Goal: Task Accomplishment & Management: Manage account settings

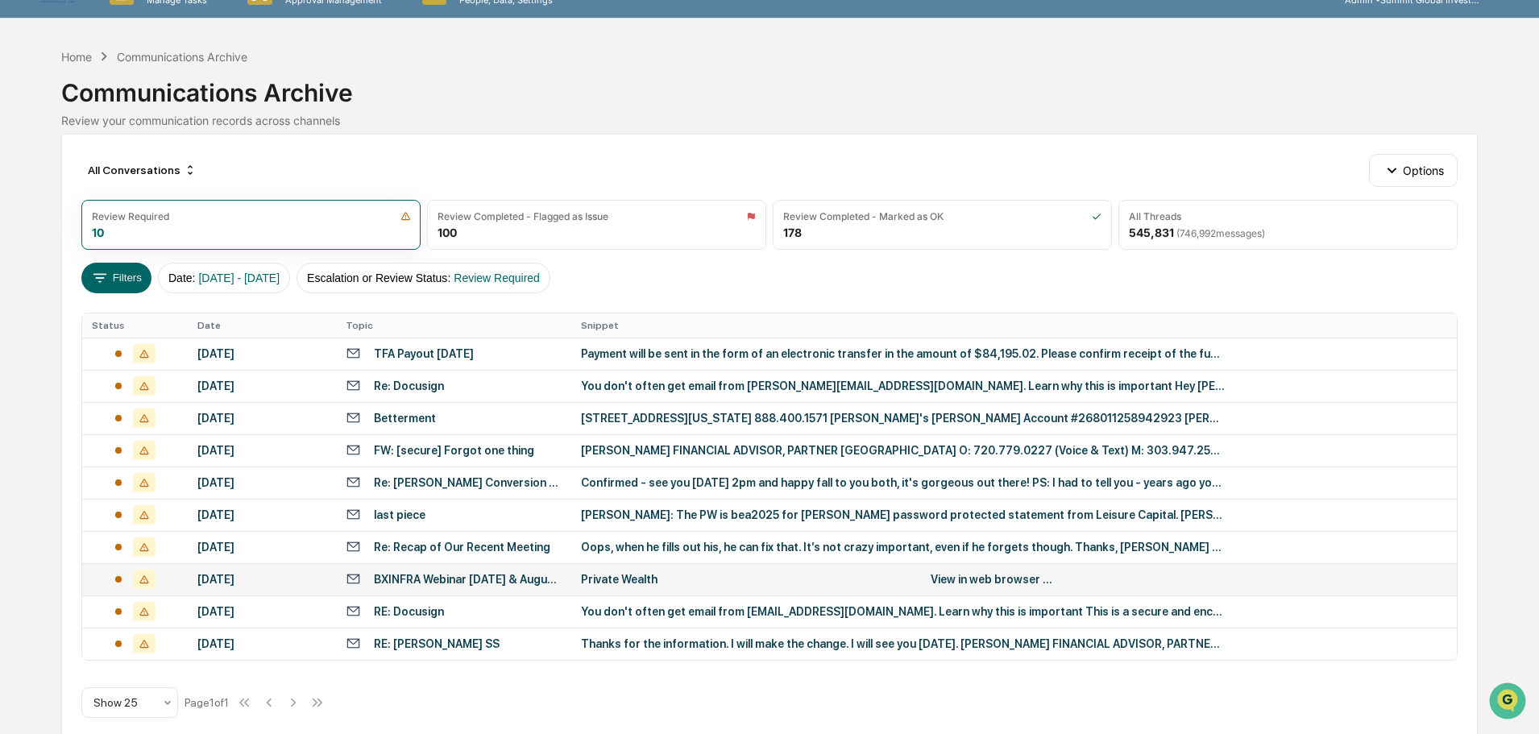
scroll to position [50, 0]
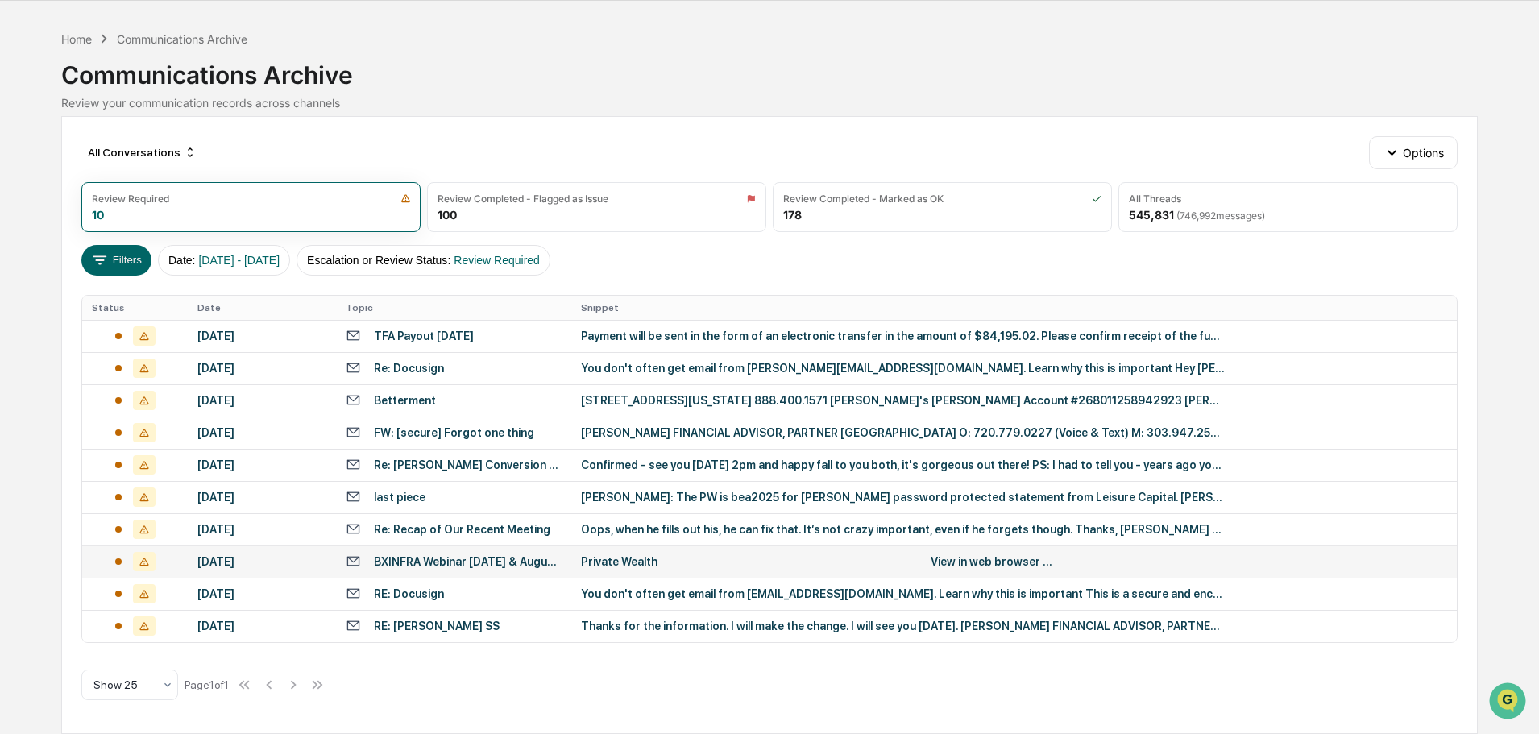
click at [408, 616] on td "RE: [PERSON_NAME] SS" at bounding box center [453, 626] width 235 height 32
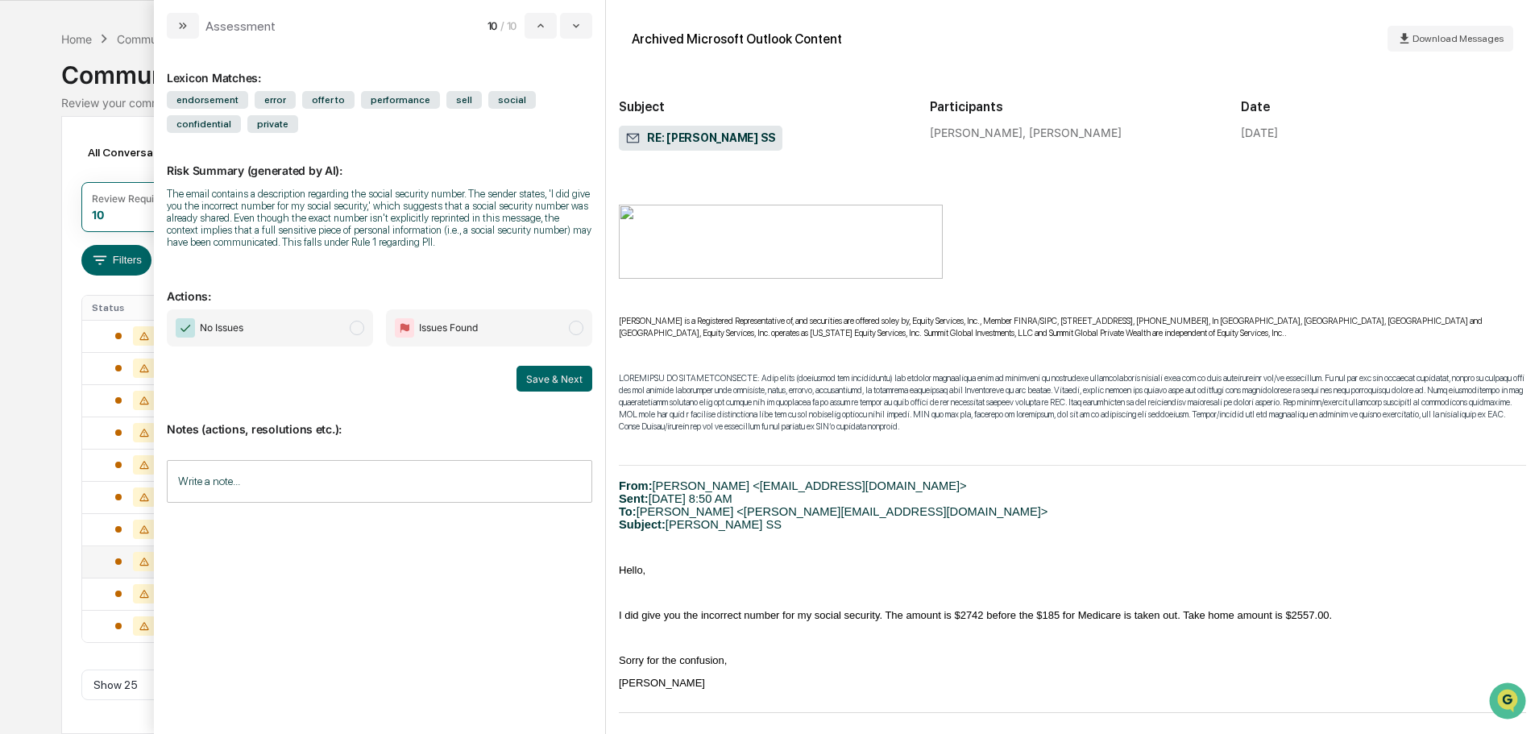
scroll to position [461, 0]
click at [325, 326] on span "No Issues" at bounding box center [270, 327] width 206 height 37
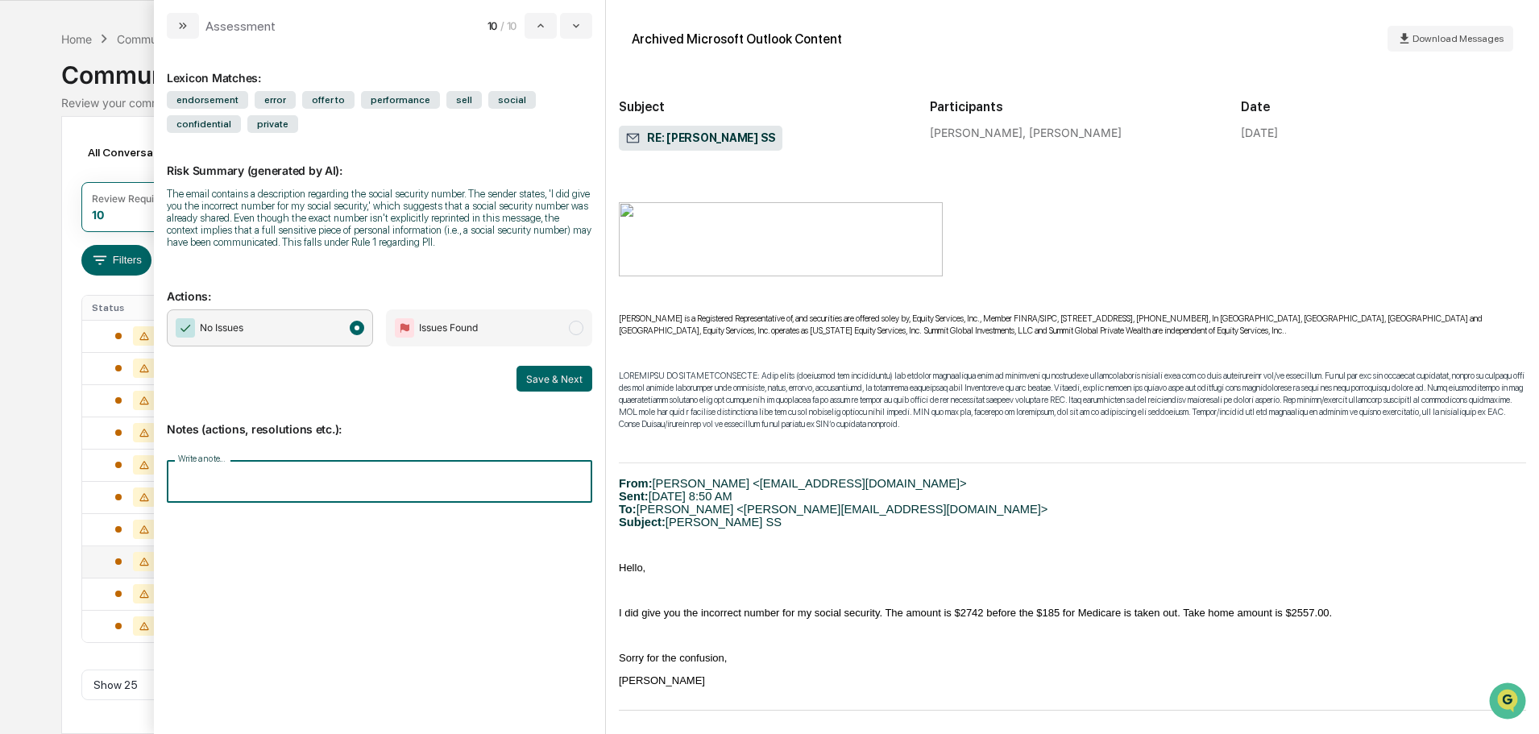
click at [309, 479] on input "Write a note..." at bounding box center [379, 481] width 425 height 43
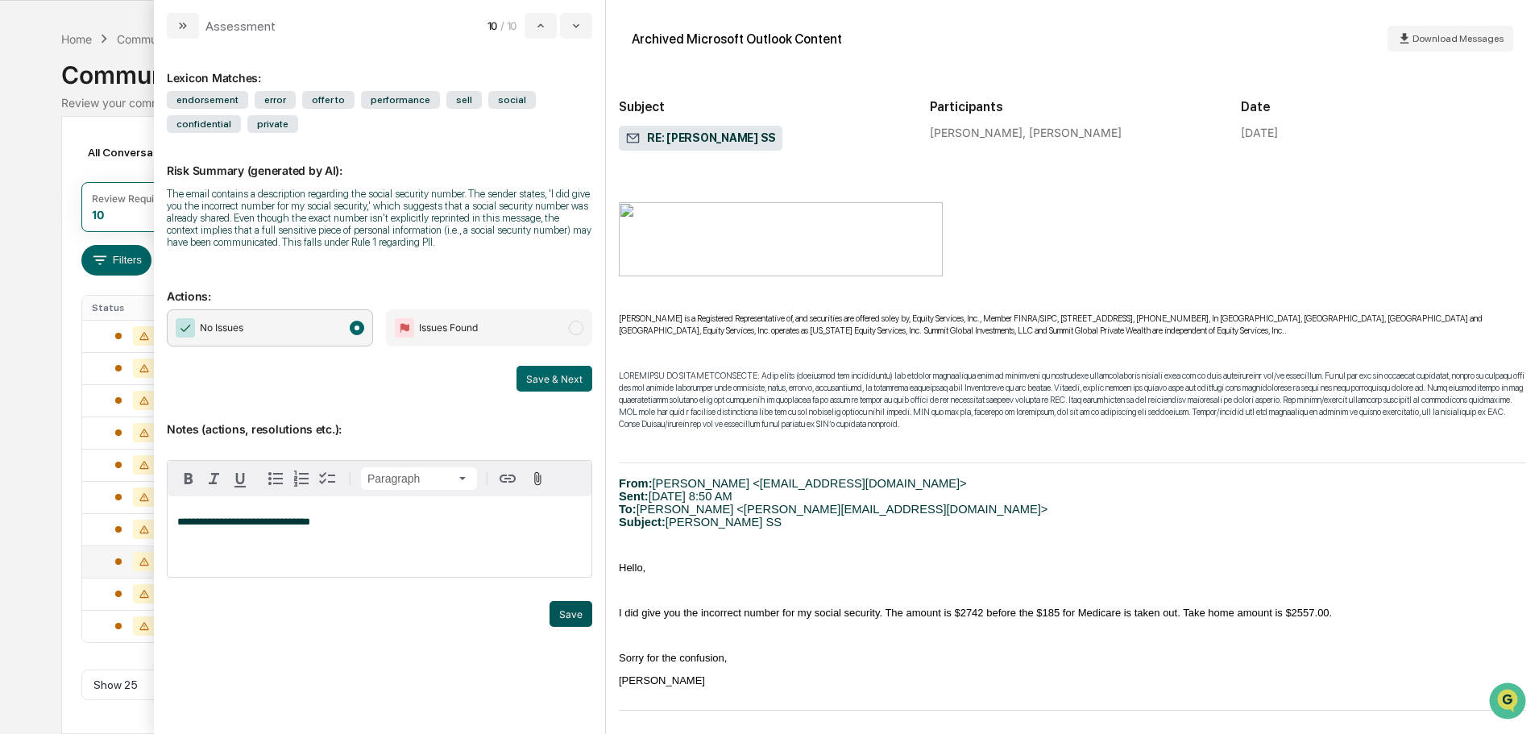
click at [579, 618] on button "Save" at bounding box center [571, 614] width 43 height 26
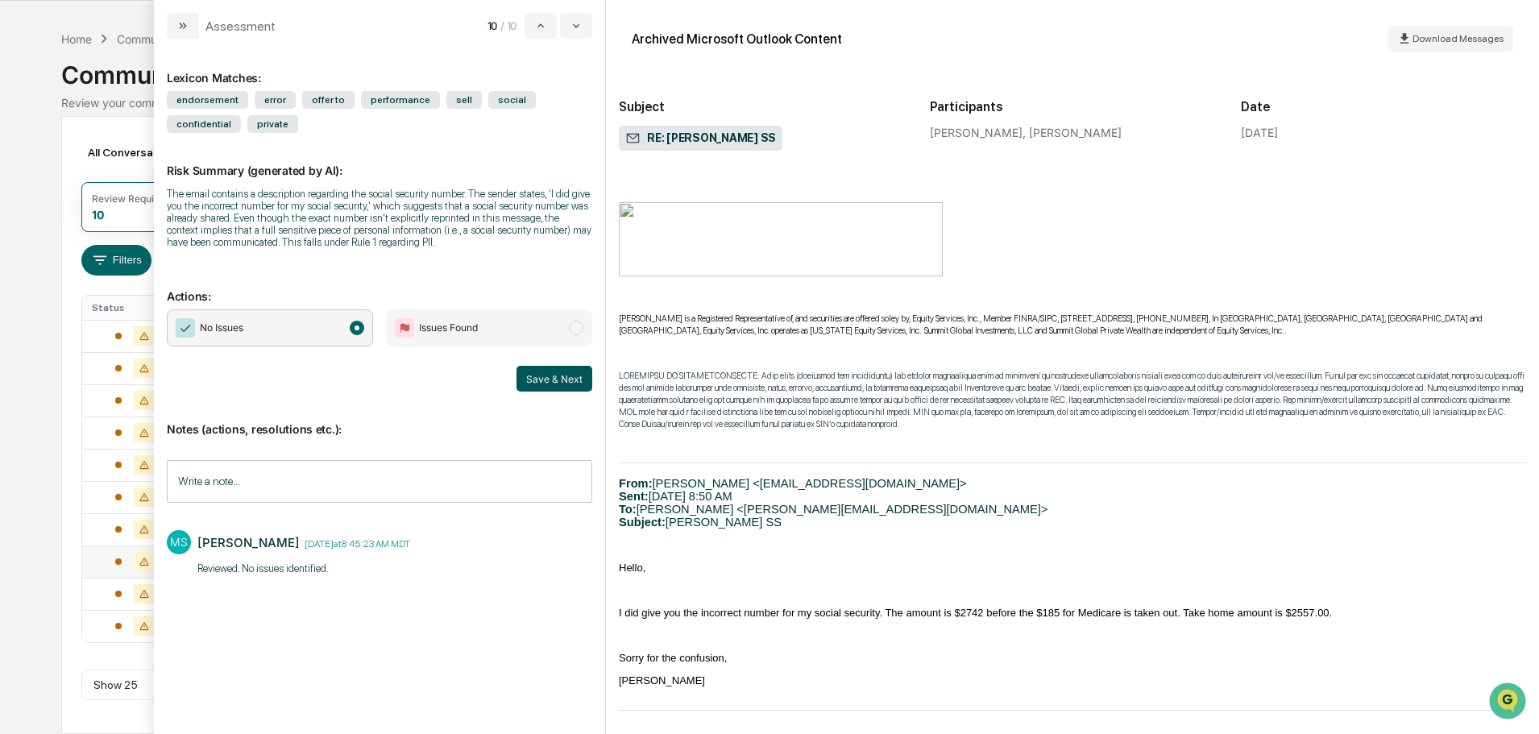
click at [567, 384] on button "Save & Next" at bounding box center [554, 379] width 76 height 26
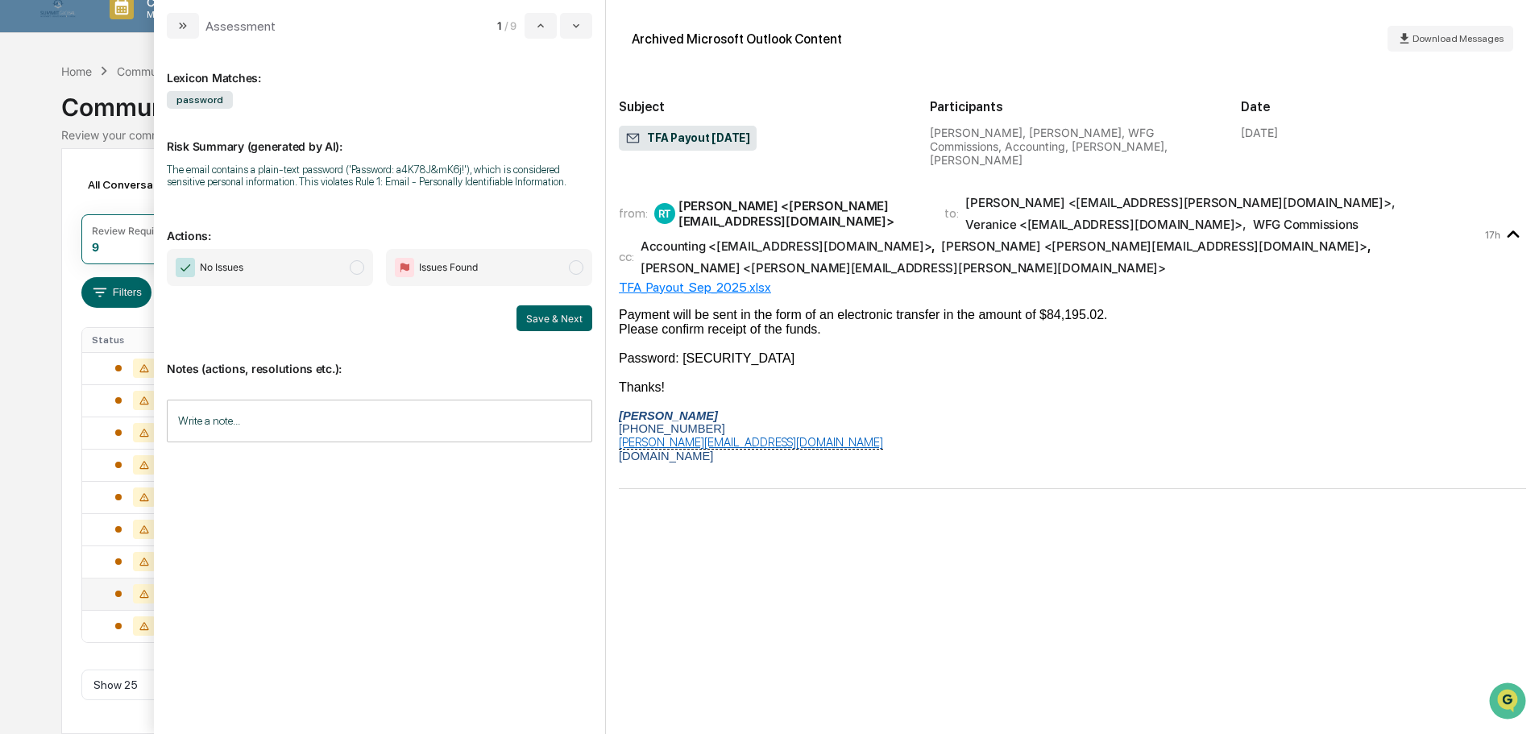
scroll to position [18, 0]
click at [345, 263] on span "No Issues" at bounding box center [270, 267] width 206 height 37
click at [332, 412] on input "Write a note..." at bounding box center [379, 421] width 425 height 43
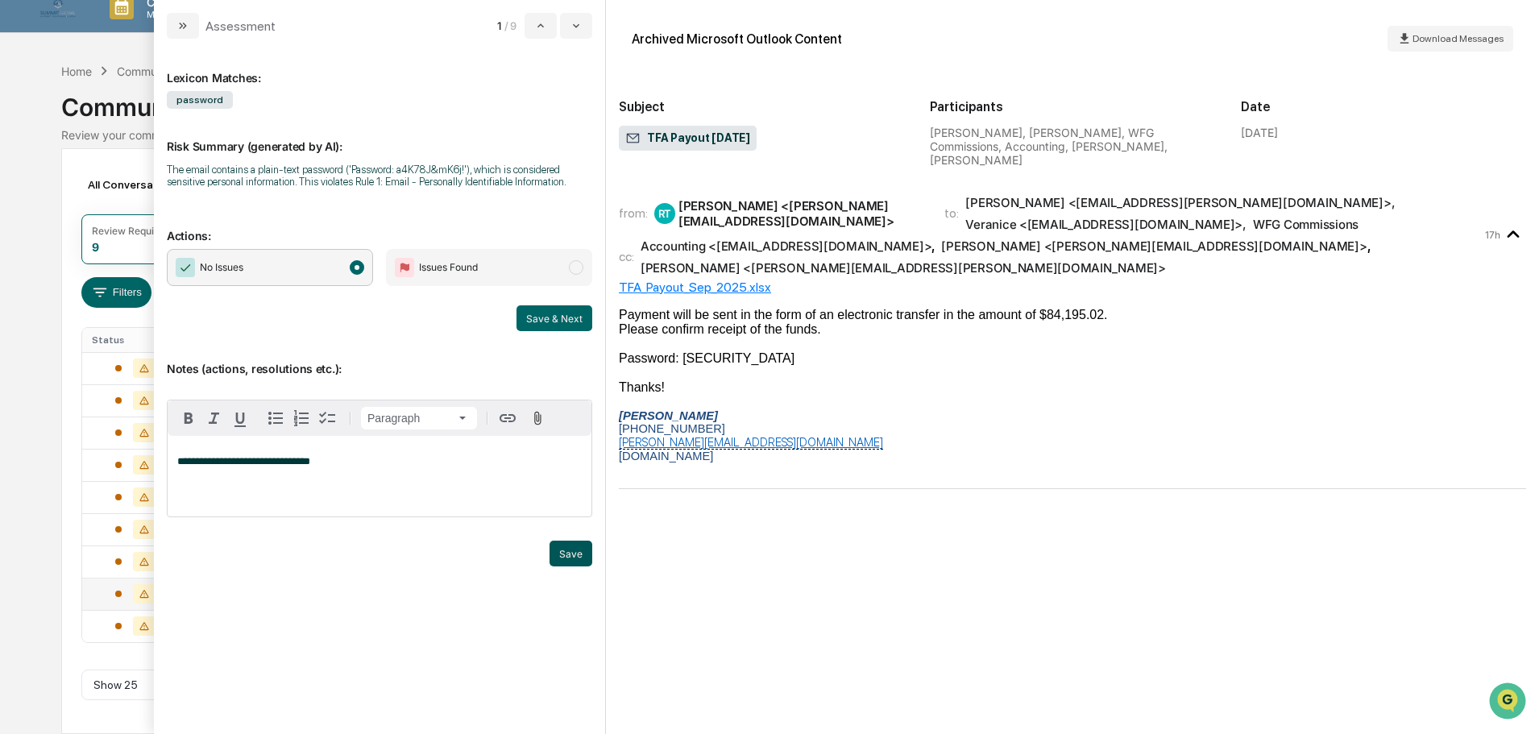
click at [571, 542] on button "Save" at bounding box center [571, 554] width 43 height 26
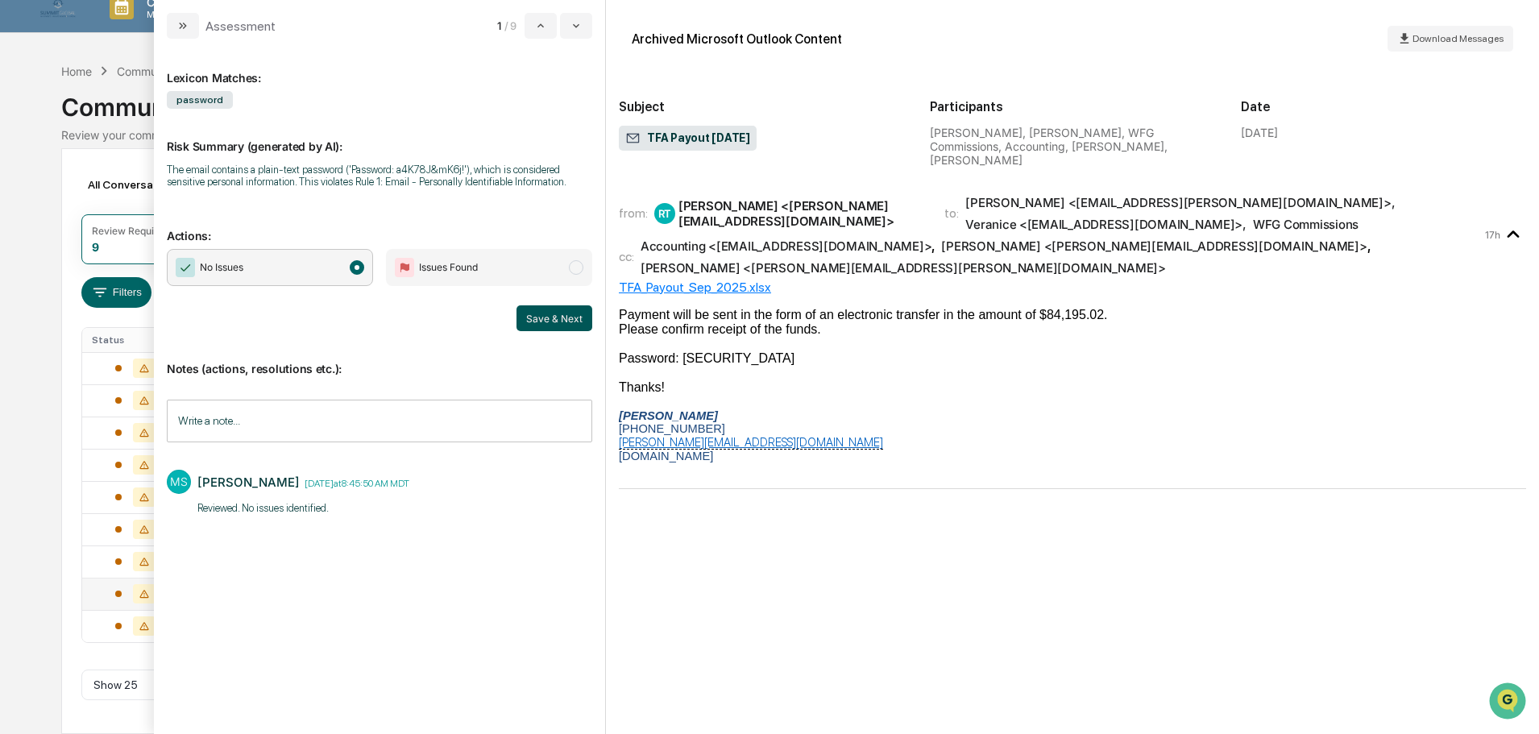
click at [545, 323] on button "Save & Next" at bounding box center [554, 318] width 76 height 26
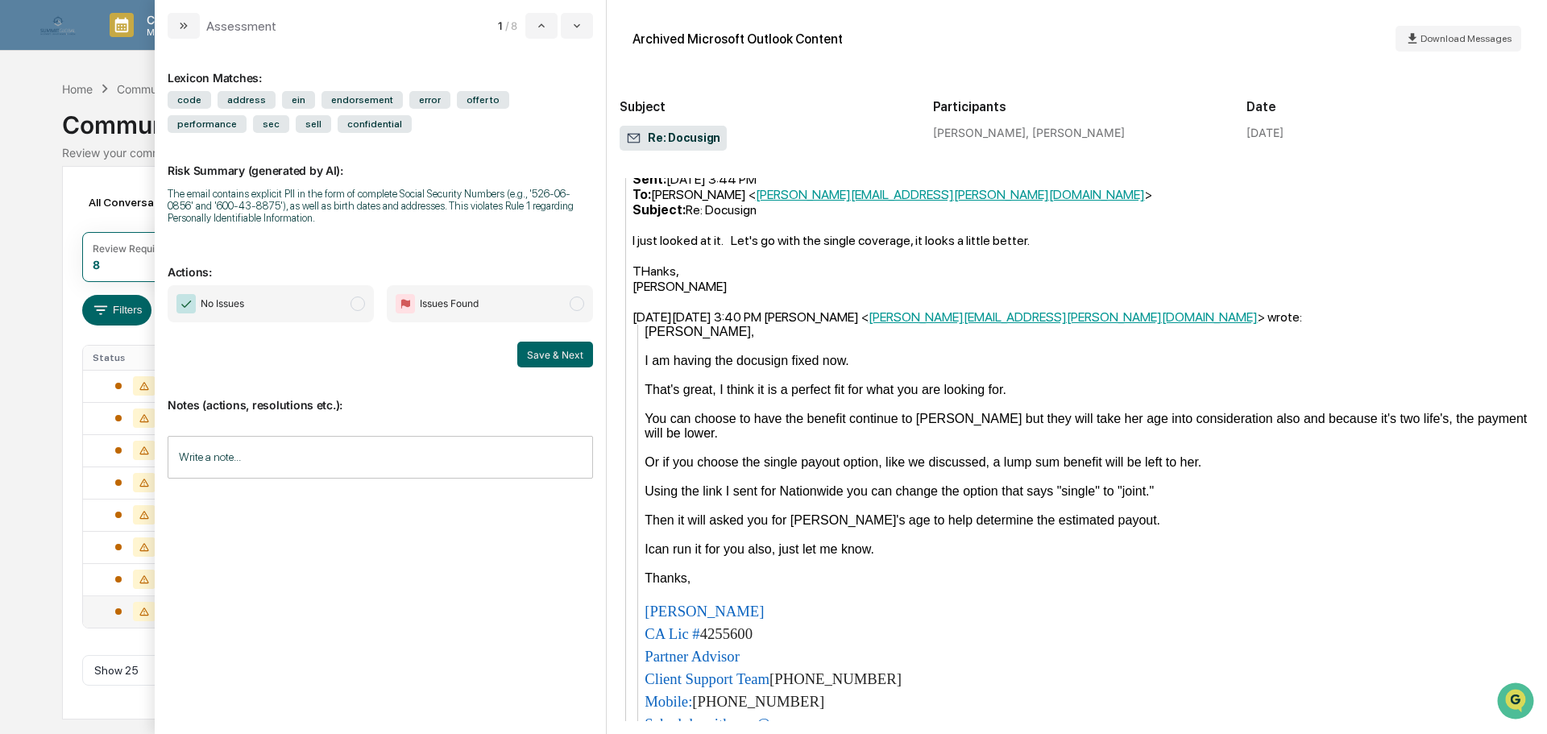
scroll to position [1991, 0]
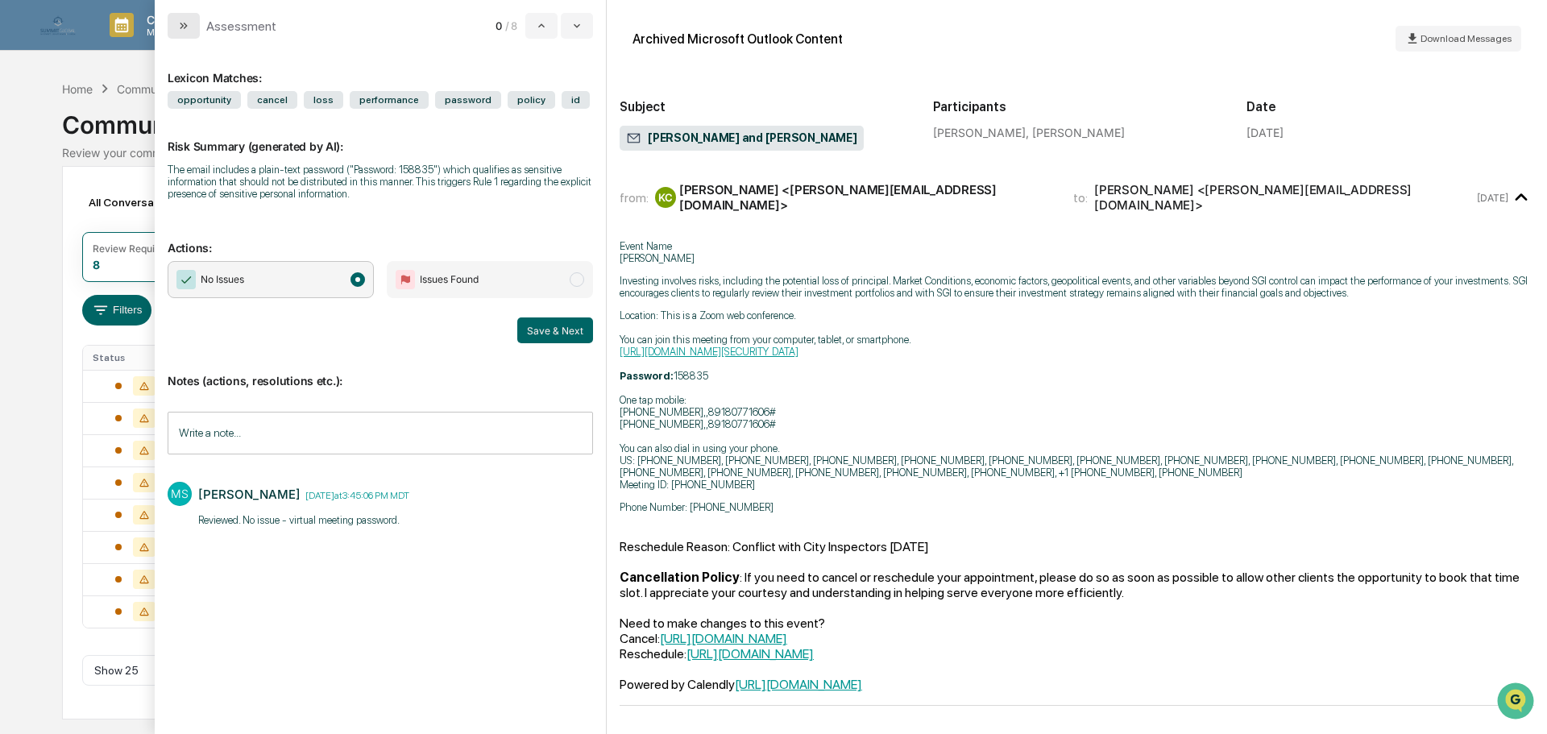
click at [175, 18] on button "modal" at bounding box center [184, 26] width 32 height 26
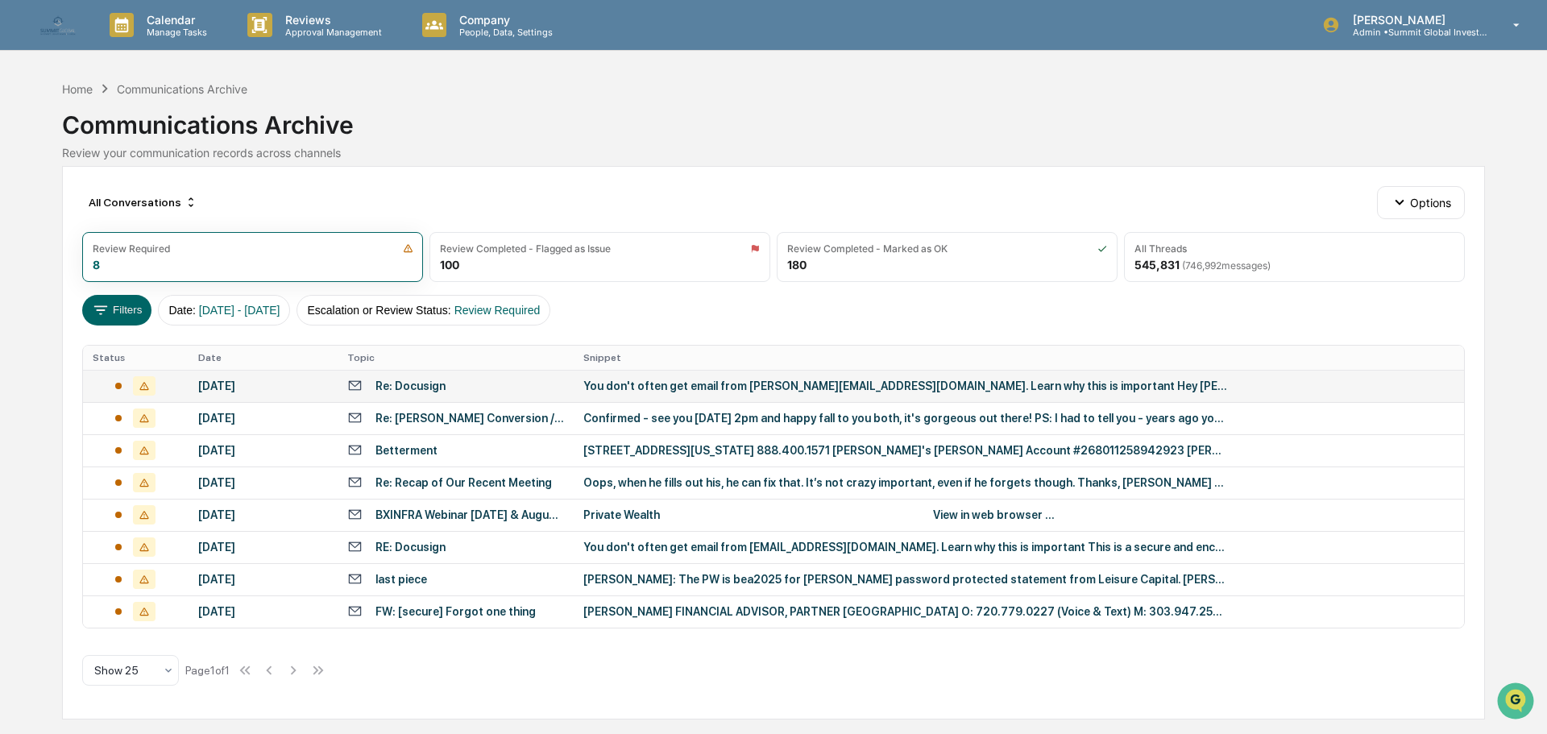
click at [620, 380] on div "You don't often get email from [PERSON_NAME][EMAIL_ADDRESS][DOMAIN_NAME]. Learn…" at bounding box center [905, 386] width 645 height 13
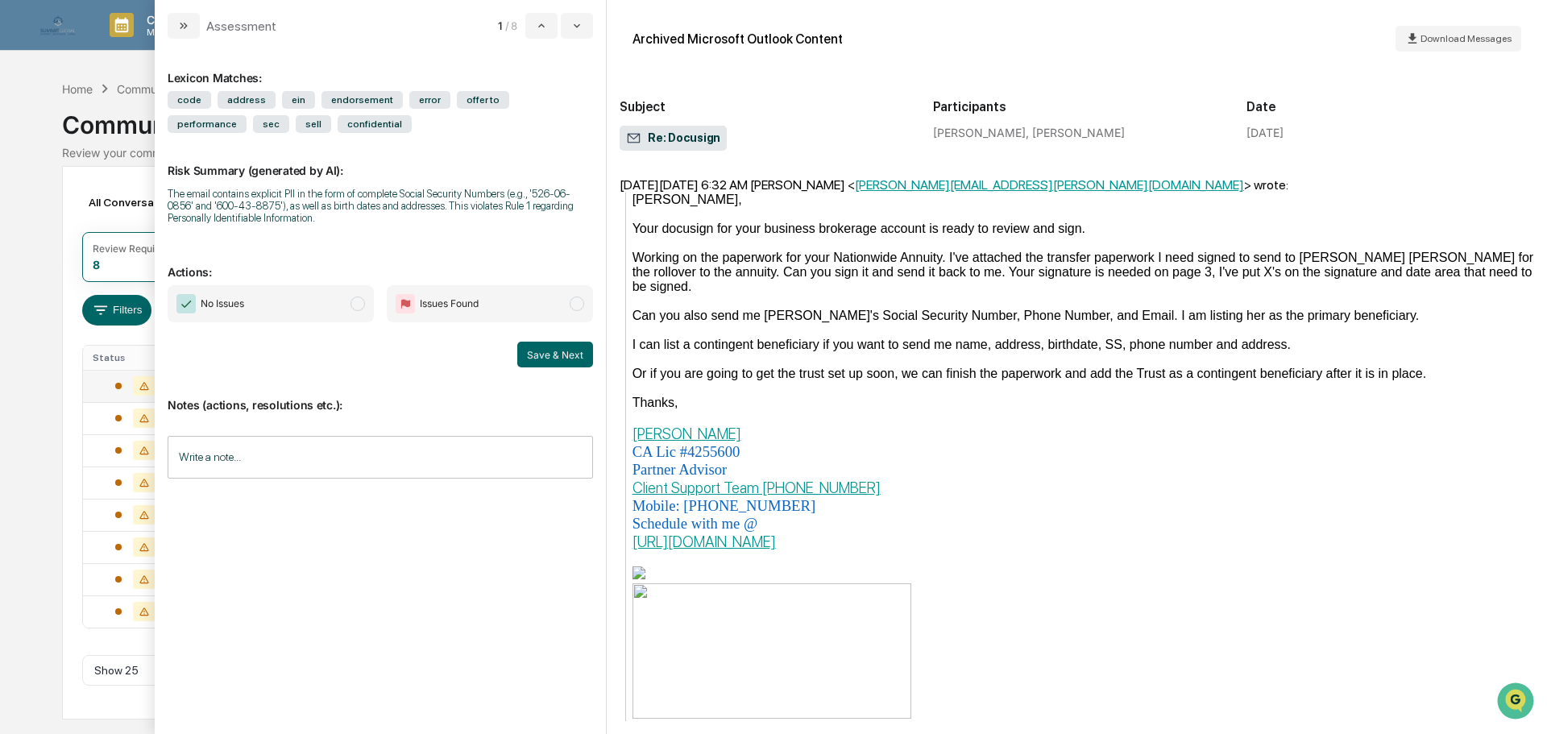
scroll to position [1266, 0]
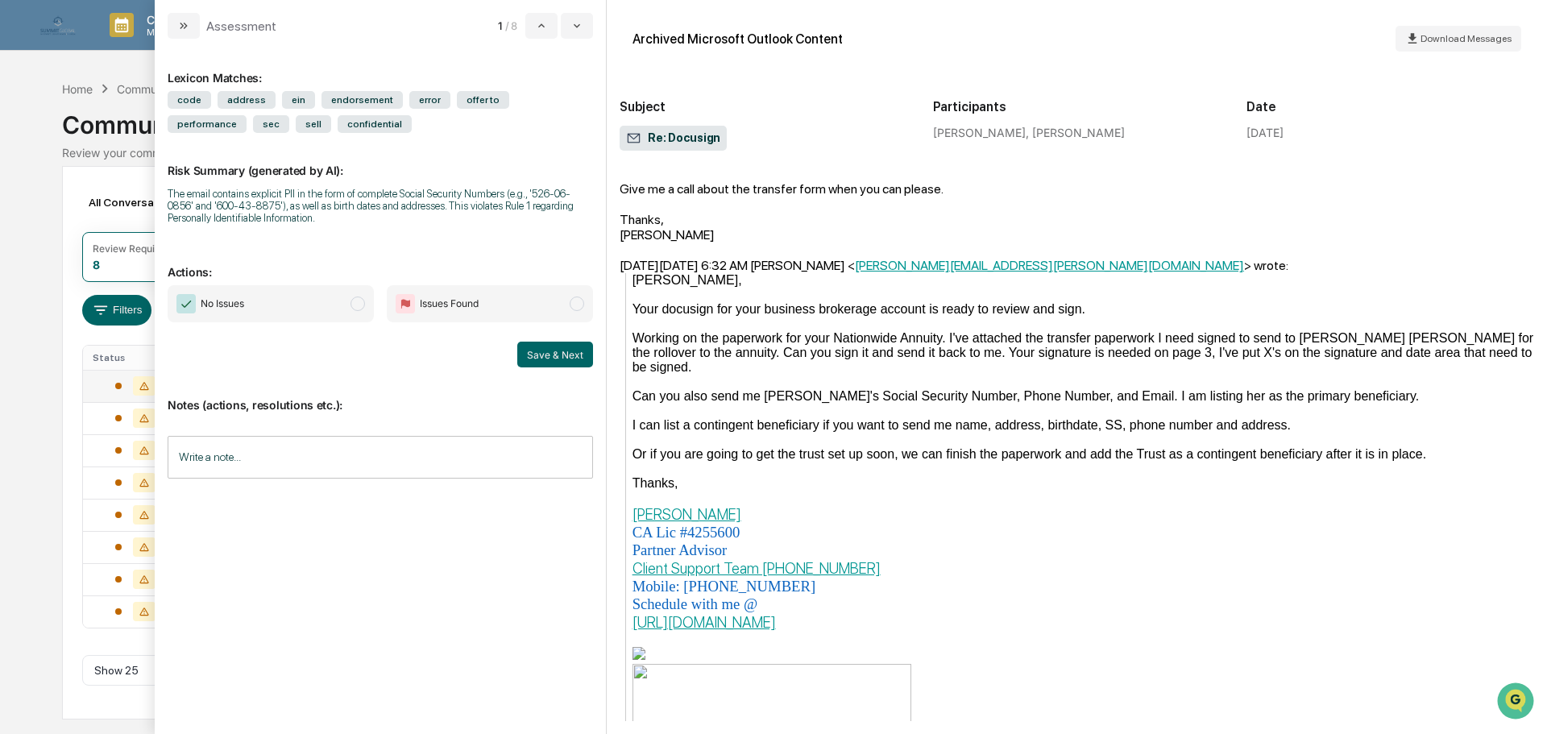
click at [579, 298] on span "modal" at bounding box center [577, 304] width 15 height 15
click at [379, 444] on input "Write a note..." at bounding box center [380, 457] width 425 height 43
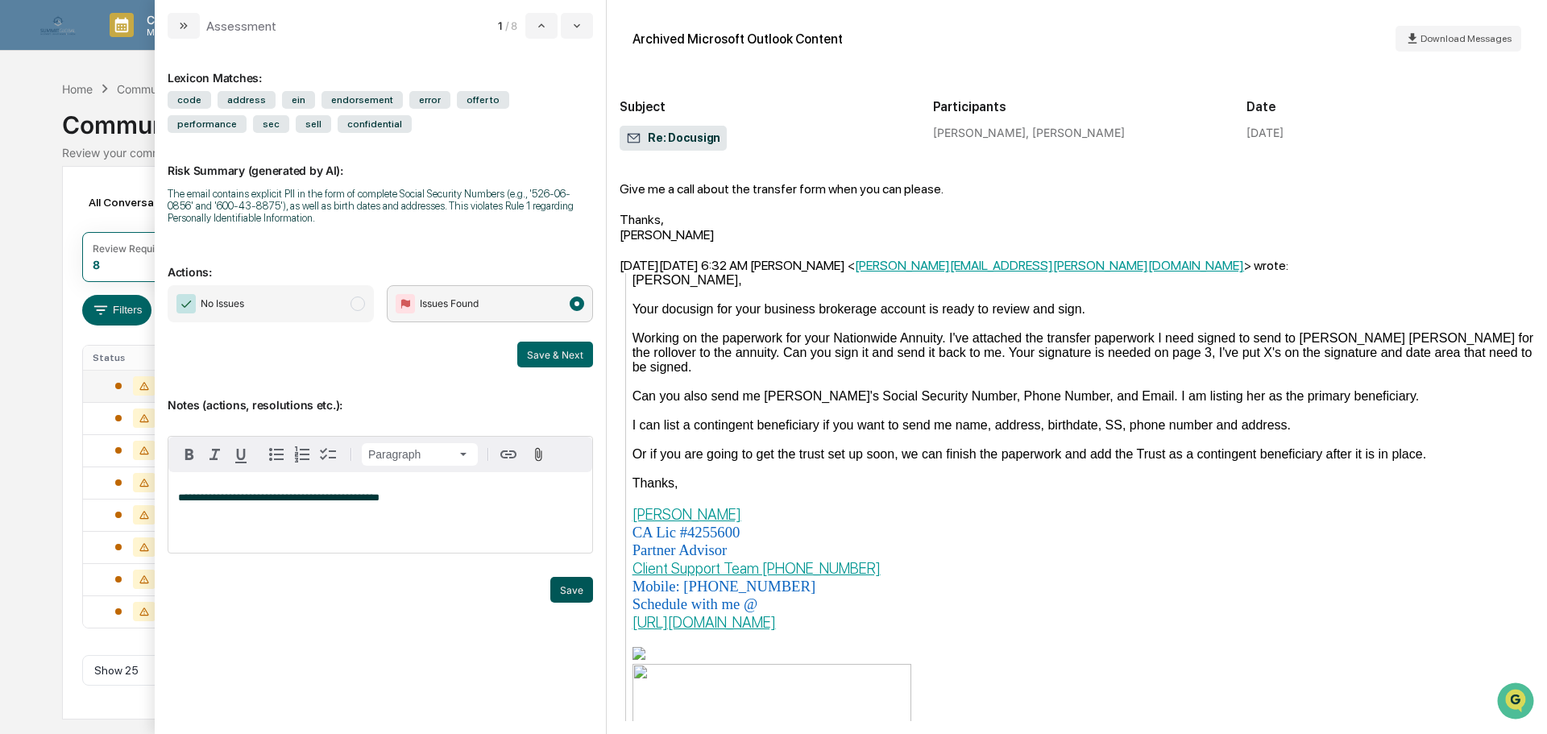
click at [573, 597] on button "Save" at bounding box center [571, 590] width 43 height 26
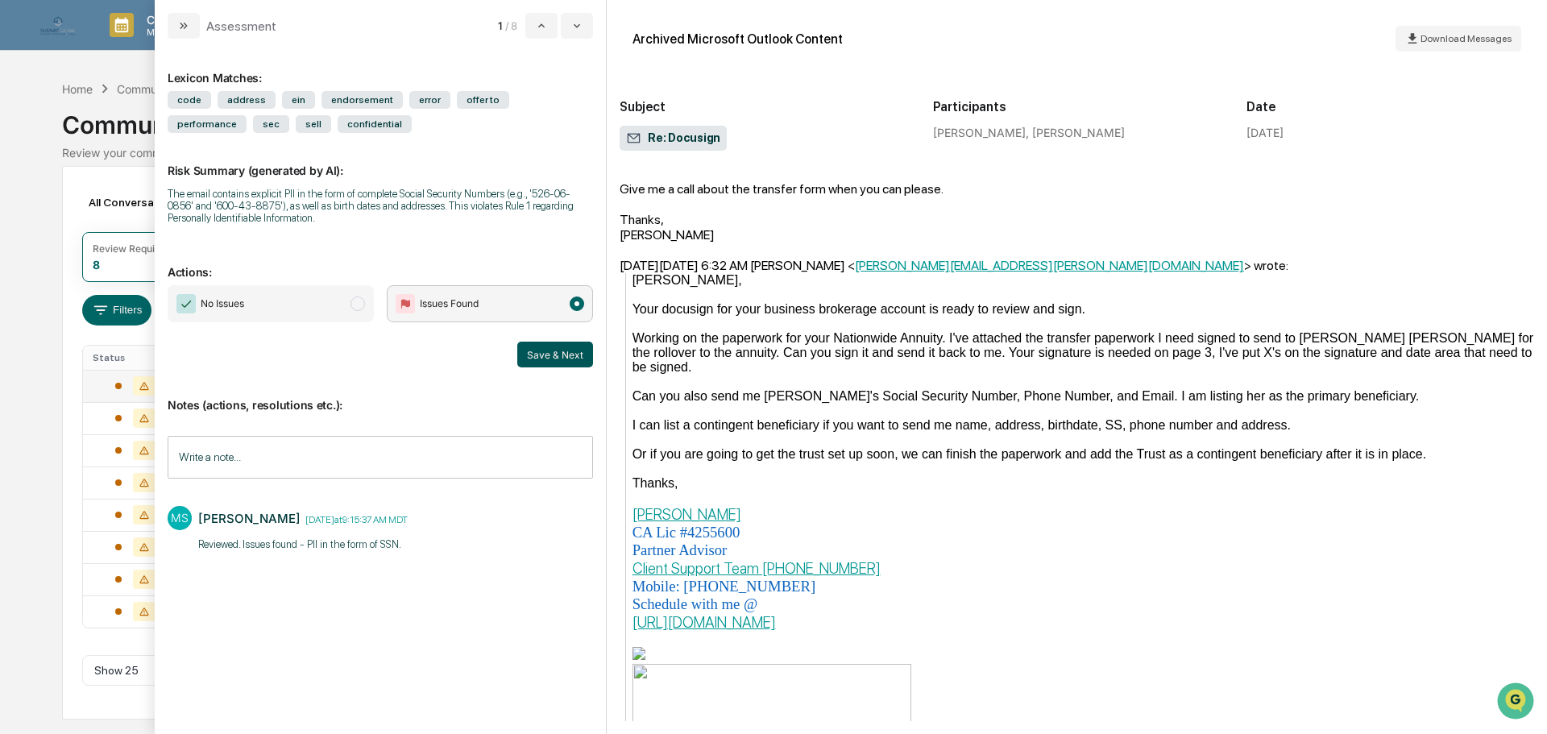
click at [555, 349] on button "Save & Next" at bounding box center [555, 355] width 76 height 26
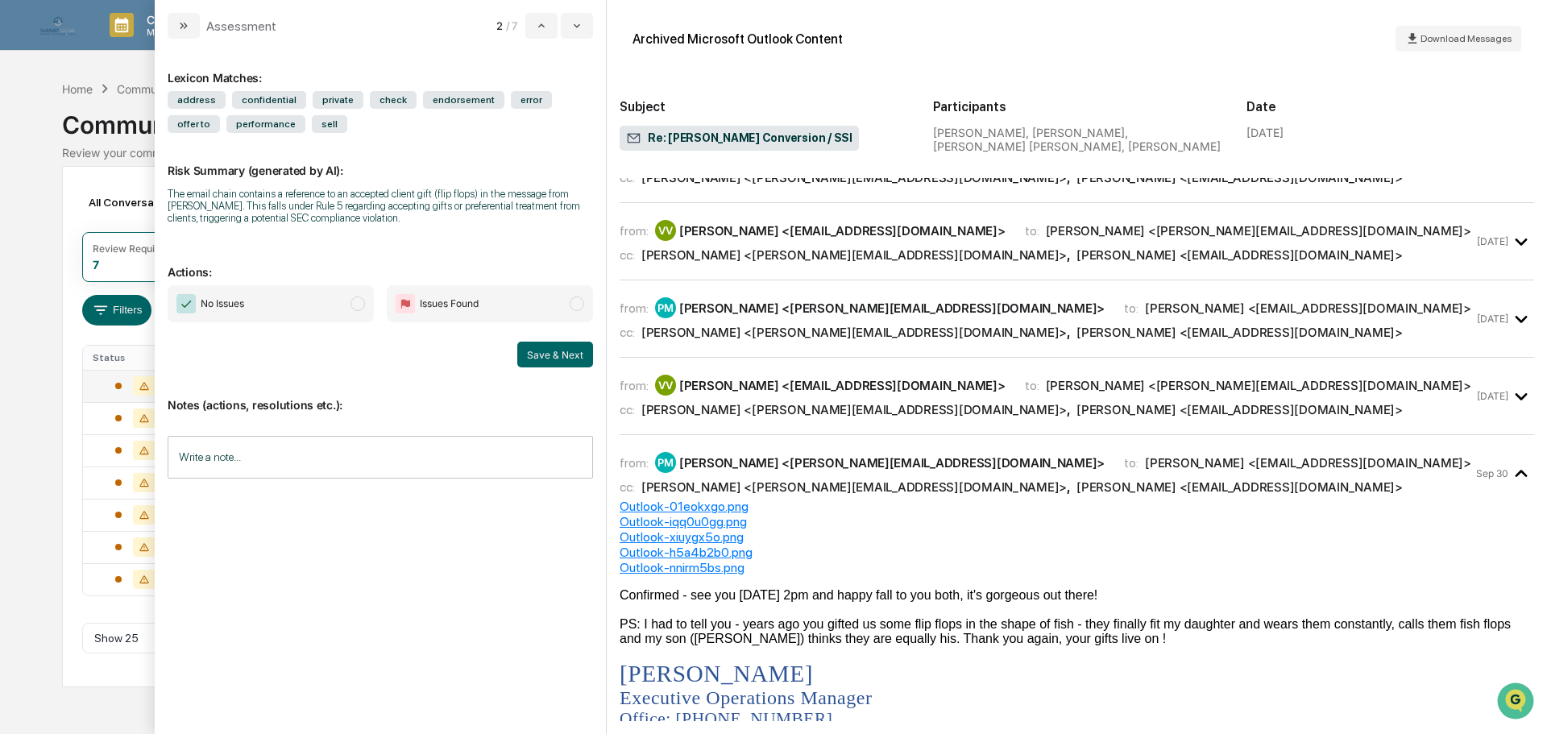
scroll to position [536, 0]
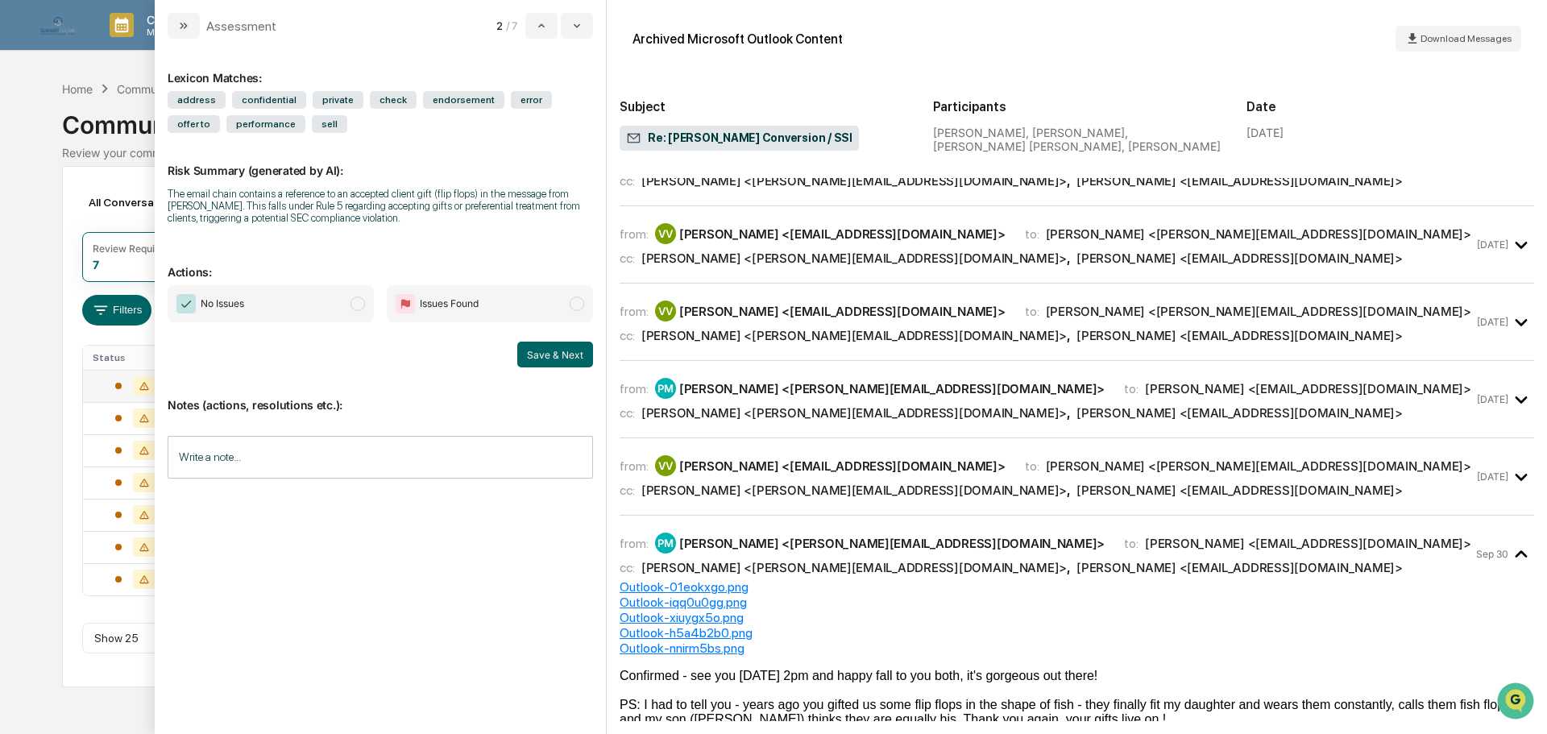
click at [340, 309] on span "No Issues" at bounding box center [271, 303] width 206 height 37
click at [283, 456] on input "Write a note..." at bounding box center [380, 457] width 425 height 43
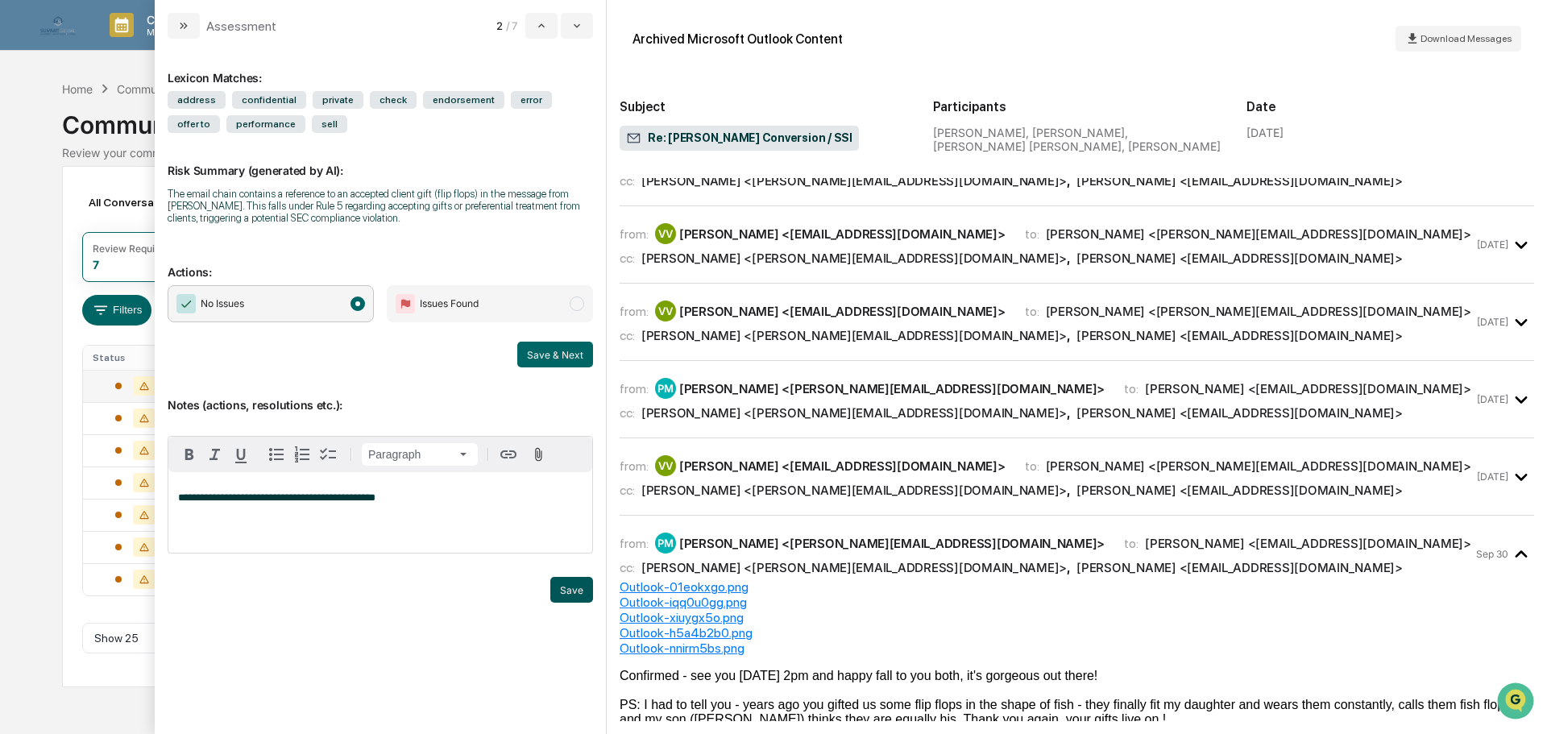
click at [561, 587] on button "Save" at bounding box center [571, 590] width 43 height 26
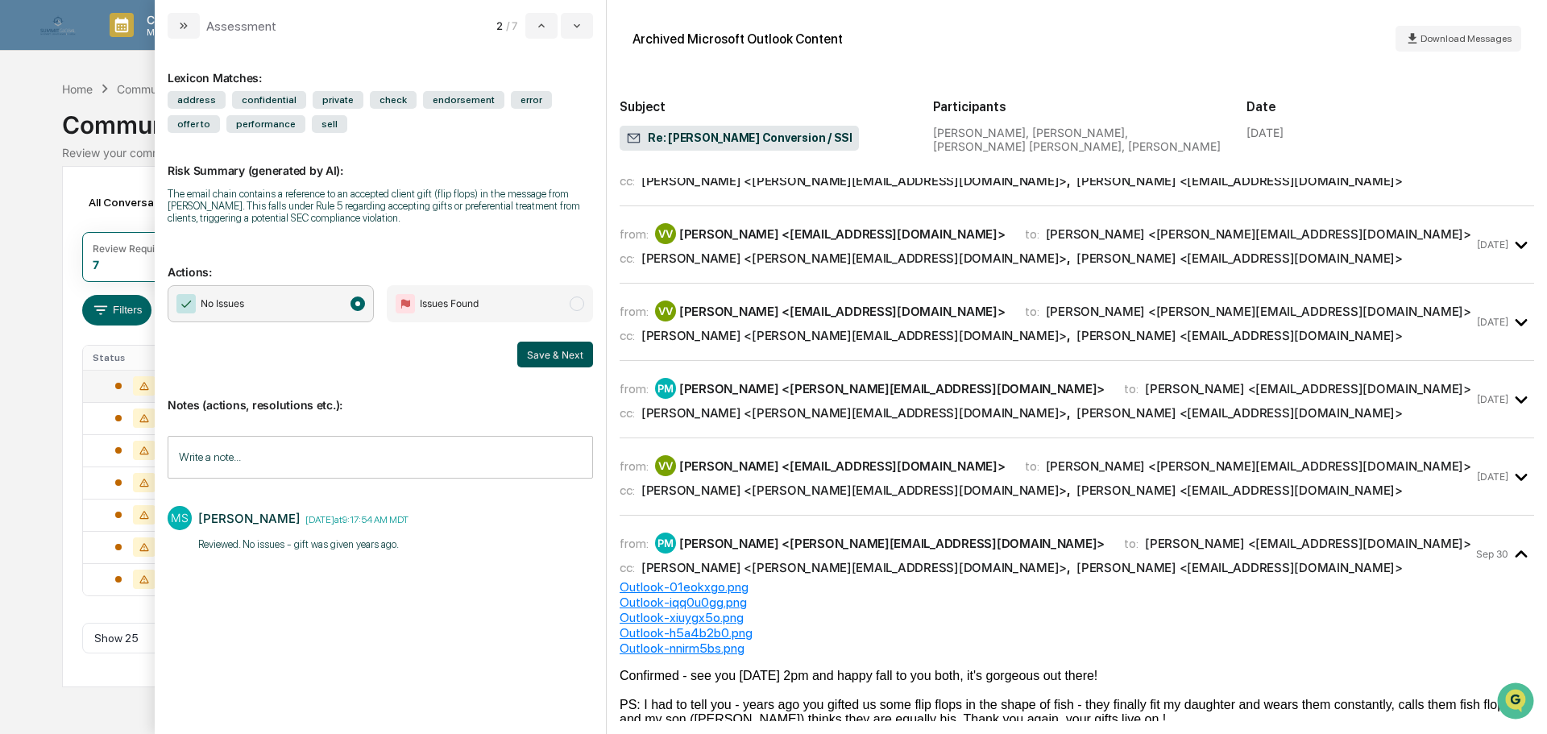
click at [561, 349] on button "Save & Next" at bounding box center [555, 355] width 76 height 26
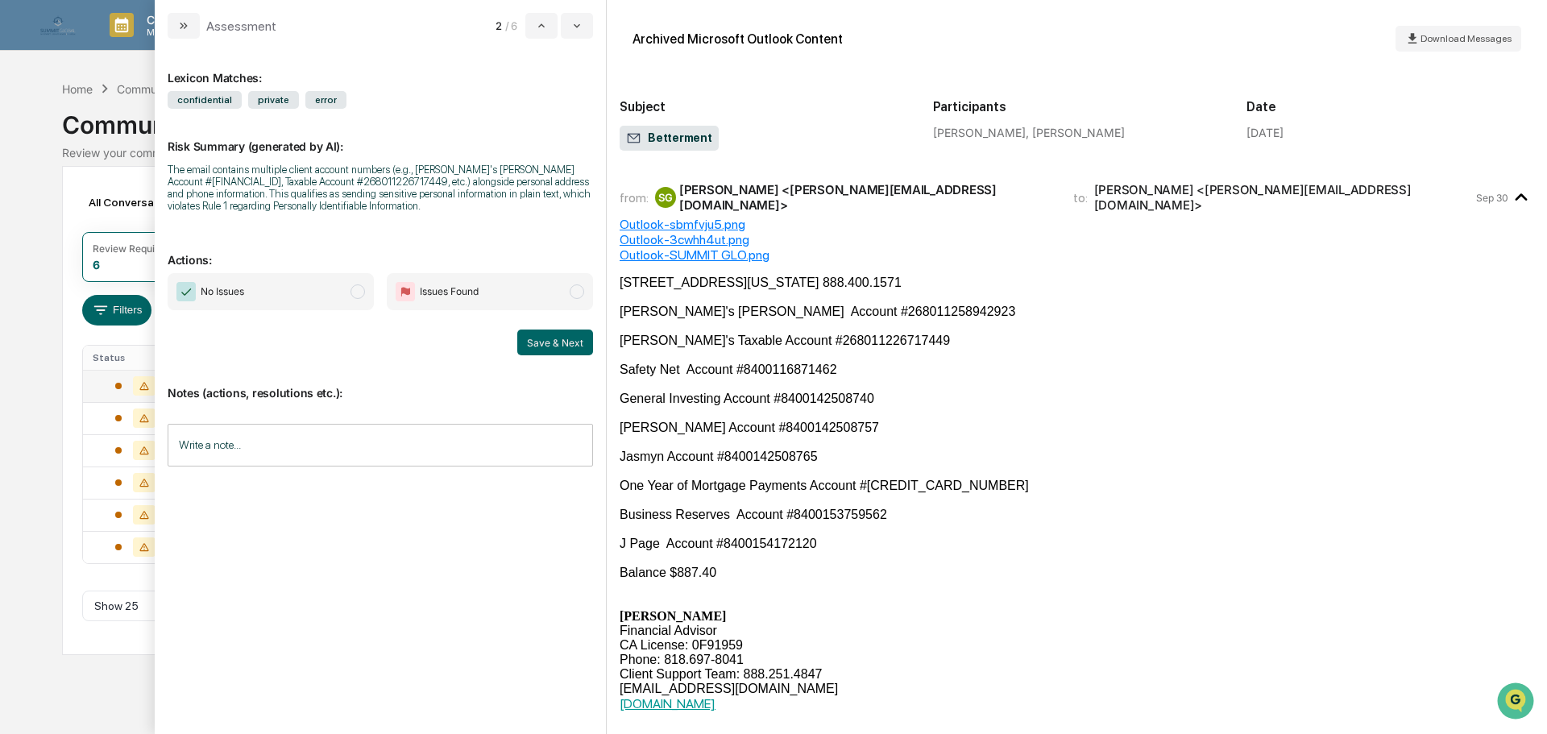
click at [574, 287] on span "modal" at bounding box center [577, 291] width 15 height 15
click at [343, 448] on input "Write a note..." at bounding box center [380, 445] width 425 height 43
click at [568, 340] on button "Save & Next" at bounding box center [555, 343] width 76 height 26
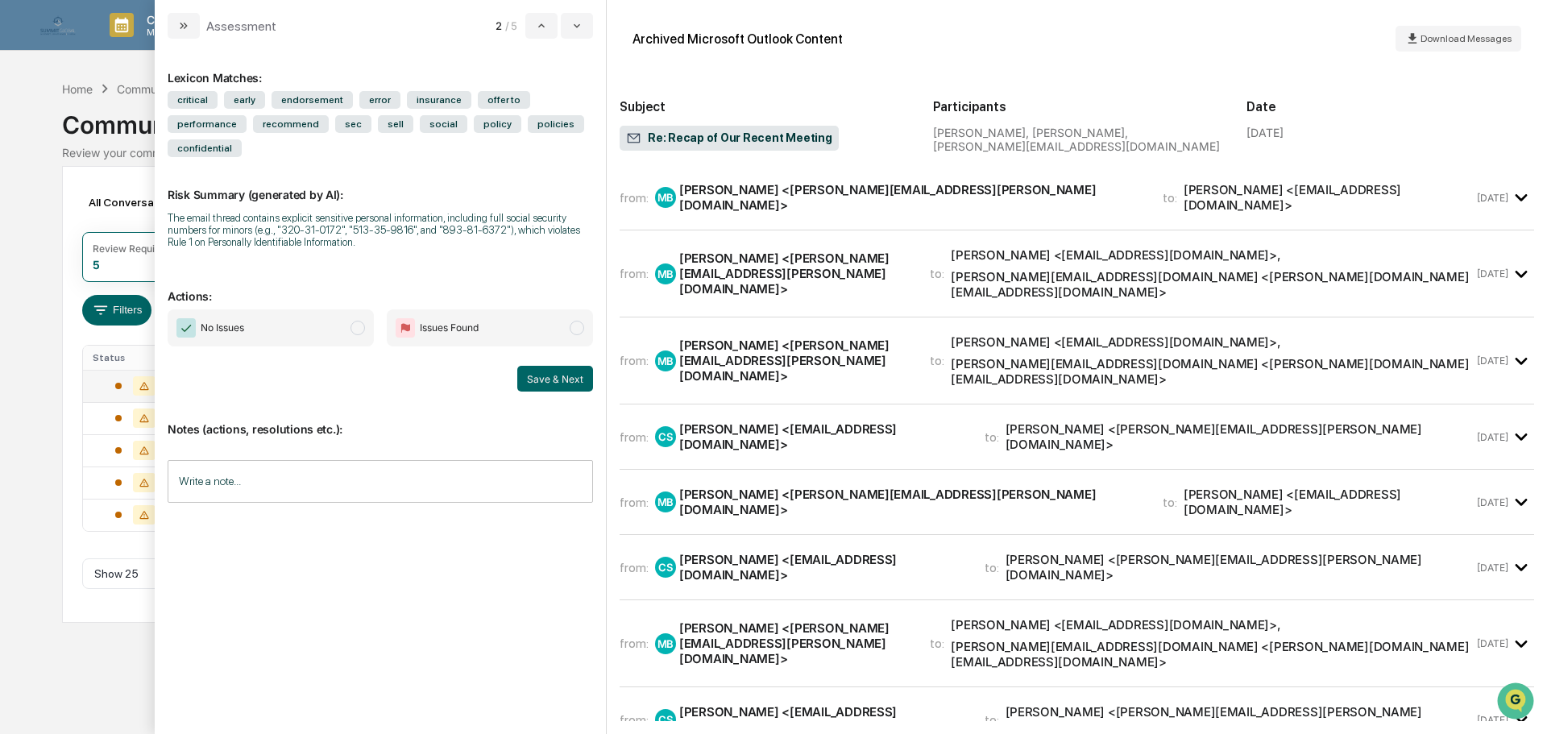
click at [986, 212] on div "from: MB [PERSON_NAME] <[PERSON_NAME][EMAIL_ADDRESS][PERSON_NAME][DOMAIN_NAME]>…" at bounding box center [1077, 197] width 915 height 39
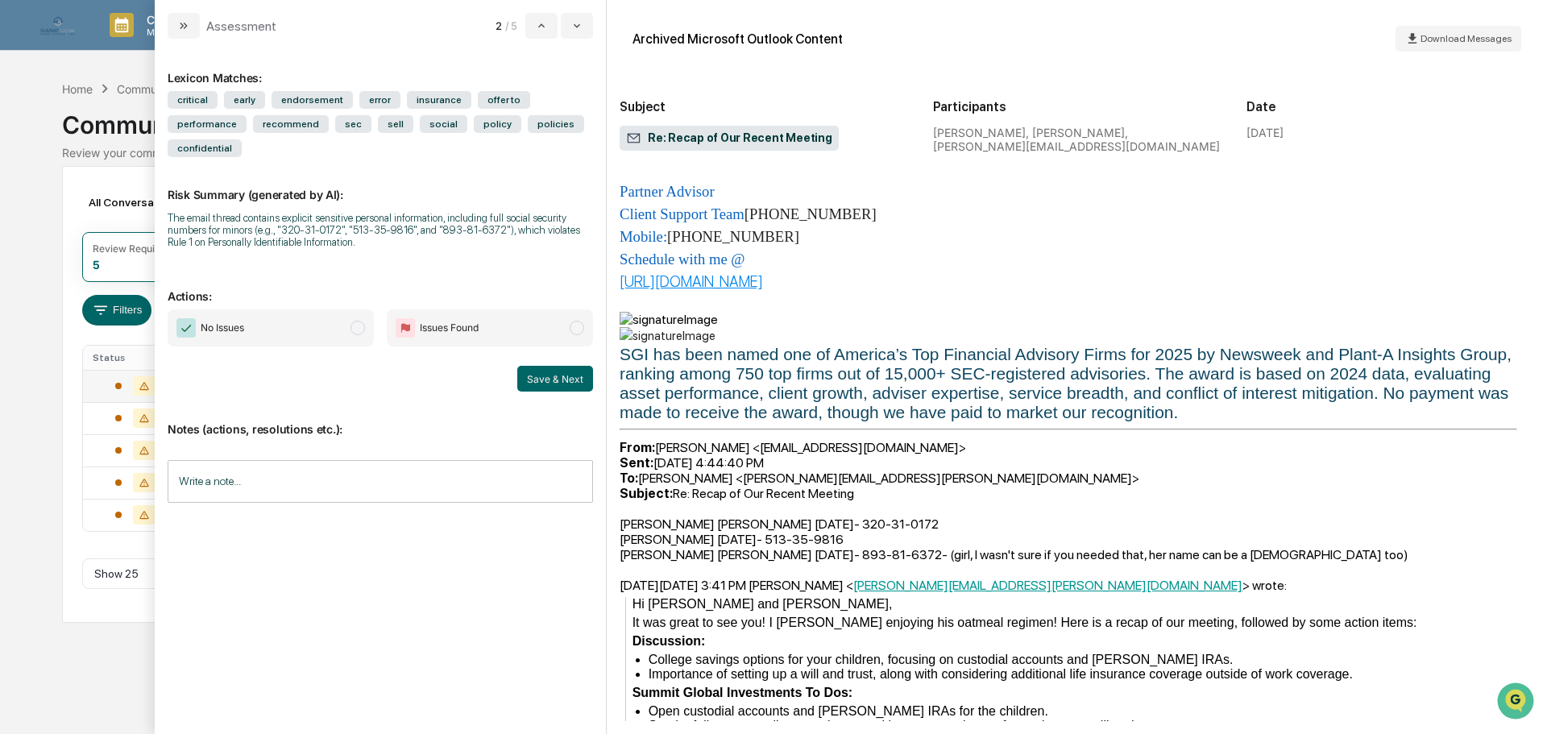
scroll to position [242, 0]
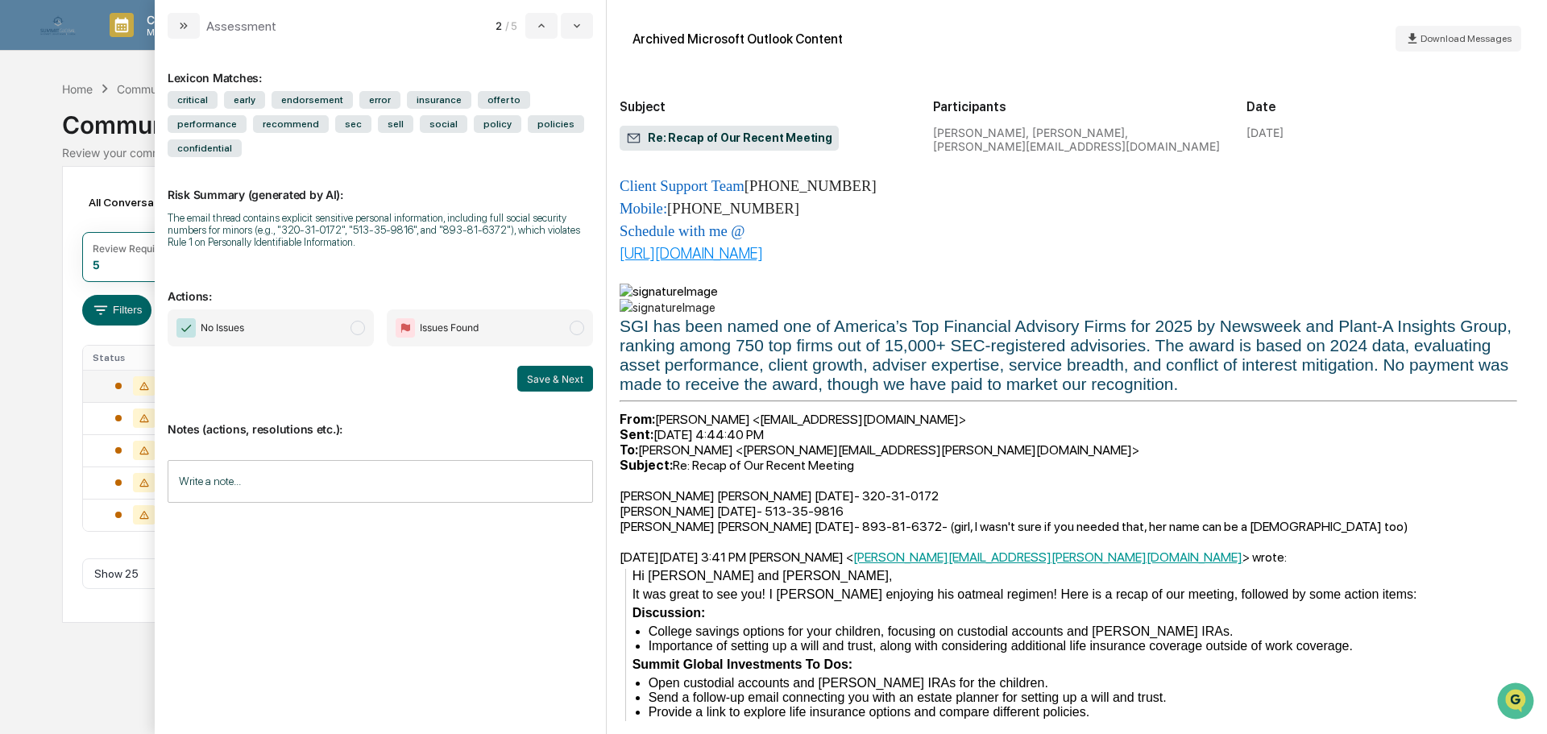
click at [353, 321] on span "modal" at bounding box center [357, 328] width 15 height 15
click at [298, 460] on input "Write a note..." at bounding box center [380, 481] width 425 height 43
click at [579, 321] on span "modal" at bounding box center [577, 328] width 15 height 15
click at [286, 516] on p "*" at bounding box center [380, 521] width 404 height 11
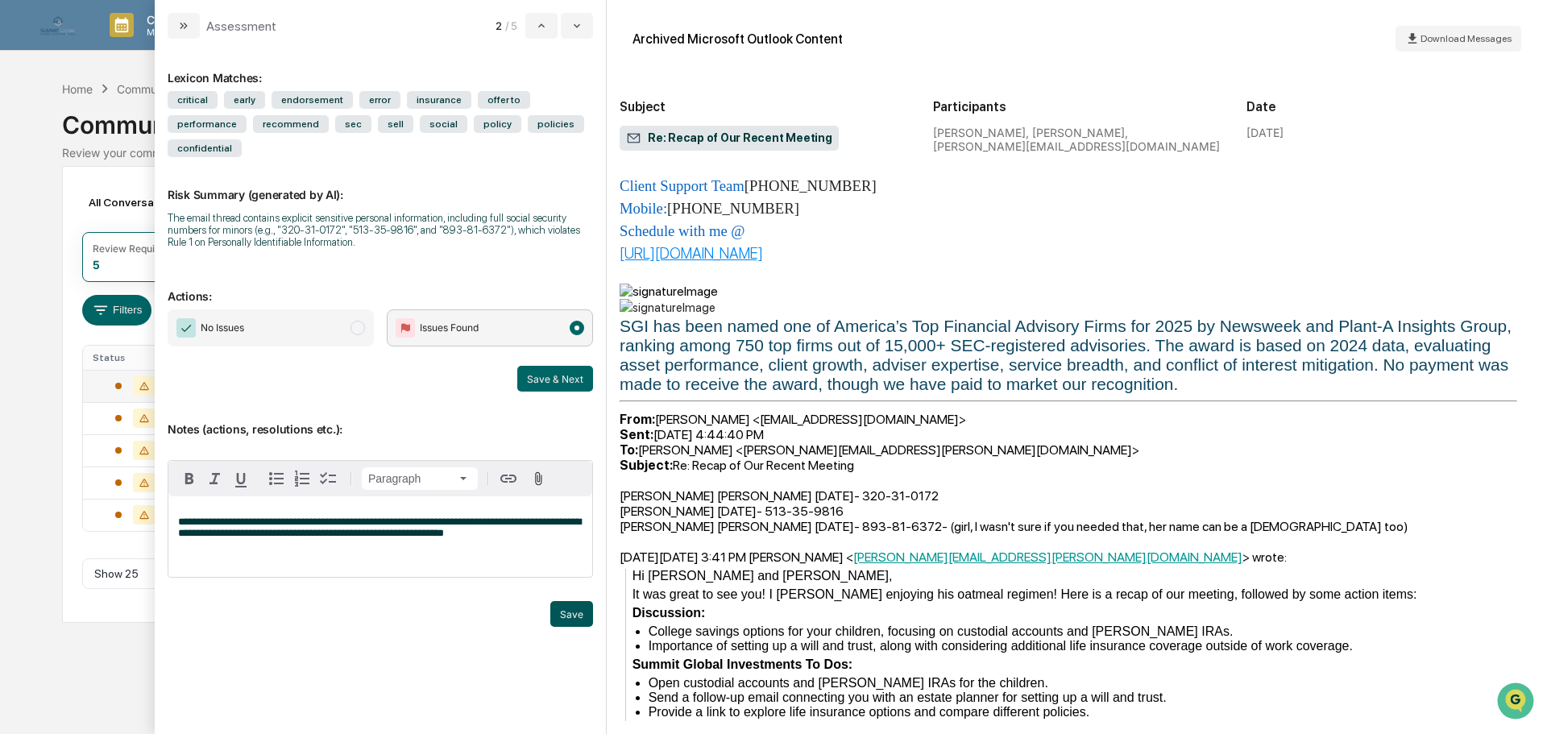
click at [576, 601] on button "Save" at bounding box center [571, 614] width 43 height 26
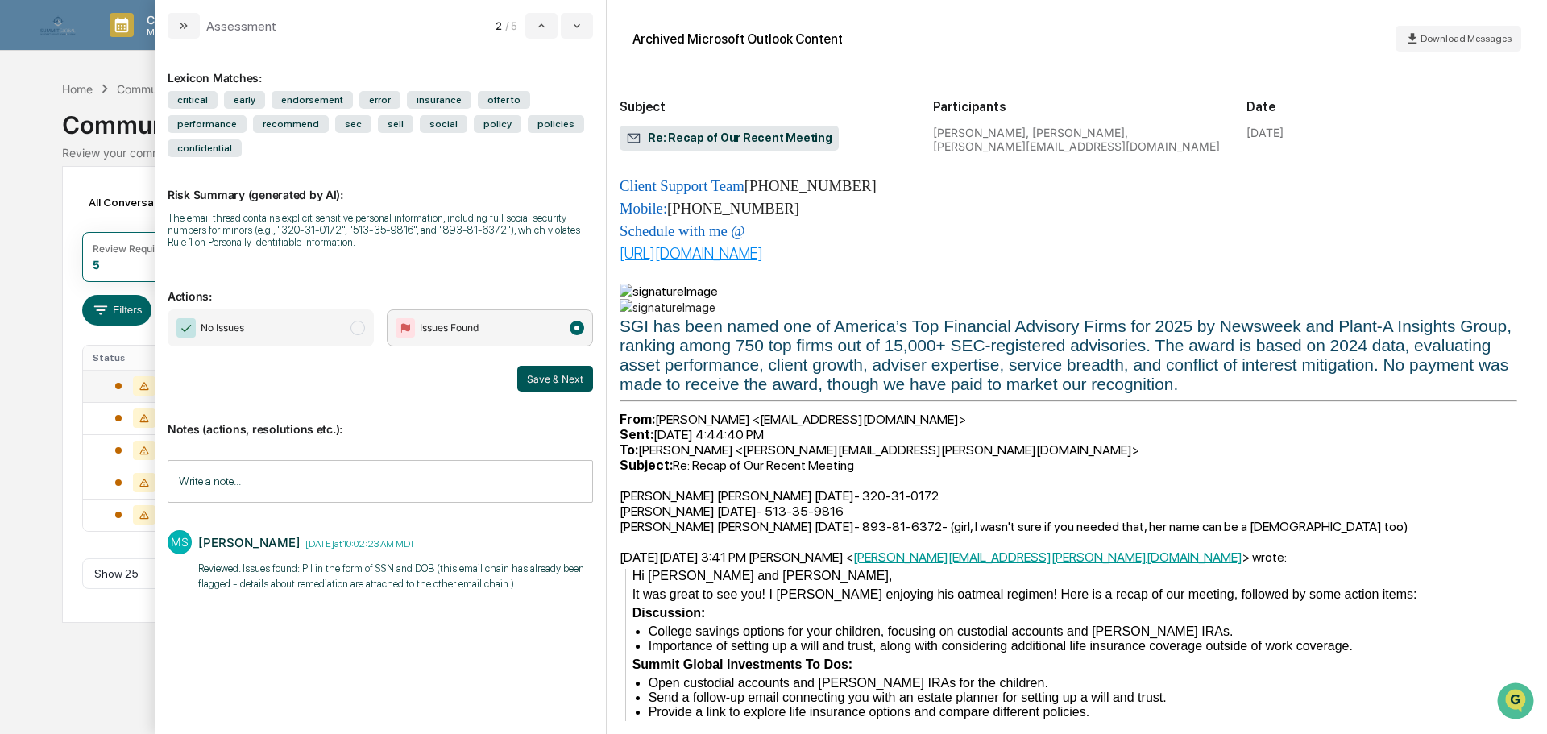
click at [544, 366] on button "Save & Next" at bounding box center [555, 379] width 76 height 26
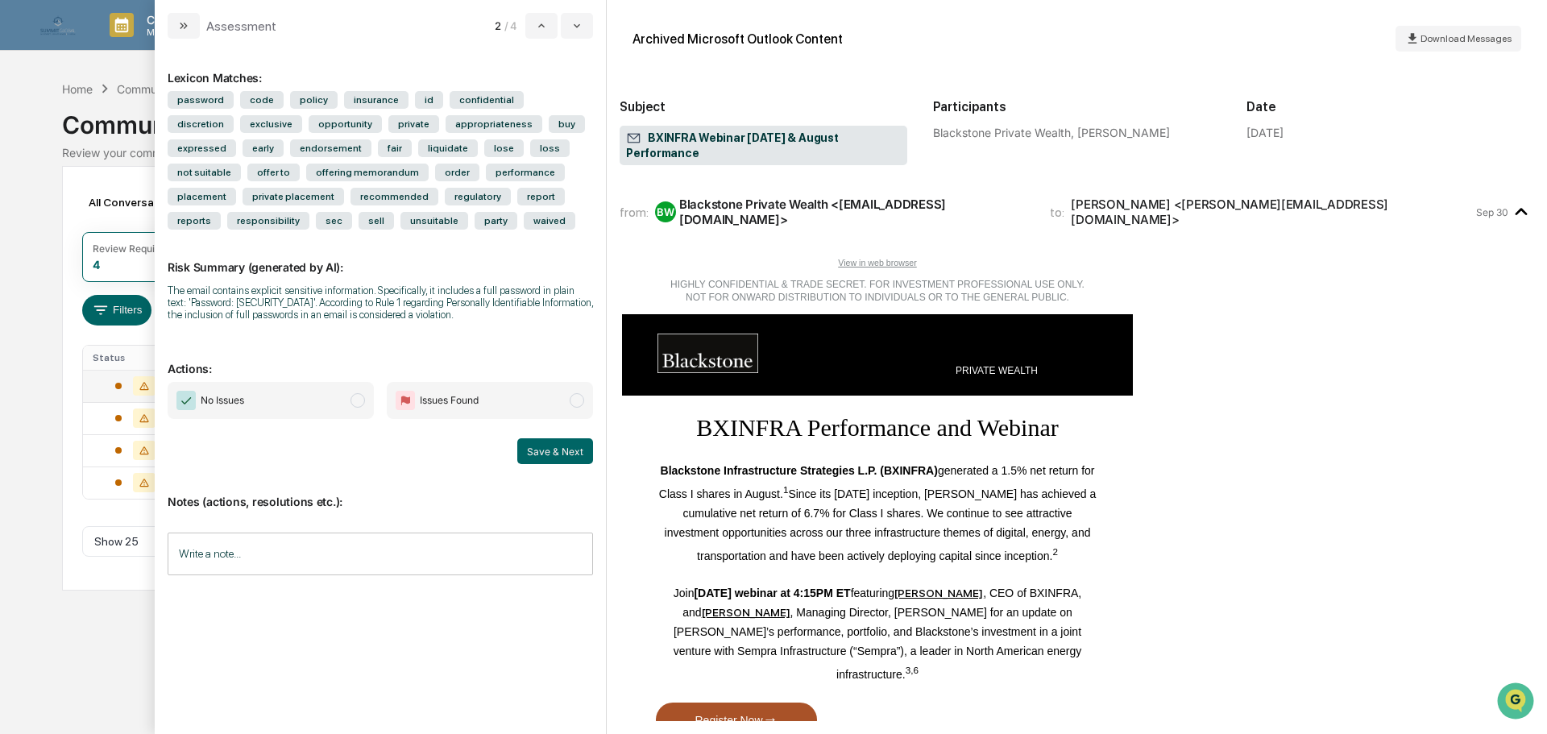
click at [352, 400] on span "modal" at bounding box center [357, 400] width 15 height 15
click at [347, 550] on input "Write a note..." at bounding box center [380, 554] width 425 height 43
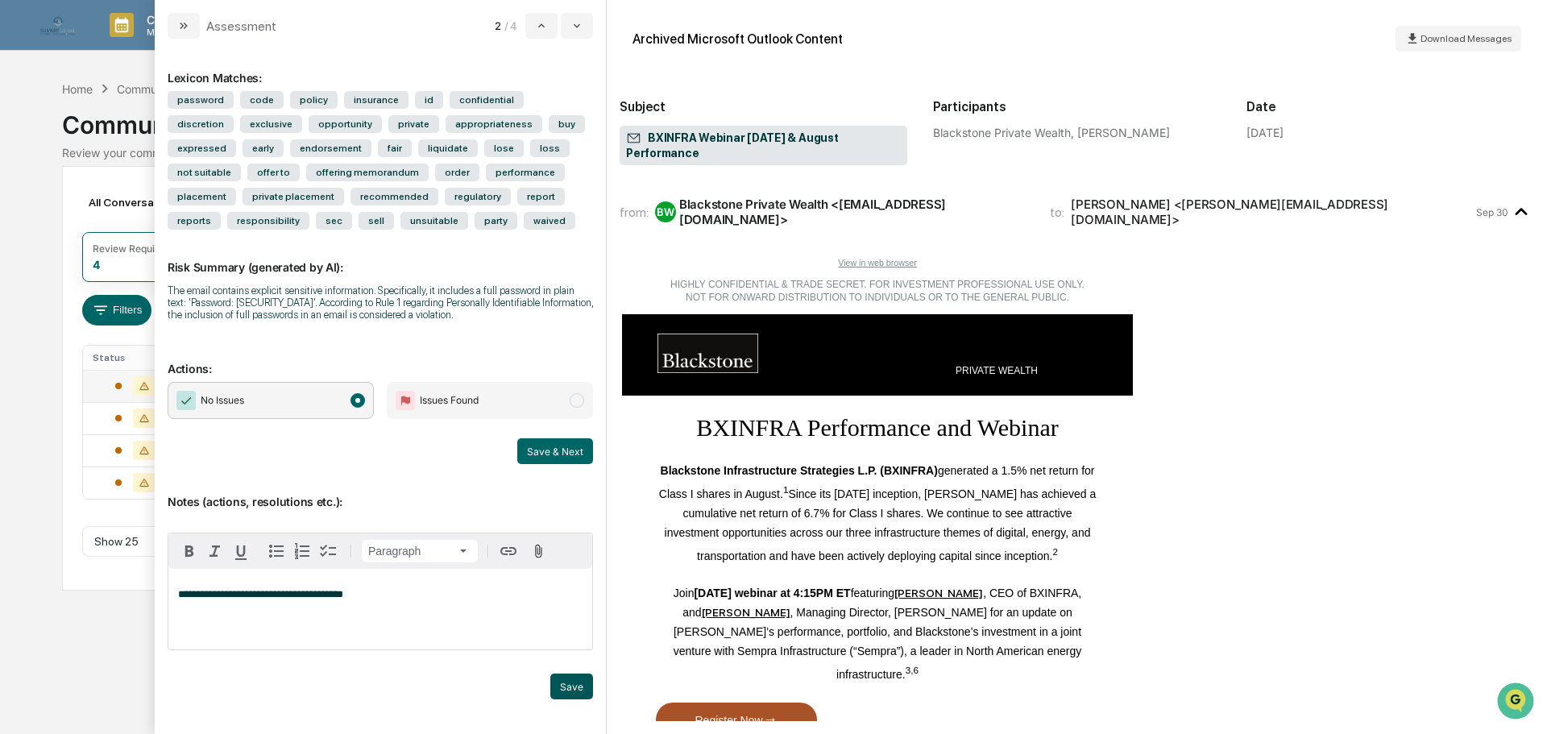
click at [567, 681] on button "Save" at bounding box center [571, 687] width 43 height 26
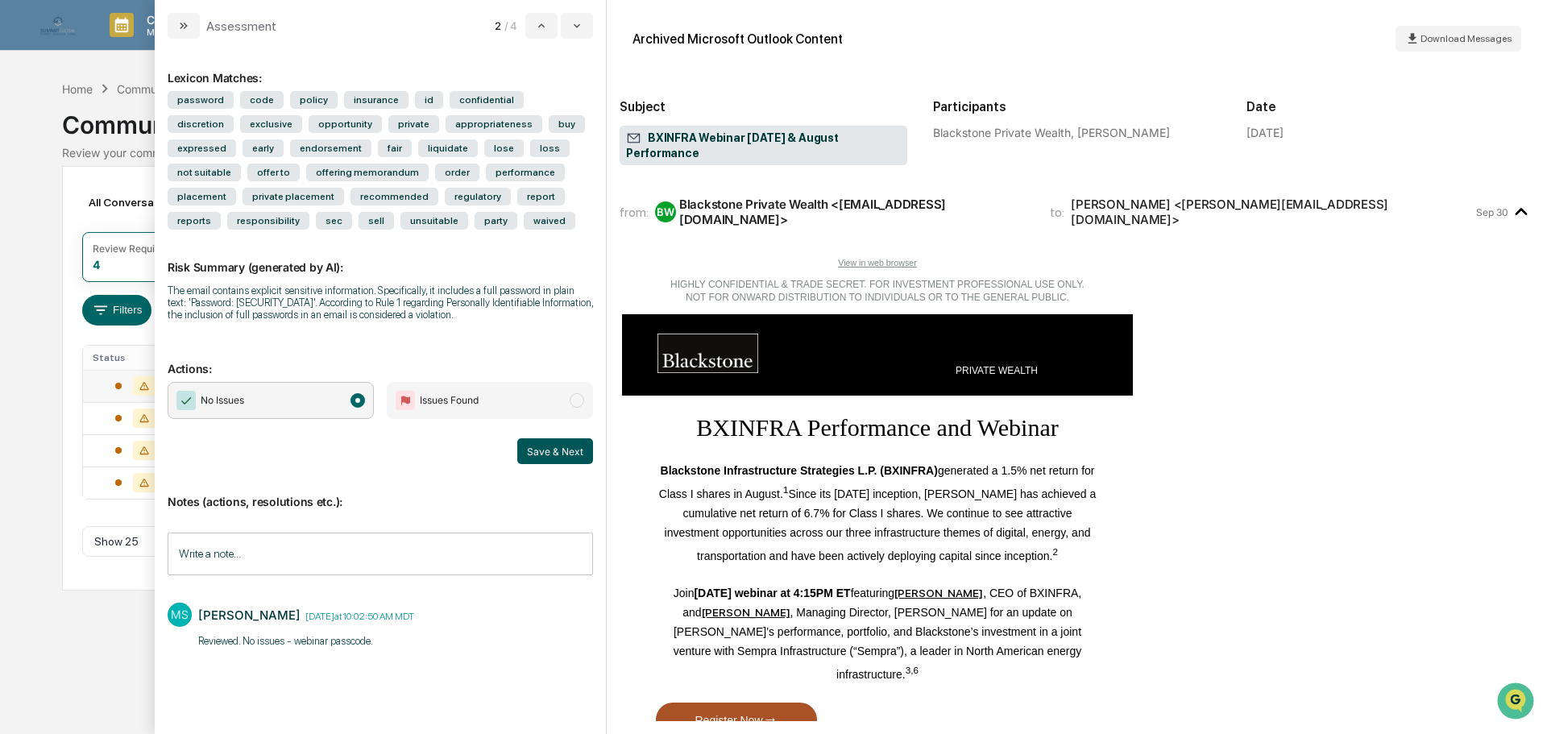
click at [552, 450] on button "Save & Next" at bounding box center [555, 451] width 76 height 26
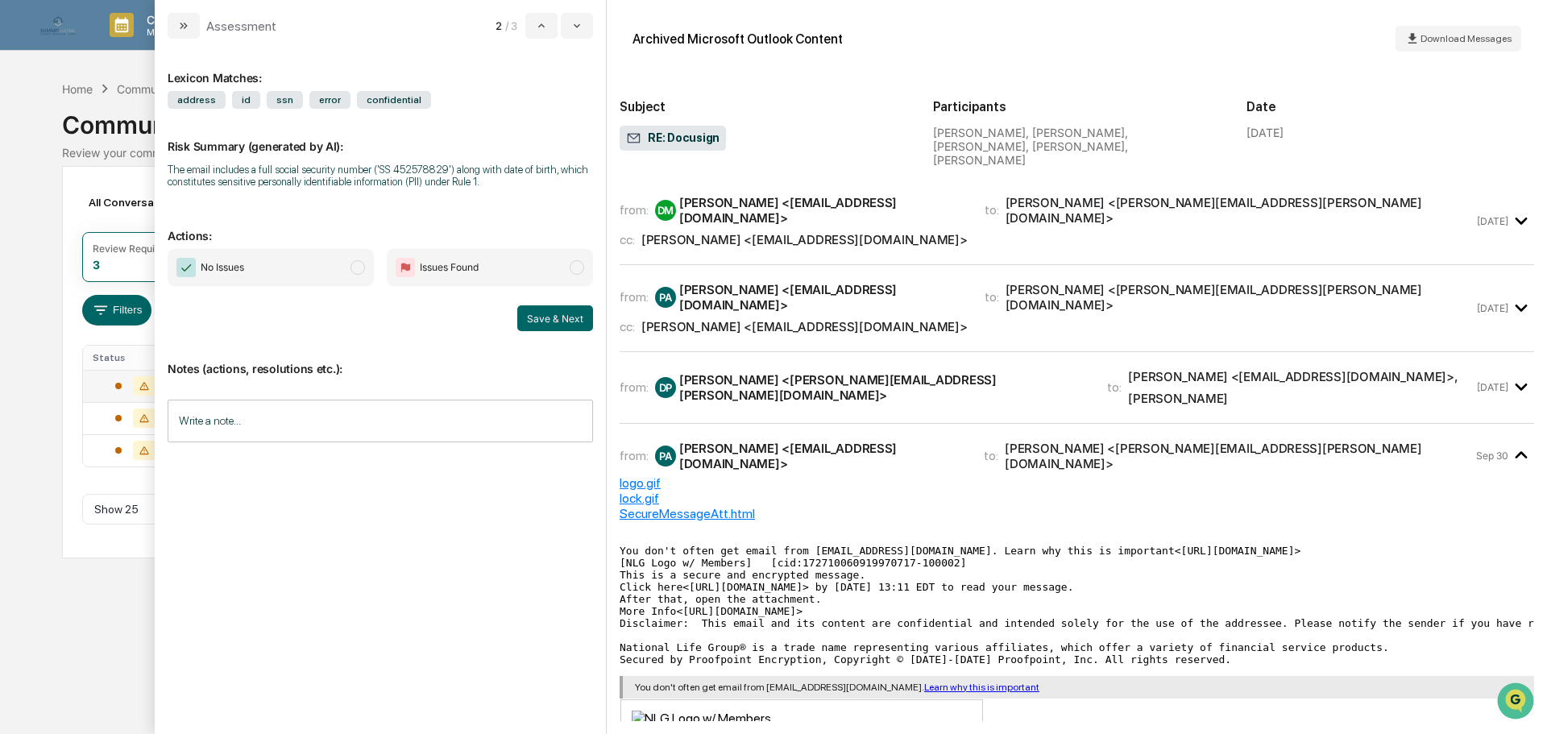
click at [331, 267] on span "No Issues" at bounding box center [271, 267] width 206 height 37
click at [282, 421] on input "Write a note..." at bounding box center [380, 421] width 425 height 43
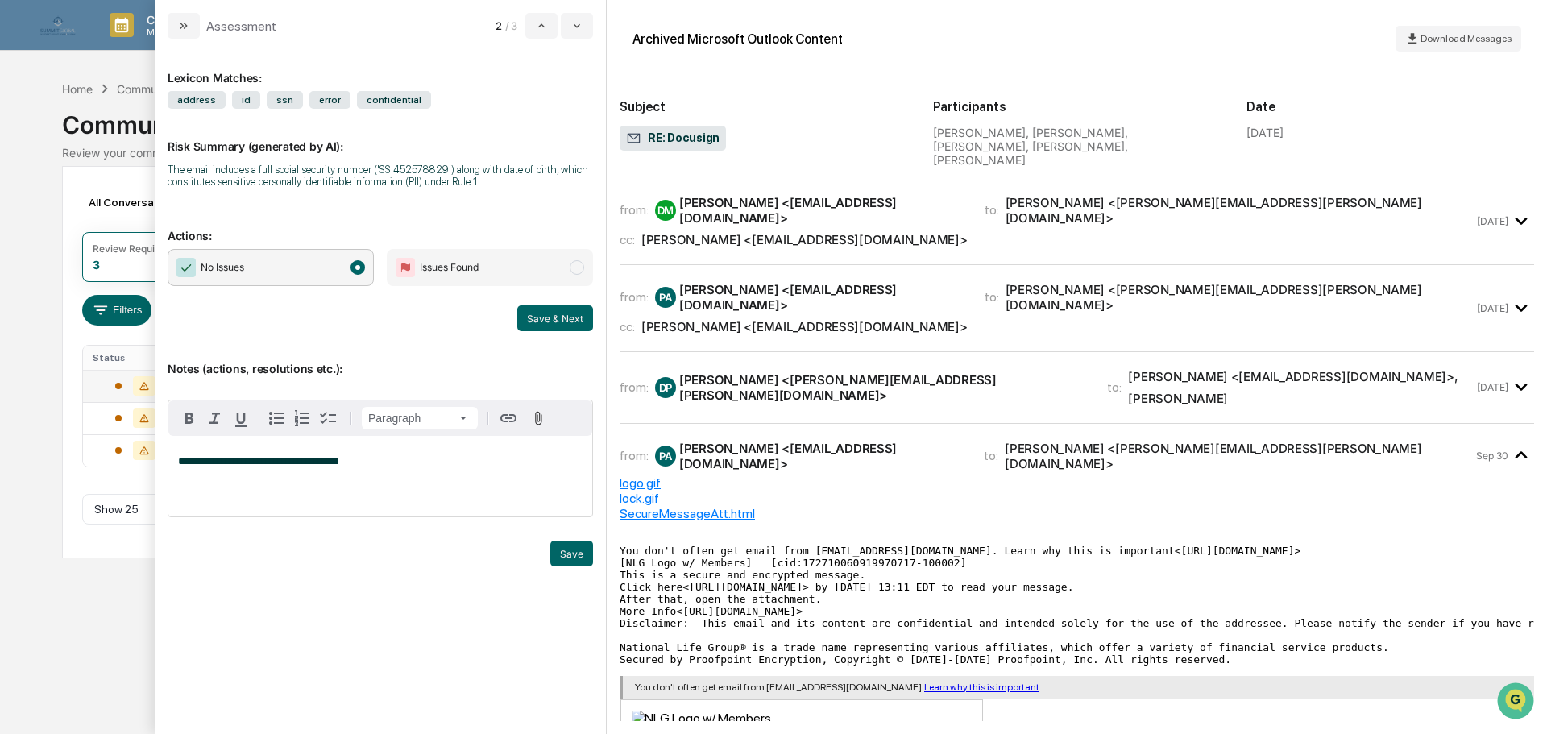
click at [818, 372] on div "[PERSON_NAME] <[PERSON_NAME][EMAIL_ADDRESS][PERSON_NAME][DOMAIN_NAME]>" at bounding box center [883, 387] width 409 height 31
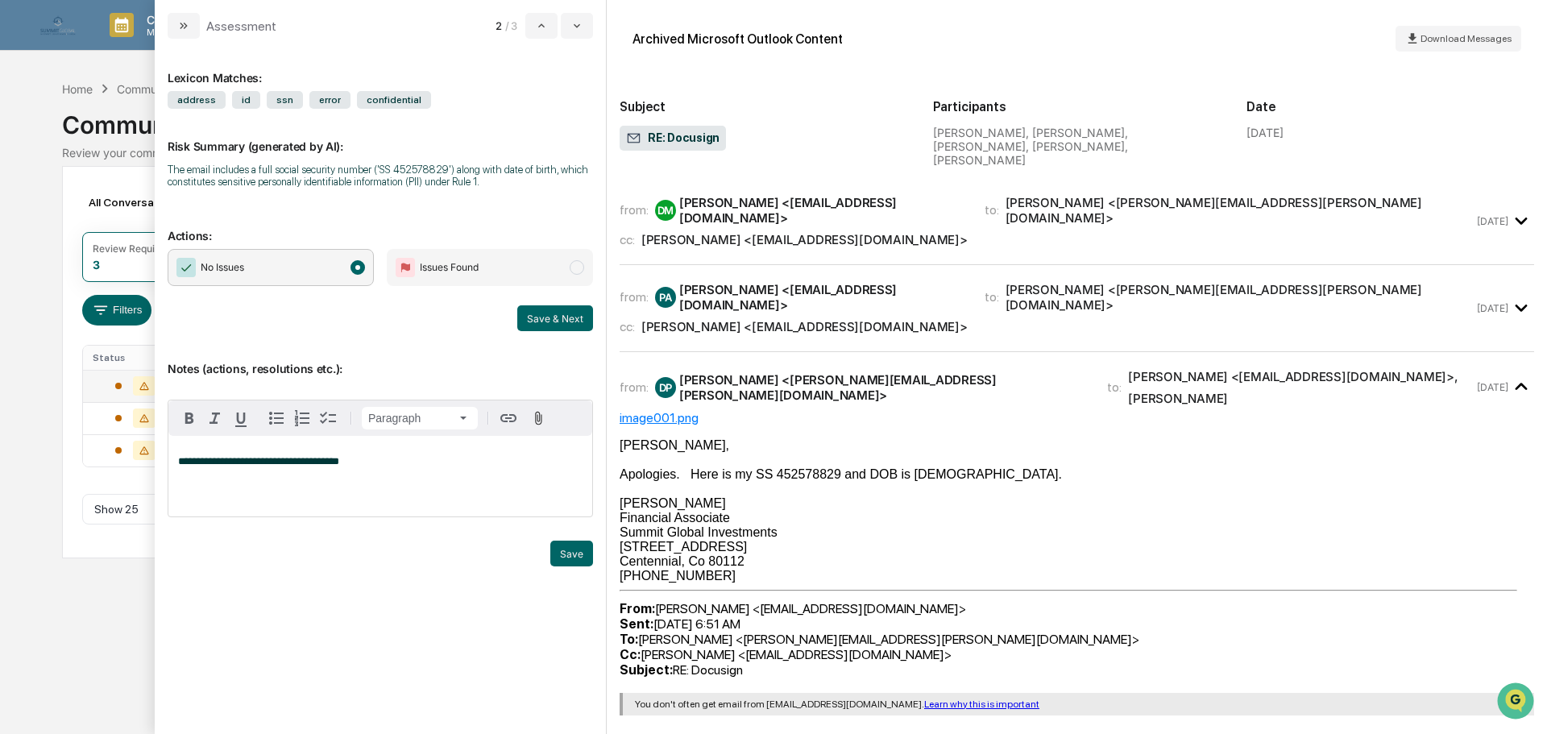
click at [813, 282] on div "[PERSON_NAME] <[EMAIL_ADDRESS][DOMAIN_NAME]>" at bounding box center [822, 297] width 286 height 31
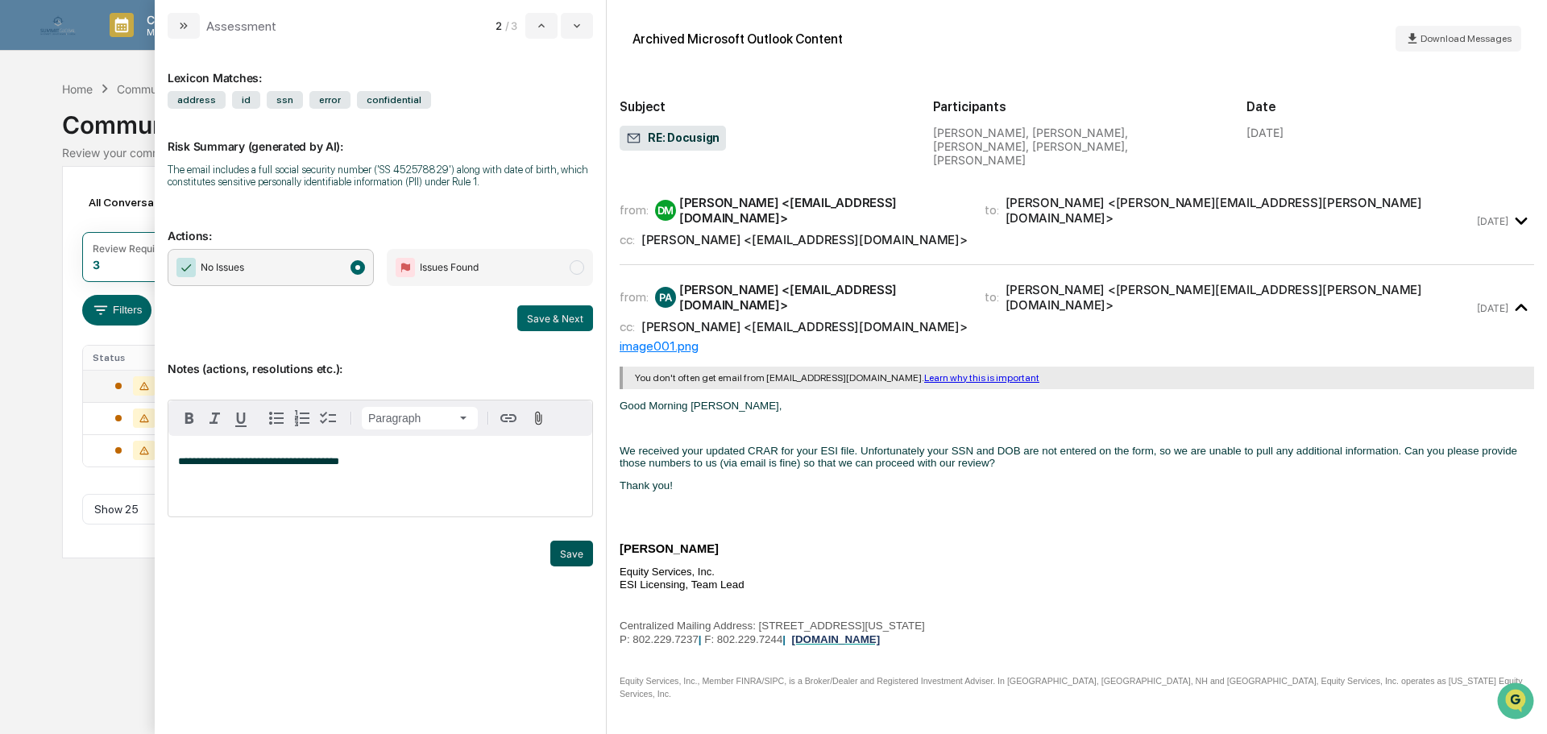
click at [570, 549] on button "Save" at bounding box center [571, 554] width 43 height 26
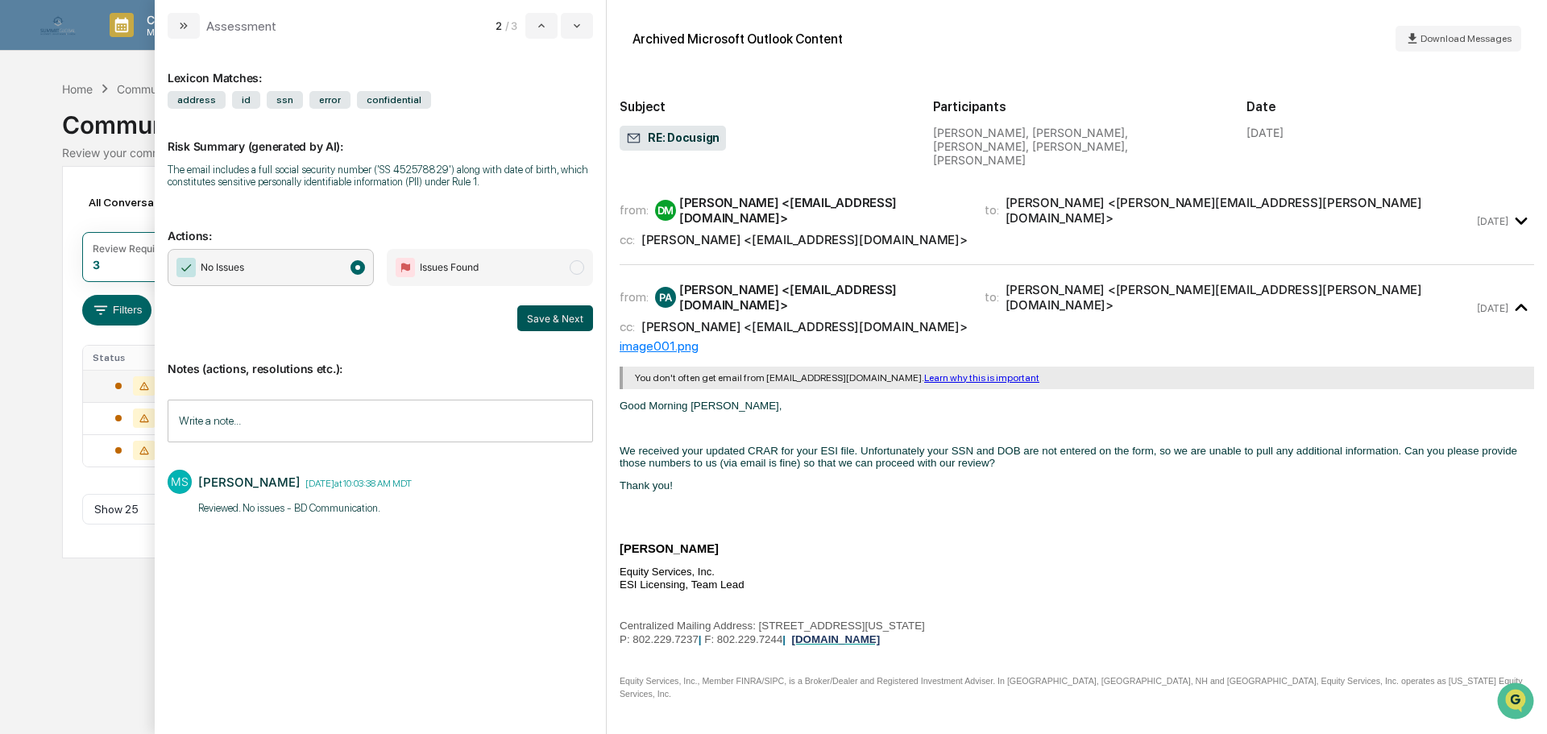
click at [555, 321] on button "Save & Next" at bounding box center [555, 318] width 76 height 26
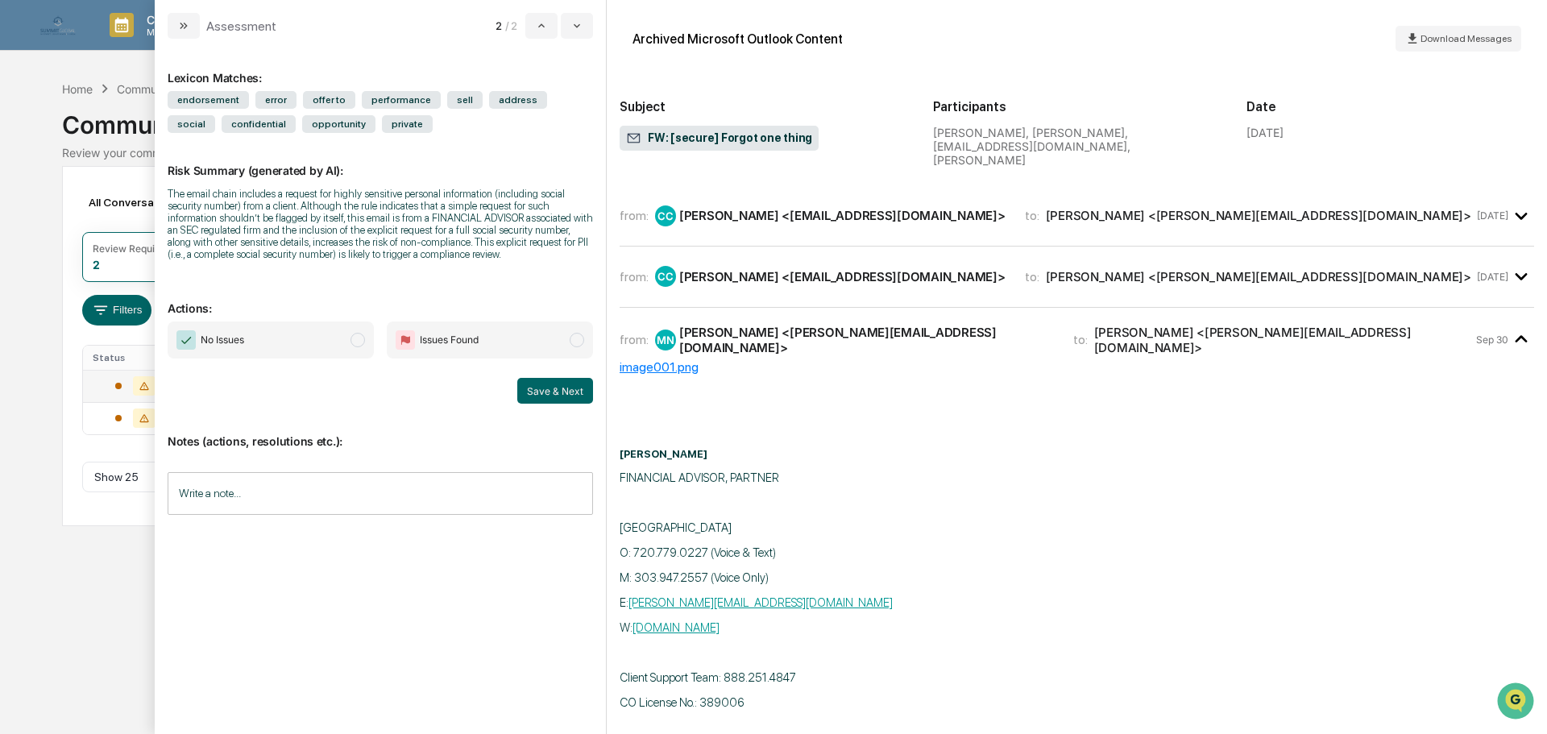
scroll to position [52, 0]
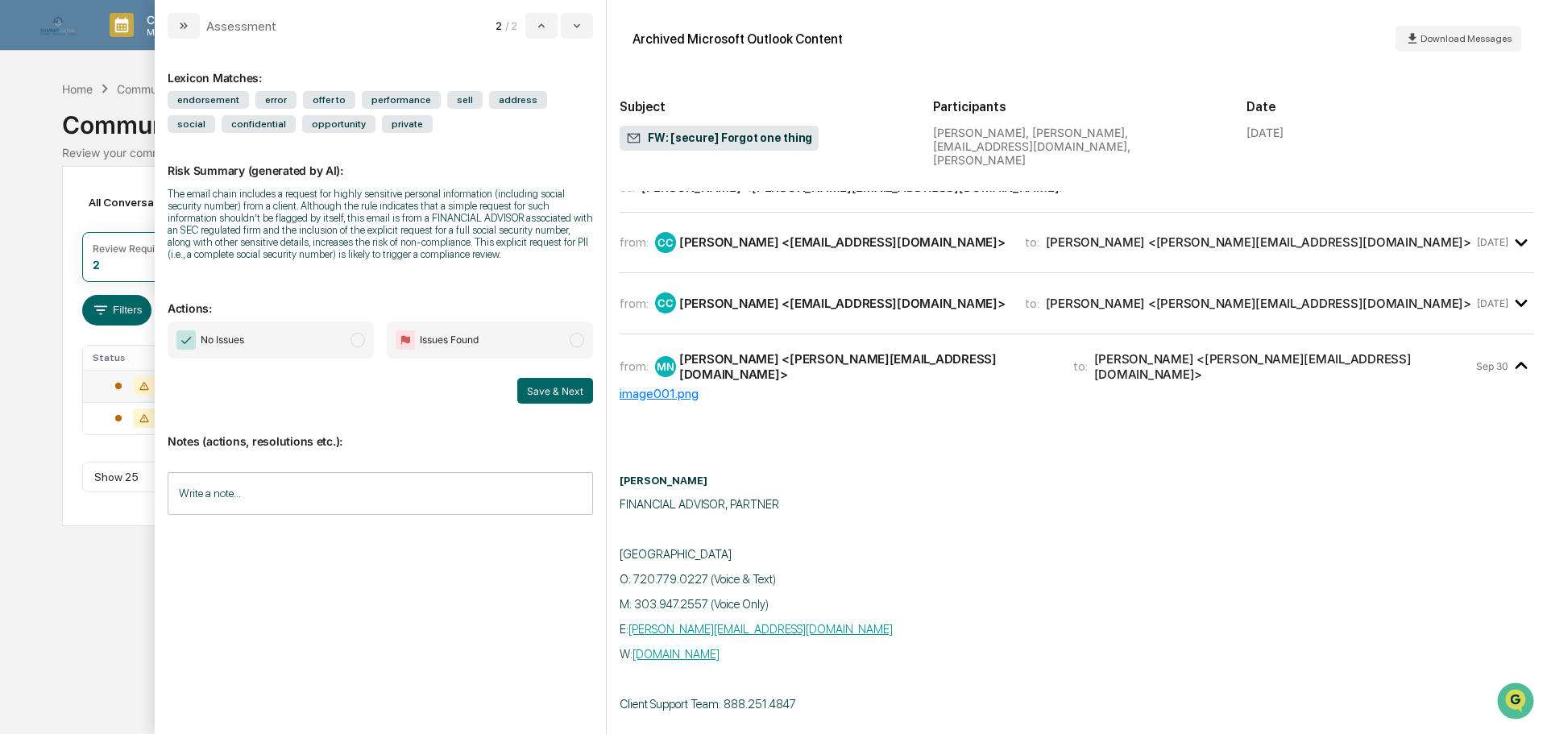
click at [561, 339] on span "Issues Found" at bounding box center [490, 339] width 206 height 37
click at [559, 391] on button "Save & Next" at bounding box center [555, 391] width 76 height 26
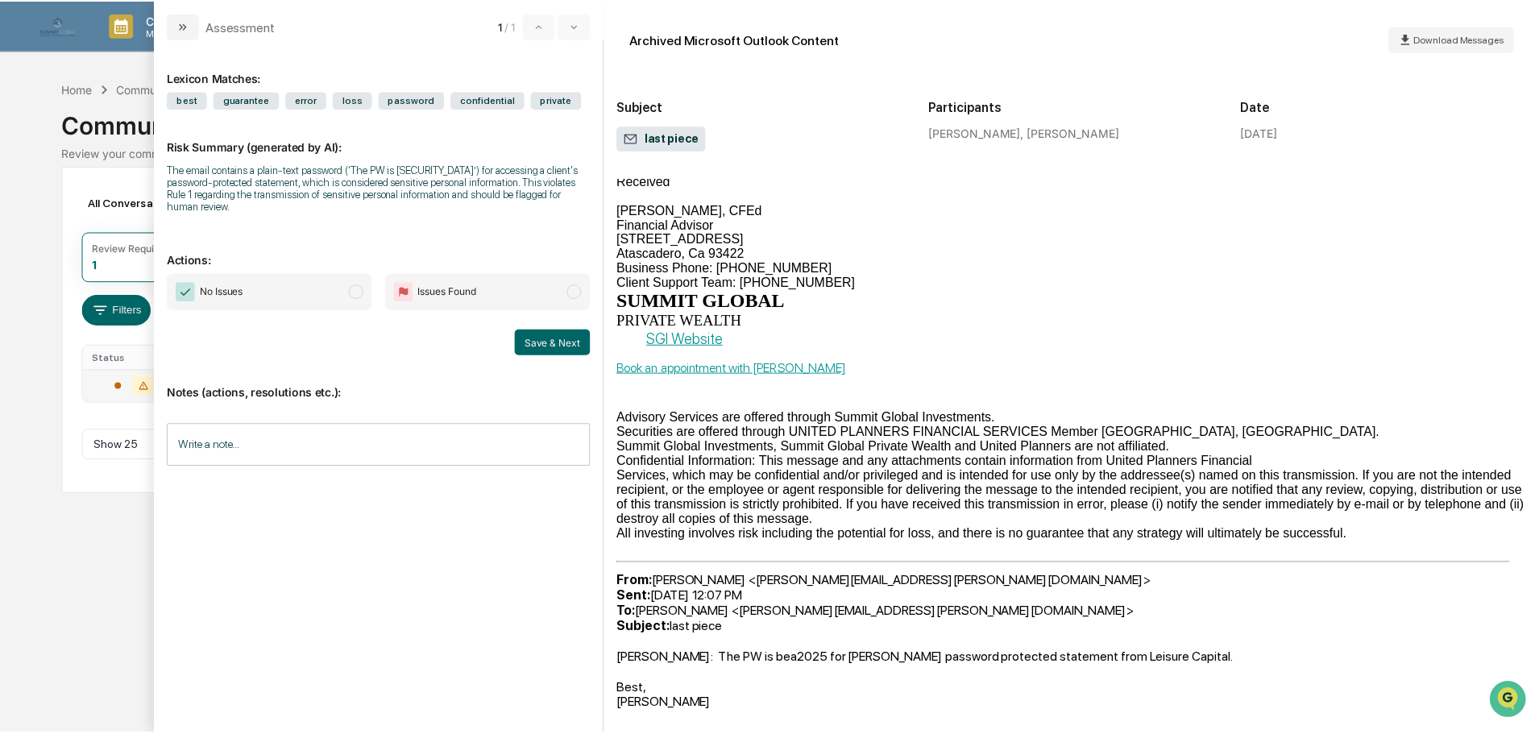
scroll to position [128, 0]
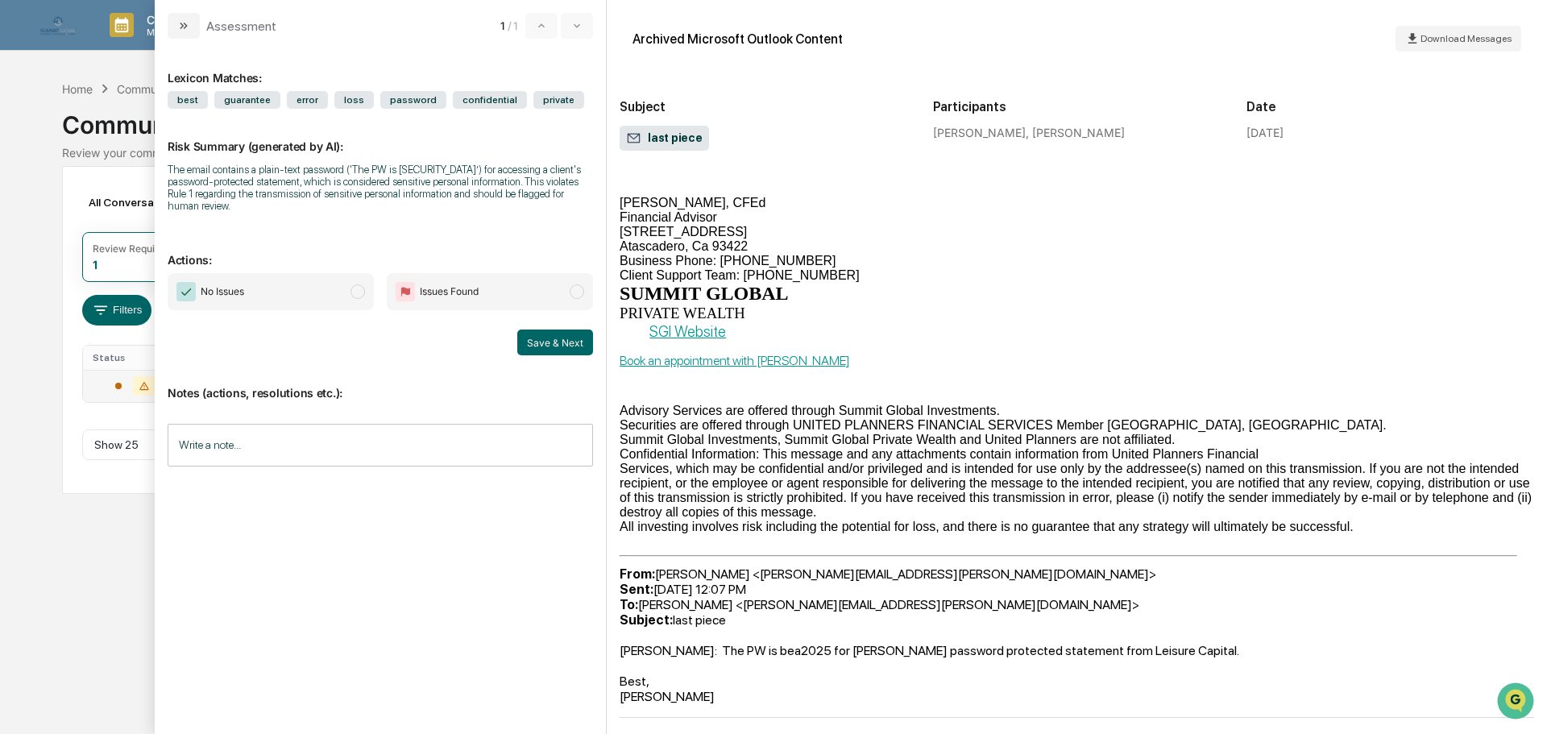
click at [537, 291] on span "Issues Found" at bounding box center [490, 291] width 206 height 37
click at [554, 344] on button "Save & Next" at bounding box center [555, 343] width 76 height 26
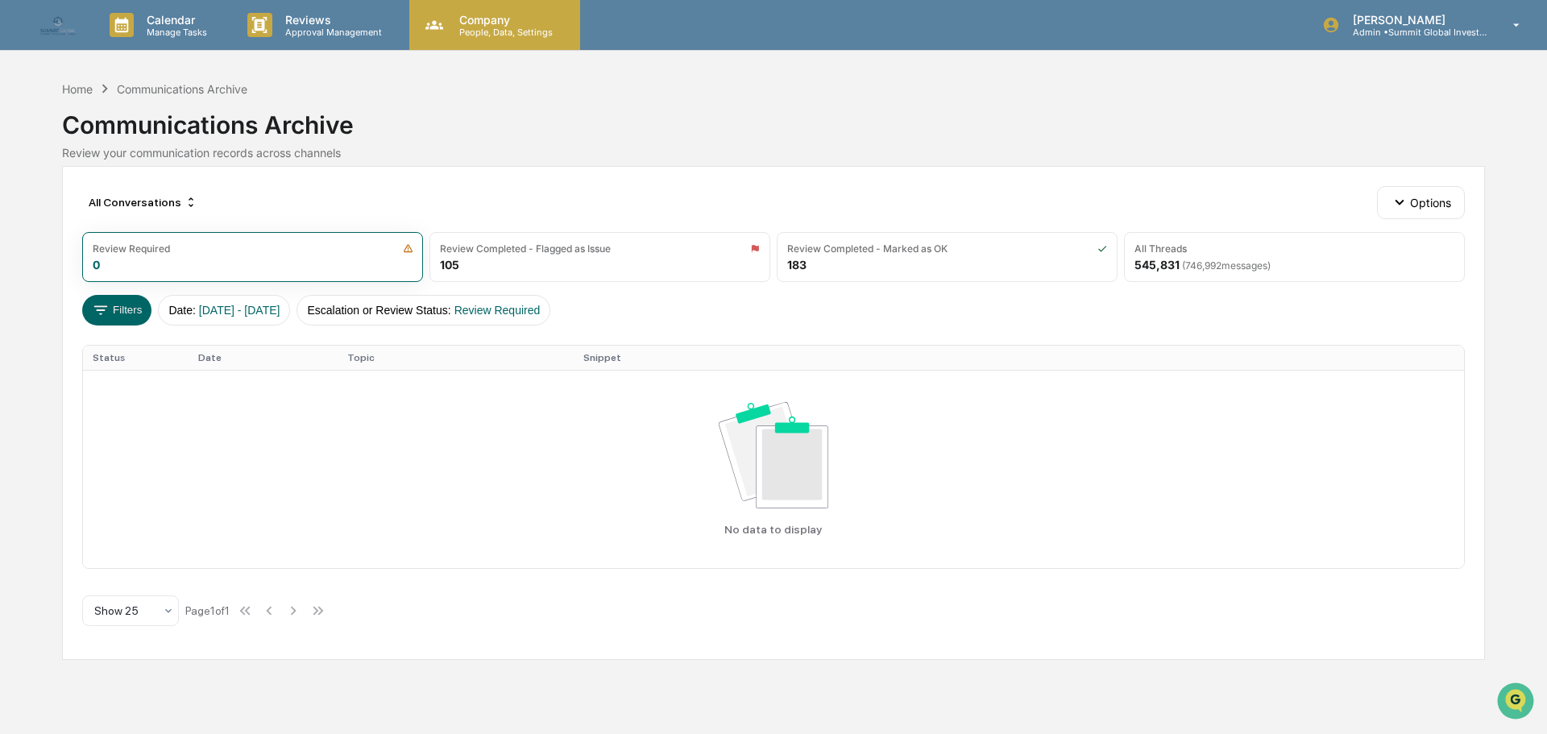
click at [498, 22] on p "Company" at bounding box center [503, 20] width 114 height 14
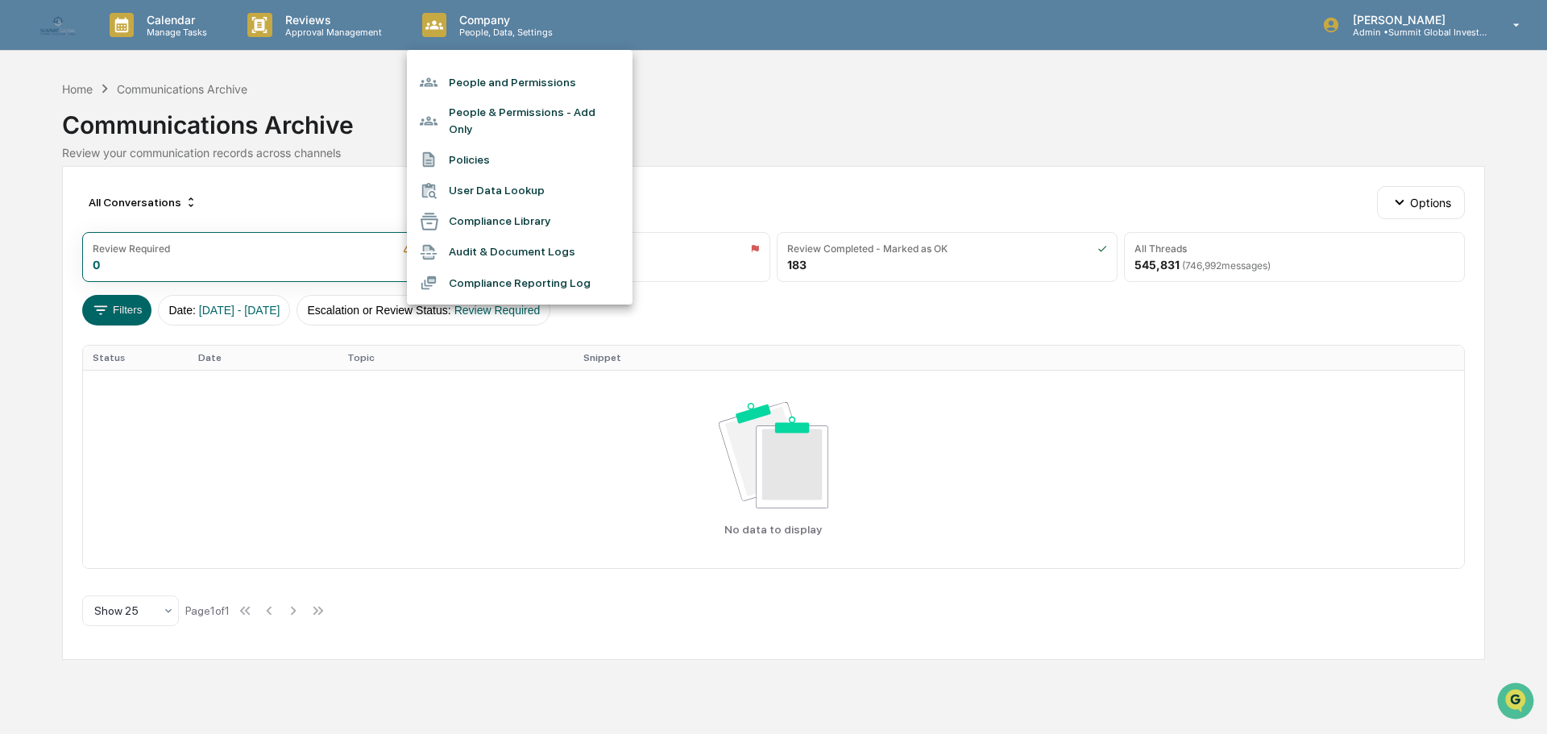
click at [488, 85] on li "People and Permissions" at bounding box center [520, 82] width 226 height 31
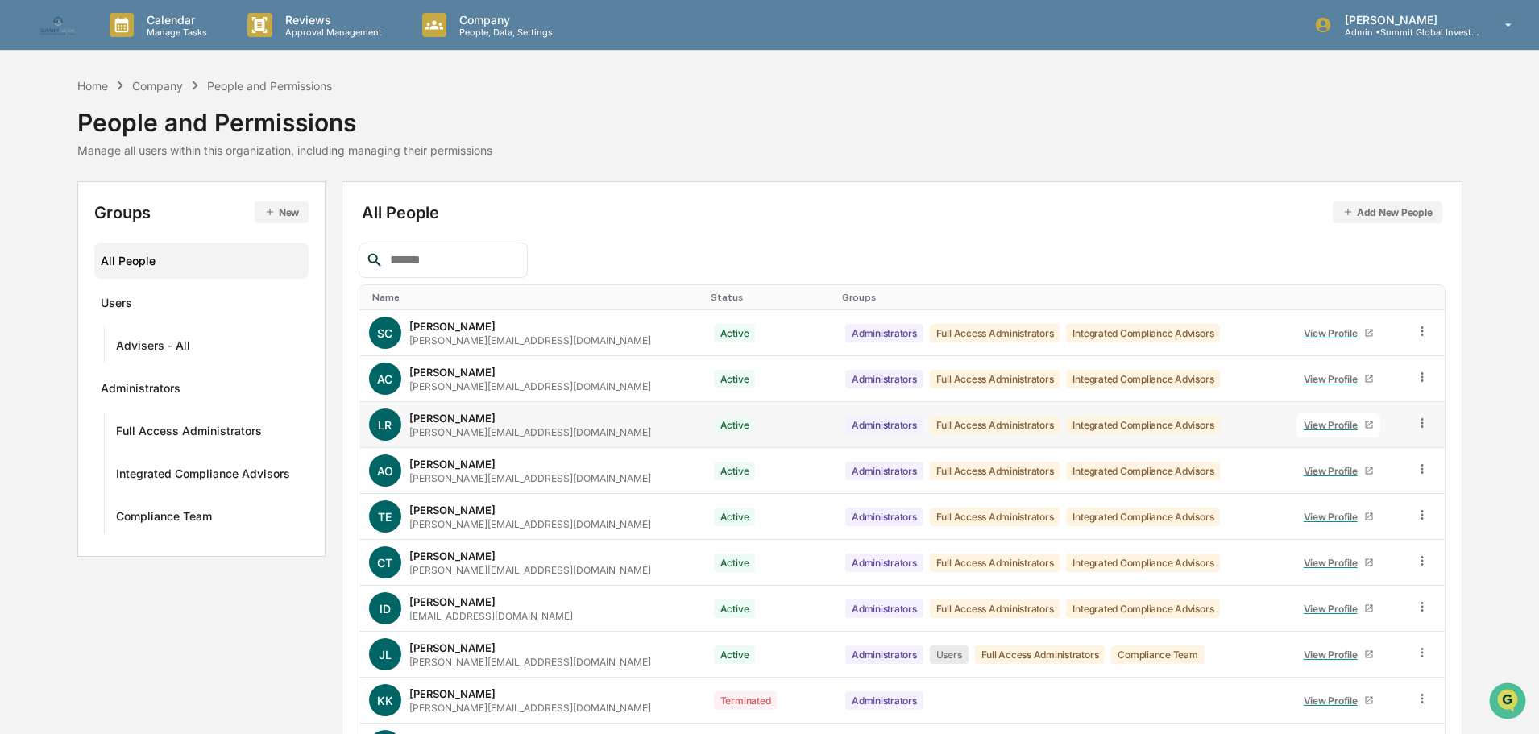
scroll to position [107, 0]
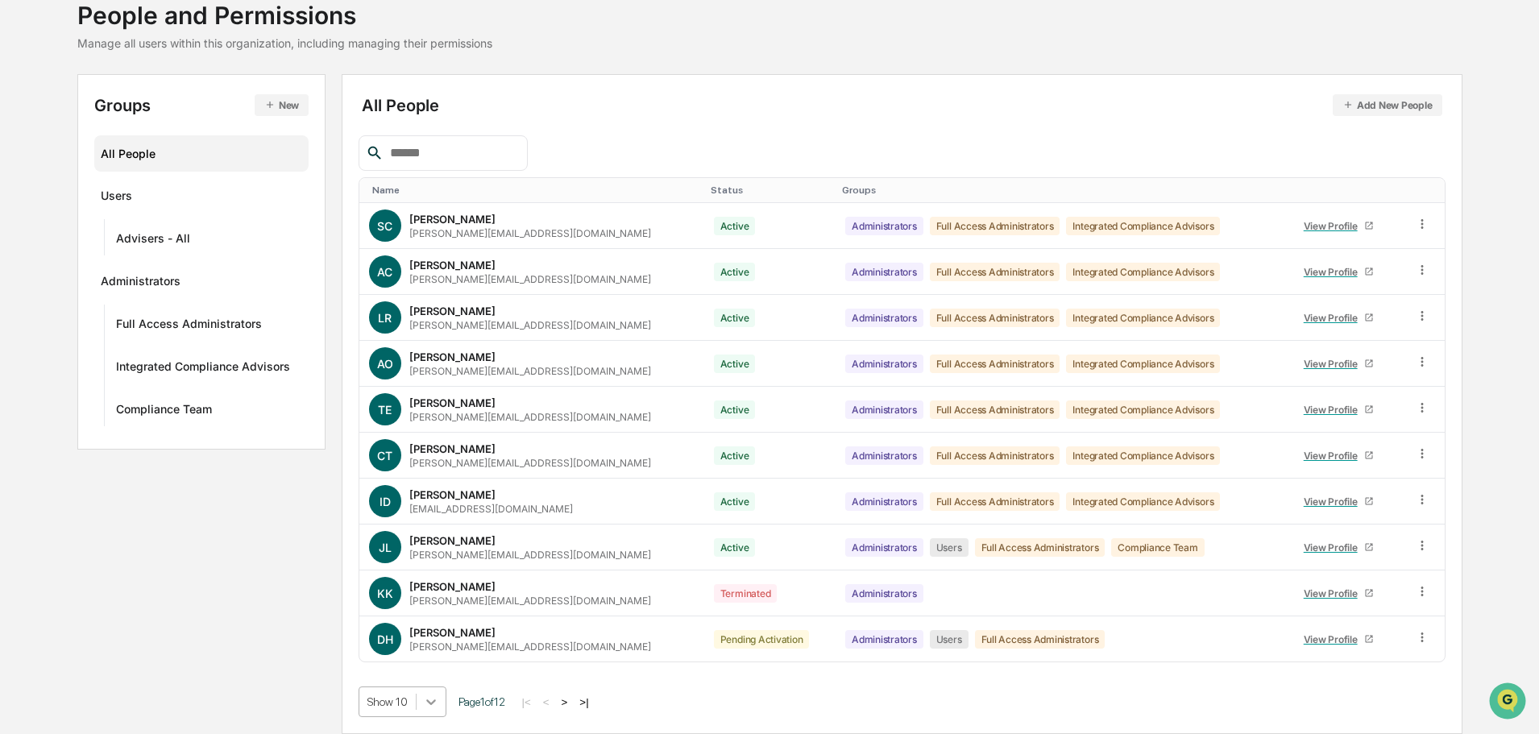
click at [442, 697] on body "Calendar Manage Tasks Reviews Approval Management Company People, Data, Setting…" at bounding box center [769, 313] width 1539 height 841
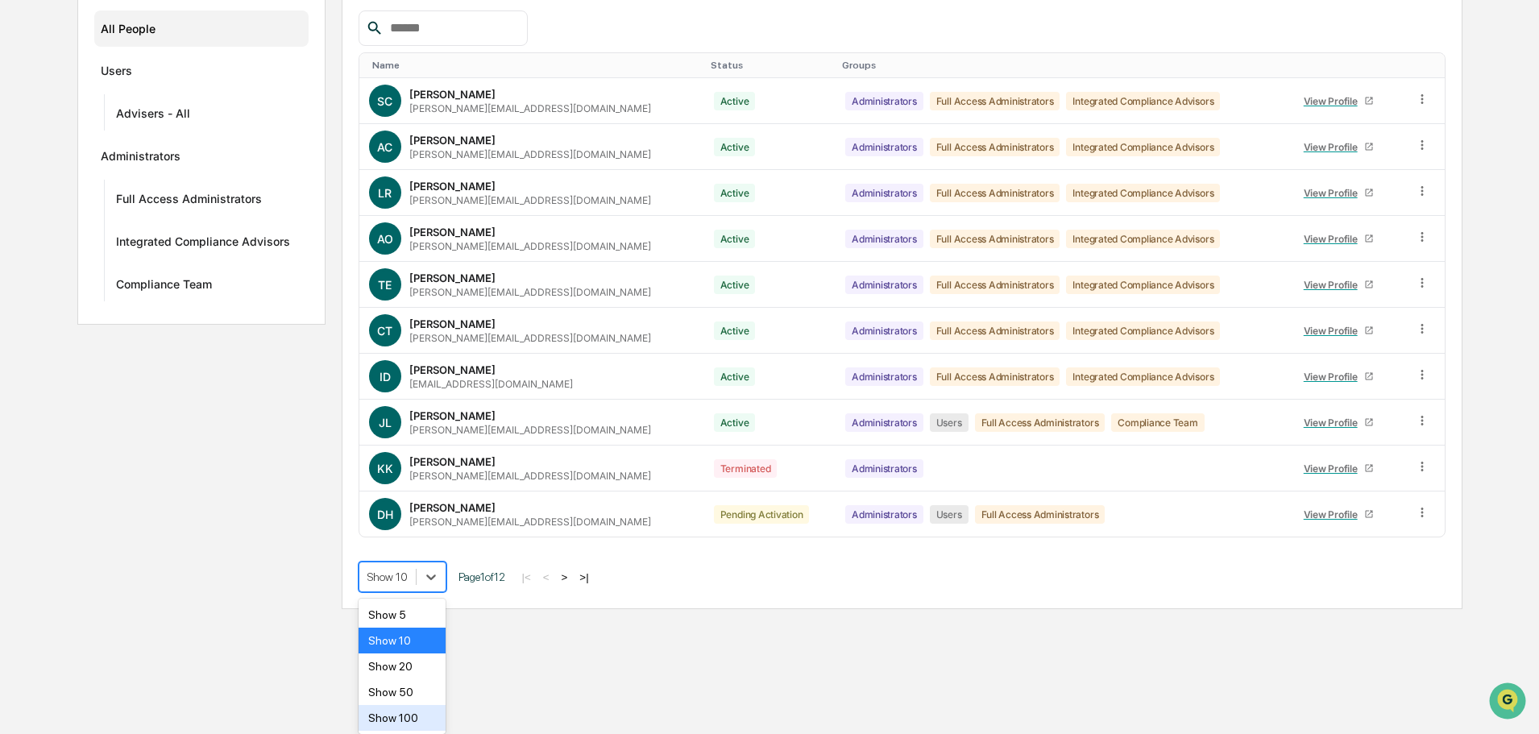
click at [425, 714] on div "Show 100" at bounding box center [403, 718] width 88 height 26
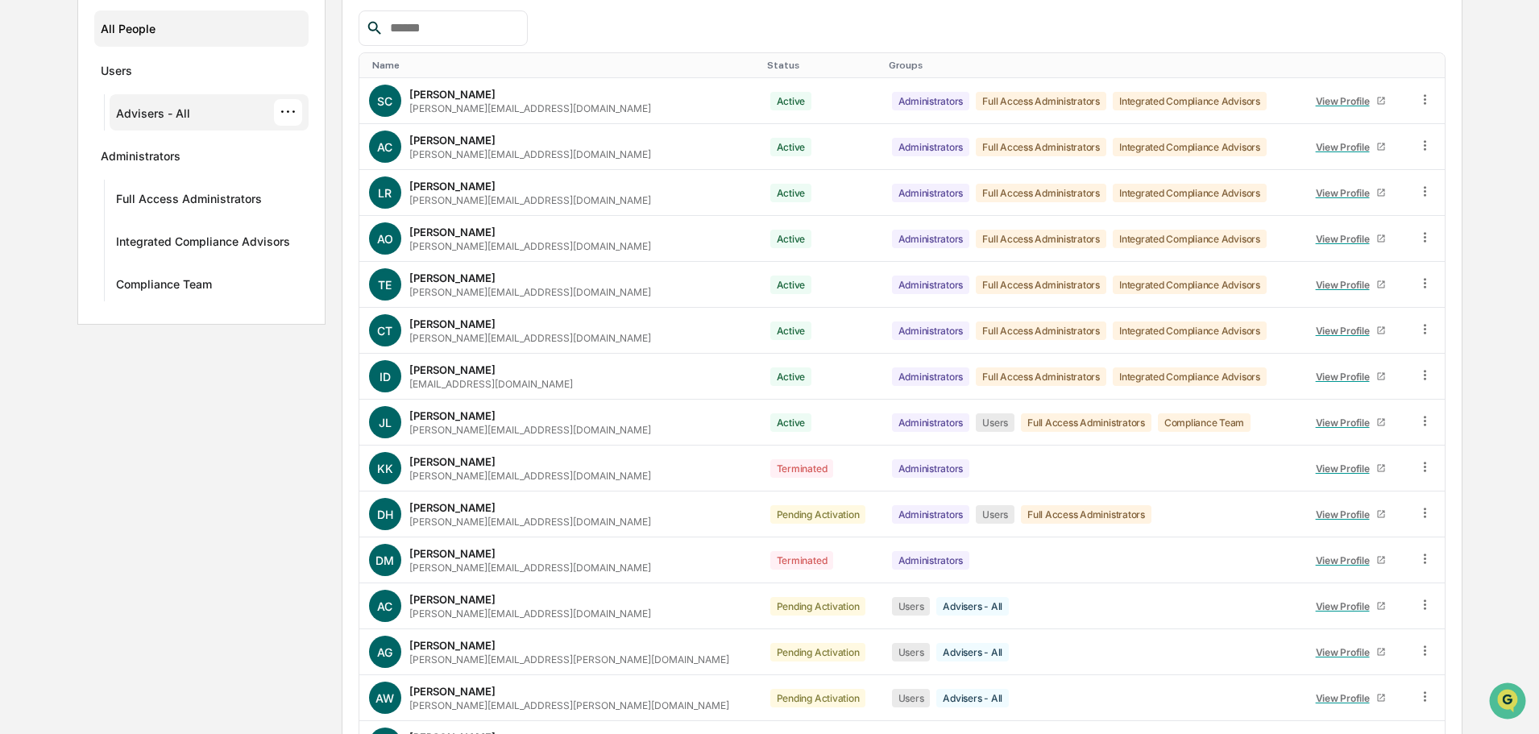
click at [185, 108] on div "Advisers - All" at bounding box center [153, 115] width 74 height 19
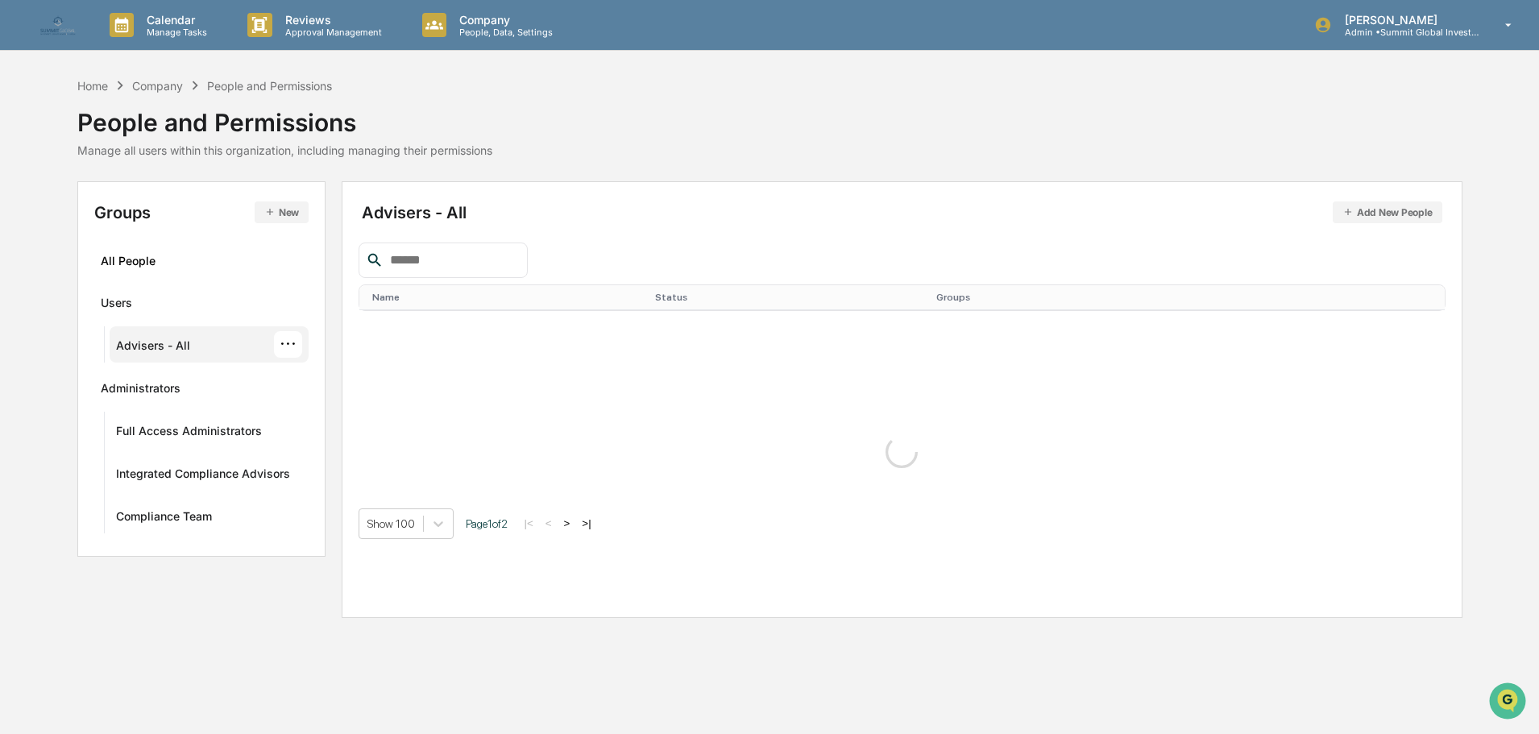
scroll to position [0, 0]
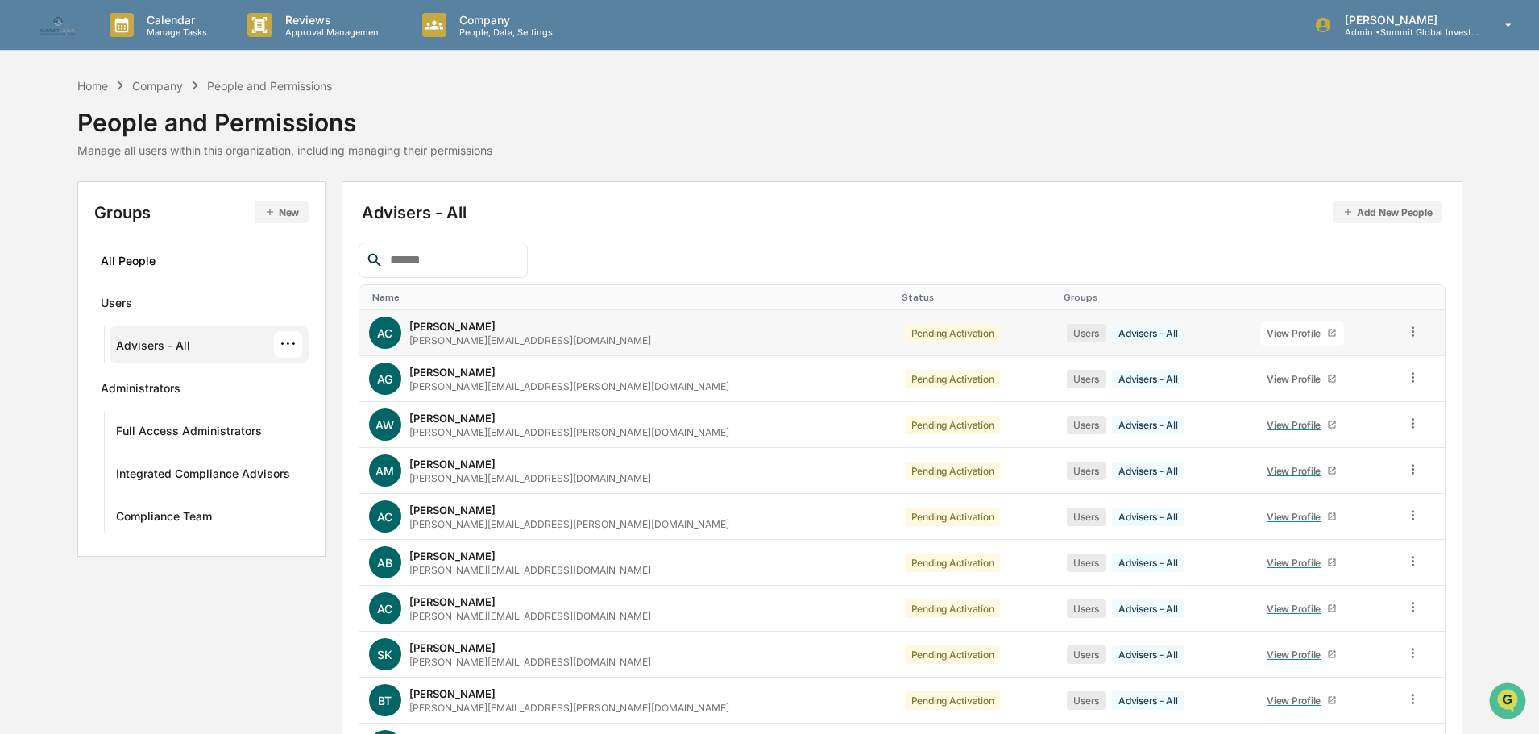
click at [463, 343] on div "[PERSON_NAME][EMAIL_ADDRESS][DOMAIN_NAME]" at bounding box center [530, 340] width 242 height 12
click at [1267, 335] on div "View Profile" at bounding box center [1297, 333] width 60 height 12
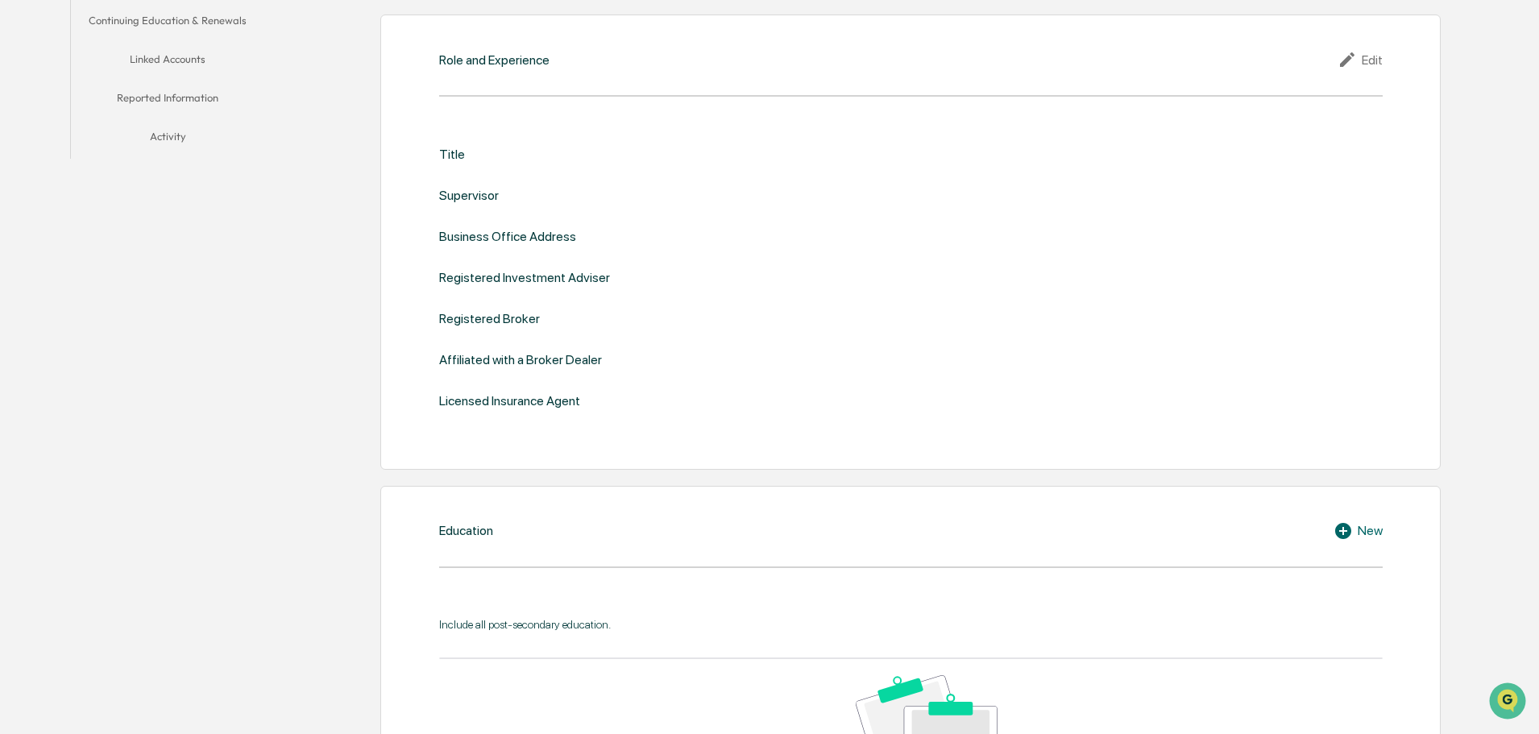
scroll to position [90, 0]
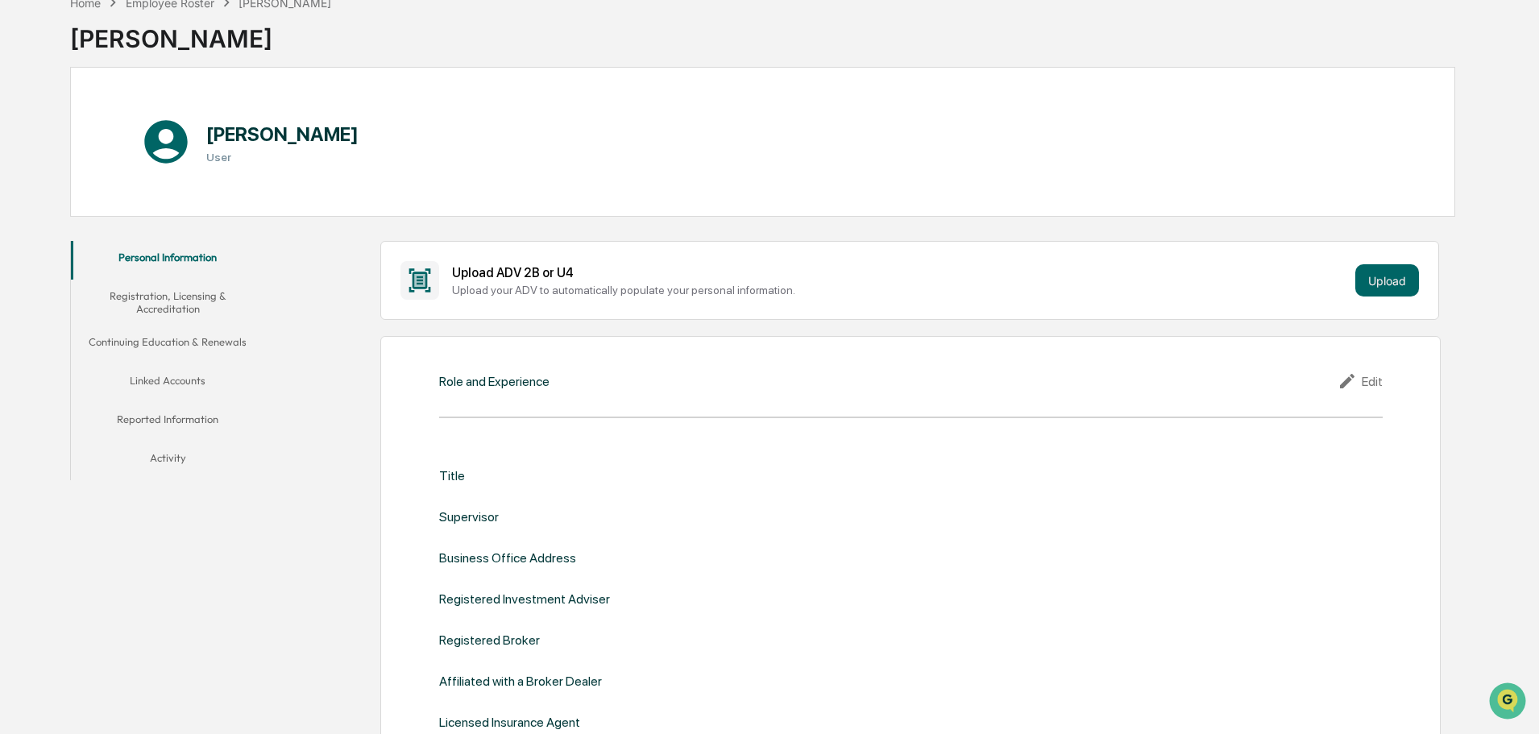
click at [178, 296] on button "Registration, Licensing & Accreditation" at bounding box center [167, 303] width 193 height 46
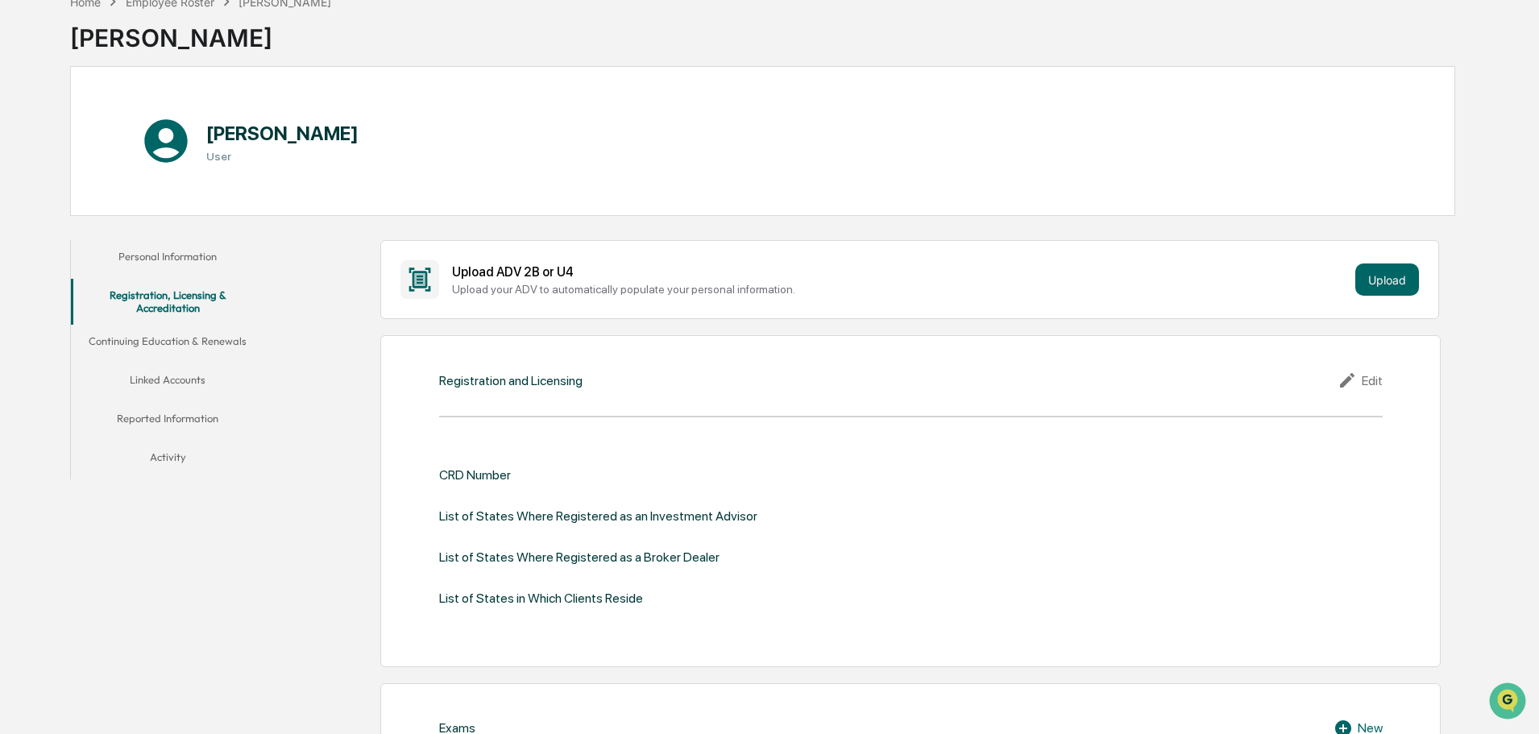
scroll to position [90, 0]
click at [187, 332] on button "Continuing Education & Renewals" at bounding box center [167, 345] width 193 height 39
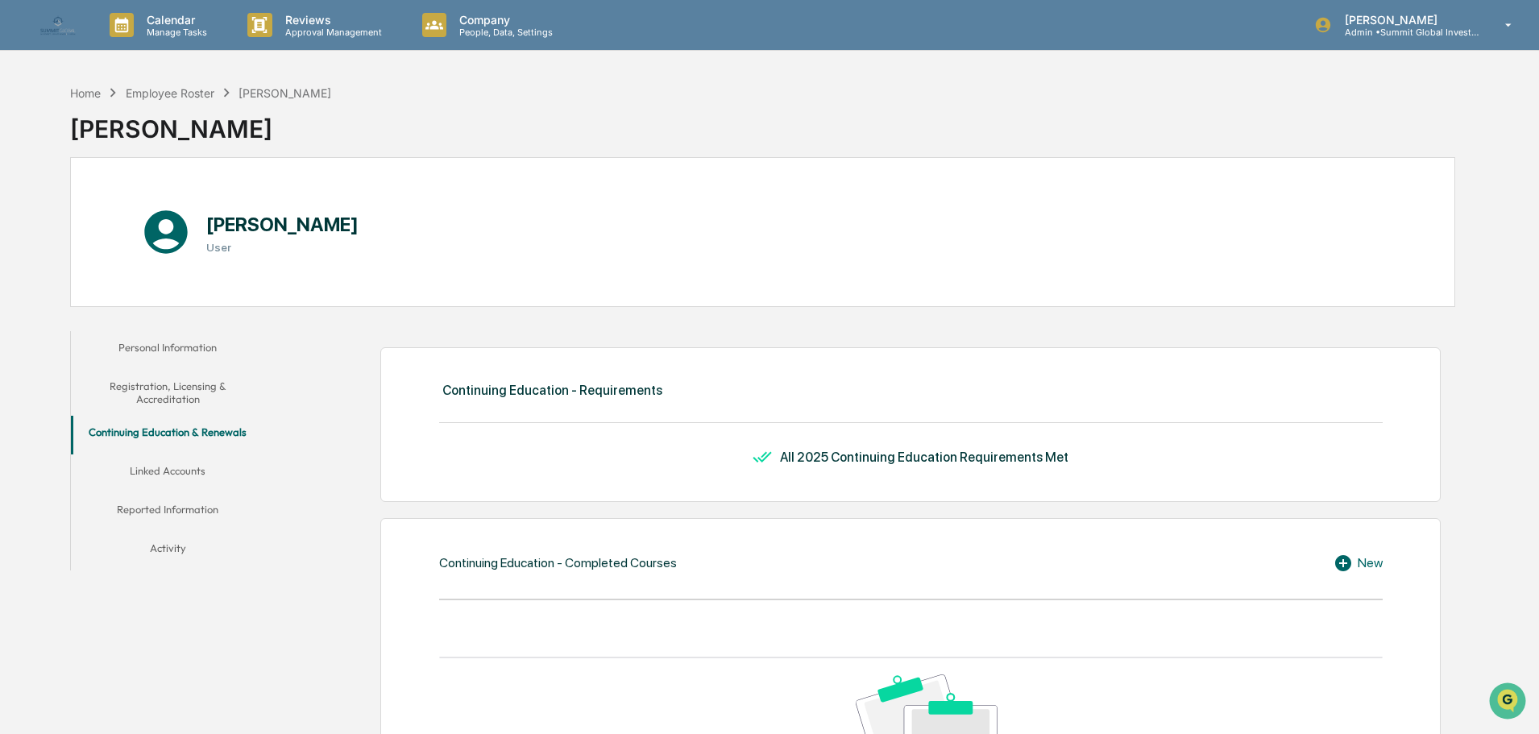
click at [167, 471] on button "Linked Accounts" at bounding box center [167, 473] width 193 height 39
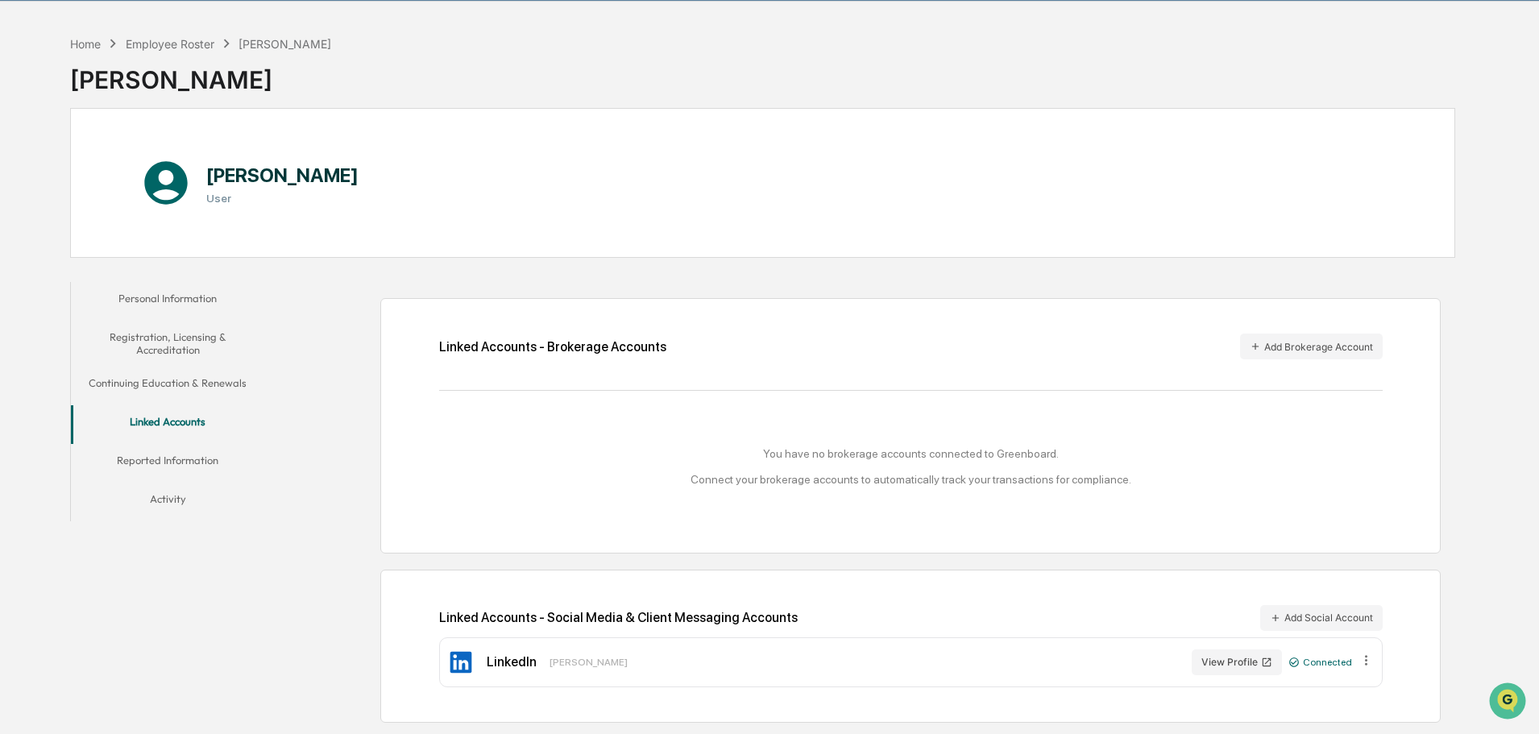
scroll to position [77, 0]
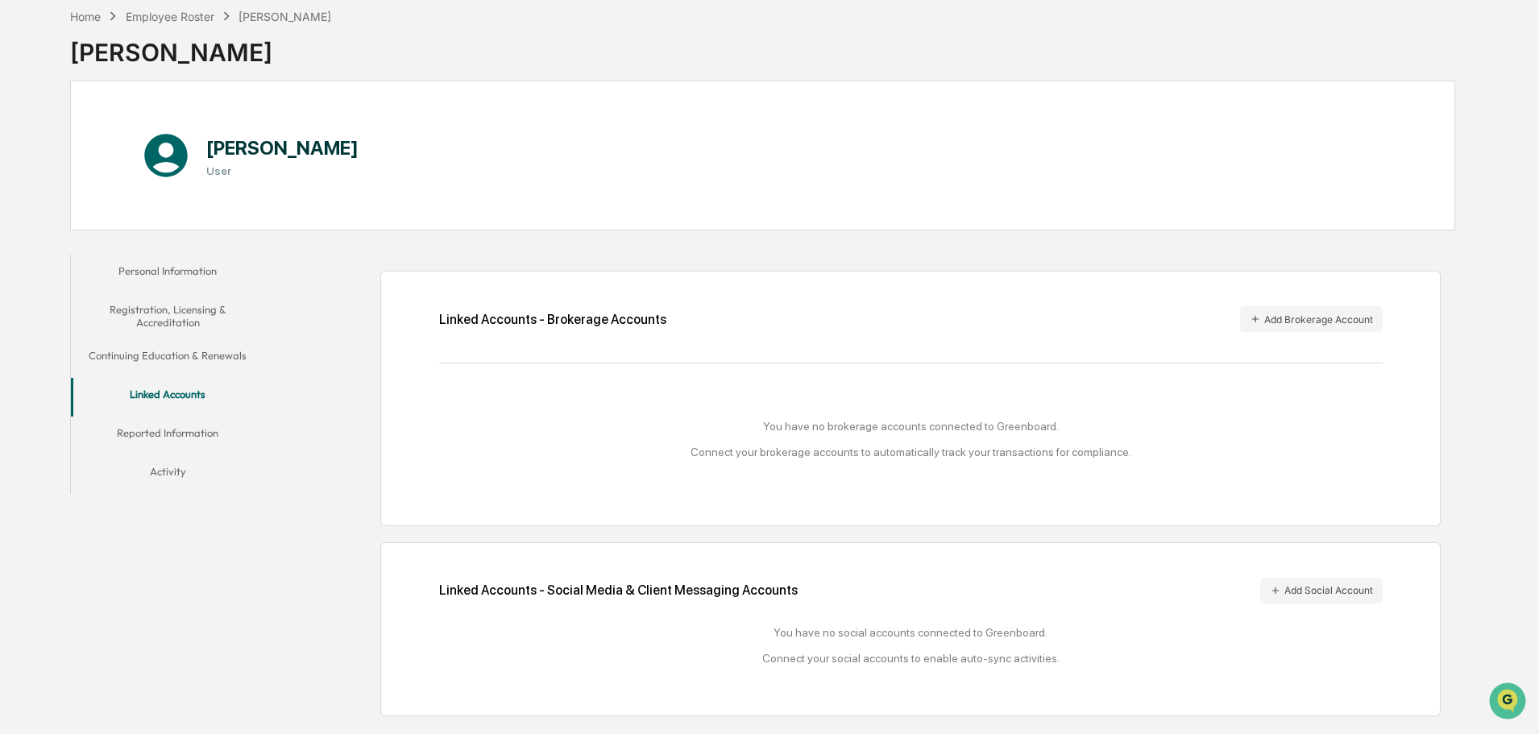
click at [140, 425] on button "Reported Information" at bounding box center [167, 436] width 193 height 39
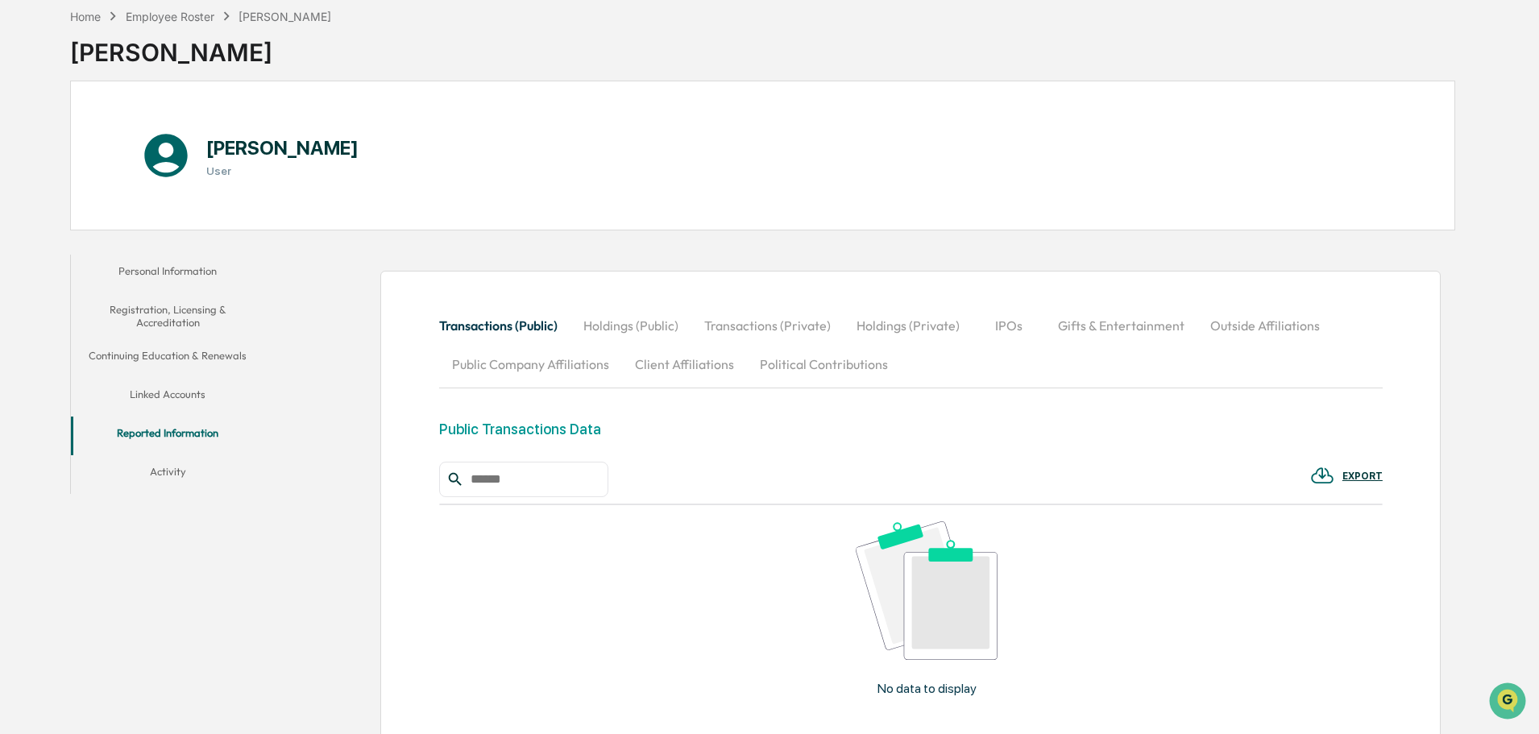
click at [1072, 320] on button "Gifts & Entertainment" at bounding box center [1121, 325] width 152 height 39
click at [181, 473] on button "Activity" at bounding box center [167, 474] width 193 height 39
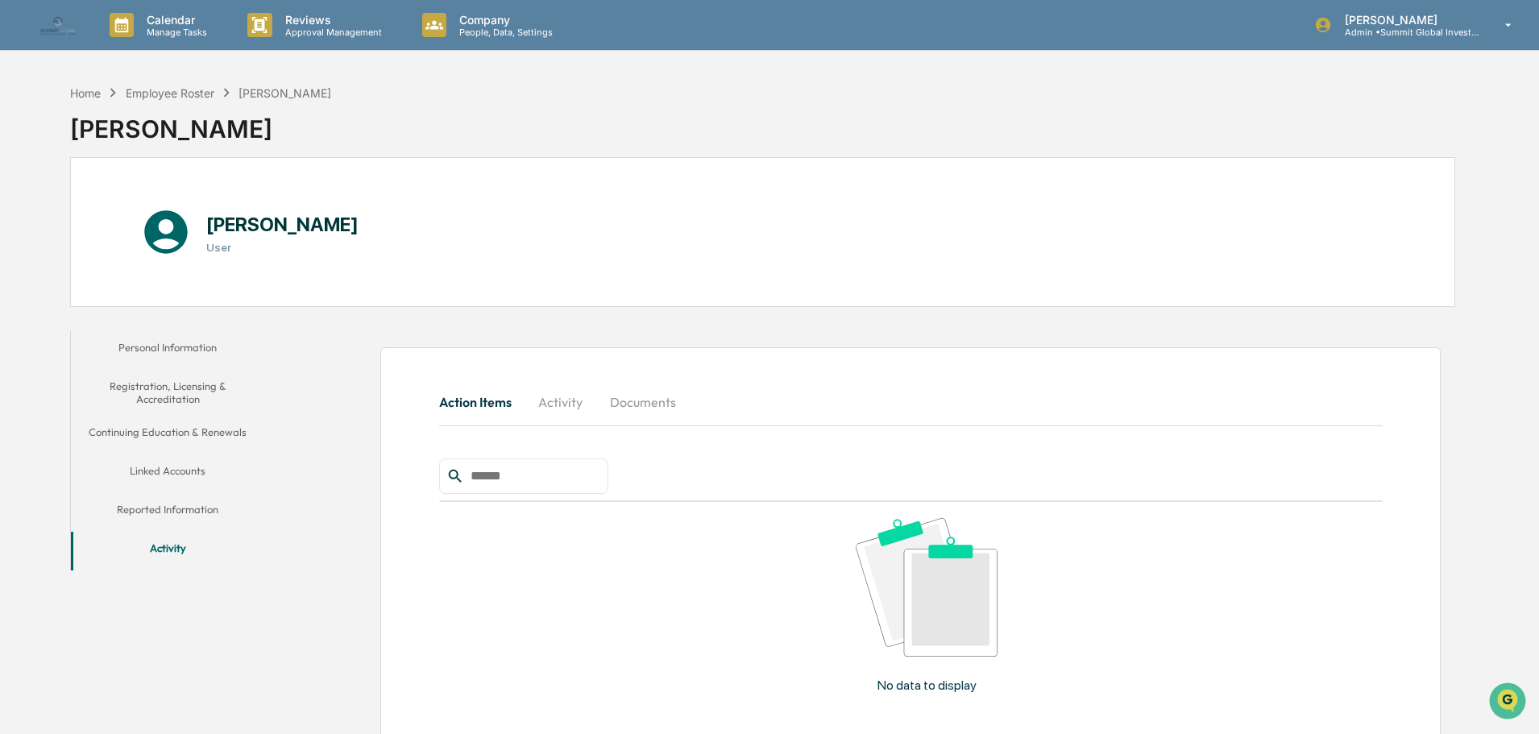
click at [173, 346] on button "Personal Information" at bounding box center [167, 350] width 193 height 39
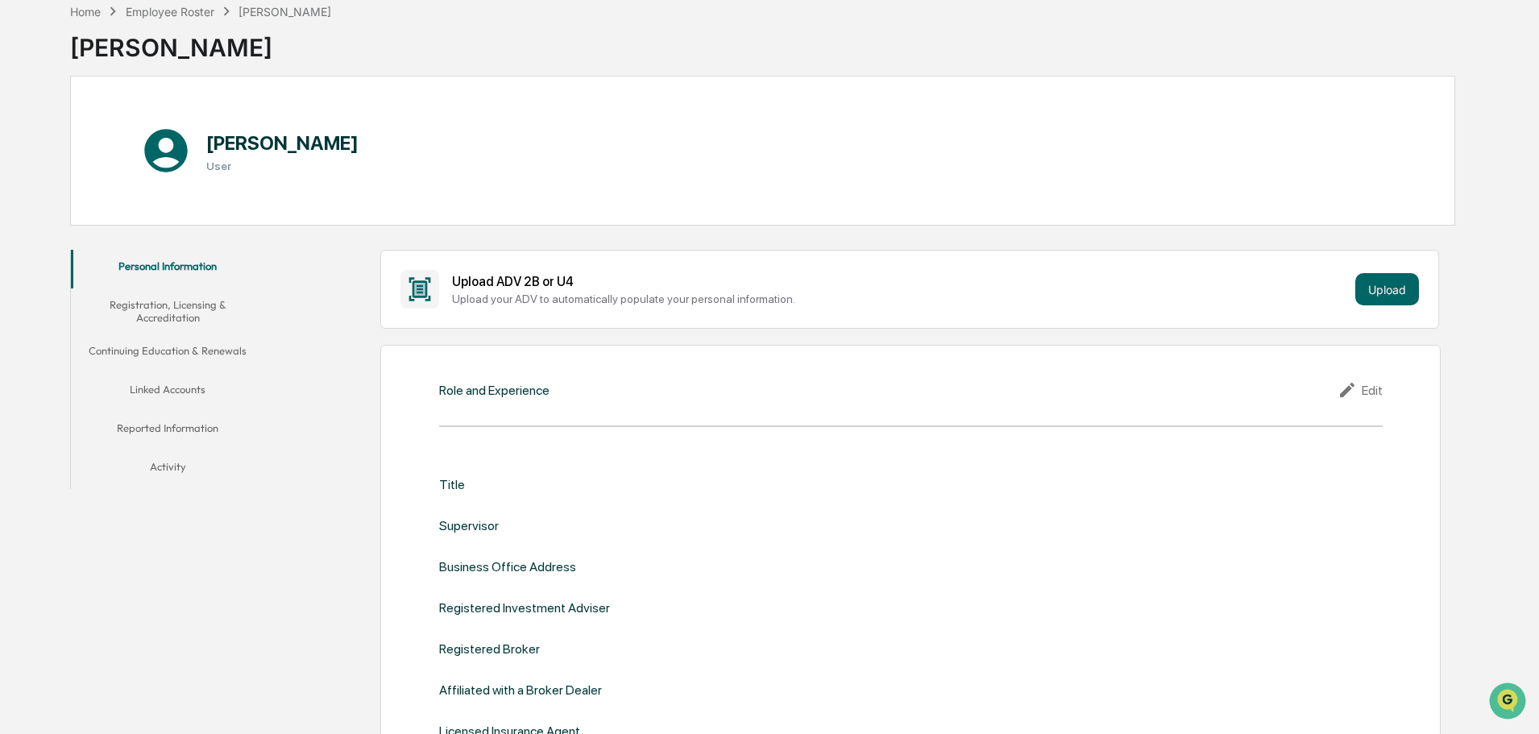
scroll to position [81, 0]
click at [1377, 388] on div "Edit" at bounding box center [1360, 390] width 45 height 19
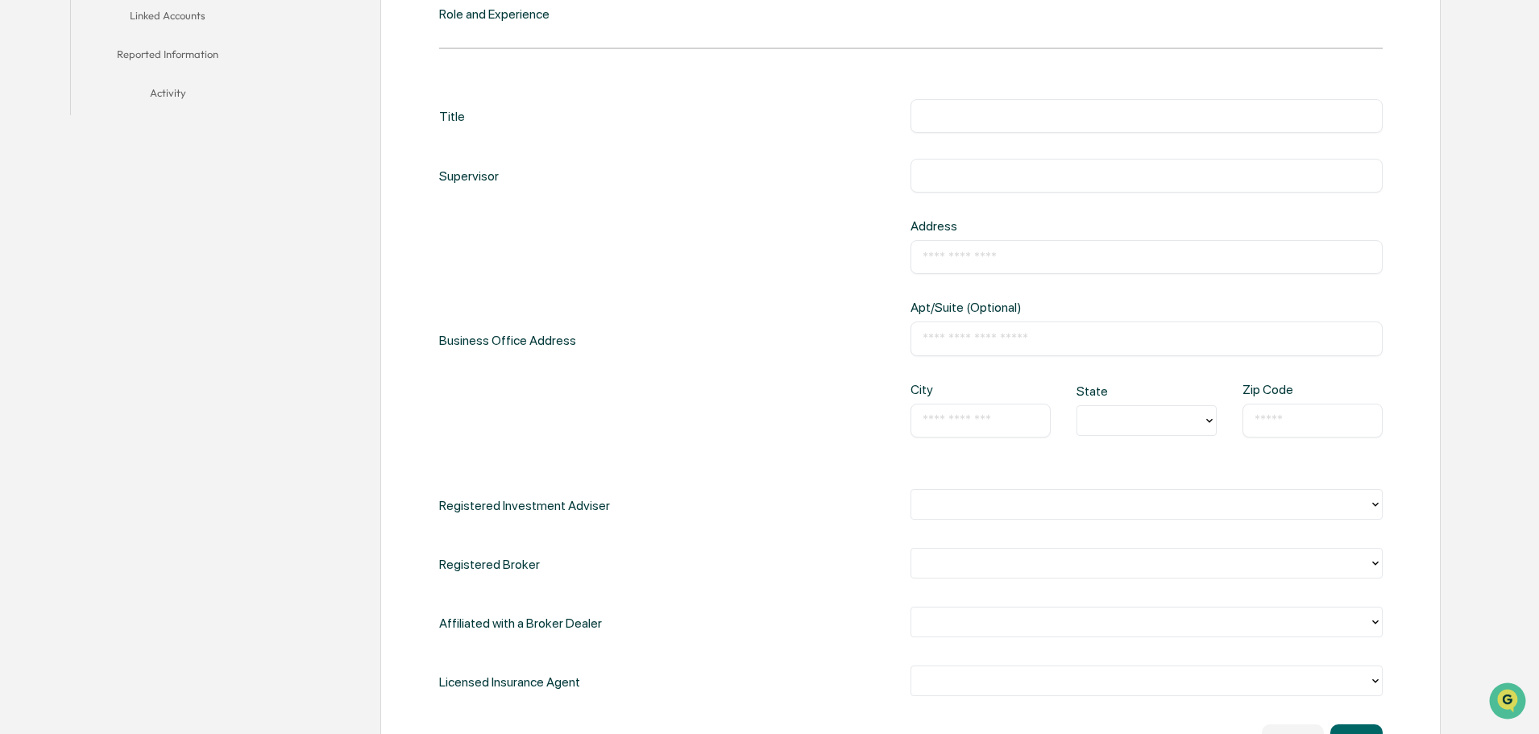
scroll to position [483, 0]
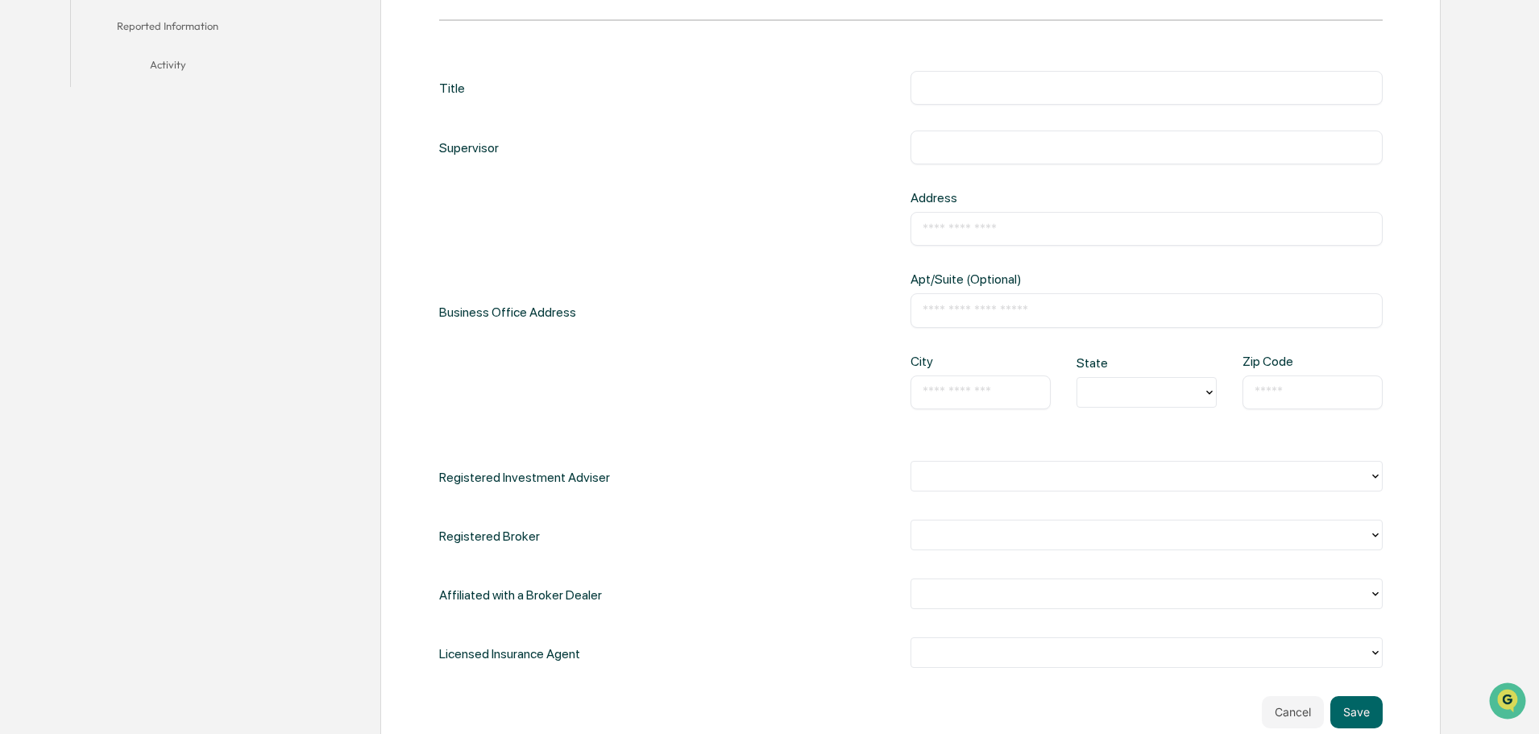
click at [1298, 480] on div at bounding box center [1140, 476] width 442 height 19
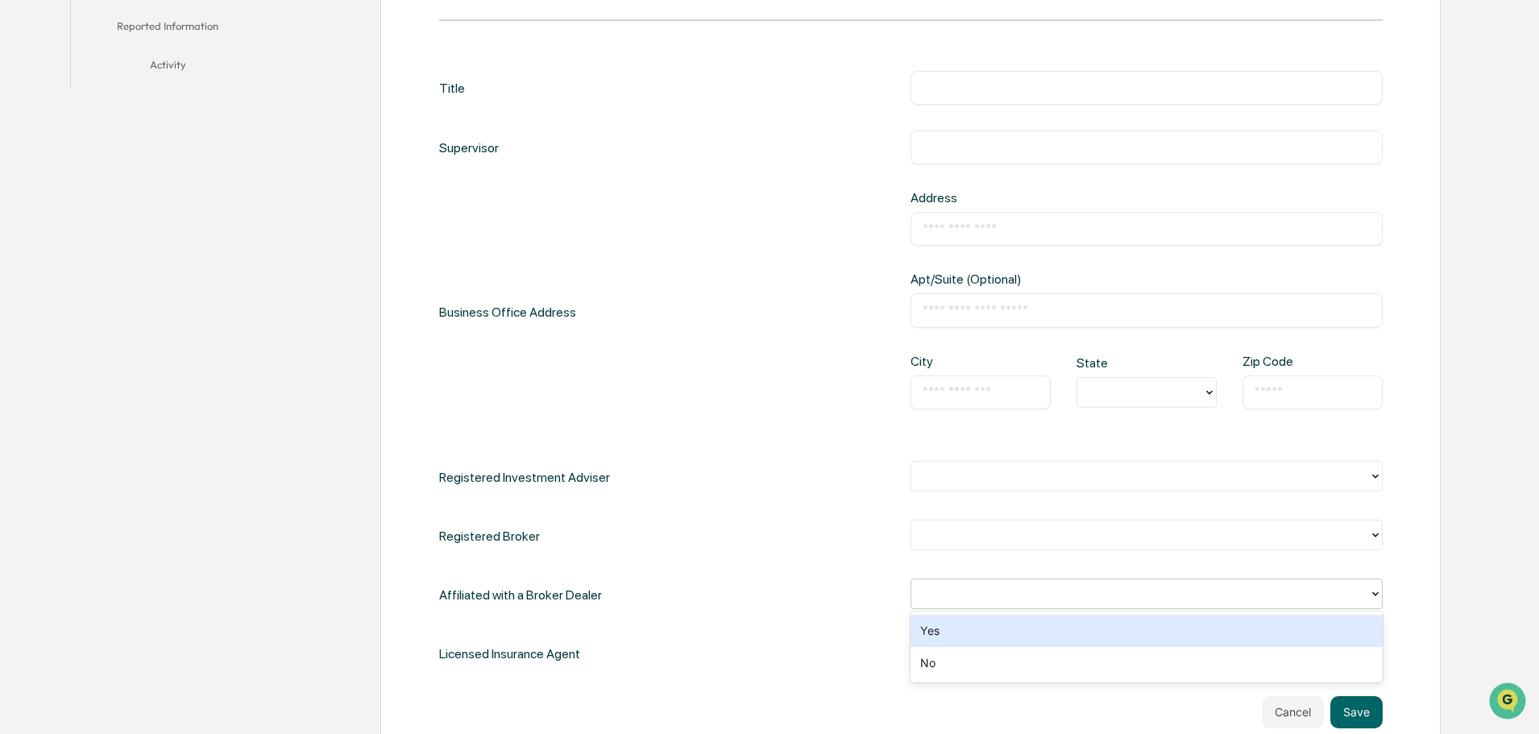
click at [1137, 601] on div at bounding box center [1140, 593] width 442 height 19
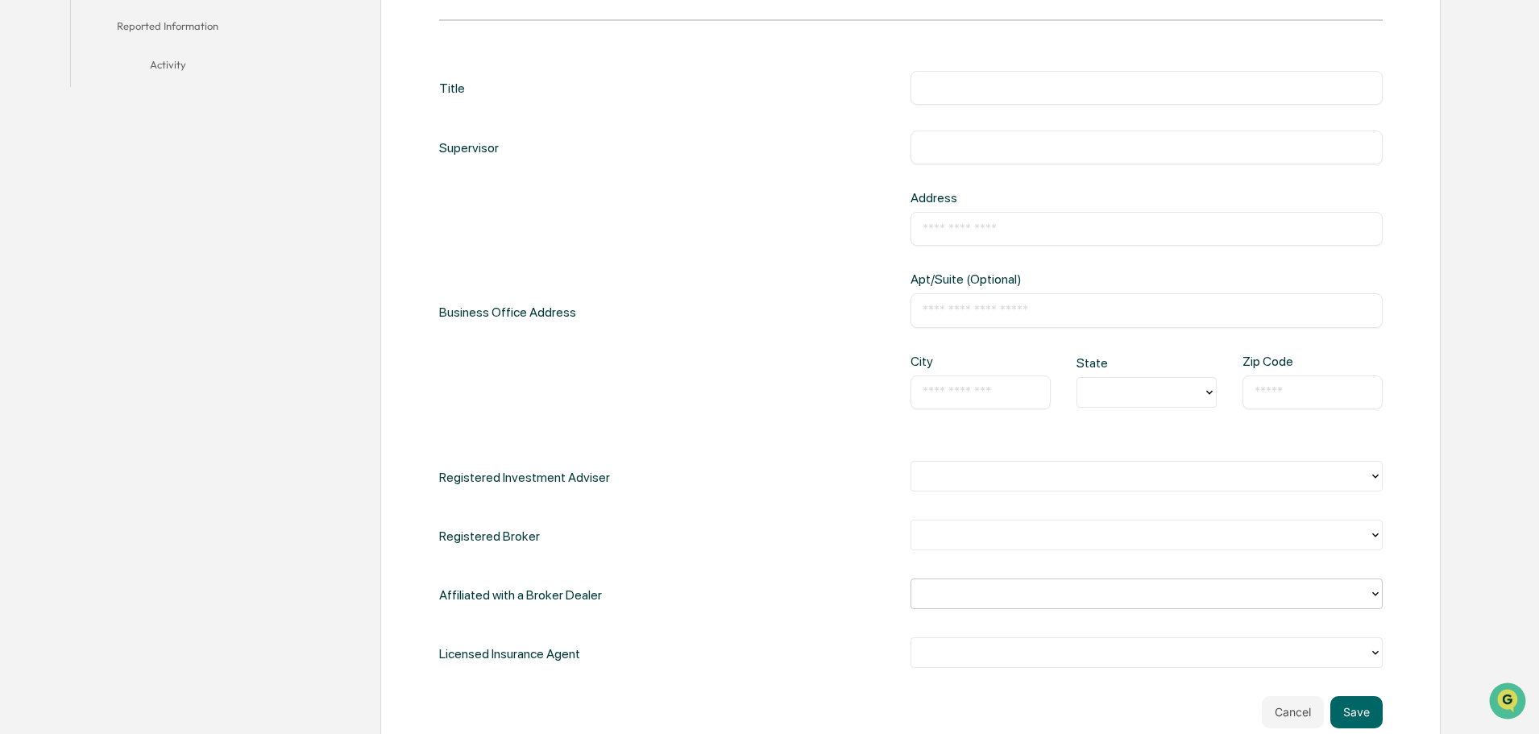
click at [1137, 601] on div at bounding box center [1140, 593] width 442 height 19
click at [1134, 650] on div at bounding box center [1140, 652] width 442 height 19
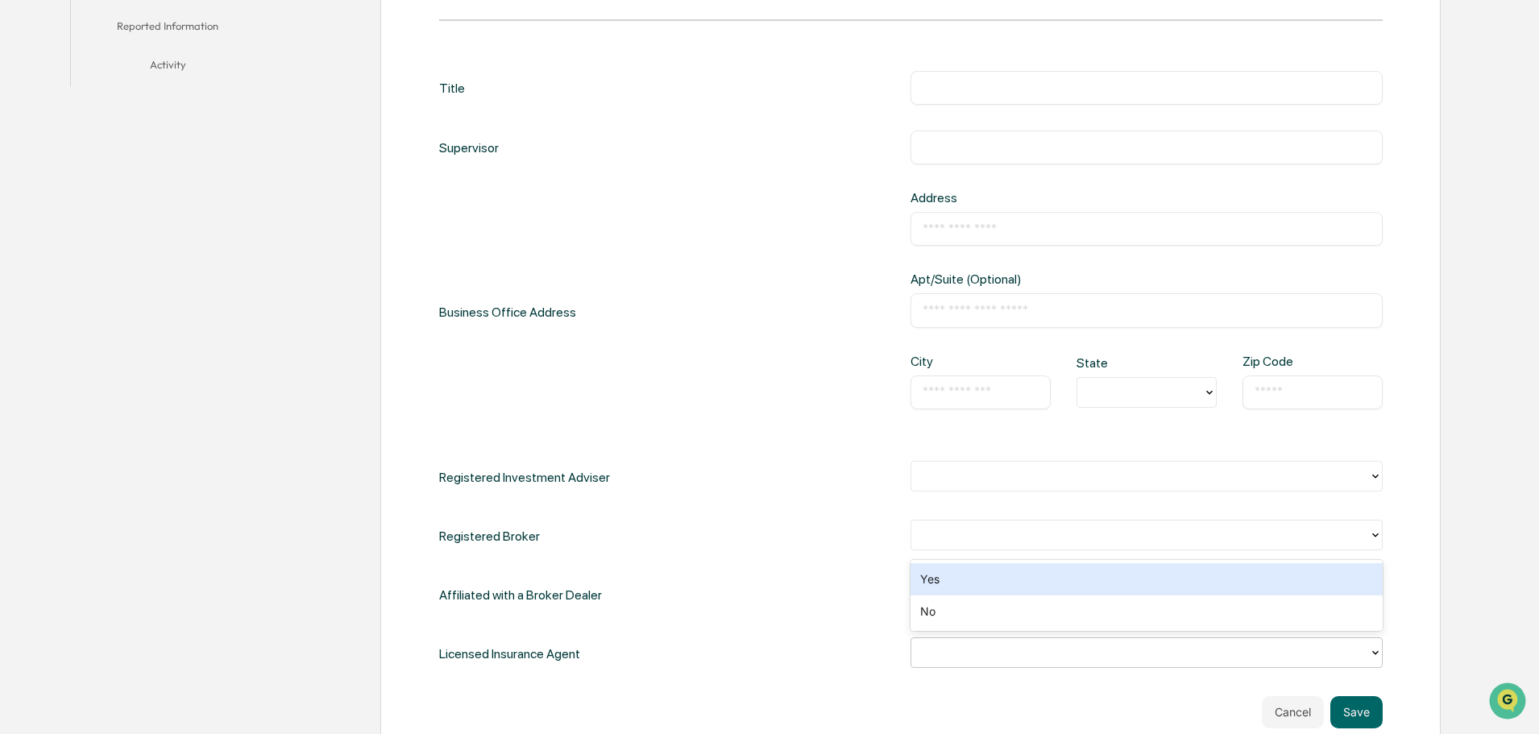
click at [774, 595] on div "Affiliated with a Broker Dealer" at bounding box center [911, 595] width 944 height 33
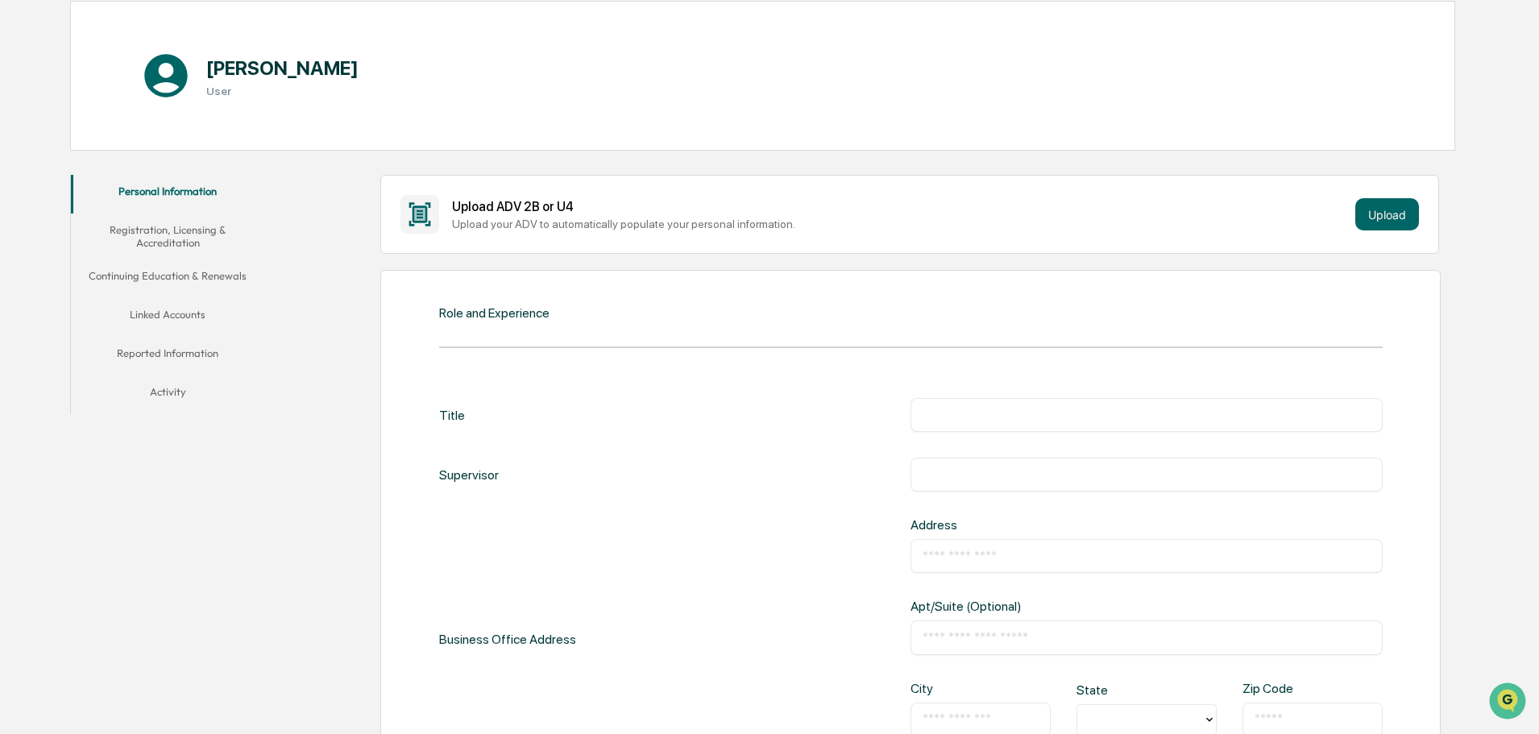
scroll to position [81, 0]
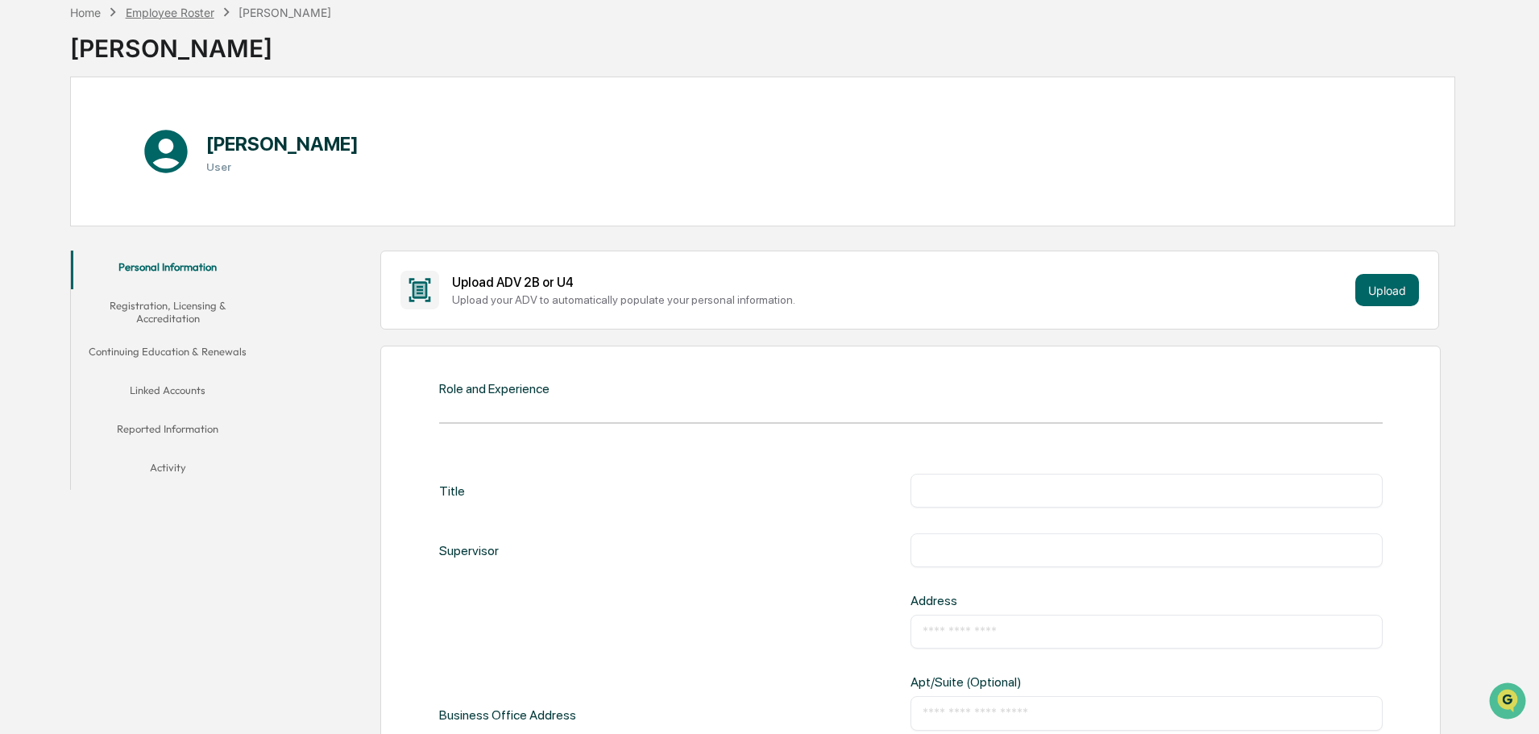
click at [185, 10] on div "Employee Roster" at bounding box center [170, 13] width 89 height 14
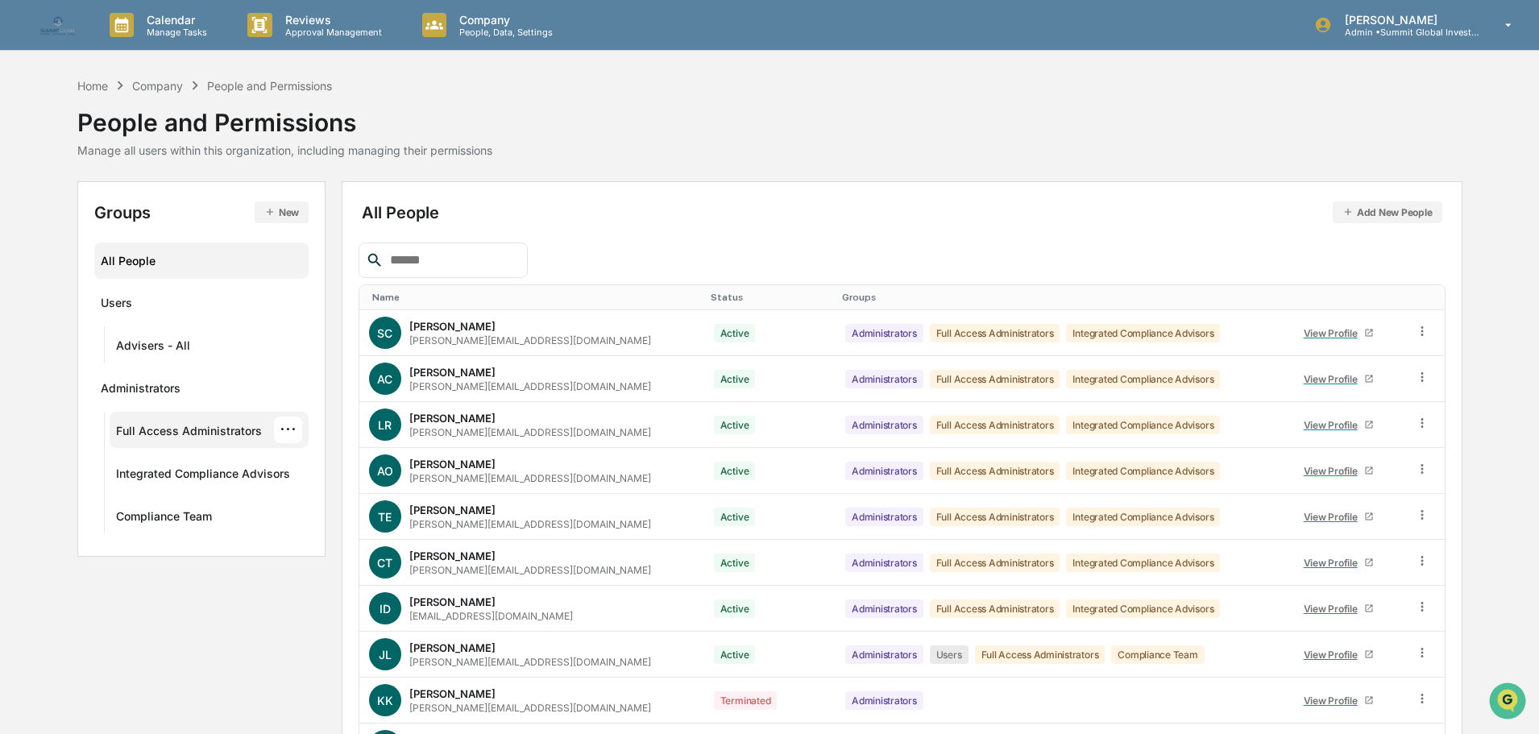
click at [219, 433] on div "Full Access Administrators" at bounding box center [189, 433] width 146 height 19
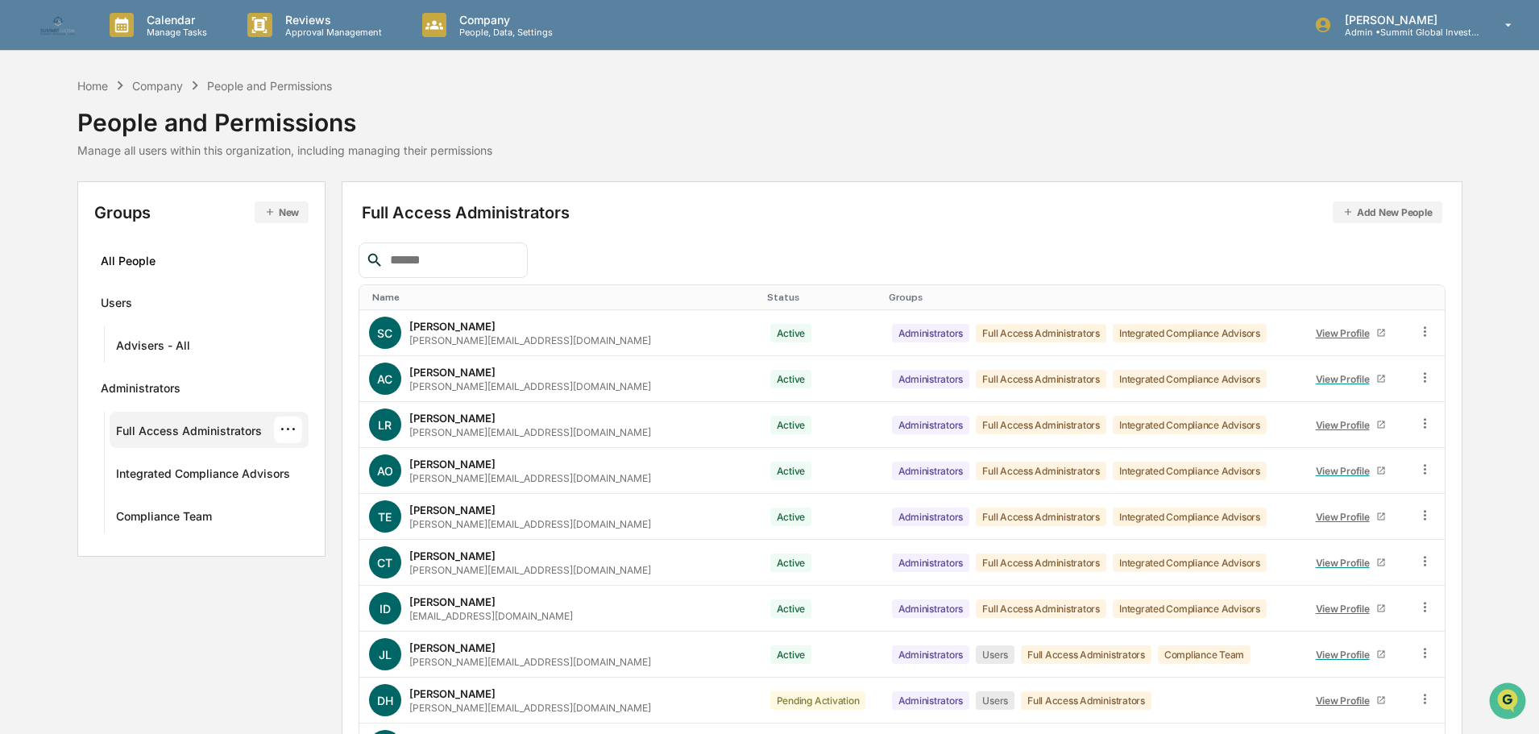
click at [287, 214] on button "New" at bounding box center [282, 212] width 54 height 22
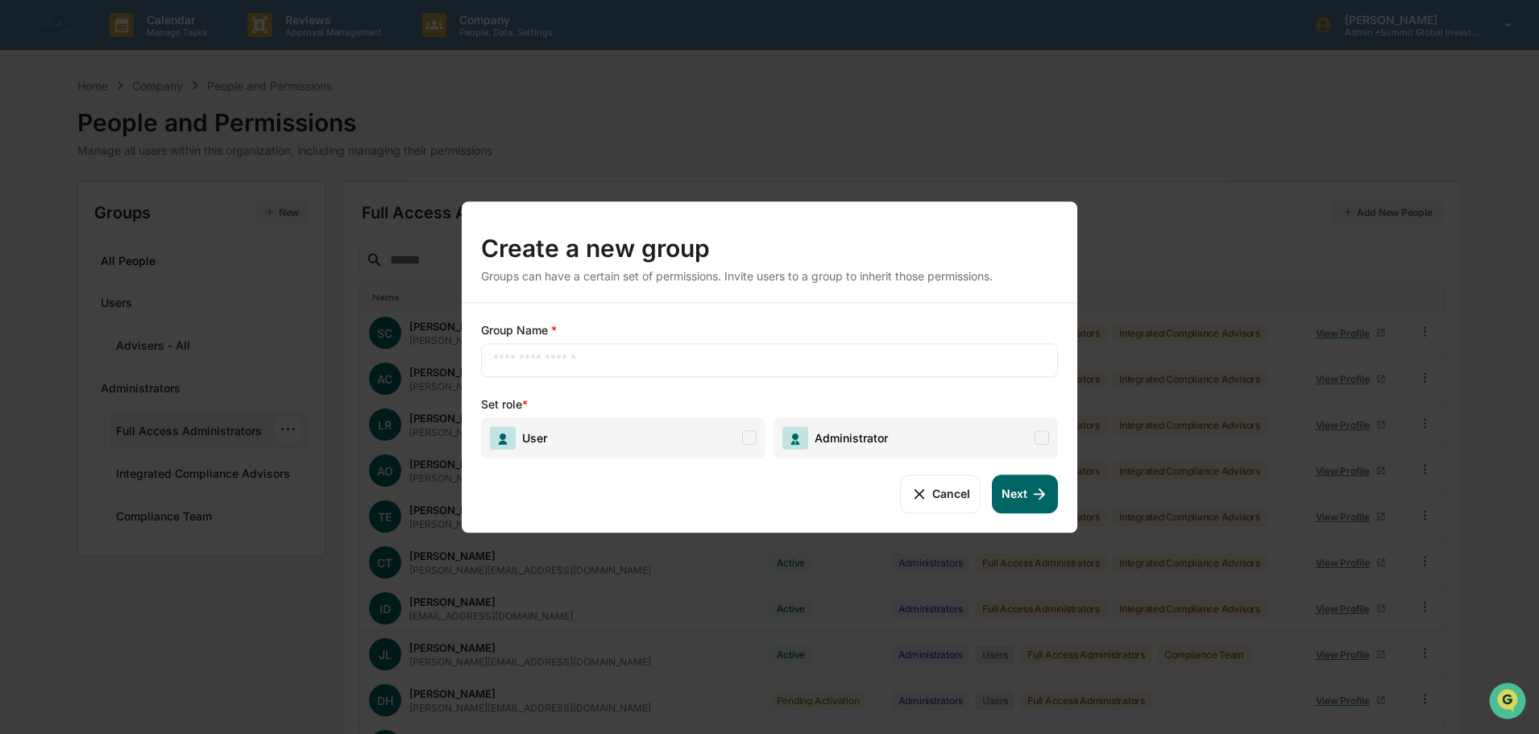
click at [583, 365] on input "text" at bounding box center [769, 360] width 553 height 16
type input "*"
type input "**********"
click at [757, 431] on span "User" at bounding box center [623, 437] width 284 height 41
click at [1030, 483] on button "Next" at bounding box center [1025, 494] width 66 height 39
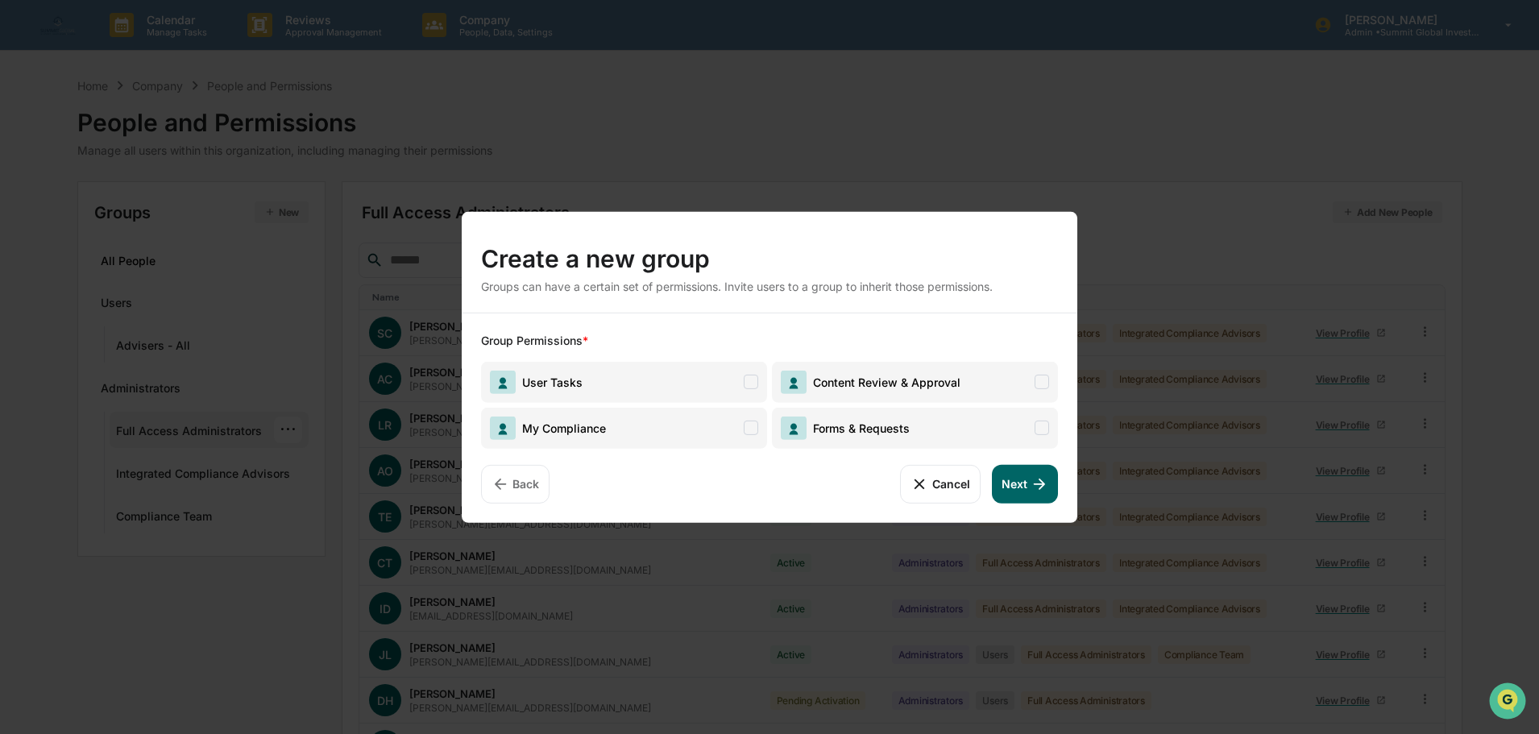
click at [939, 485] on button "Cancel" at bounding box center [940, 483] width 80 height 39
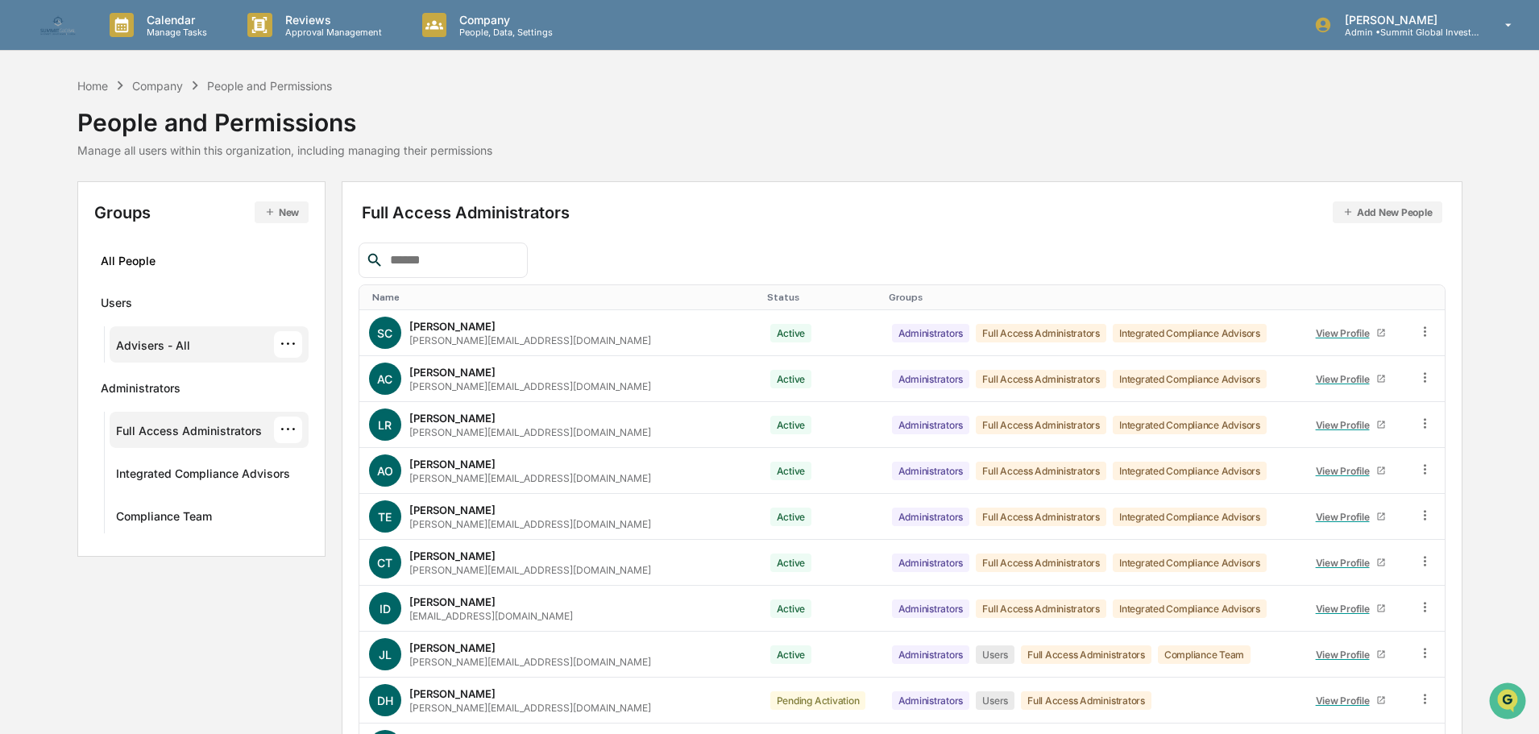
click at [172, 356] on div "Advisers - All" at bounding box center [153, 347] width 74 height 19
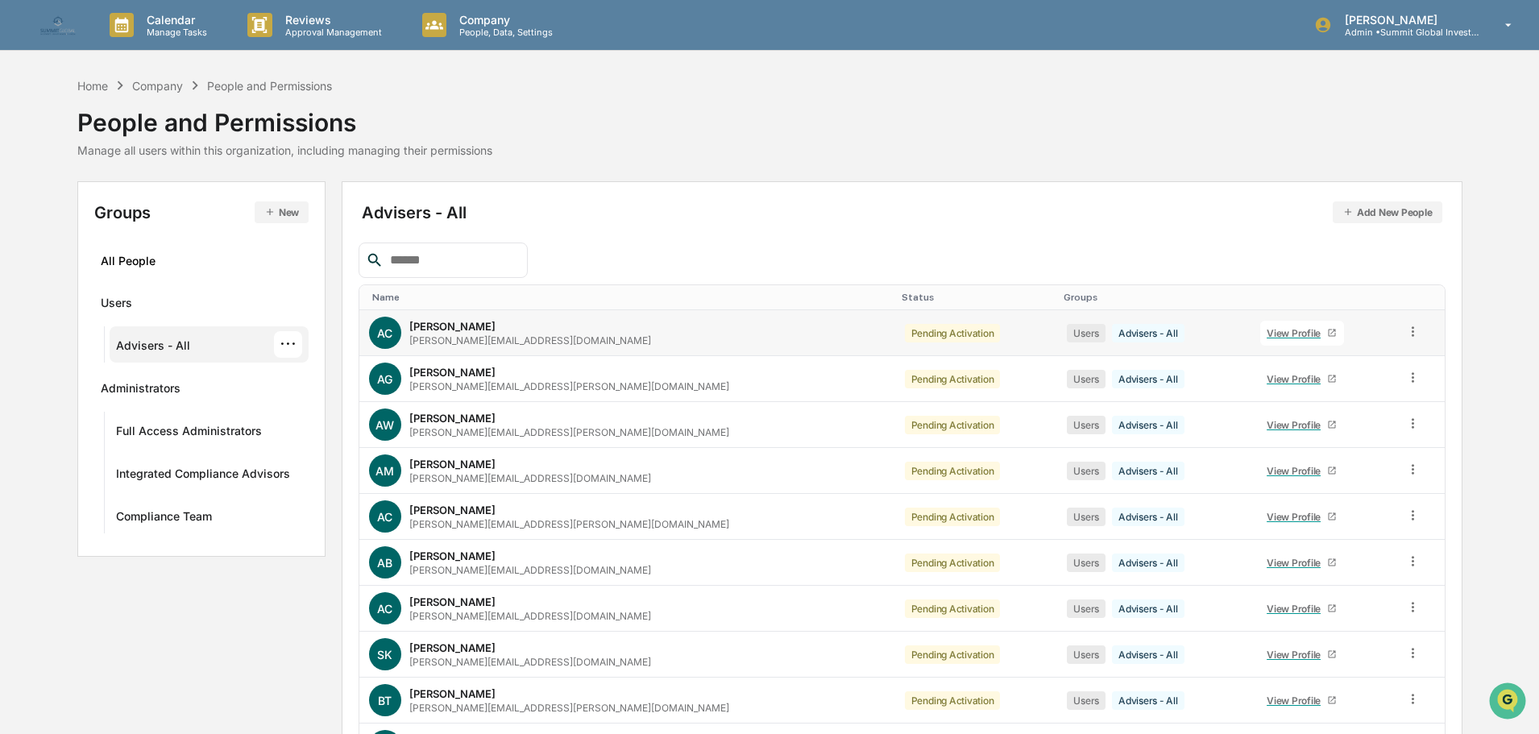
click at [1260, 341] on link "View Profile" at bounding box center [1302, 333] width 84 height 25
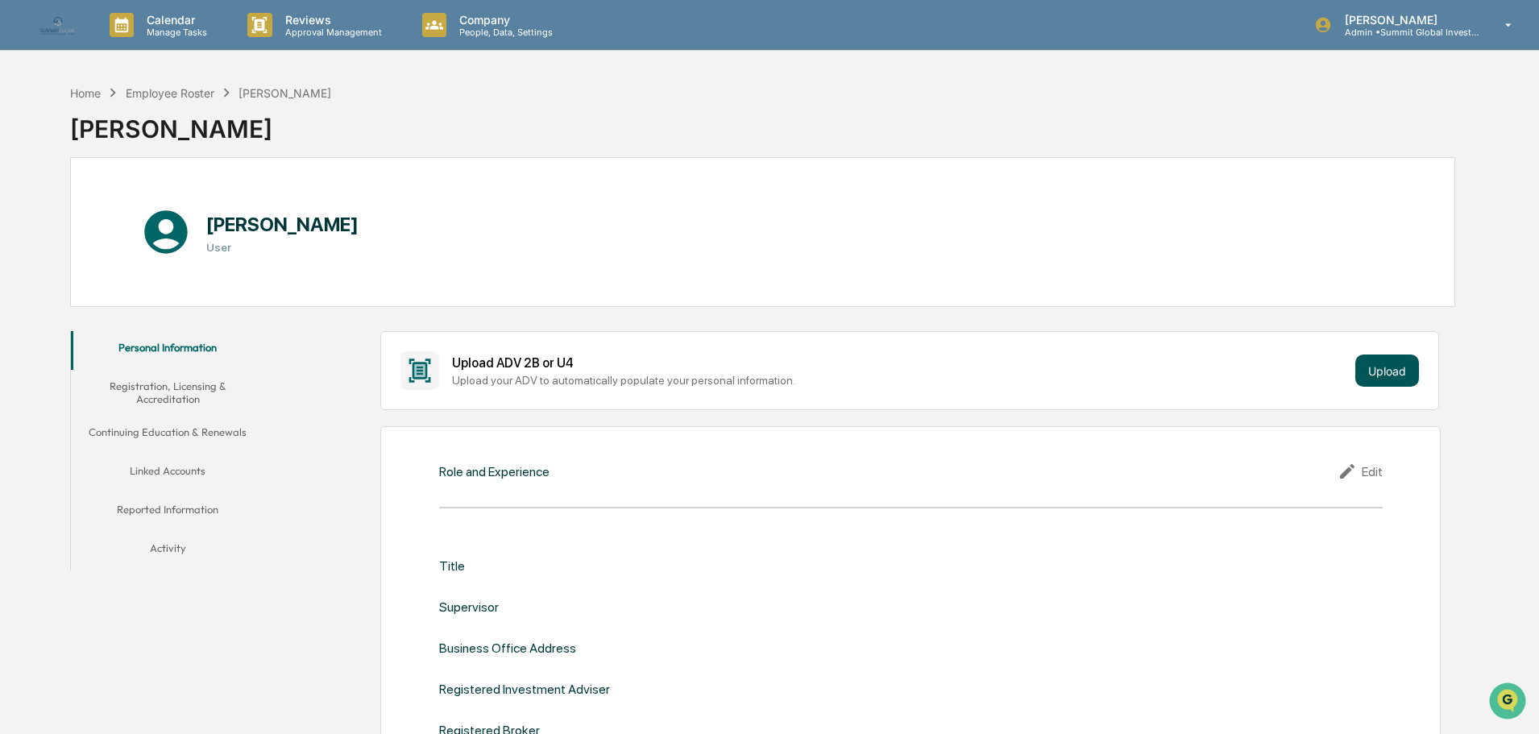
click at [1372, 375] on button "Upload" at bounding box center [1387, 371] width 64 height 32
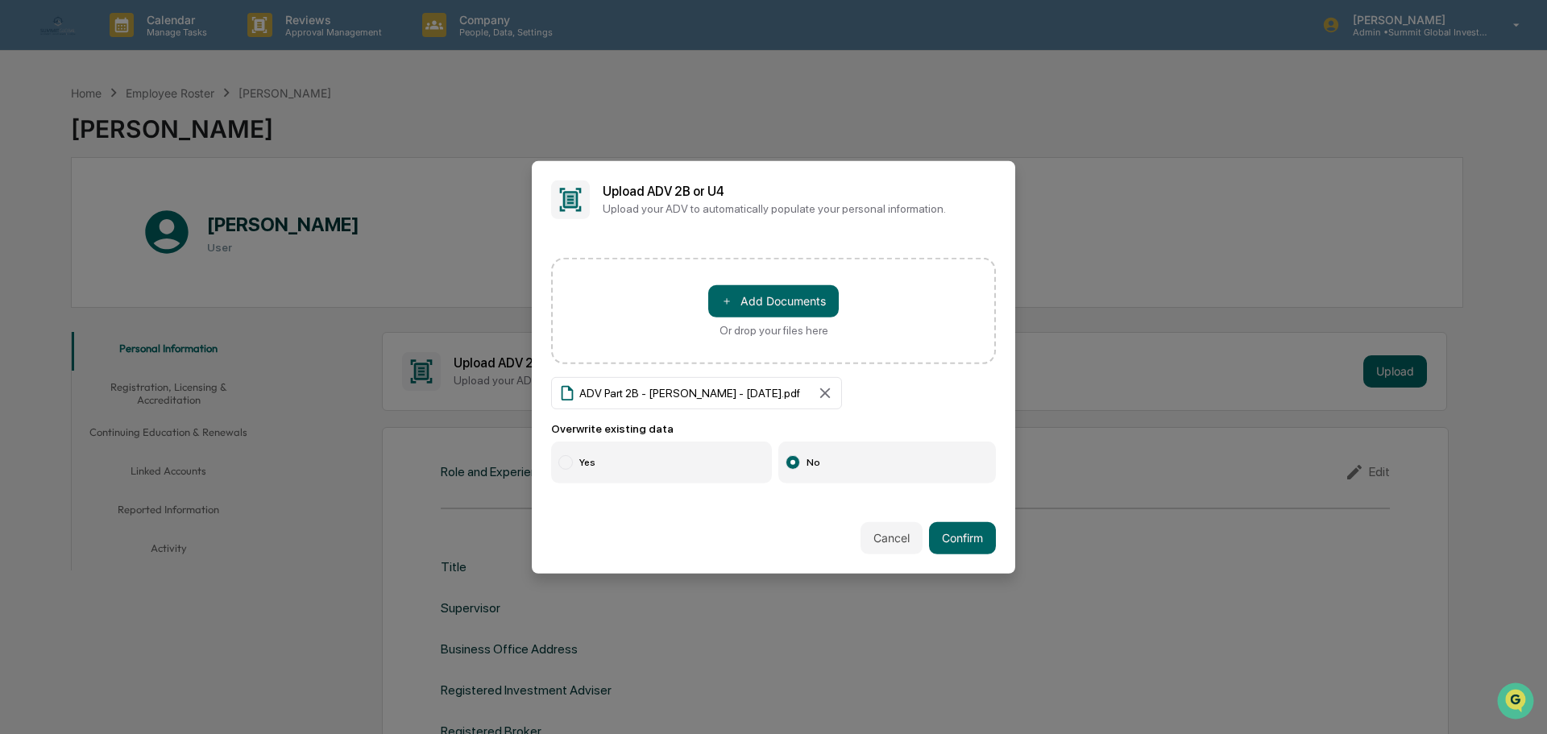
click at [662, 461] on label "Yes" at bounding box center [661, 463] width 221 height 42
click at [948, 537] on button "Confirm" at bounding box center [962, 538] width 67 height 32
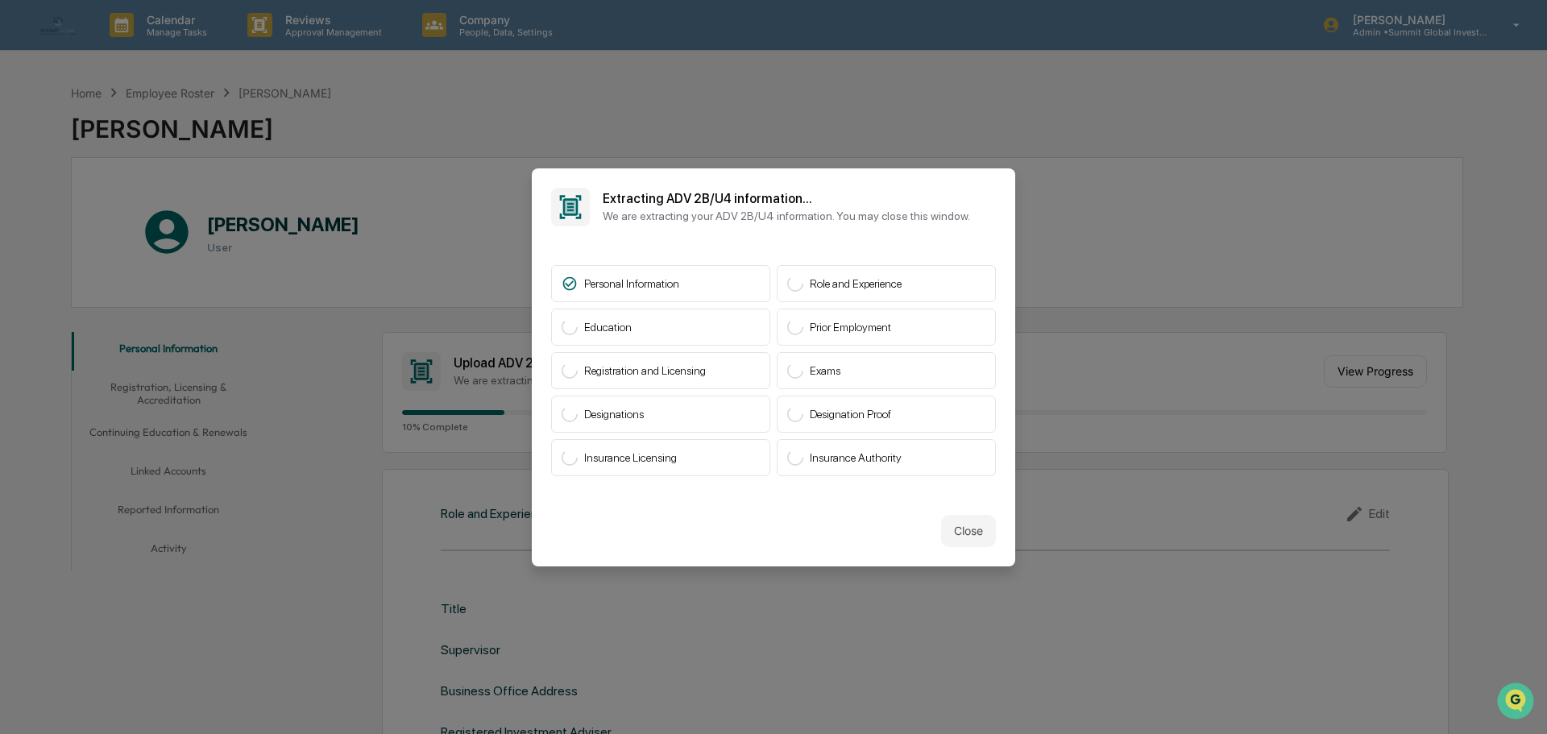
click at [948, 537] on button "Close" at bounding box center [968, 531] width 55 height 32
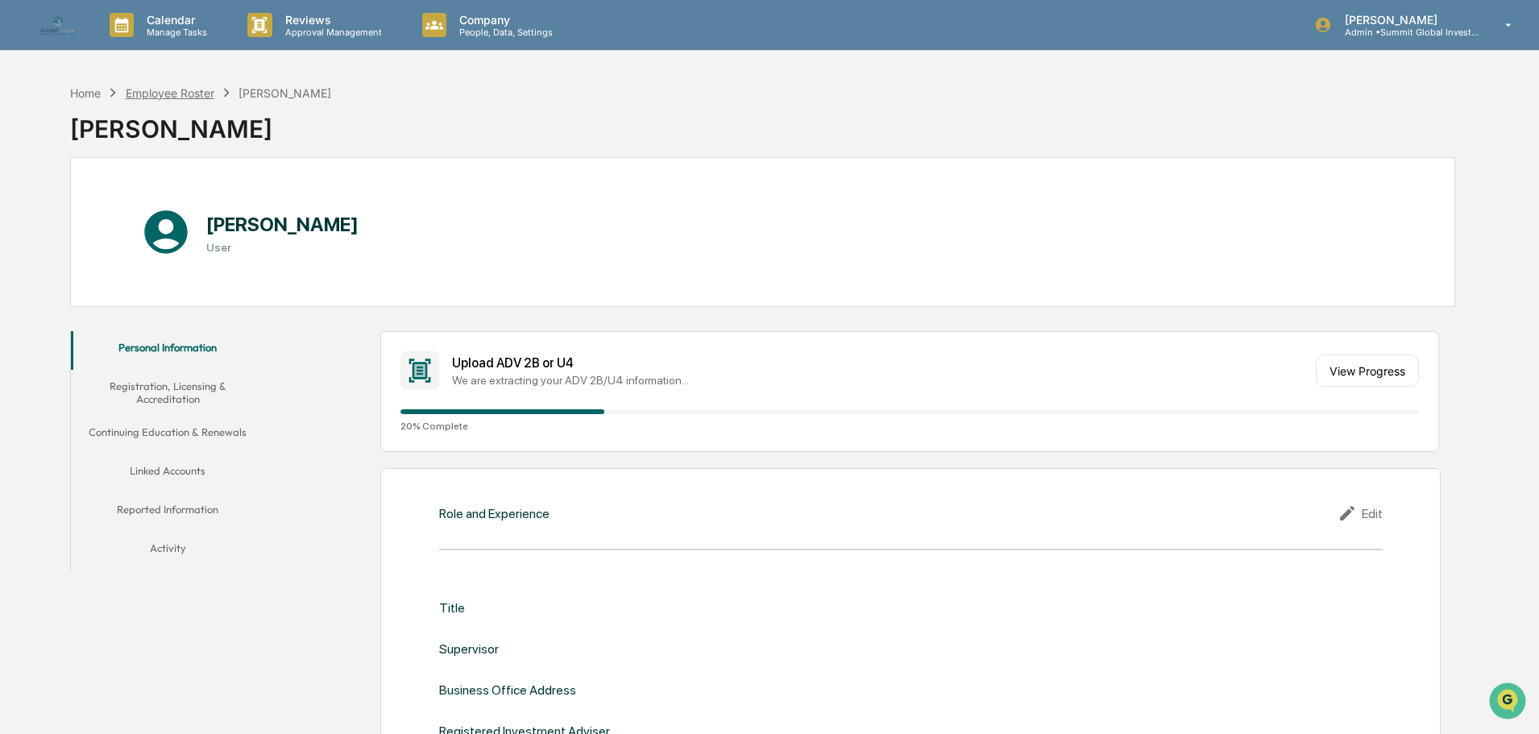
click at [175, 89] on div "Employee Roster" at bounding box center [170, 93] width 89 height 14
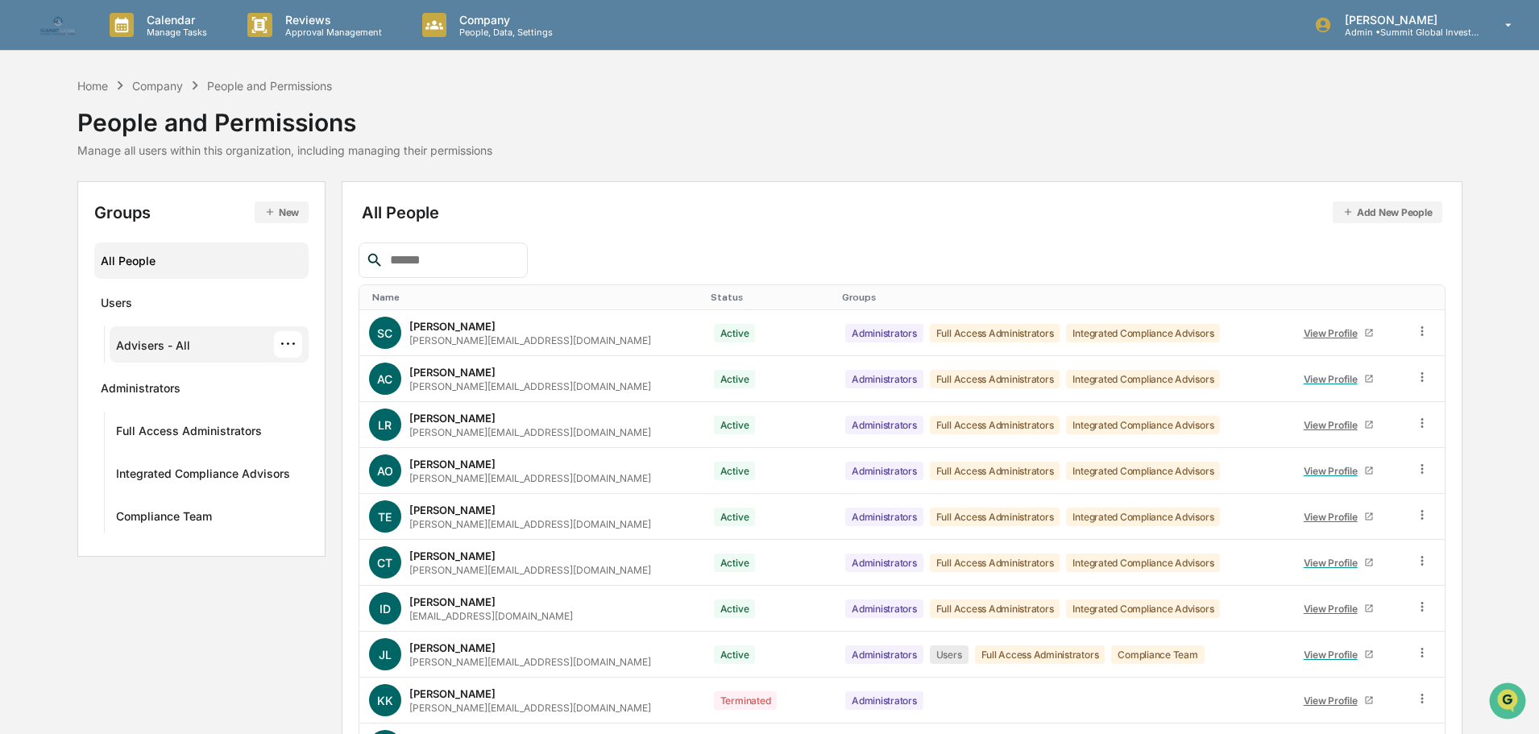
click at [130, 337] on div "Advisers - All ···" at bounding box center [209, 344] width 187 height 27
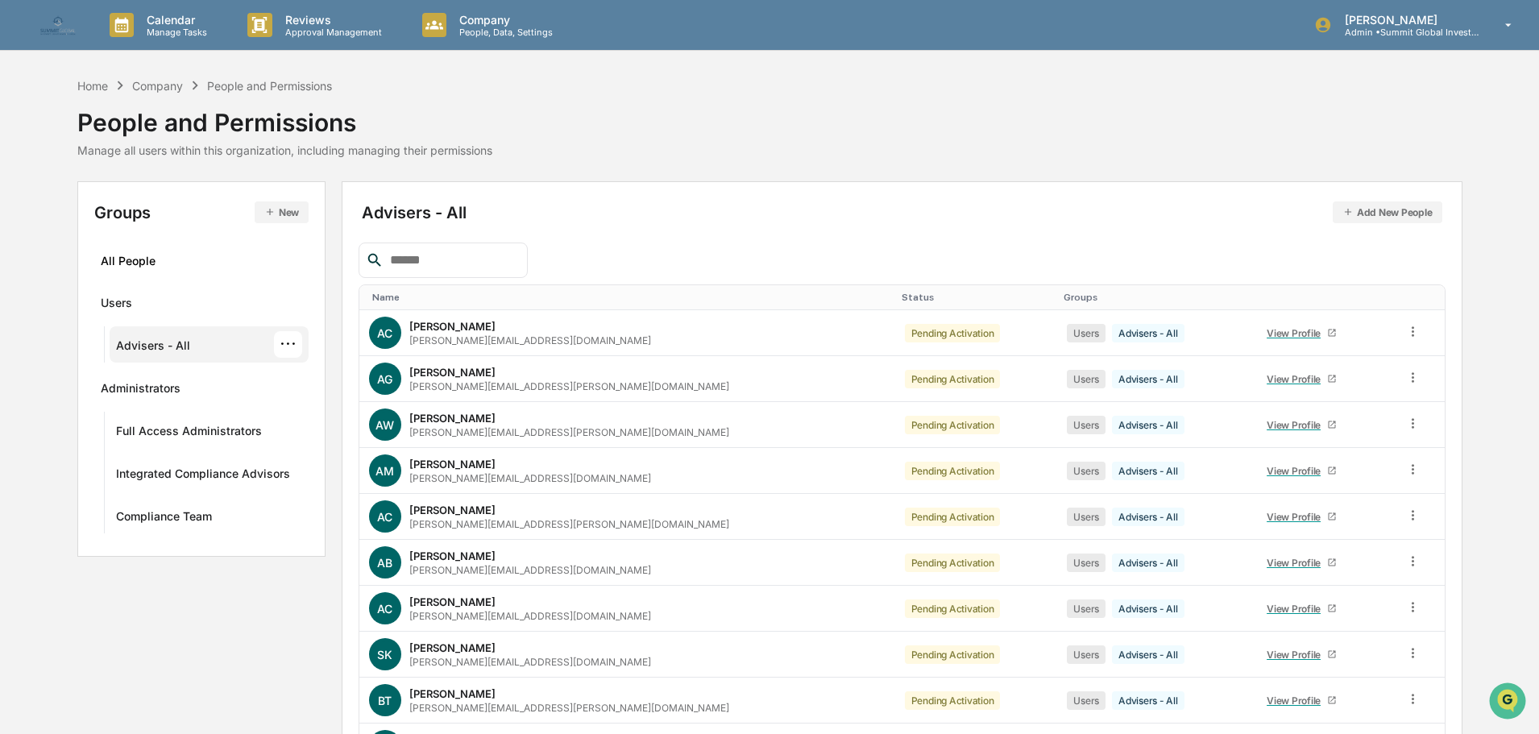
click at [284, 342] on div "···" at bounding box center [288, 344] width 28 height 27
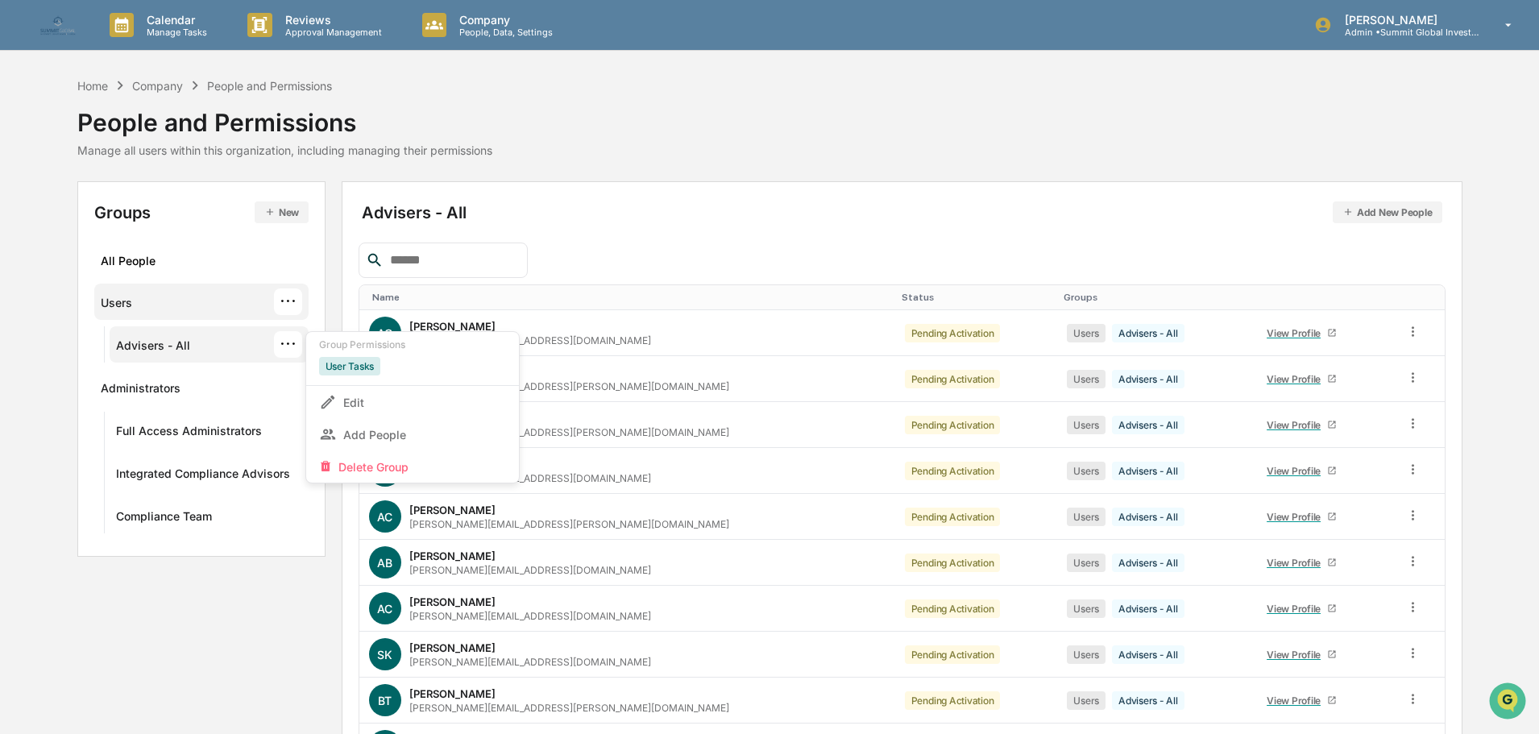
click at [230, 305] on div "Users ···" at bounding box center [202, 301] width 202 height 27
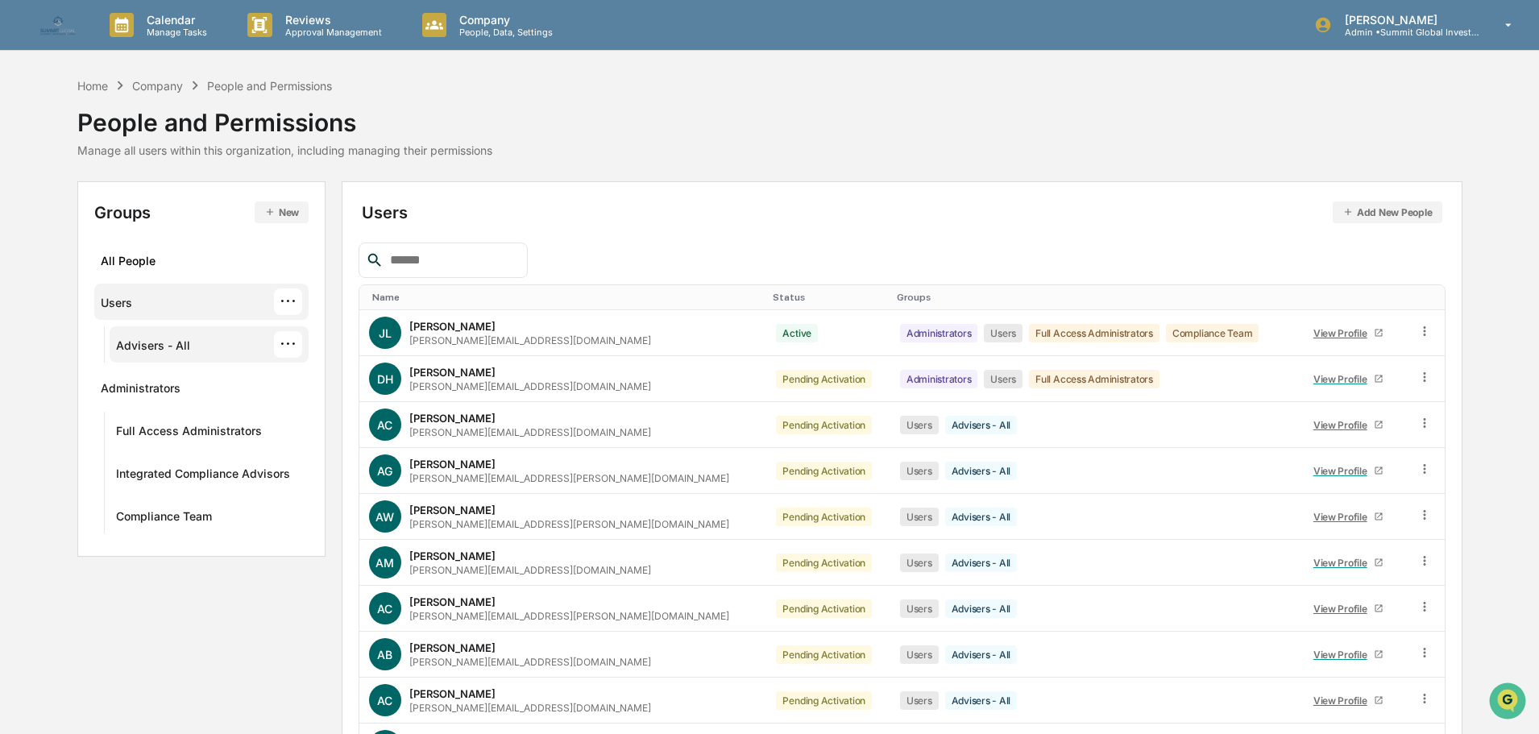
click at [228, 336] on div "Advisers - All ···" at bounding box center [209, 344] width 187 height 27
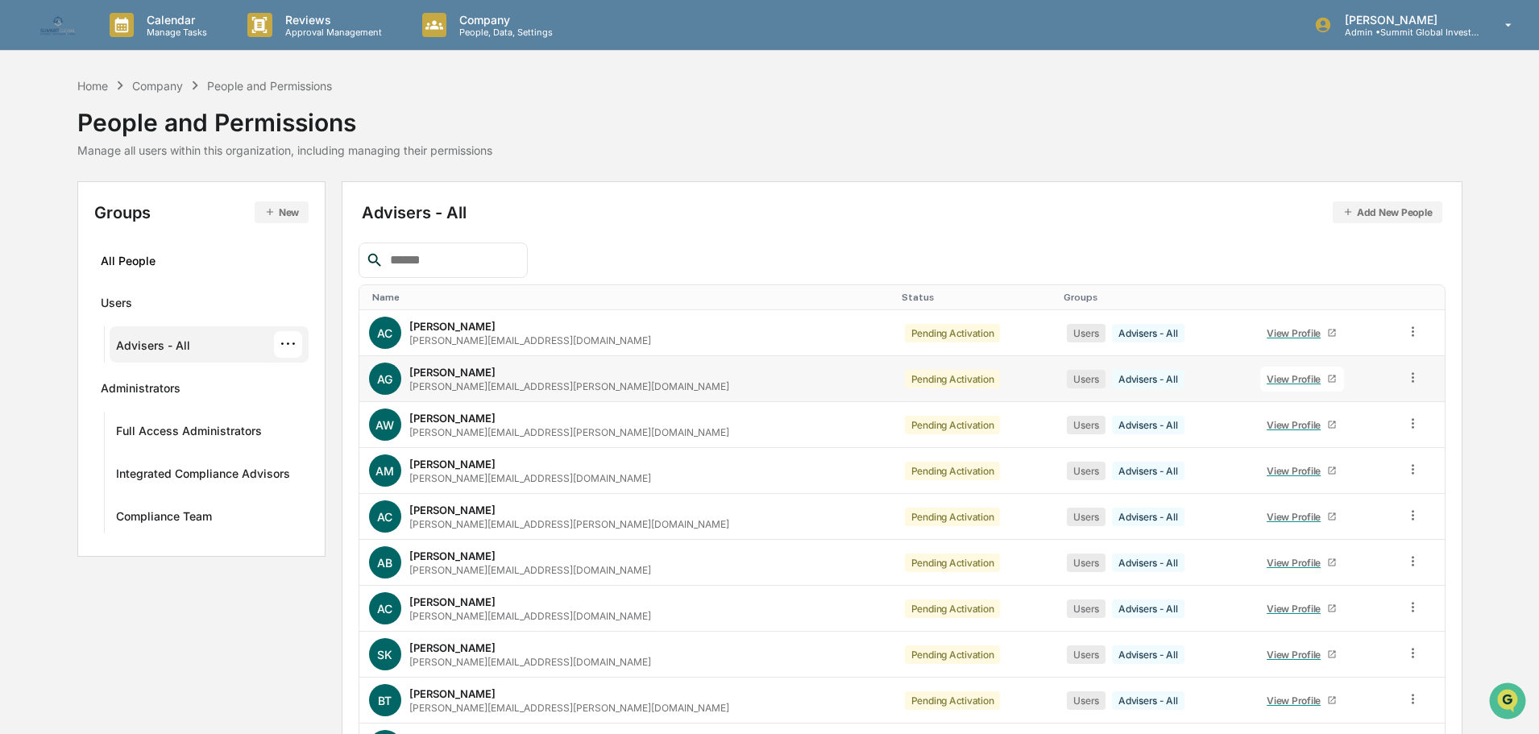
click at [1267, 375] on div "View Profile" at bounding box center [1297, 379] width 60 height 12
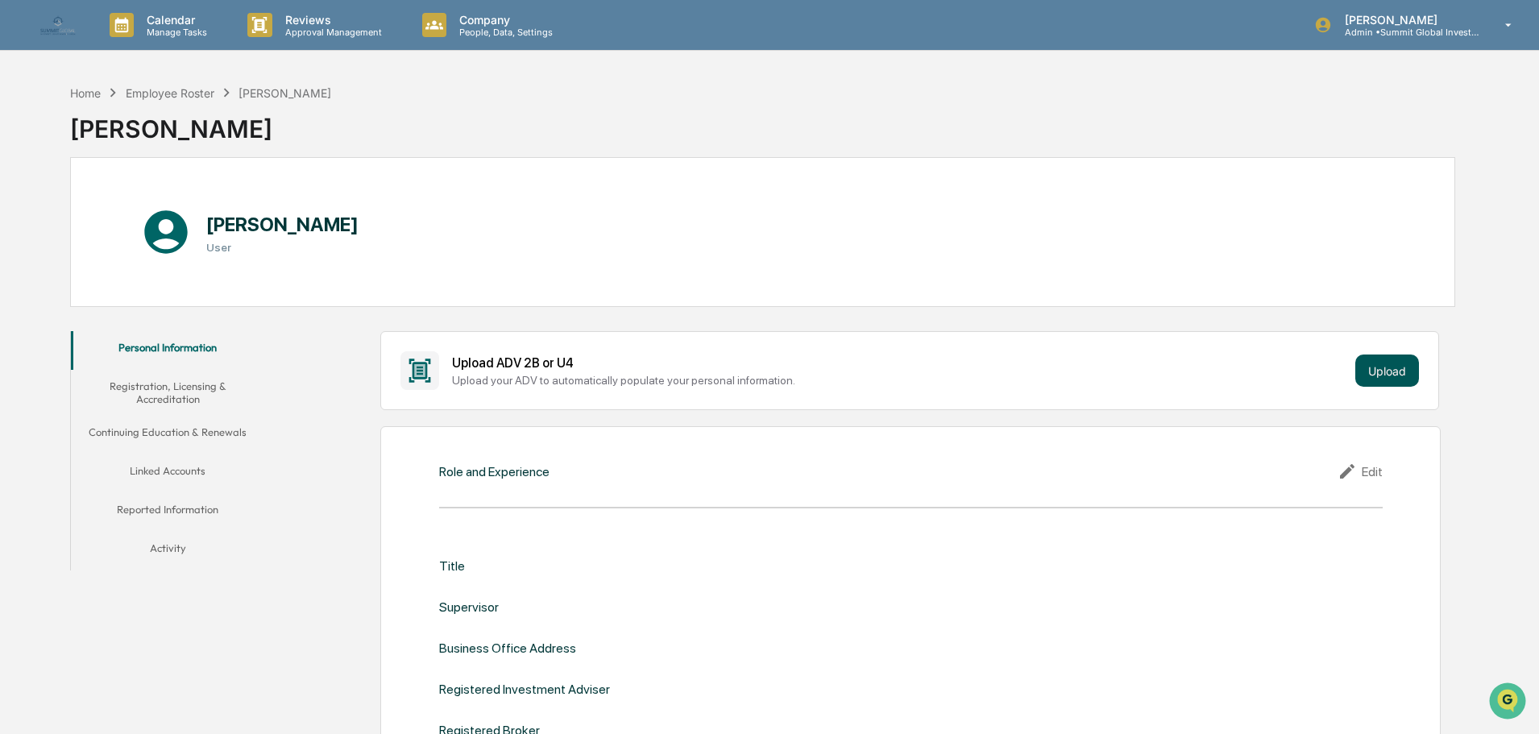
click at [1398, 359] on button "Upload" at bounding box center [1387, 371] width 64 height 32
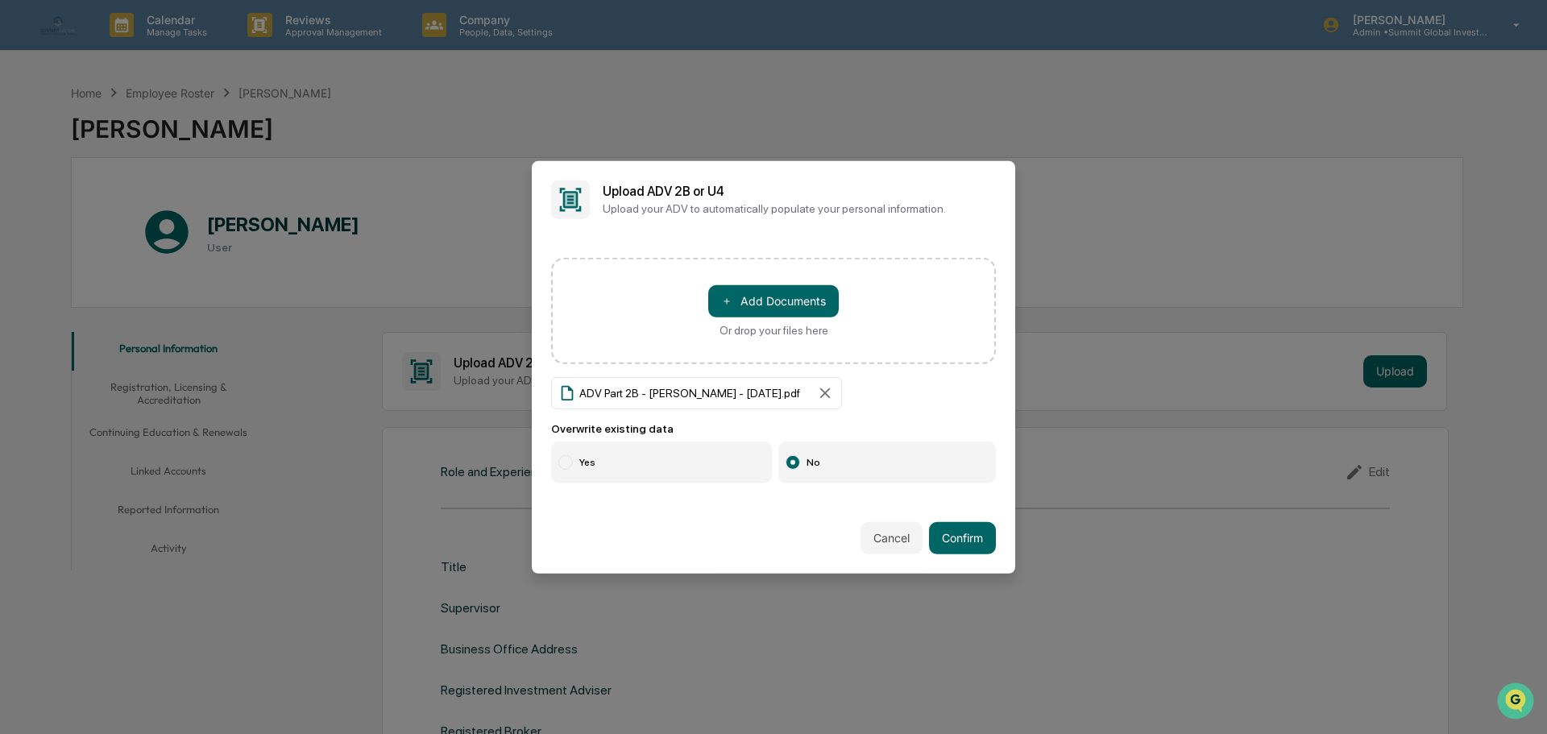
click at [571, 448] on label "Yes" at bounding box center [661, 463] width 221 height 42
click at [964, 534] on button "Confirm" at bounding box center [962, 538] width 67 height 32
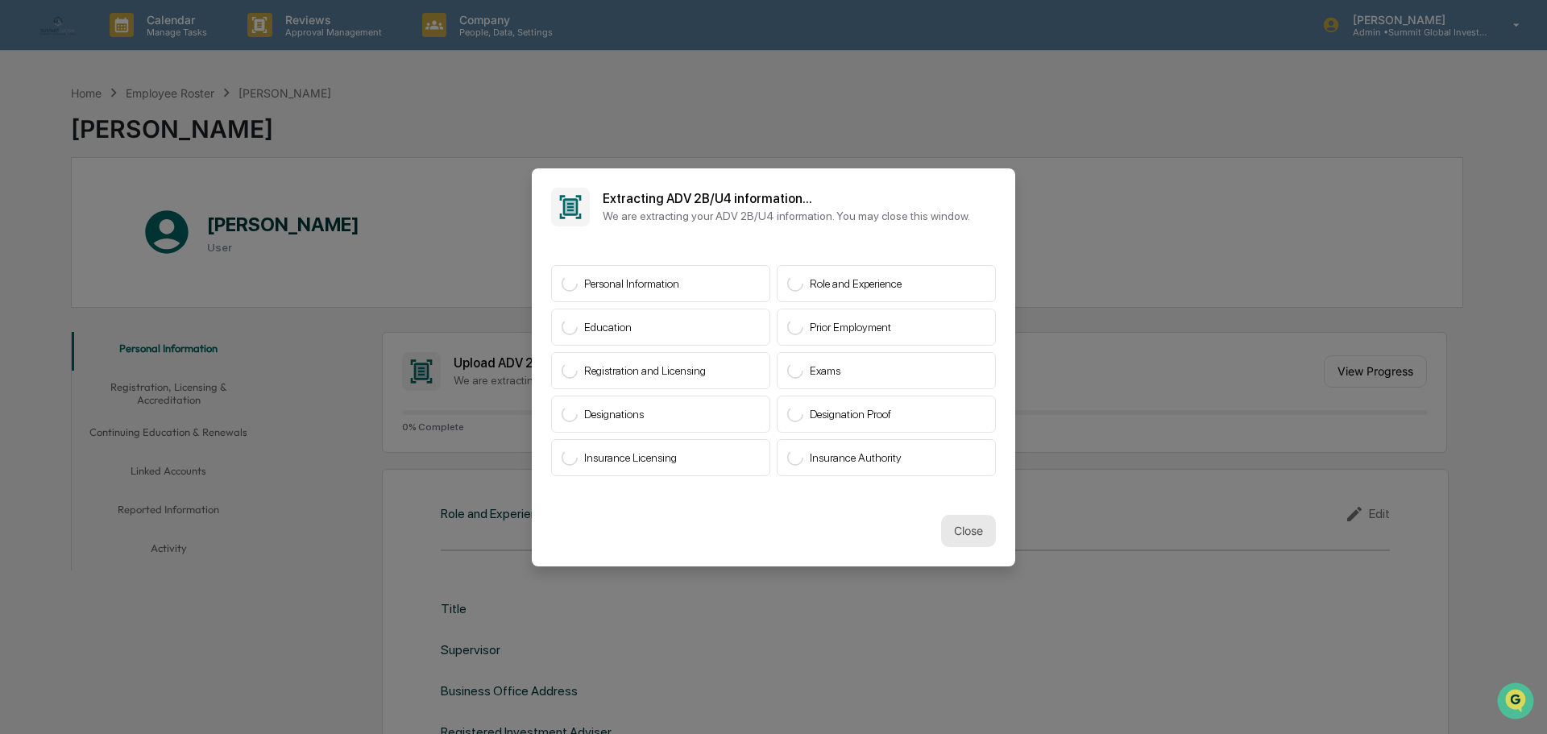
click at [964, 523] on button "Close" at bounding box center [968, 531] width 55 height 32
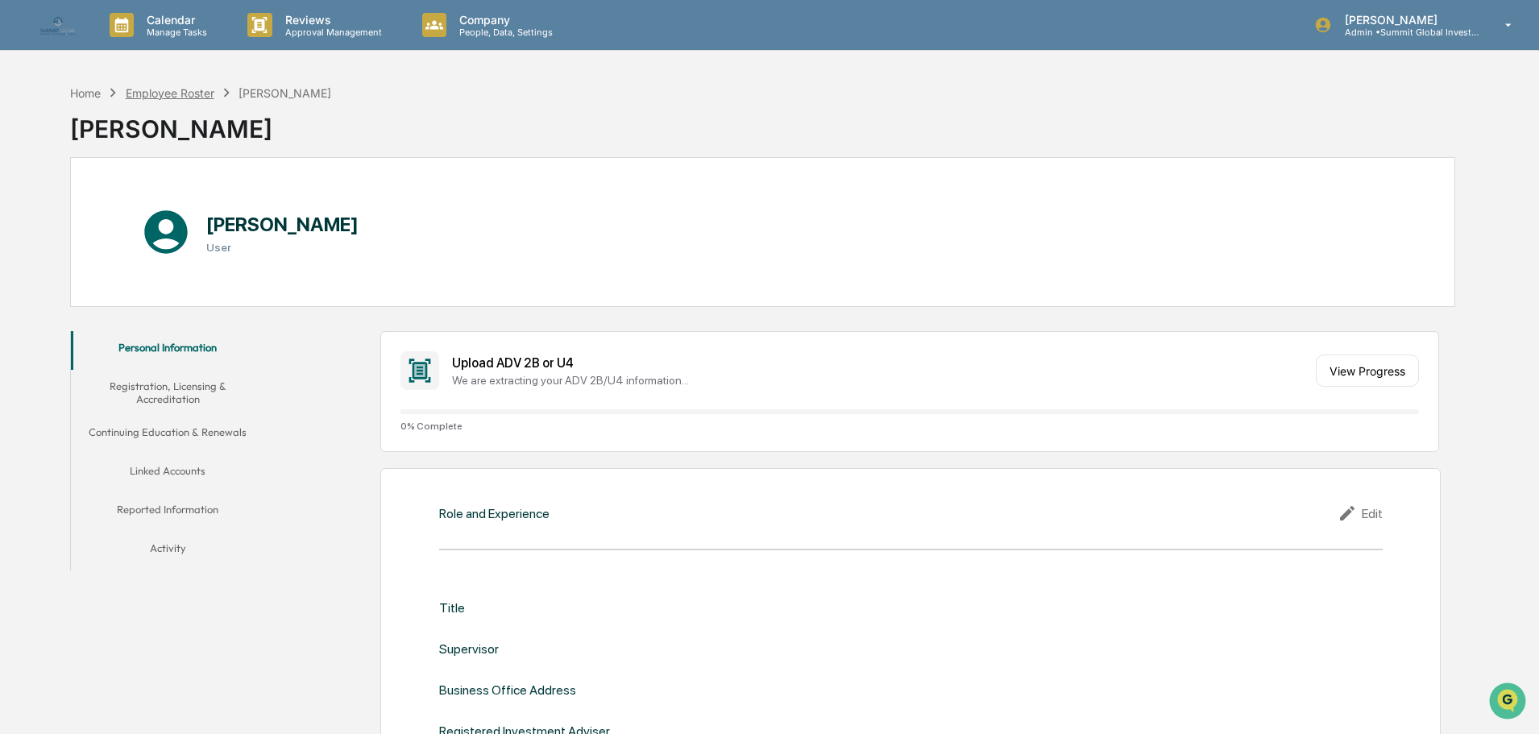
click at [186, 92] on div "Employee Roster" at bounding box center [170, 93] width 89 height 14
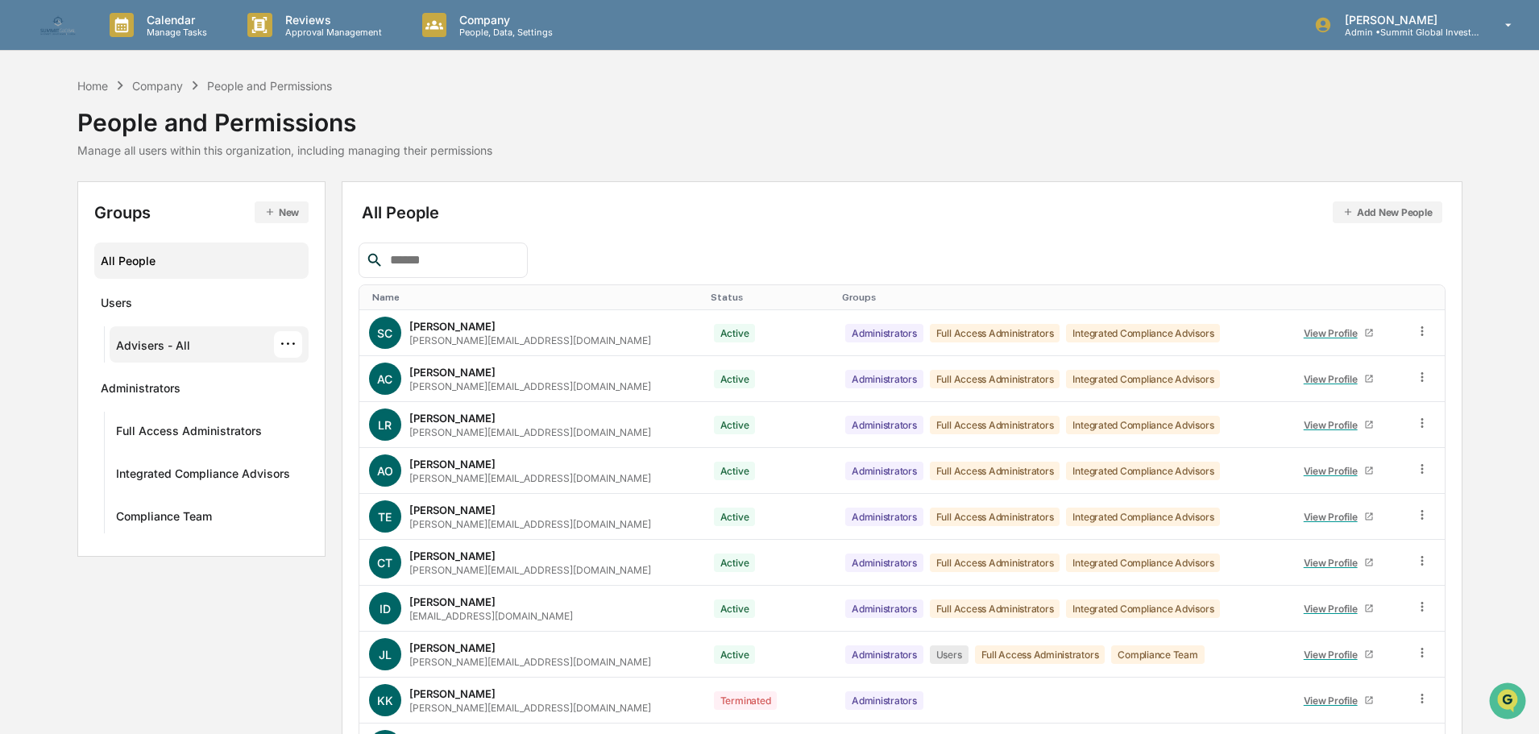
click at [197, 335] on div "Advisers - All ···" at bounding box center [209, 344] width 187 height 27
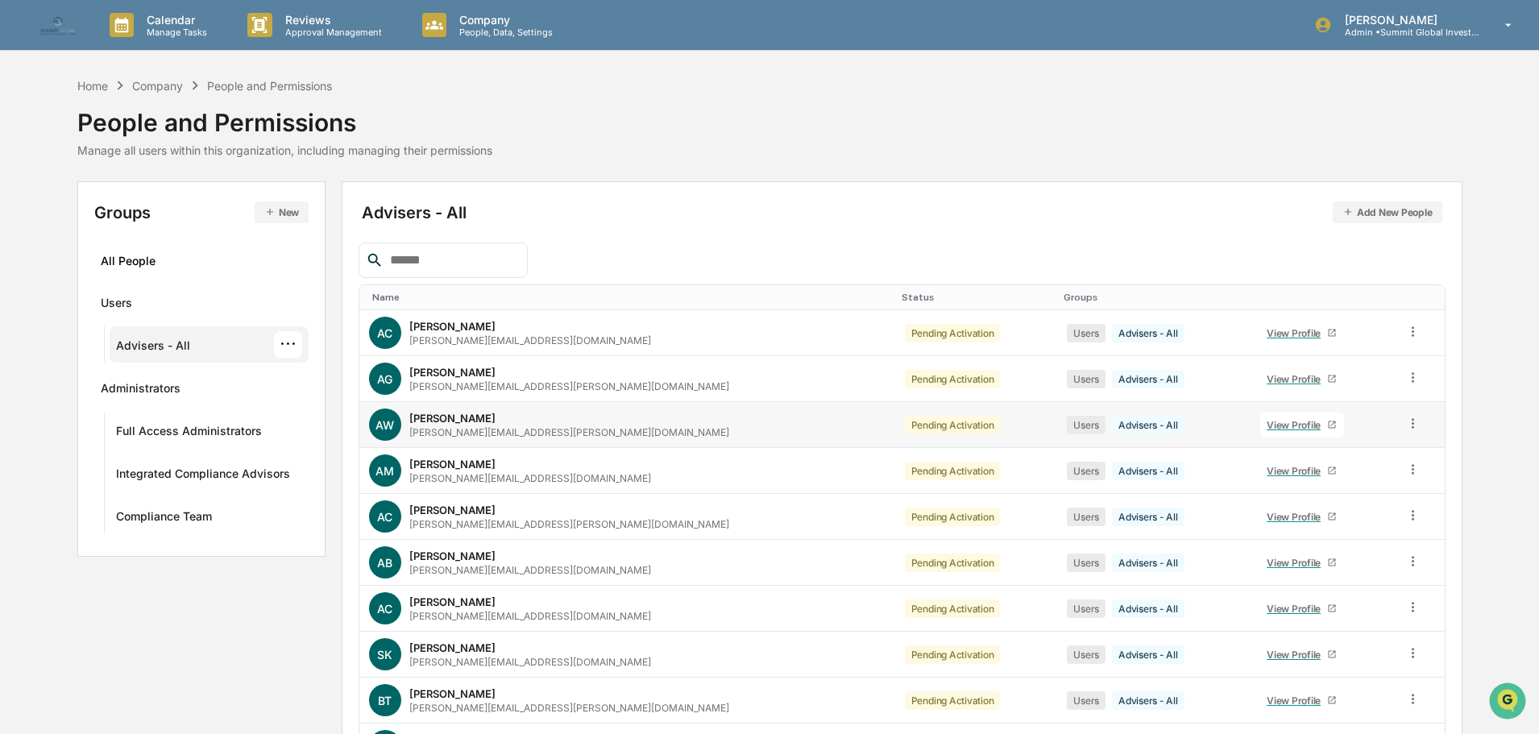
click at [1267, 429] on div "View Profile" at bounding box center [1297, 425] width 60 height 12
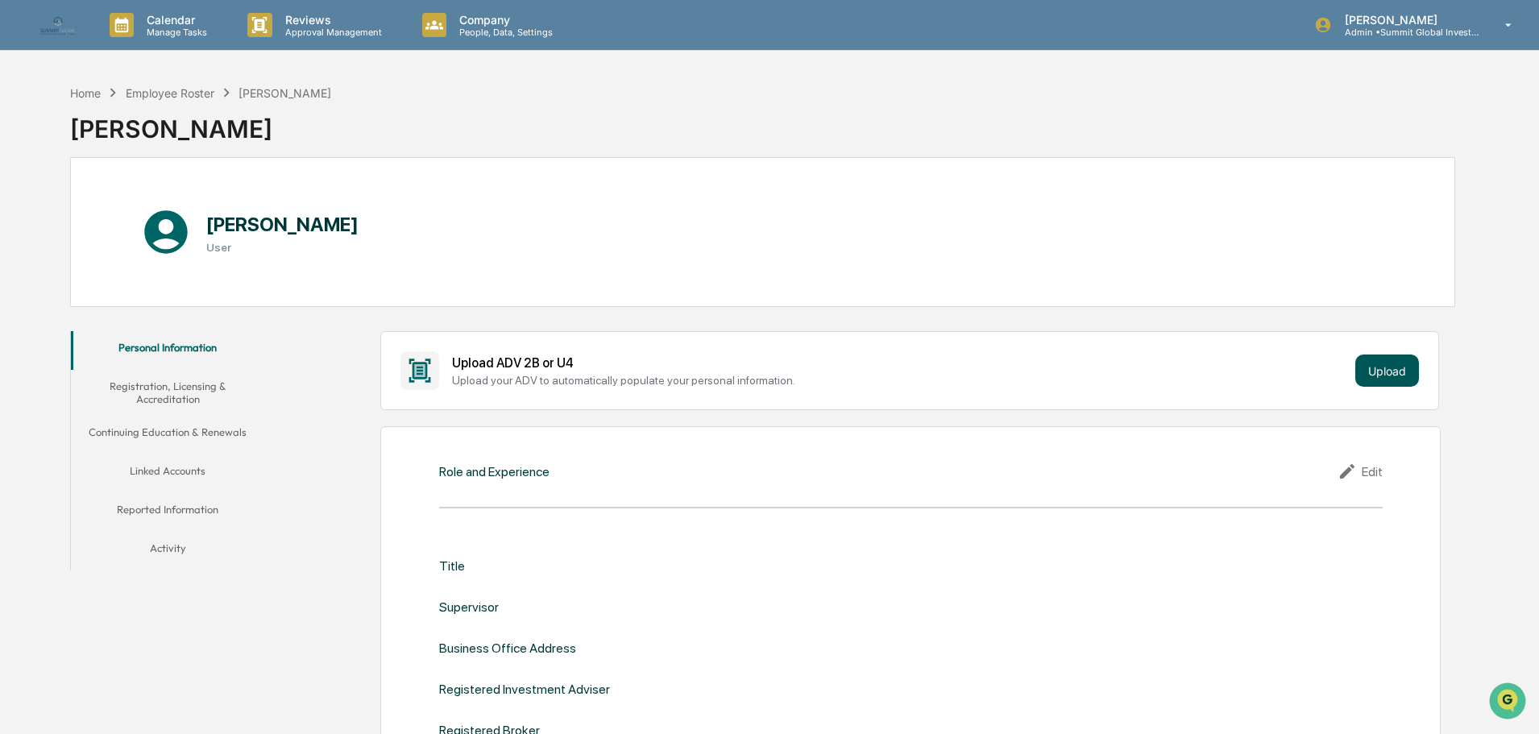
click at [1380, 373] on button "Upload" at bounding box center [1387, 371] width 64 height 32
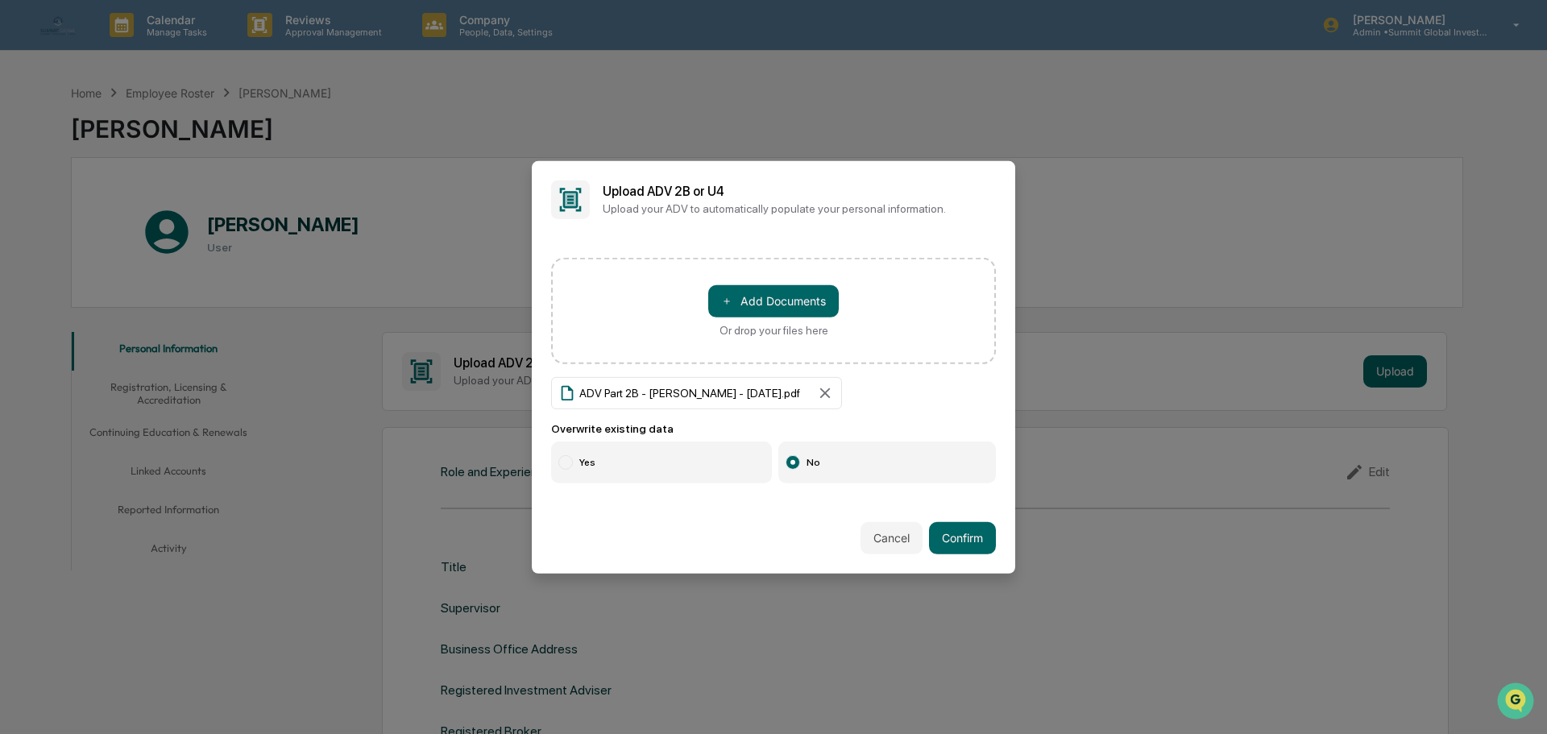
click at [556, 461] on label "Yes" at bounding box center [661, 463] width 221 height 42
click at [960, 538] on button "Confirm" at bounding box center [962, 538] width 67 height 32
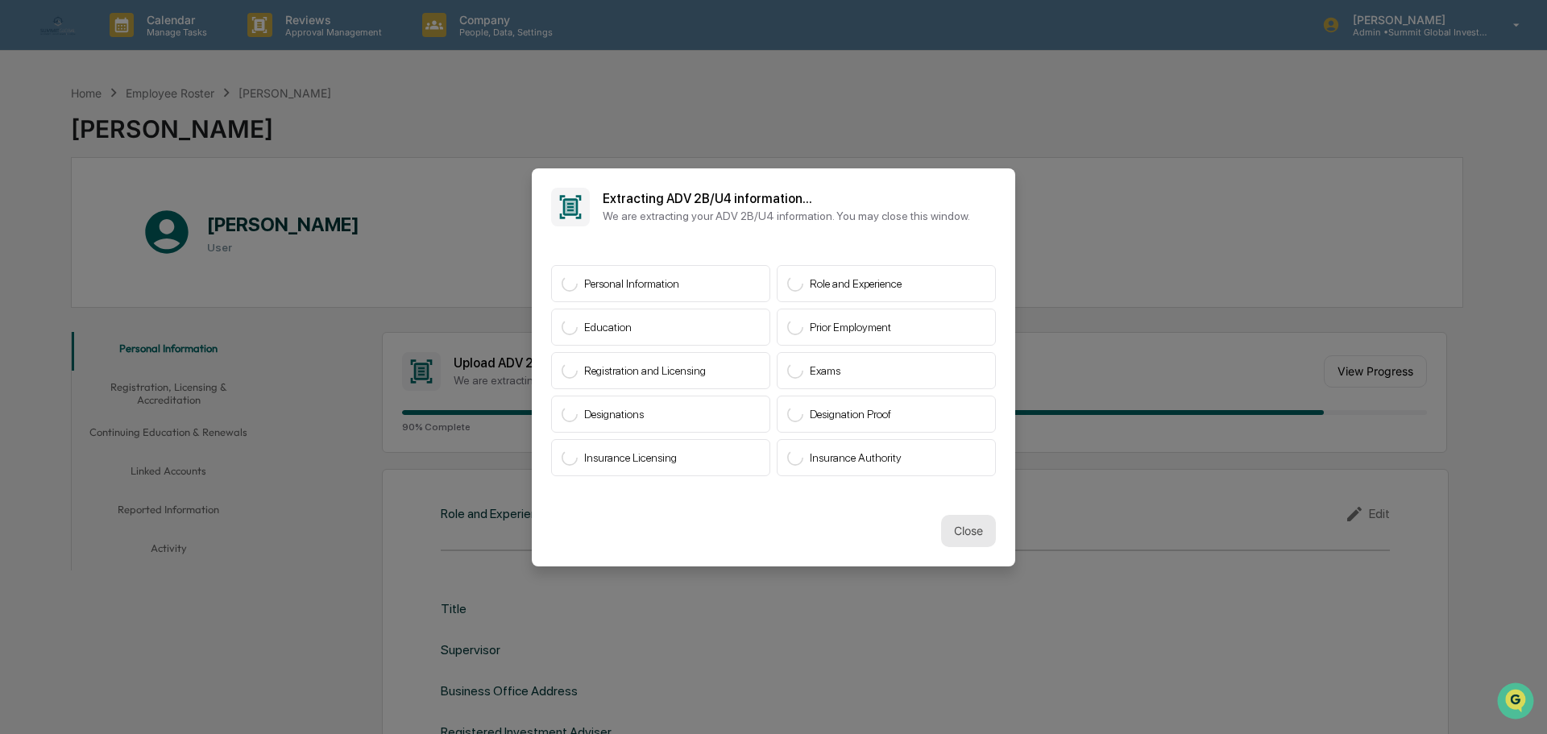
click at [960, 524] on button "Close" at bounding box center [968, 531] width 55 height 32
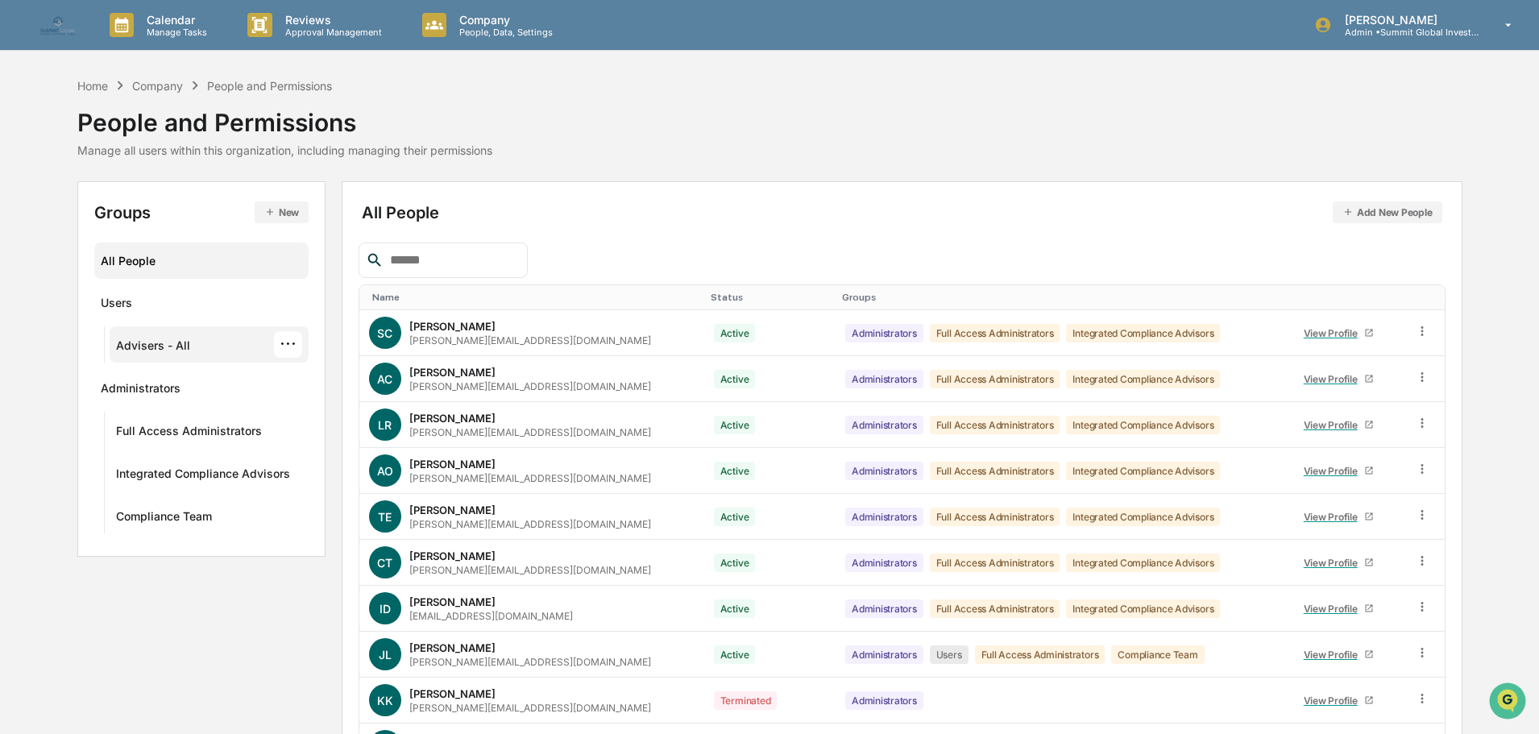
click at [189, 355] on div "Advisers - All ···" at bounding box center [209, 344] width 187 height 27
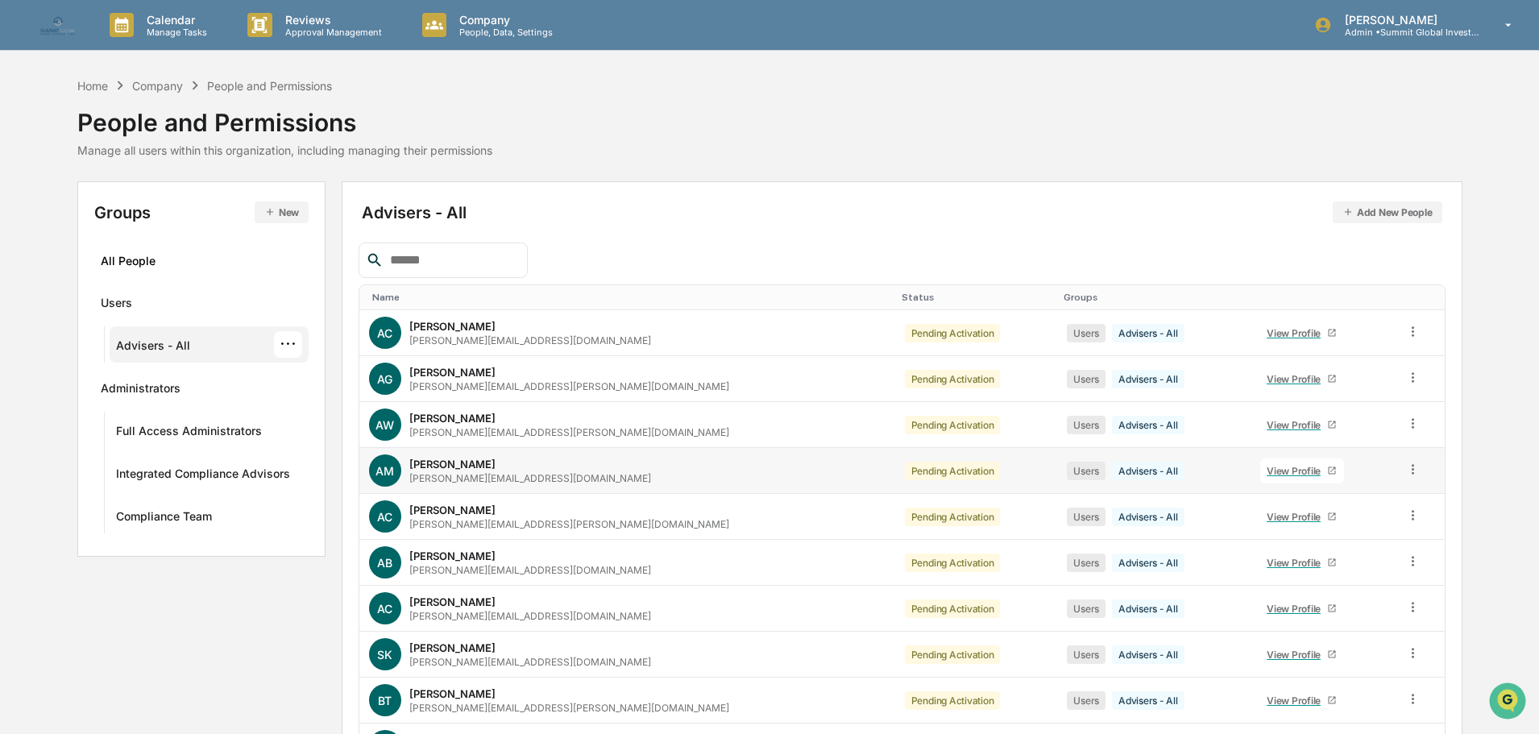
click at [1267, 470] on div "View Profile" at bounding box center [1297, 471] width 60 height 12
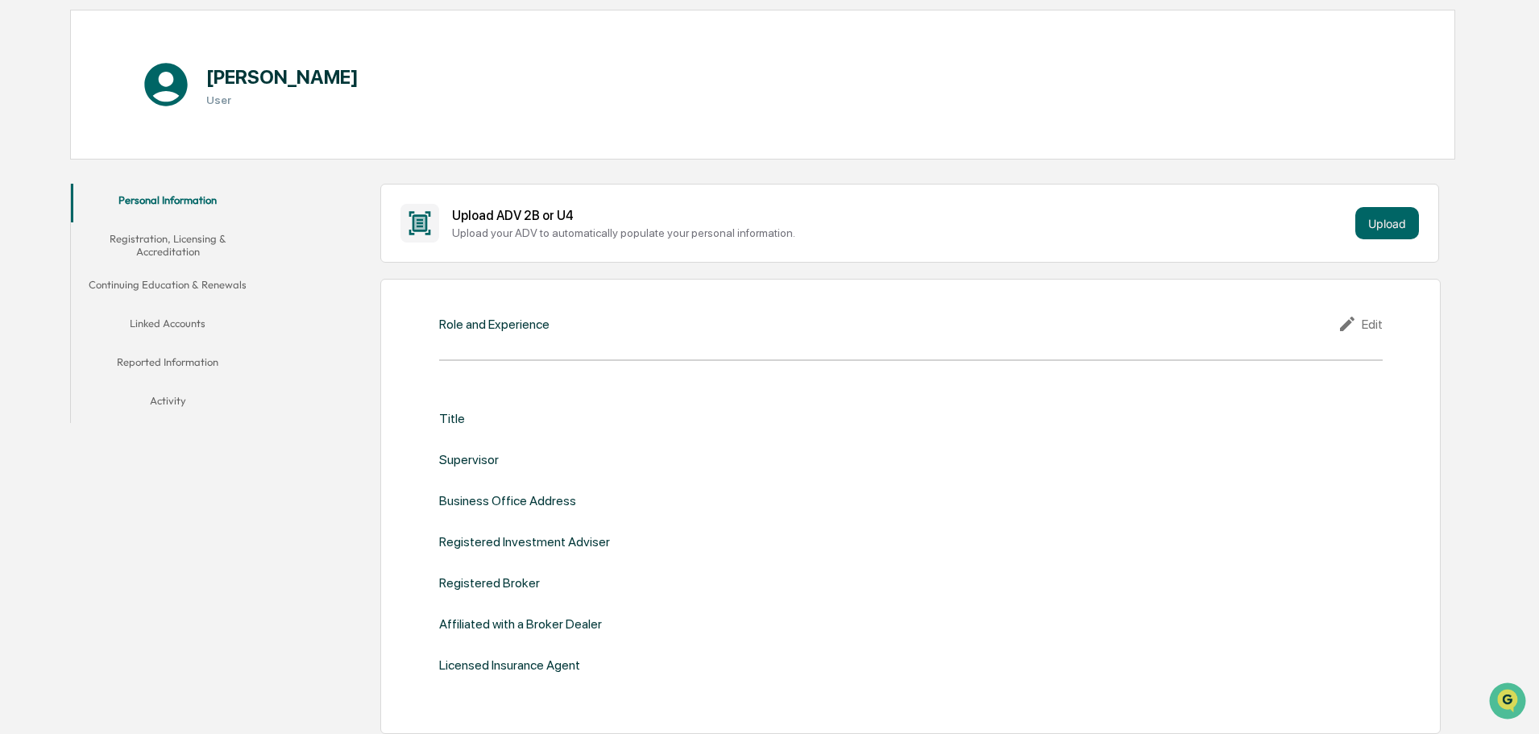
scroll to position [161, 0]
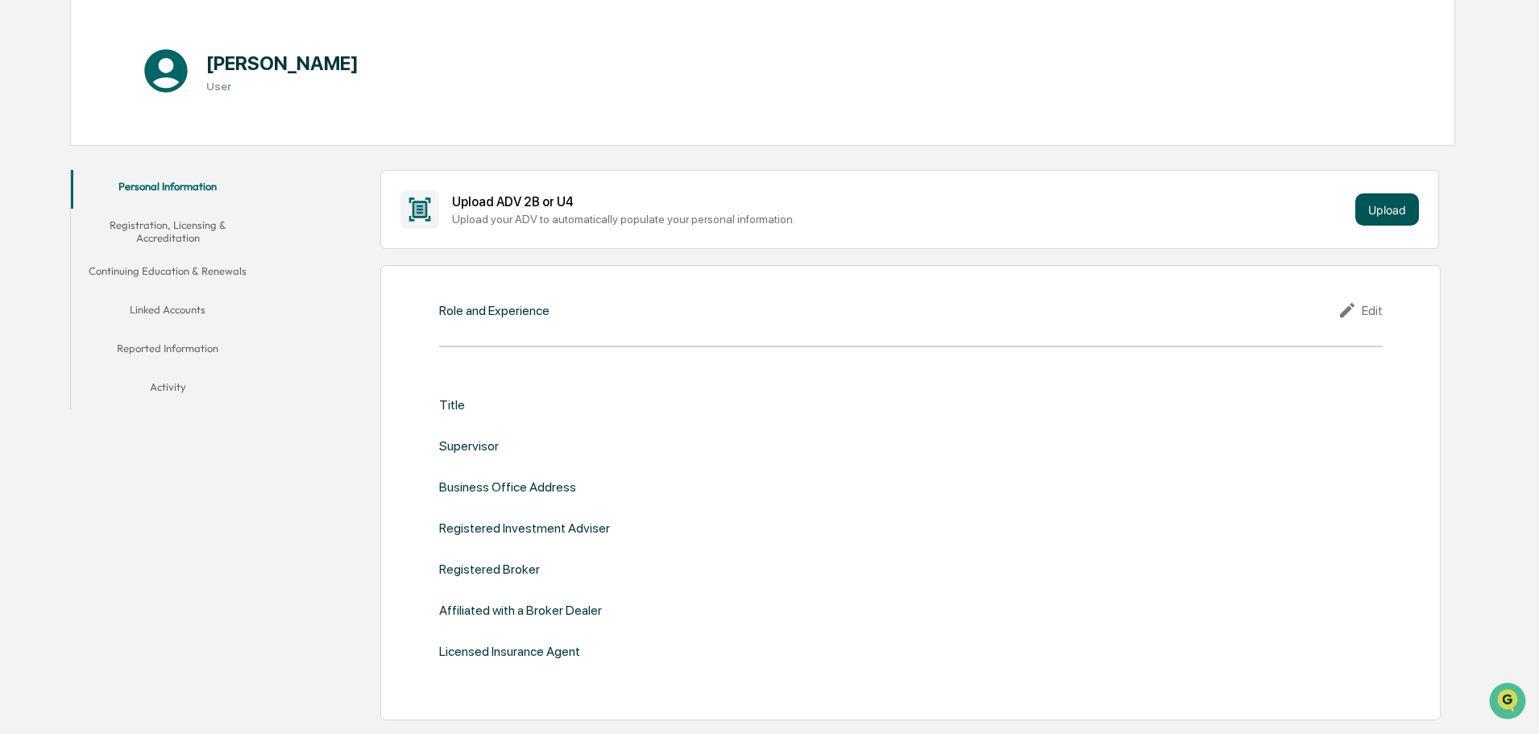
click at [1390, 209] on button "Upload" at bounding box center [1387, 209] width 64 height 32
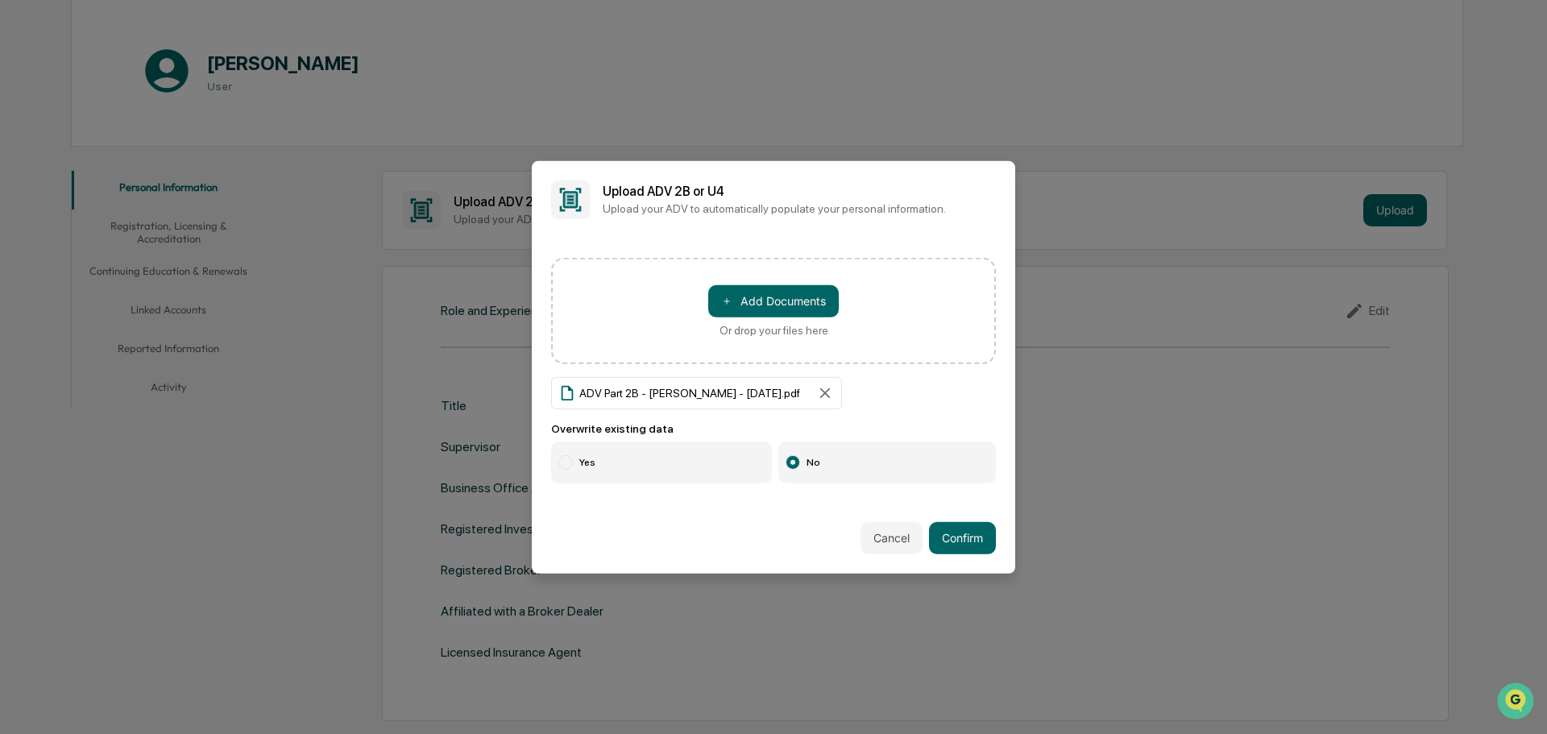
click at [579, 468] on label "Yes" at bounding box center [661, 463] width 221 height 42
click at [966, 538] on button "Confirm" at bounding box center [962, 538] width 67 height 32
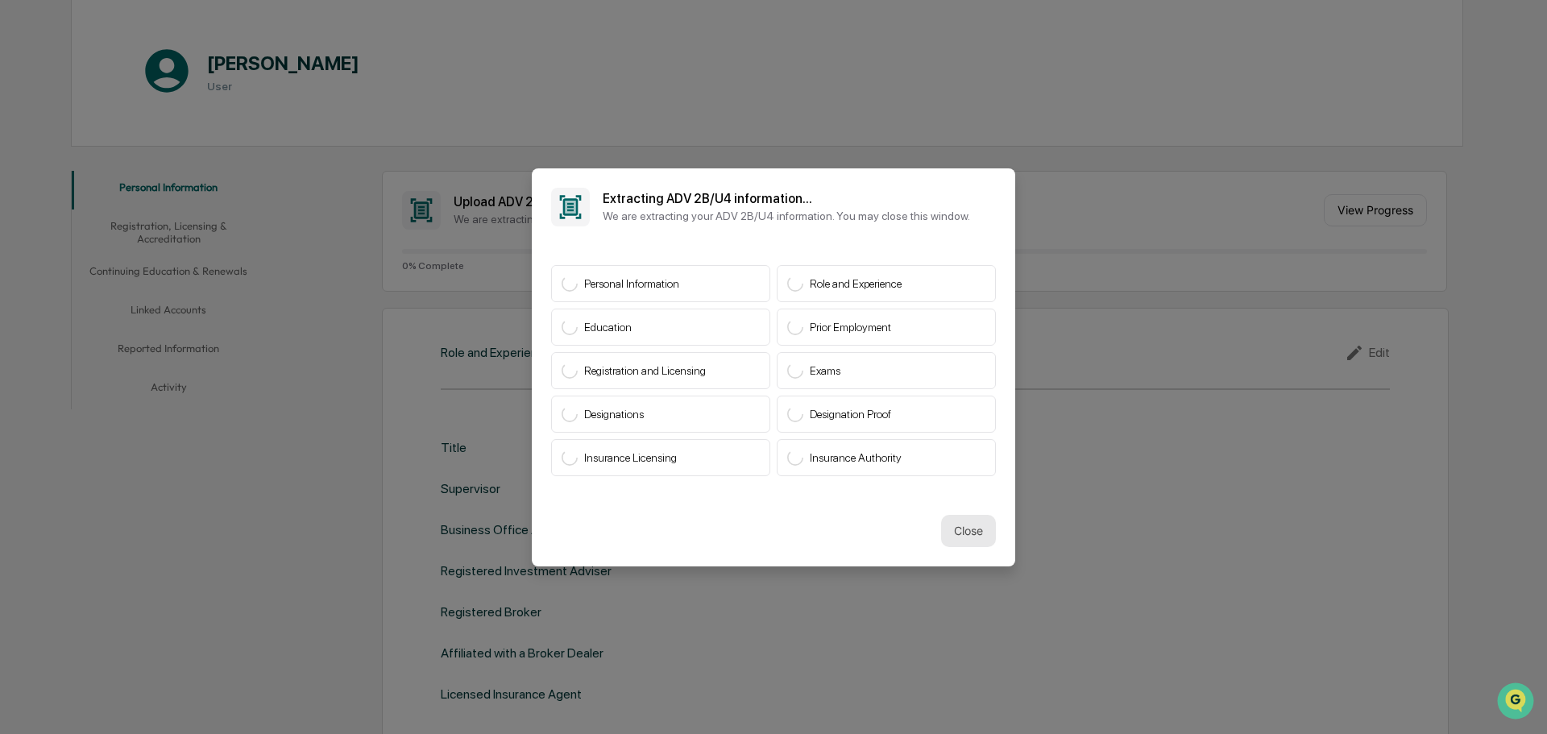
click at [970, 536] on button "Close" at bounding box center [968, 531] width 55 height 32
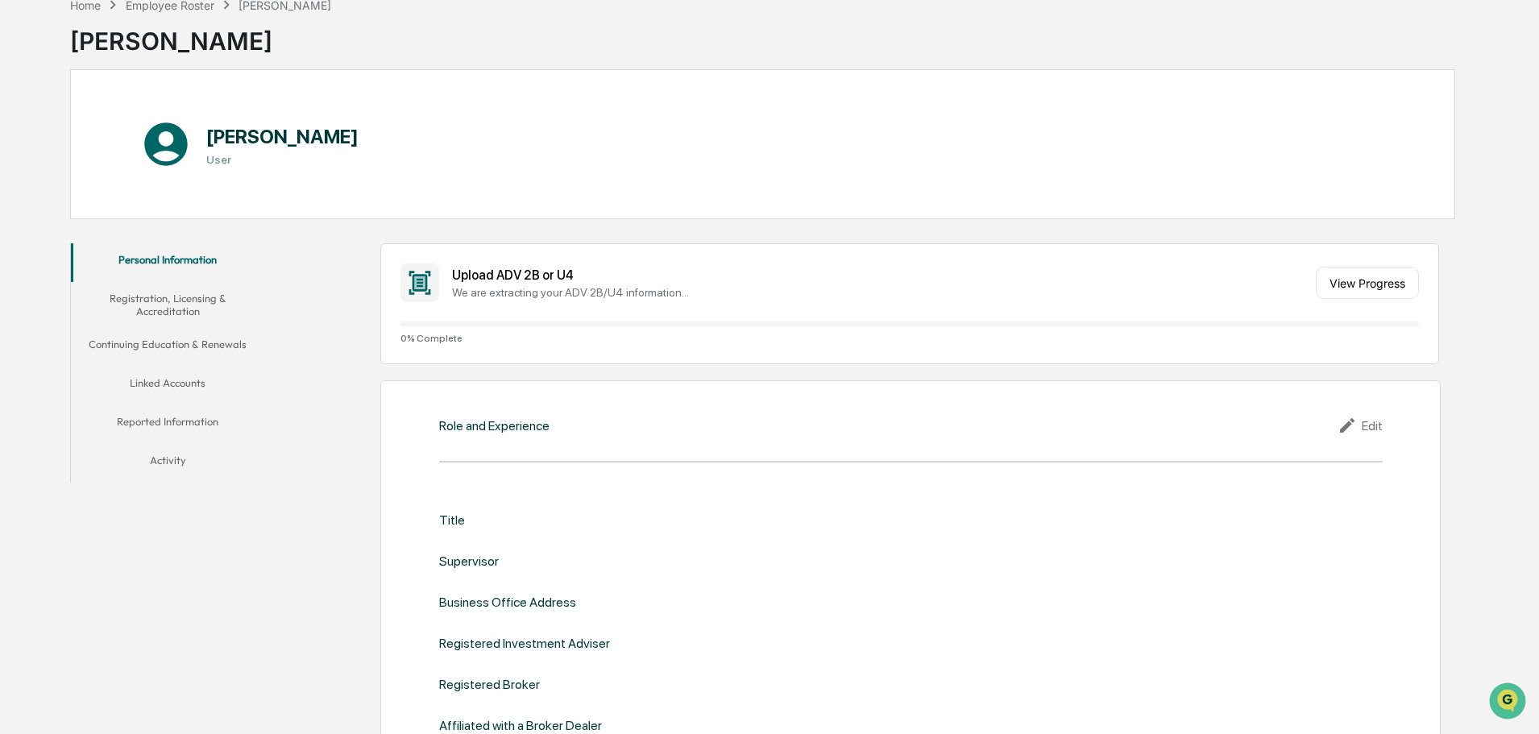
scroll to position [0, 0]
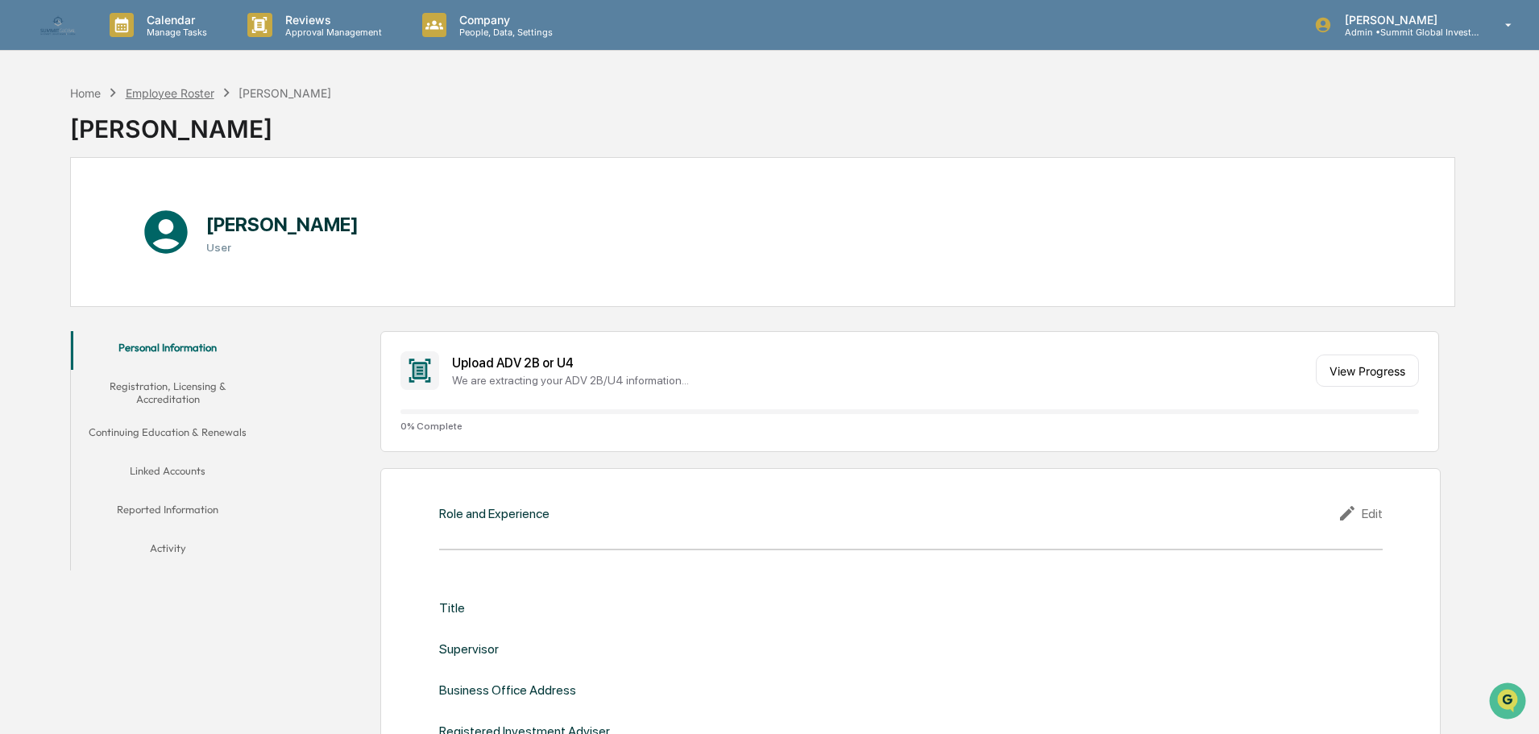
click at [185, 97] on div "Employee Roster" at bounding box center [170, 93] width 89 height 14
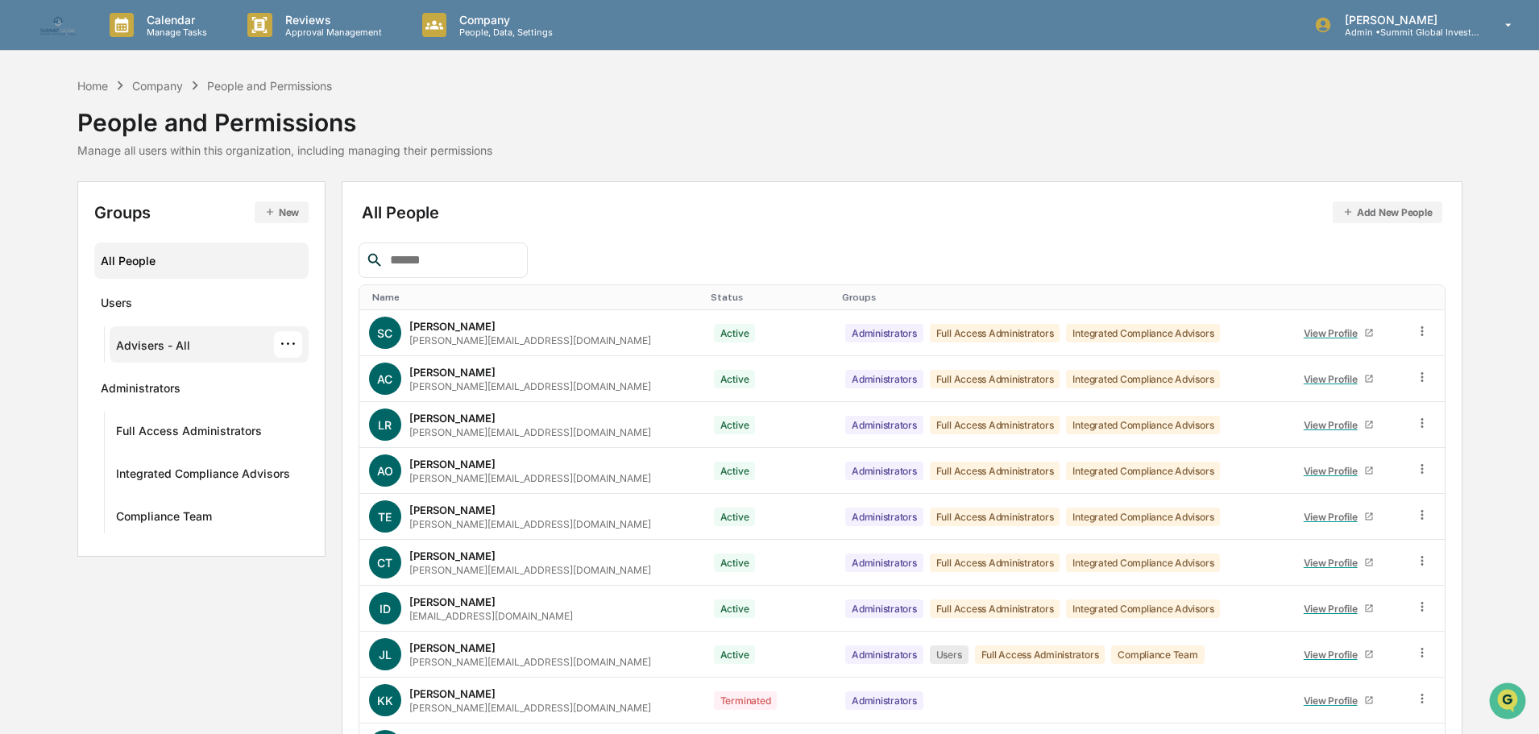
click at [160, 346] on div "Advisers - All" at bounding box center [153, 347] width 74 height 19
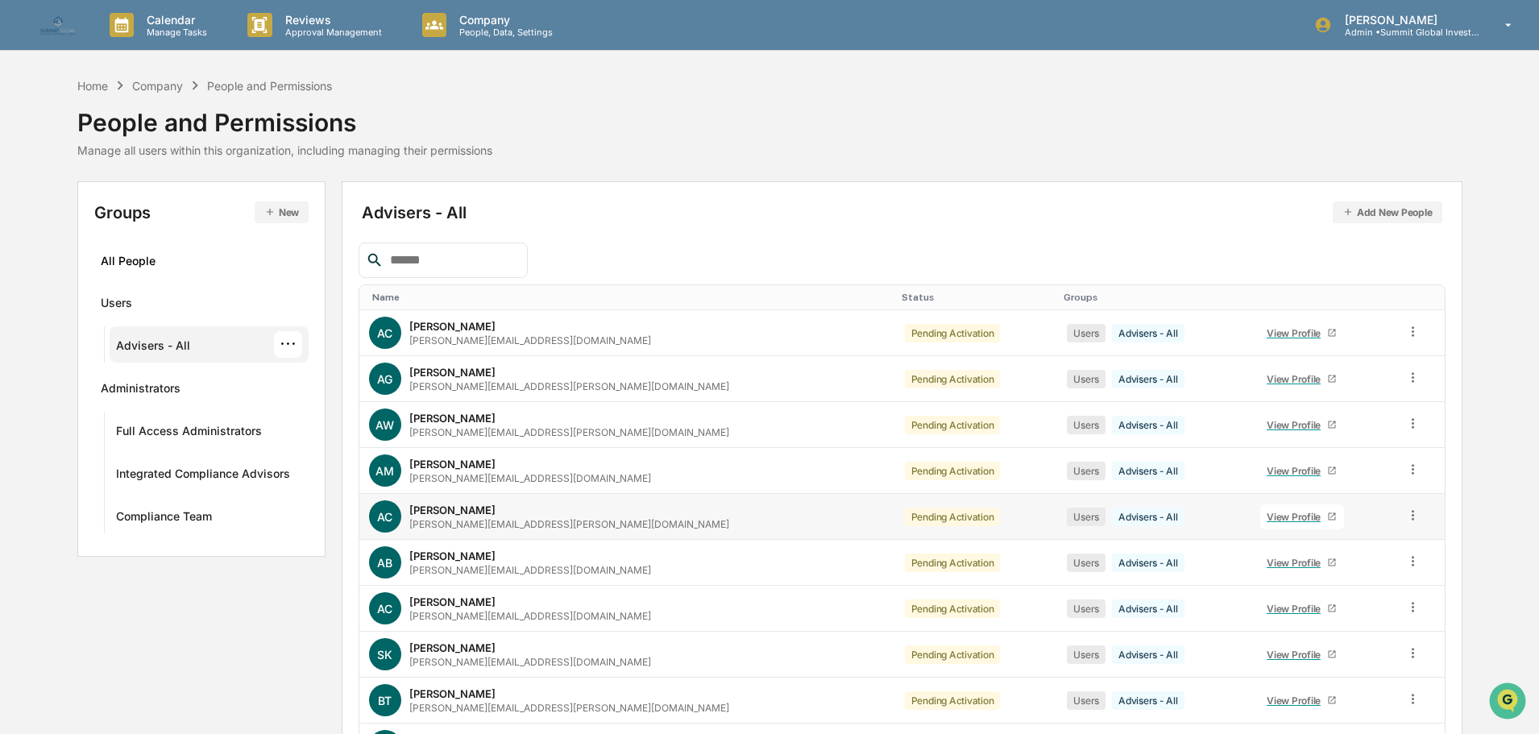
click at [1267, 516] on div "View Profile" at bounding box center [1297, 517] width 60 height 12
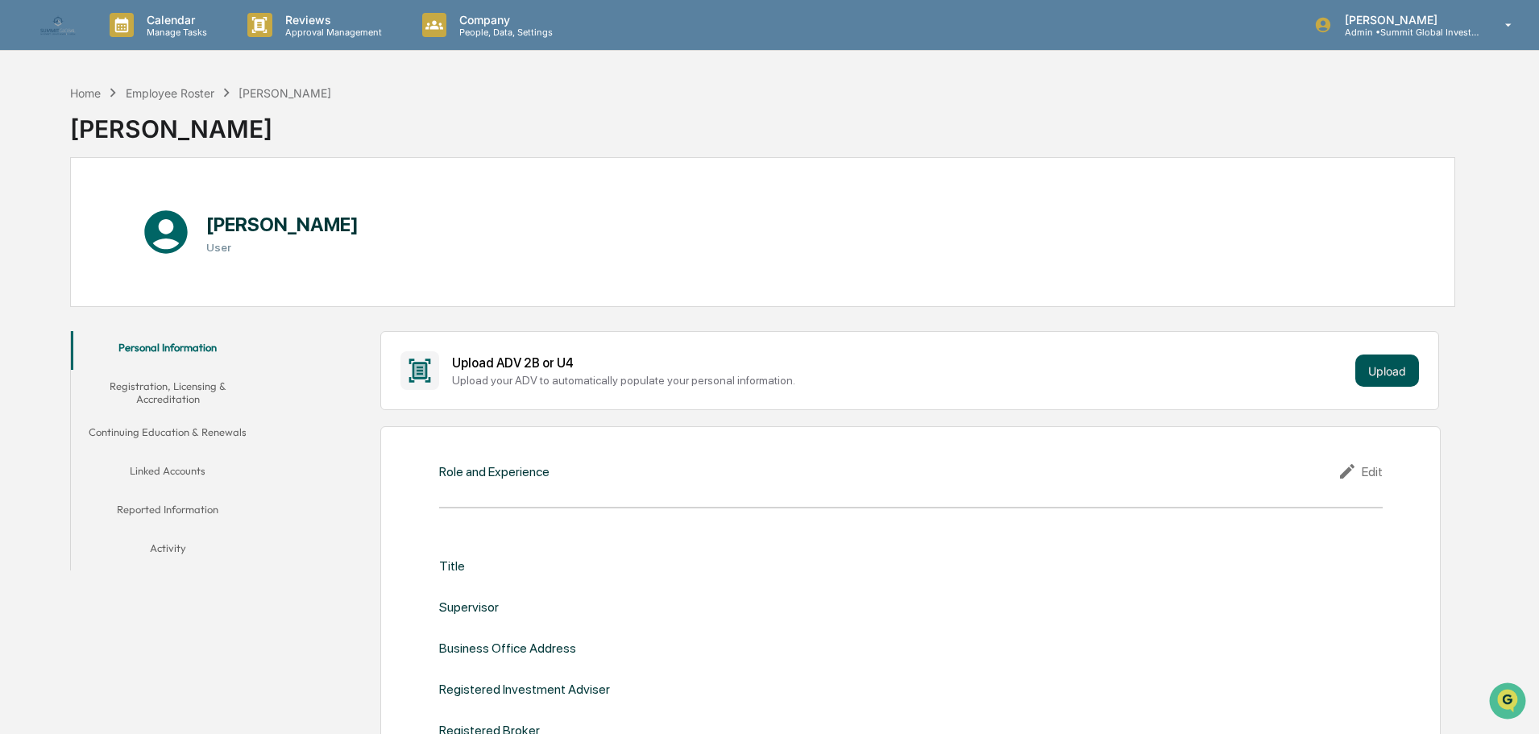
click at [1383, 372] on button "Upload" at bounding box center [1387, 371] width 64 height 32
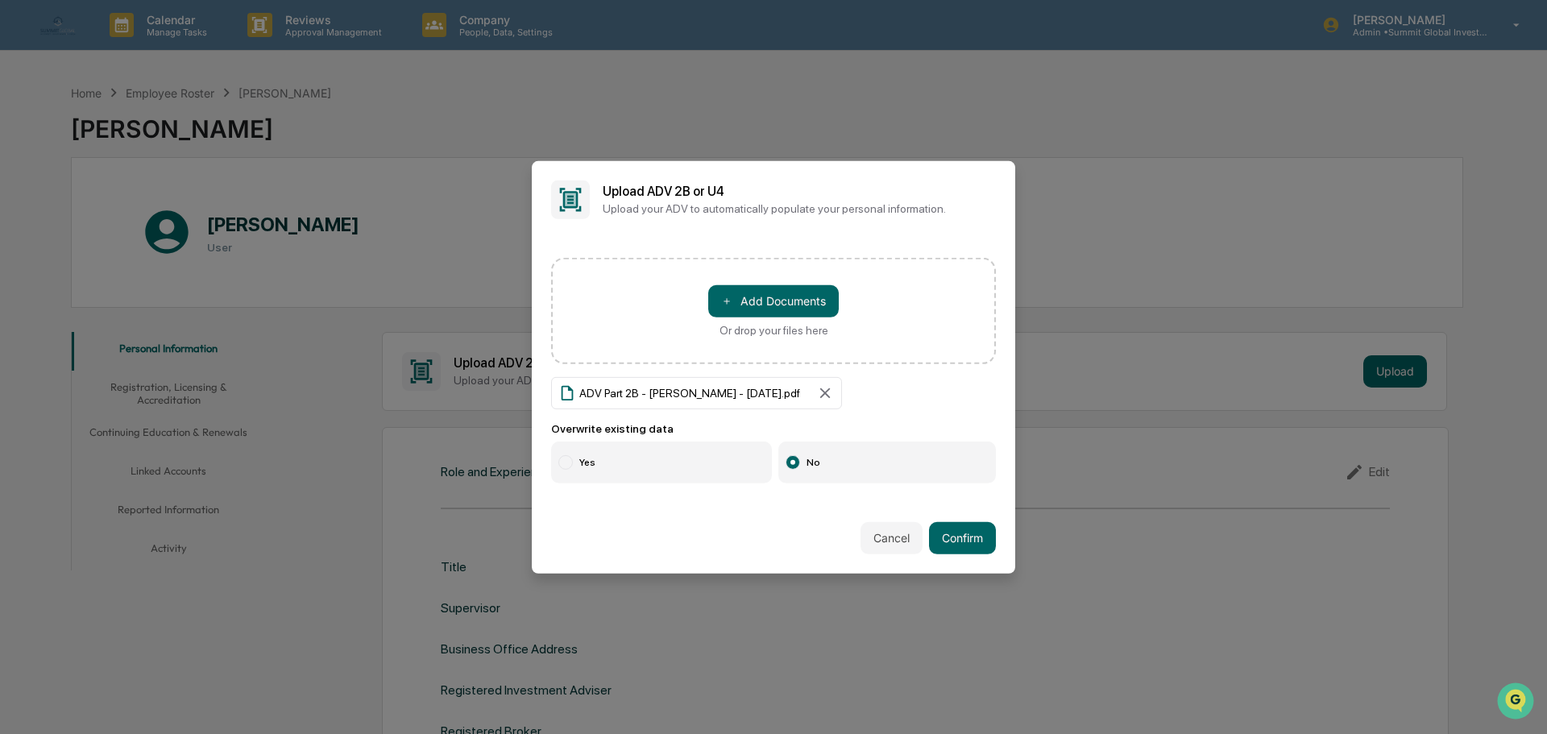
click at [583, 448] on label "Yes" at bounding box center [661, 463] width 221 height 42
click at [960, 529] on button "Confirm" at bounding box center [962, 538] width 67 height 32
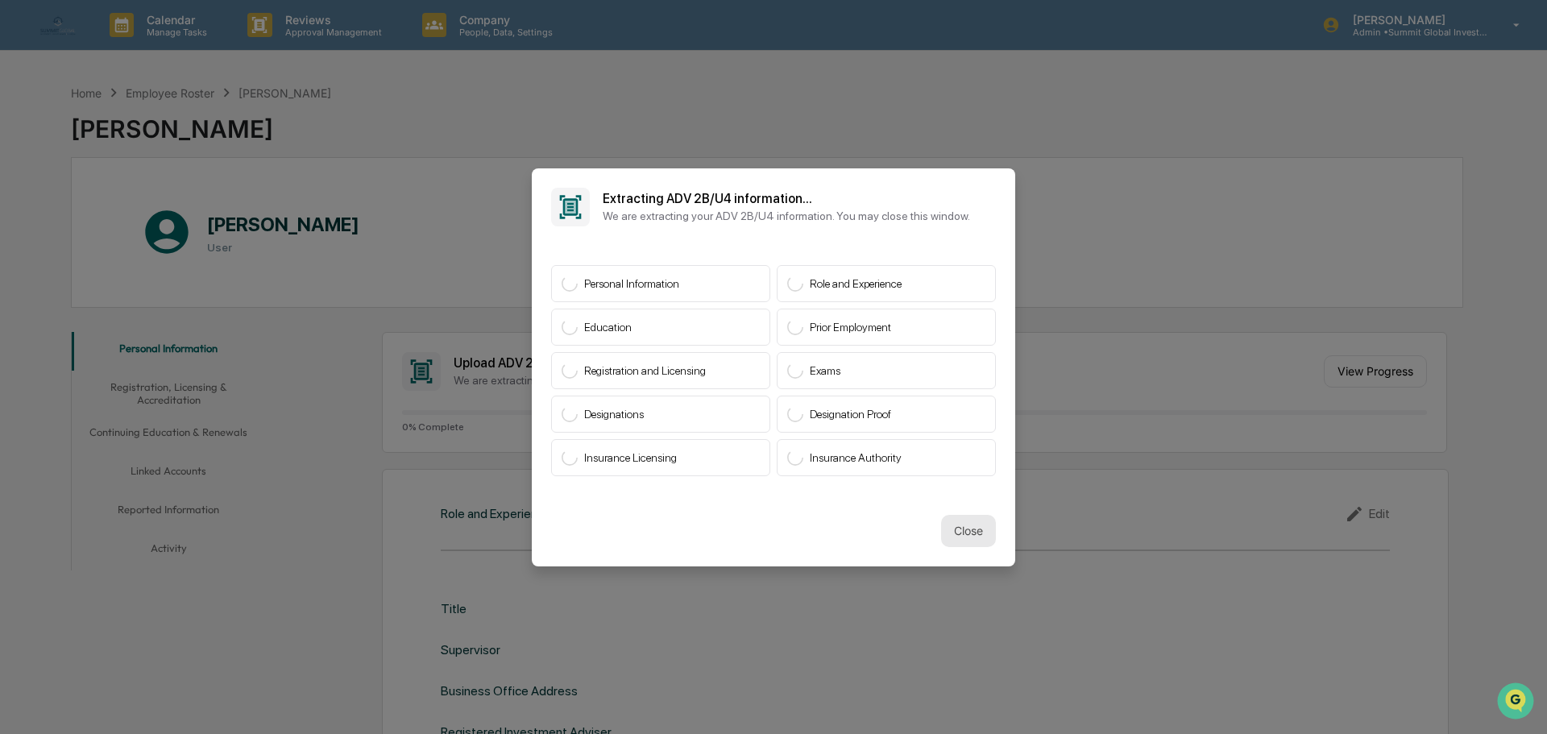
click at [952, 525] on button "Close" at bounding box center [968, 531] width 55 height 32
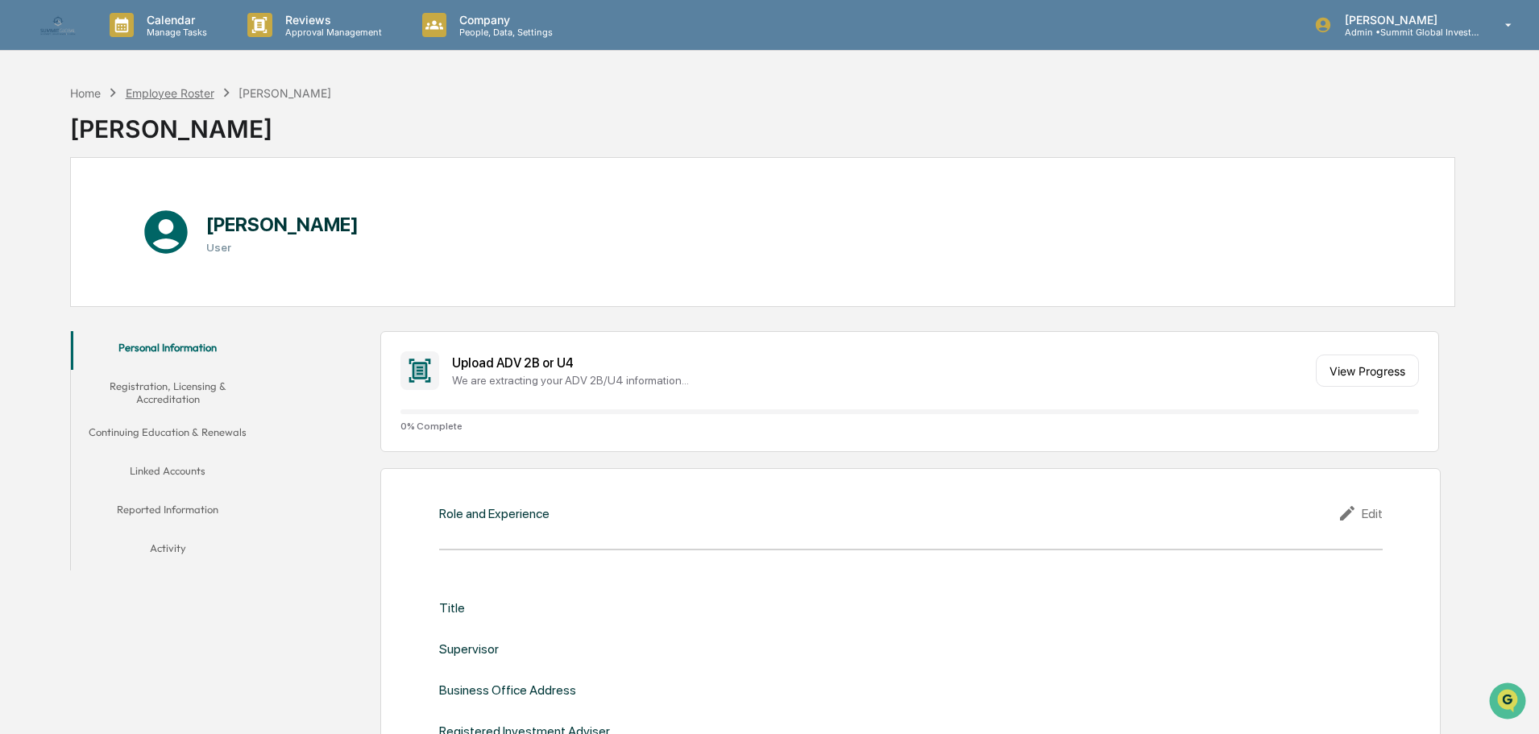
click at [207, 98] on div "Employee Roster" at bounding box center [170, 93] width 89 height 14
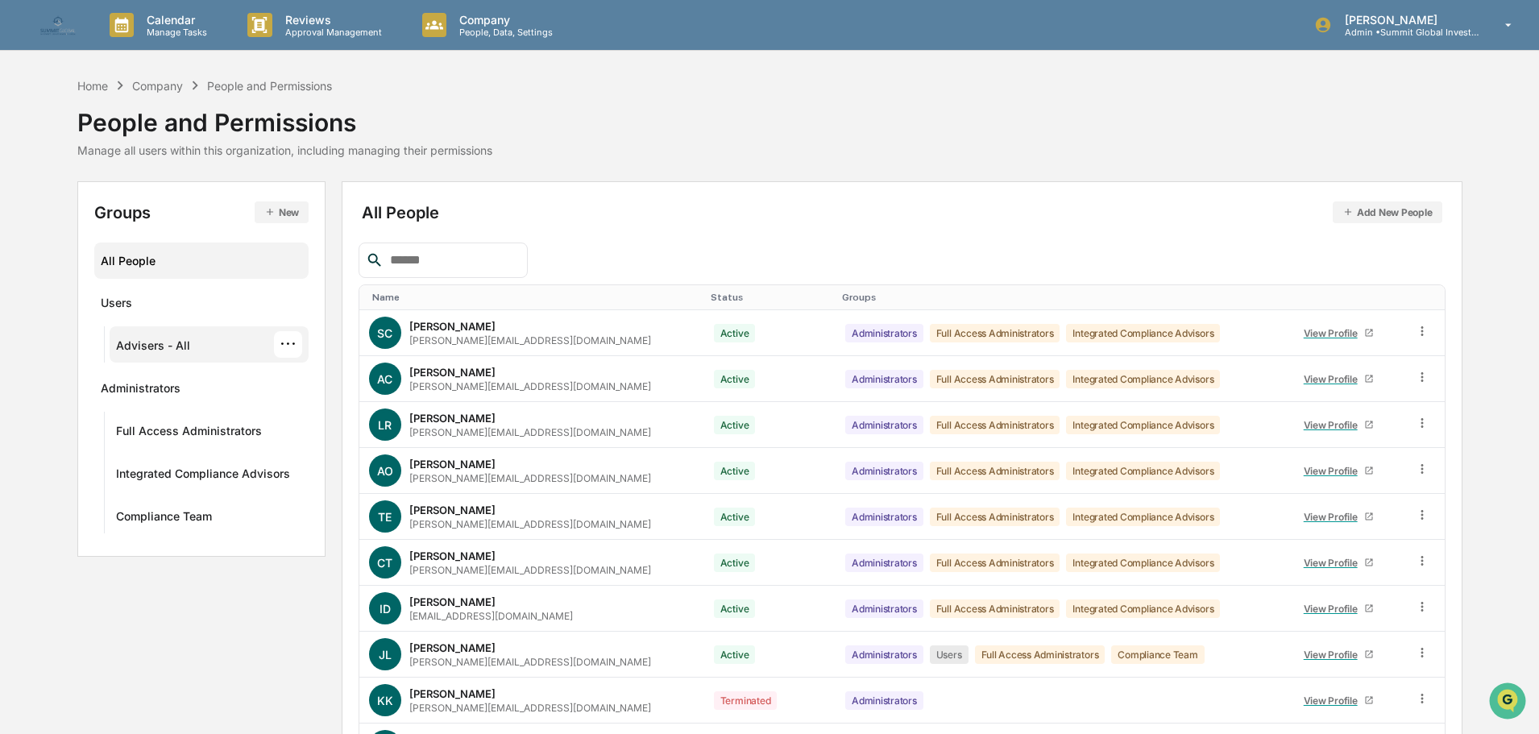
click at [152, 346] on div "Advisers - All" at bounding box center [153, 347] width 74 height 19
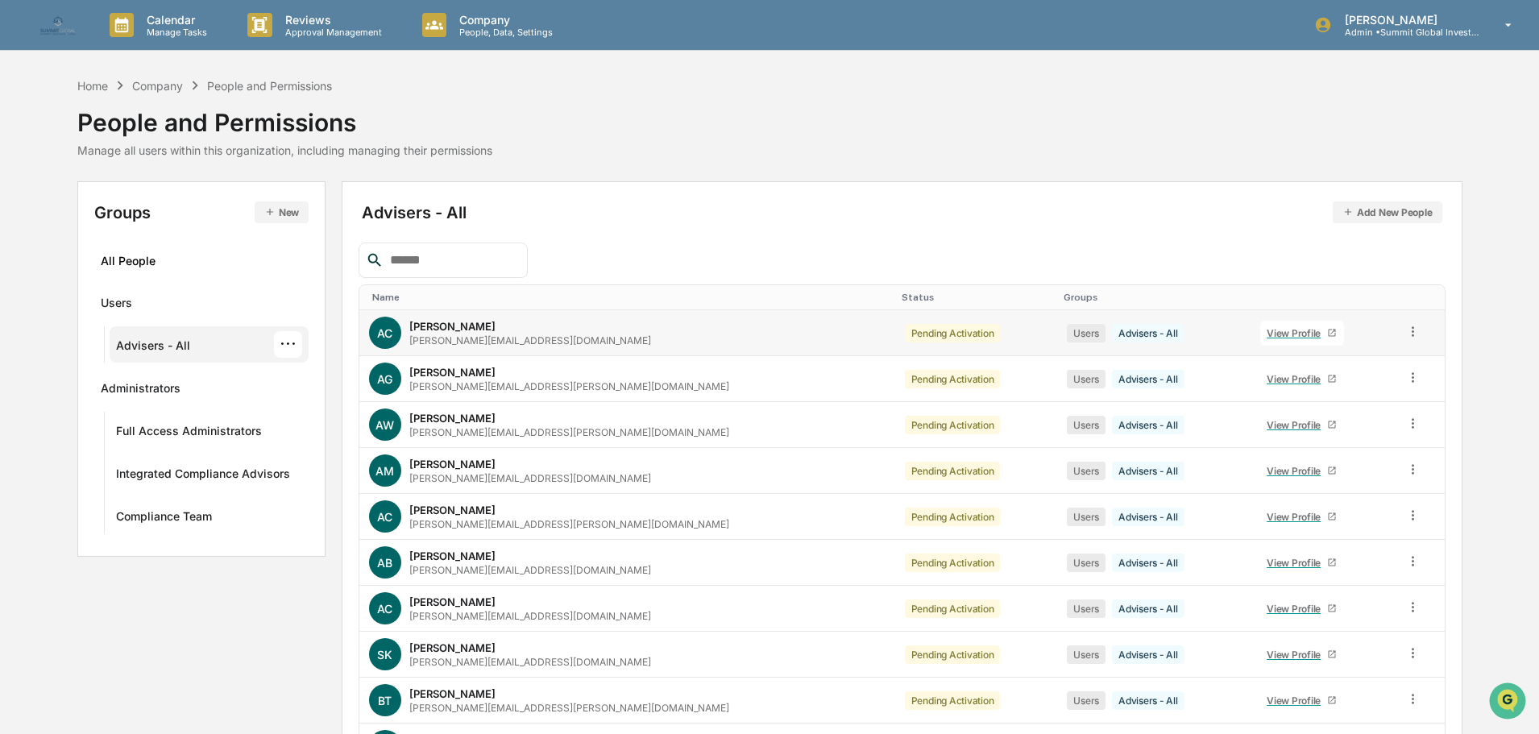
click at [1267, 334] on div "View Profile" at bounding box center [1297, 333] width 60 height 12
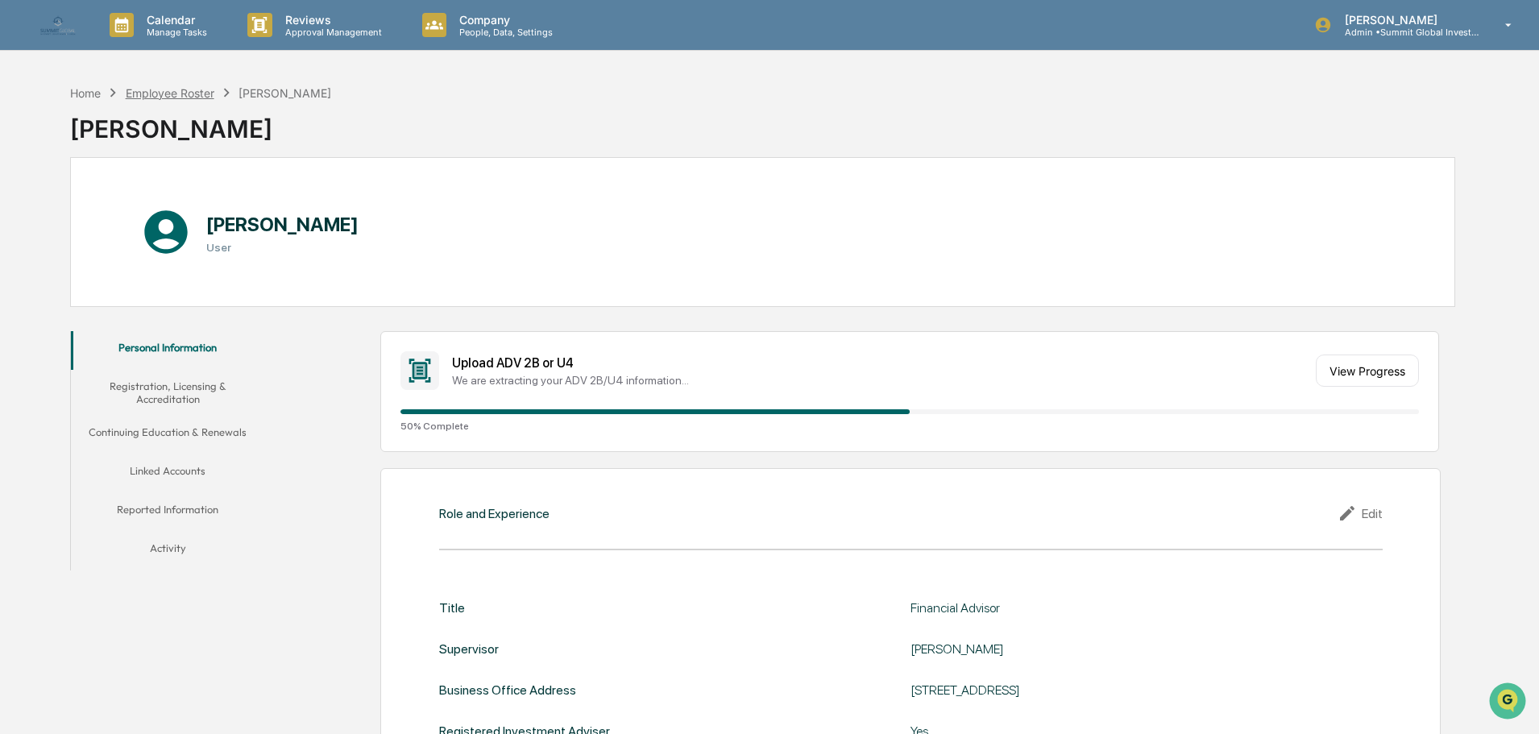
click at [189, 99] on div "Employee Roster" at bounding box center [170, 93] width 89 height 14
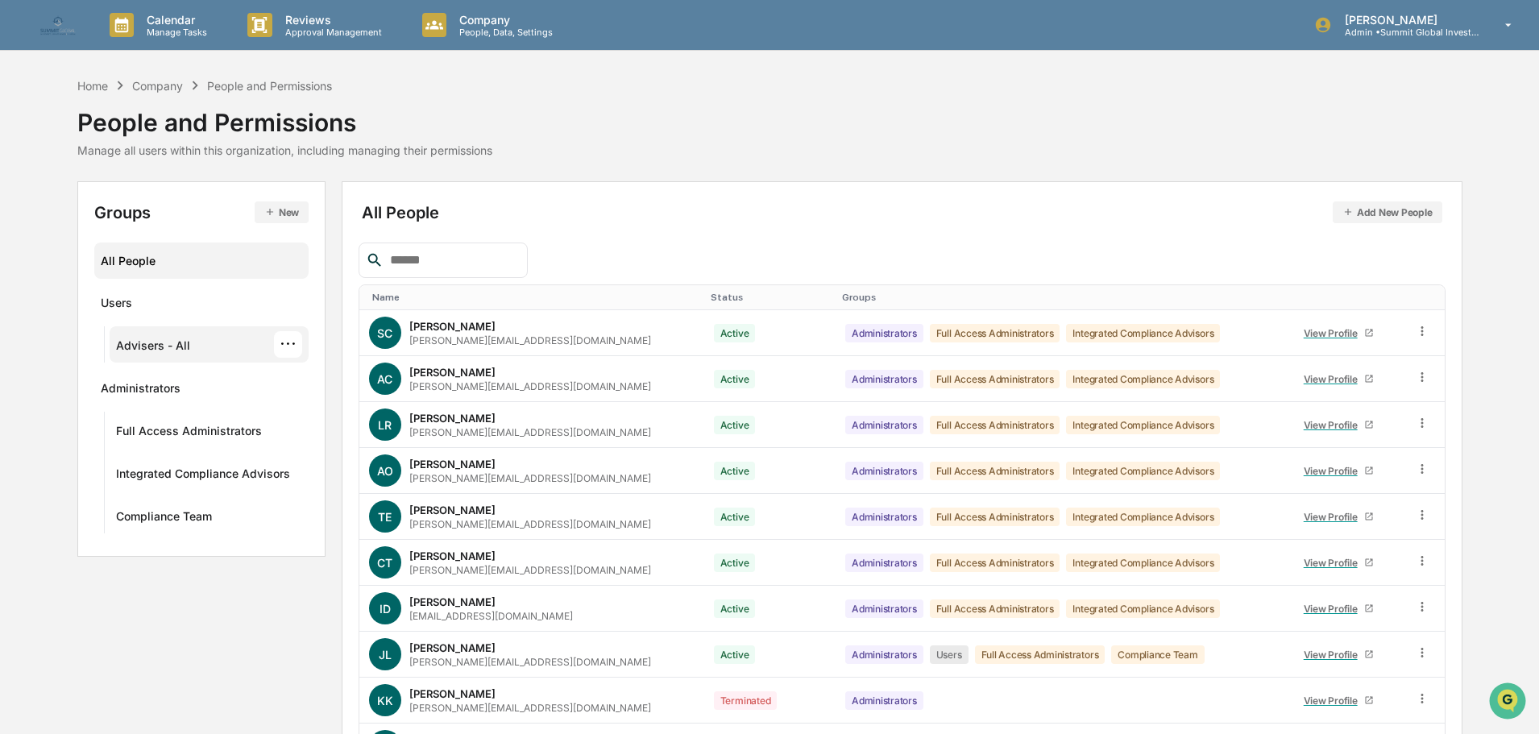
click at [172, 355] on div "Advisers - All" at bounding box center [153, 347] width 74 height 19
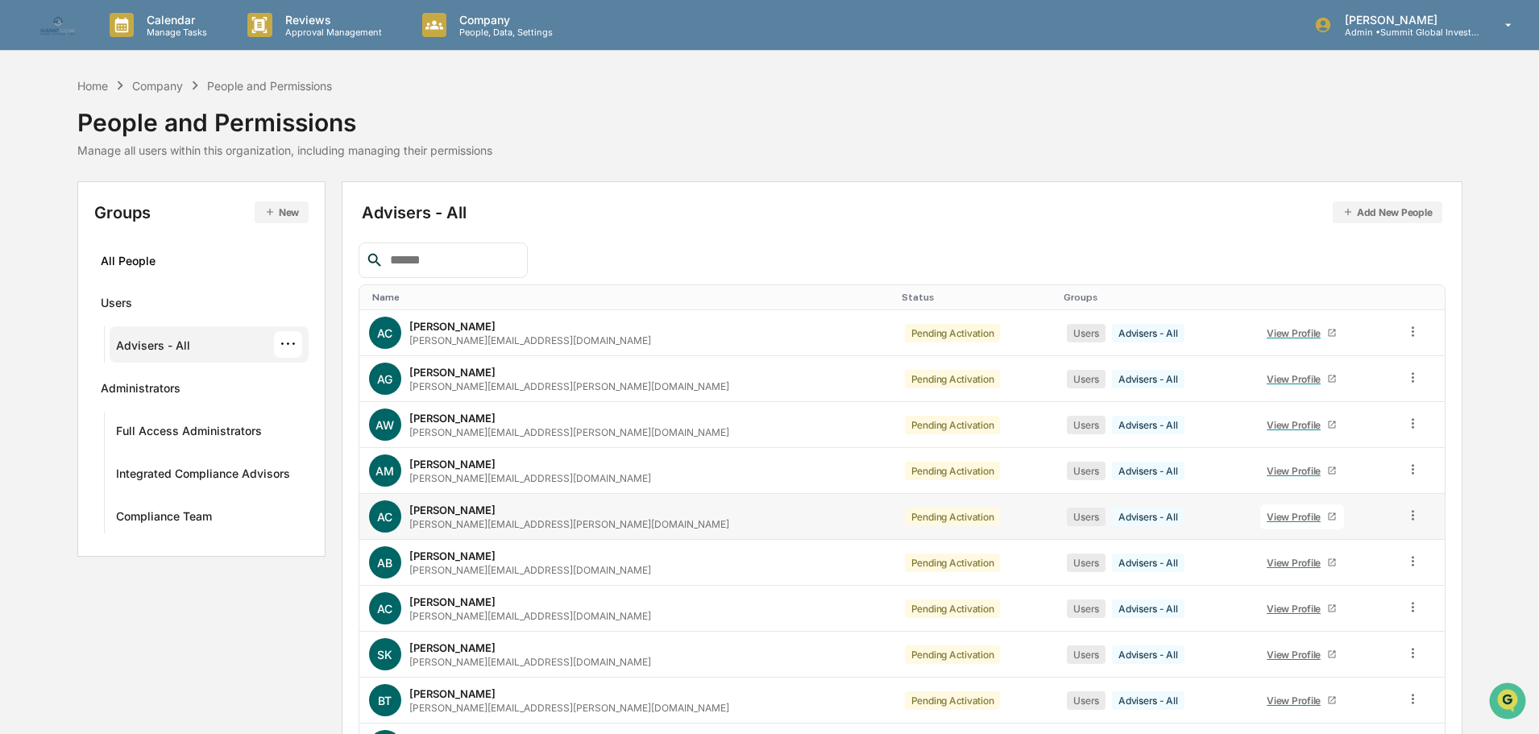
click at [1267, 517] on div "View Profile" at bounding box center [1297, 517] width 60 height 12
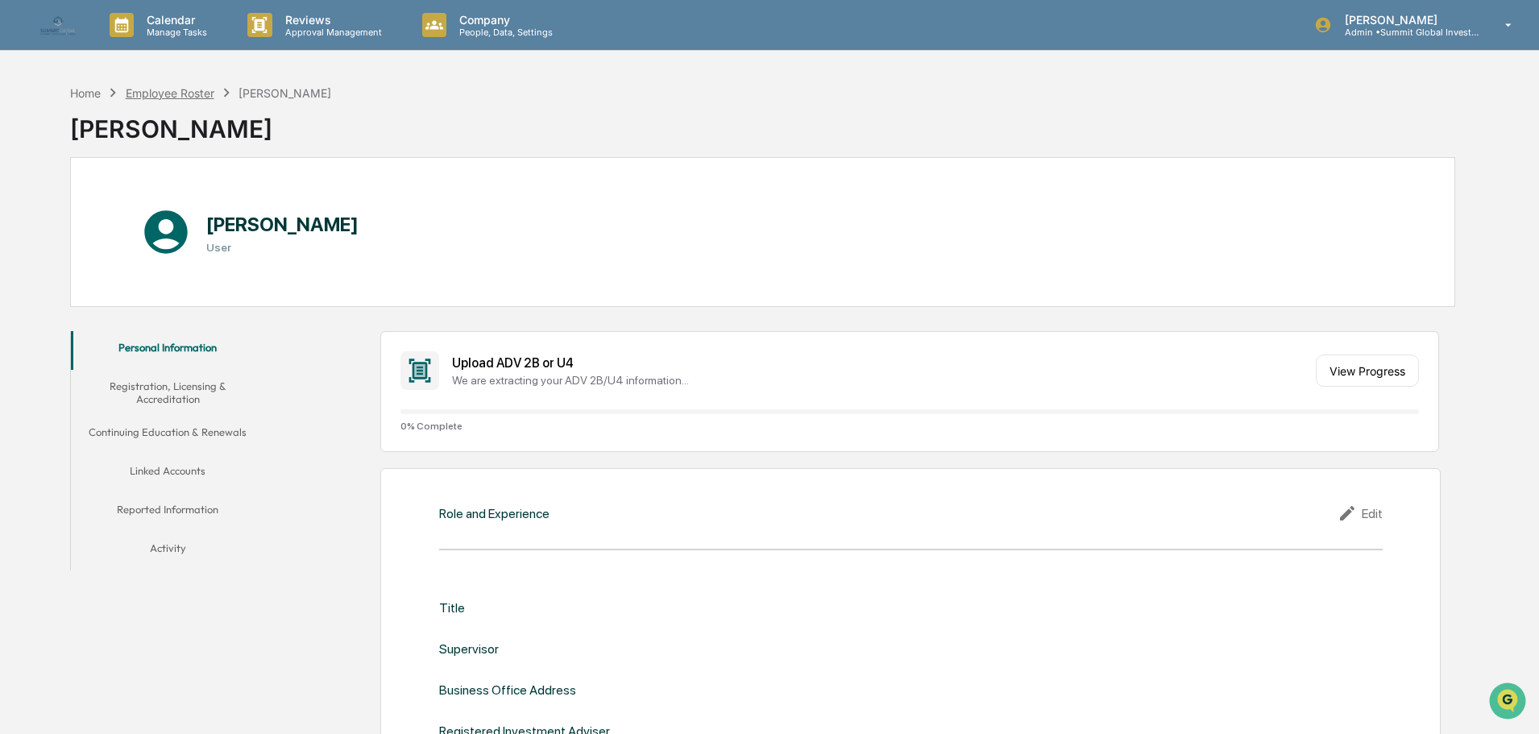
click at [187, 91] on div "Employee Roster" at bounding box center [170, 93] width 89 height 14
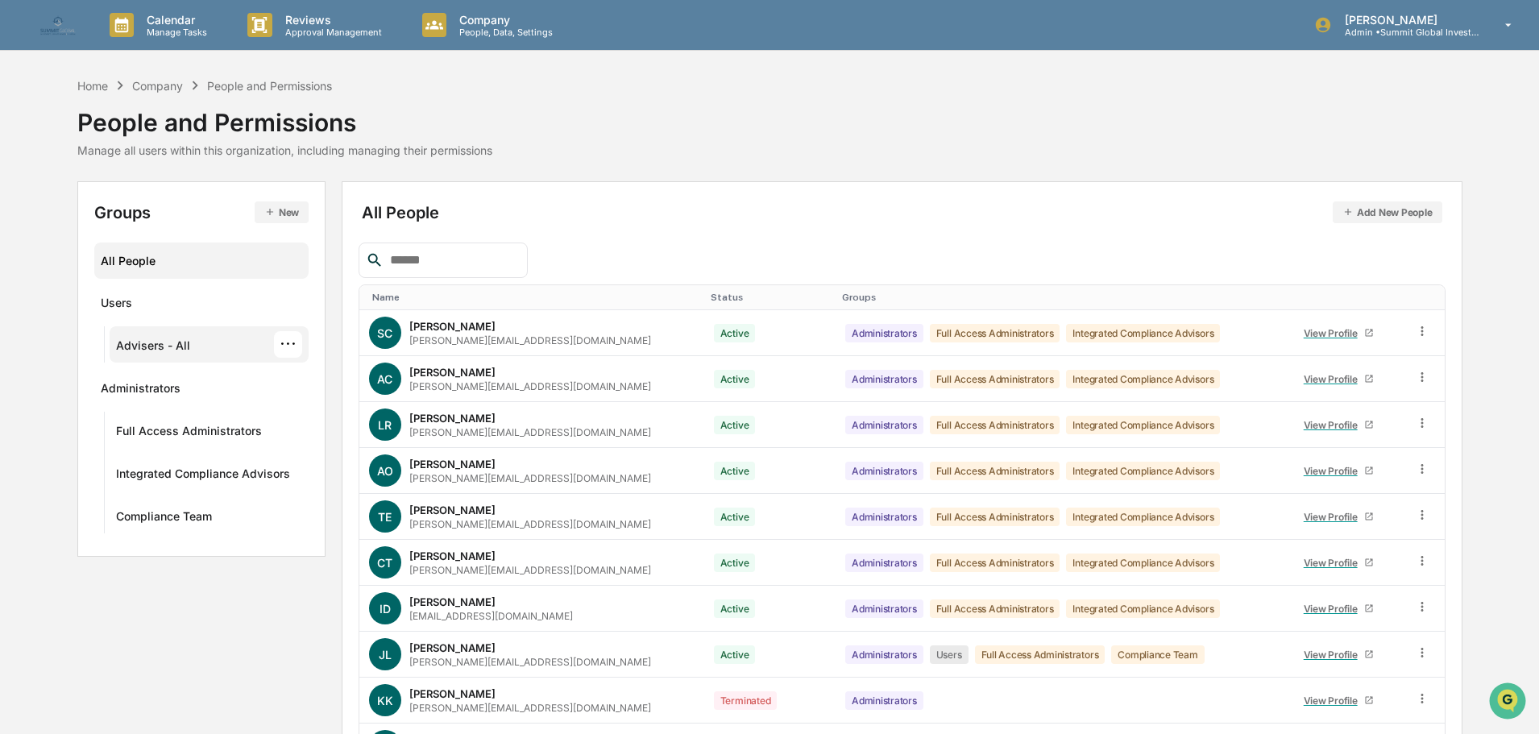
click at [183, 352] on div "Advisers - All" at bounding box center [153, 347] width 74 height 19
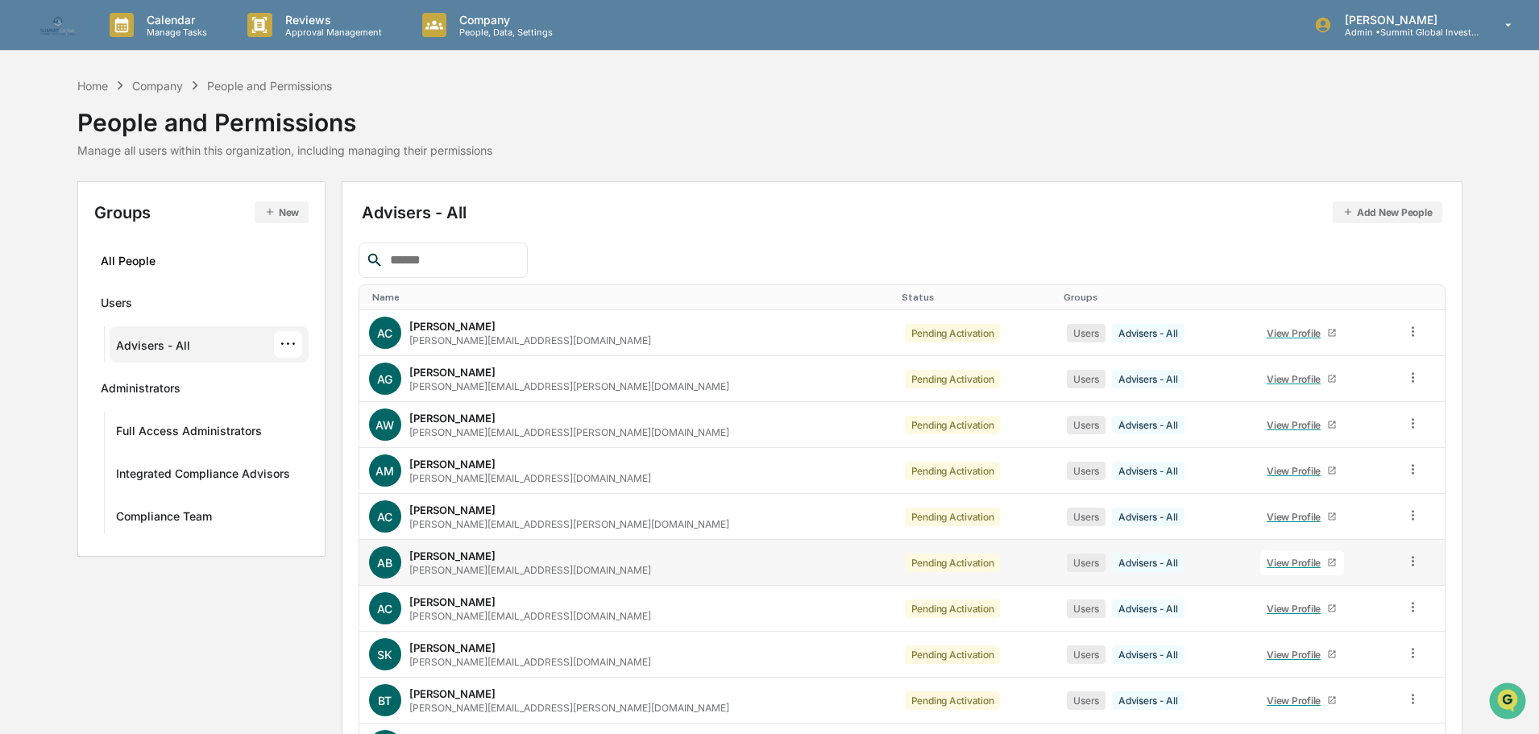
click at [1267, 560] on div "View Profile" at bounding box center [1297, 563] width 60 height 12
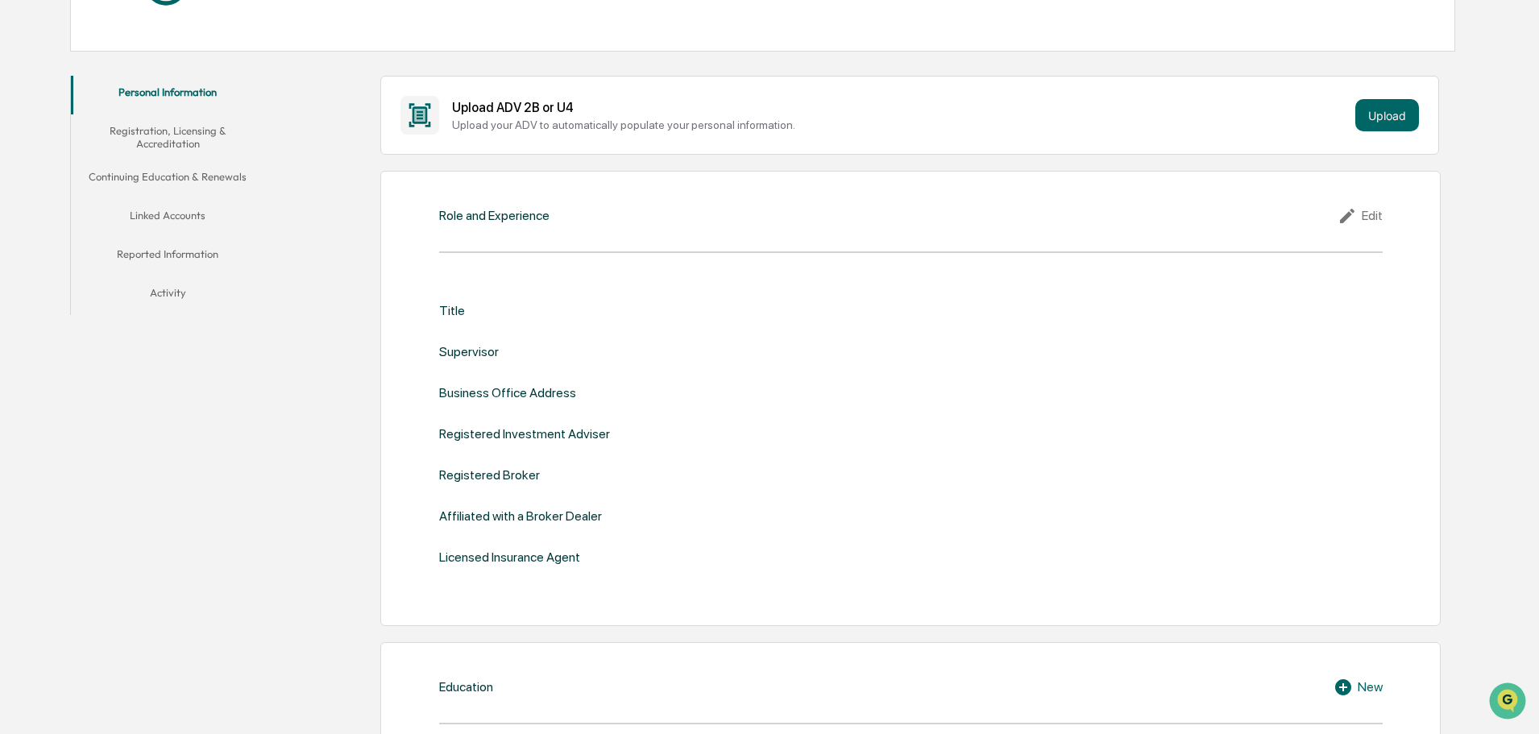
scroll to position [248, 0]
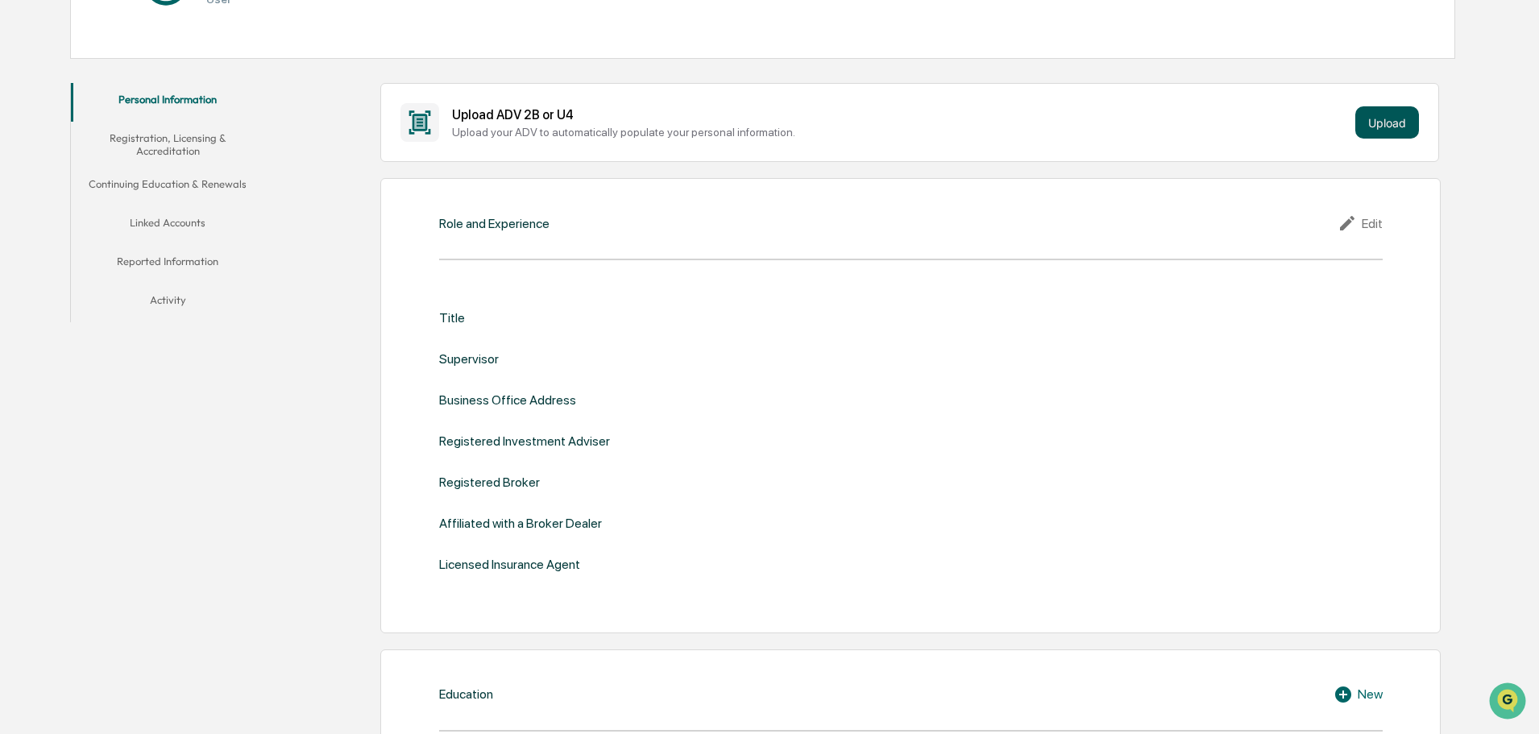
click at [1365, 127] on button "Upload" at bounding box center [1387, 122] width 64 height 32
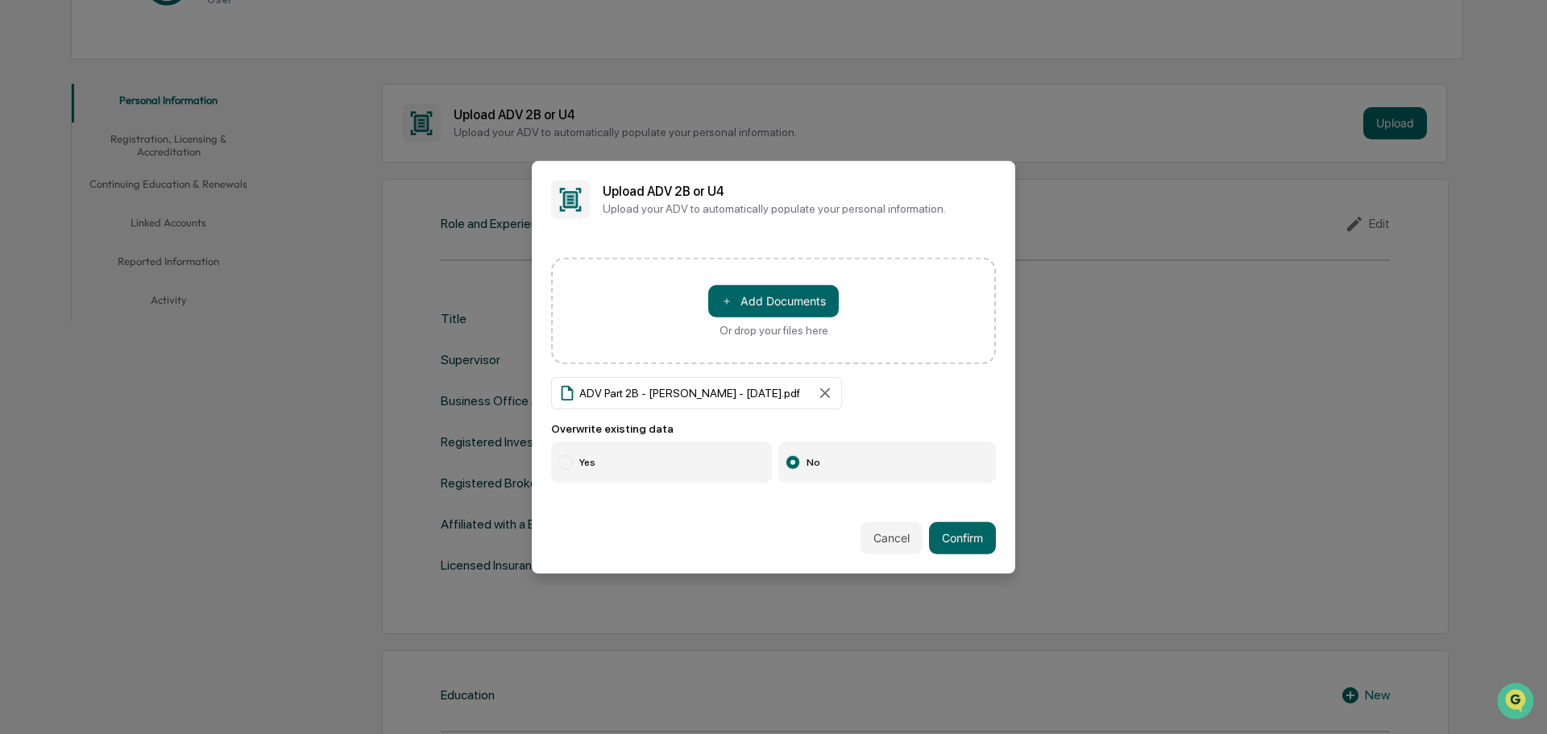
click at [573, 448] on label "Yes" at bounding box center [661, 463] width 221 height 42
click at [973, 533] on button "Confirm" at bounding box center [962, 538] width 67 height 32
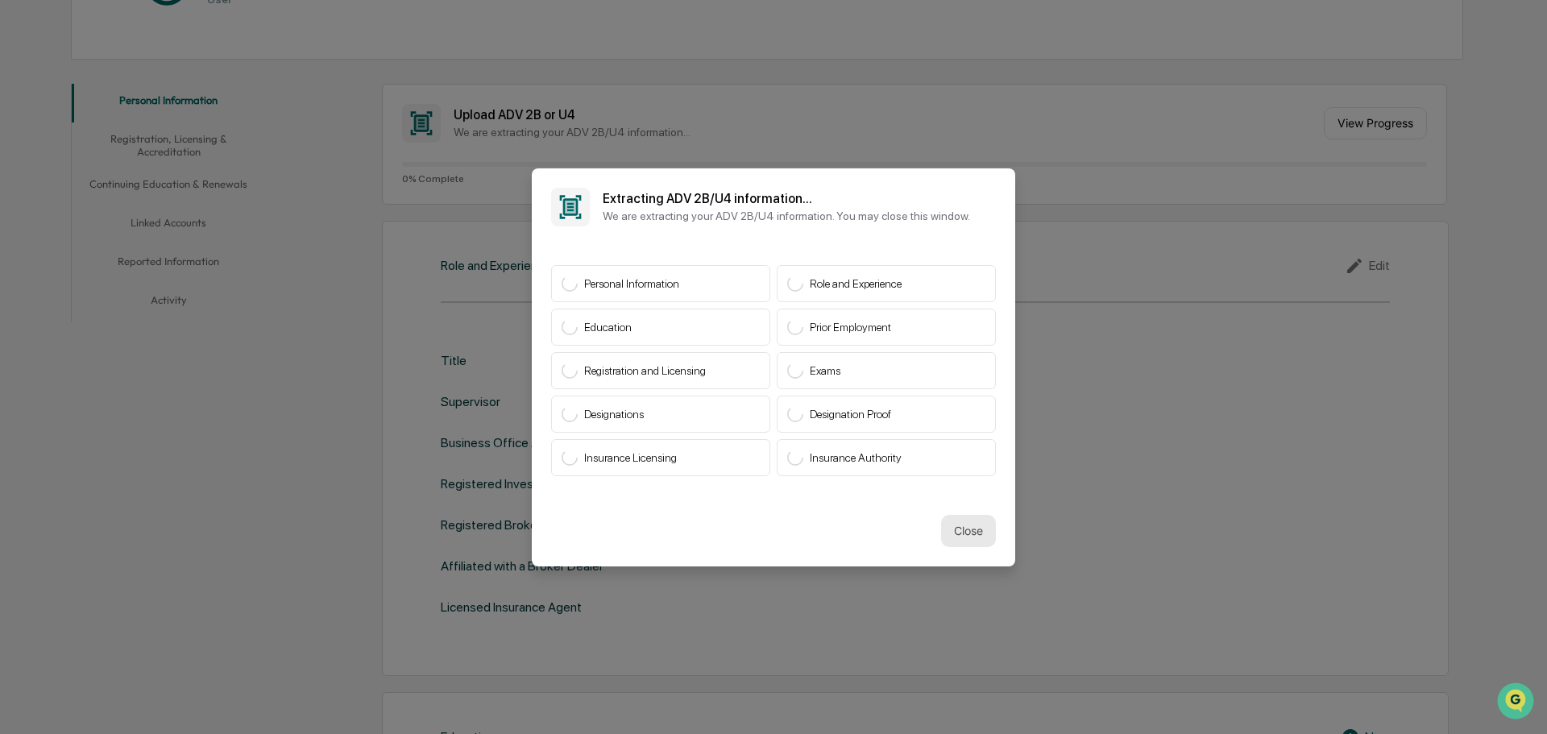
click at [963, 520] on button "Close" at bounding box center [968, 531] width 55 height 32
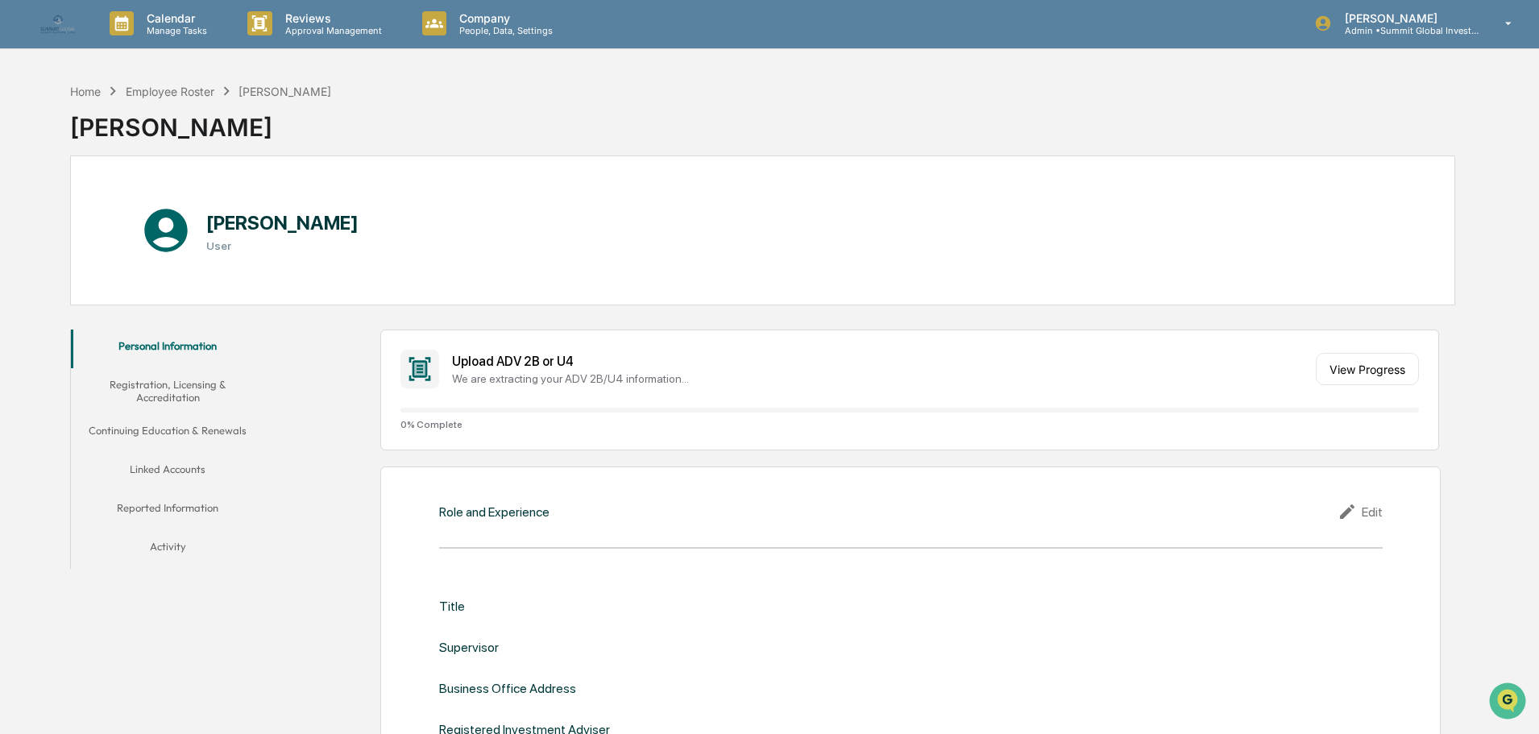
scroll to position [0, 0]
click at [213, 90] on div "Employee Roster" at bounding box center [170, 93] width 89 height 14
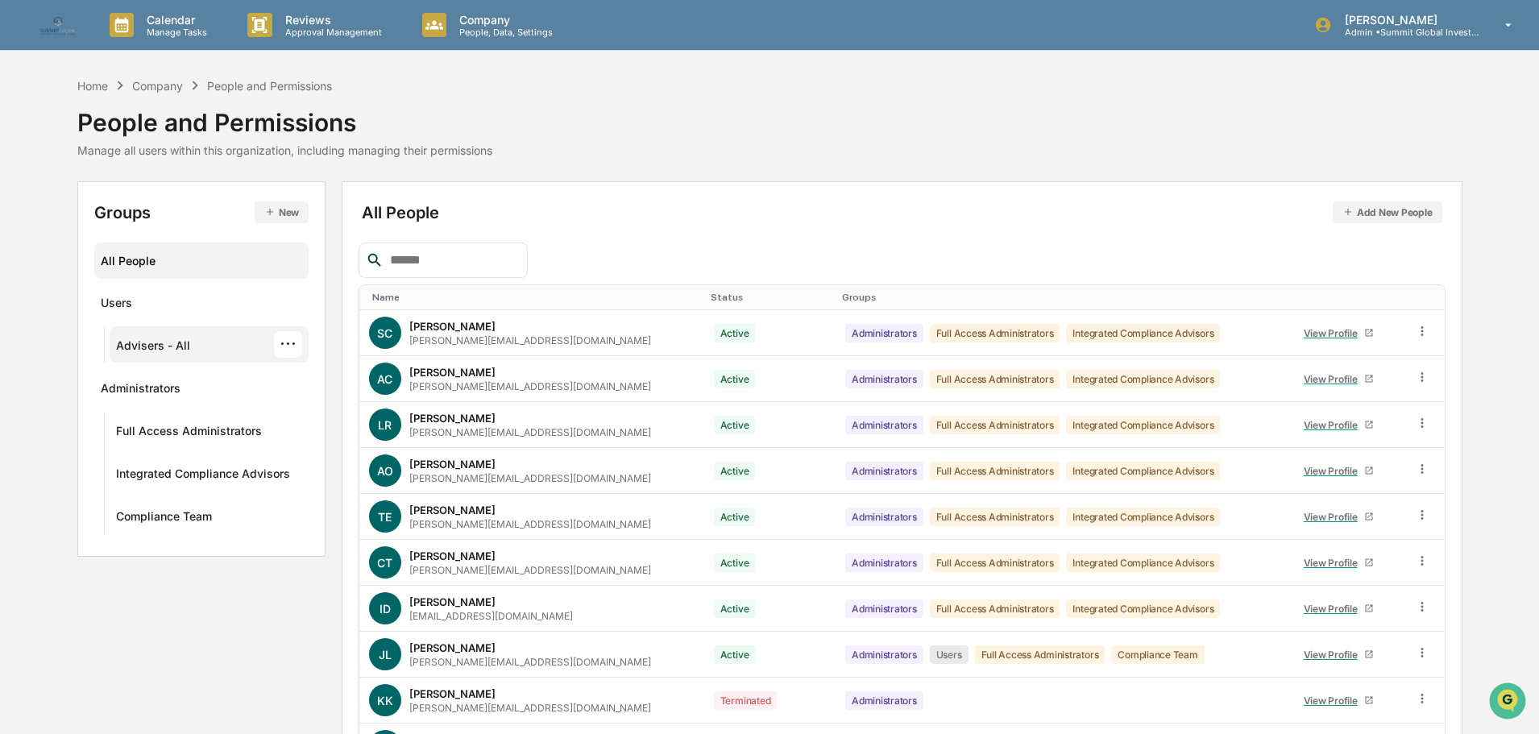
click at [187, 340] on div "Advisers - All" at bounding box center [153, 347] width 74 height 19
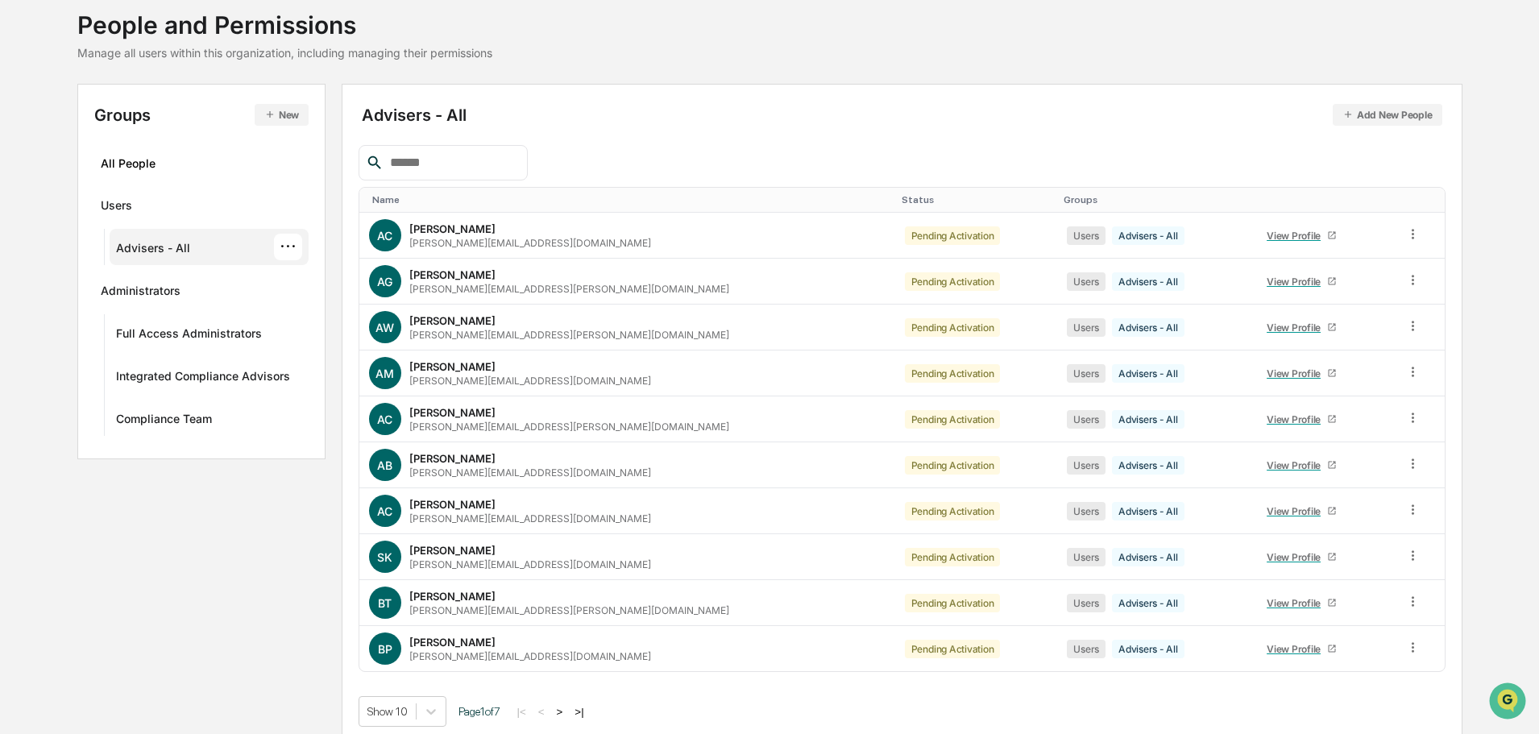
scroll to position [107, 0]
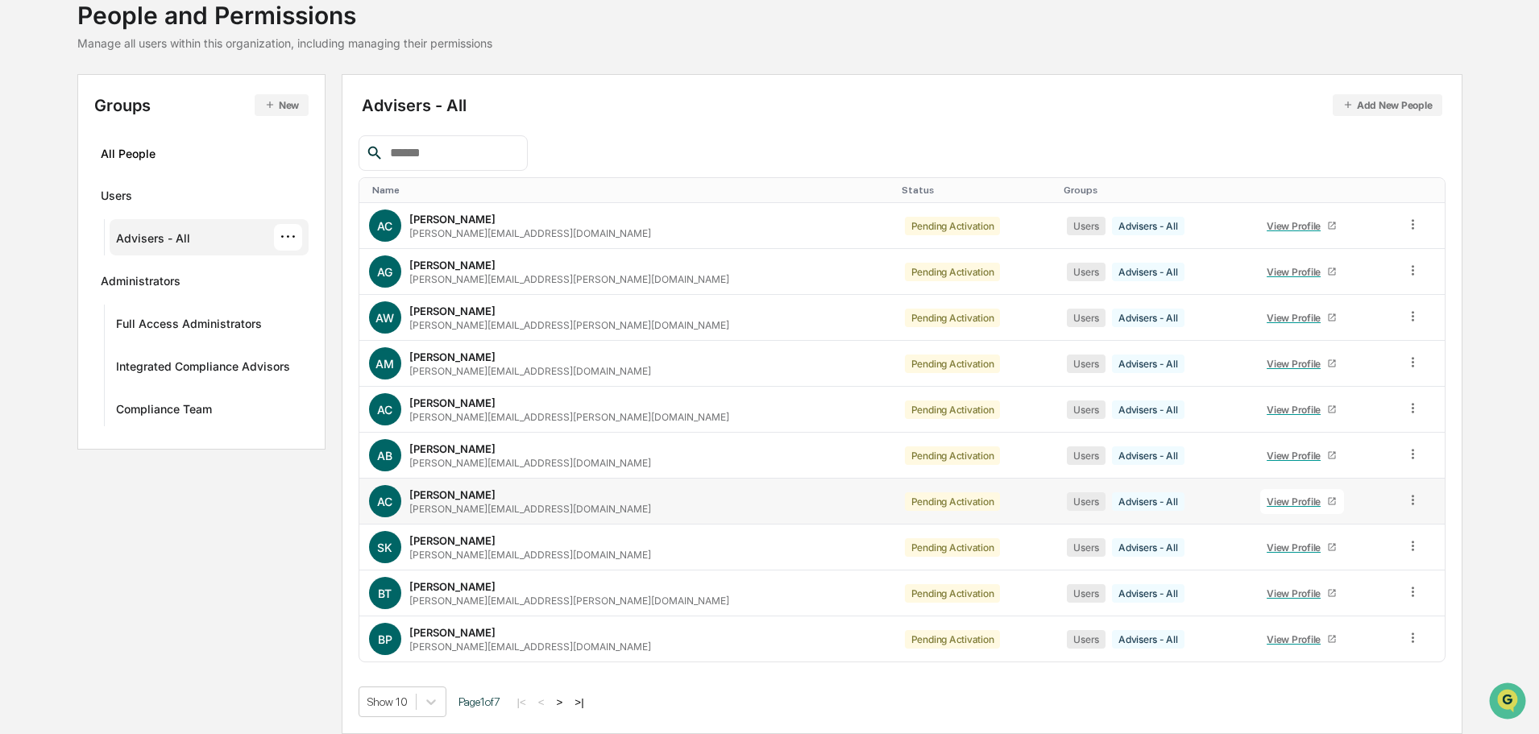
click at [458, 501] on div "[PERSON_NAME] [PERSON_NAME][EMAIL_ADDRESS][DOMAIN_NAME]" at bounding box center [530, 501] width 242 height 27
click at [1267, 498] on div "View Profile" at bounding box center [1297, 502] width 60 height 12
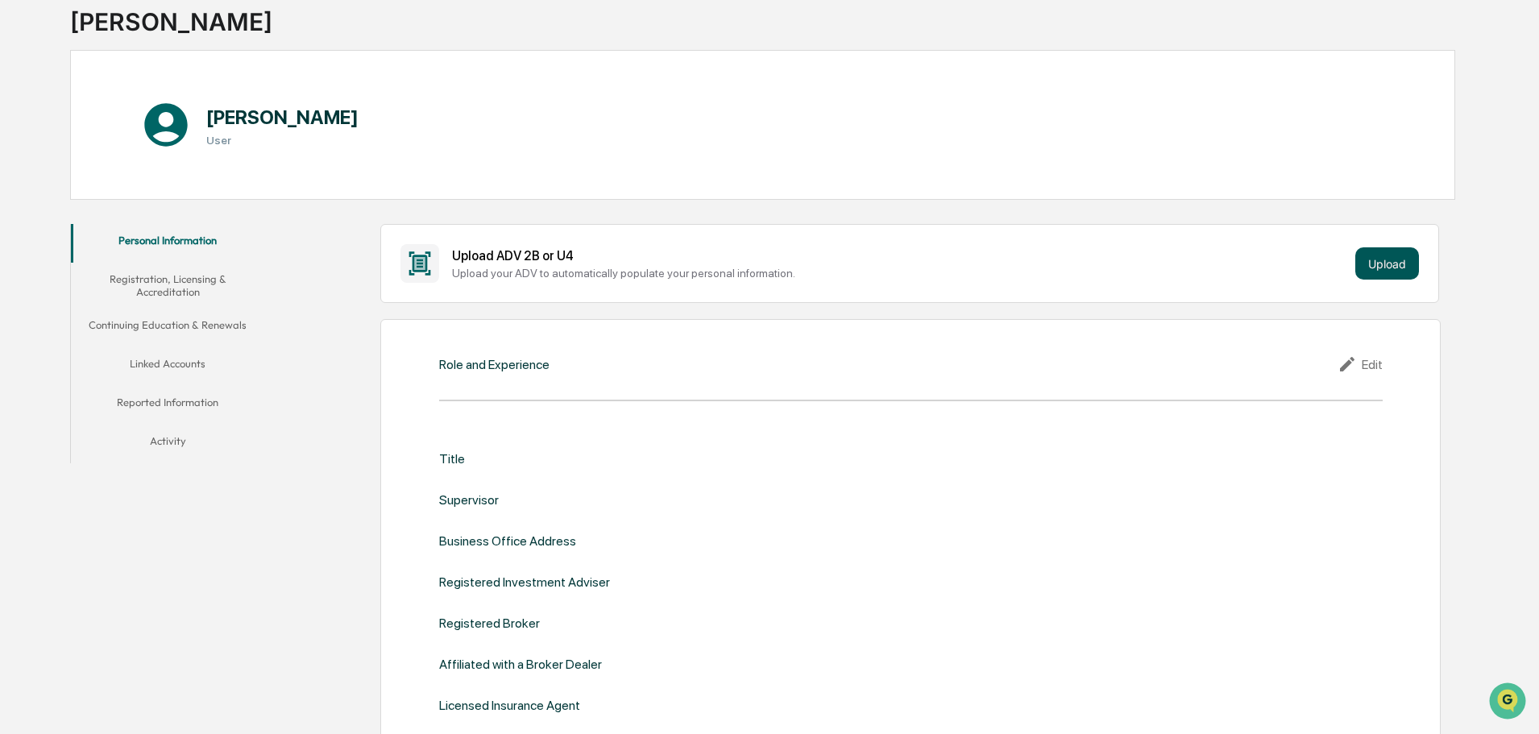
click at [1371, 262] on button "Upload" at bounding box center [1387, 263] width 64 height 32
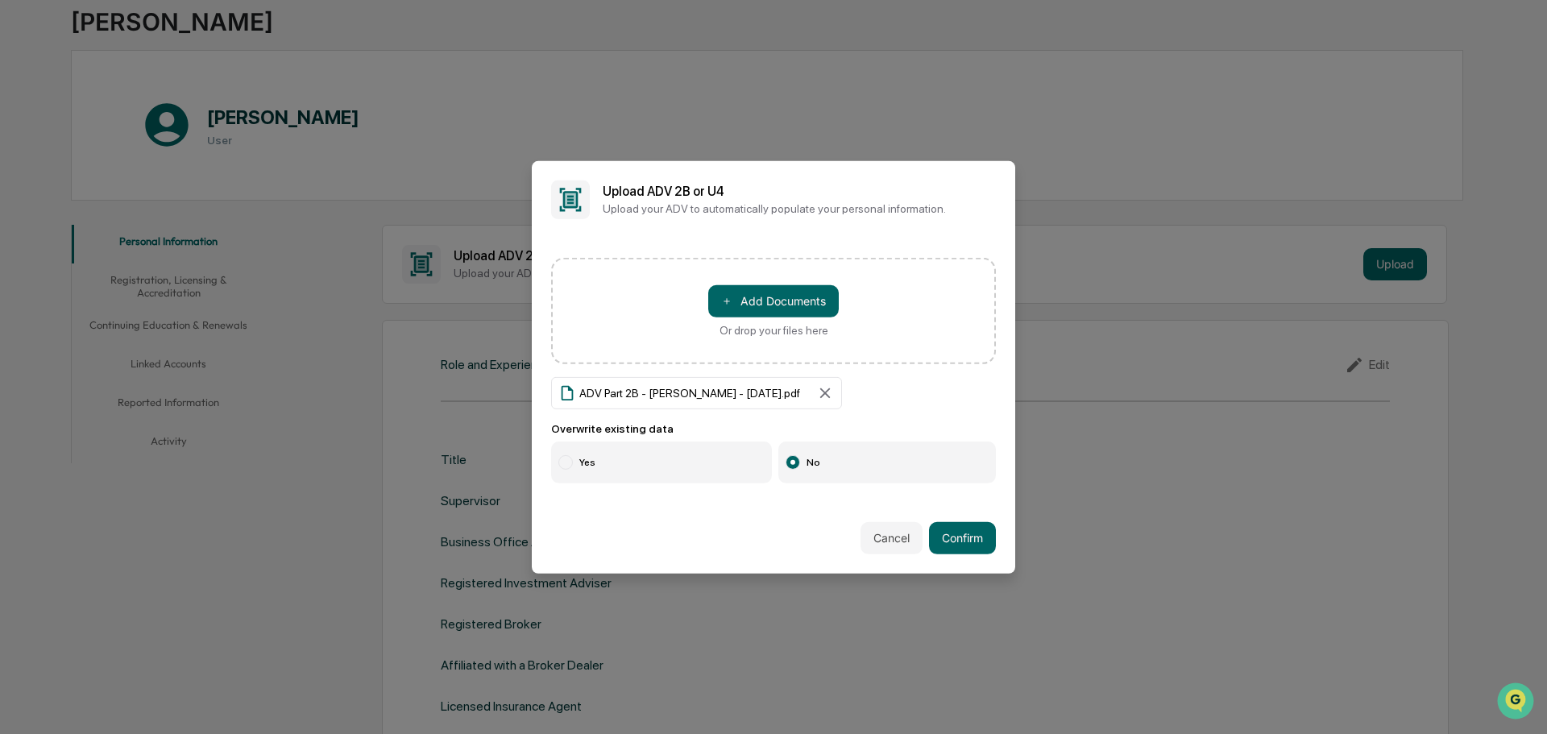
click at [656, 467] on label "Yes" at bounding box center [661, 463] width 221 height 42
click at [968, 539] on button "Confirm" at bounding box center [962, 538] width 67 height 32
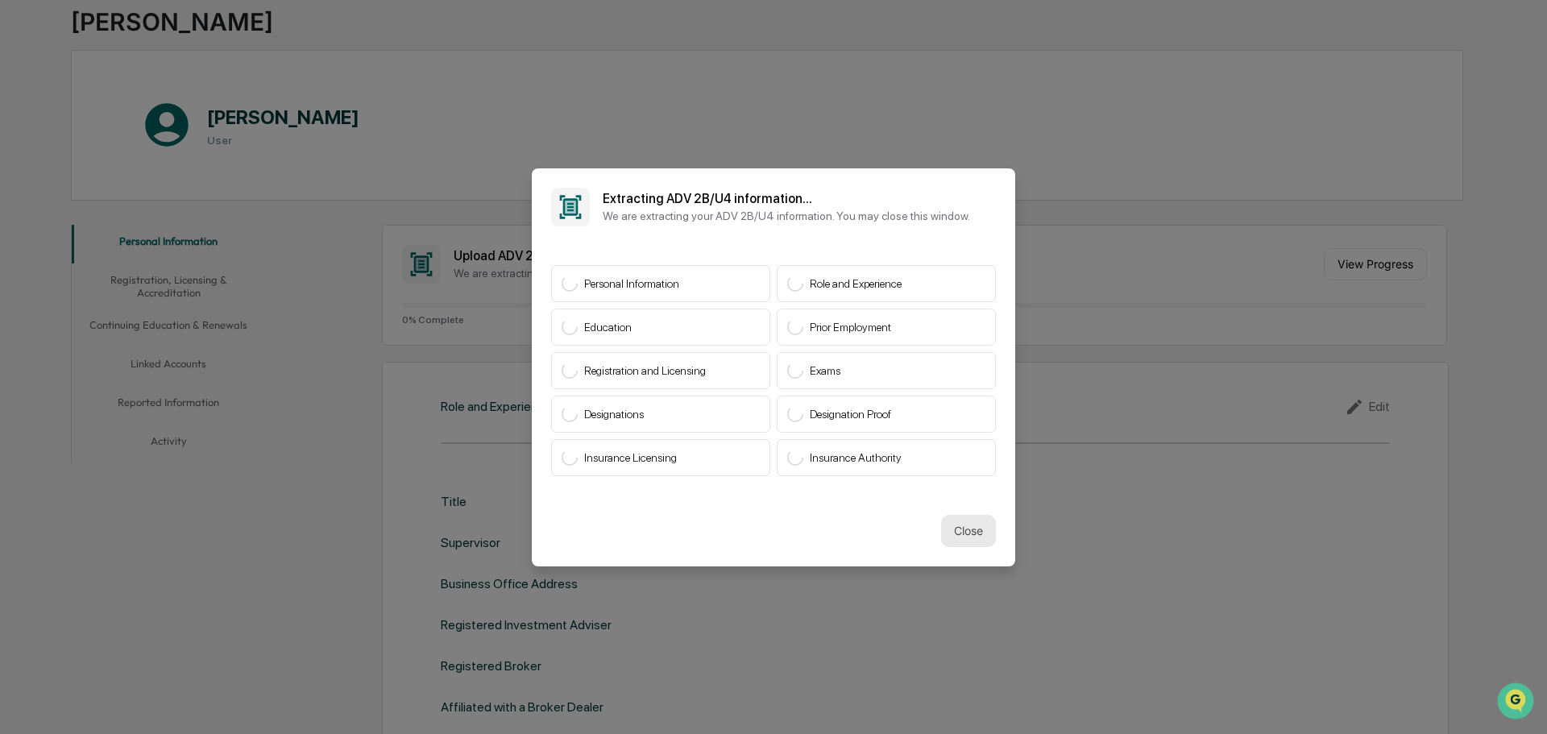
click at [941, 529] on button "Close" at bounding box center [968, 531] width 55 height 32
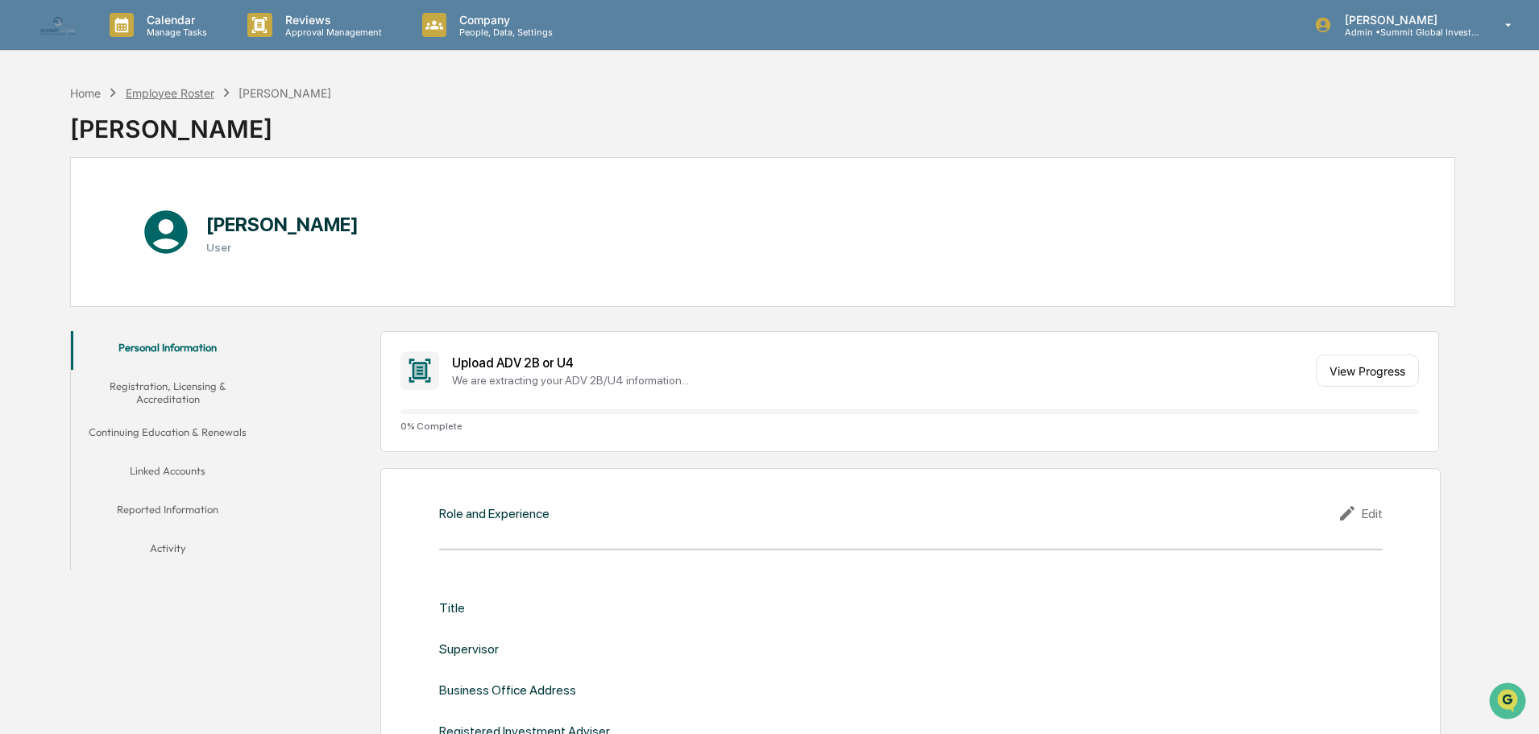
click at [167, 95] on div "Employee Roster" at bounding box center [170, 93] width 89 height 14
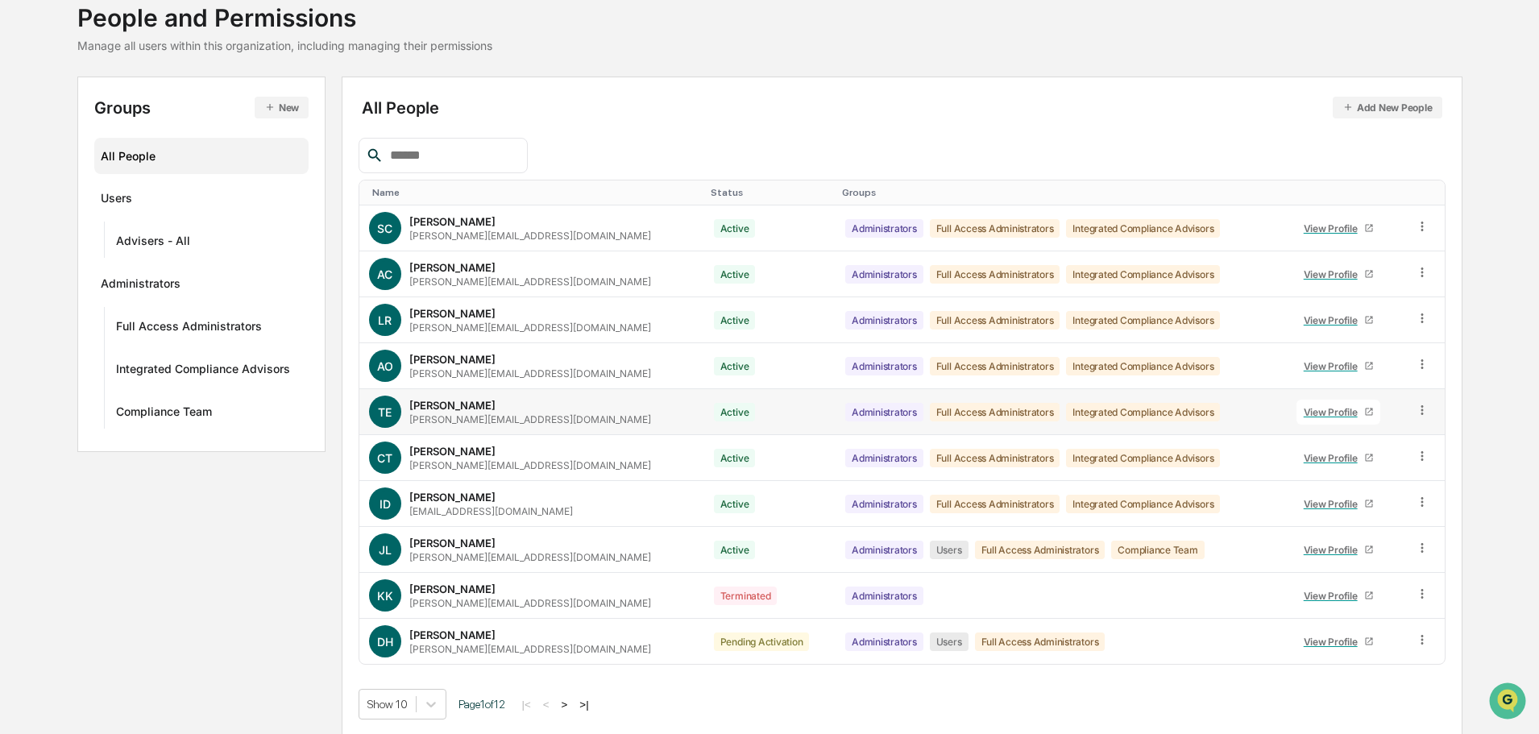
scroll to position [107, 0]
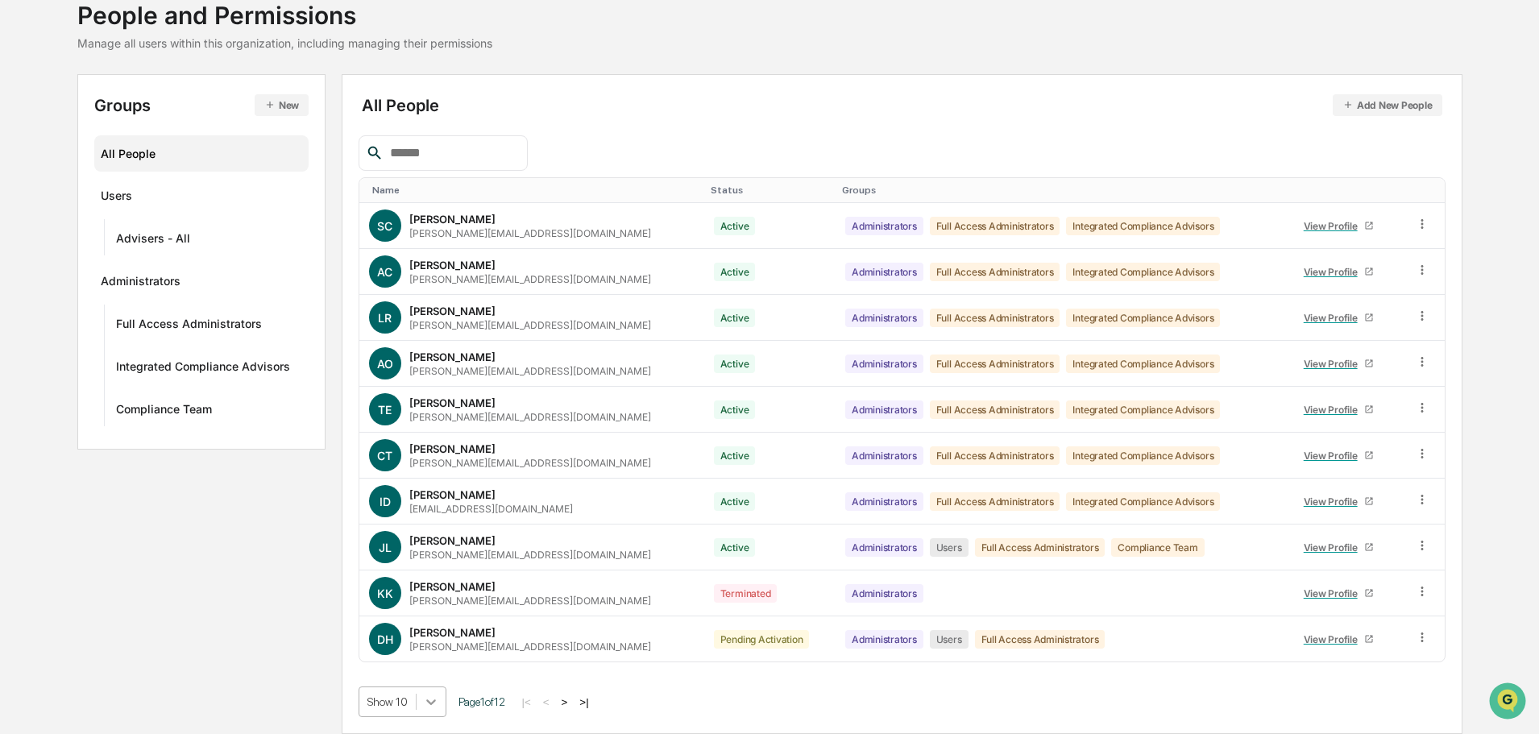
click at [430, 703] on body "Calendar Manage Tasks Reviews Approval Management Company People, Data, Setting…" at bounding box center [769, 313] width 1539 height 841
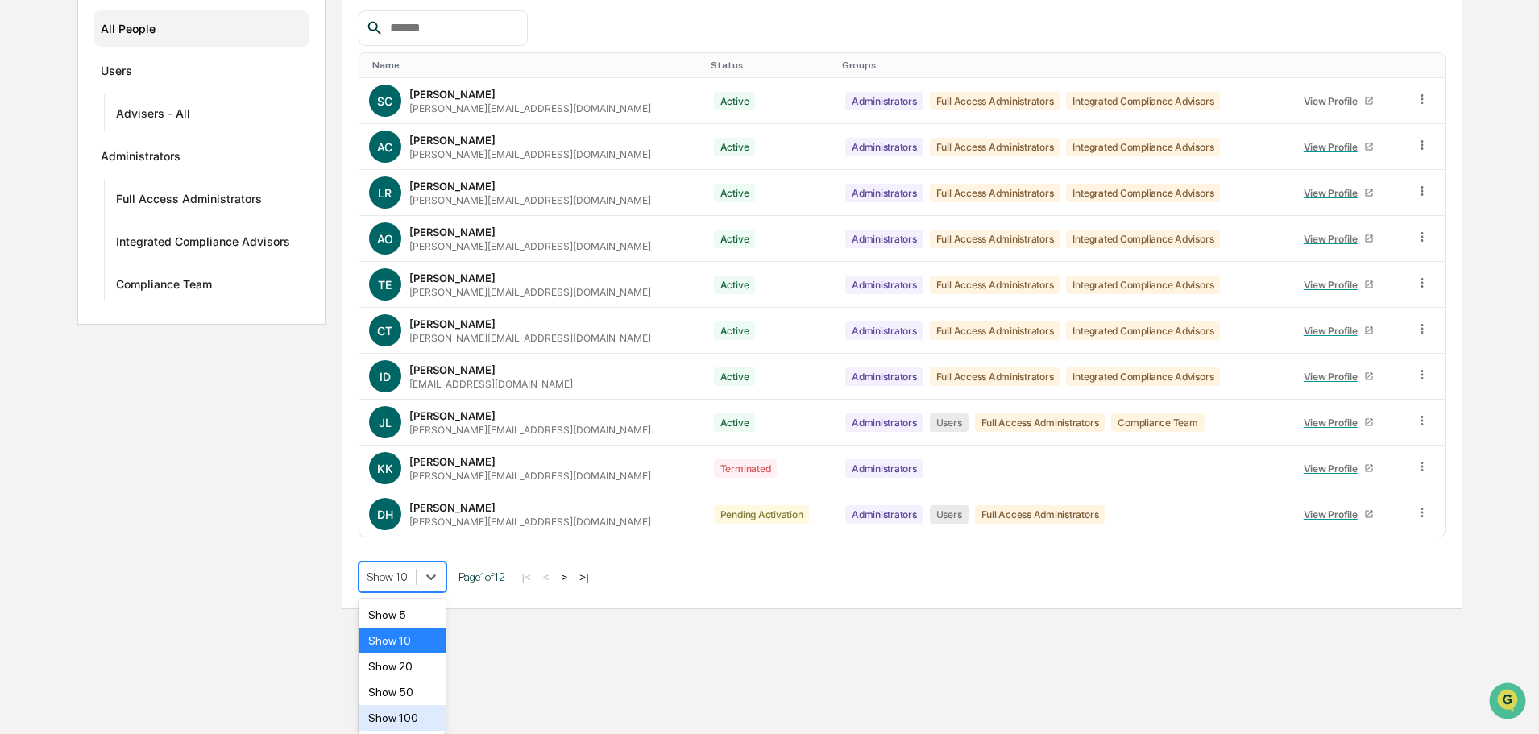
click at [426, 707] on div "Show 100" at bounding box center [403, 718] width 88 height 26
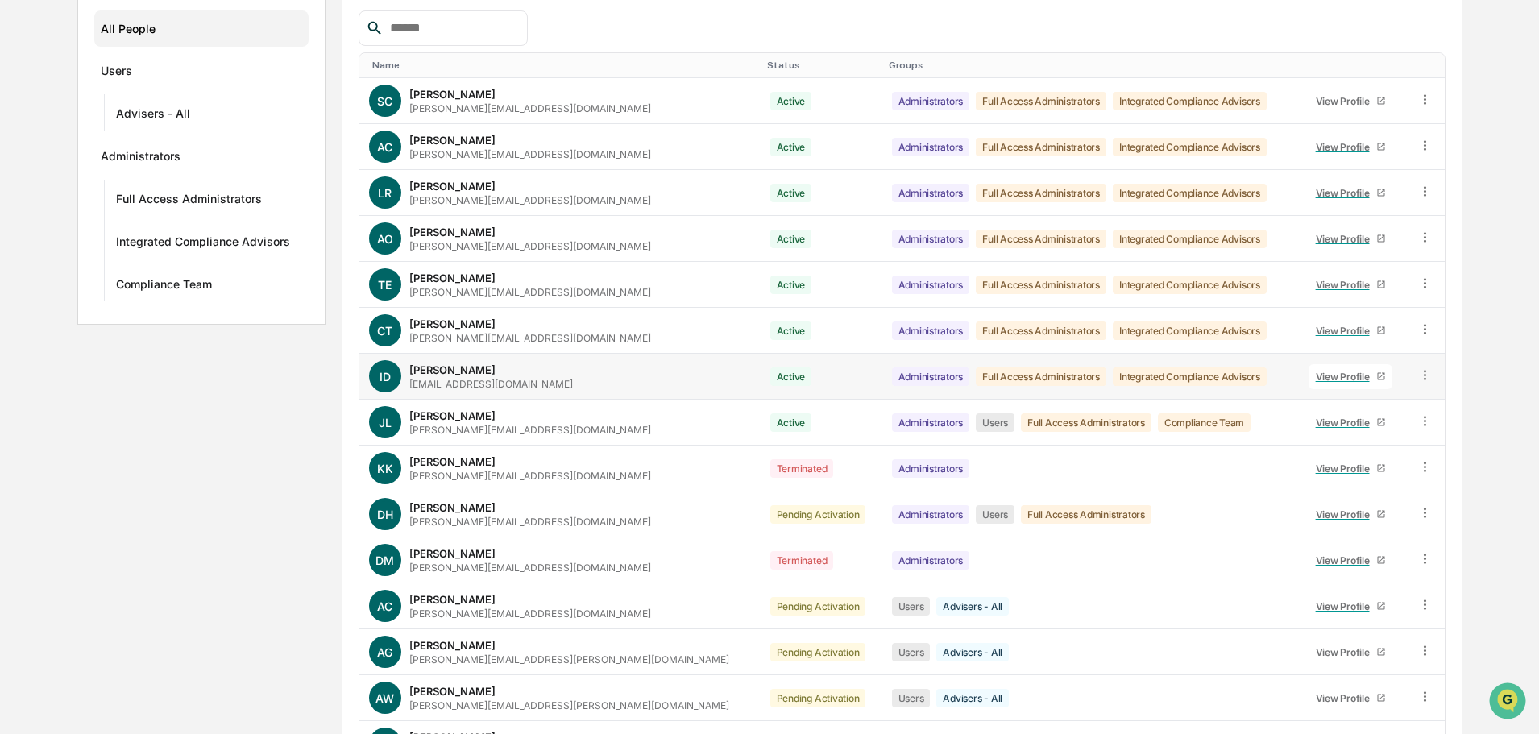
scroll to position [71, 0]
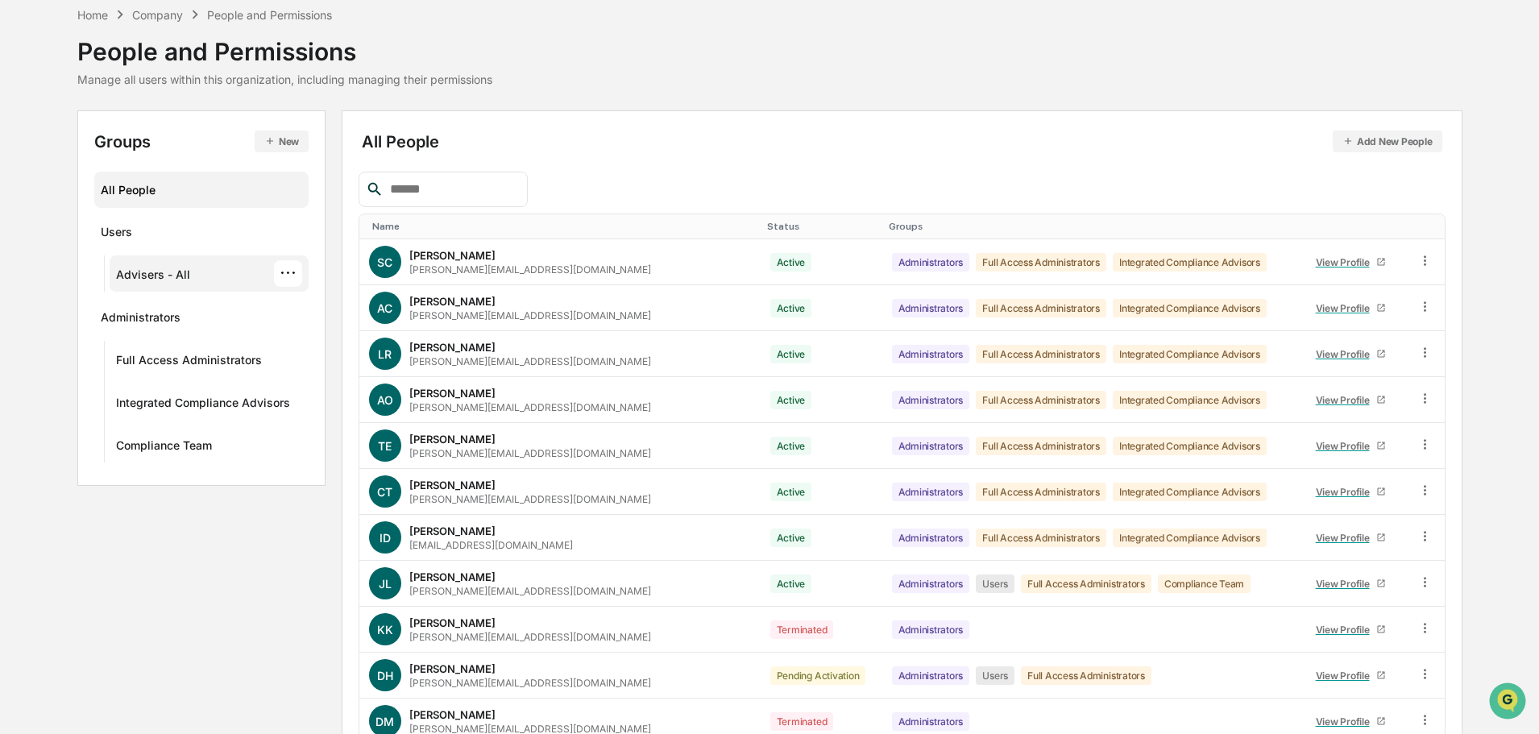
click at [148, 272] on div "Advisers - All" at bounding box center [153, 277] width 74 height 19
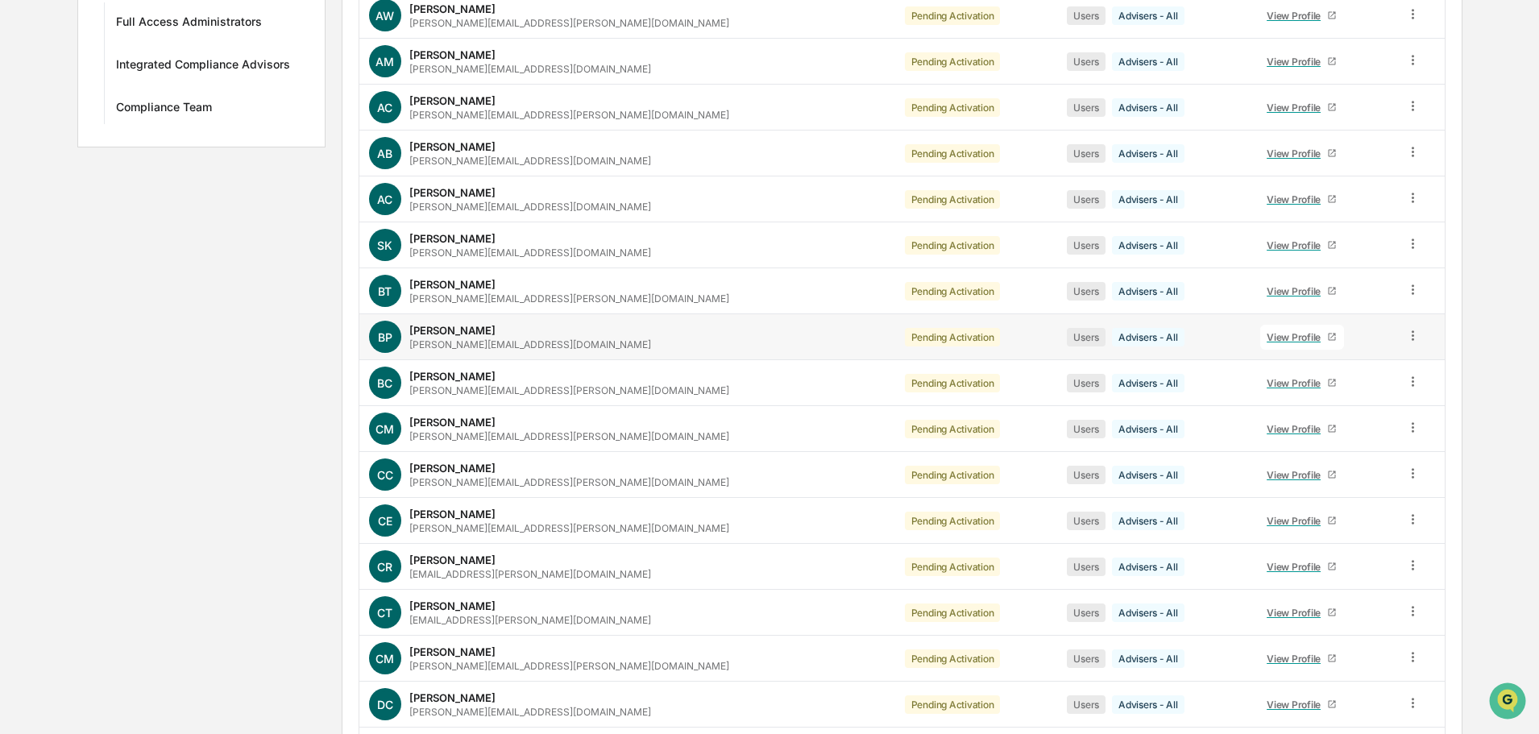
scroll to position [242, 0]
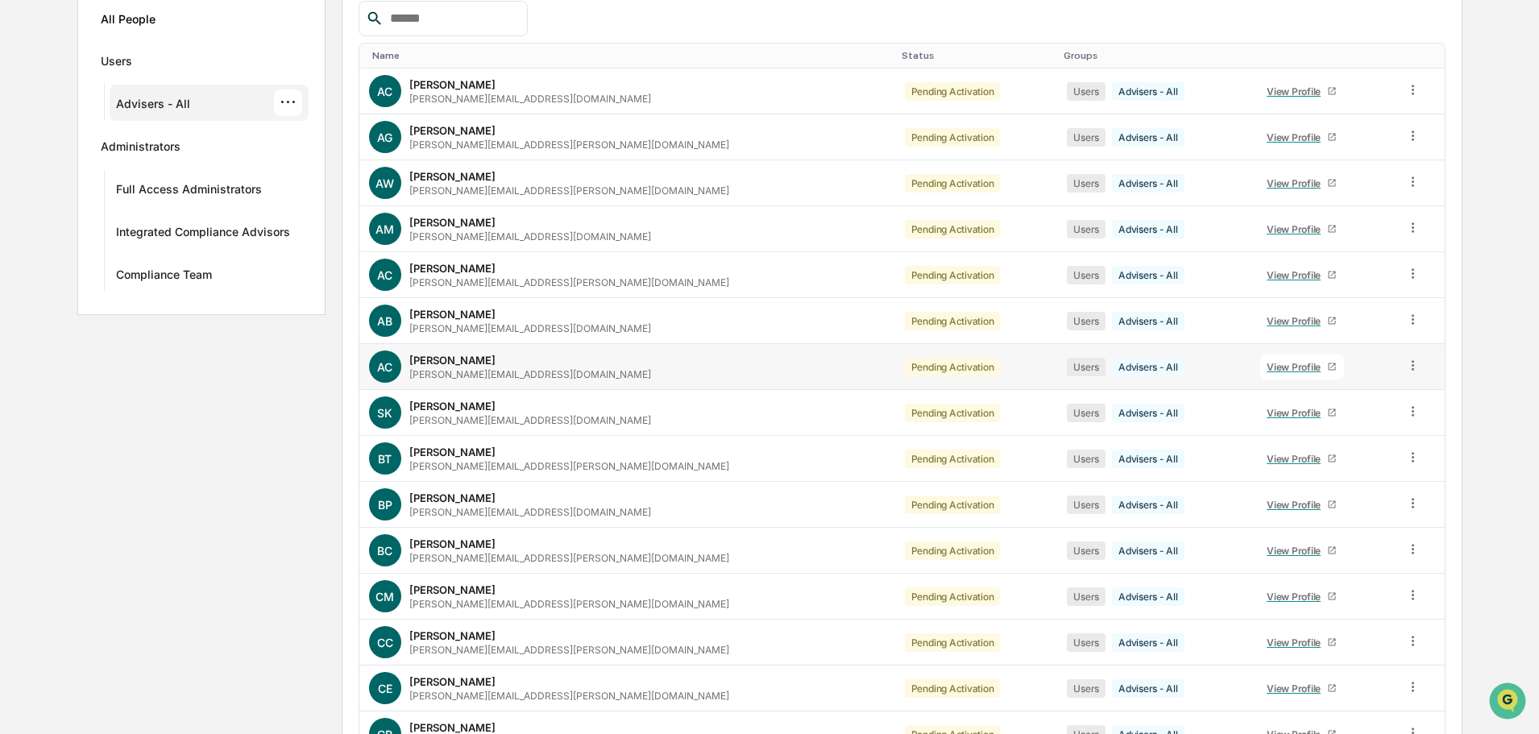
click at [1267, 367] on div "View Profile" at bounding box center [1297, 367] width 60 height 12
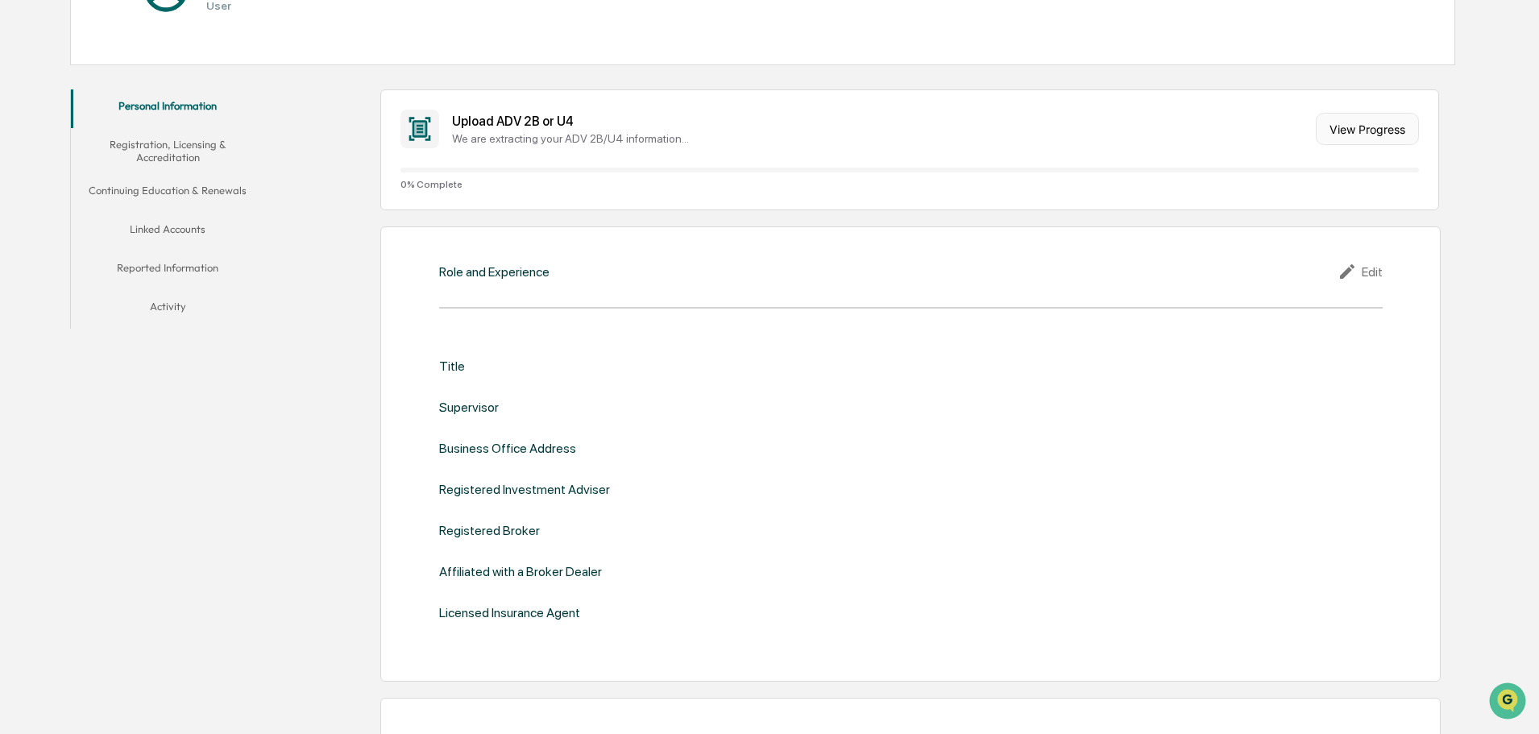
click at [1372, 136] on button "View Progress" at bounding box center [1367, 129] width 103 height 32
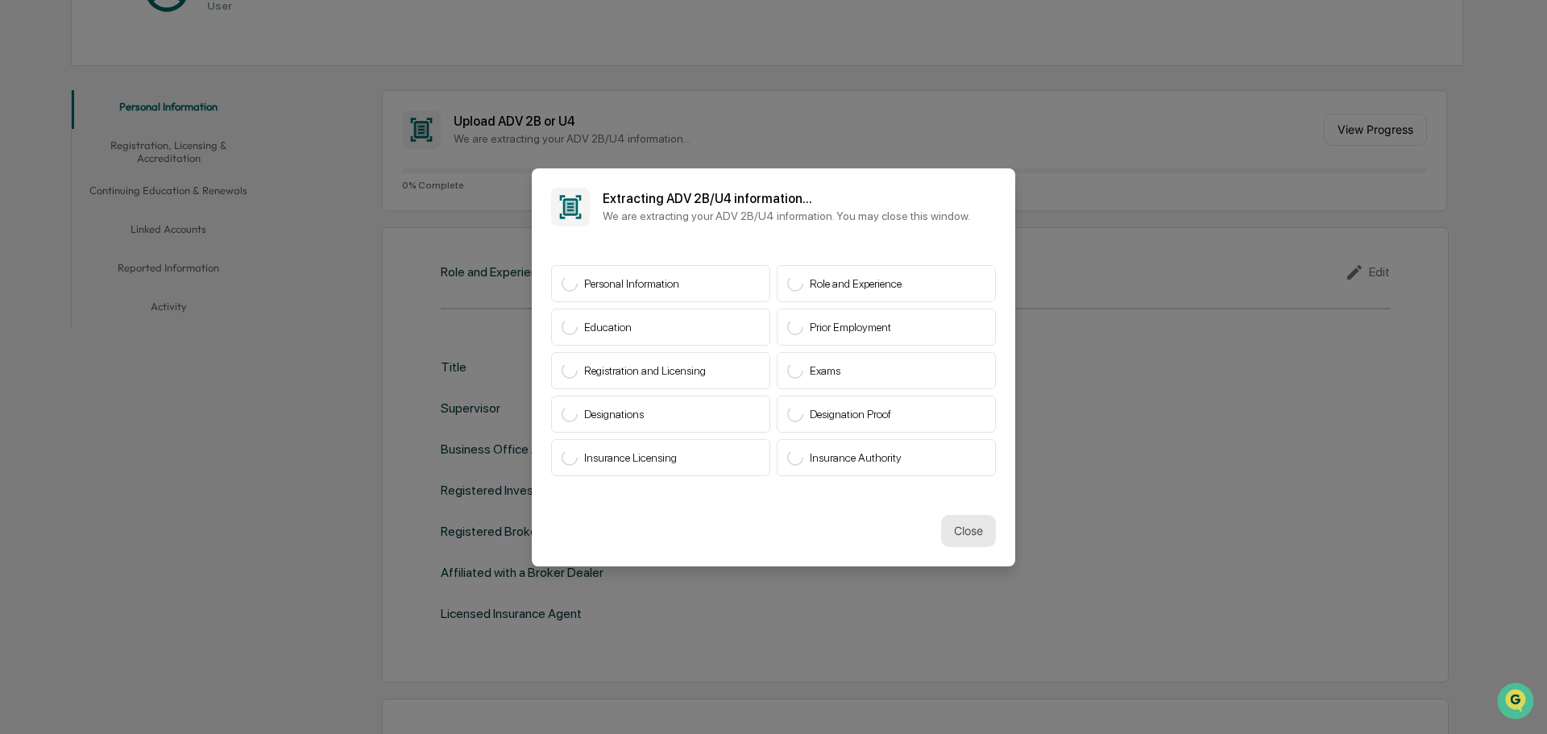
click at [968, 524] on button "Close" at bounding box center [968, 531] width 55 height 32
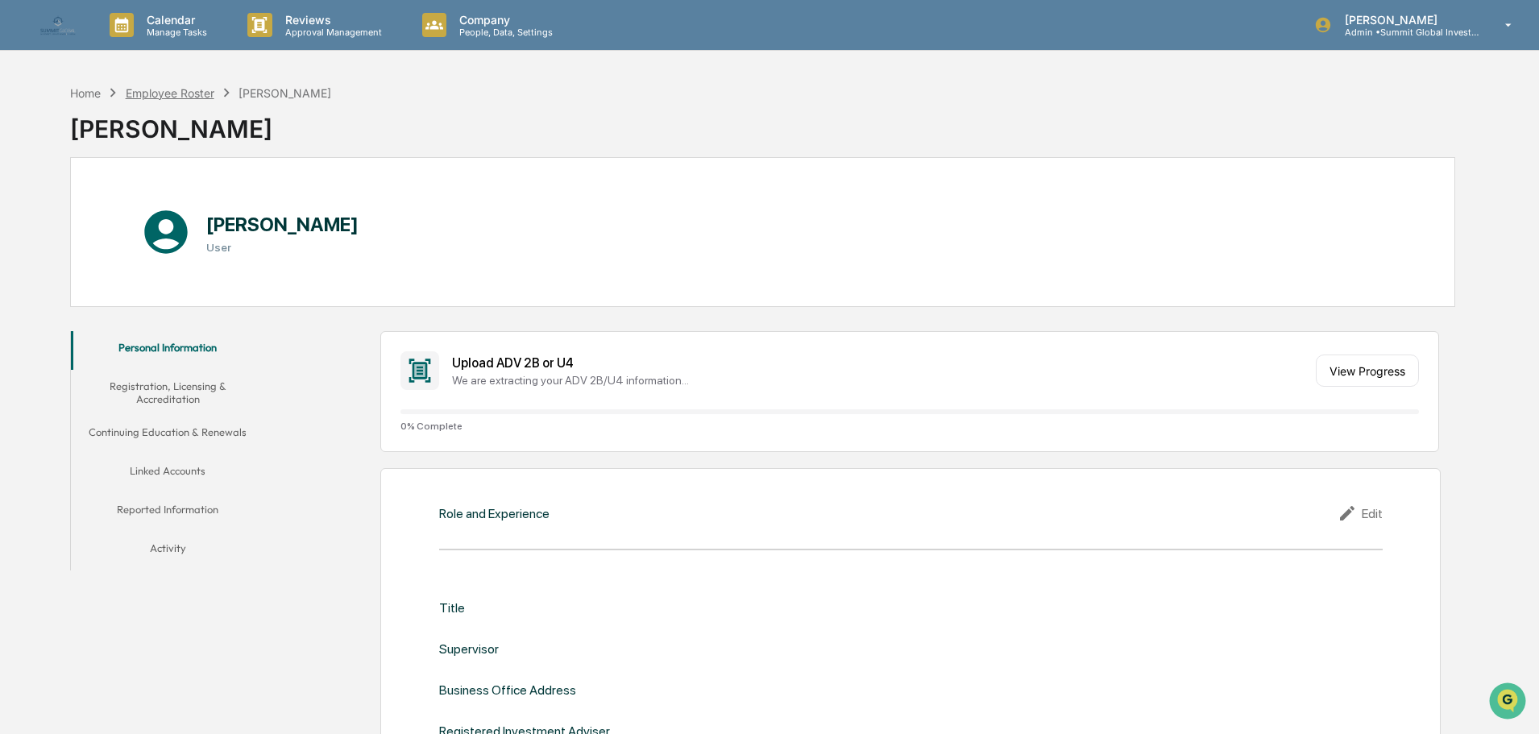
click at [197, 87] on div "Employee Roster" at bounding box center [170, 93] width 89 height 14
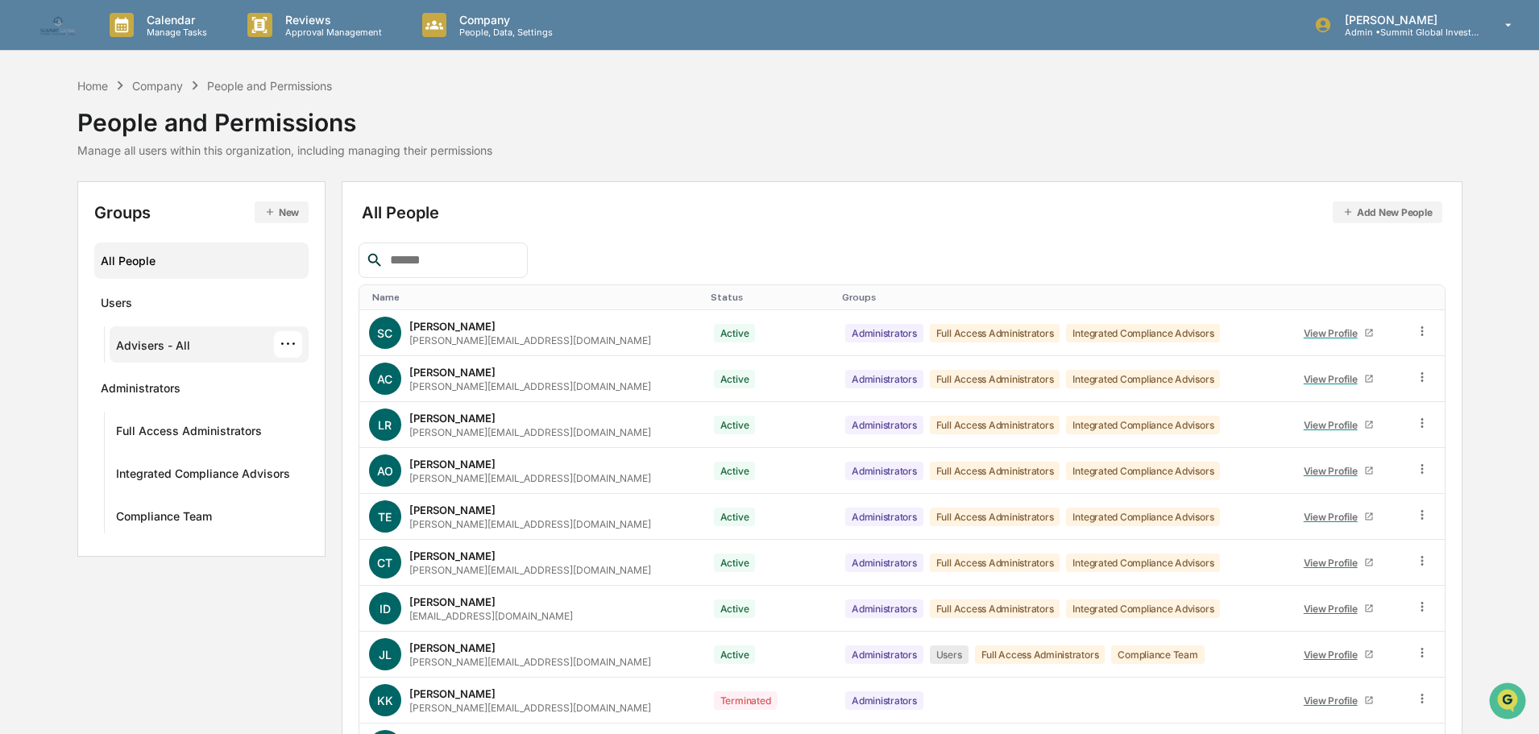
click at [132, 350] on div "Advisers - All" at bounding box center [153, 347] width 74 height 19
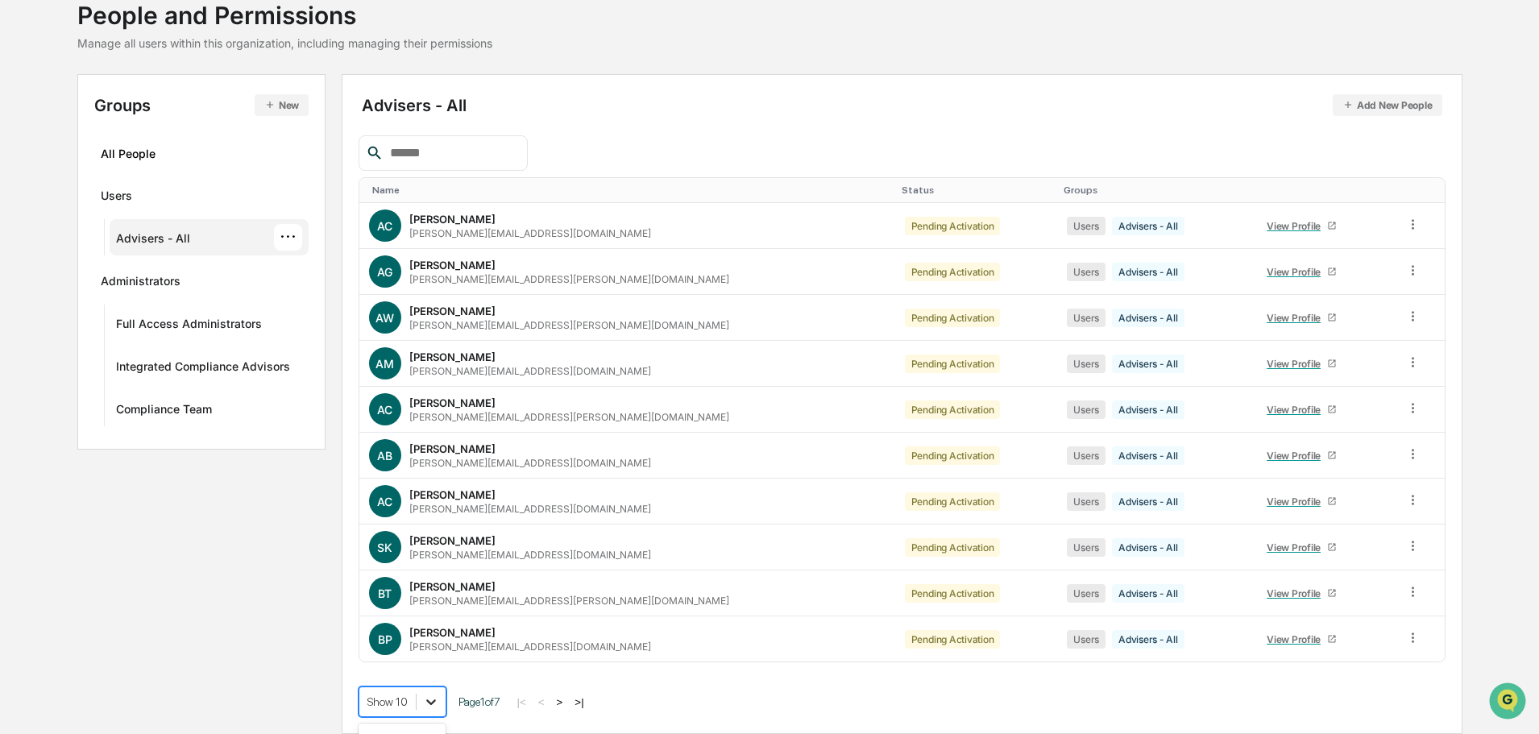
scroll to position [232, 0]
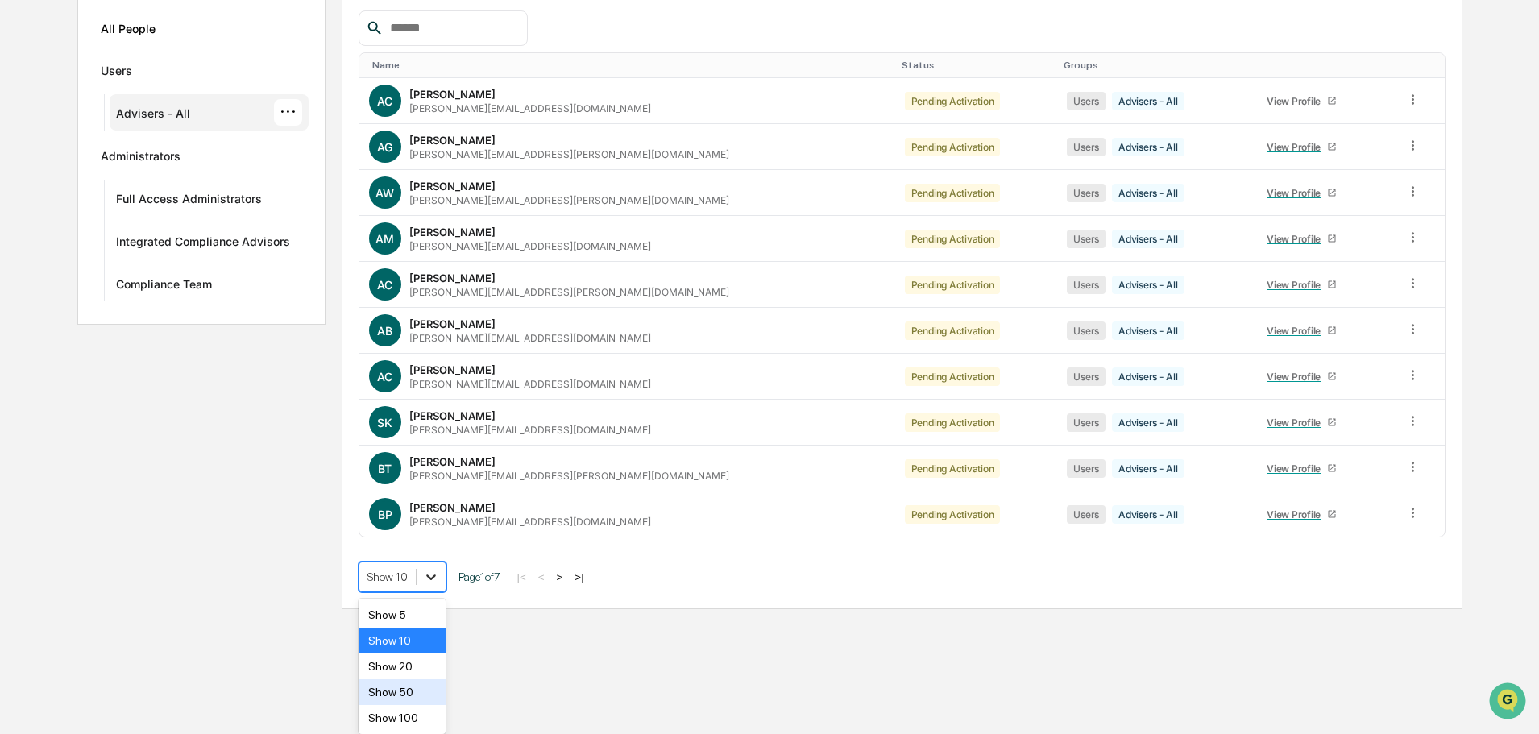
click at [428, 609] on body "Calendar Manage Tasks Reviews Approval Management Company People, Data, Setting…" at bounding box center [769, 188] width 1539 height 841
click at [406, 715] on div "Show 100" at bounding box center [403, 718] width 88 height 26
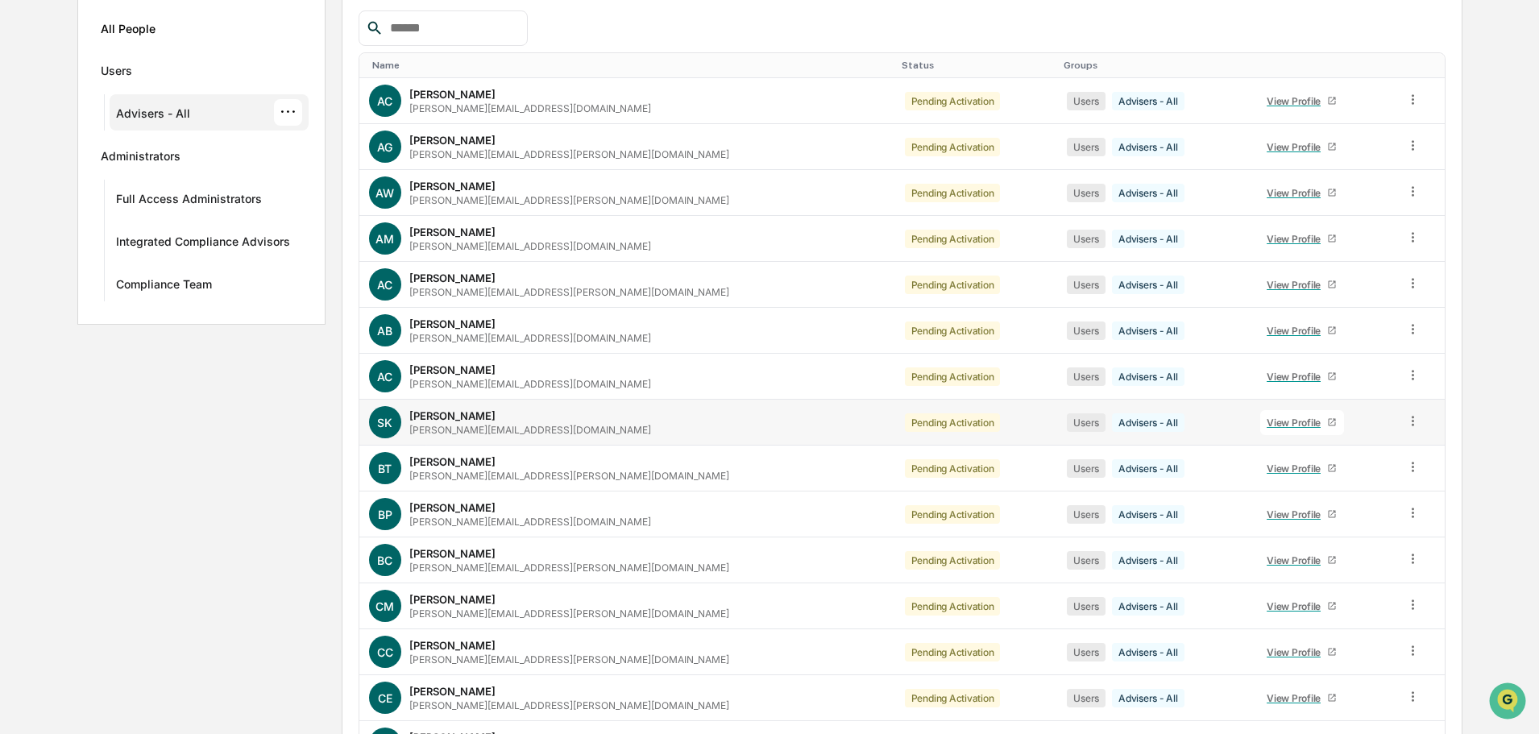
click at [1260, 429] on link "View Profile" at bounding box center [1302, 422] width 84 height 25
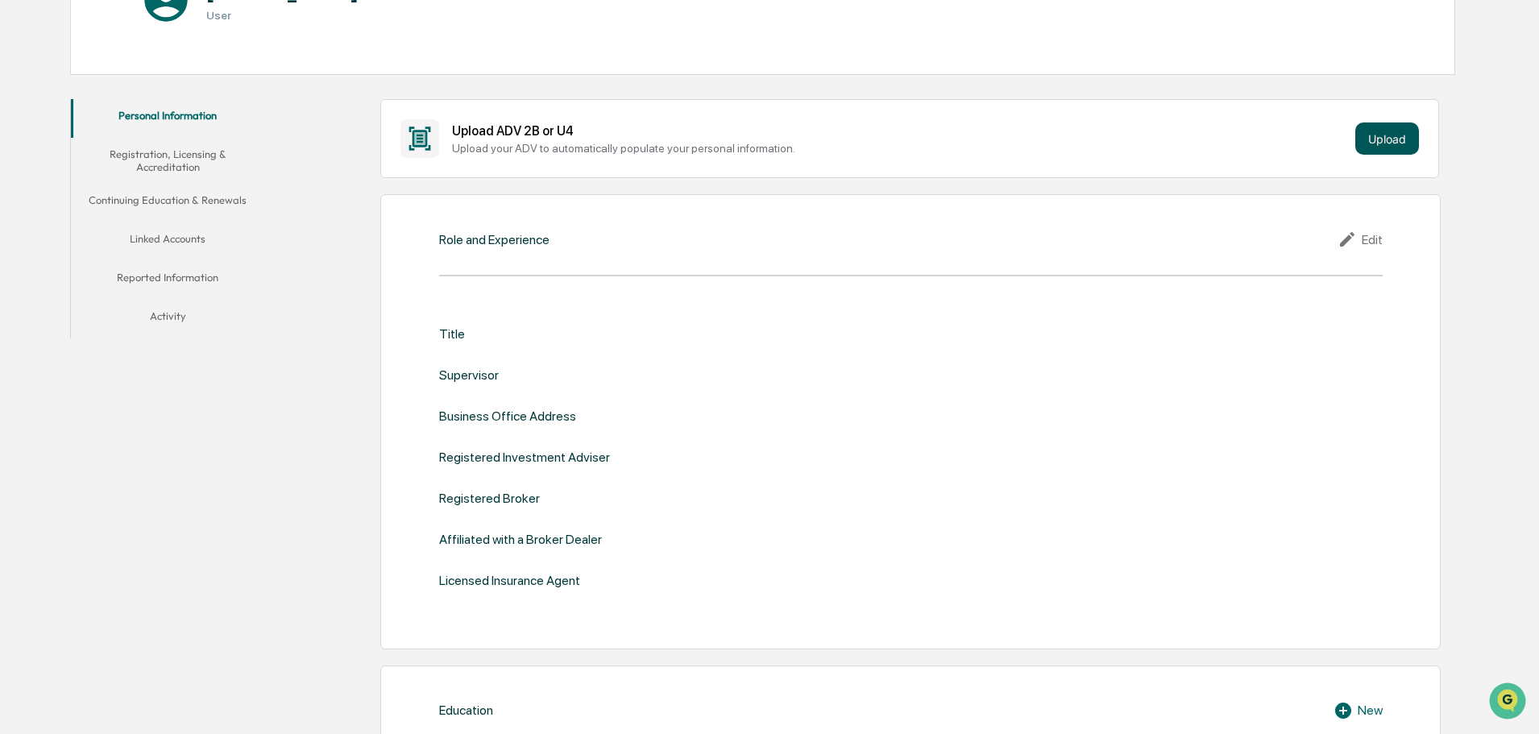
click at [1400, 135] on button "Upload" at bounding box center [1387, 138] width 64 height 32
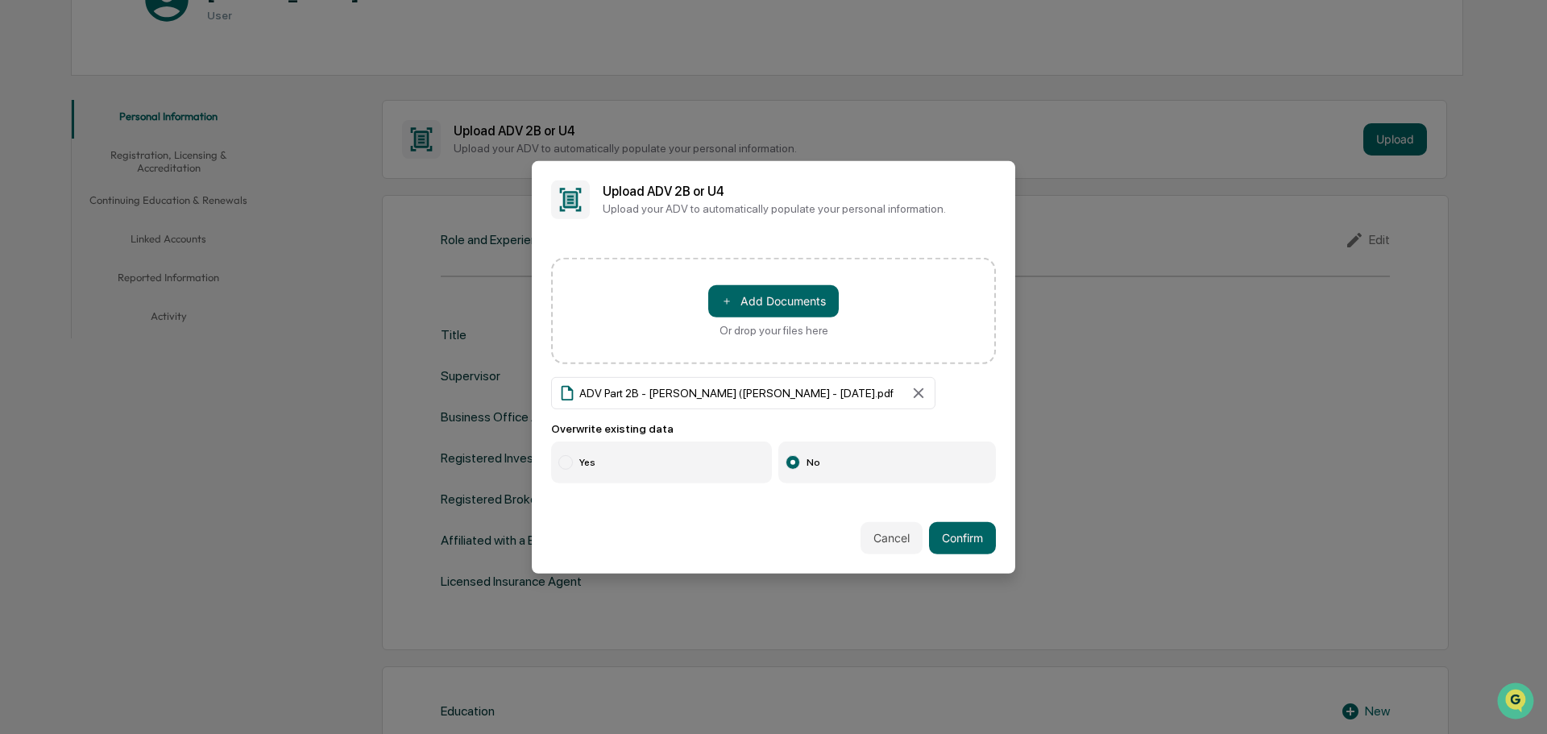
click at [595, 461] on label "Yes" at bounding box center [661, 463] width 221 height 42
click at [972, 532] on button "Confirm" at bounding box center [962, 538] width 67 height 32
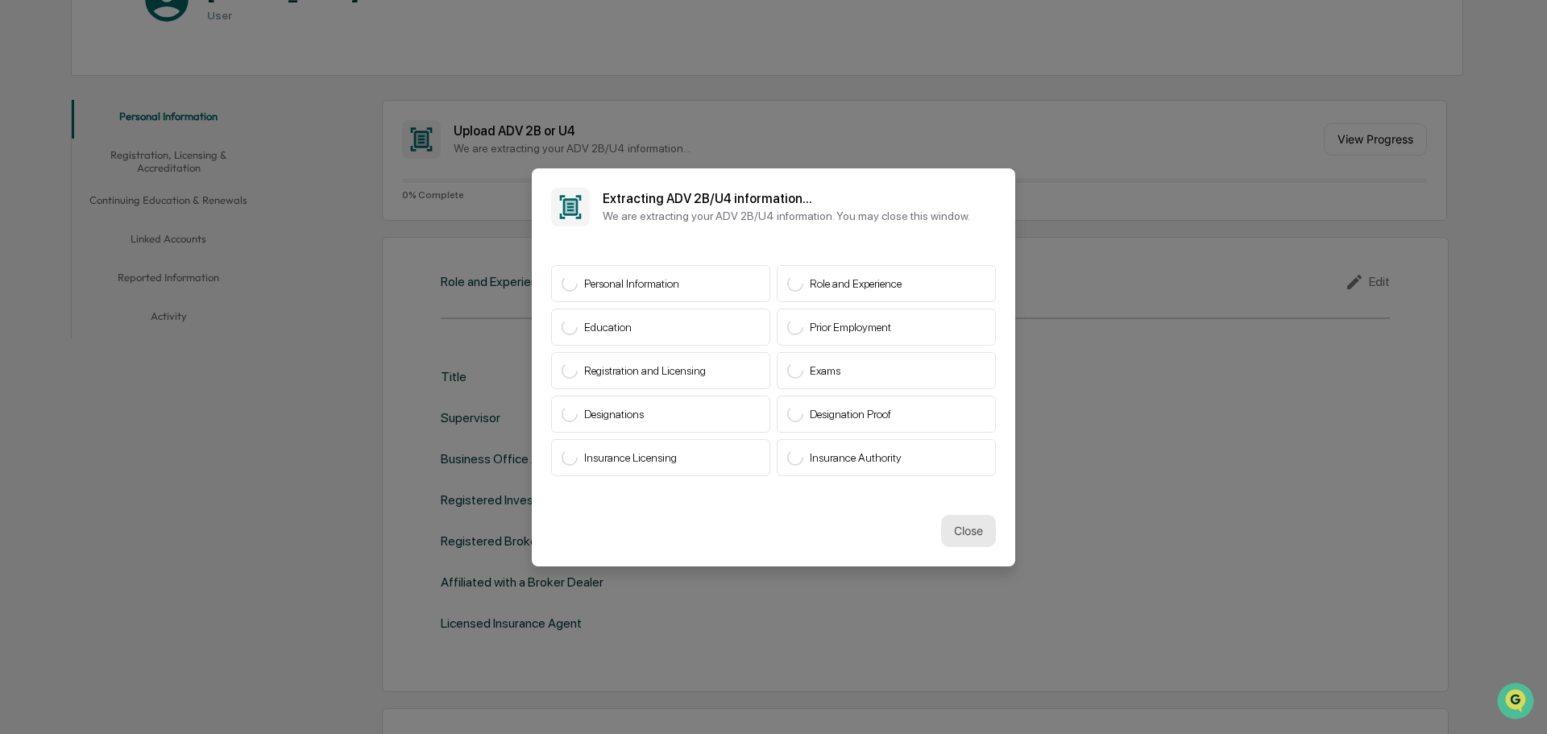
click at [956, 523] on button "Close" at bounding box center [968, 531] width 55 height 32
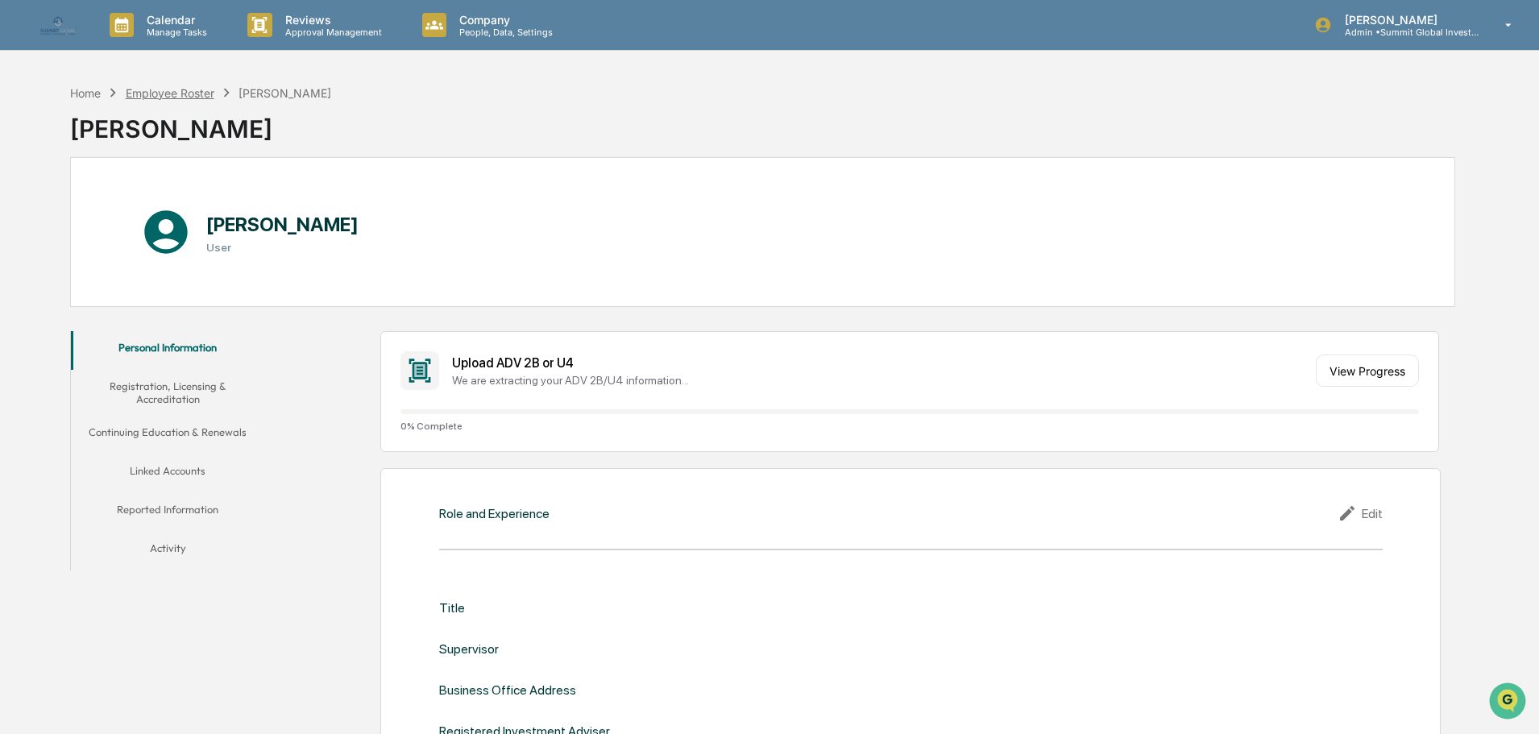
click at [184, 92] on div "Employee Roster" at bounding box center [170, 93] width 89 height 14
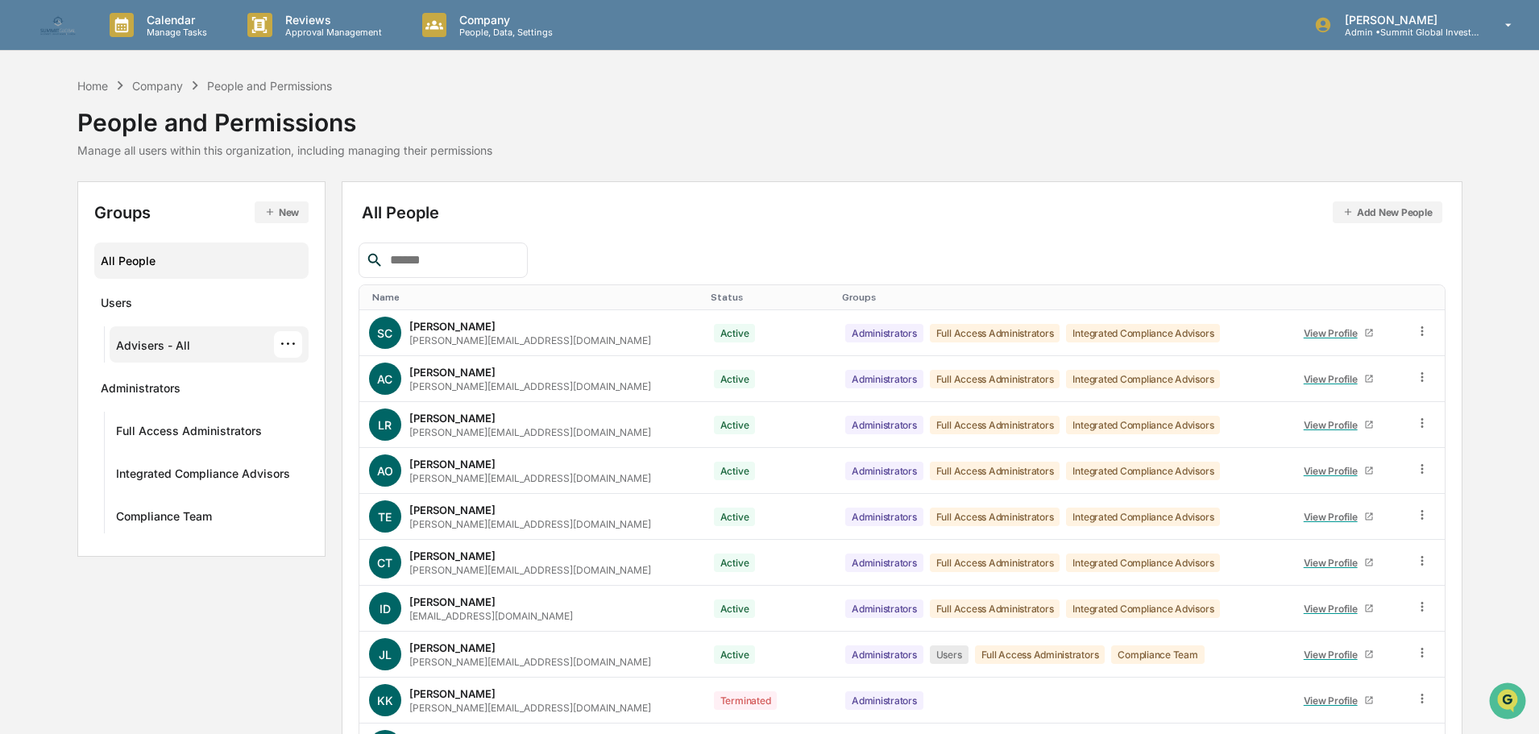
click at [160, 355] on div "Advisers - All" at bounding box center [153, 347] width 74 height 19
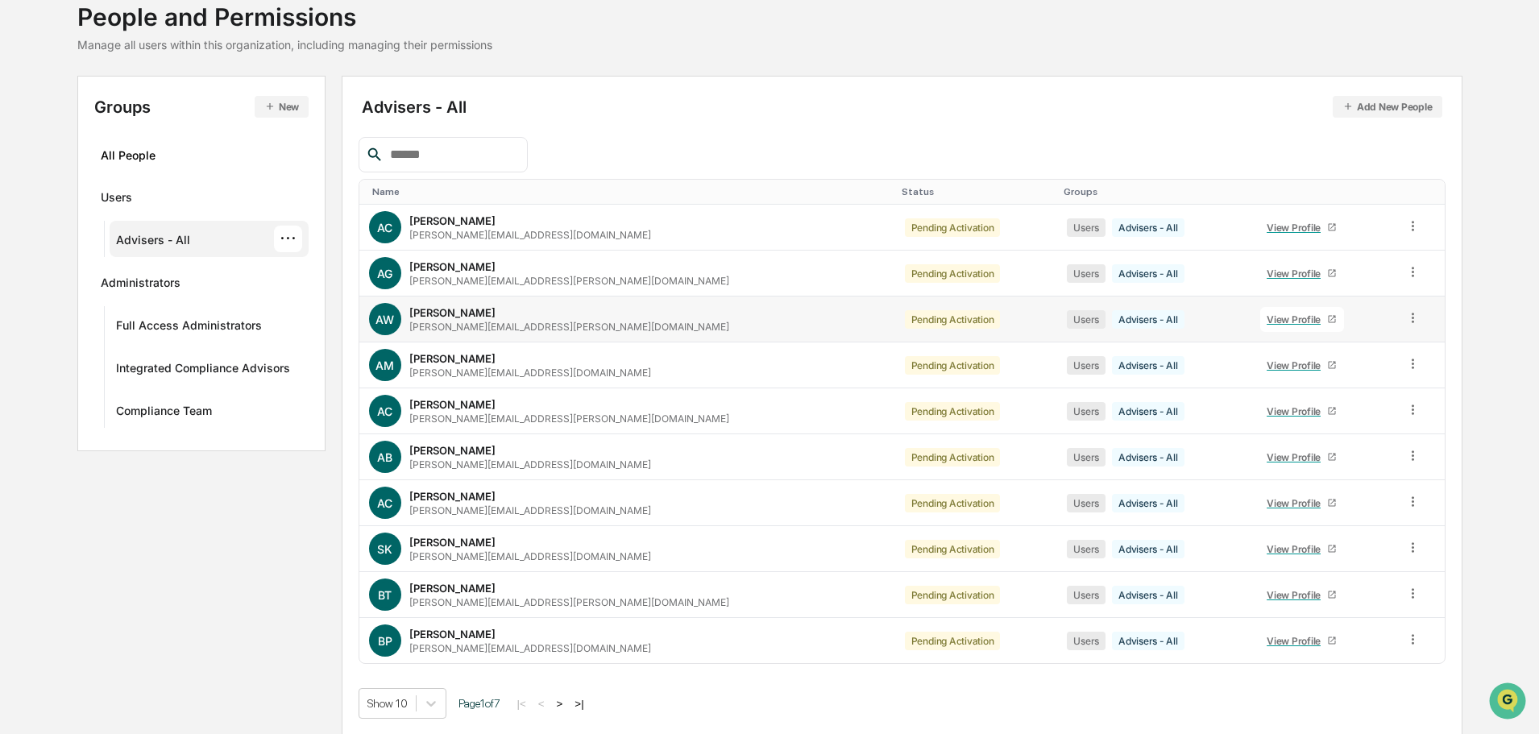
scroll to position [107, 0]
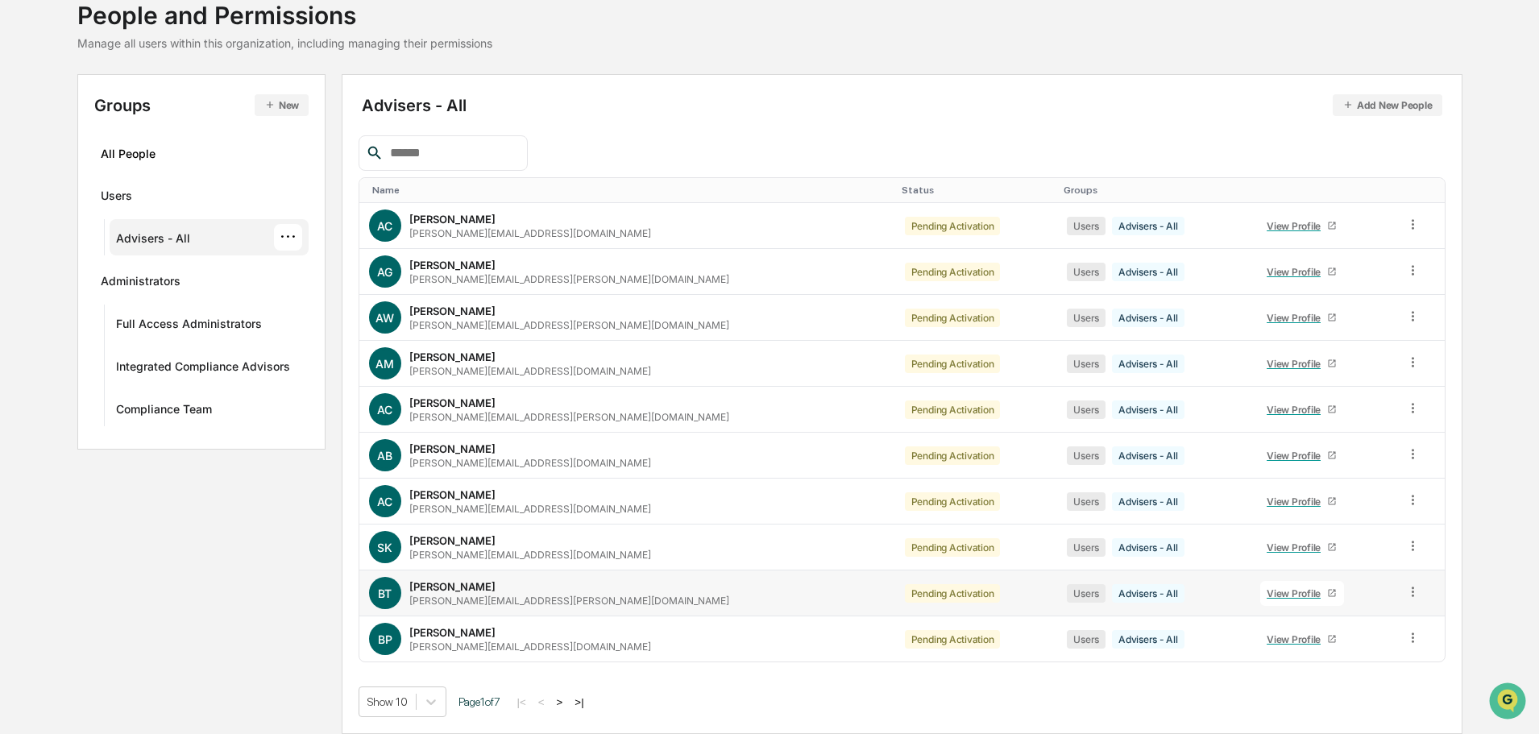
click at [1267, 587] on div "View Profile" at bounding box center [1297, 593] width 60 height 12
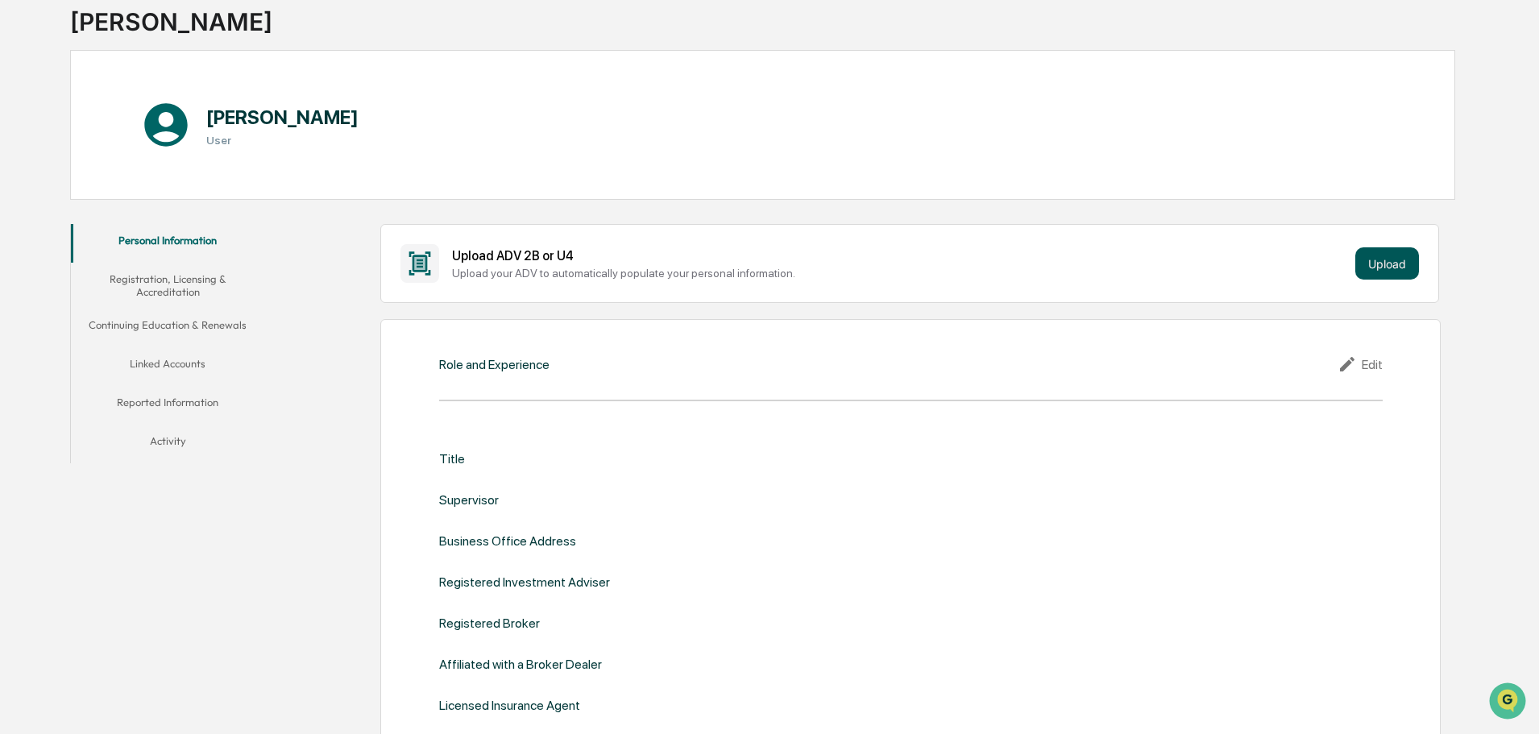
click at [1389, 260] on button "Upload" at bounding box center [1387, 263] width 64 height 32
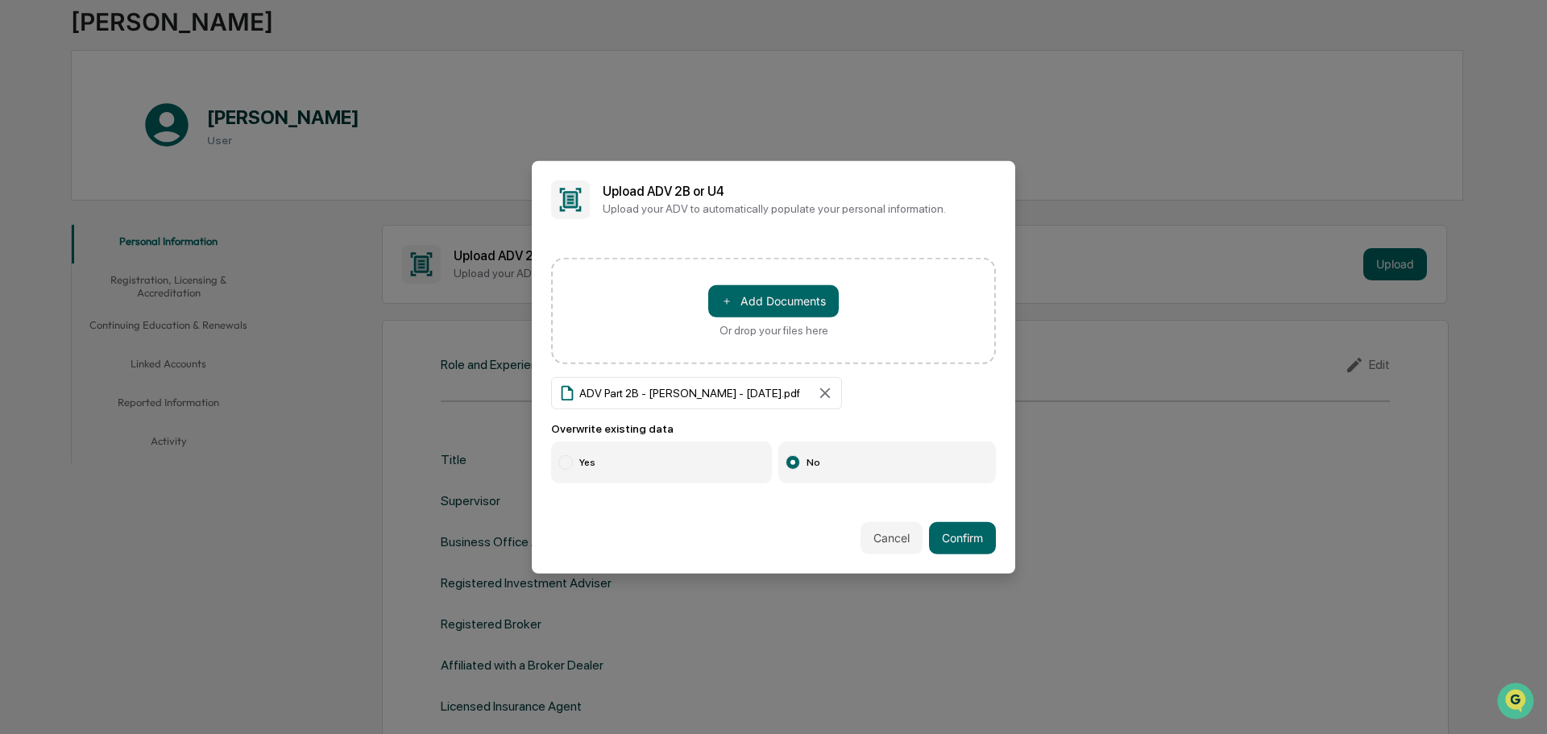
click at [597, 447] on label "Yes" at bounding box center [661, 463] width 221 height 42
click at [953, 533] on button "Confirm" at bounding box center [962, 538] width 67 height 32
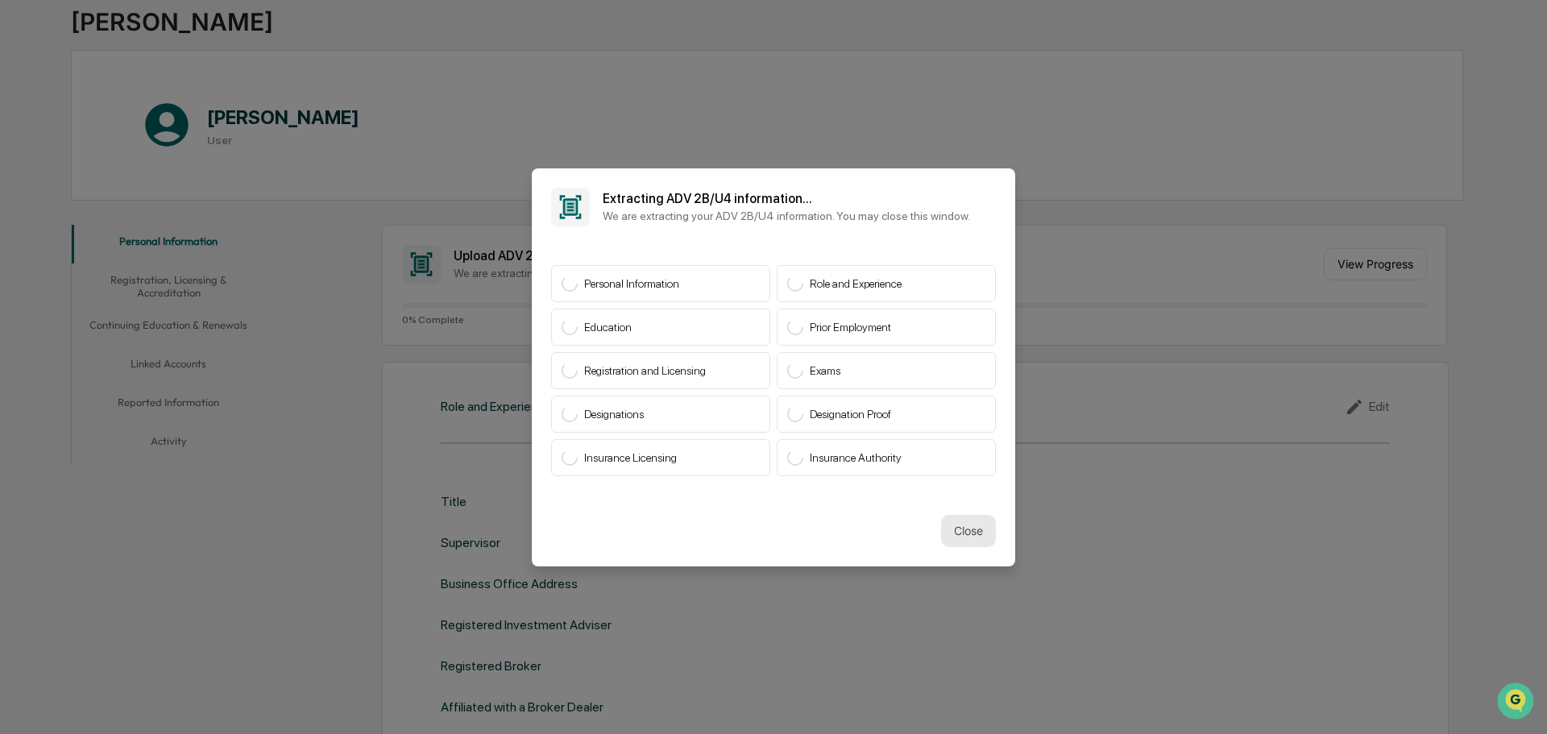
click at [965, 531] on button "Close" at bounding box center [968, 531] width 55 height 32
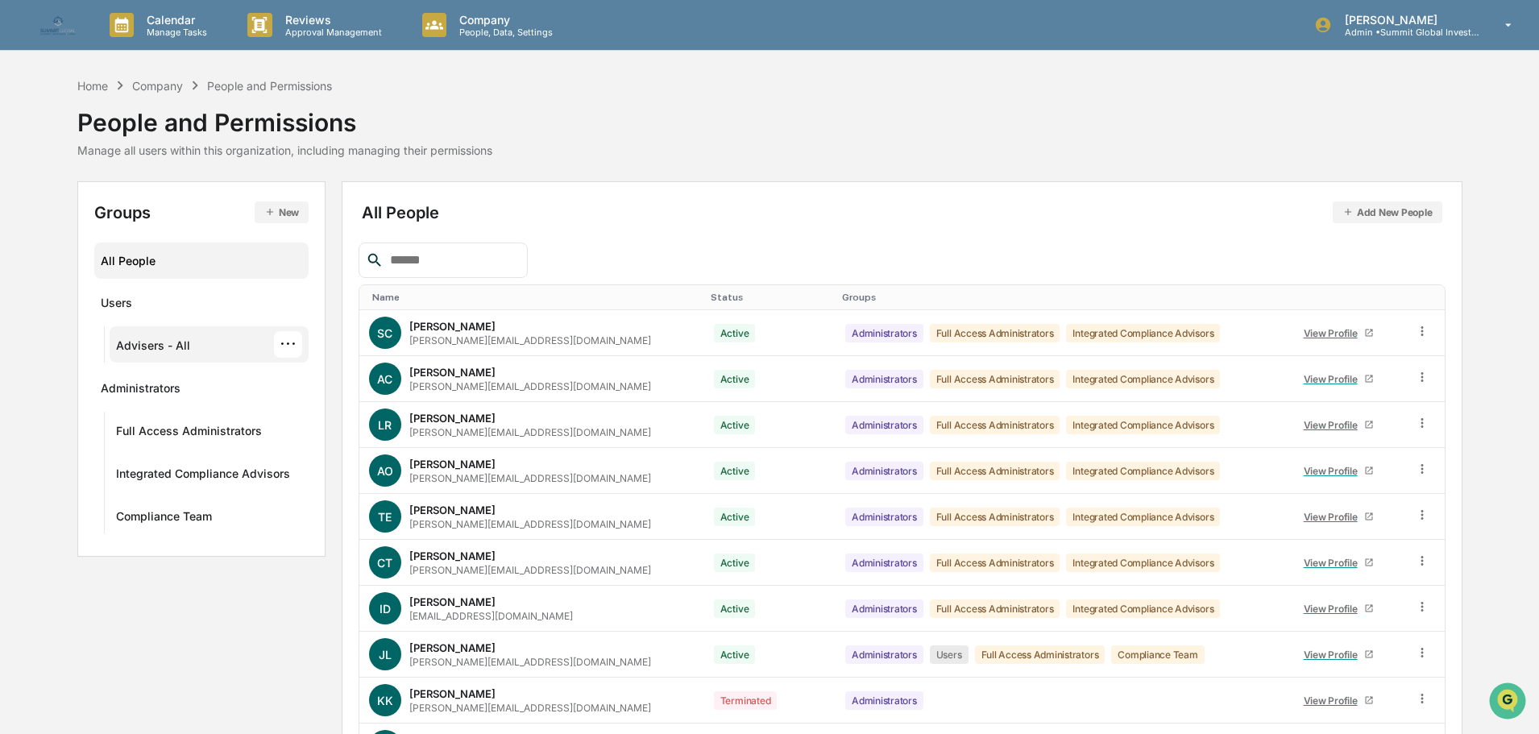
click at [163, 353] on div "Advisers - All" at bounding box center [153, 347] width 74 height 19
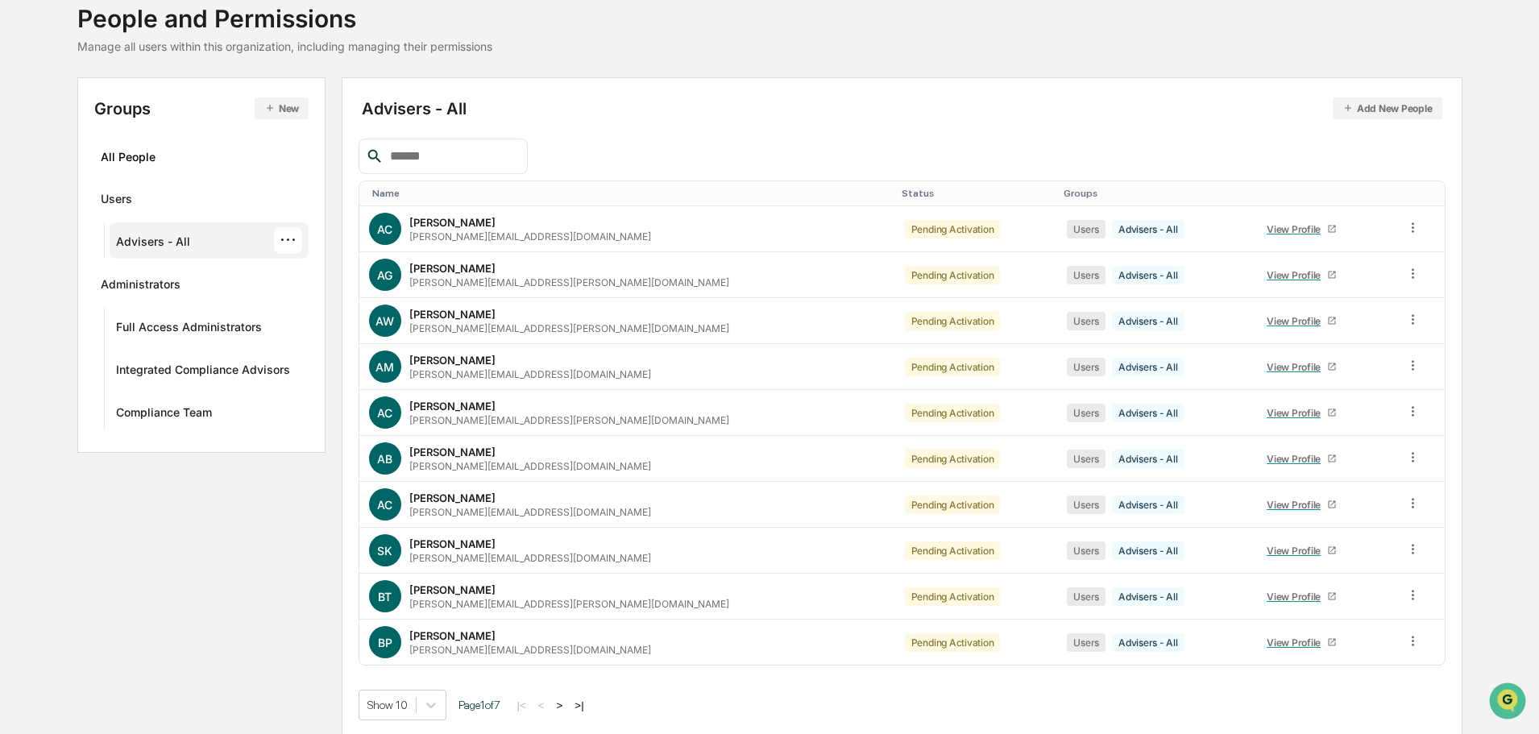
scroll to position [107, 0]
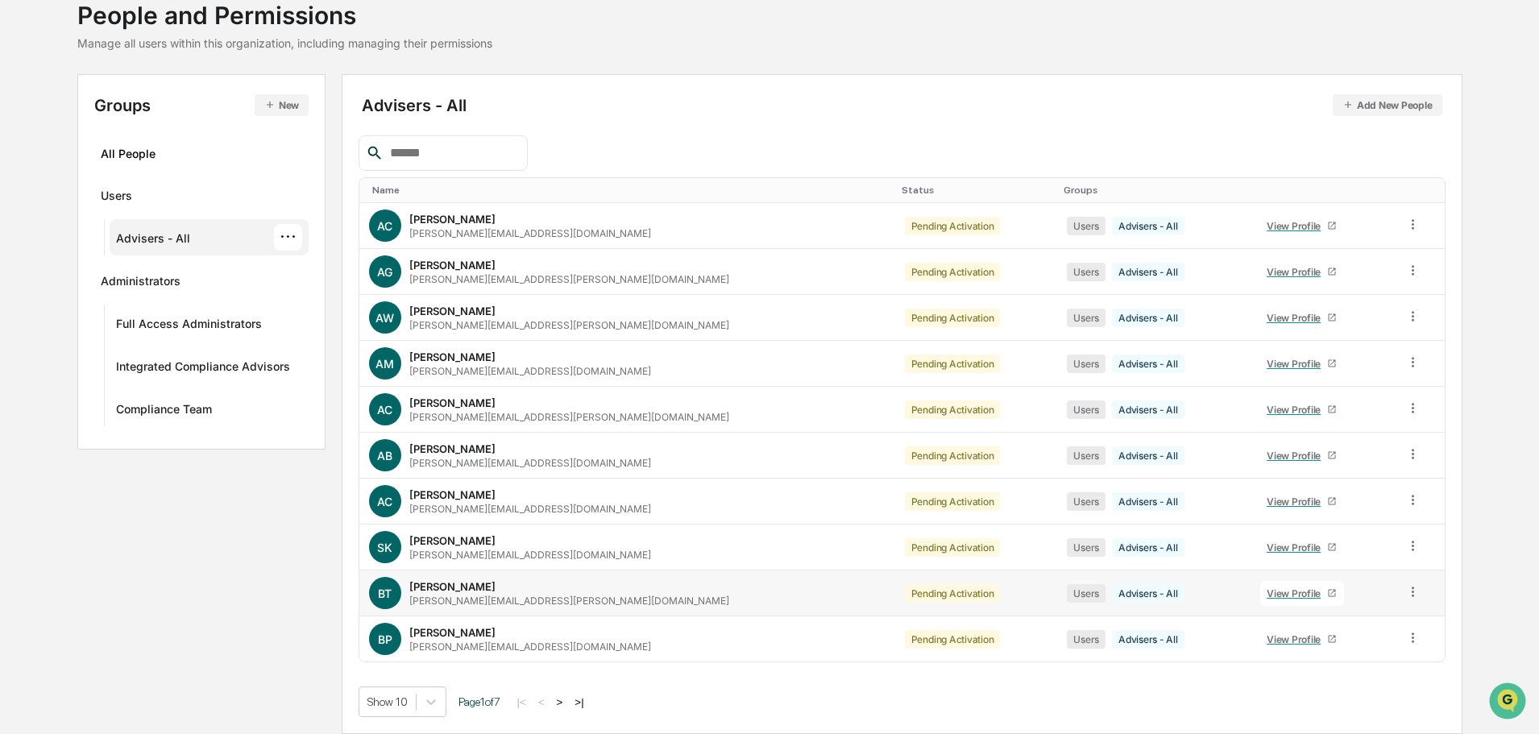
click at [1267, 591] on div "View Profile" at bounding box center [1297, 593] width 60 height 12
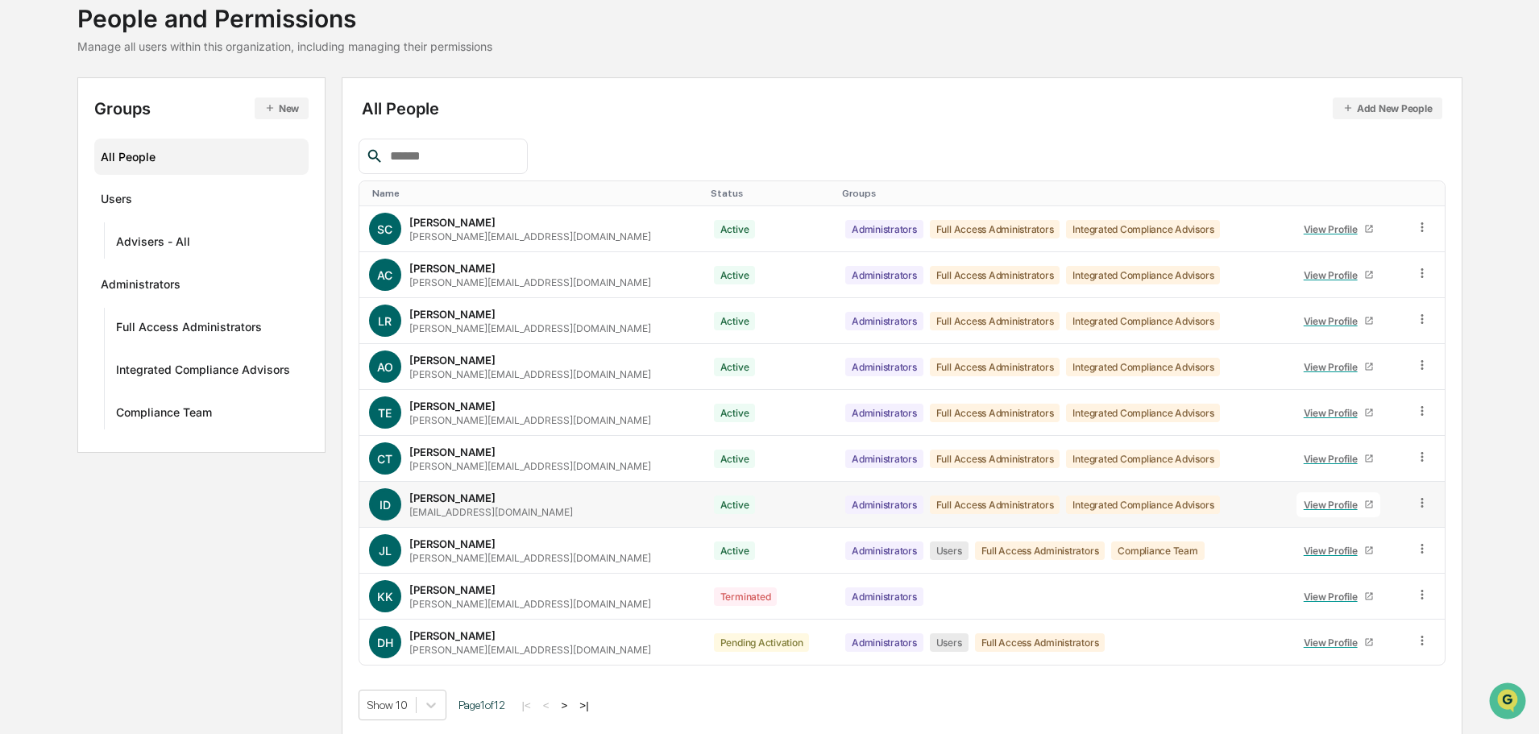
scroll to position [107, 0]
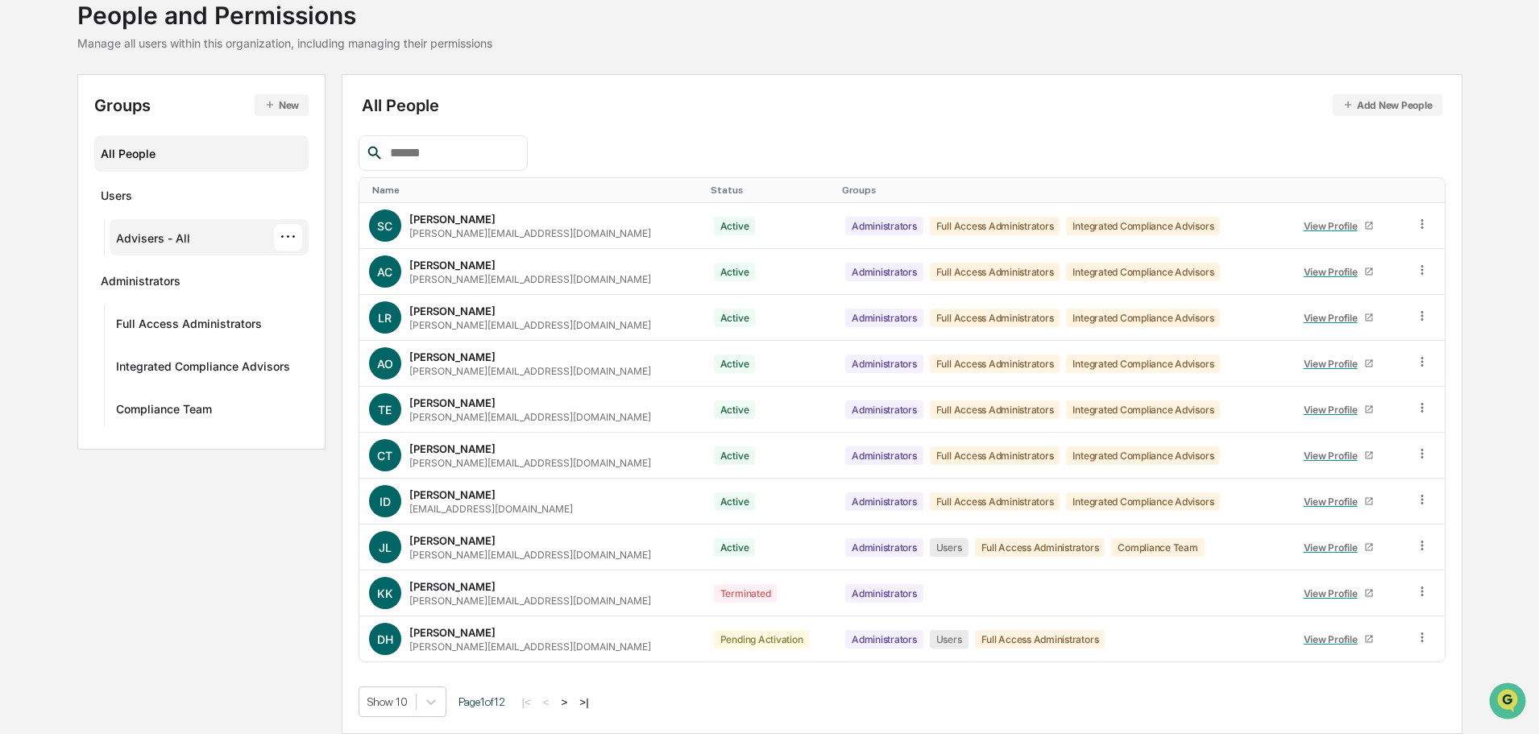
click at [202, 243] on div "Advisers - All ···" at bounding box center [209, 237] width 187 height 27
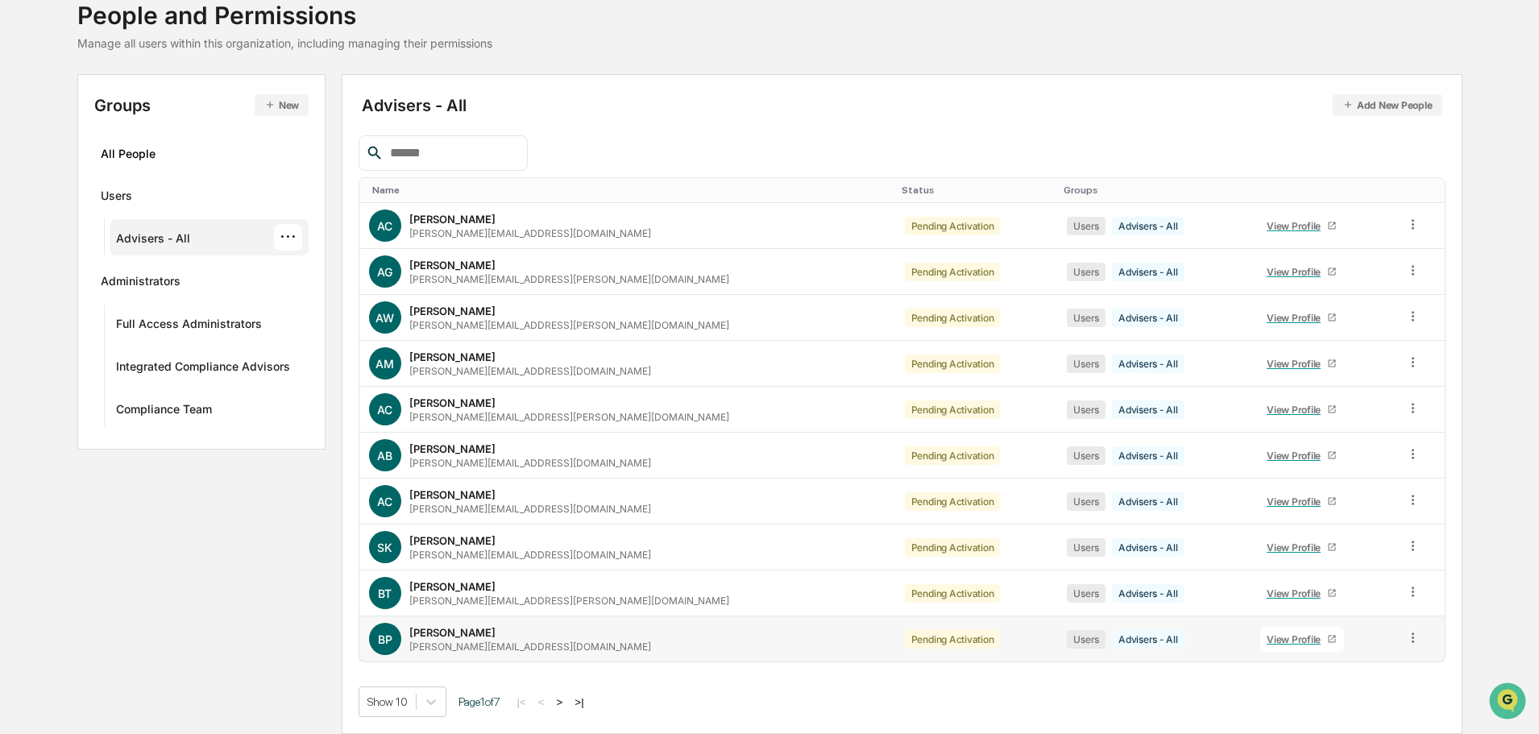
click at [1267, 640] on div "View Profile" at bounding box center [1297, 639] width 60 height 12
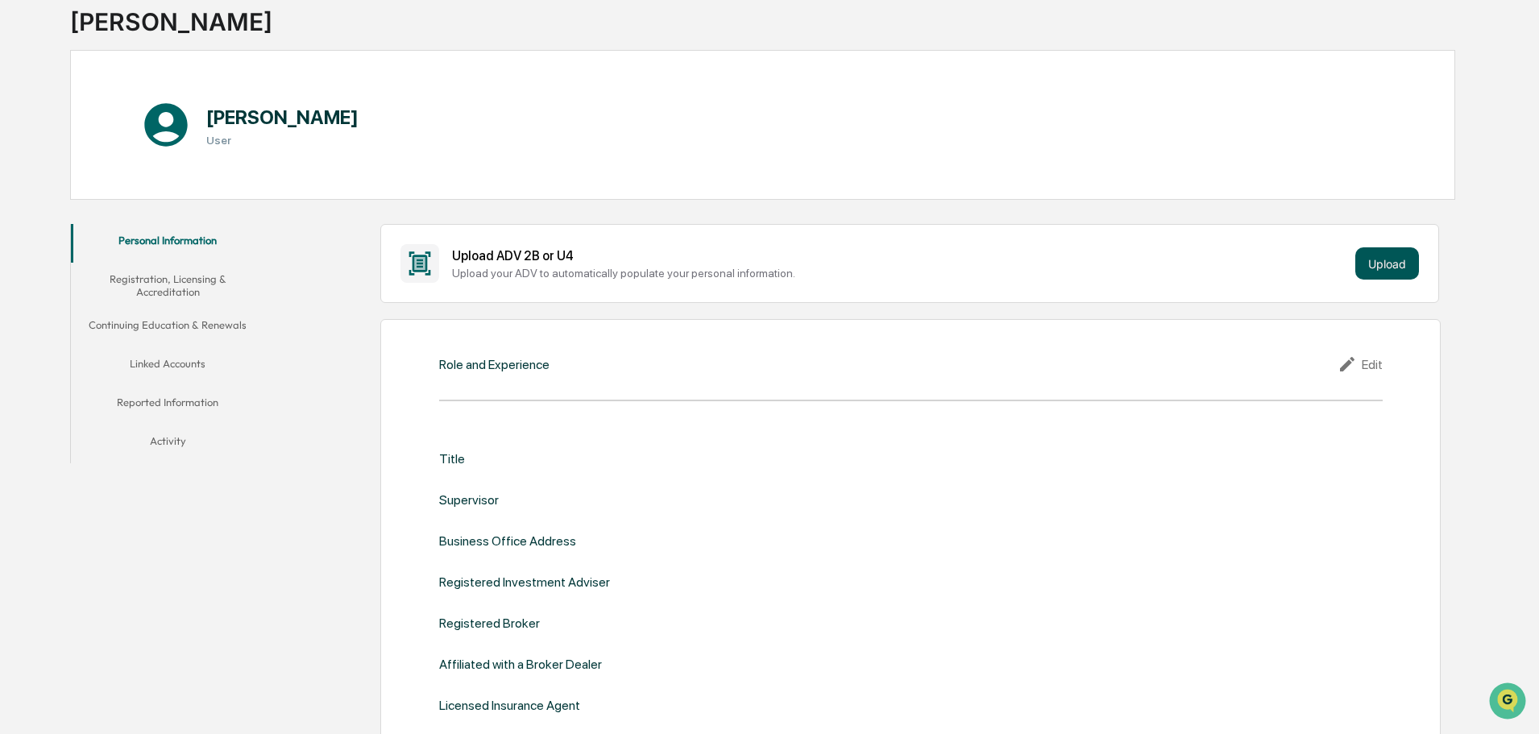
click at [1396, 255] on button "Upload" at bounding box center [1387, 263] width 64 height 32
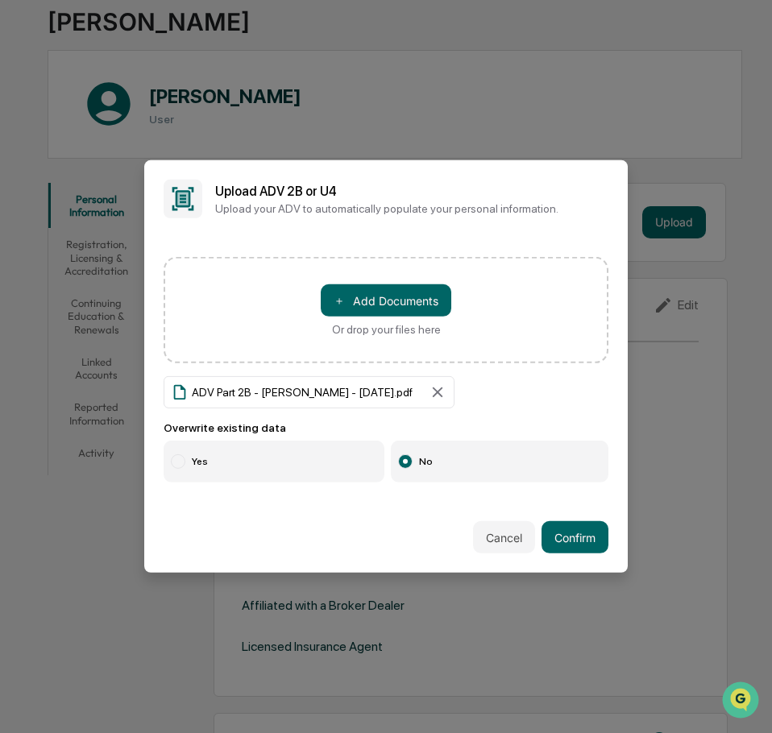
click at [297, 456] on label "Yes" at bounding box center [274, 462] width 221 height 42
click at [564, 525] on button "Confirm" at bounding box center [574, 537] width 67 height 32
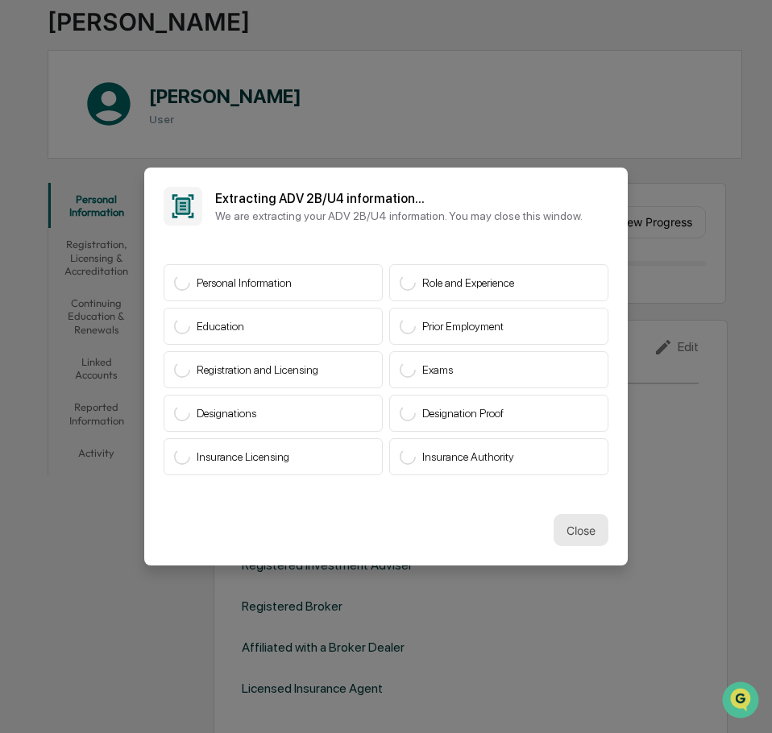
click at [554, 520] on button "Close" at bounding box center [581, 530] width 55 height 32
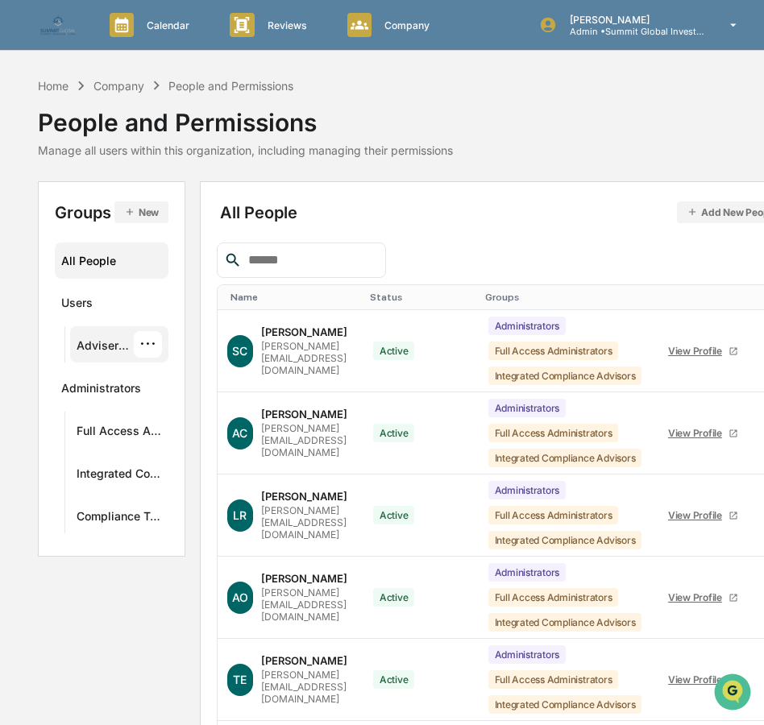
click at [129, 348] on div "Advisers - All" at bounding box center [105, 347] width 57 height 19
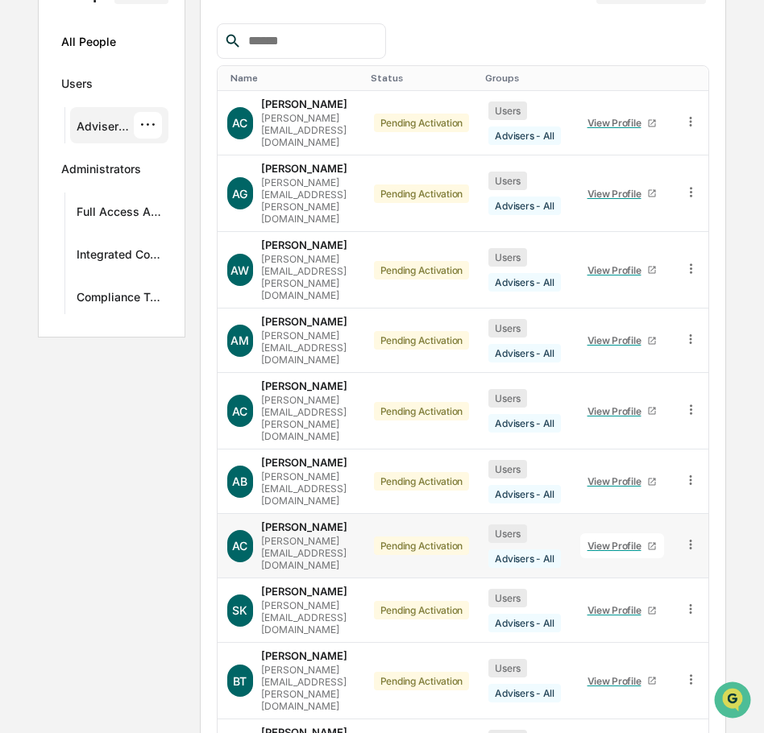
scroll to position [221, 0]
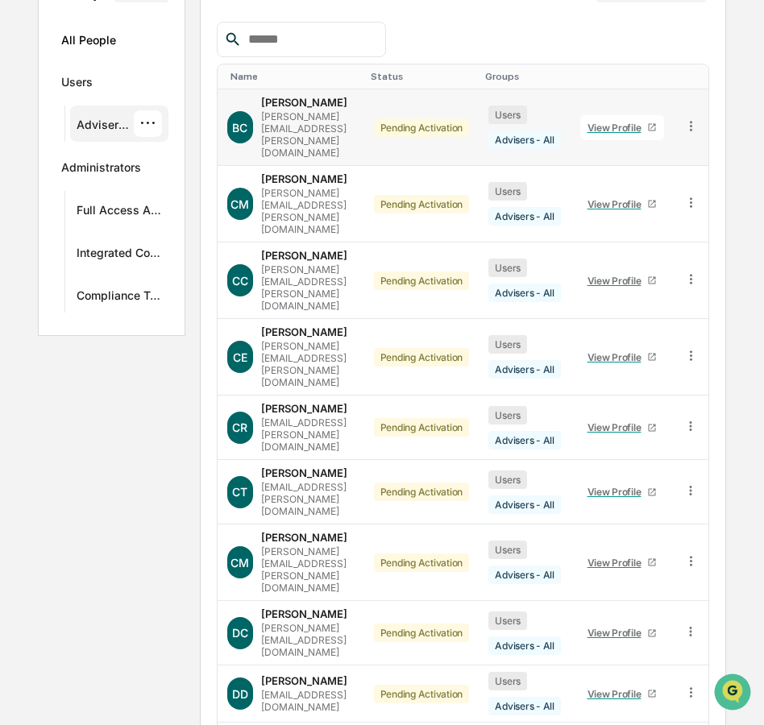
click at [648, 122] on div "View Profile" at bounding box center [617, 128] width 60 height 12
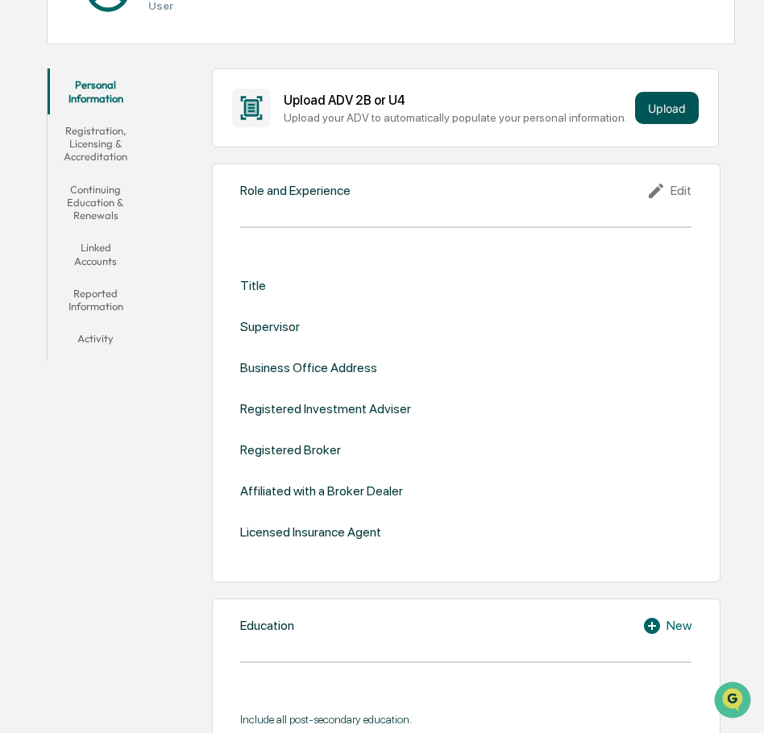
click at [660, 102] on button "Upload" at bounding box center [667, 108] width 64 height 32
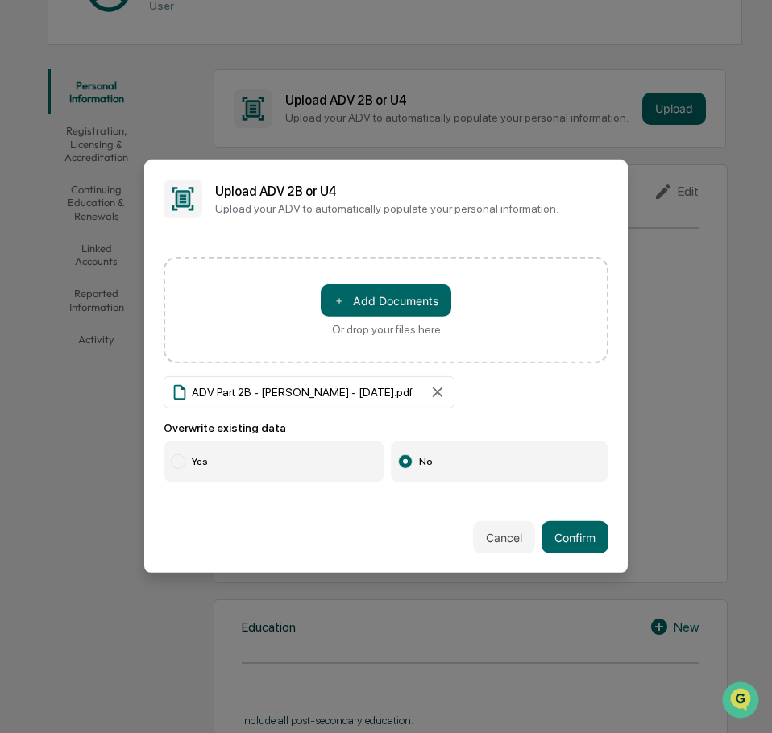
click at [190, 473] on label "Yes" at bounding box center [274, 462] width 221 height 42
click at [555, 531] on button "Confirm" at bounding box center [574, 537] width 67 height 32
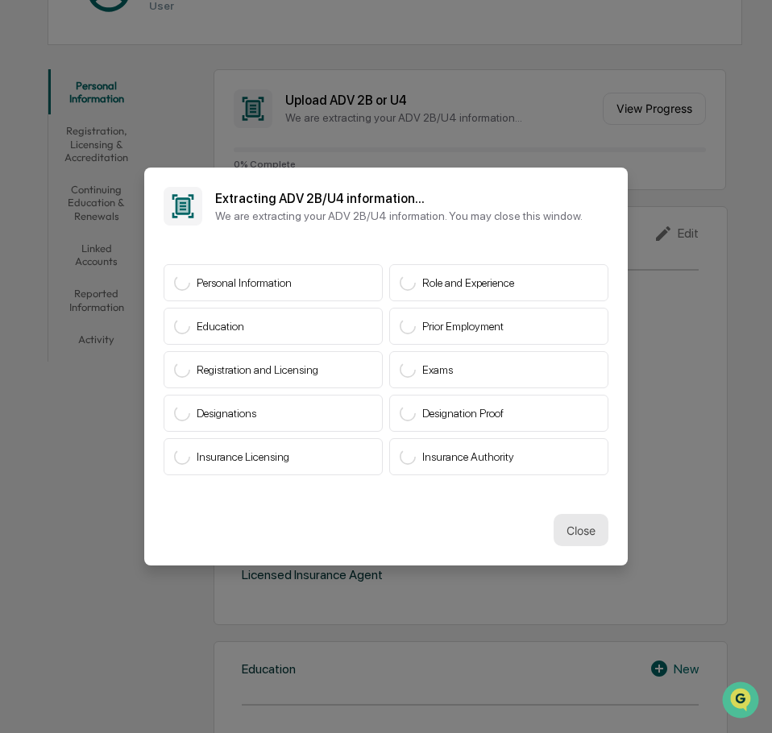
click at [566, 528] on button "Close" at bounding box center [581, 530] width 55 height 32
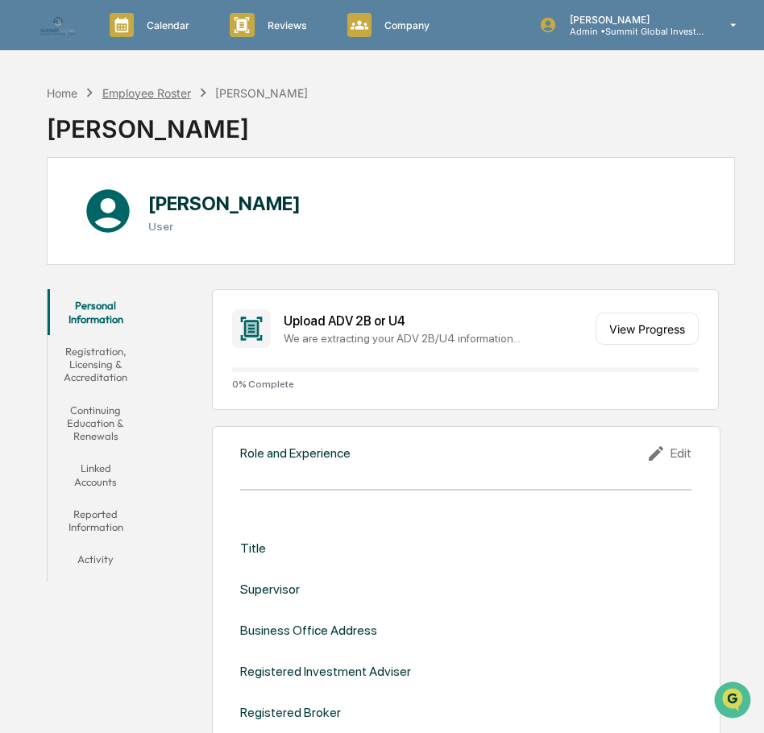
click at [149, 91] on div "Employee Roster" at bounding box center [146, 93] width 89 height 14
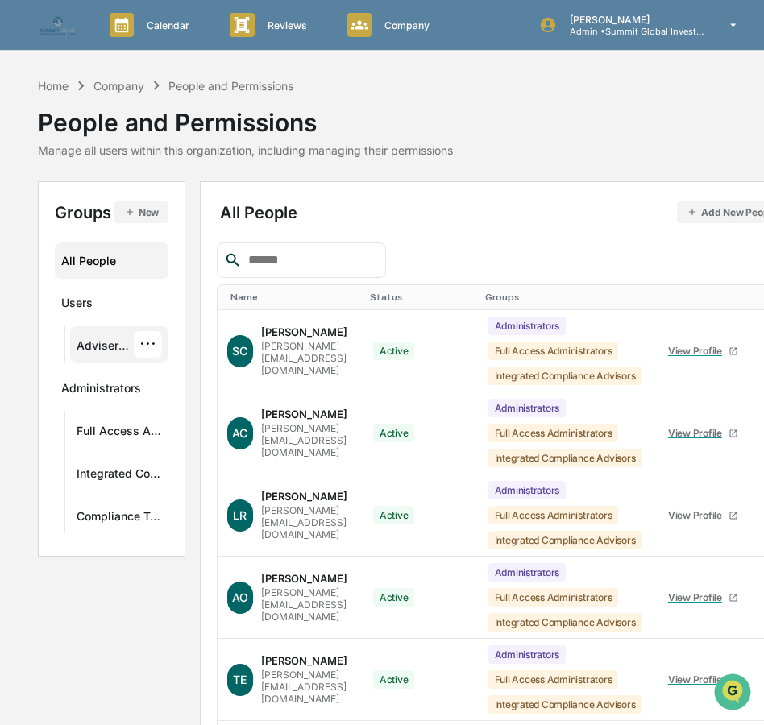
click at [118, 342] on div "Advisers - All" at bounding box center [105, 347] width 57 height 19
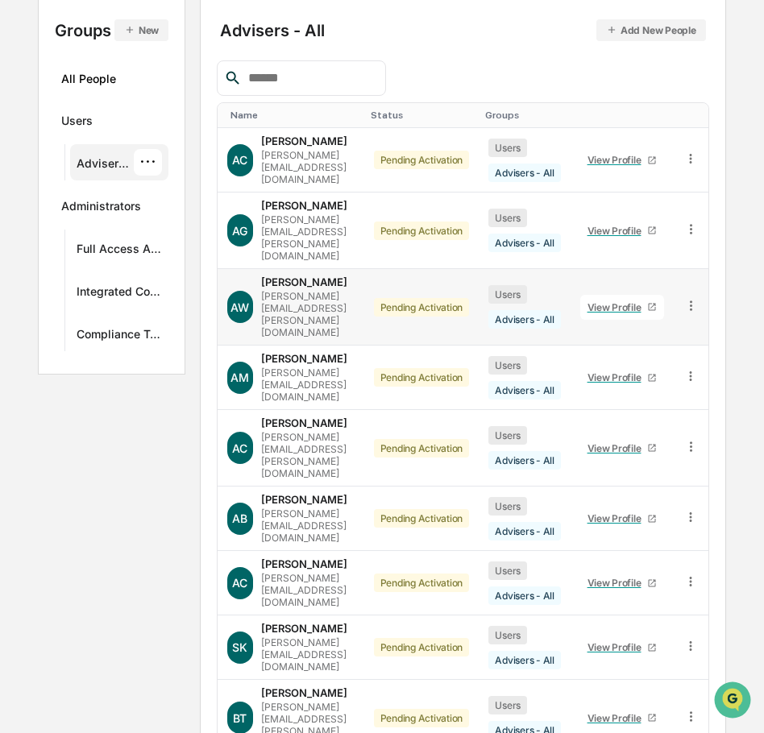
scroll to position [221, 0]
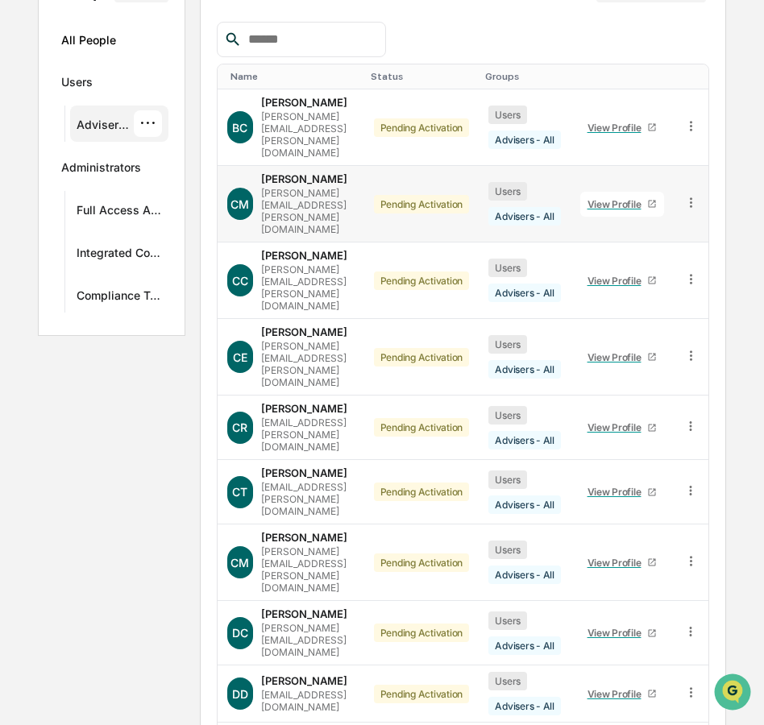
click at [648, 198] on div "View Profile" at bounding box center [617, 204] width 60 height 12
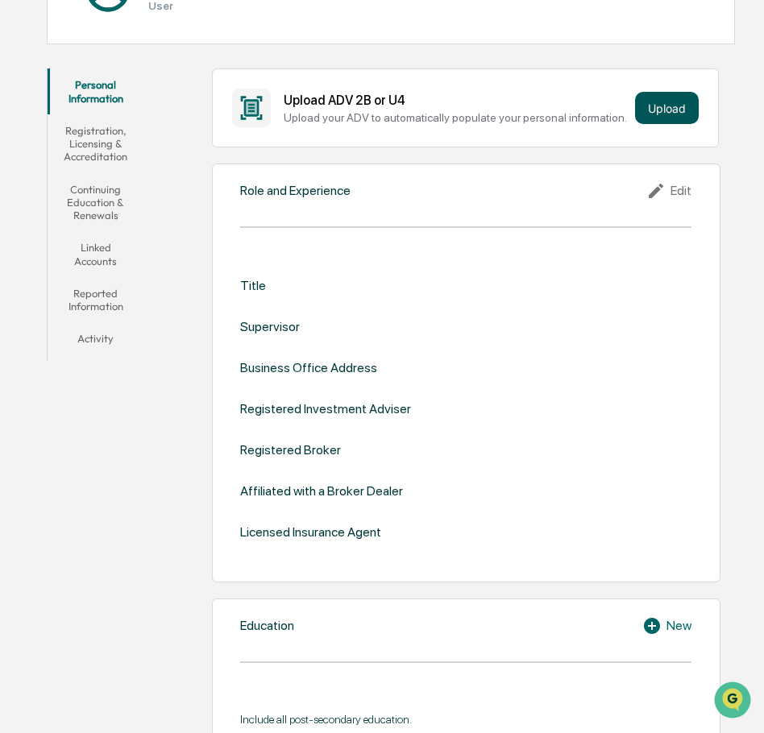
click at [667, 105] on button "Upload" at bounding box center [667, 108] width 64 height 32
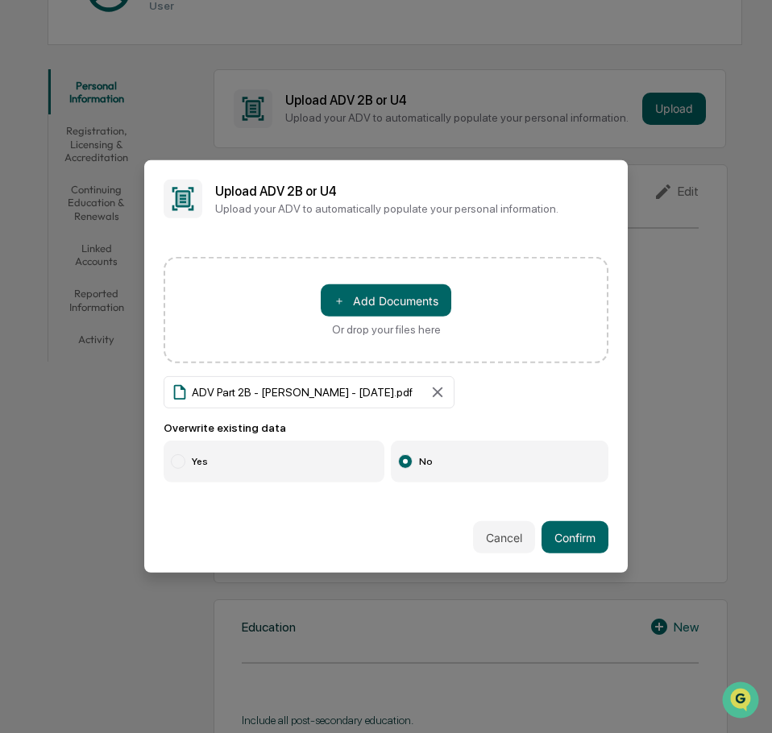
click at [315, 462] on label "Yes" at bounding box center [274, 462] width 221 height 42
click at [558, 528] on button "Confirm" at bounding box center [574, 537] width 67 height 32
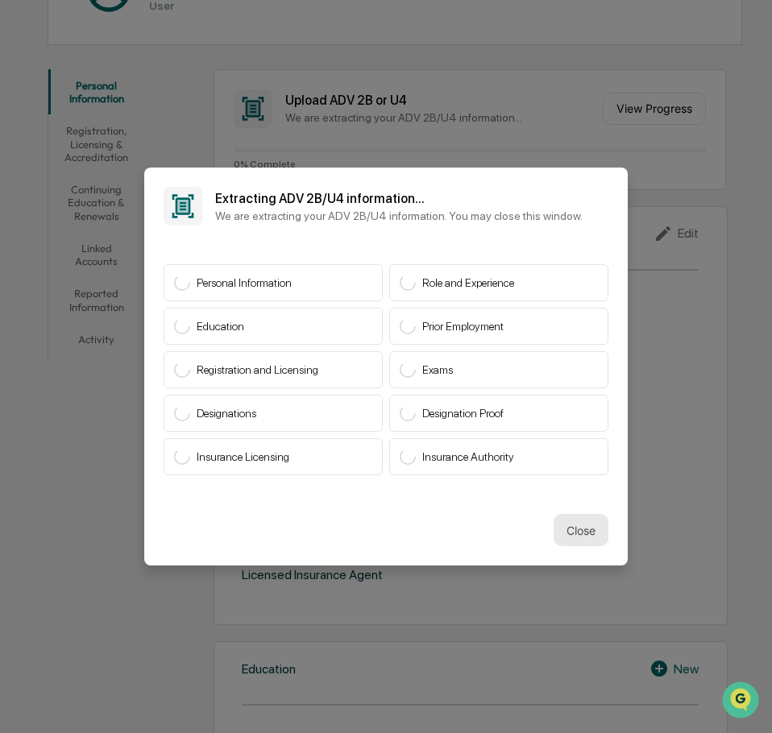
click at [582, 529] on button "Close" at bounding box center [581, 530] width 55 height 32
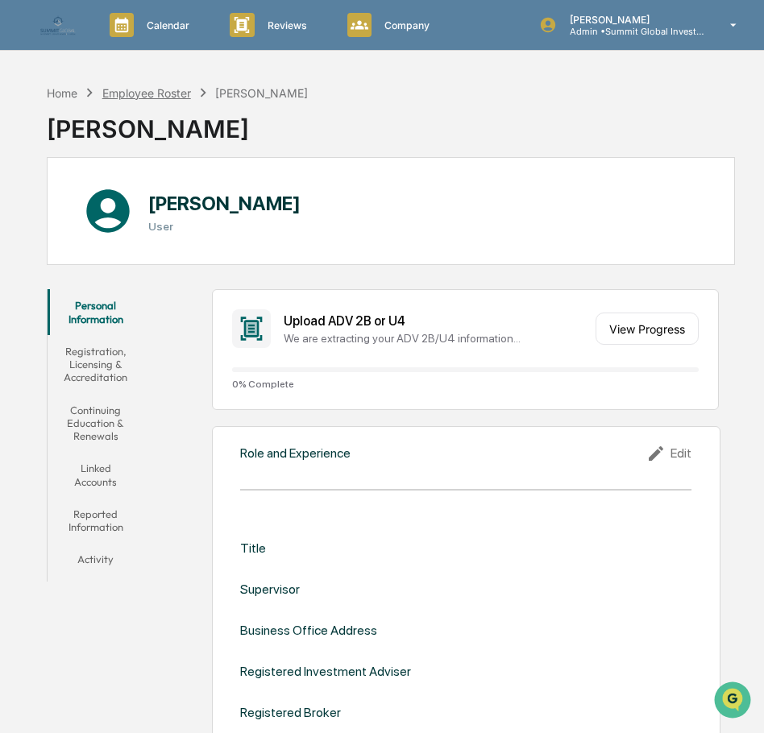
click at [162, 93] on div "Employee Roster" at bounding box center [146, 93] width 89 height 14
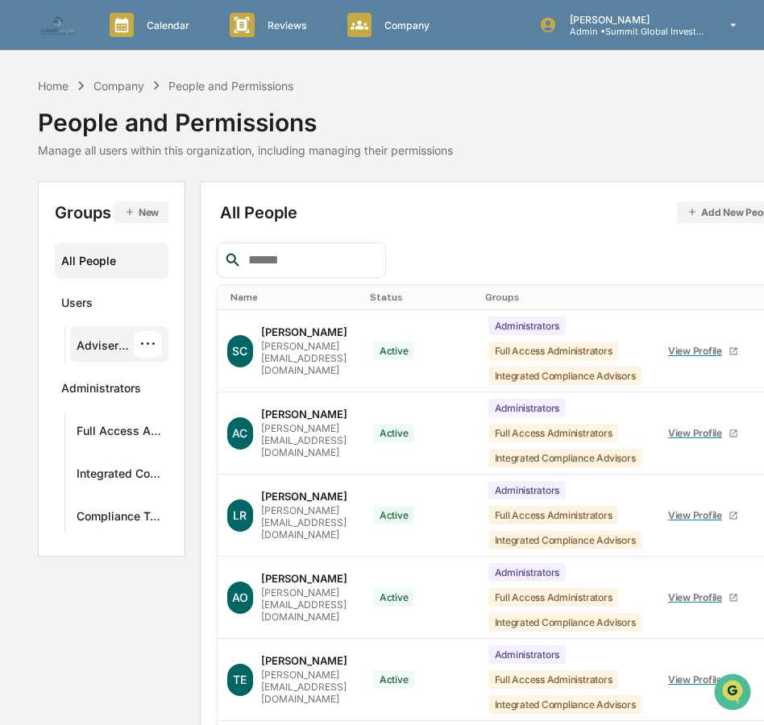
click at [118, 348] on div "Advisers - All" at bounding box center [105, 347] width 57 height 19
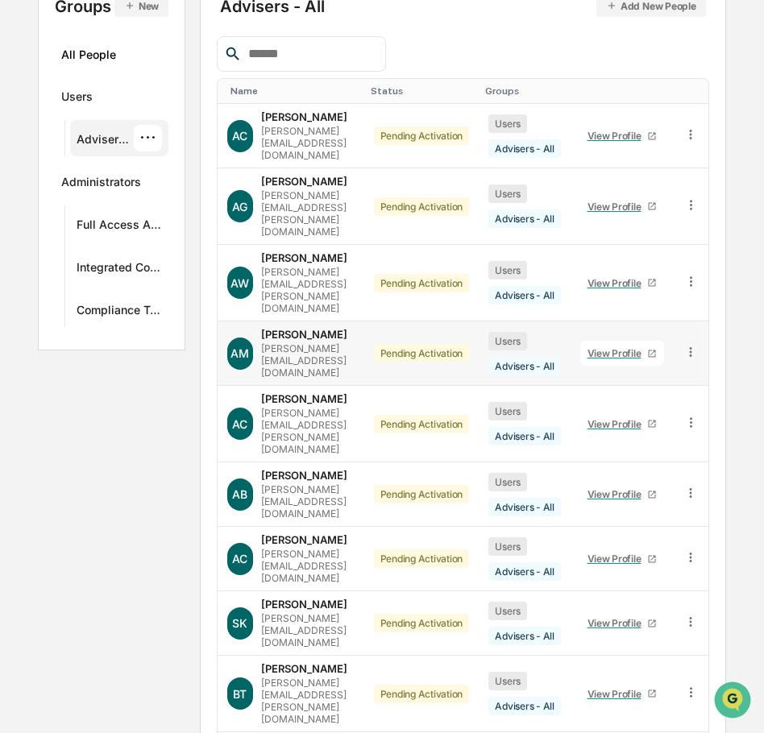
scroll to position [221, 0]
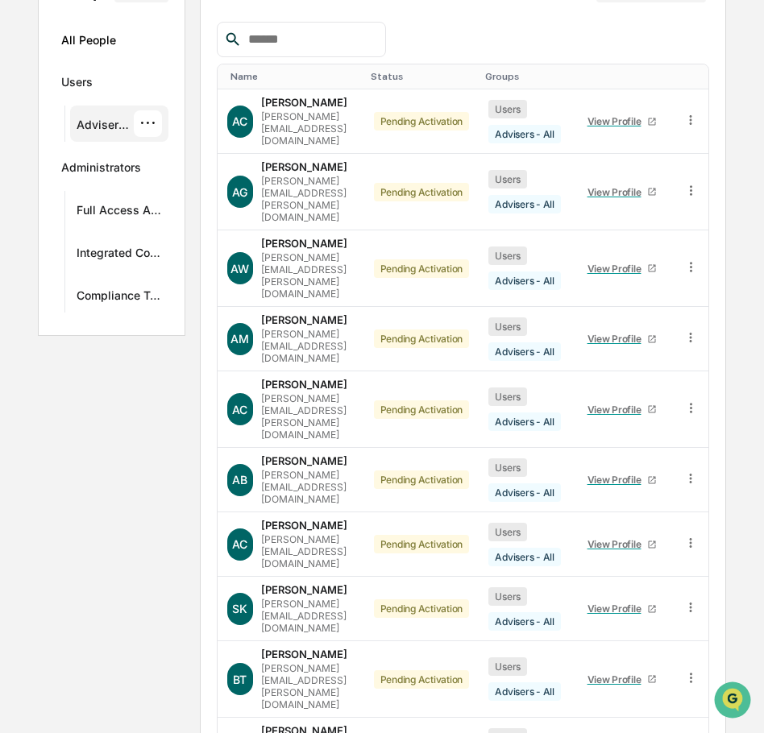
click at [294, 703] on body "Calendar Manage Tasks Reviews Approval Management Company People, Data, Setting…" at bounding box center [382, 316] width 764 height 1075
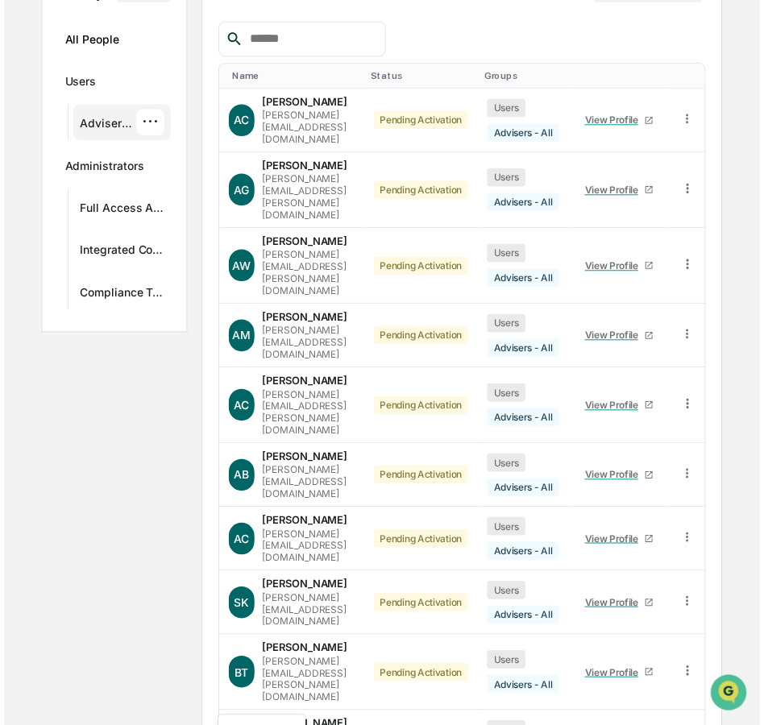
scroll to position [346, 0]
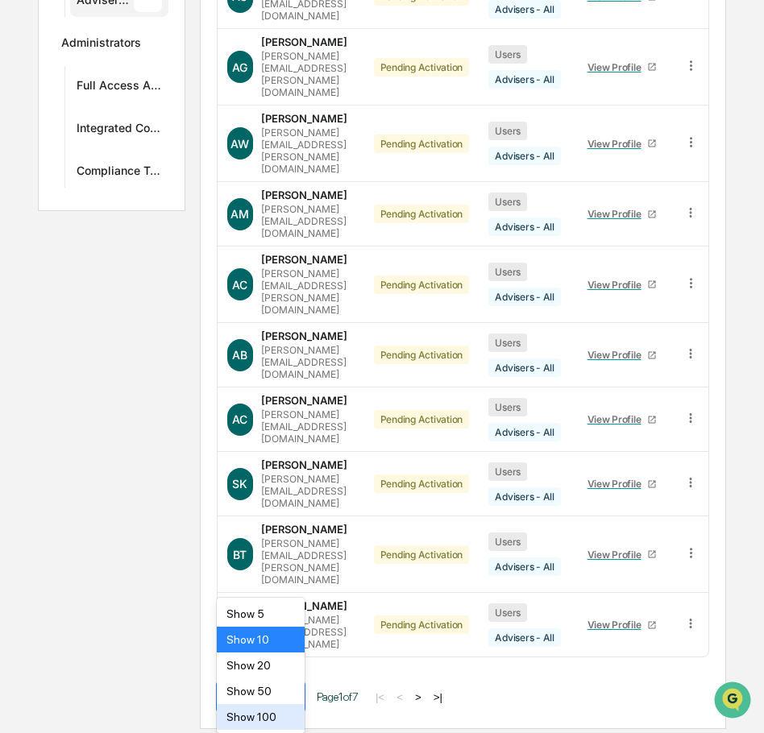
click at [290, 713] on div "Show 100" at bounding box center [261, 717] width 88 height 26
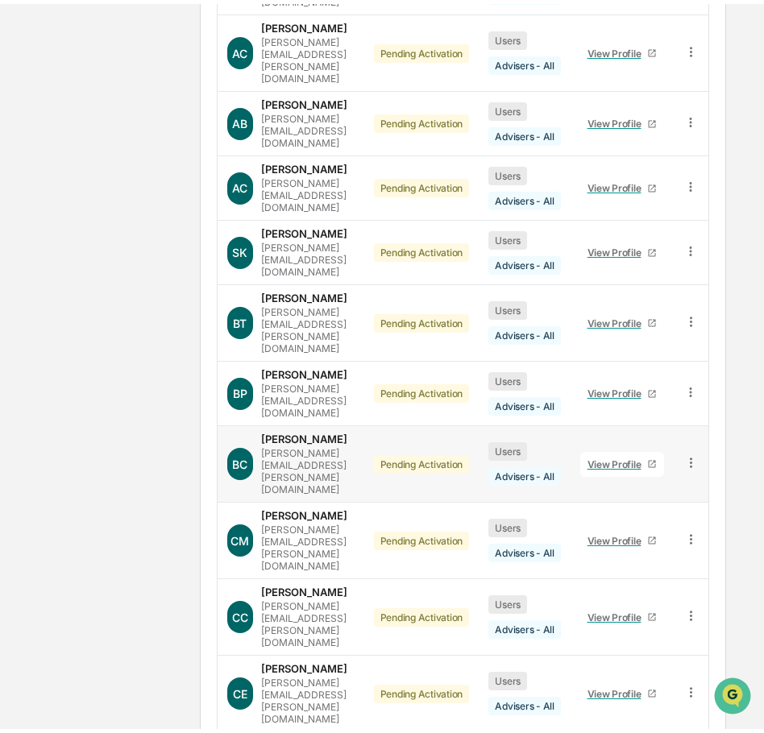
scroll to position [587, 0]
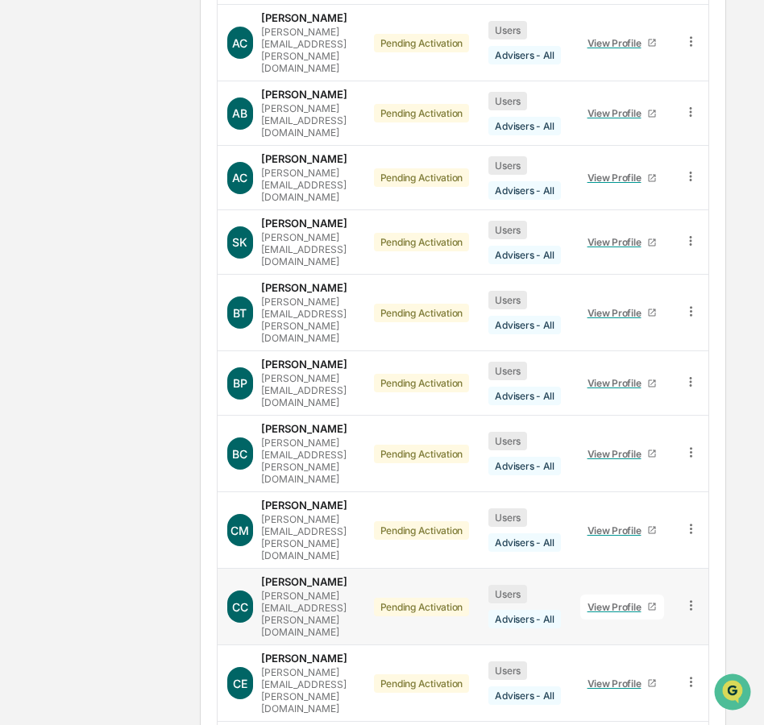
click at [648, 601] on div "View Profile" at bounding box center [617, 607] width 60 height 12
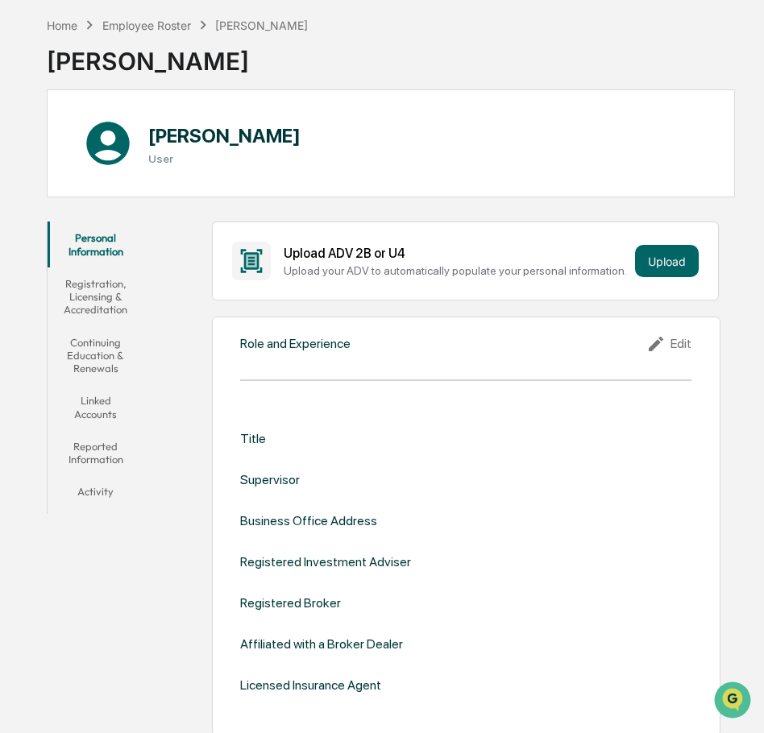
scroll to position [23, 0]
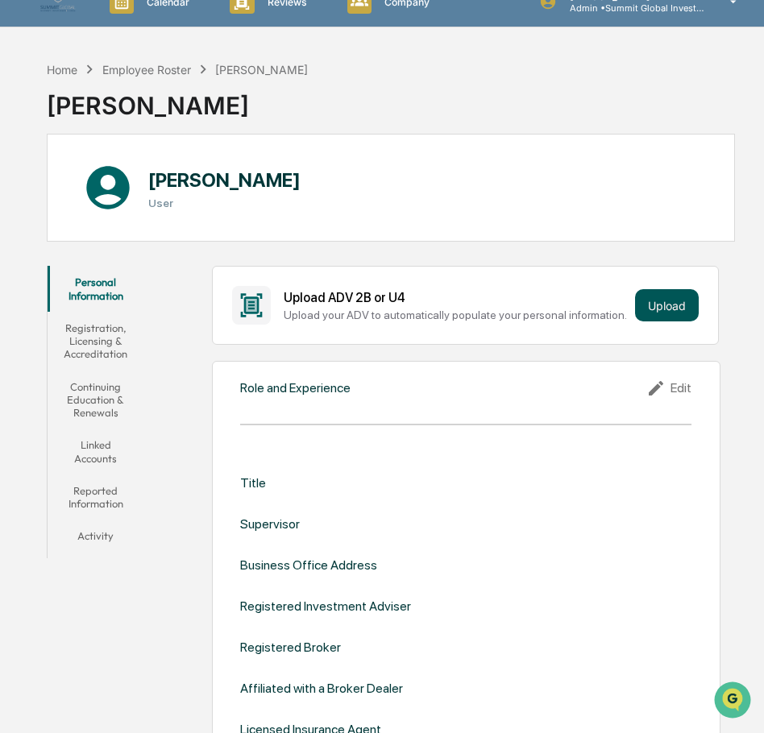
click at [678, 300] on button "Upload" at bounding box center [667, 305] width 64 height 32
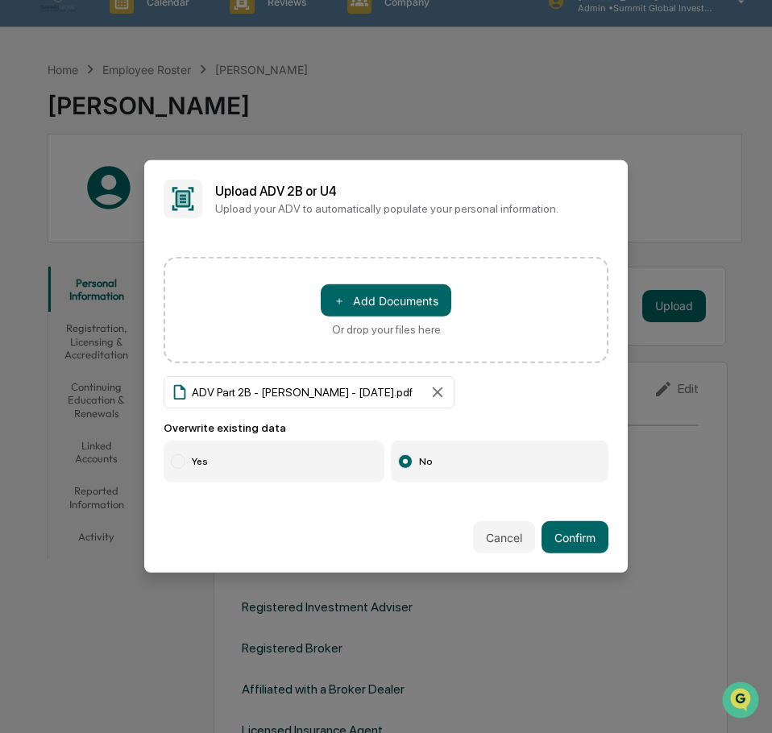
click at [198, 455] on label "Yes" at bounding box center [274, 462] width 221 height 42
click at [583, 539] on button "Confirm" at bounding box center [574, 537] width 67 height 32
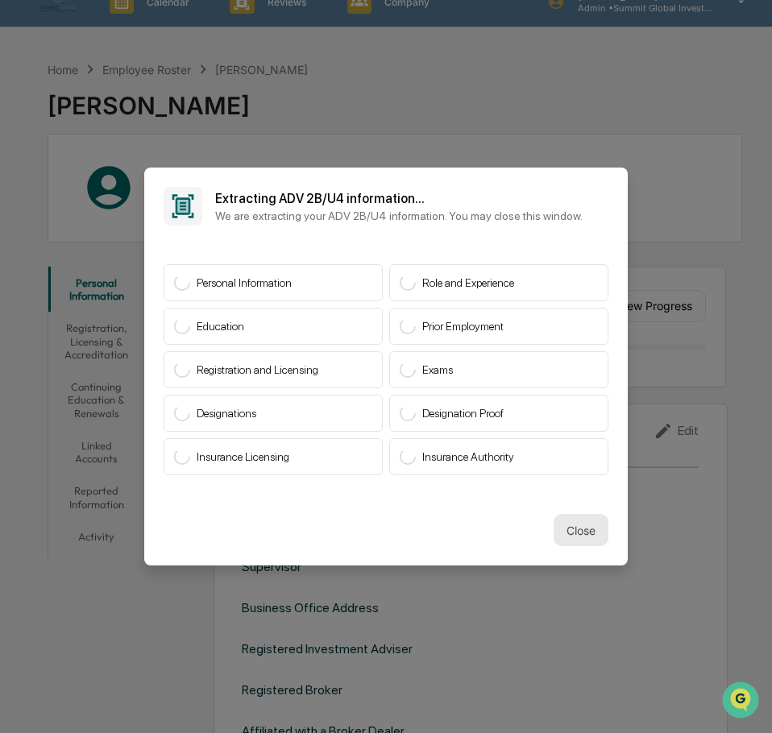
click at [579, 533] on button "Close" at bounding box center [581, 530] width 55 height 32
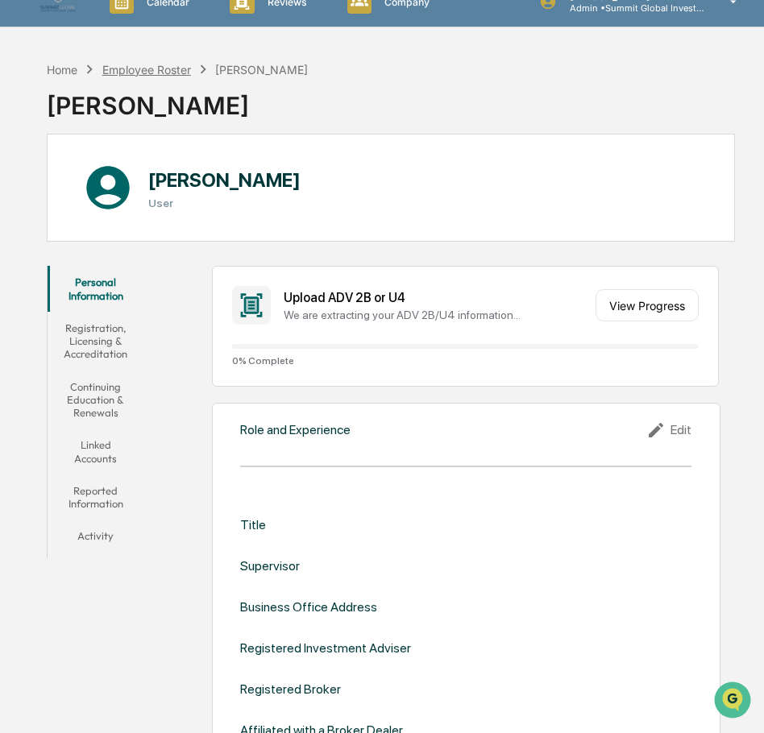
click at [154, 65] on div "Employee Roster" at bounding box center [146, 70] width 89 height 14
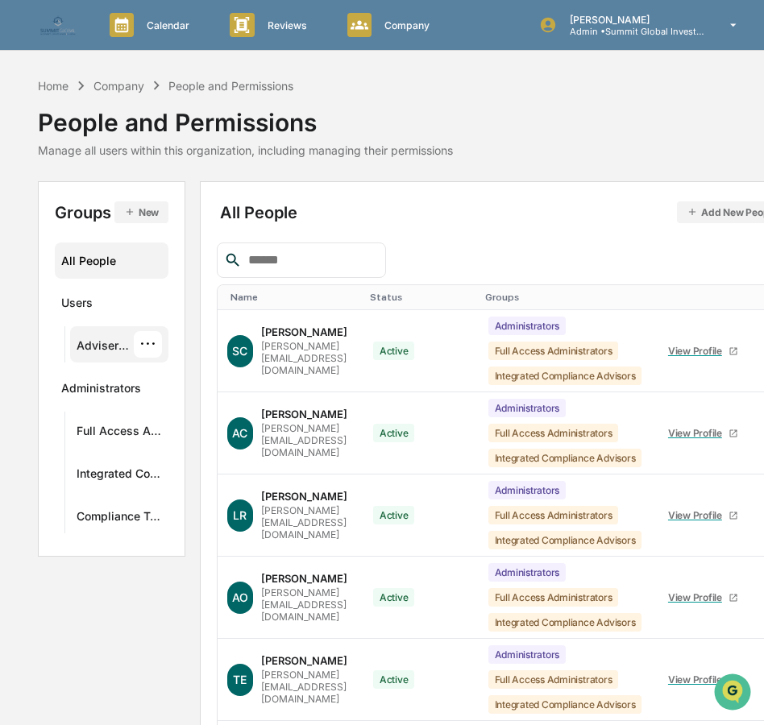
click at [151, 346] on div "···" at bounding box center [148, 344] width 28 height 27
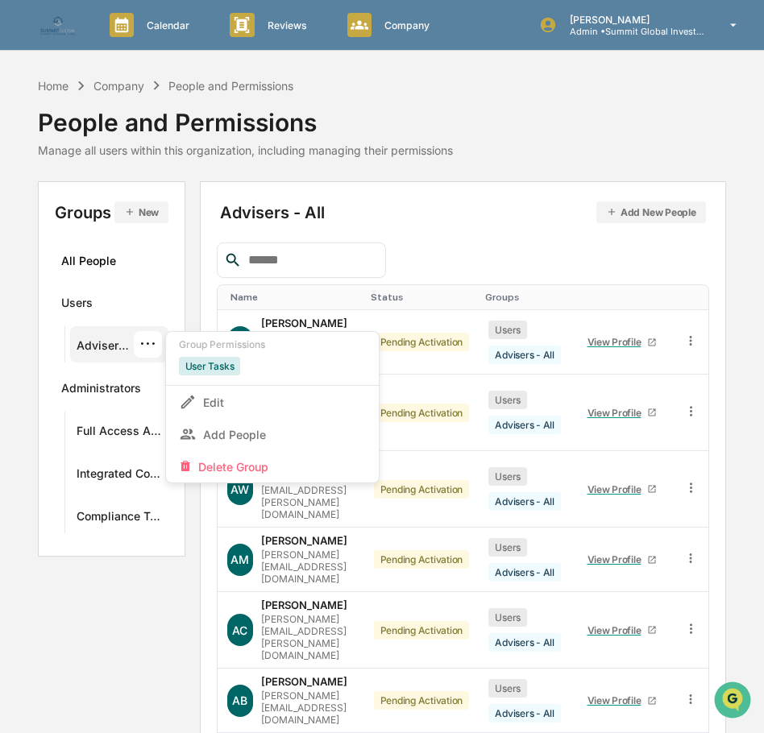
click at [109, 348] on div "Advisers - All" at bounding box center [105, 347] width 57 height 19
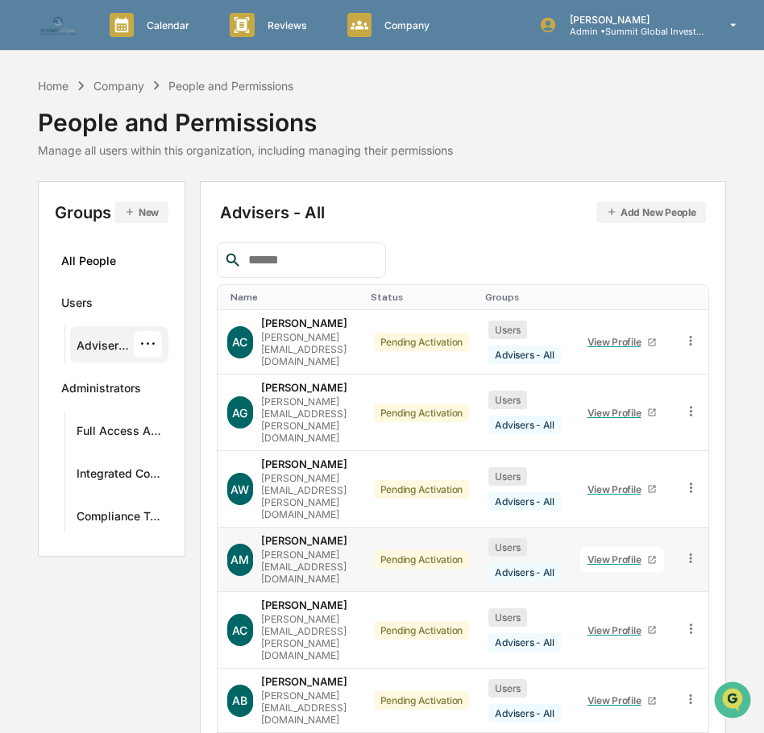
scroll to position [221, 0]
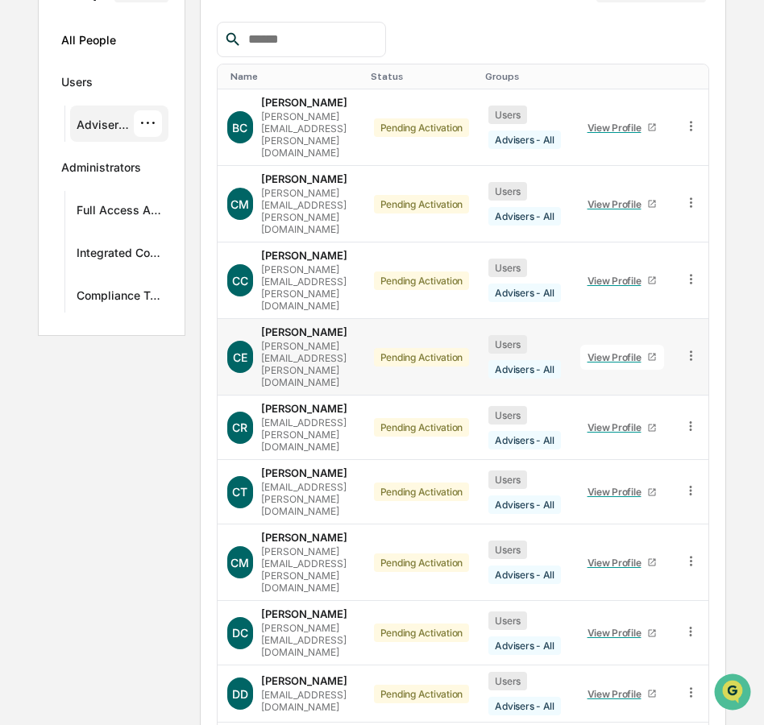
click at [648, 351] on div "View Profile" at bounding box center [617, 357] width 60 height 12
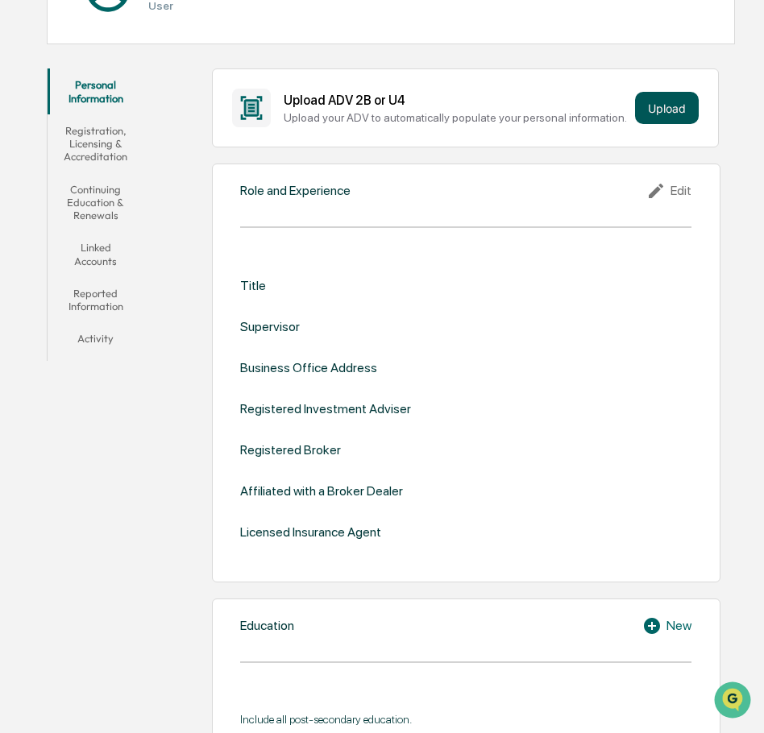
click at [655, 114] on button "Upload" at bounding box center [667, 108] width 64 height 32
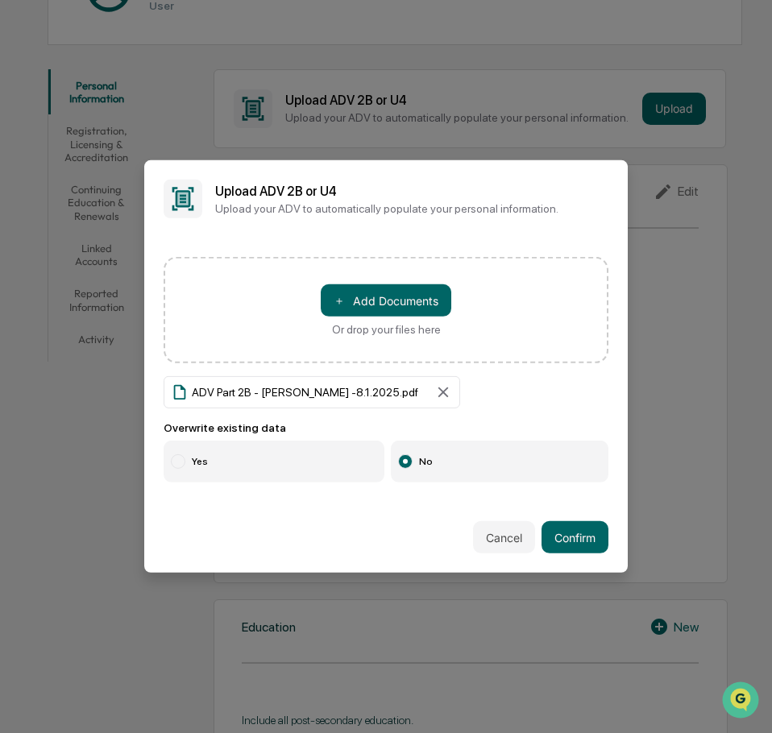
click at [224, 451] on label "Yes" at bounding box center [274, 462] width 221 height 42
click at [558, 531] on button "Confirm" at bounding box center [574, 537] width 67 height 32
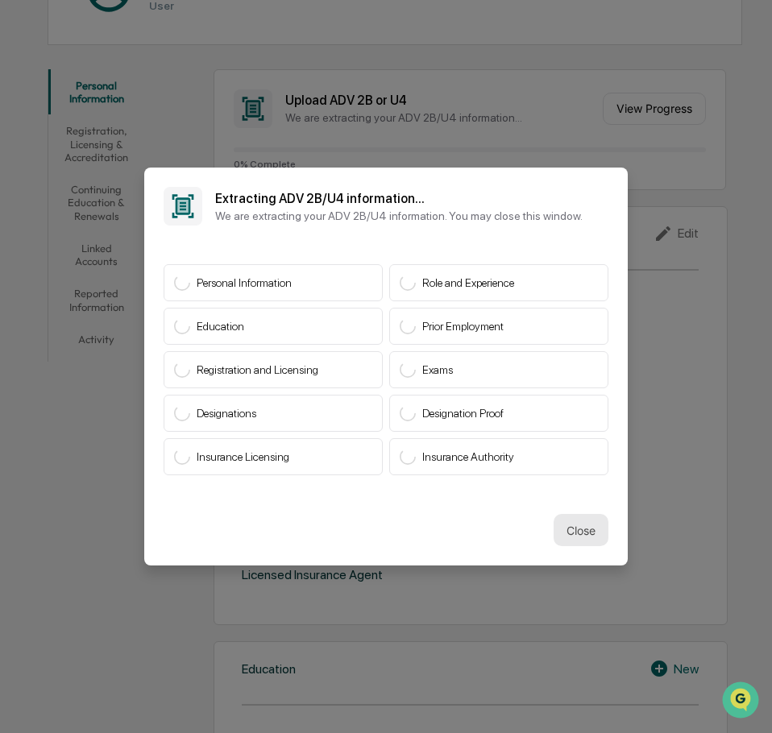
click at [558, 525] on button "Close" at bounding box center [581, 530] width 55 height 32
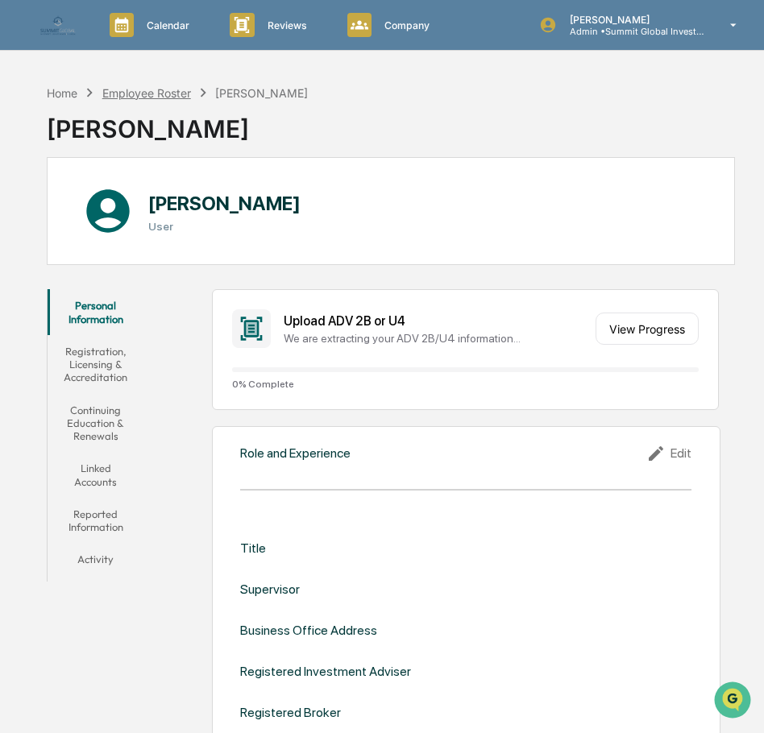
click at [169, 89] on div "Employee Roster" at bounding box center [146, 93] width 89 height 14
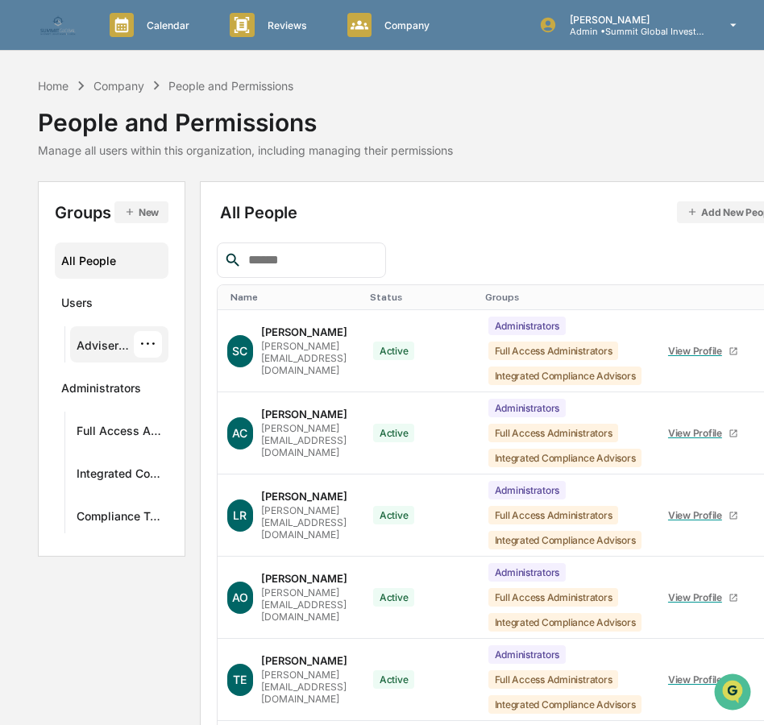
click at [114, 346] on div "Advisers - All" at bounding box center [105, 347] width 57 height 19
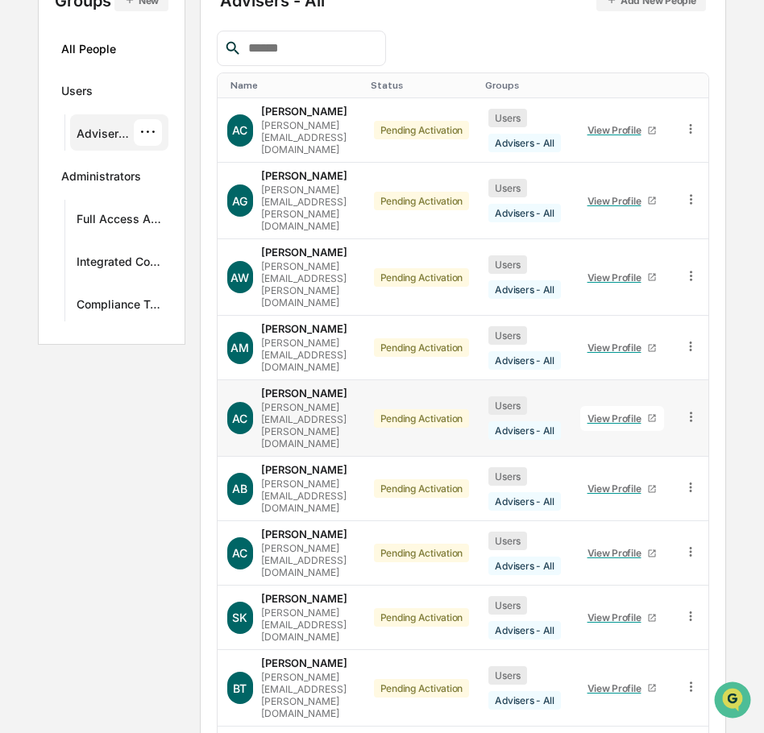
scroll to position [221, 0]
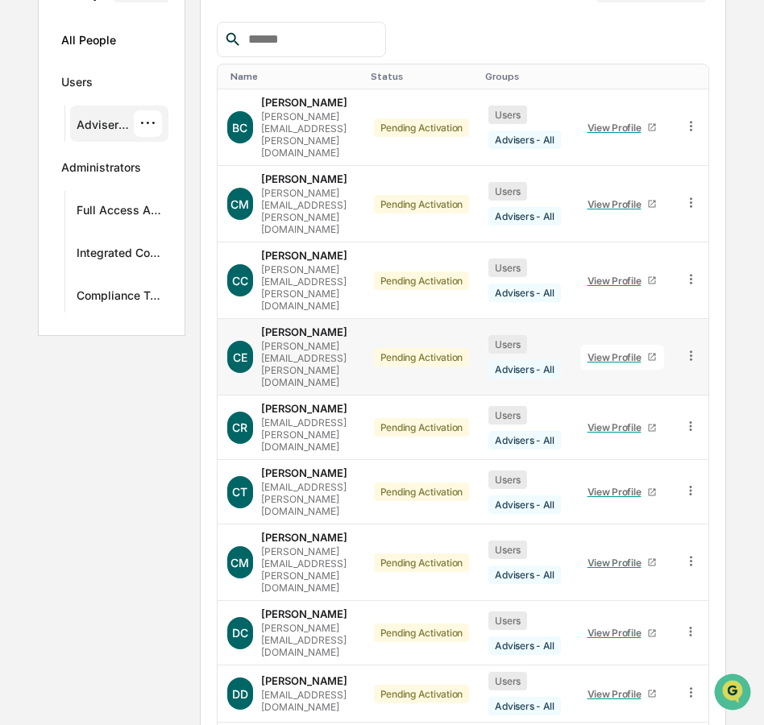
click at [648, 351] on div "View Profile" at bounding box center [617, 357] width 60 height 12
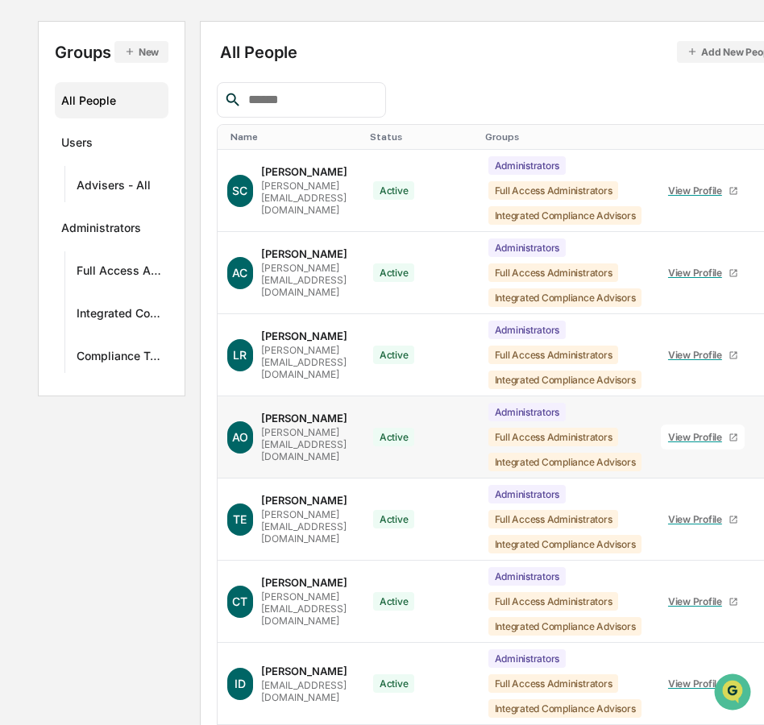
scroll to position [161, 0]
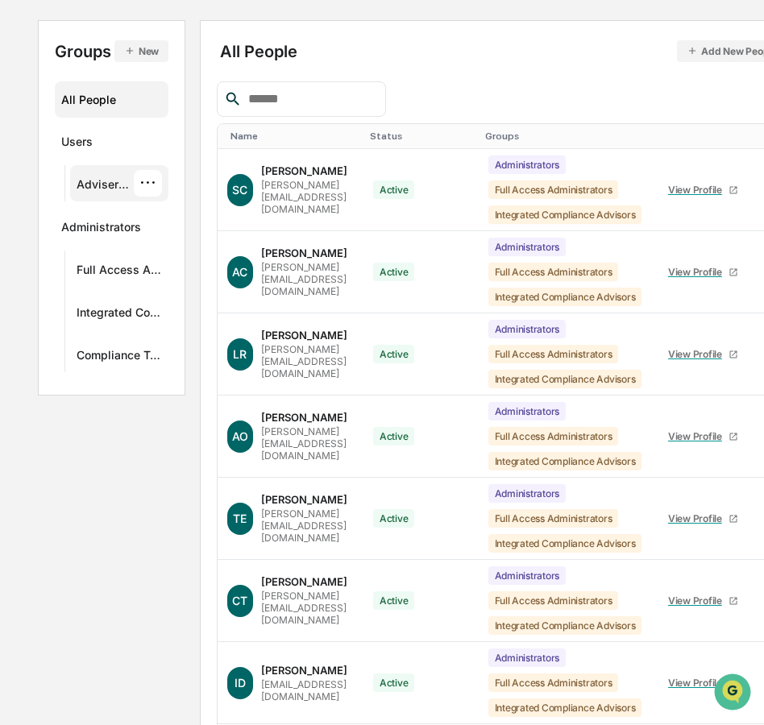
click at [122, 187] on div "Advisers - All" at bounding box center [105, 186] width 57 height 19
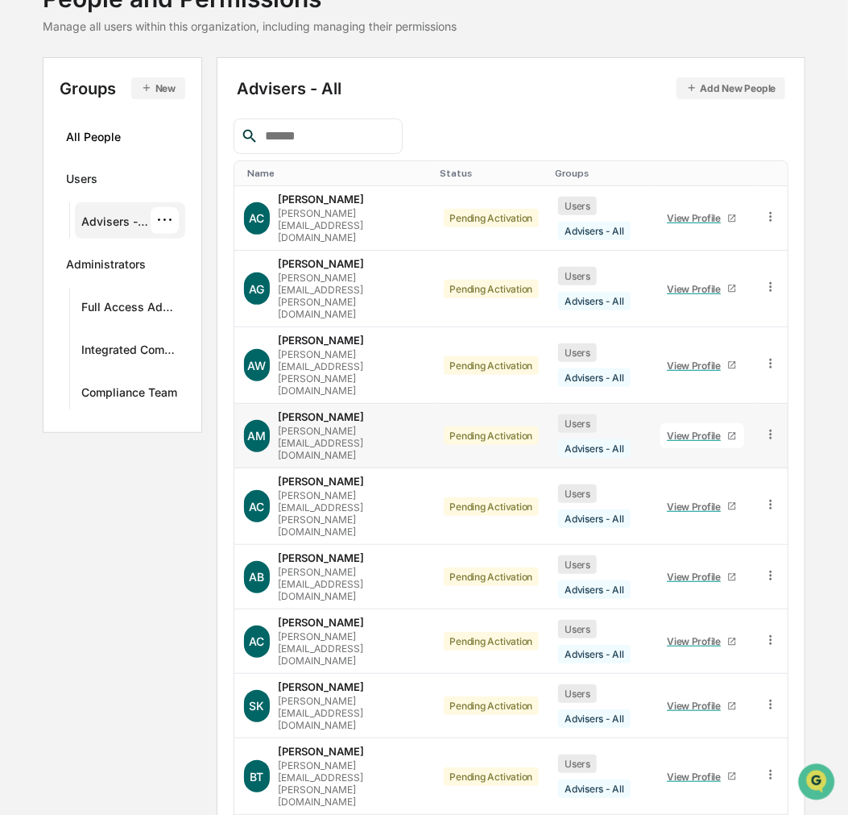
scroll to position [131, 0]
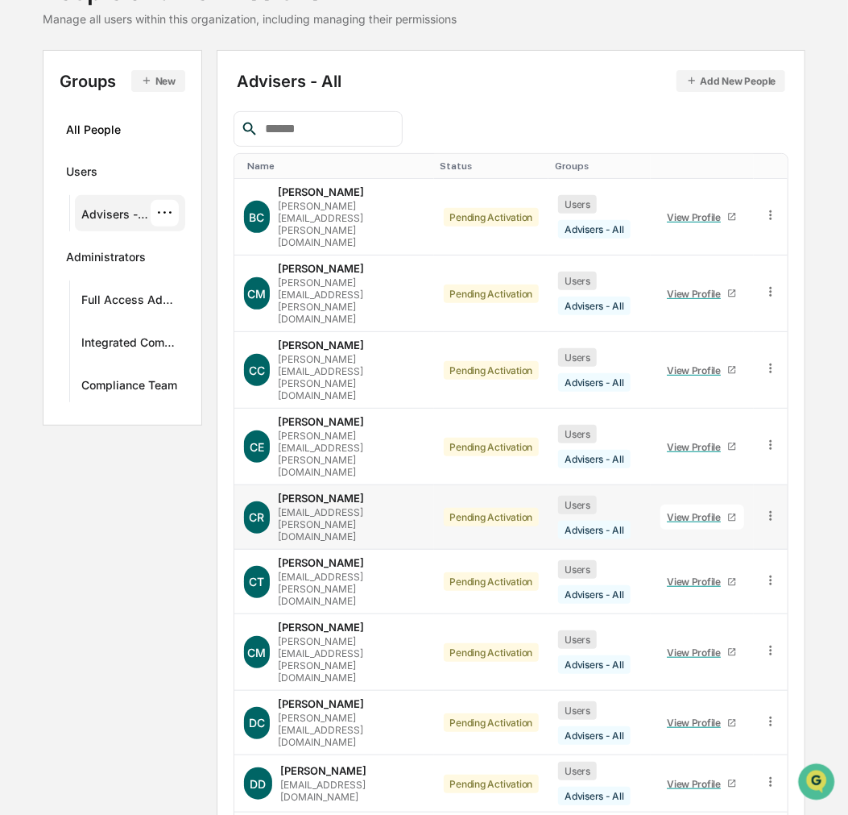
click at [671, 511] on div "View Profile" at bounding box center [697, 517] width 60 height 12
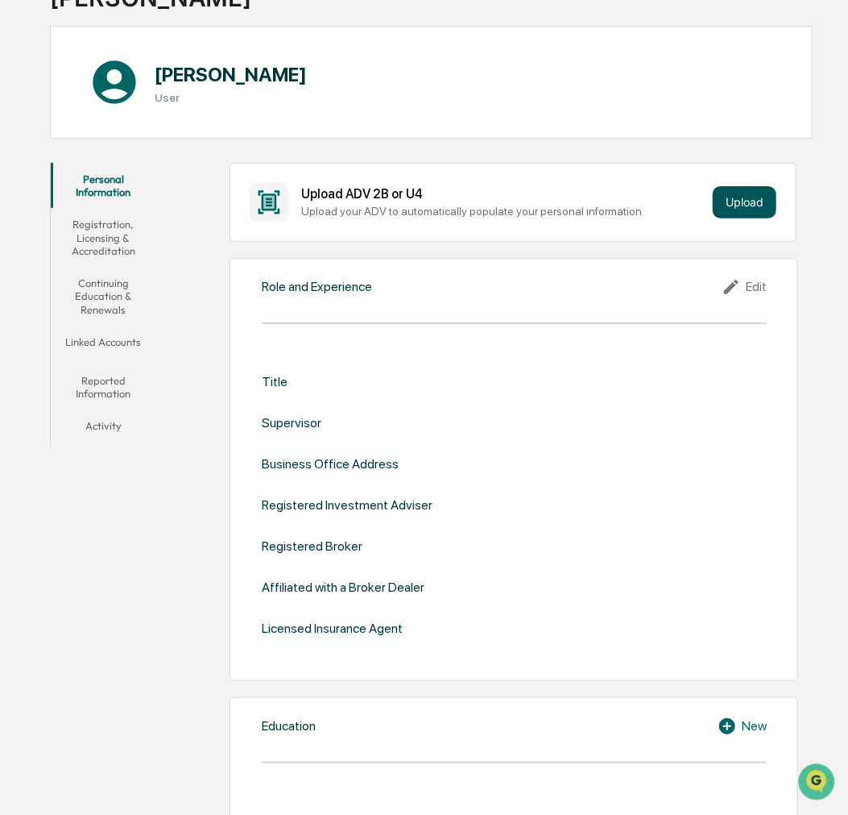
click at [749, 207] on button "Upload" at bounding box center [745, 202] width 64 height 32
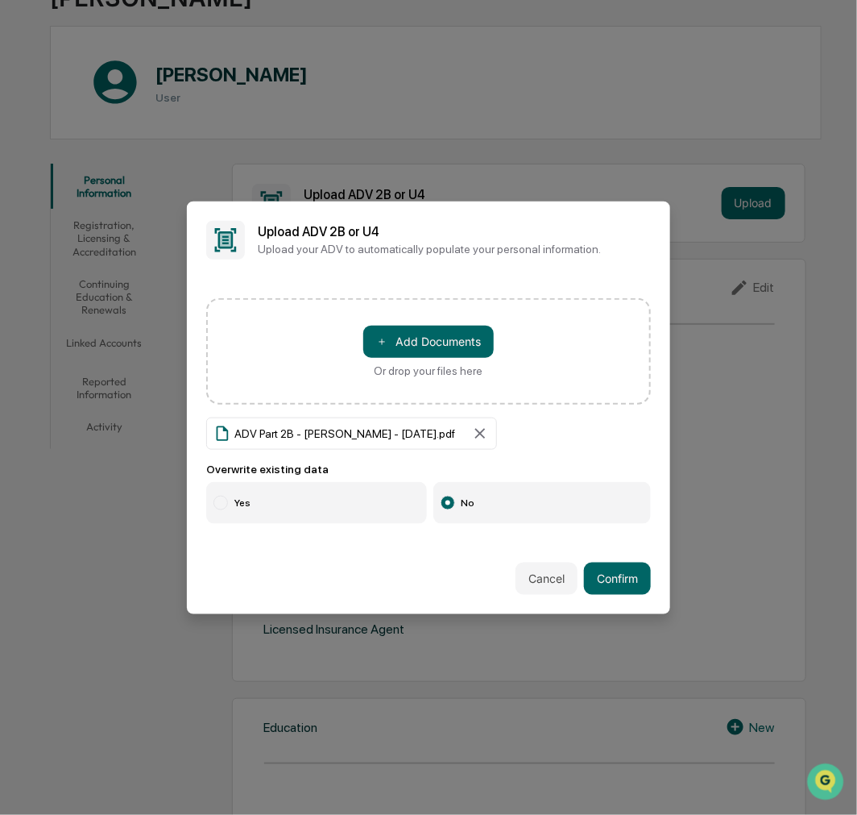
click at [263, 498] on label "Yes" at bounding box center [316, 503] width 221 height 42
click at [591, 569] on button "Confirm" at bounding box center [617, 578] width 67 height 32
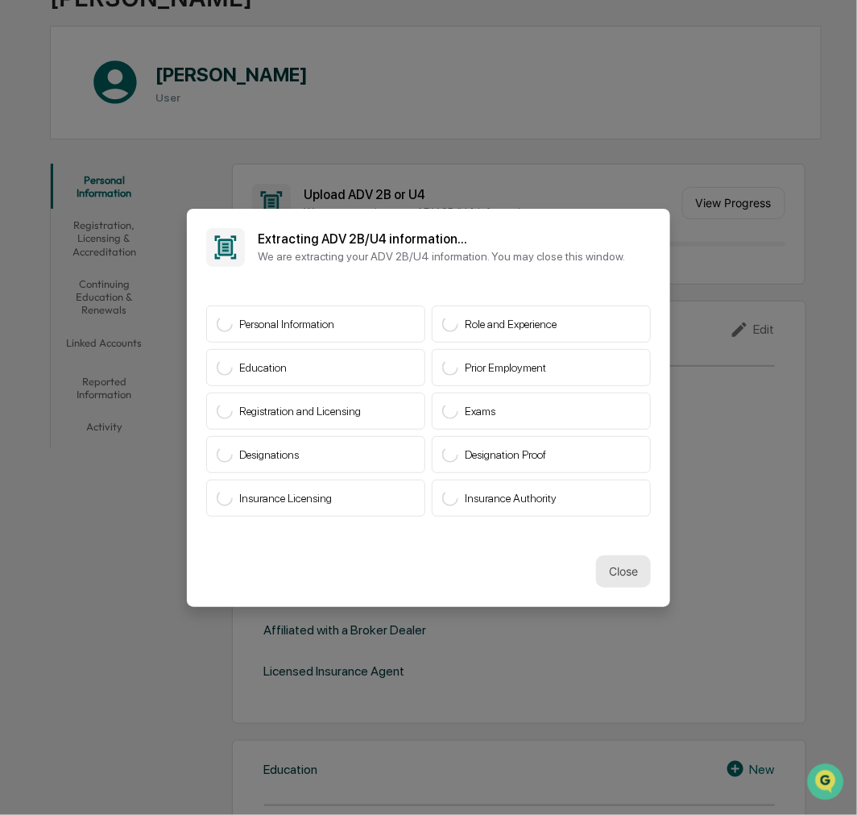
click at [607, 574] on button "Close" at bounding box center [623, 571] width 55 height 32
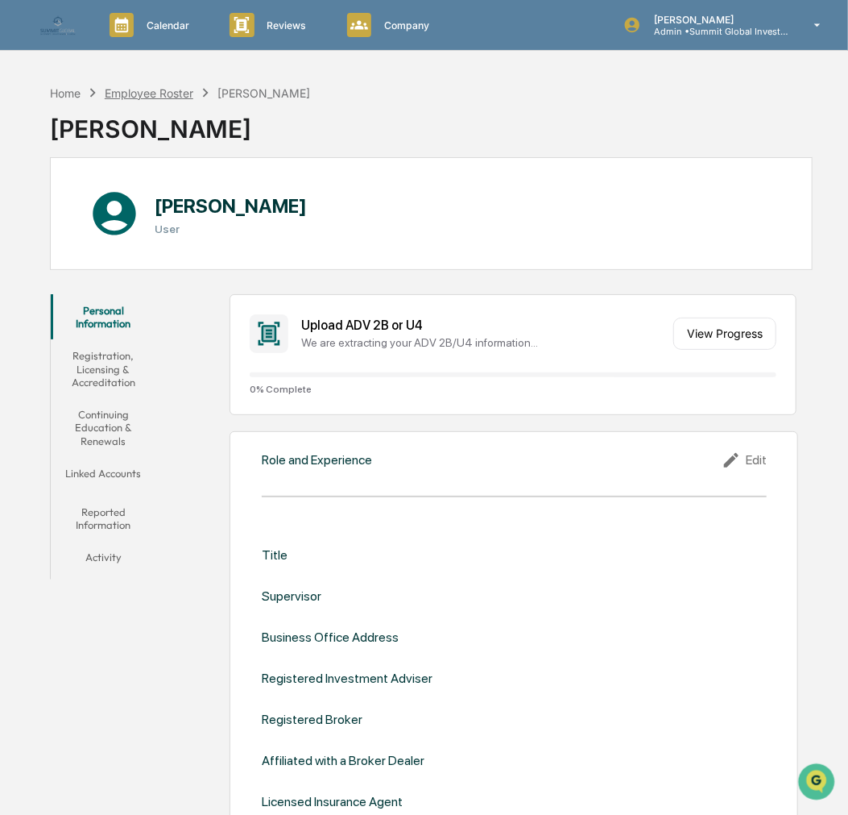
click at [135, 94] on div "Employee Roster" at bounding box center [149, 93] width 89 height 14
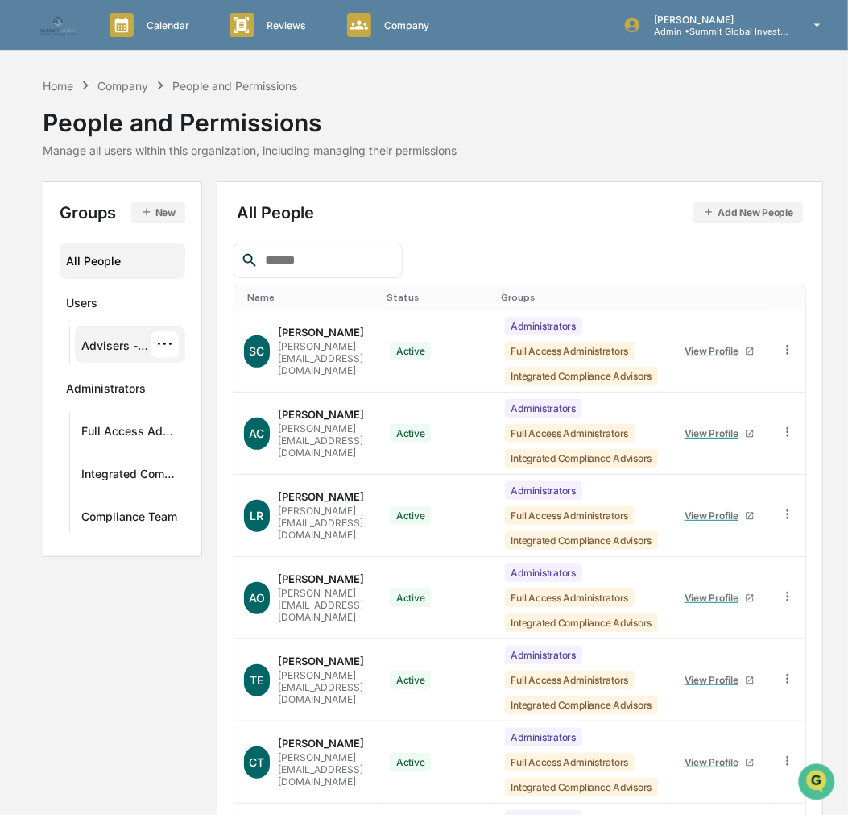
click at [110, 346] on div "Advisers - All" at bounding box center [115, 347] width 69 height 19
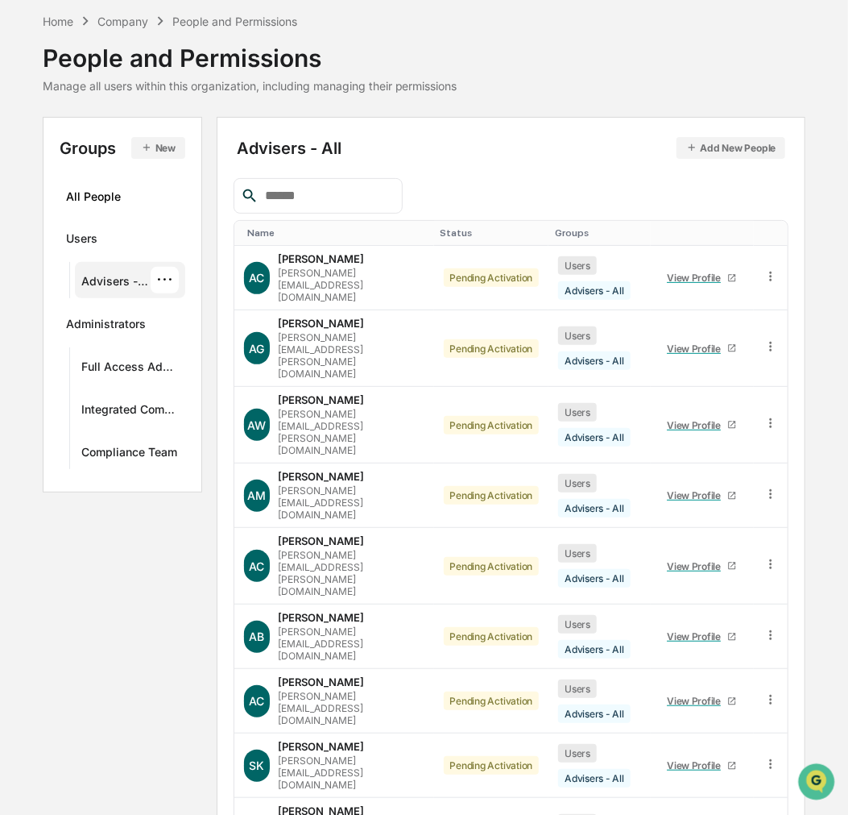
scroll to position [131, 0]
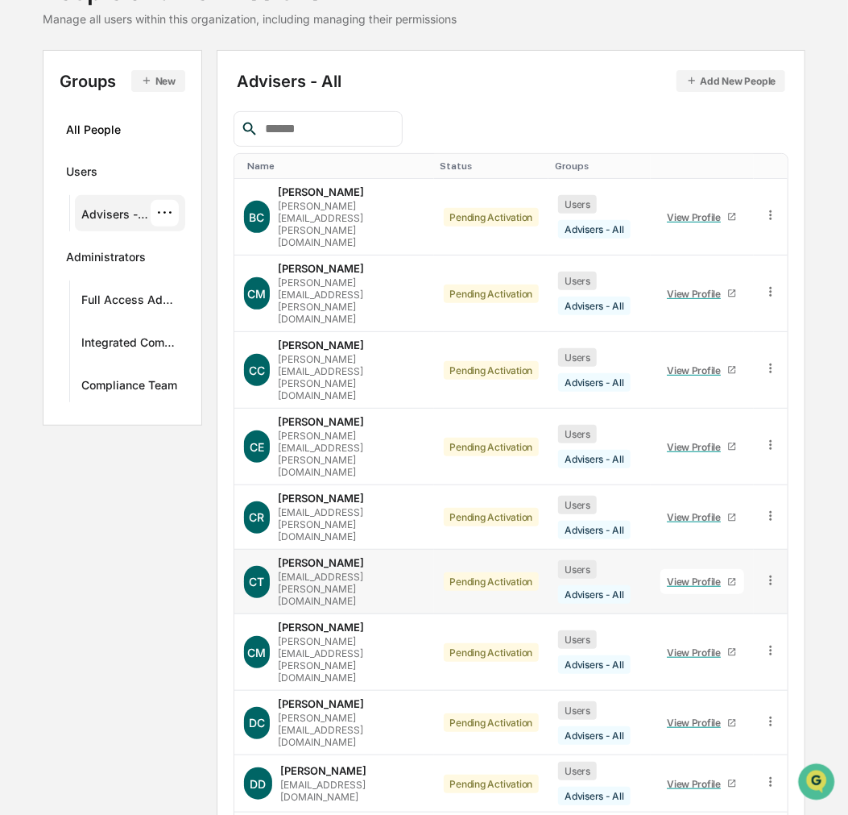
click at [688, 575] on div "View Profile" at bounding box center [697, 581] width 60 height 12
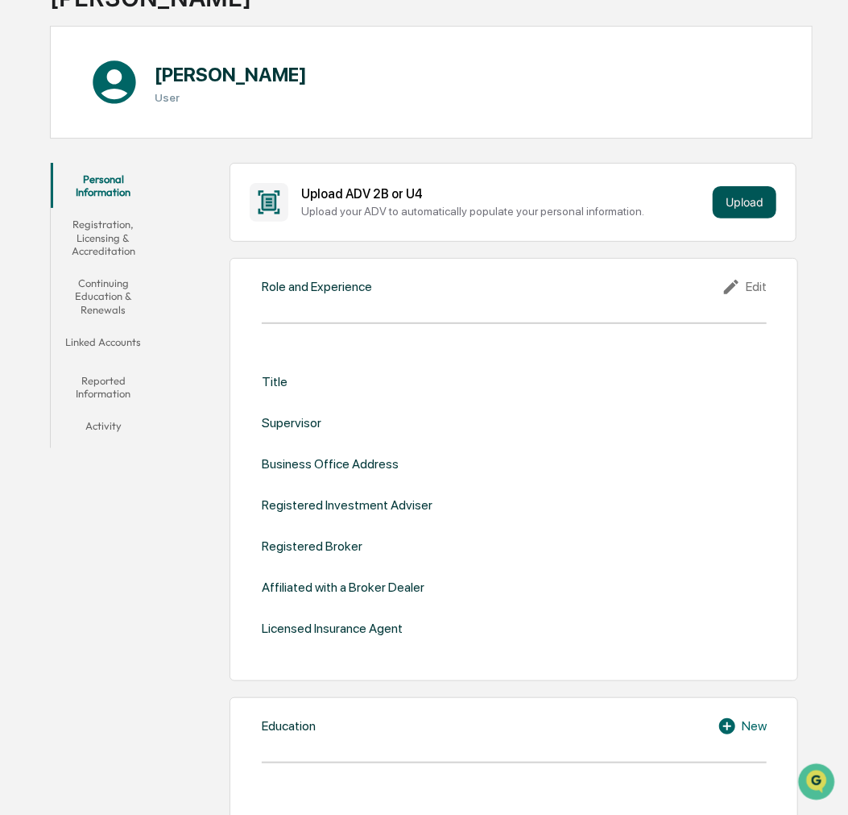
click at [719, 196] on button "Upload" at bounding box center [745, 202] width 64 height 32
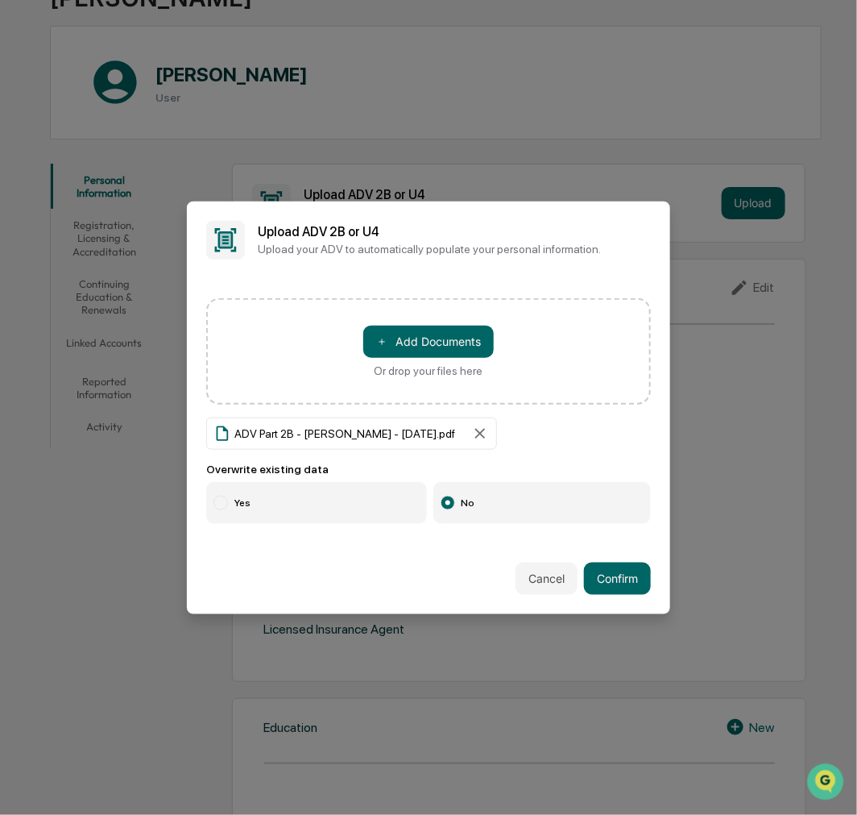
click at [243, 504] on label "Yes" at bounding box center [316, 503] width 221 height 42
click at [622, 562] on button "Confirm" at bounding box center [617, 578] width 67 height 32
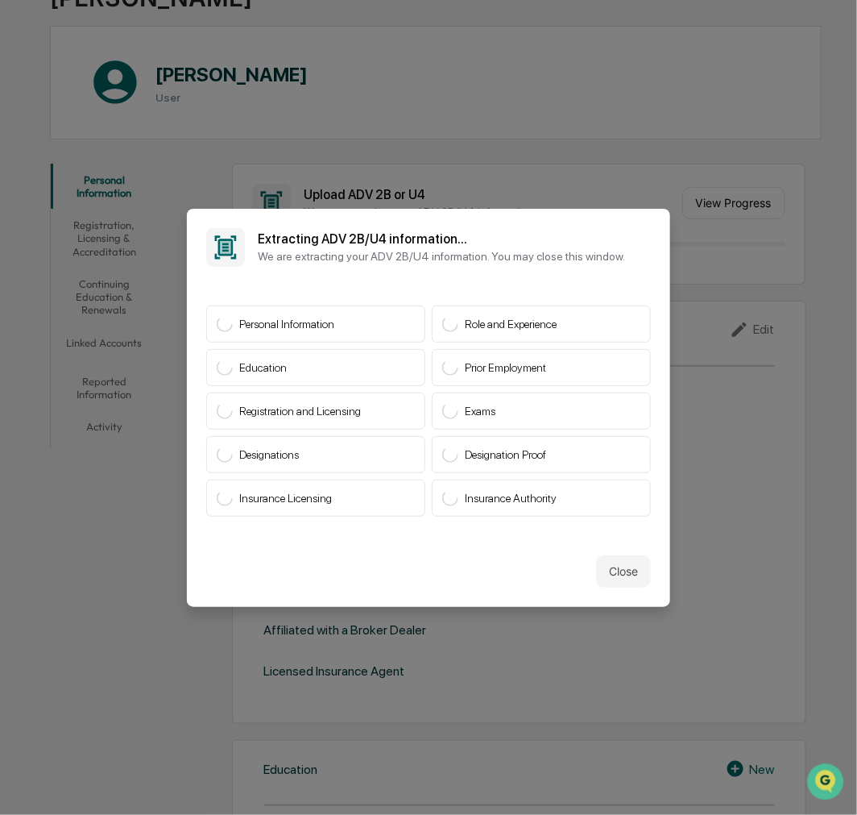
click at [622, 562] on button "Close" at bounding box center [623, 571] width 55 height 32
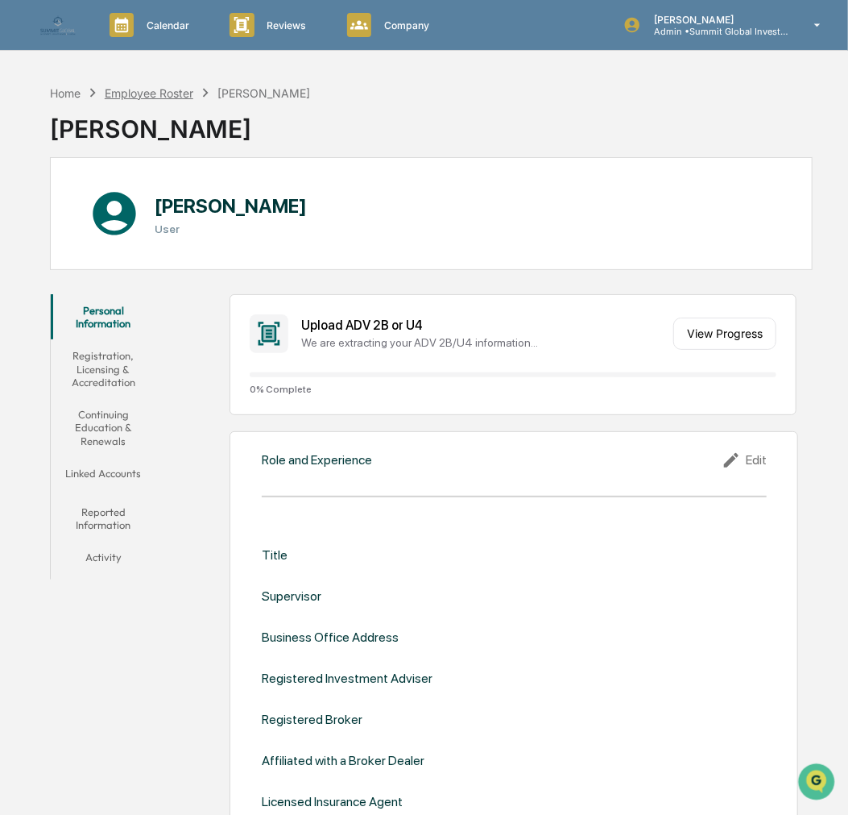
click at [161, 93] on div "Employee Roster" at bounding box center [149, 93] width 89 height 14
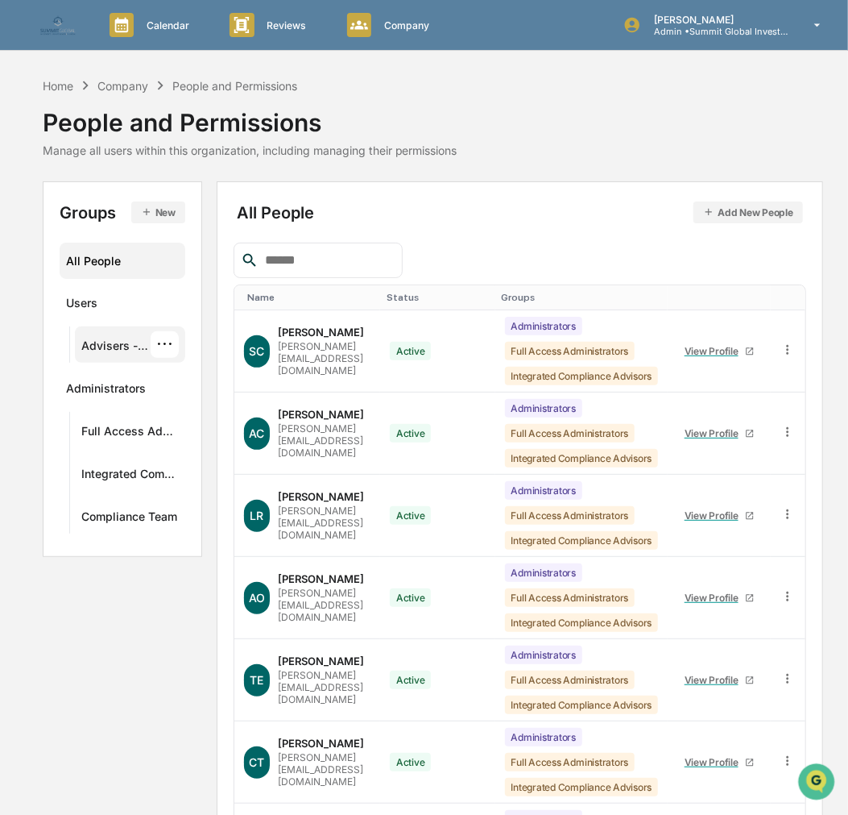
click at [124, 344] on div "Advisers - All" at bounding box center [115, 347] width 69 height 19
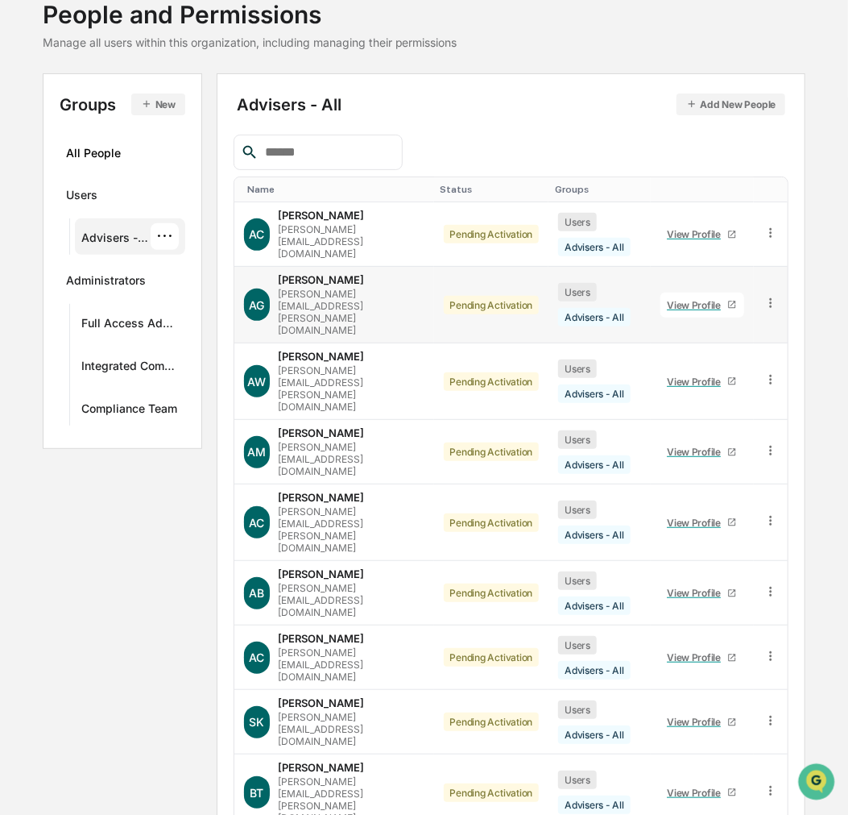
scroll to position [131, 0]
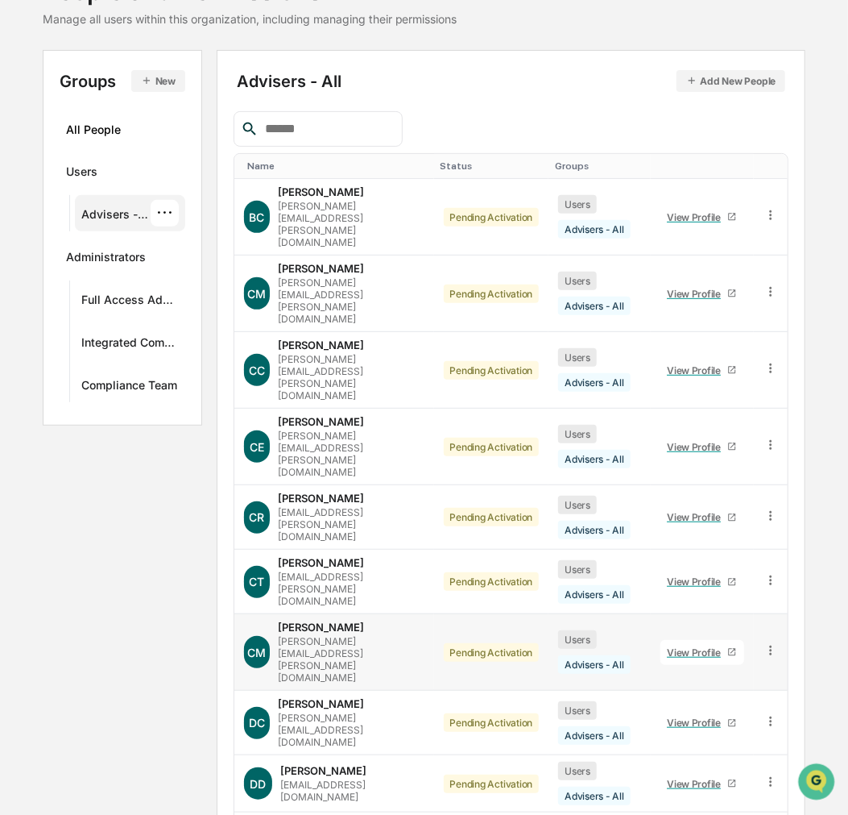
click at [714, 646] on div "View Profile" at bounding box center [697, 652] width 60 height 12
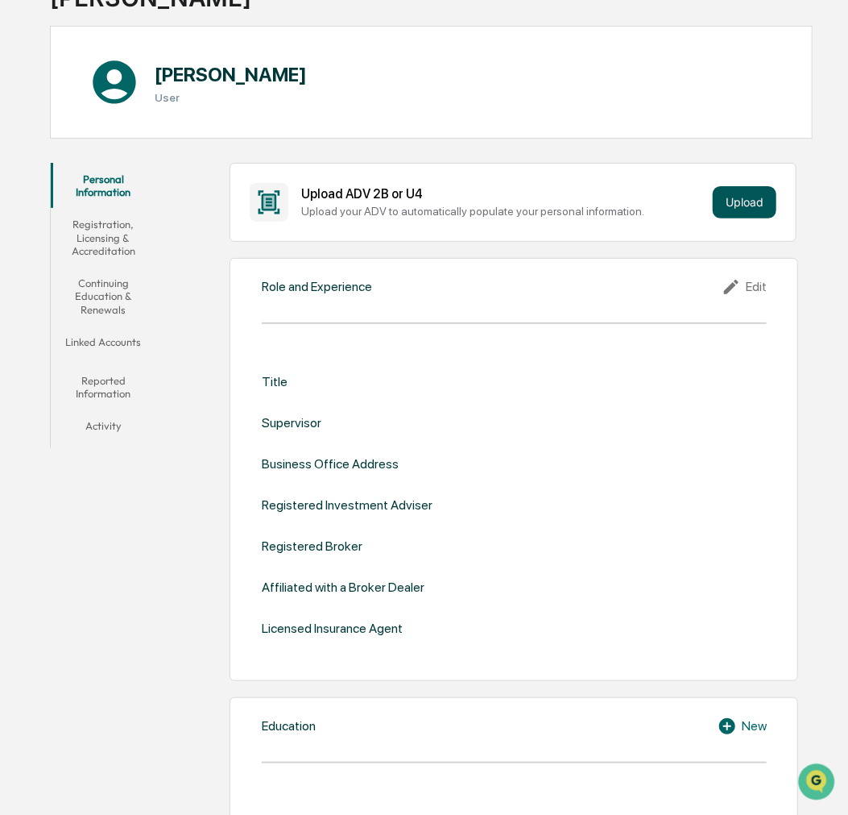
click at [730, 204] on button "Upload" at bounding box center [745, 202] width 64 height 32
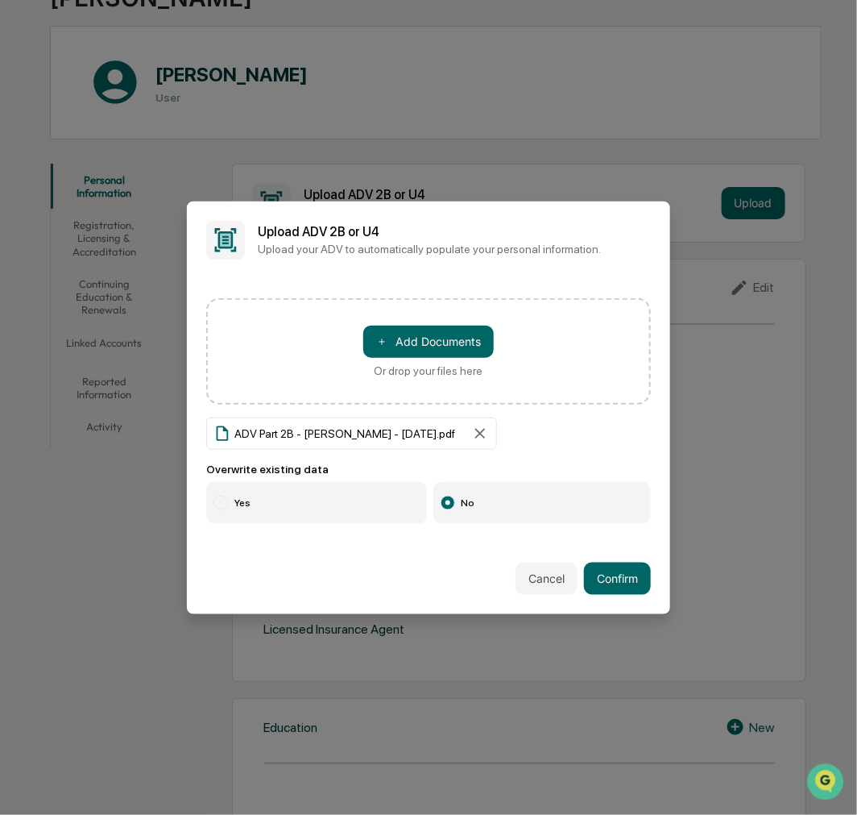
click at [306, 493] on label "Yes" at bounding box center [316, 503] width 221 height 42
click at [602, 565] on button "Confirm" at bounding box center [617, 578] width 67 height 32
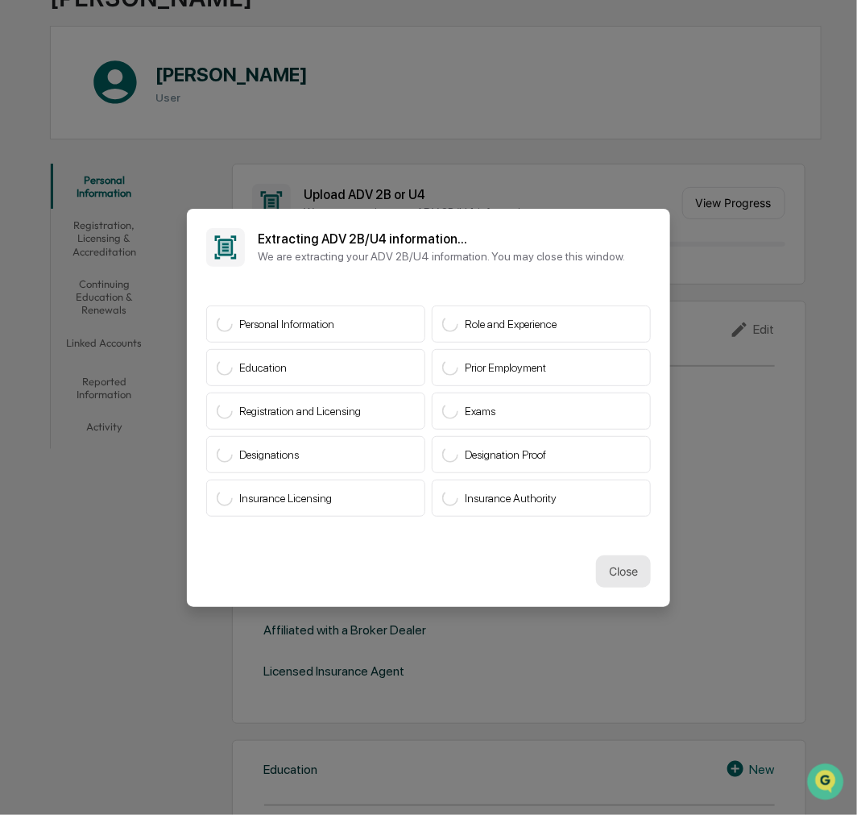
click at [638, 559] on button "Close" at bounding box center [623, 571] width 55 height 32
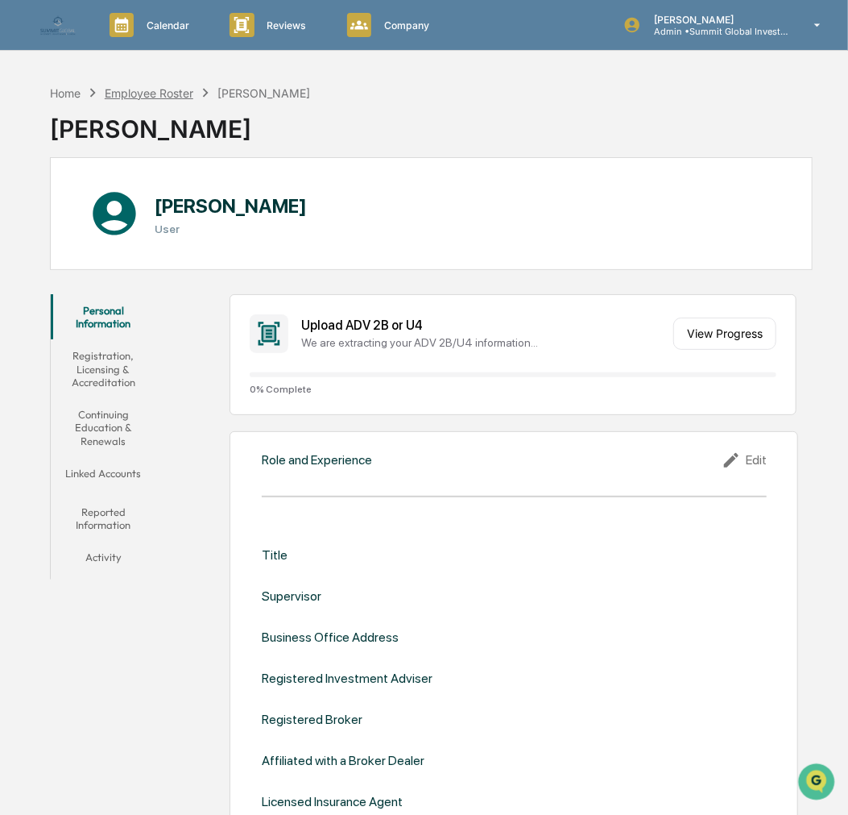
click at [180, 93] on div "Employee Roster" at bounding box center [149, 93] width 89 height 14
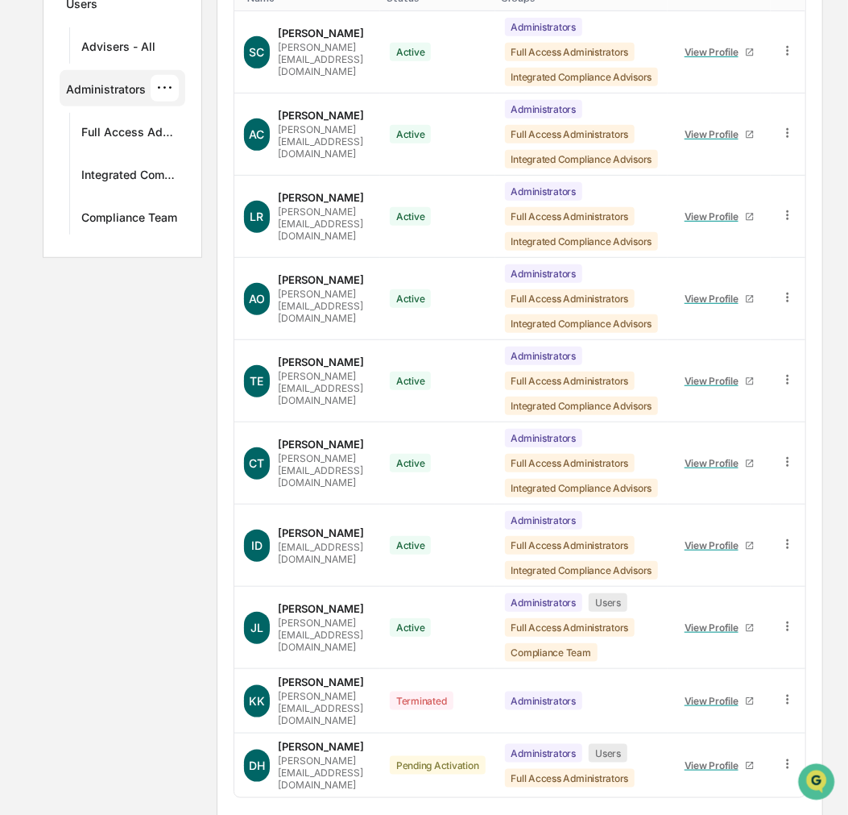
scroll to position [322, 0]
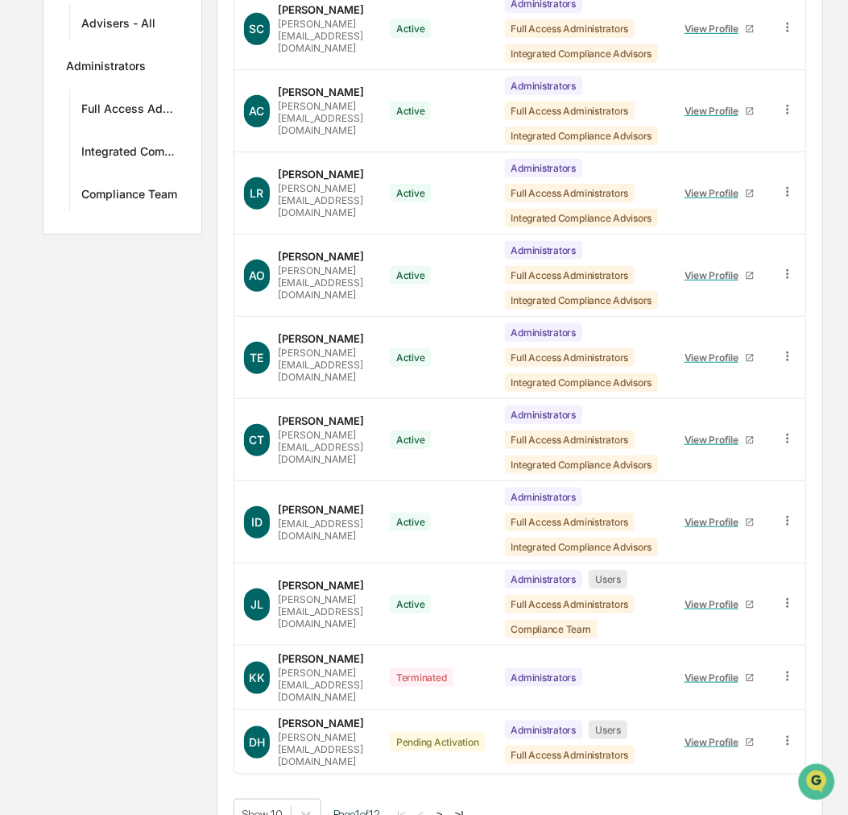
click at [447, 733] on button ">" at bounding box center [440, 814] width 16 height 14
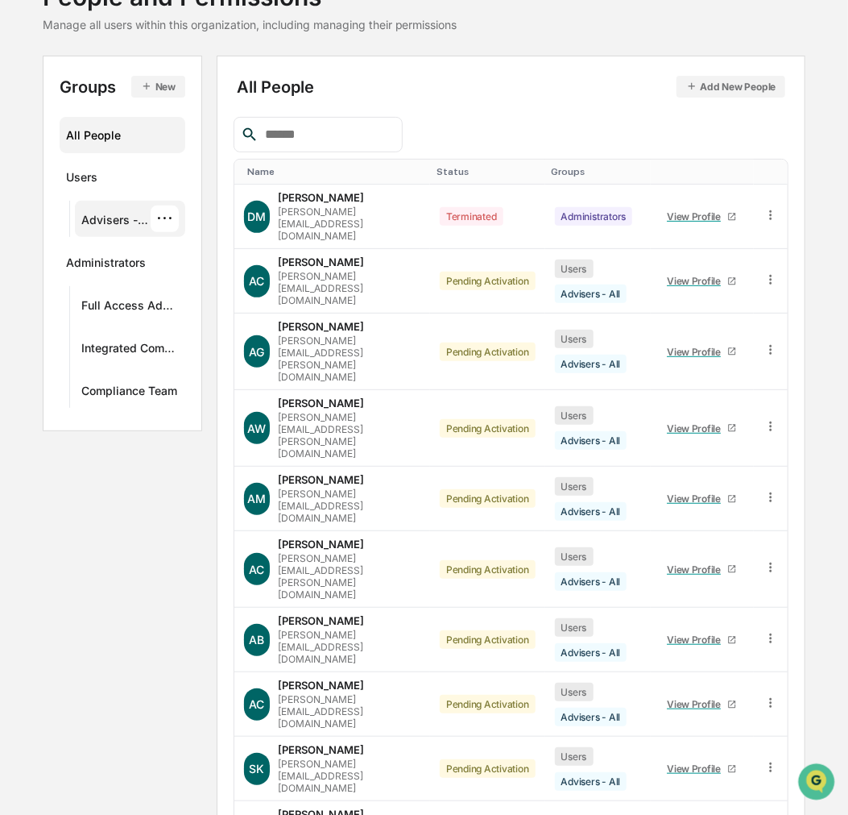
click at [110, 226] on div "Advisers - All" at bounding box center [115, 222] width 69 height 19
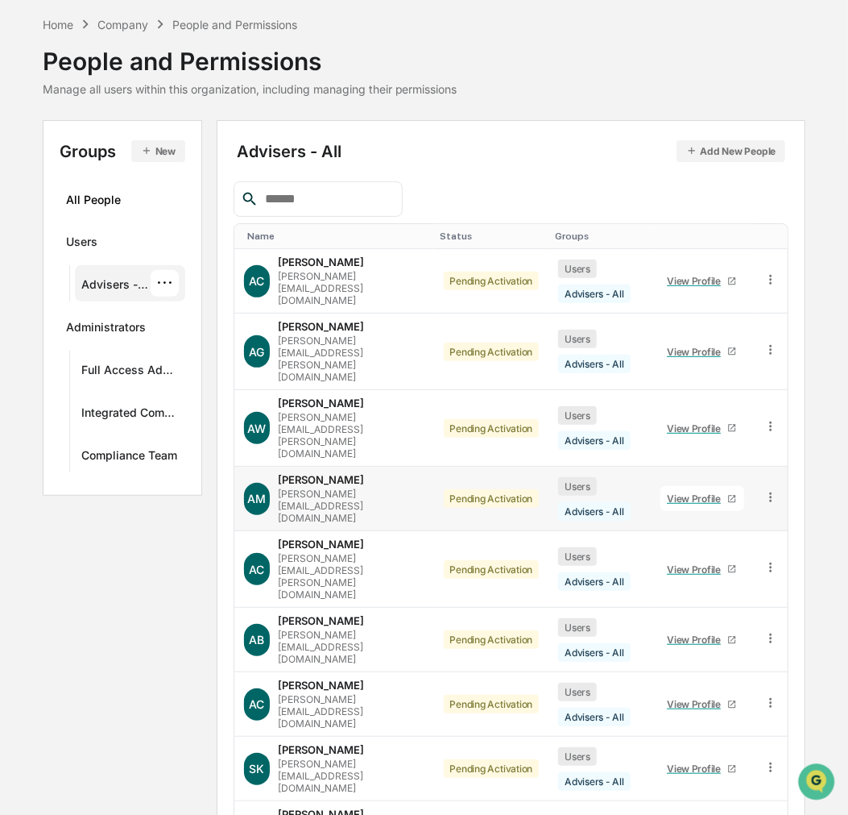
scroll to position [131, 0]
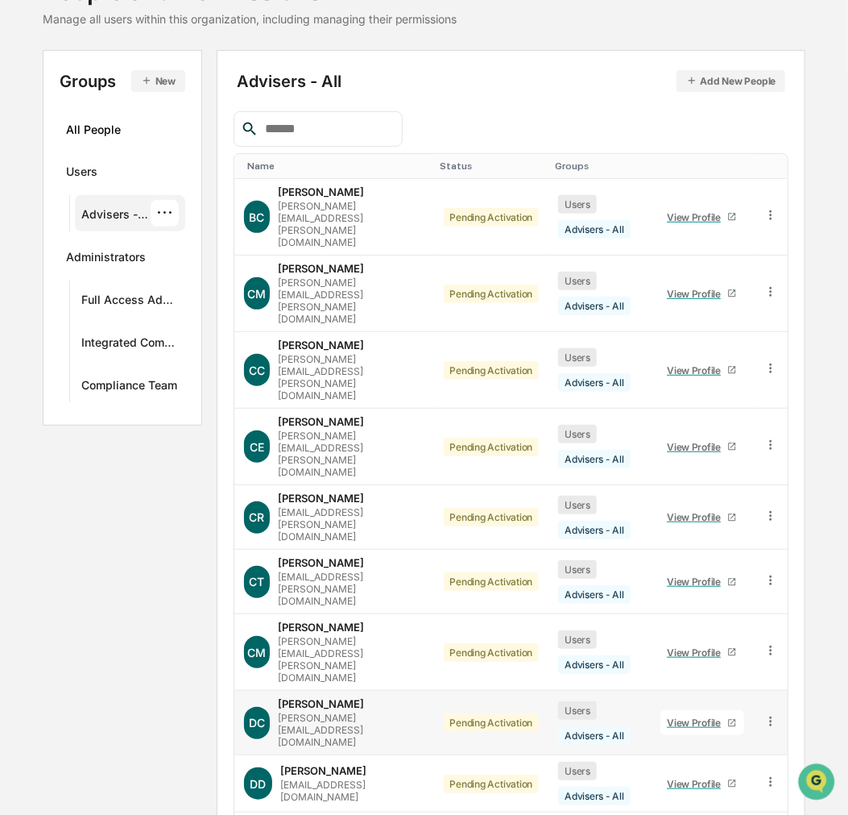
click at [686, 716] on div "View Profile" at bounding box center [697, 722] width 60 height 12
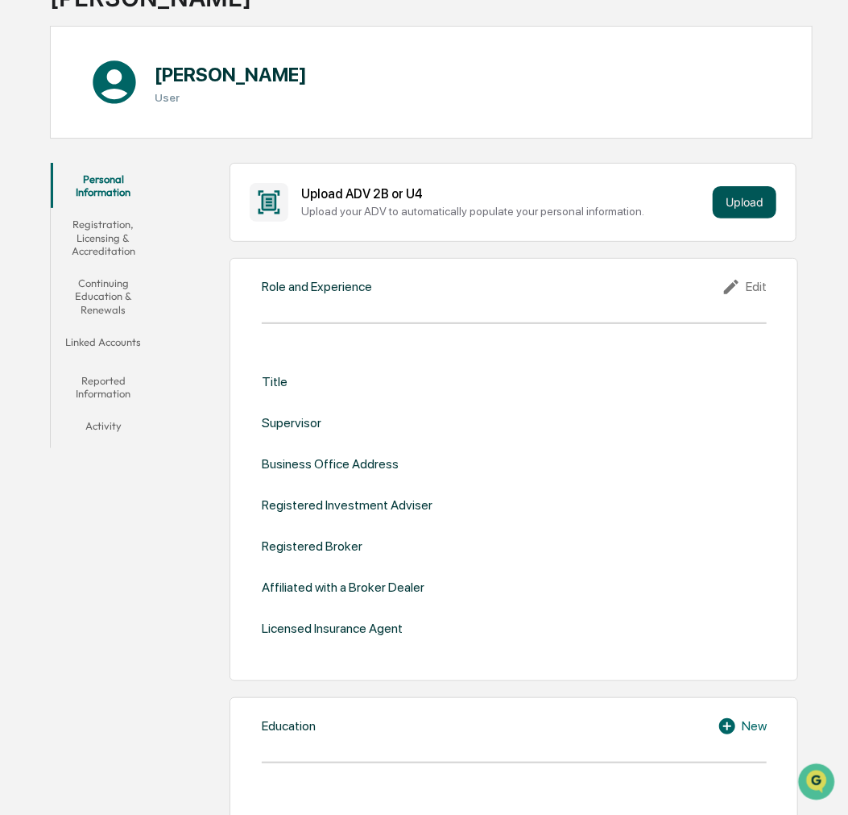
click at [736, 201] on button "Upload" at bounding box center [745, 202] width 64 height 32
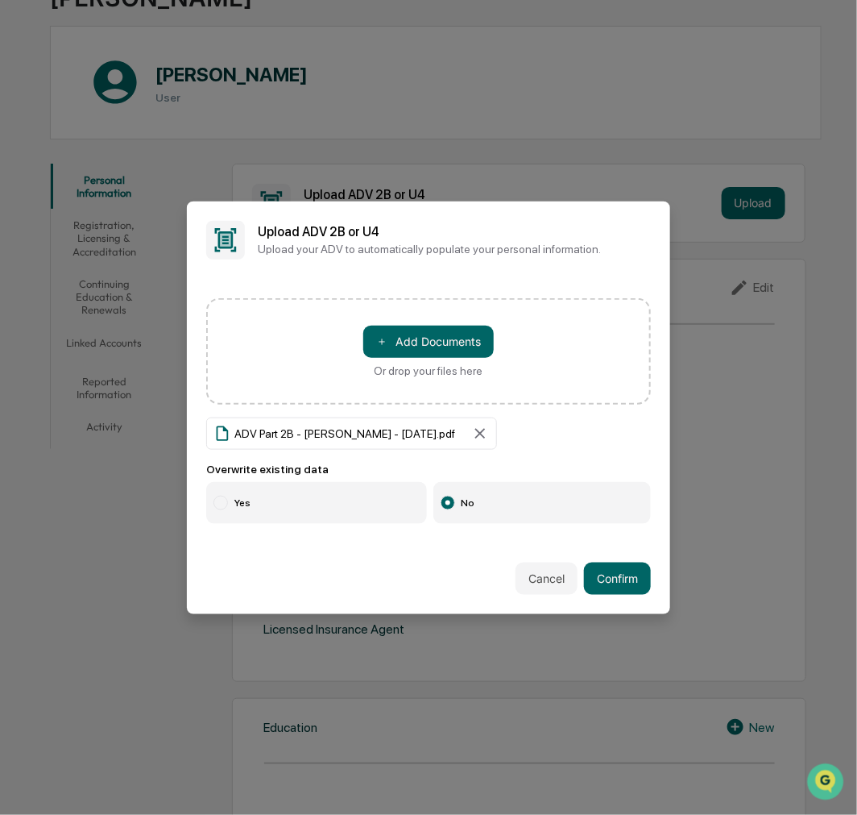
click at [316, 501] on label "Yes" at bounding box center [316, 503] width 221 height 42
click at [597, 570] on button "Confirm" at bounding box center [617, 578] width 67 height 32
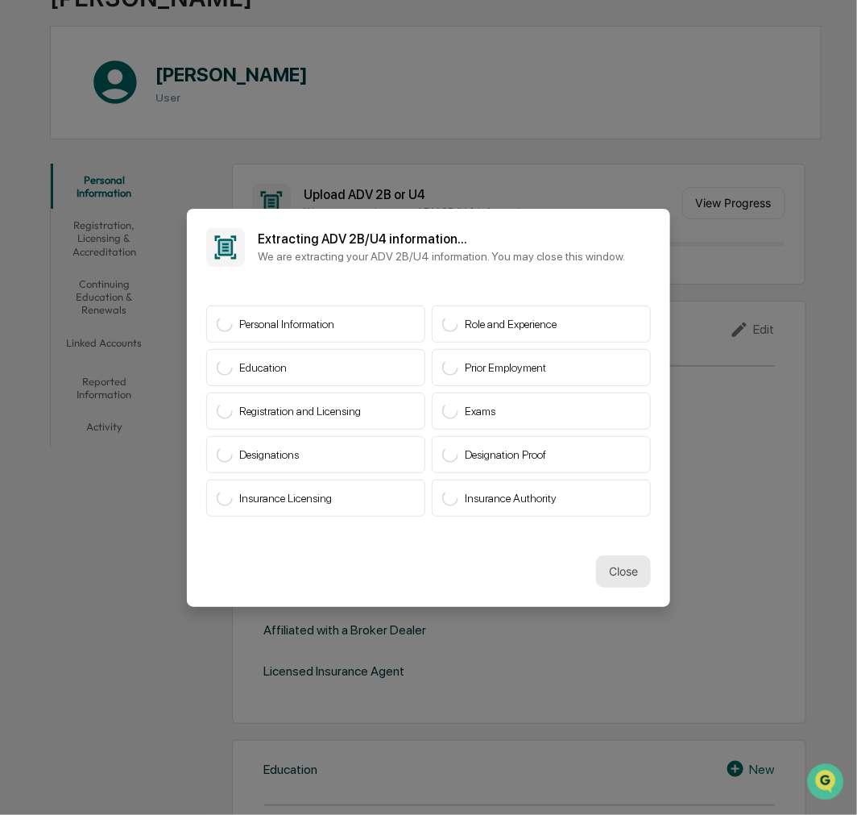
click at [606, 562] on button "Close" at bounding box center [623, 571] width 55 height 32
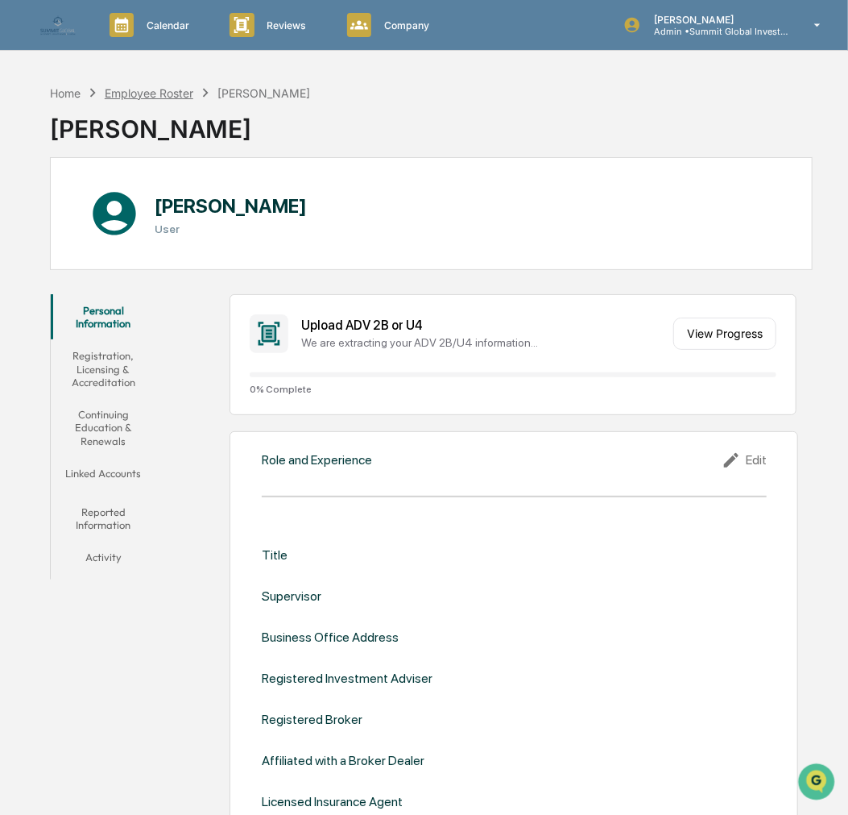
click at [135, 86] on div "Employee Roster" at bounding box center [149, 93] width 89 height 14
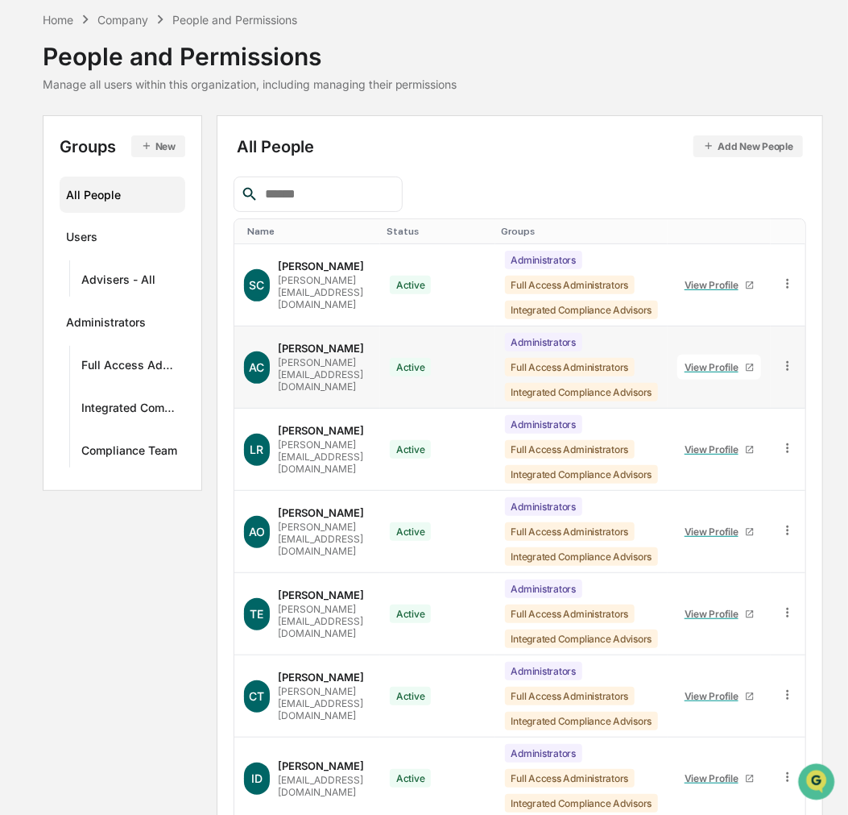
scroll to position [268, 0]
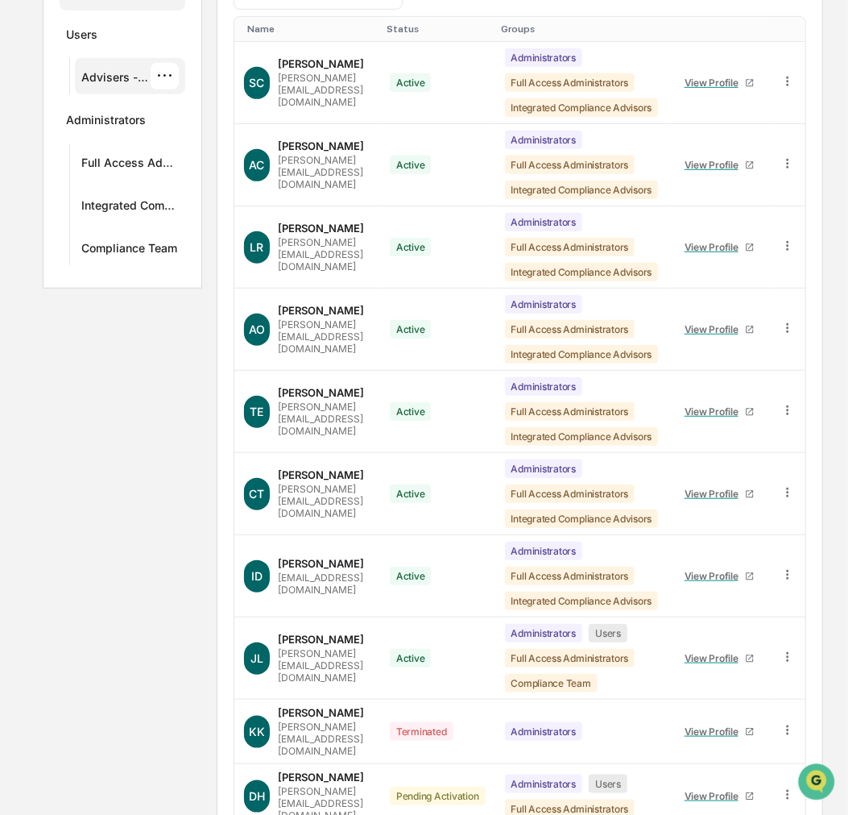
click at [131, 64] on div "Advisers - All ···" at bounding box center [129, 76] width 97 height 27
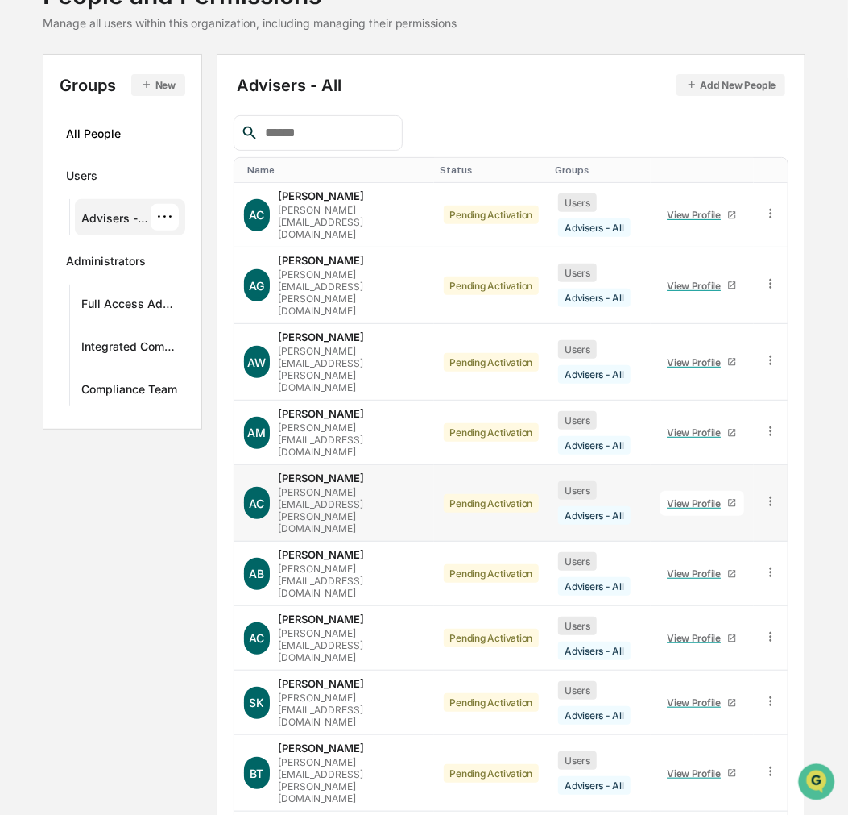
scroll to position [131, 0]
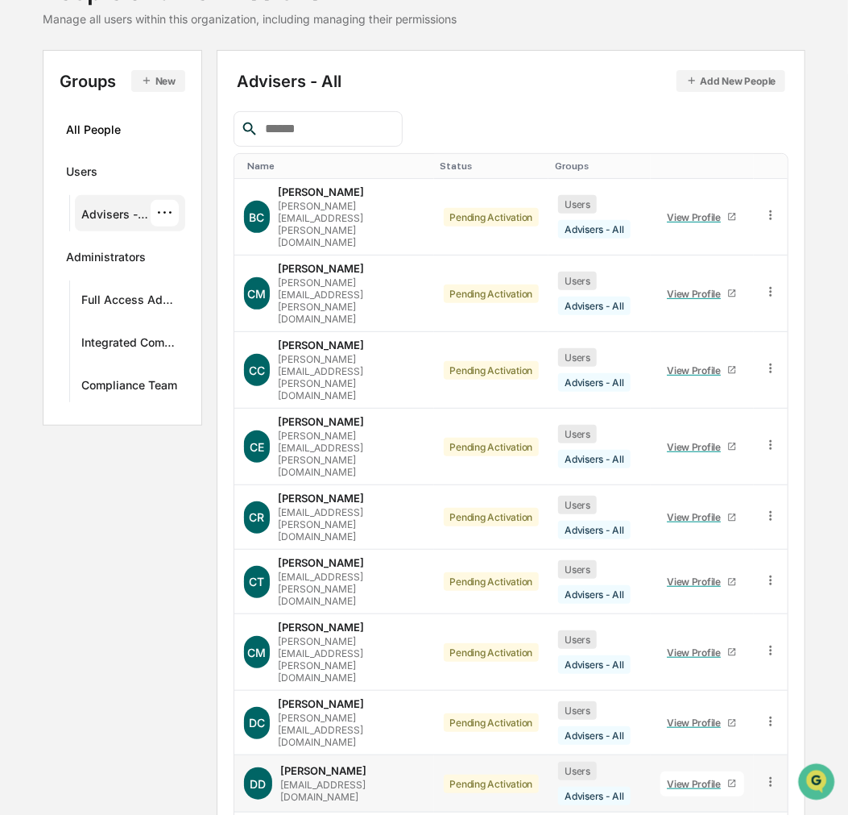
click at [709, 733] on div "View Profile" at bounding box center [697, 784] width 60 height 12
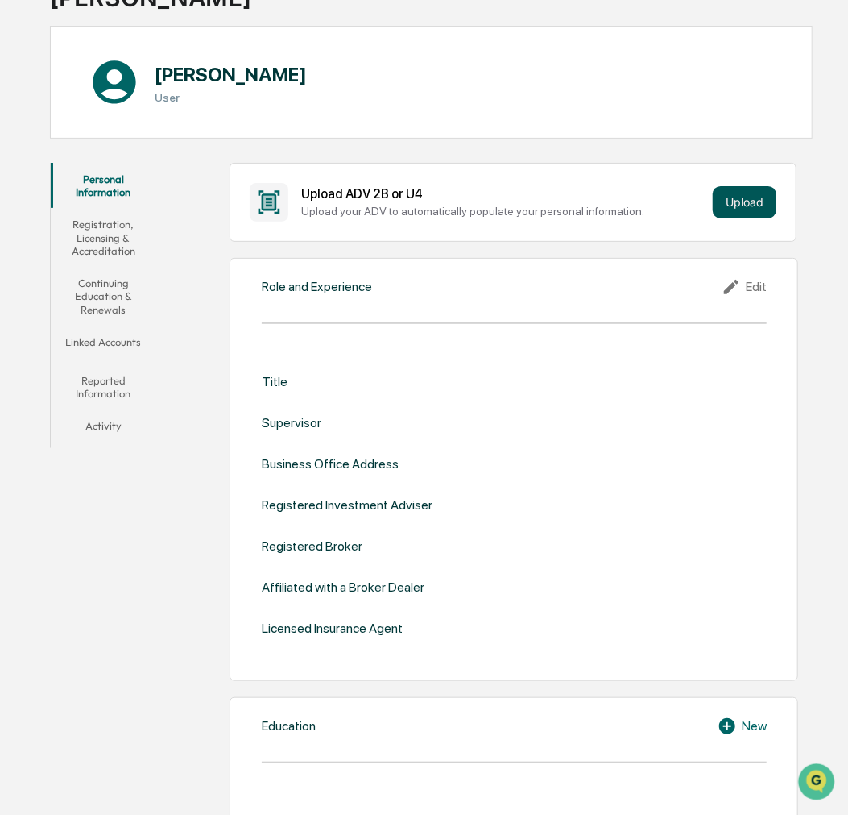
click at [738, 196] on button "Upload" at bounding box center [745, 202] width 64 height 32
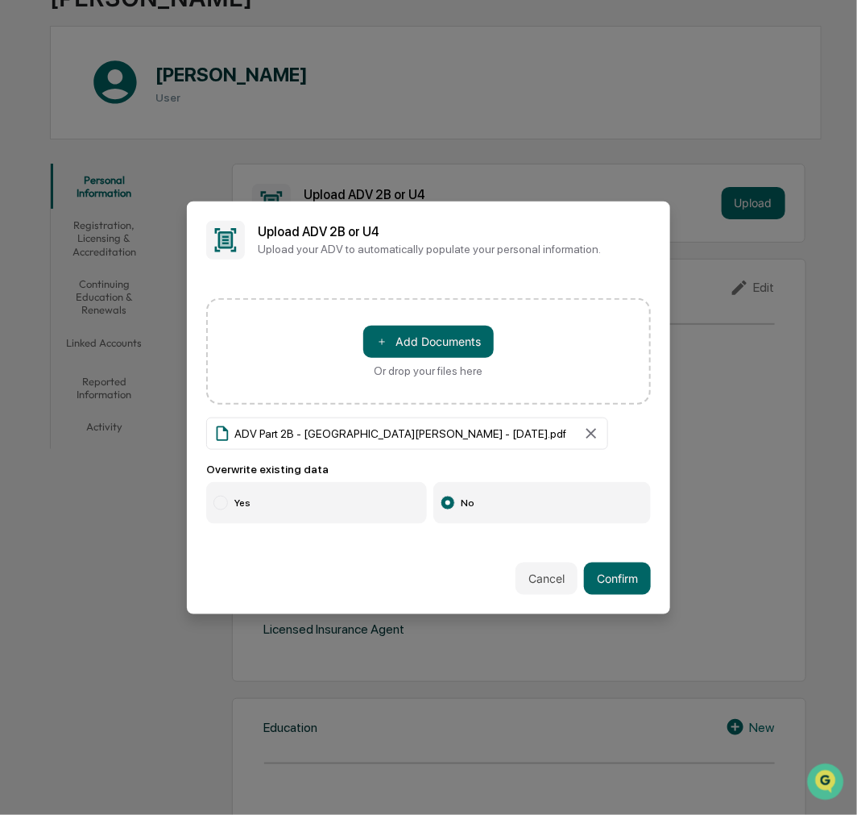
click at [270, 500] on label "Yes" at bounding box center [316, 503] width 221 height 42
click at [604, 574] on button "Confirm" at bounding box center [617, 578] width 67 height 32
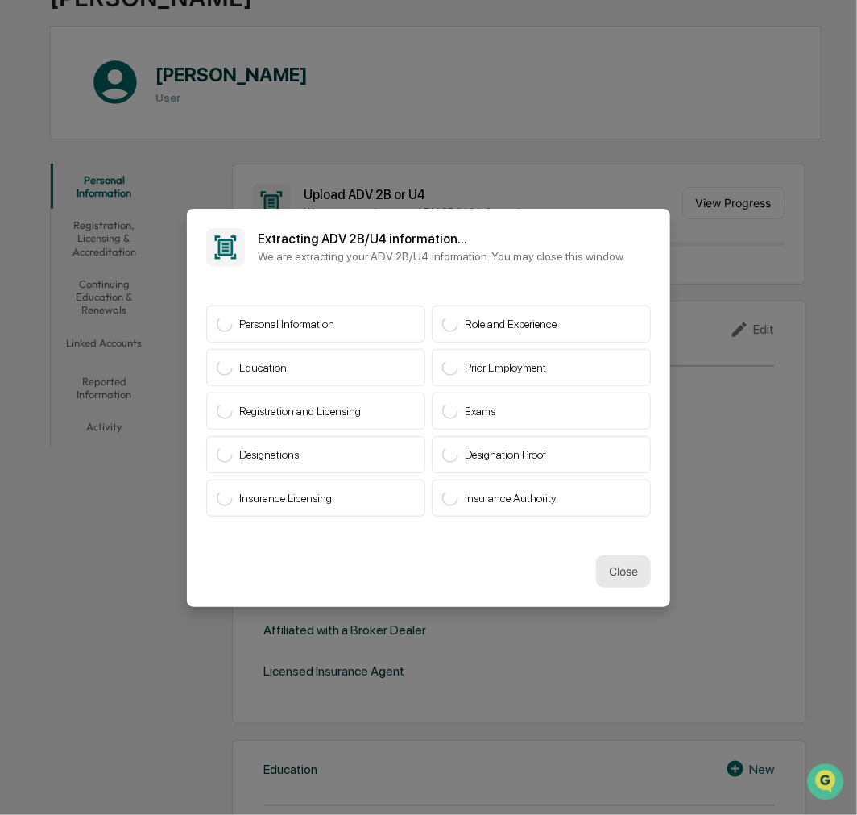
click at [597, 564] on button "Close" at bounding box center [623, 571] width 55 height 32
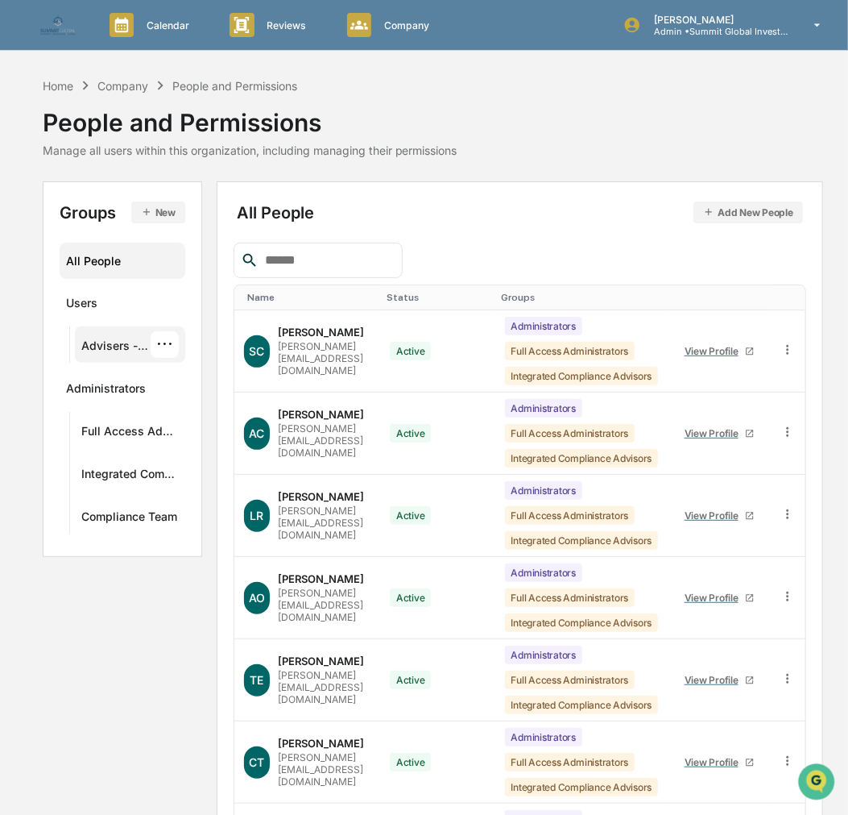
click at [132, 348] on div "Advisers - All" at bounding box center [115, 347] width 69 height 19
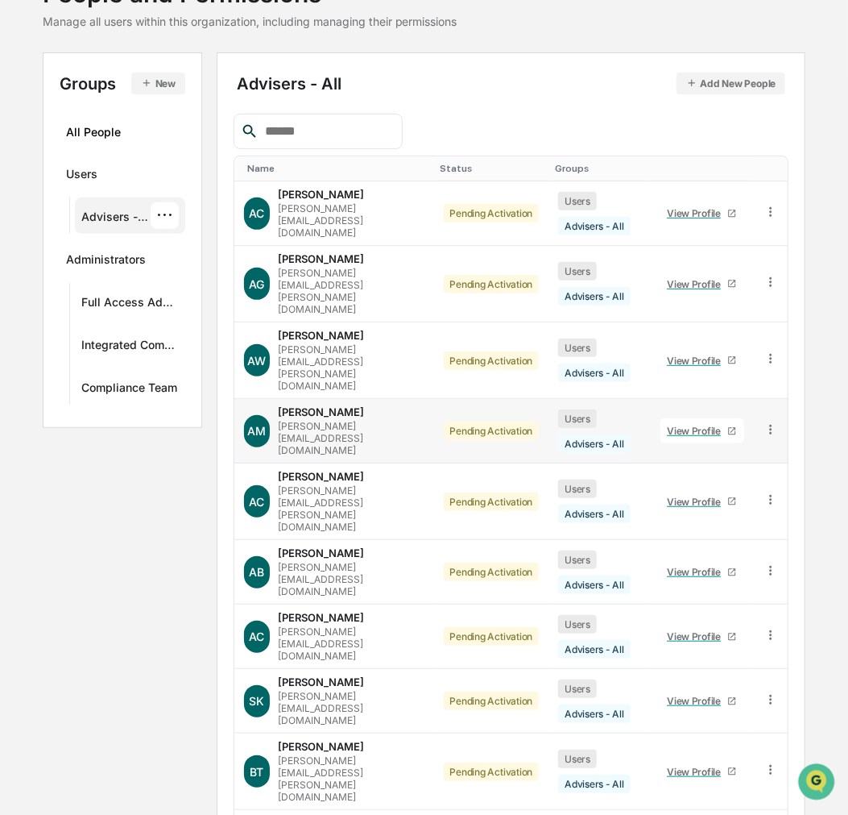
scroll to position [131, 0]
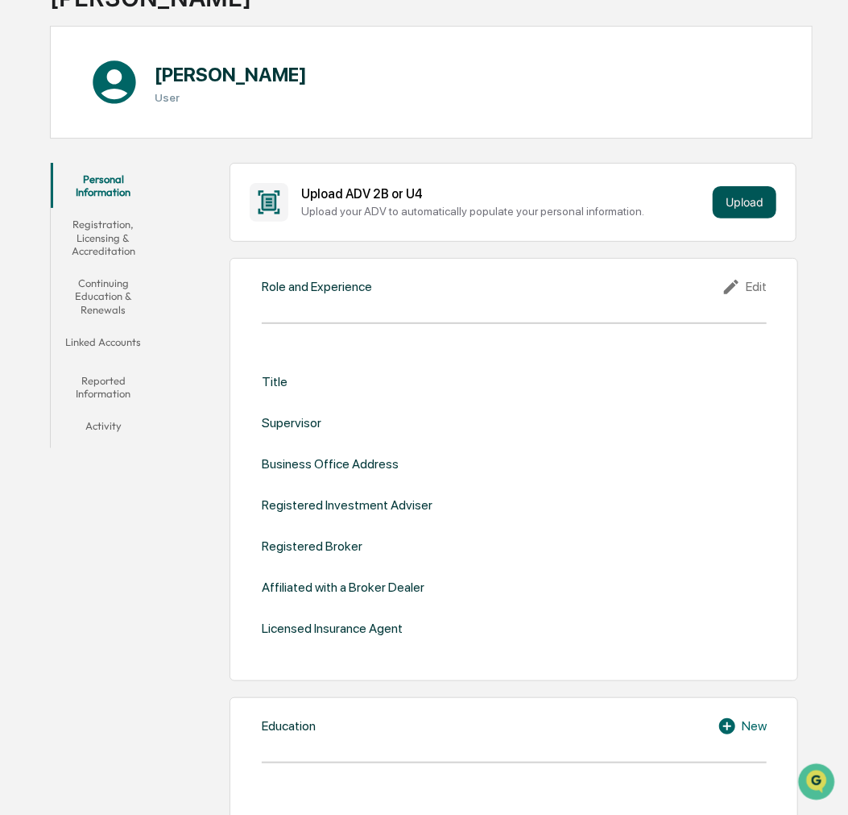
click at [757, 195] on button "Upload" at bounding box center [745, 202] width 64 height 32
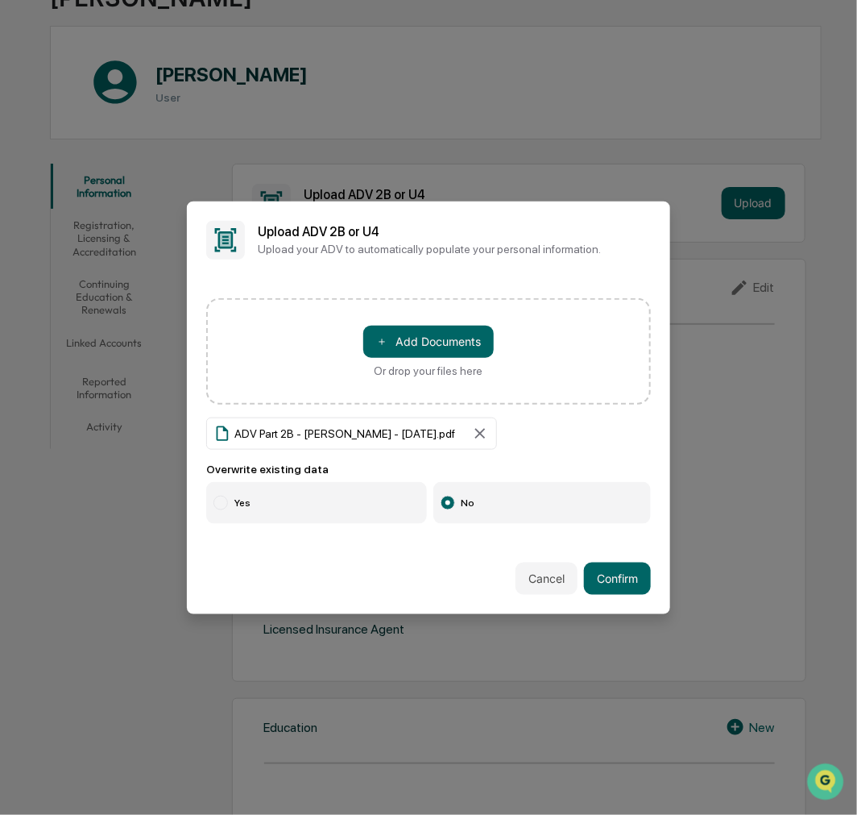
click at [236, 493] on label "Yes" at bounding box center [316, 503] width 221 height 42
click at [593, 570] on button "Confirm" at bounding box center [617, 578] width 67 height 32
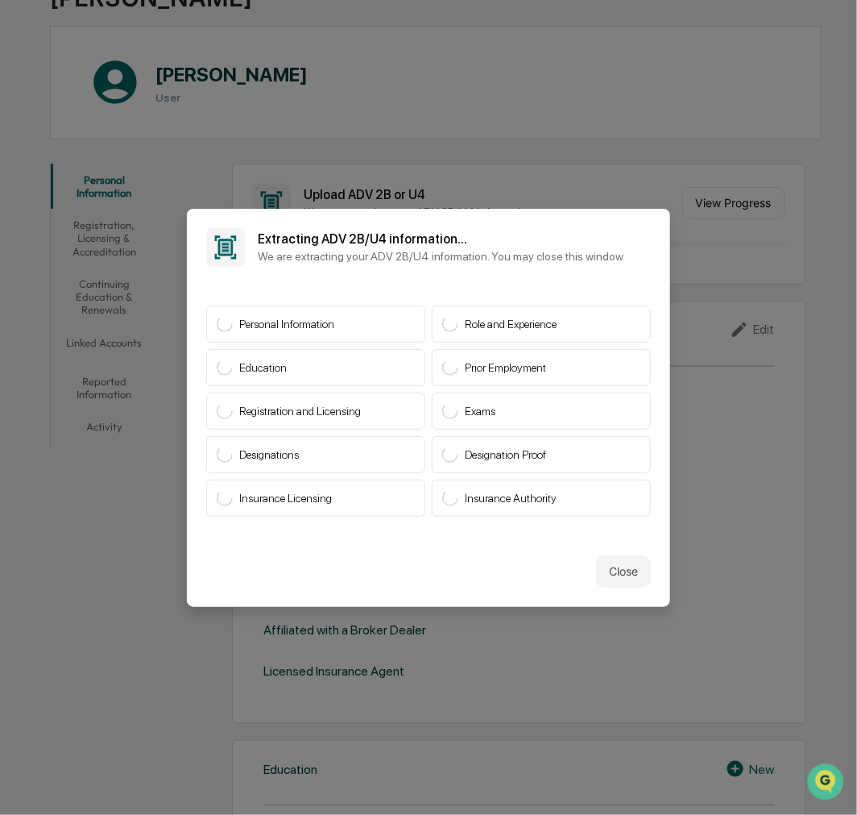
click at [596, 570] on button "Close" at bounding box center [623, 571] width 55 height 32
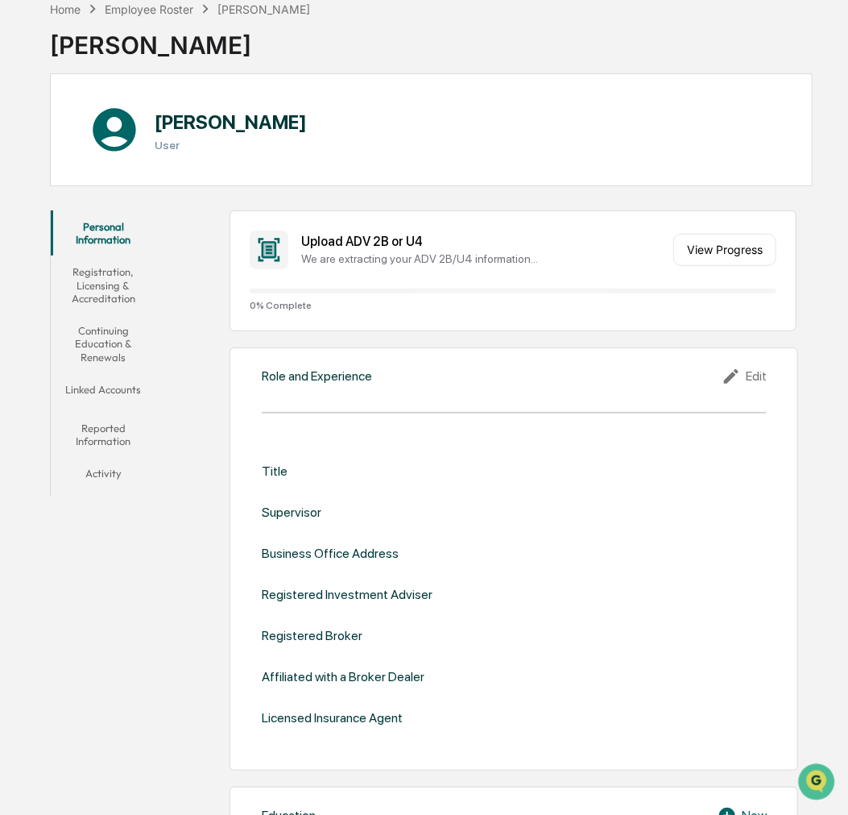
scroll to position [42, 0]
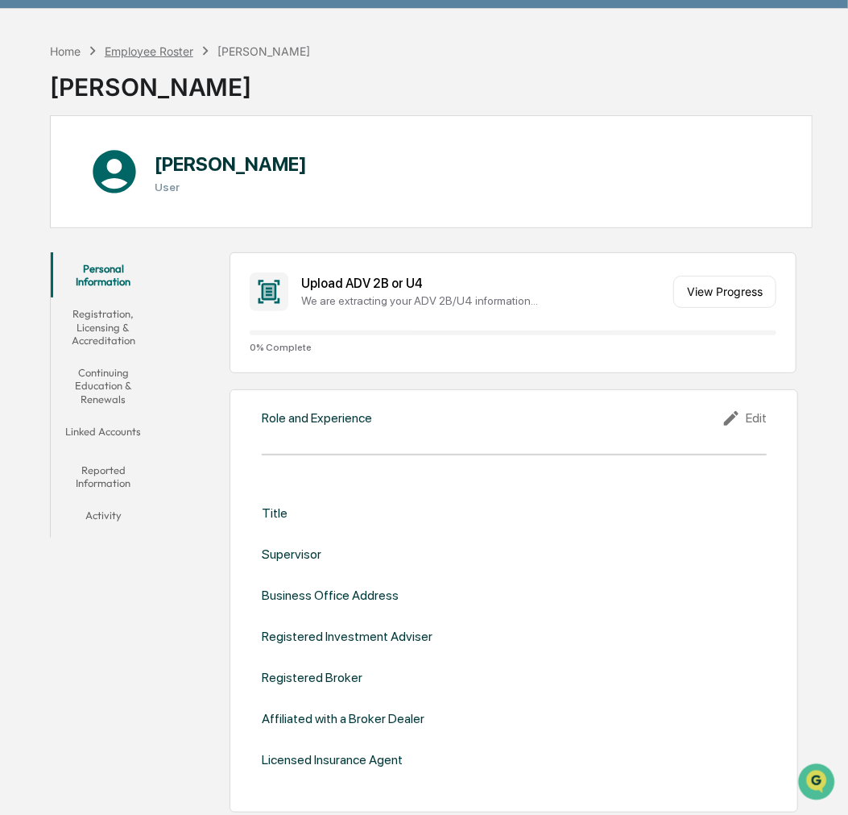
click at [151, 51] on div "Employee Roster" at bounding box center [149, 51] width 89 height 14
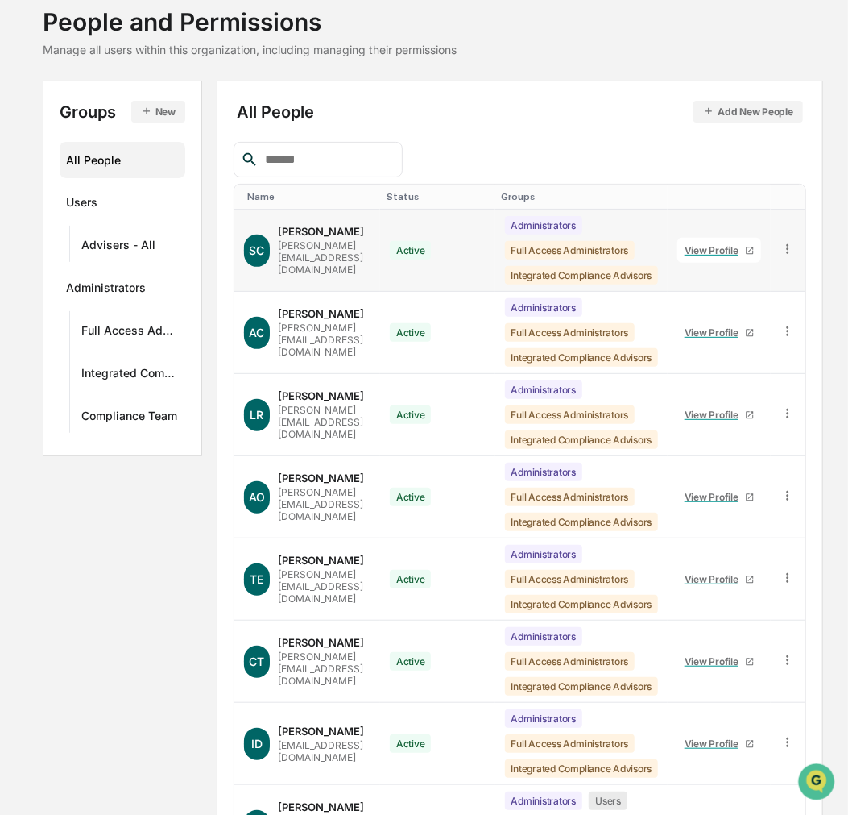
scroll to position [53, 0]
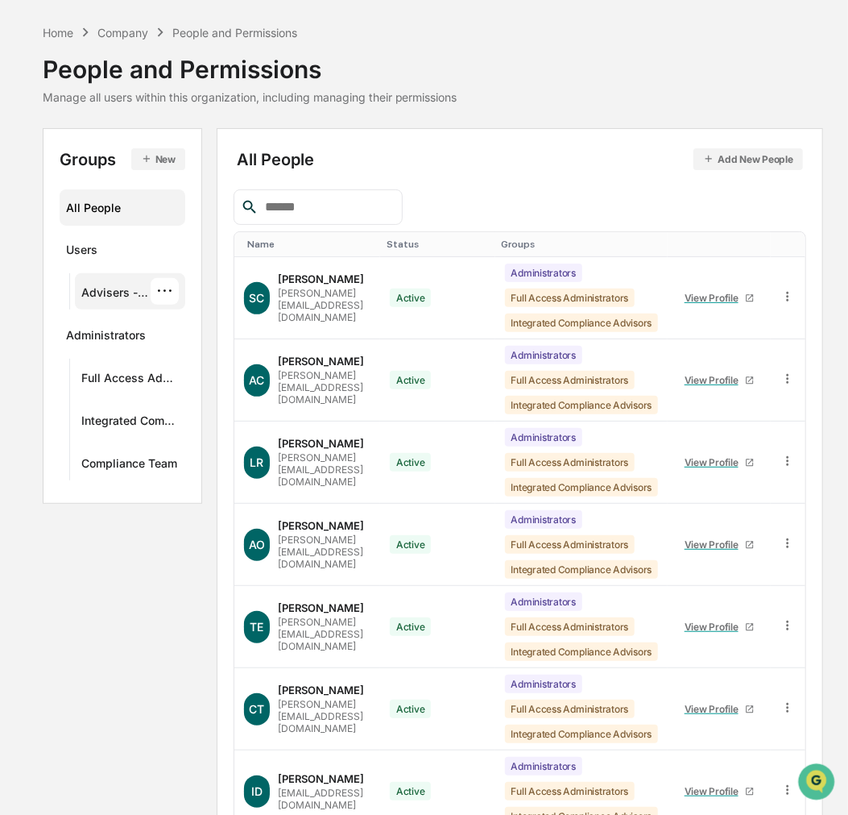
click at [131, 280] on div "Advisers - All ···" at bounding box center [129, 291] width 97 height 27
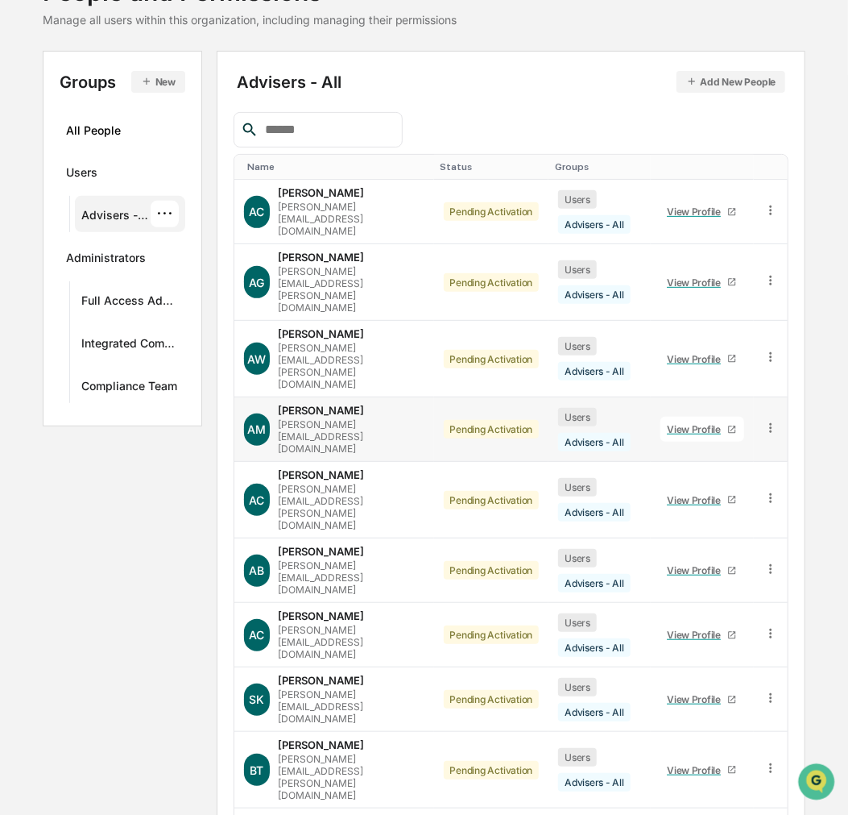
scroll to position [131, 0]
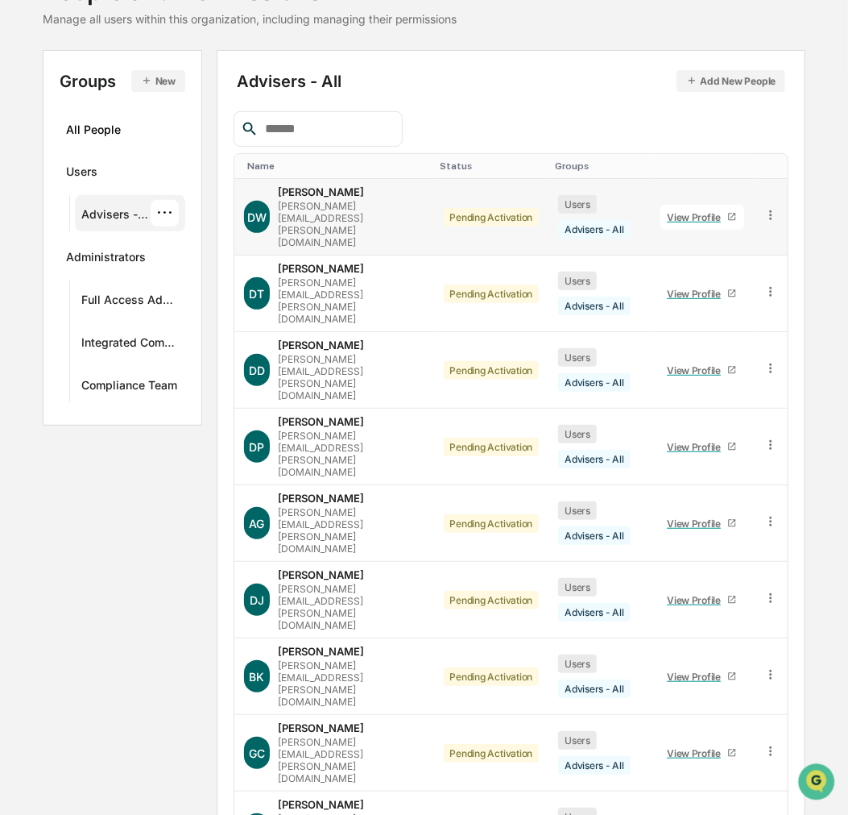
click at [702, 205] on link "View Profile" at bounding box center [703, 217] width 84 height 25
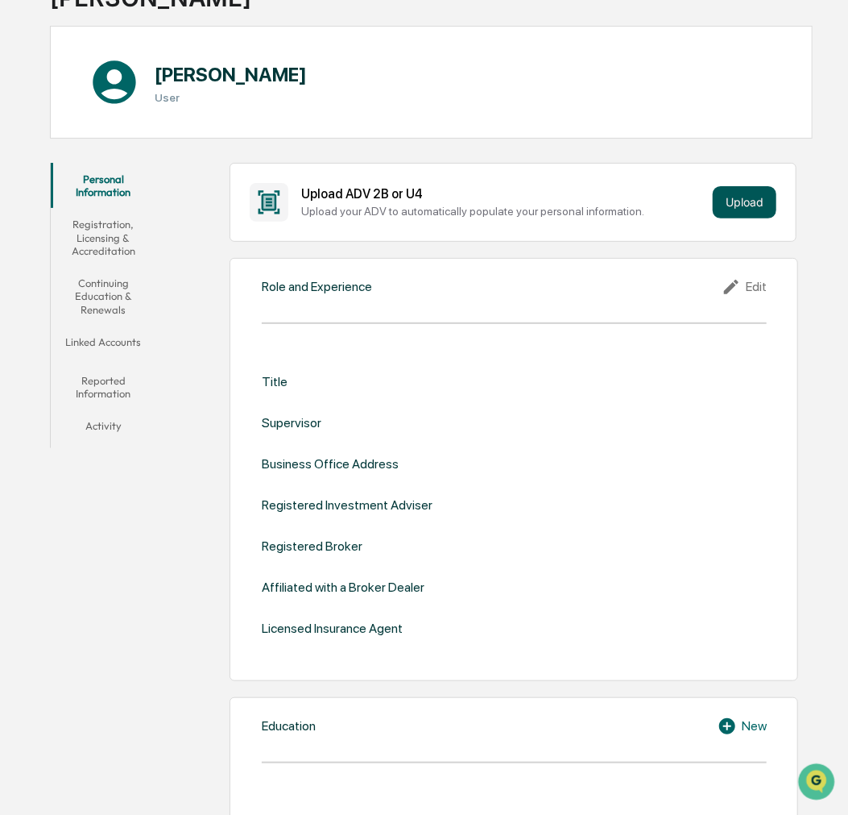
click at [741, 202] on button "Upload" at bounding box center [745, 202] width 64 height 32
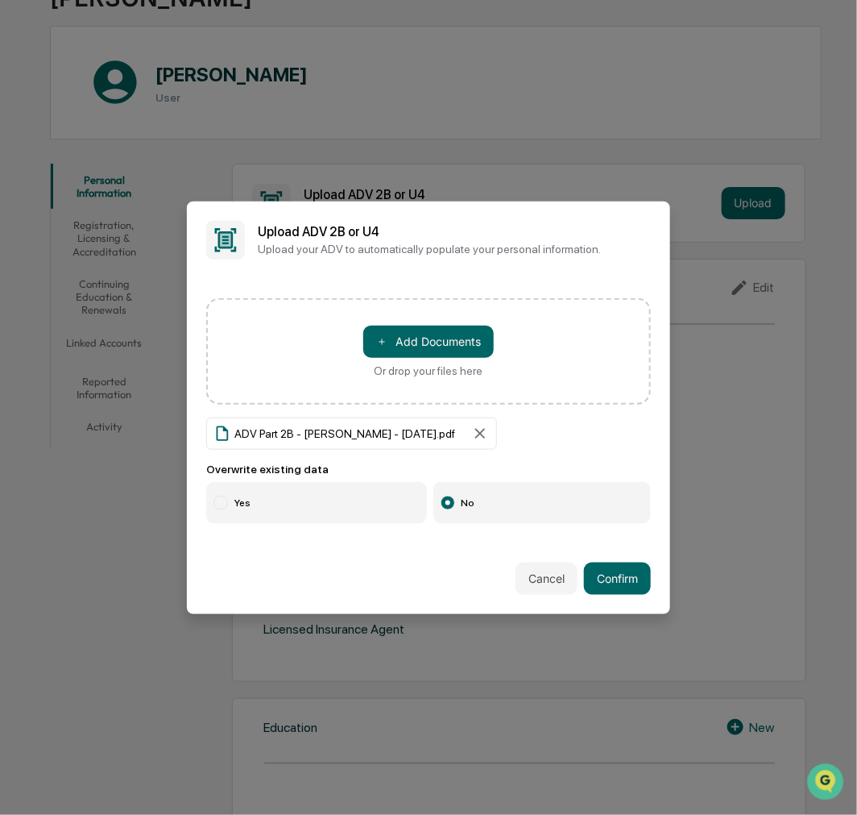
click at [226, 483] on label "Yes" at bounding box center [316, 503] width 221 height 42
click at [614, 576] on button "Confirm" at bounding box center [617, 578] width 67 height 32
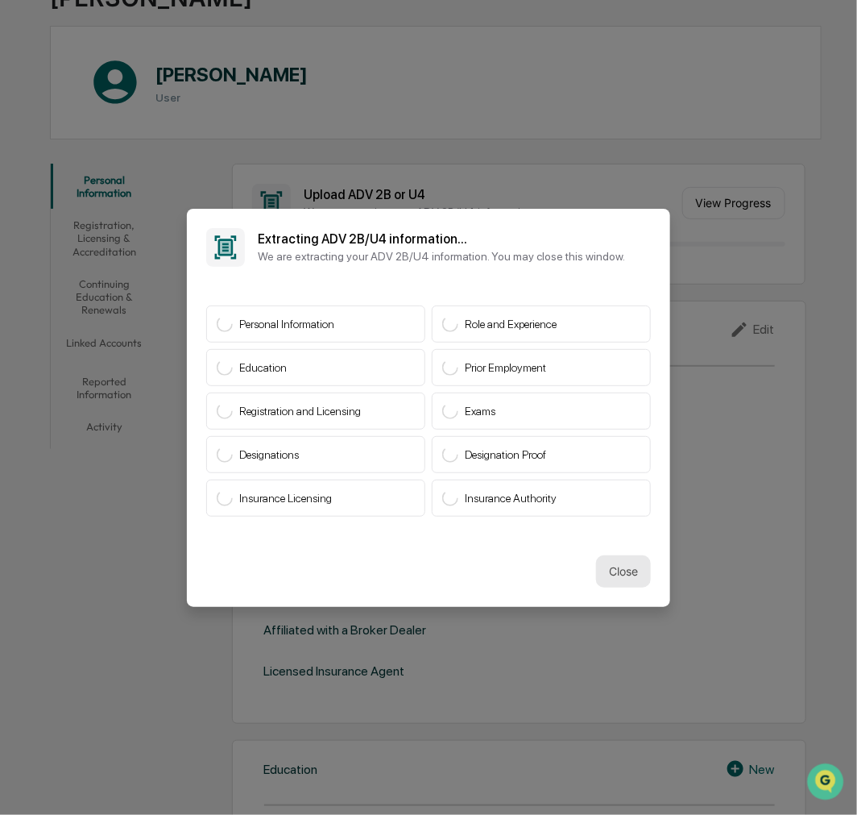
click at [607, 575] on button "Close" at bounding box center [623, 571] width 55 height 32
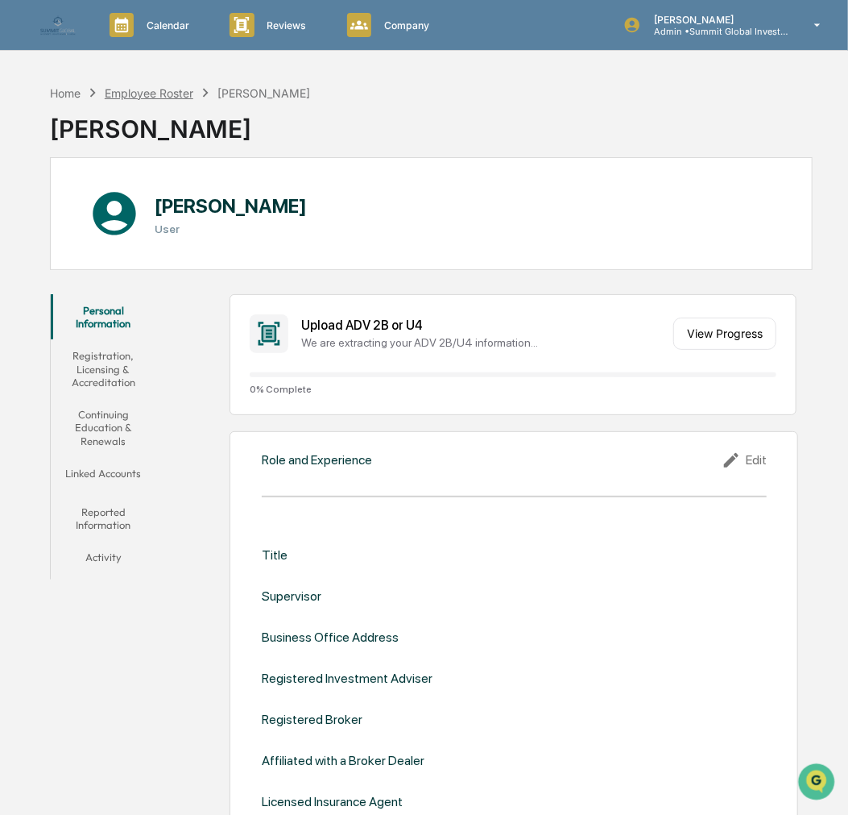
click at [147, 97] on div "Employee Roster" at bounding box center [149, 93] width 89 height 14
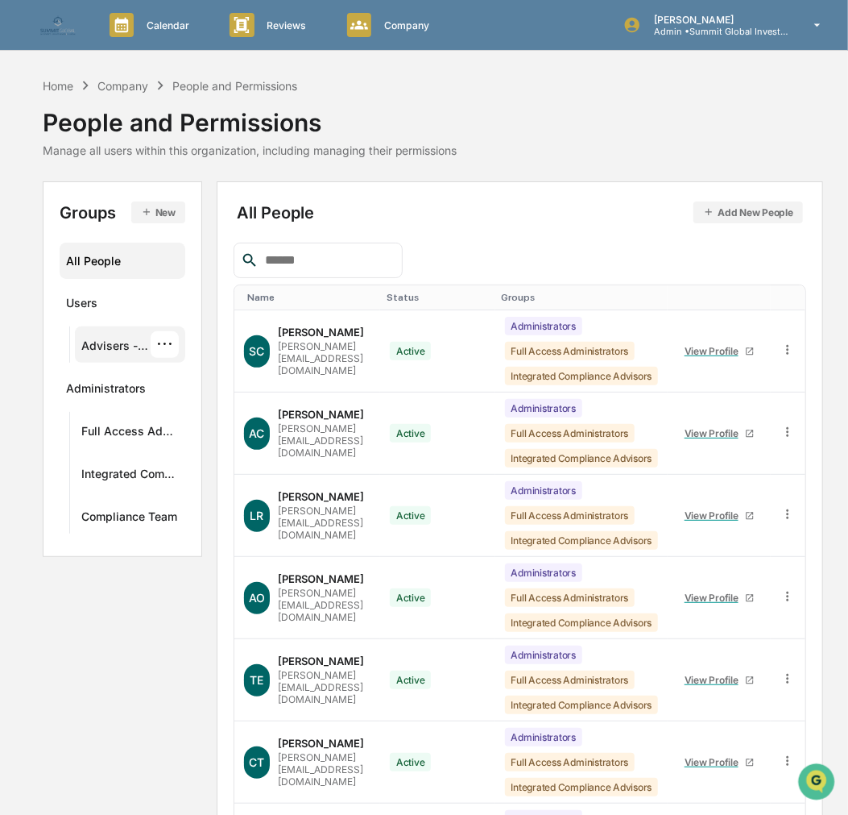
click at [129, 332] on div "Advisers - All ···" at bounding box center [129, 344] width 97 height 27
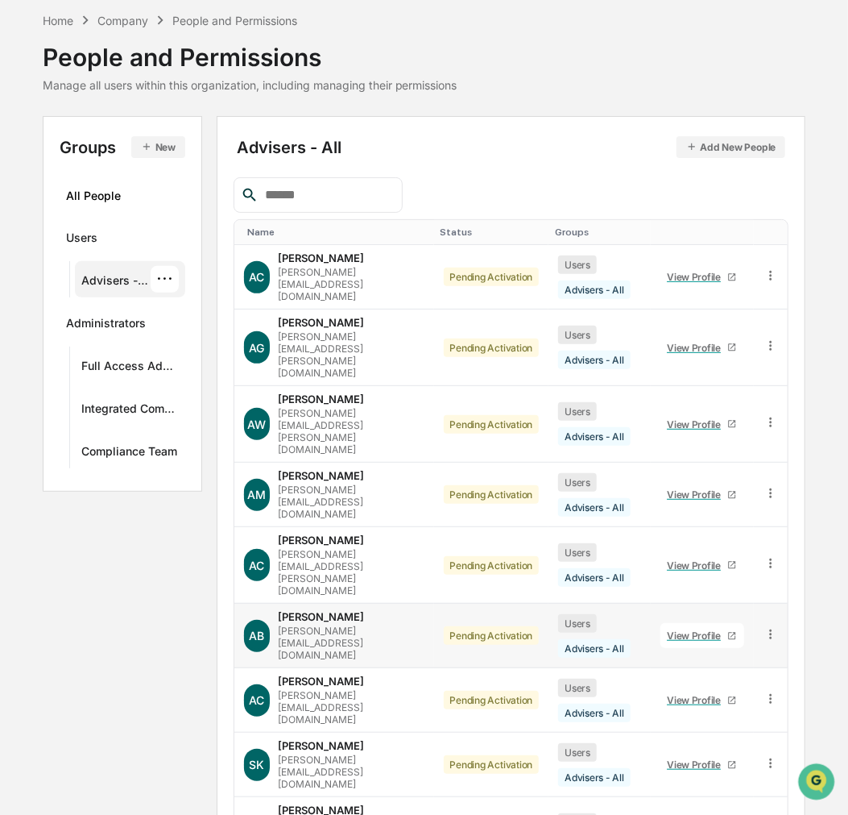
scroll to position [131, 0]
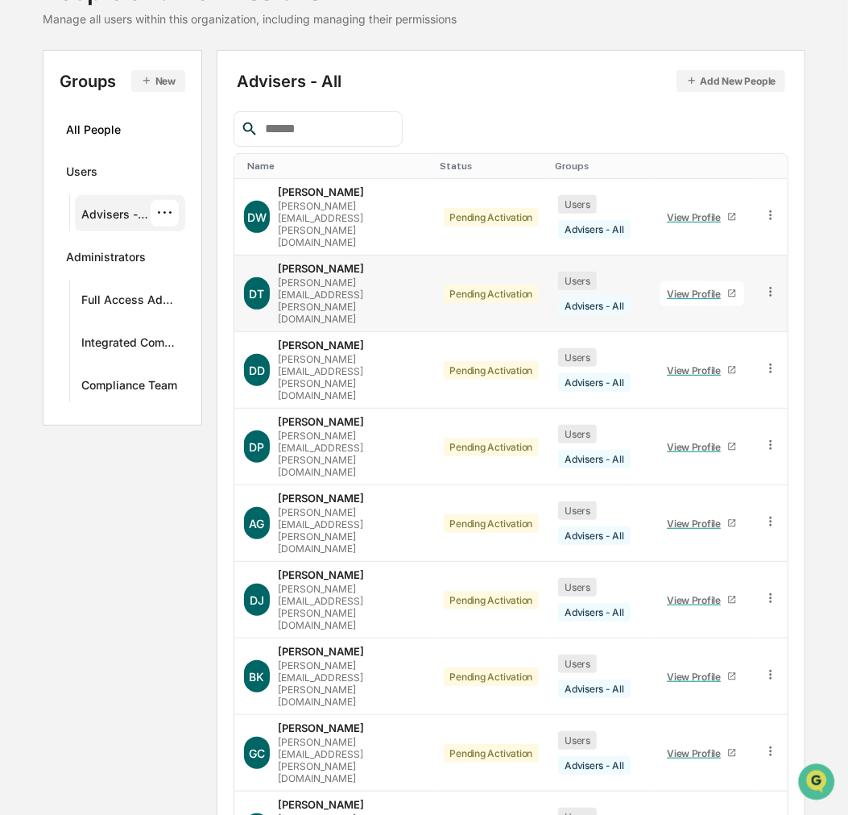
click at [707, 288] on div "View Profile" at bounding box center [697, 294] width 60 height 12
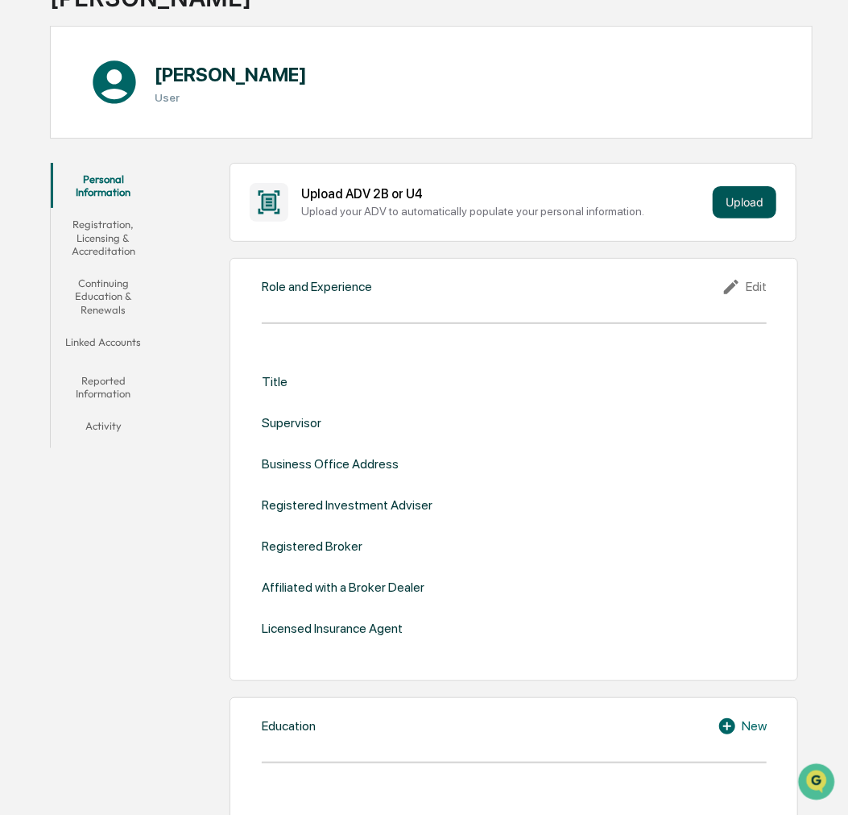
click at [753, 211] on button "Upload" at bounding box center [745, 202] width 64 height 32
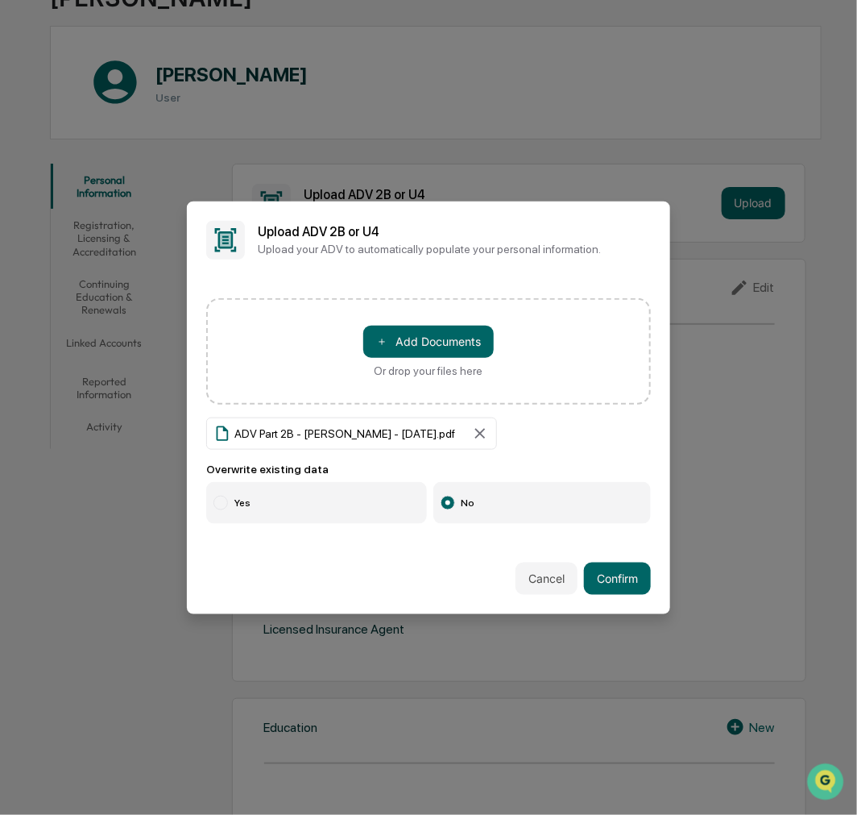
click at [259, 505] on label "Yes" at bounding box center [316, 503] width 221 height 42
click at [628, 581] on button "Confirm" at bounding box center [617, 578] width 67 height 32
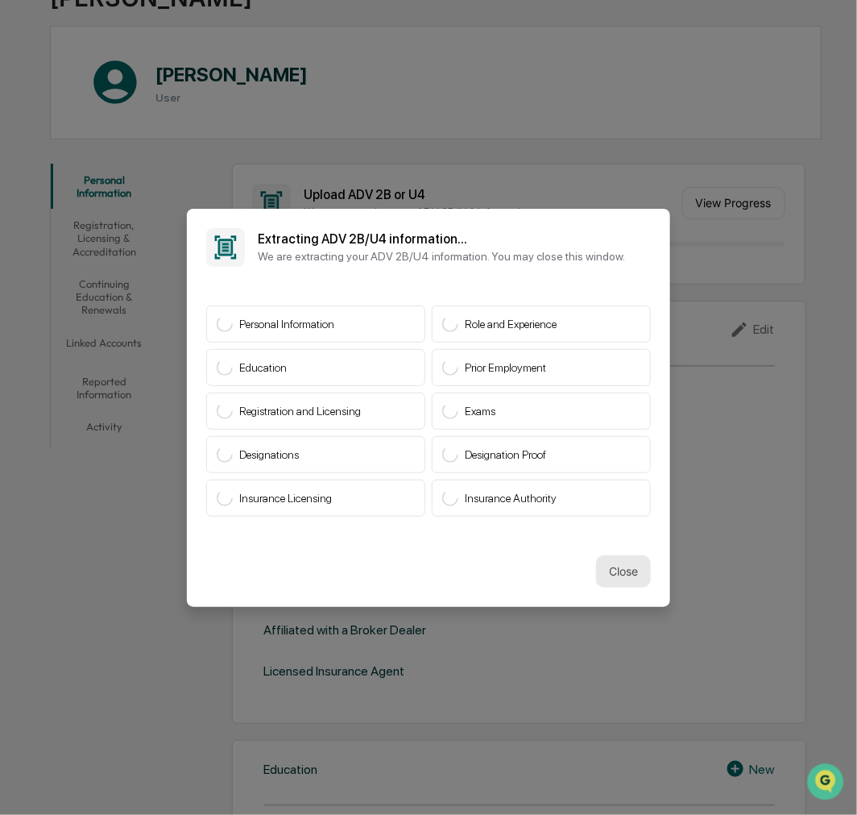
click at [606, 565] on button "Close" at bounding box center [623, 571] width 55 height 32
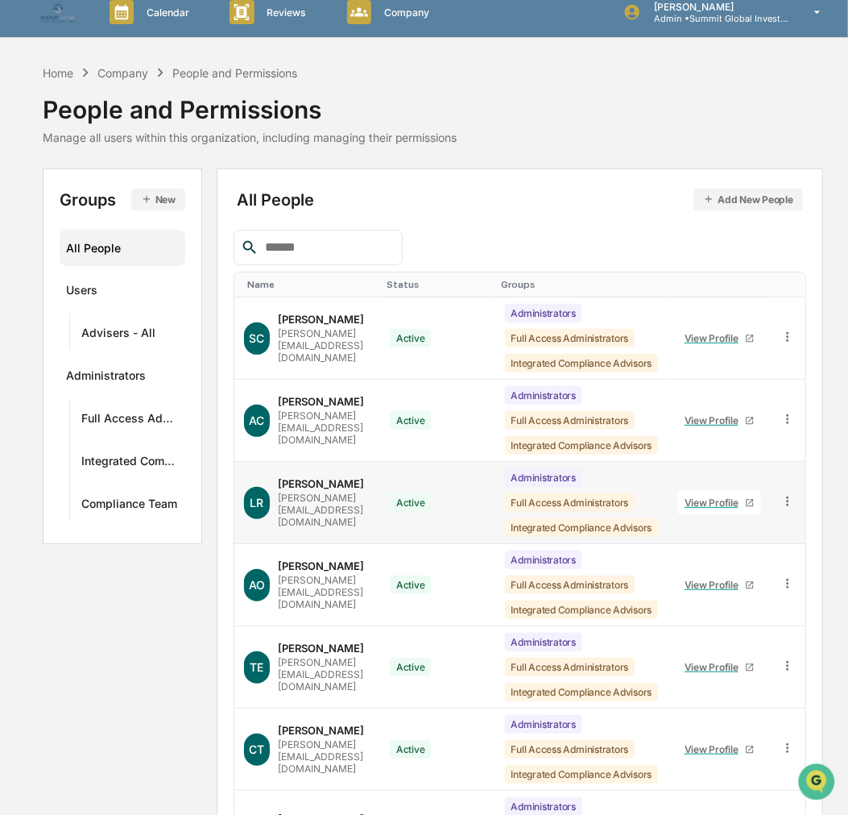
scroll to position [89, 0]
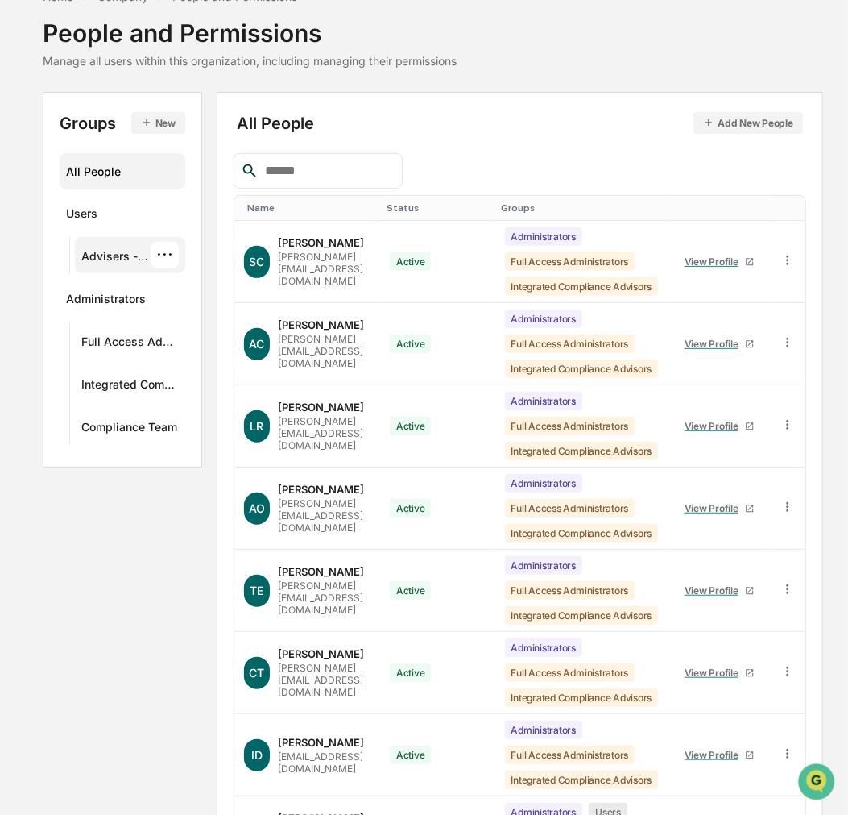
click at [122, 255] on div "Advisers - All" at bounding box center [115, 258] width 69 height 19
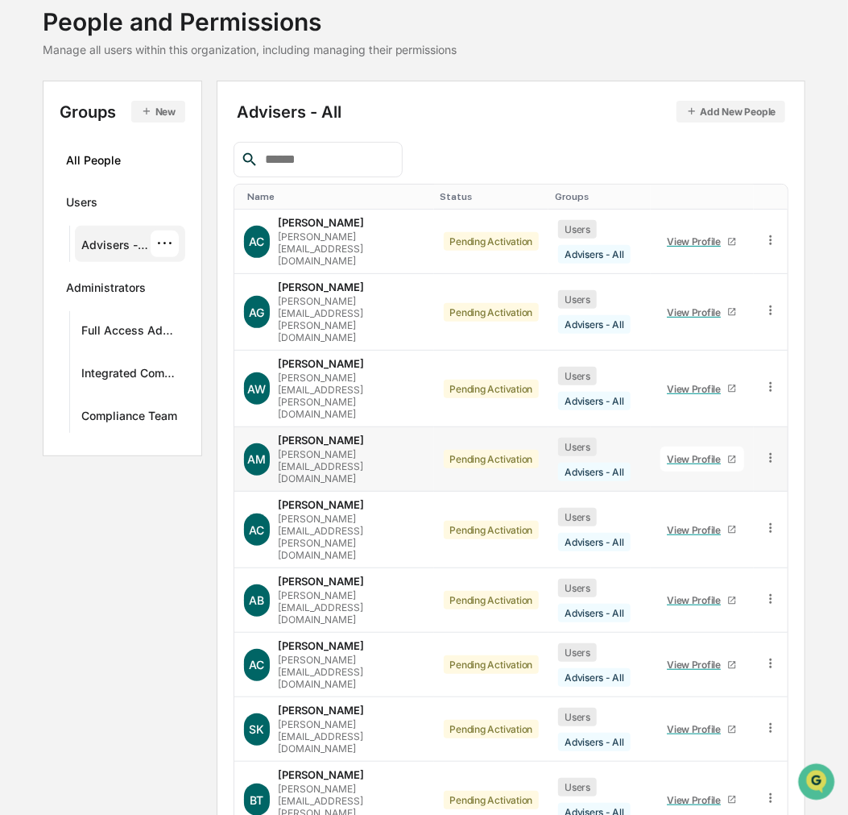
scroll to position [131, 0]
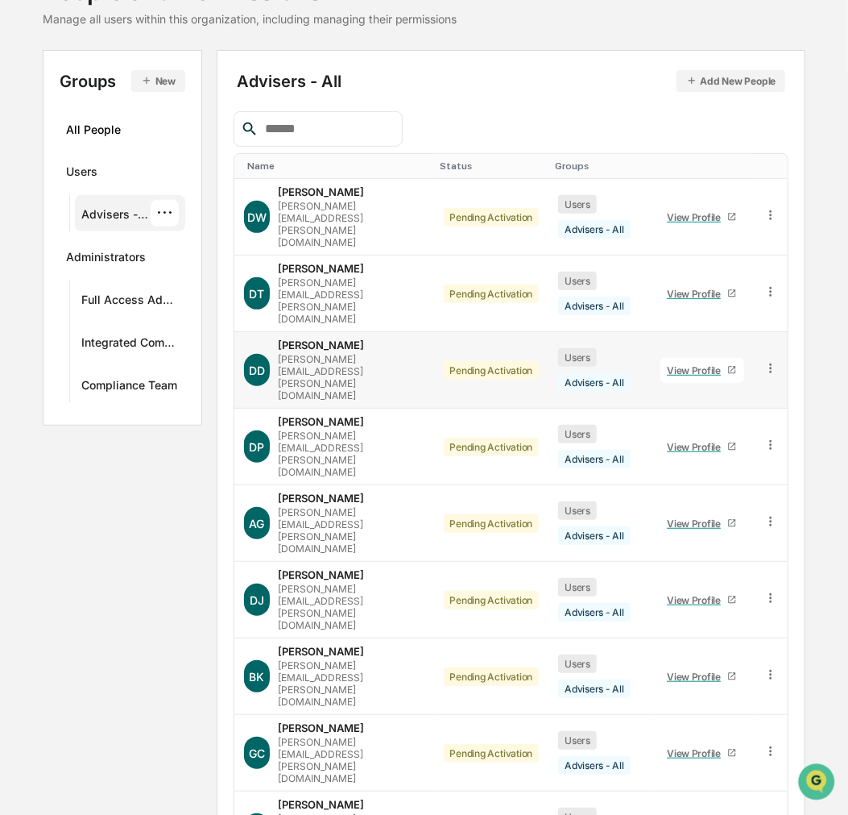
click at [704, 364] on div "View Profile" at bounding box center [697, 370] width 60 height 12
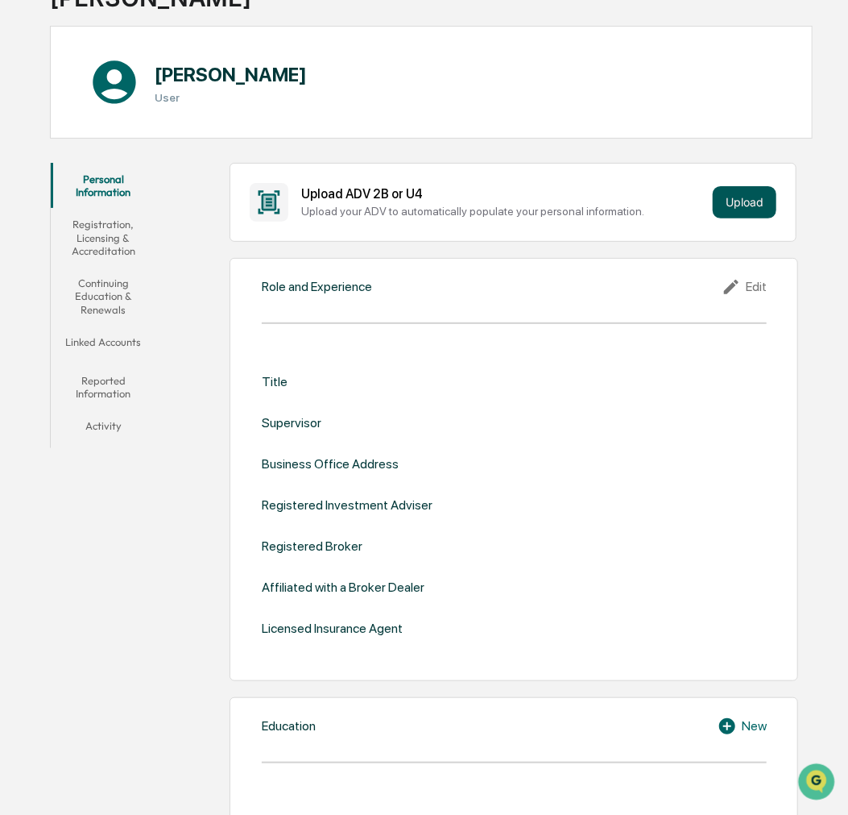
click at [753, 197] on button "Upload" at bounding box center [745, 202] width 64 height 32
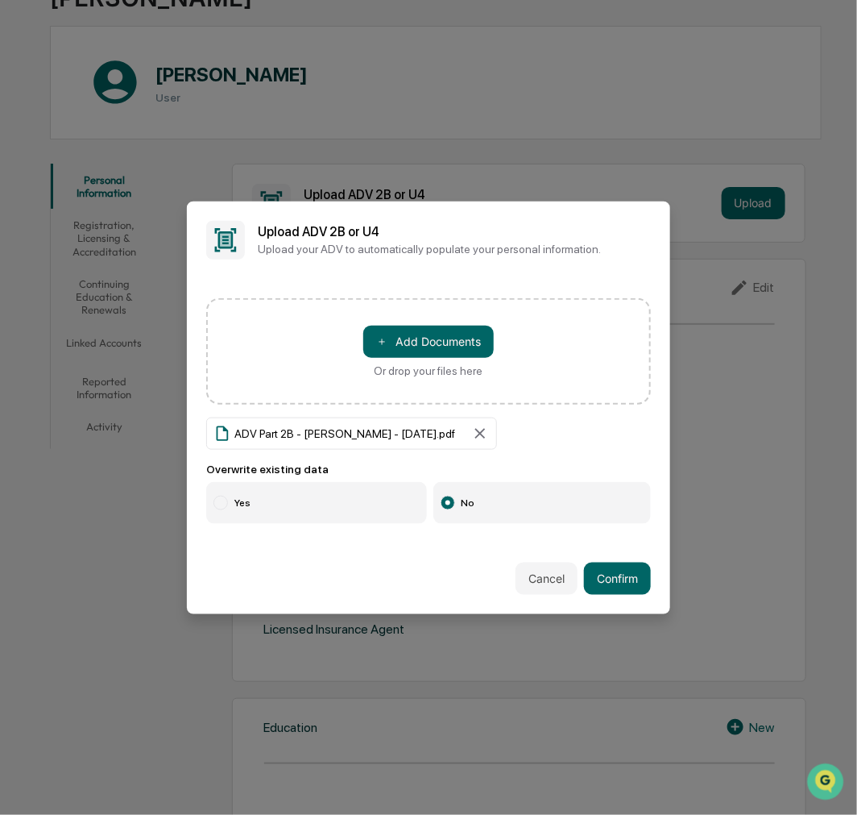
click at [268, 504] on label "Yes" at bounding box center [316, 503] width 221 height 42
click at [610, 575] on button "Confirm" at bounding box center [617, 578] width 67 height 32
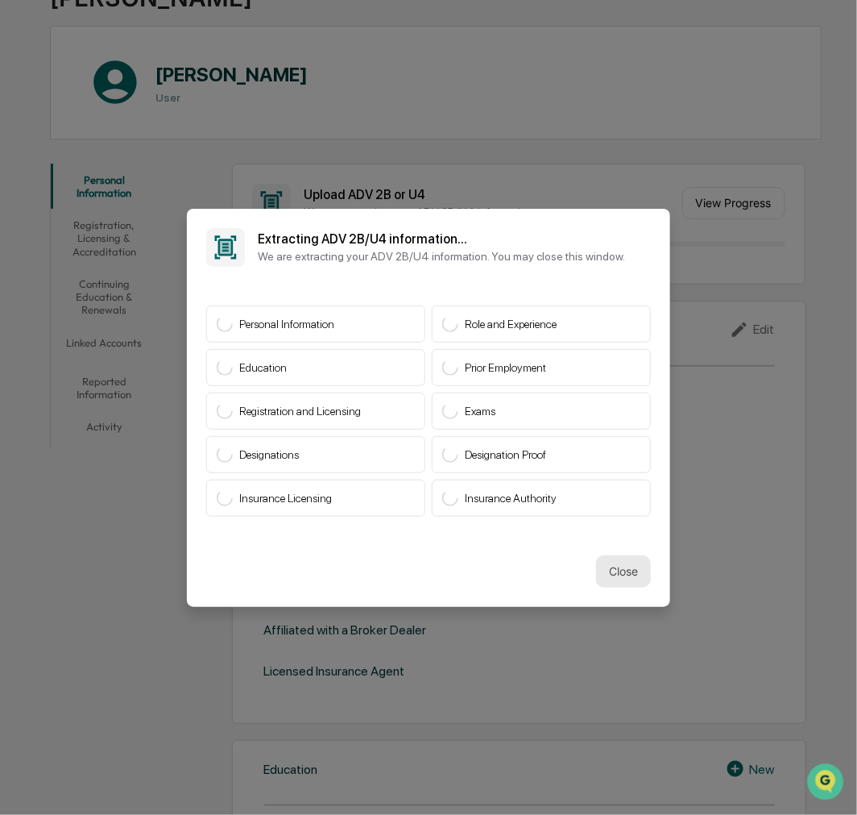
click at [620, 555] on button "Close" at bounding box center [623, 571] width 55 height 32
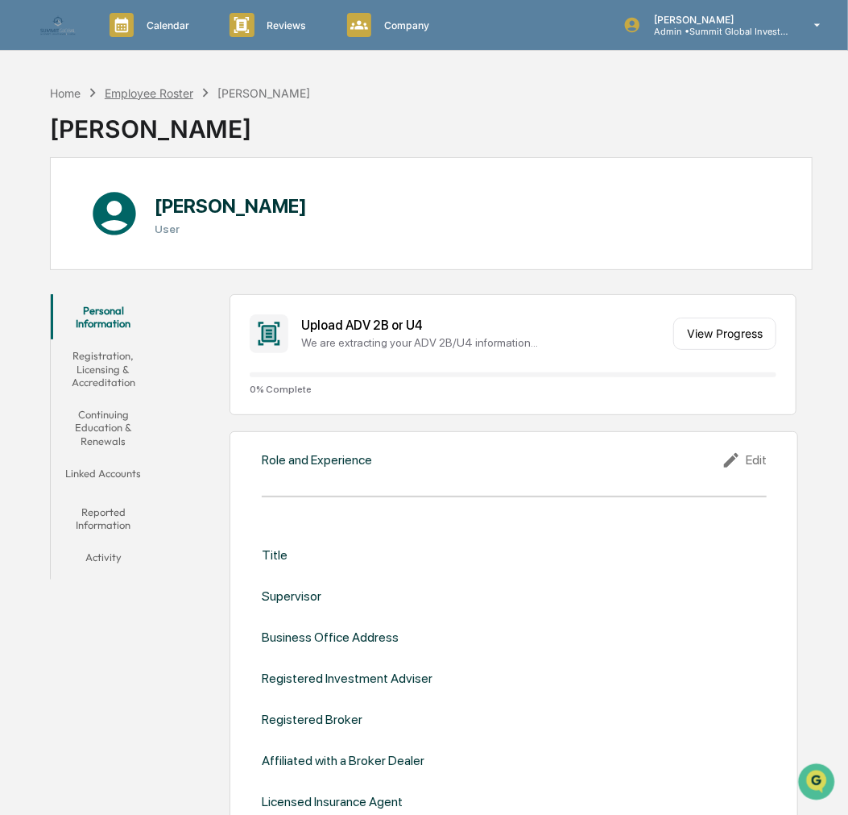
click at [142, 87] on div "Employee Roster" at bounding box center [149, 93] width 89 height 14
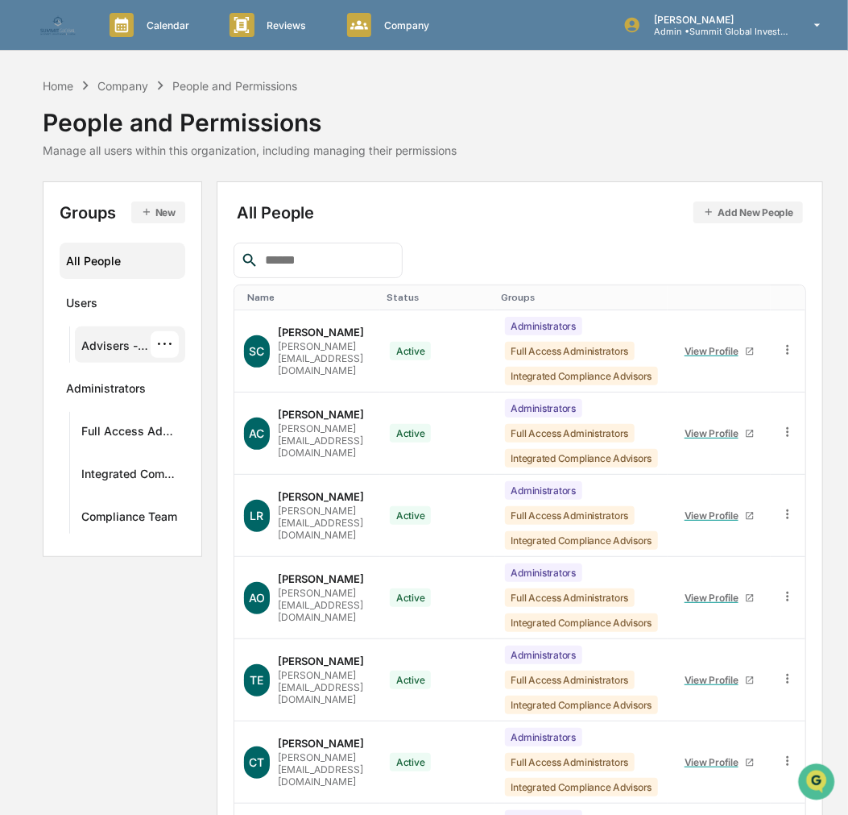
click at [110, 342] on div "Advisers - All" at bounding box center [115, 347] width 69 height 19
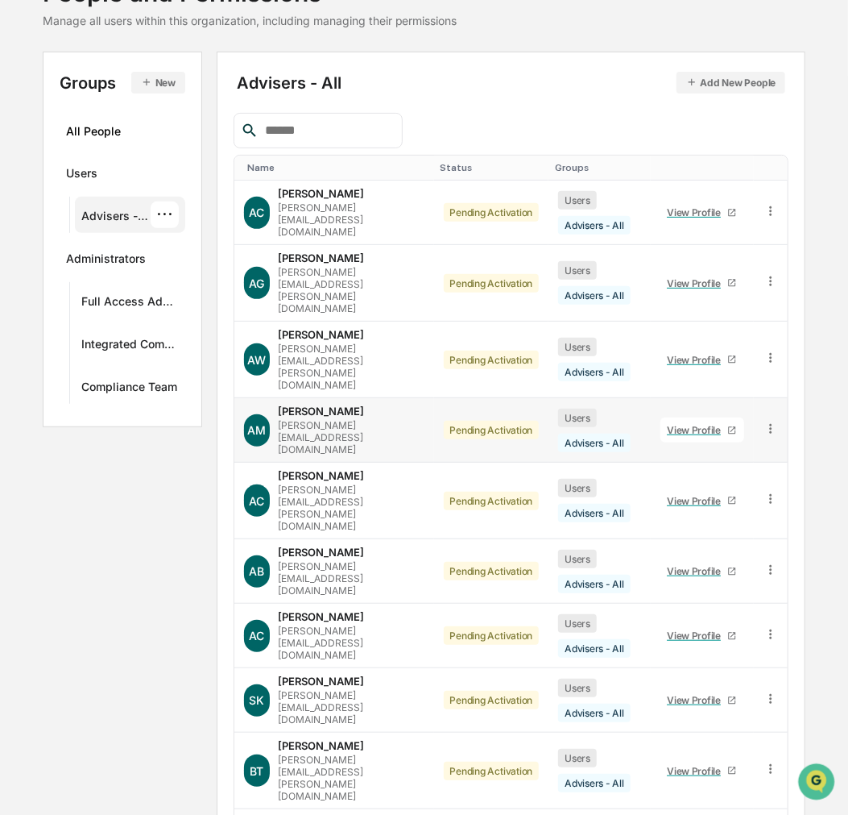
scroll to position [131, 0]
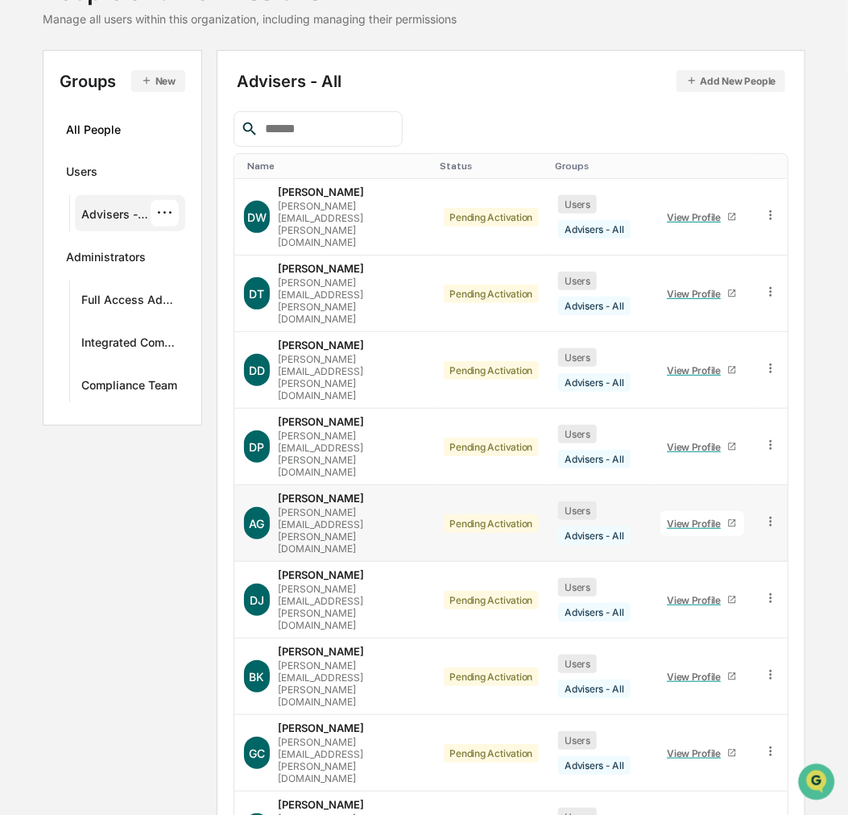
click at [693, 517] on div "View Profile" at bounding box center [697, 523] width 60 height 12
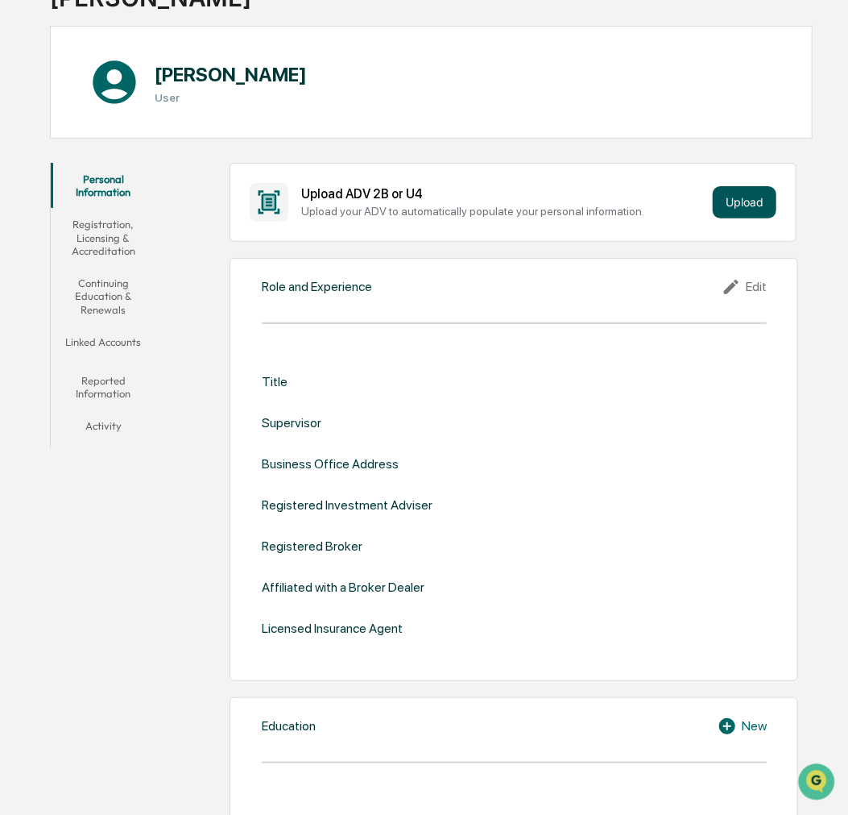
click at [741, 201] on button "Upload" at bounding box center [745, 202] width 64 height 32
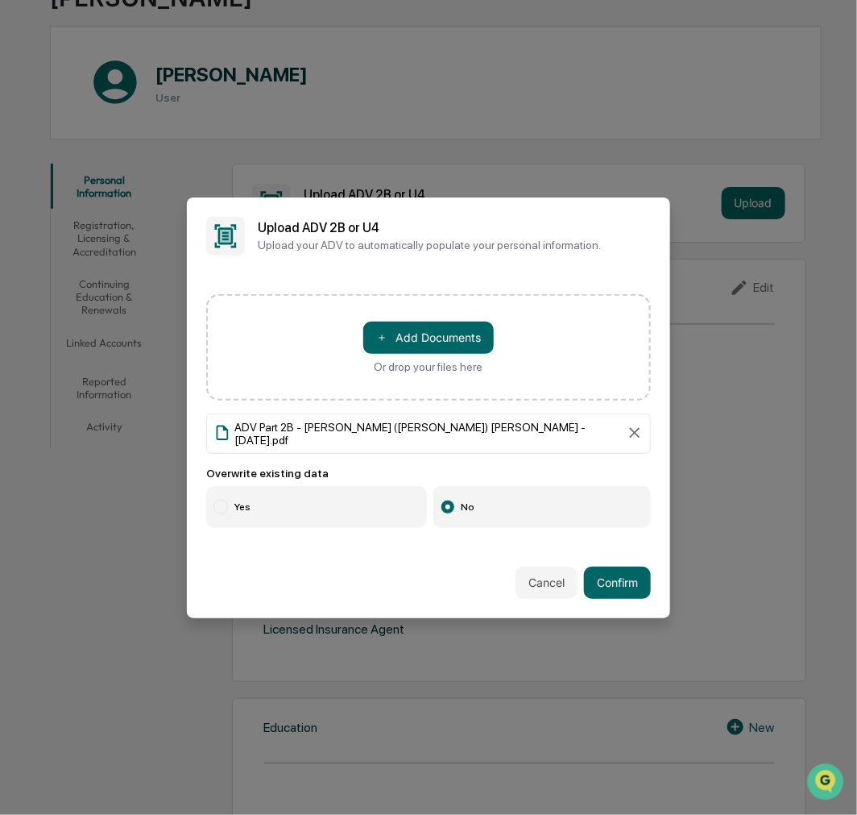
click at [247, 504] on label "Yes" at bounding box center [316, 507] width 221 height 42
click at [592, 570] on button "Confirm" at bounding box center [617, 582] width 67 height 32
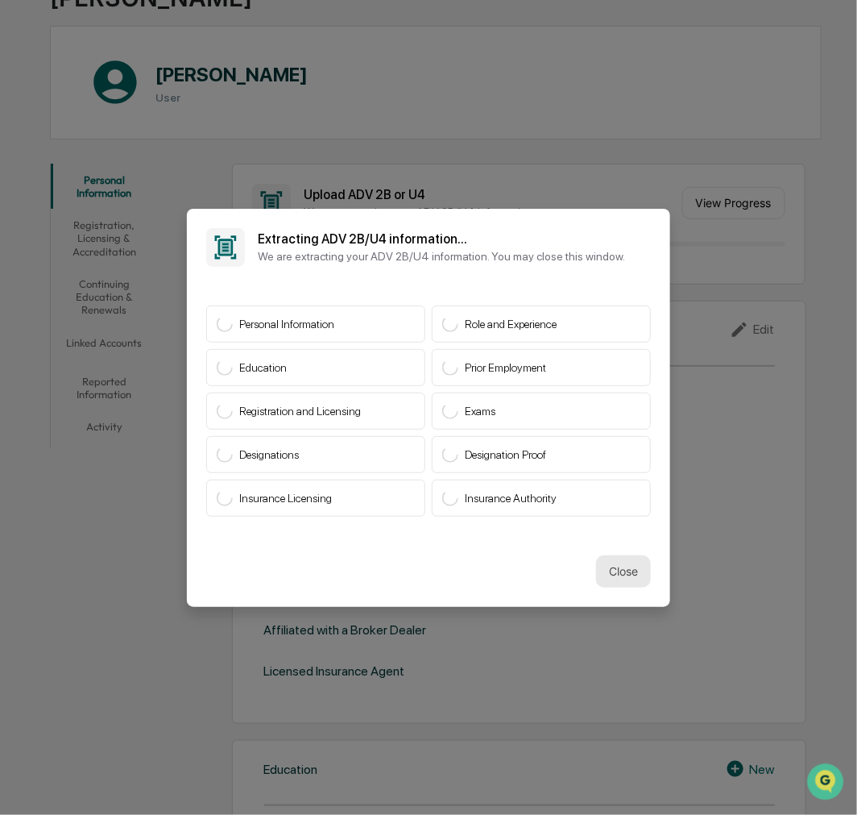
click at [621, 566] on button "Close" at bounding box center [623, 571] width 55 height 32
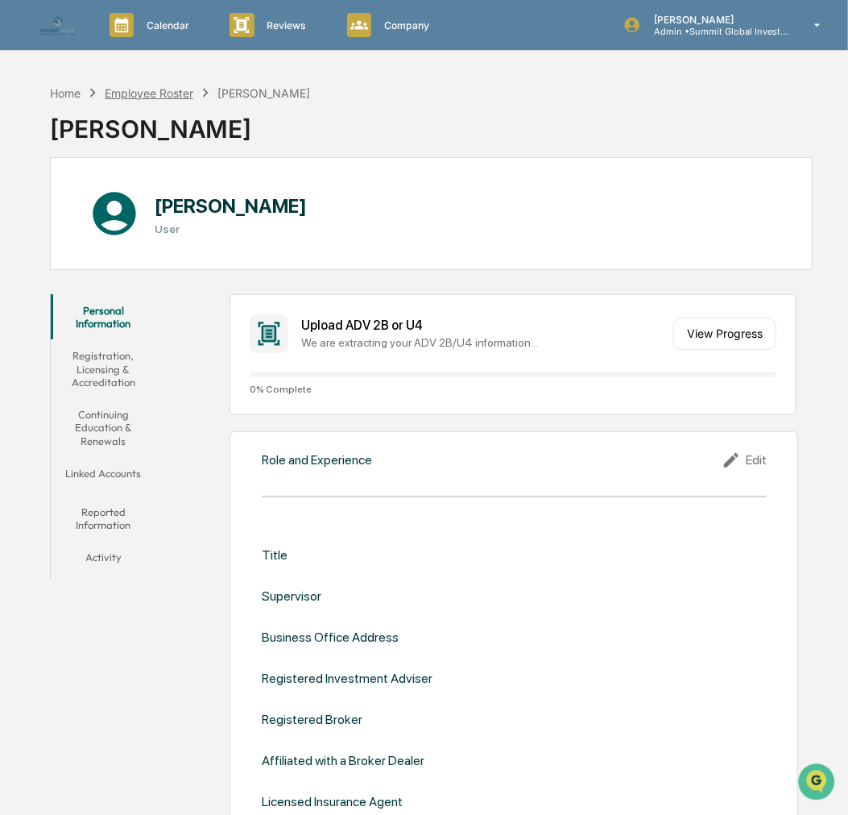
click at [161, 86] on div "Employee Roster" at bounding box center [149, 93] width 89 height 14
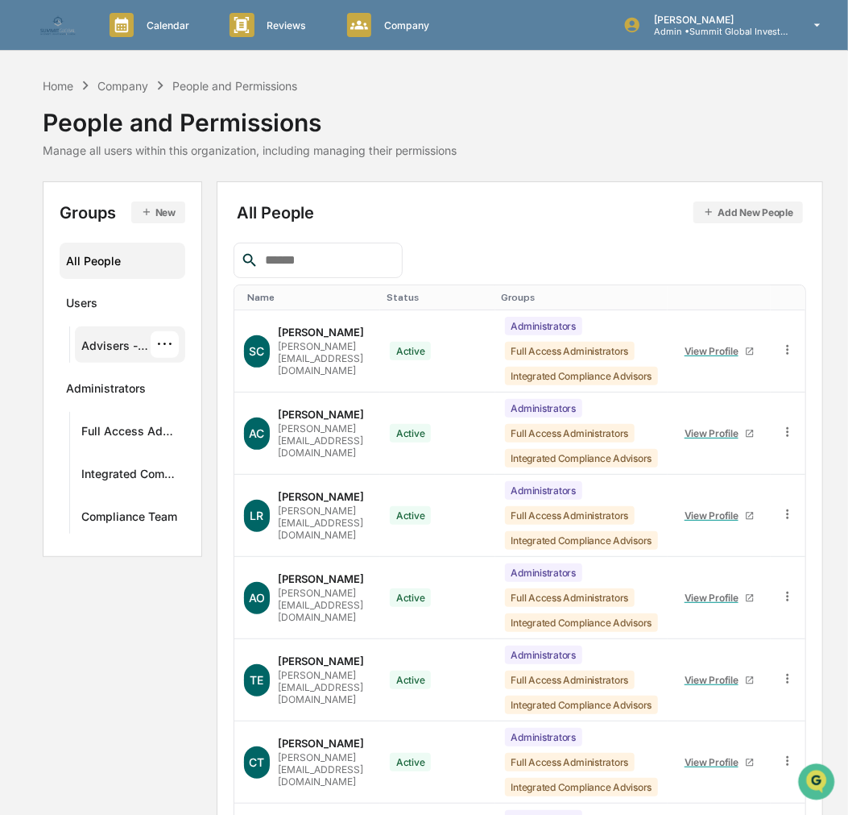
click at [169, 342] on div "···" at bounding box center [165, 344] width 28 height 27
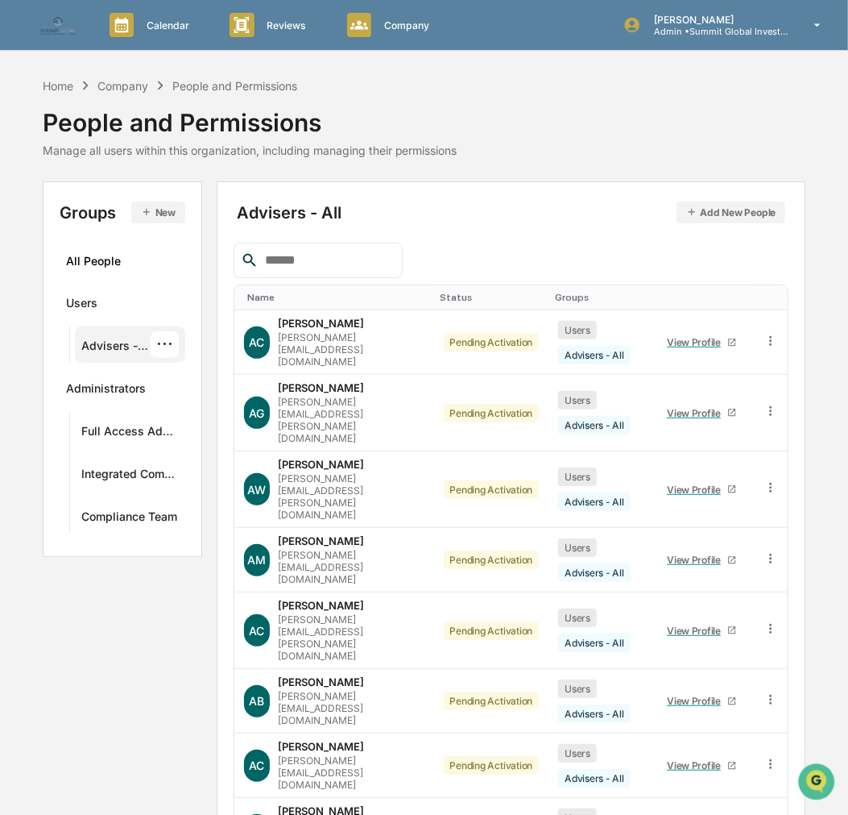
click at [103, 340] on div "Advisers - All" at bounding box center [115, 347] width 69 height 19
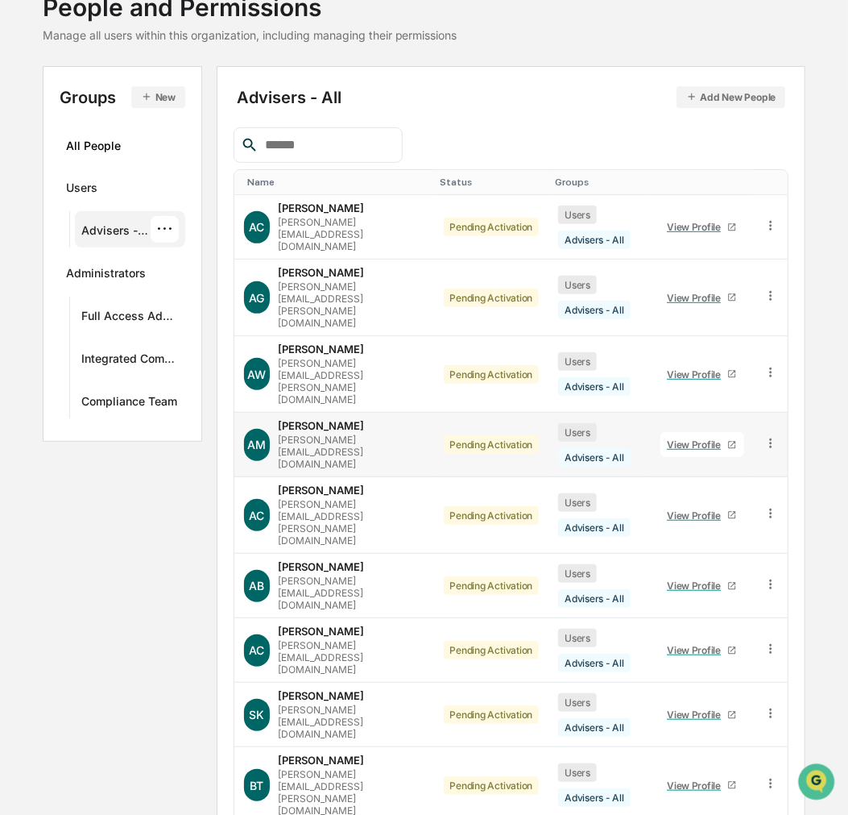
scroll to position [131, 0]
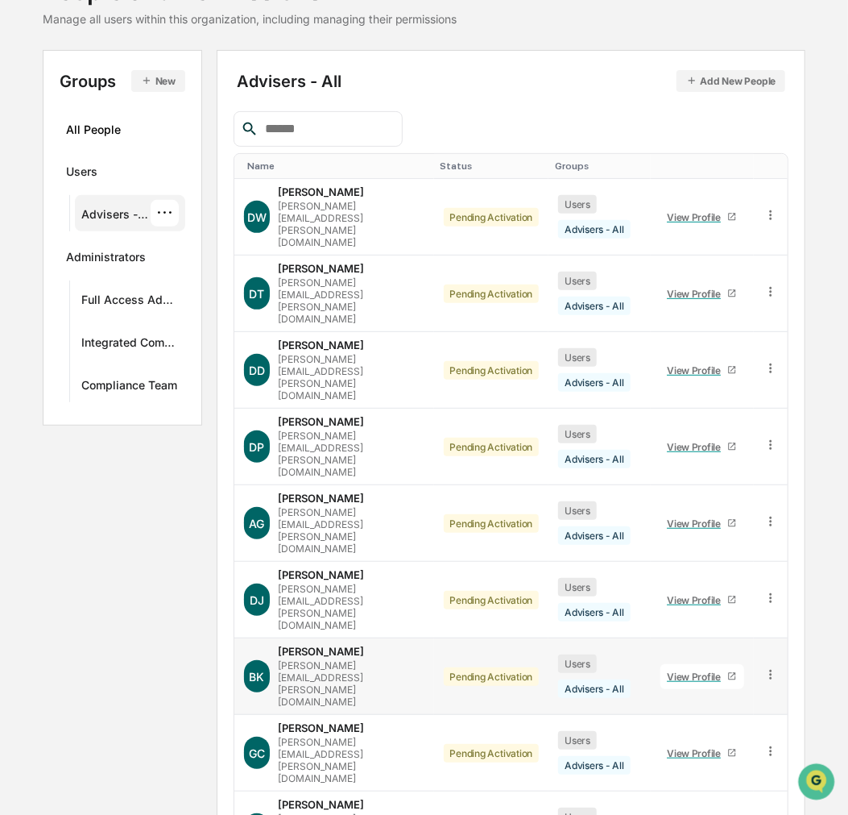
click at [710, 670] on div "View Profile" at bounding box center [697, 676] width 60 height 12
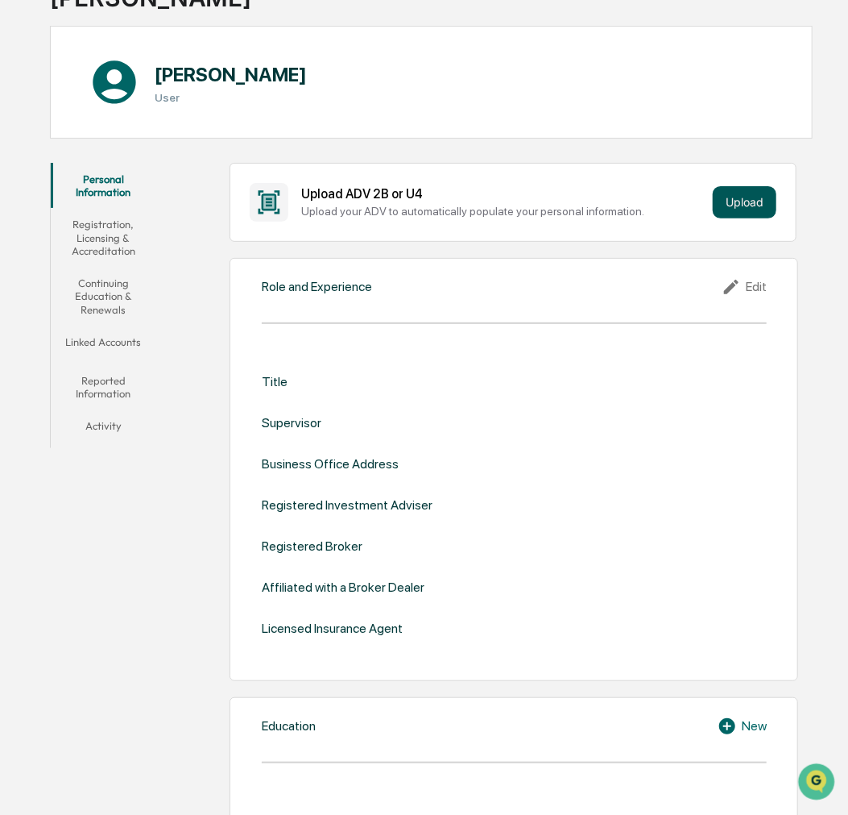
click at [753, 202] on button "Upload" at bounding box center [745, 202] width 64 height 32
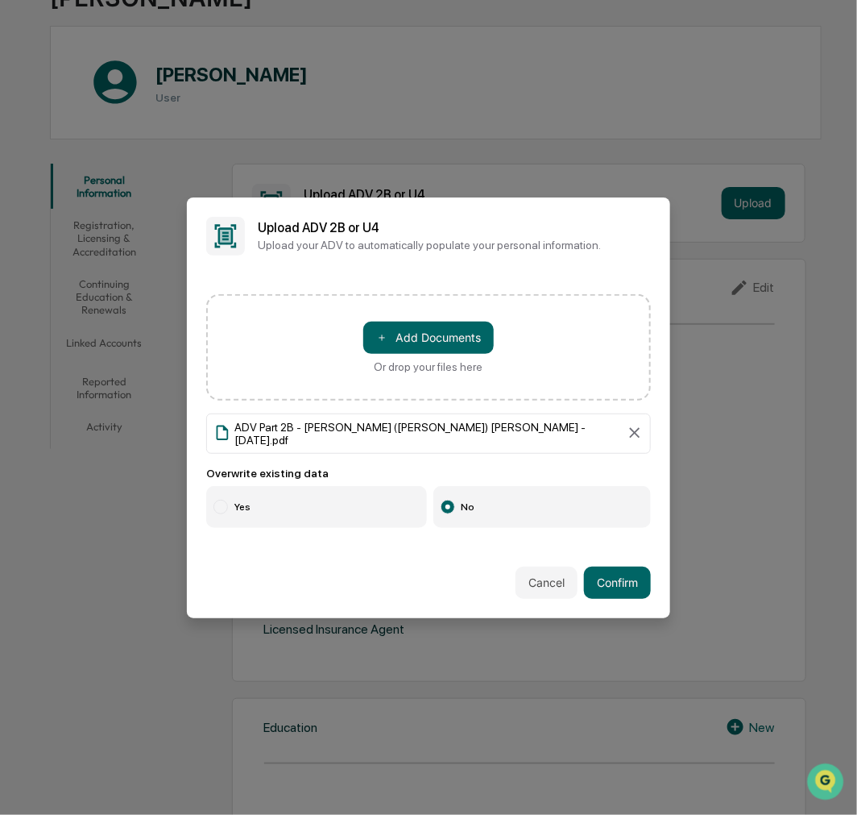
click at [303, 497] on label "Yes" at bounding box center [316, 507] width 221 height 42
click at [618, 573] on button "Confirm" at bounding box center [617, 582] width 67 height 32
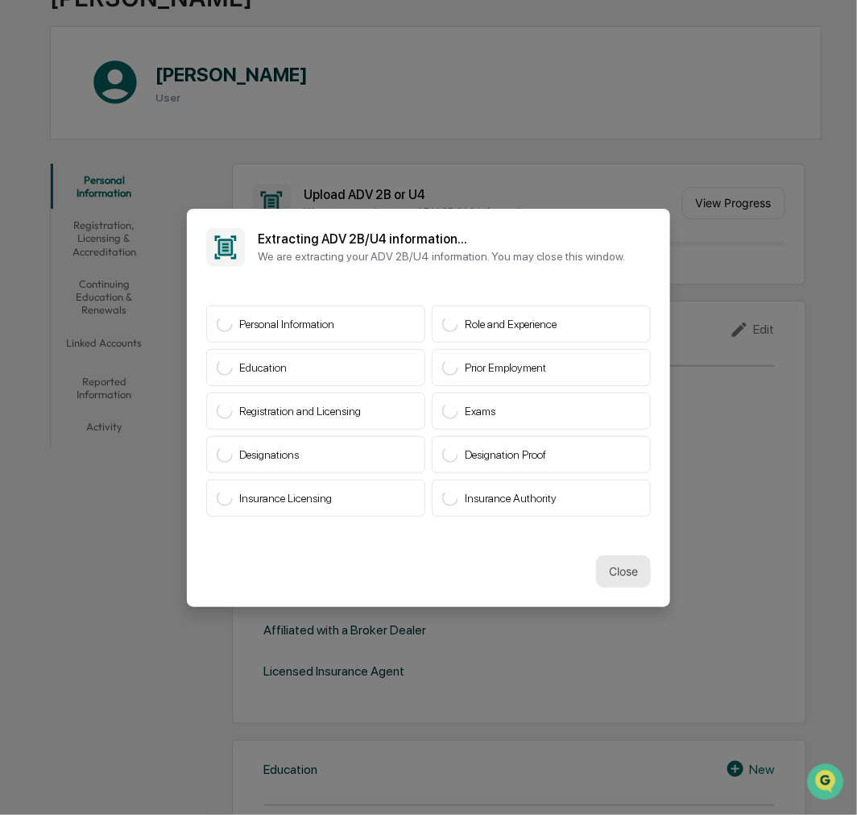
click at [597, 572] on button "Close" at bounding box center [623, 571] width 55 height 32
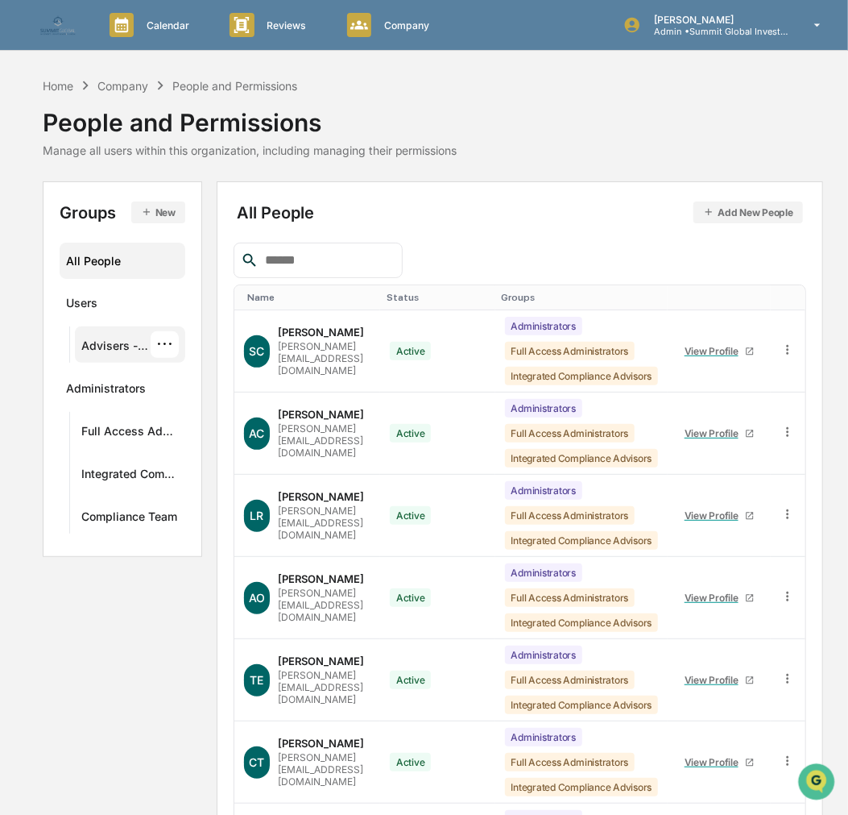
click at [135, 332] on div "Advisers - All ···" at bounding box center [129, 344] width 97 height 27
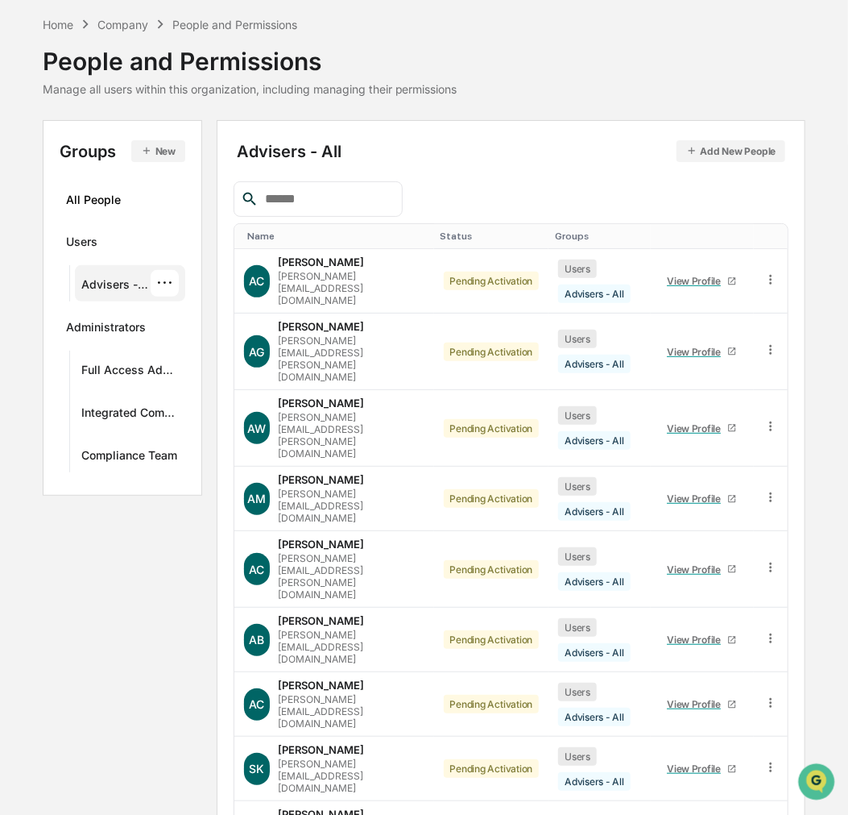
scroll to position [131, 0]
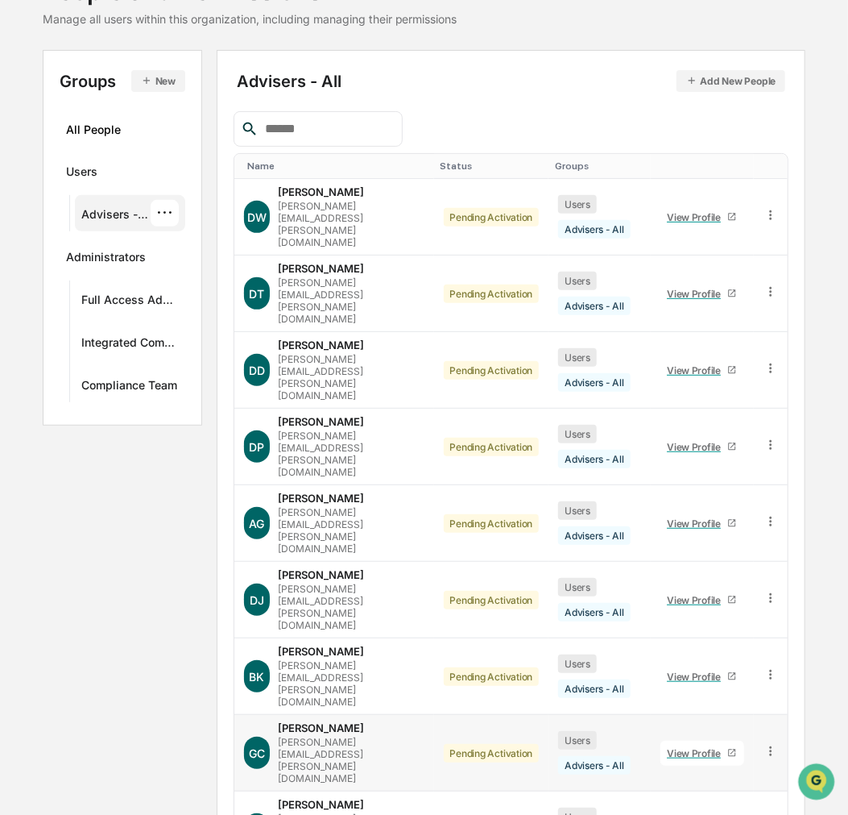
click at [698, 733] on div "View Profile" at bounding box center [697, 753] width 60 height 12
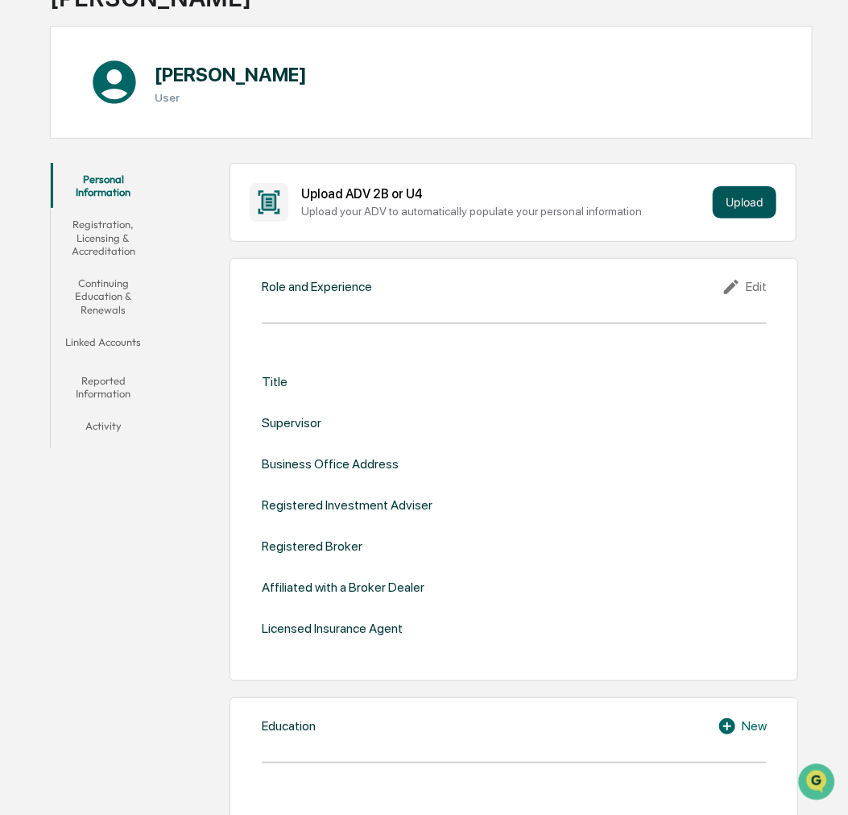
click at [737, 197] on button "Upload" at bounding box center [745, 202] width 64 height 32
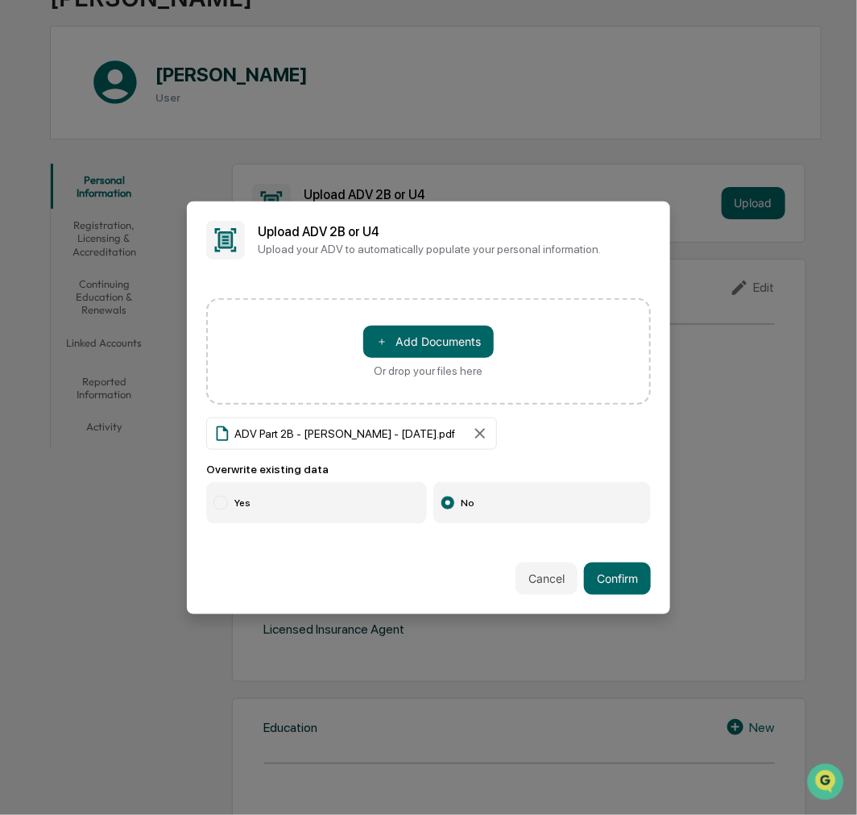
click at [259, 493] on label "Yes" at bounding box center [316, 503] width 221 height 42
click at [618, 576] on button "Confirm" at bounding box center [617, 578] width 67 height 32
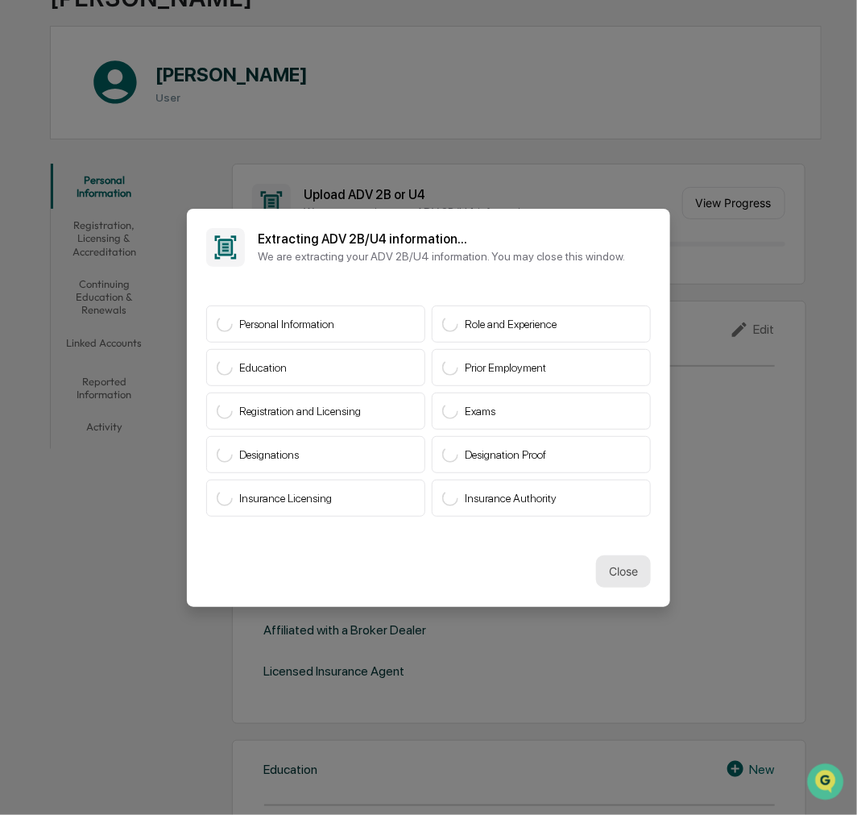
click at [626, 574] on button "Close" at bounding box center [623, 571] width 55 height 32
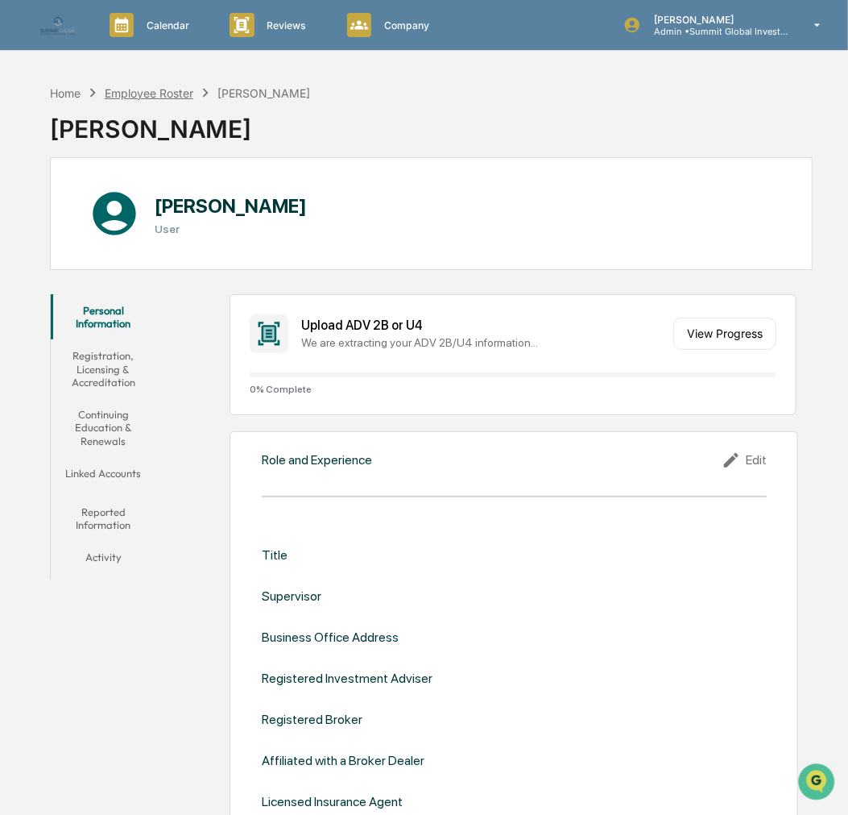
click at [160, 92] on div "Employee Roster" at bounding box center [149, 93] width 89 height 14
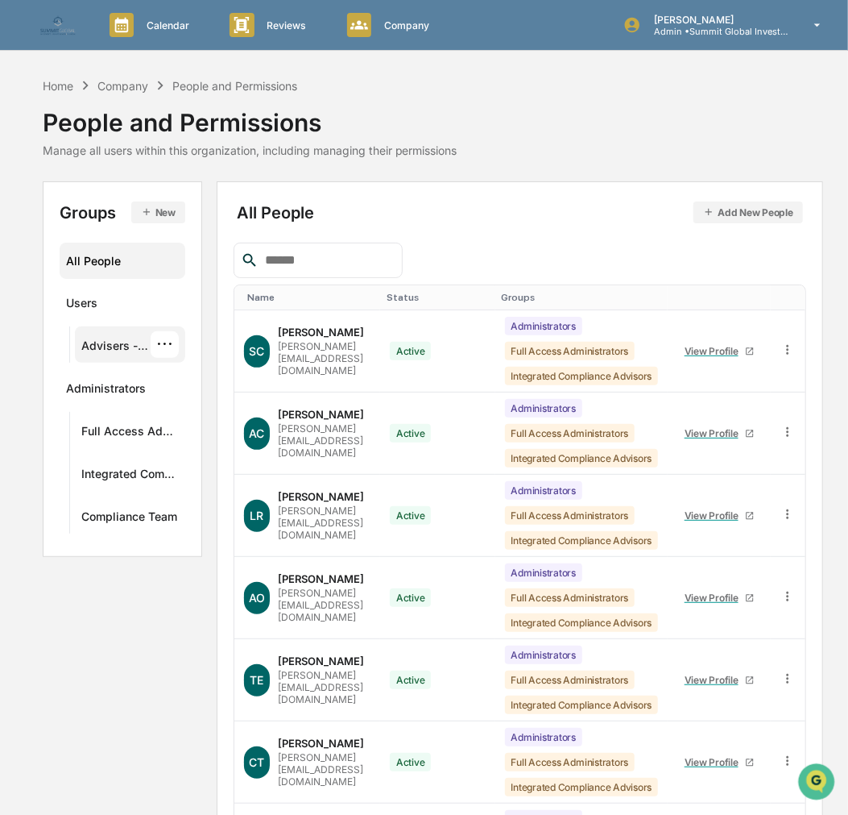
click at [115, 342] on div "Advisers - All" at bounding box center [115, 347] width 69 height 19
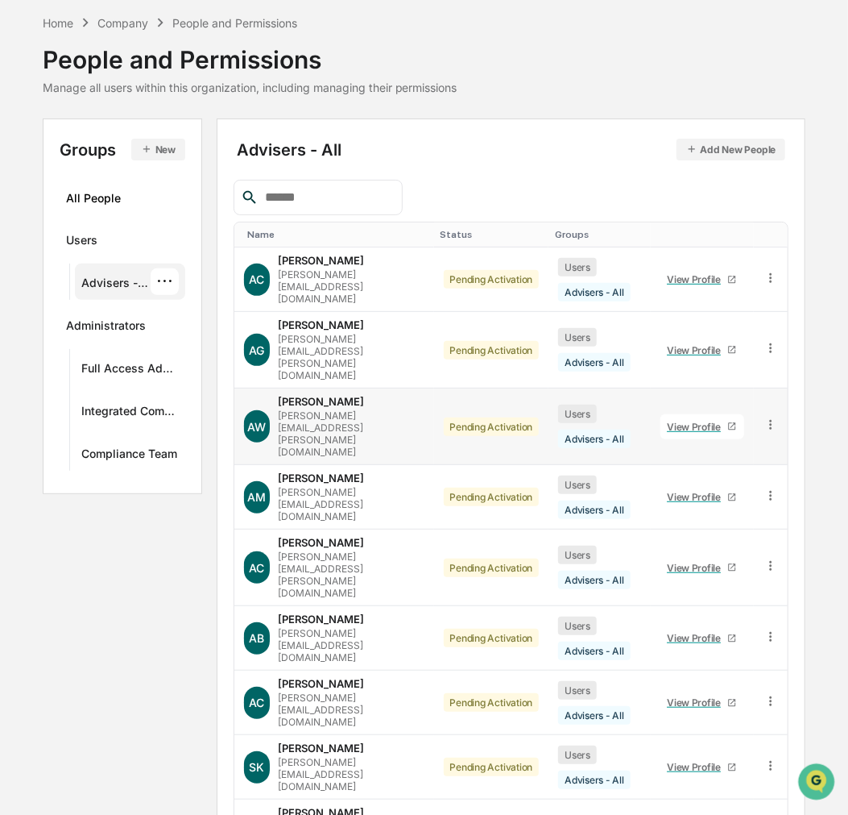
scroll to position [131, 0]
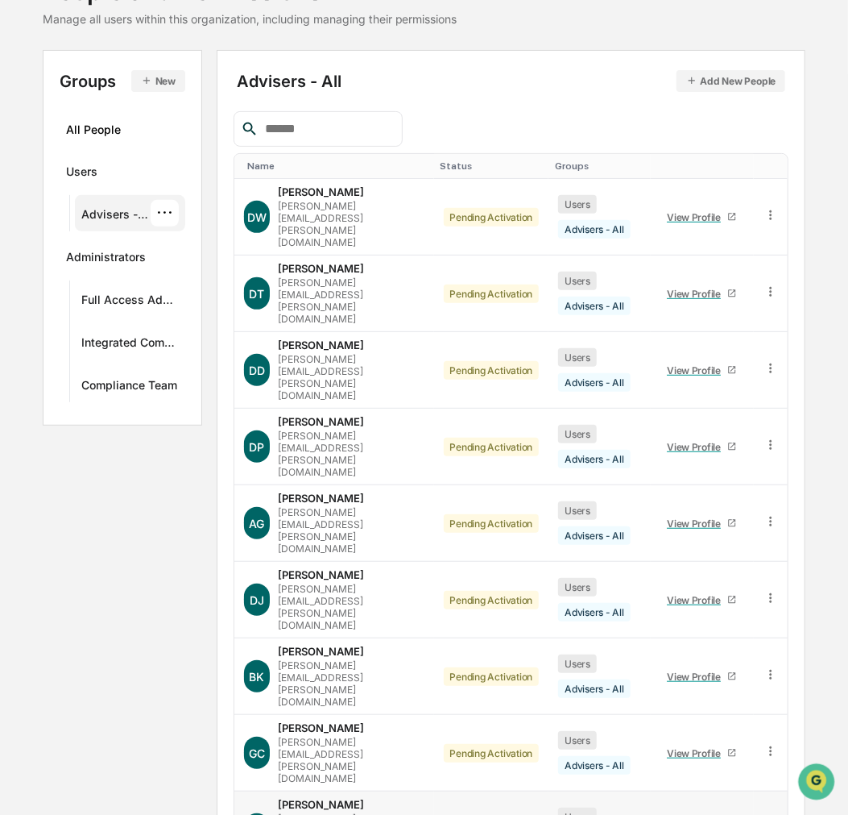
click at [714, 733] on div "View Profile" at bounding box center [697, 829] width 60 height 12
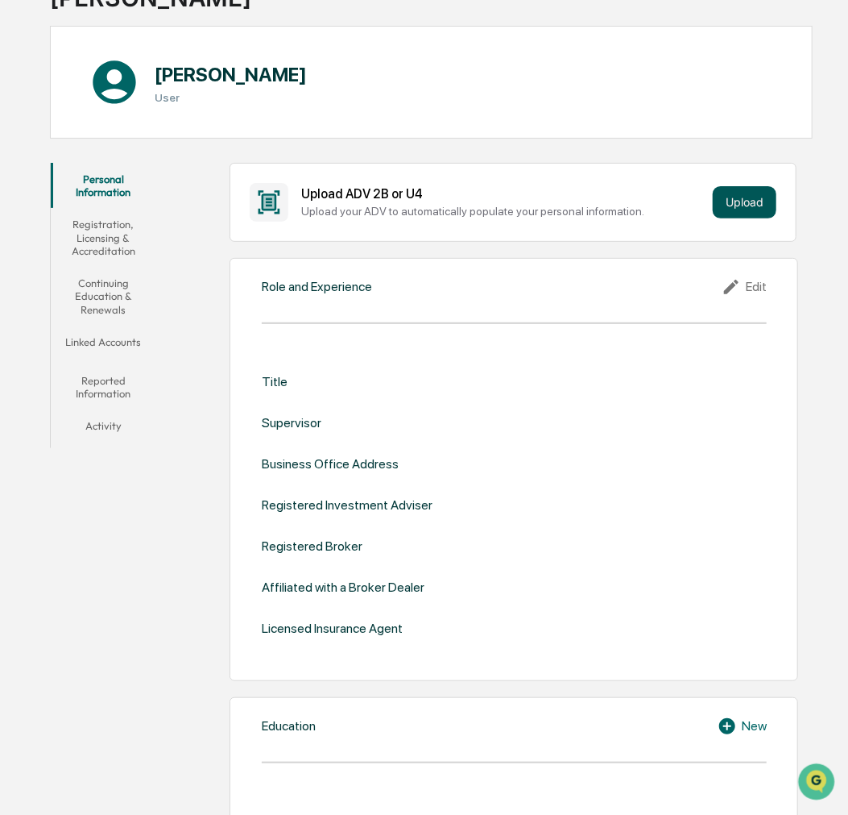
click at [728, 204] on button "Upload" at bounding box center [745, 202] width 64 height 32
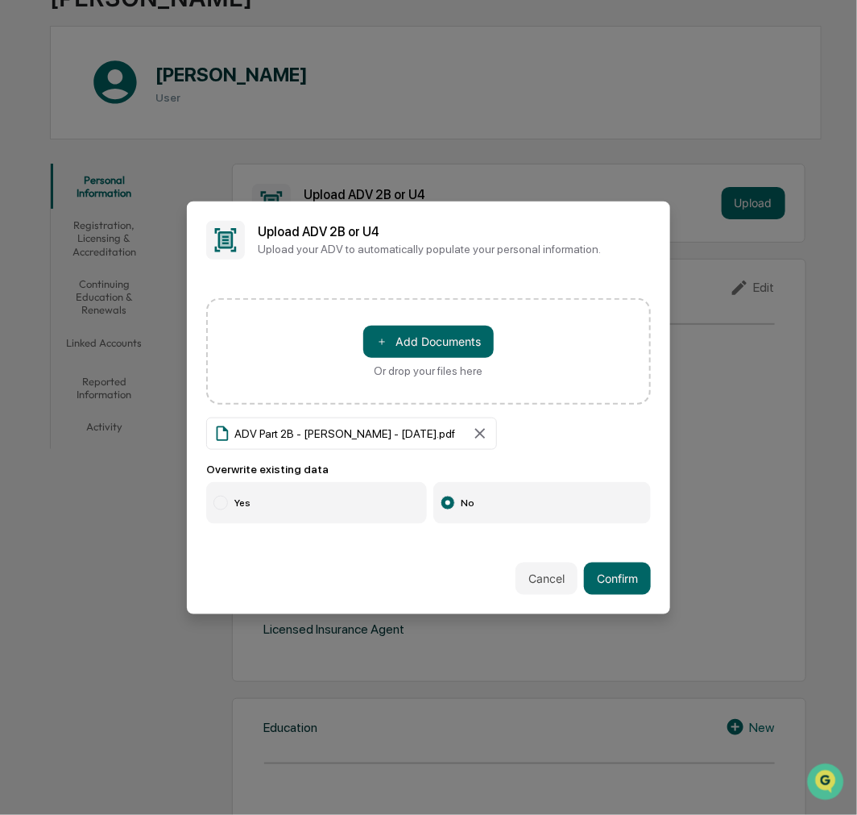
click at [272, 502] on label "Yes" at bounding box center [316, 503] width 221 height 42
click at [591, 578] on button "Confirm" at bounding box center [617, 578] width 67 height 32
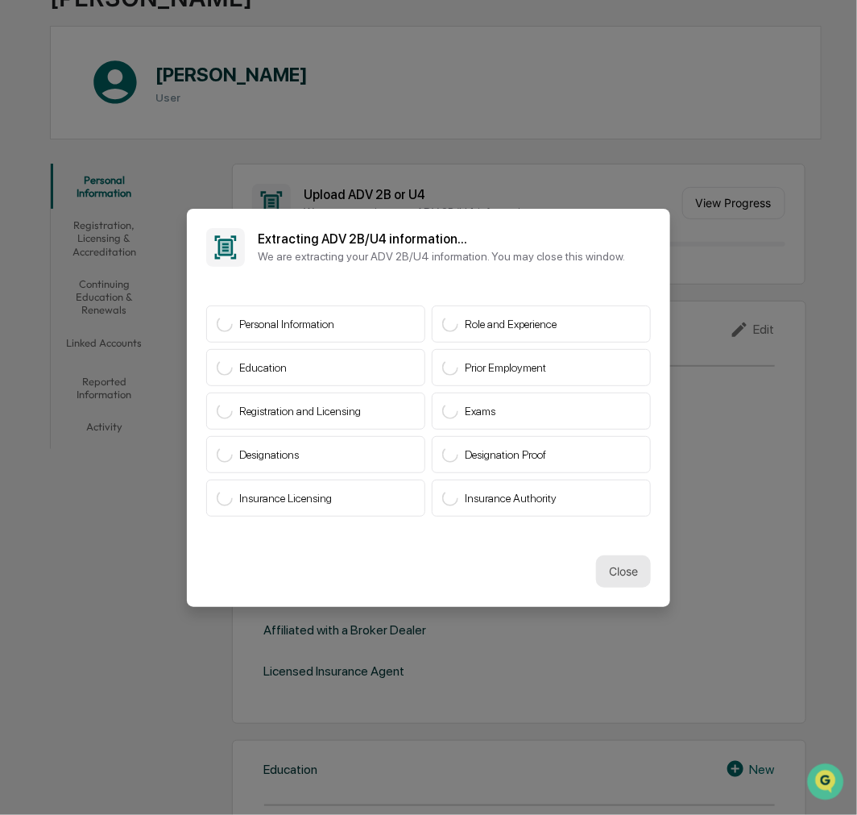
click at [619, 566] on button "Close" at bounding box center [623, 571] width 55 height 32
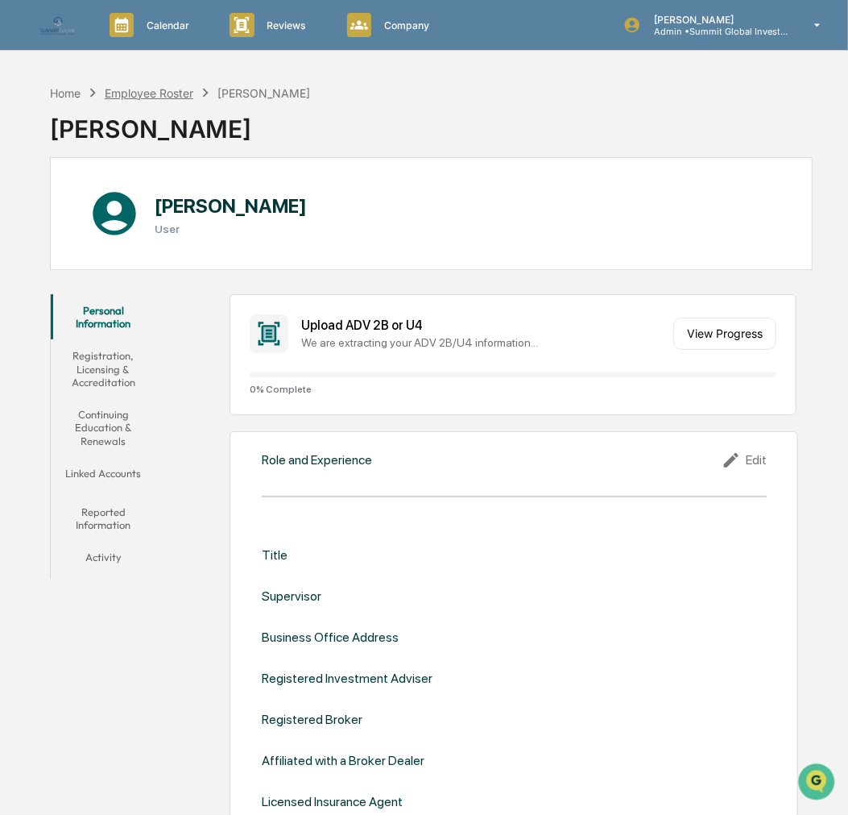
click at [154, 93] on div "Employee Roster" at bounding box center [149, 93] width 89 height 14
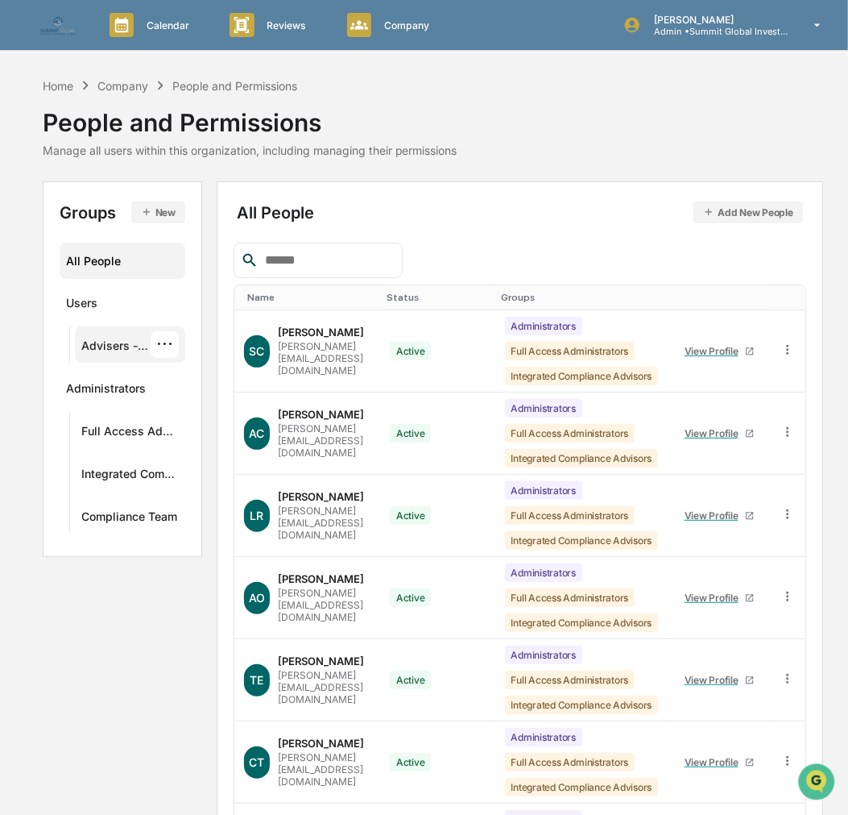
click at [131, 346] on div "Advisers - All" at bounding box center [115, 347] width 69 height 19
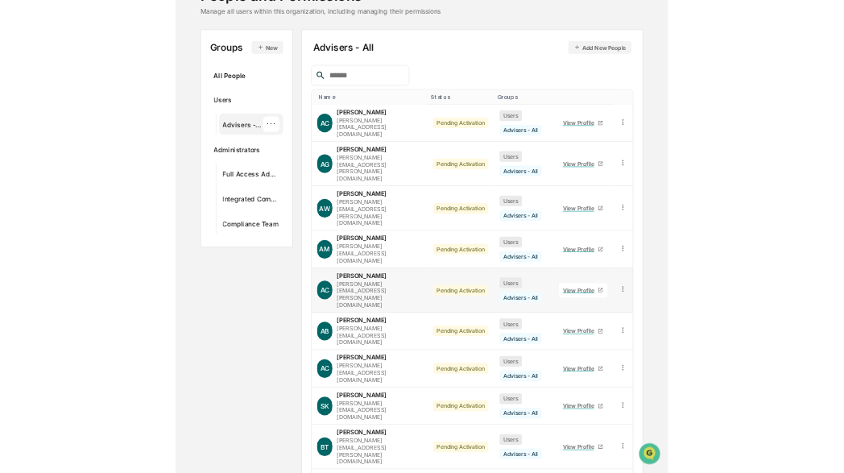
scroll to position [131, 0]
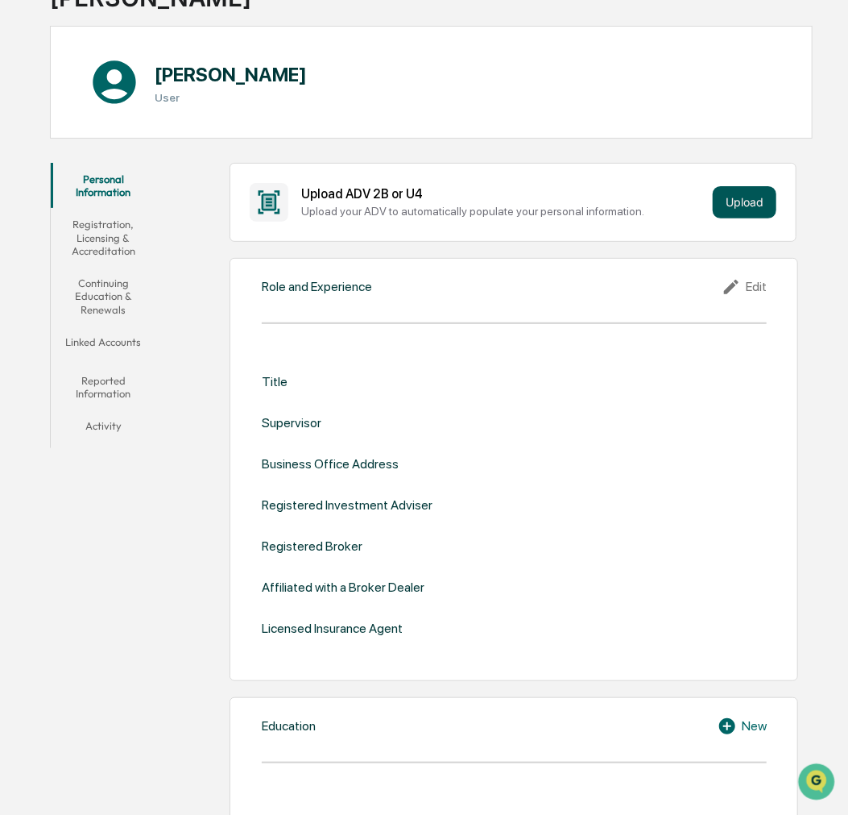
click at [743, 204] on button "Upload" at bounding box center [745, 202] width 64 height 32
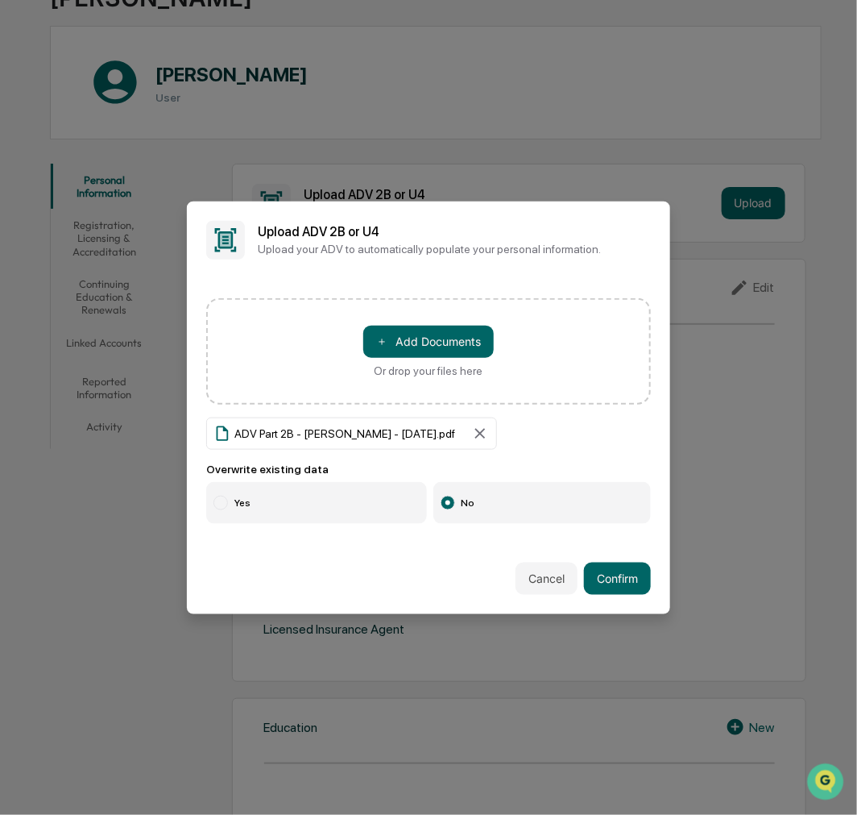
click at [305, 492] on label "Yes" at bounding box center [316, 503] width 221 height 42
click at [613, 569] on button "Confirm" at bounding box center [617, 578] width 67 height 32
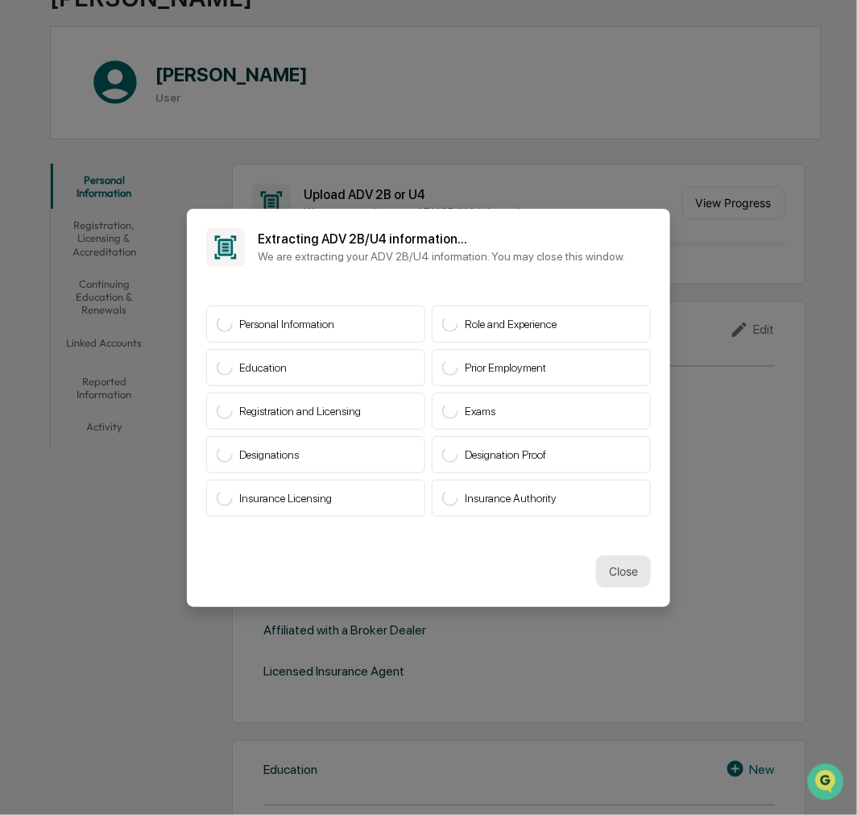
click at [609, 558] on button "Close" at bounding box center [623, 571] width 55 height 32
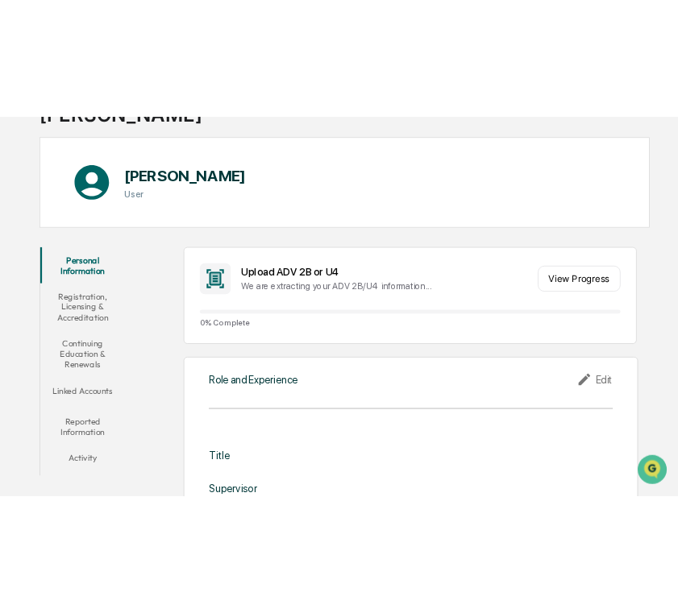
scroll to position [131, 0]
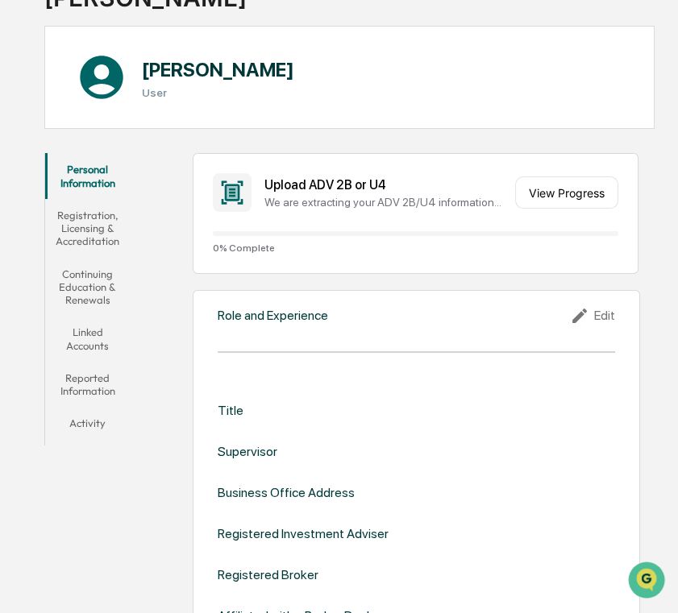
click at [231, 318] on div "Role and Experience" at bounding box center [273, 315] width 110 height 15
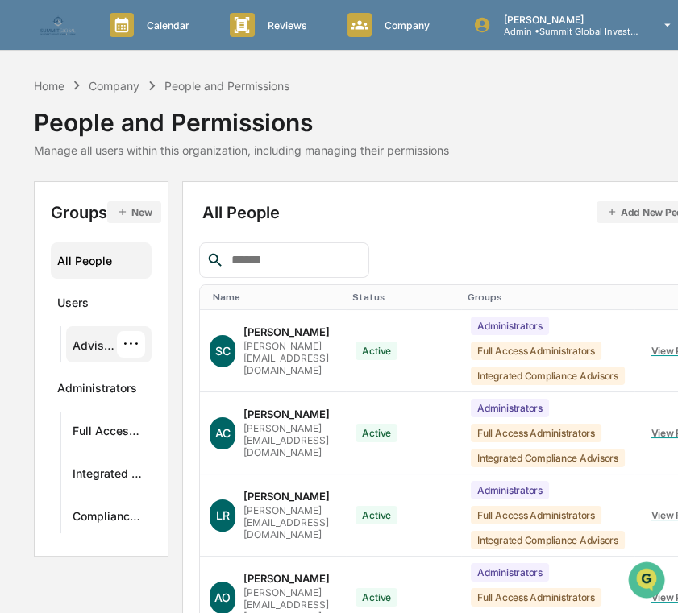
click at [106, 329] on div "Advisers - All ···" at bounding box center [108, 344] width 85 height 36
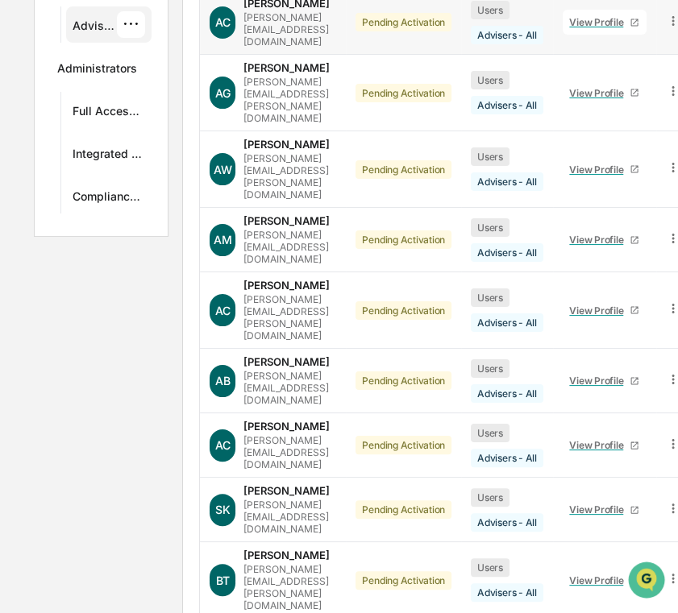
scroll to position [326, 0]
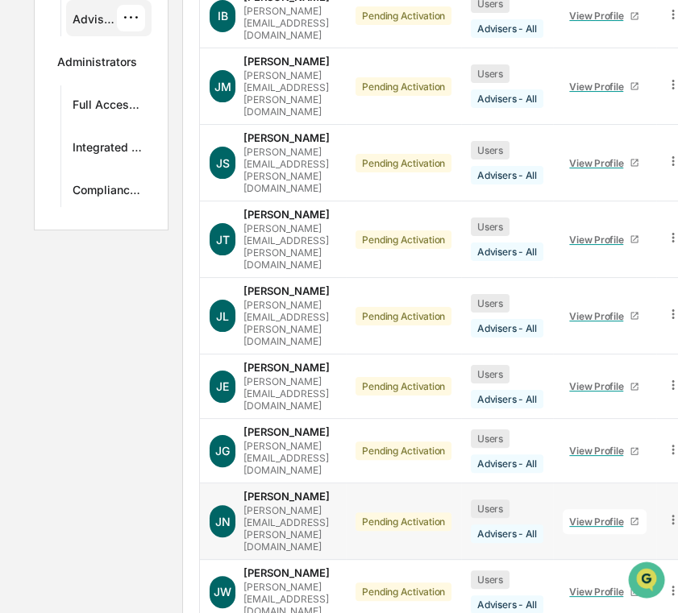
scroll to position [237, 0]
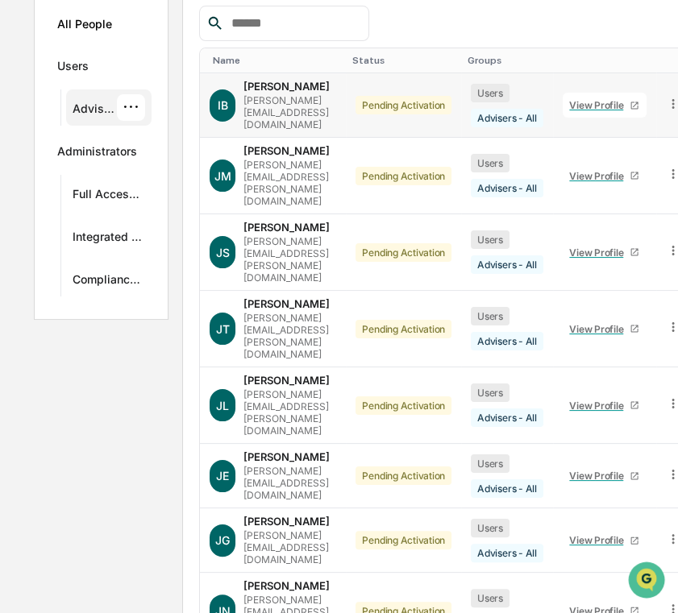
click at [629, 99] on div "View Profile" at bounding box center [599, 105] width 60 height 12
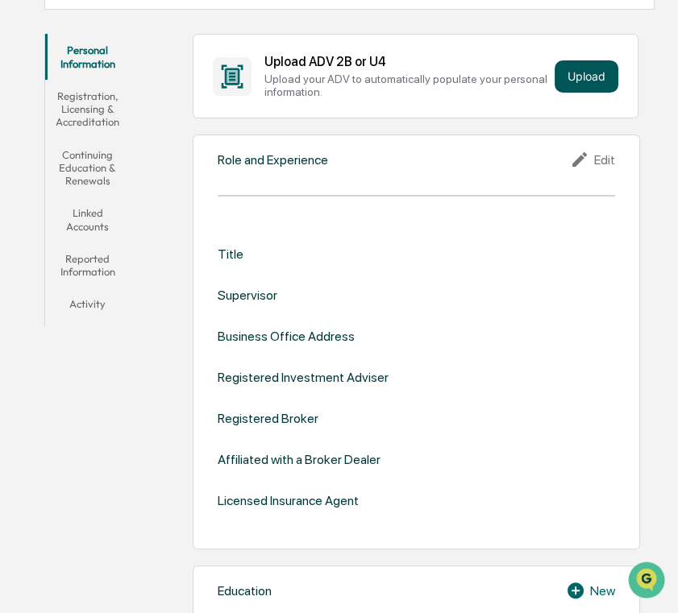
click at [570, 70] on button "Upload" at bounding box center [586, 76] width 64 height 32
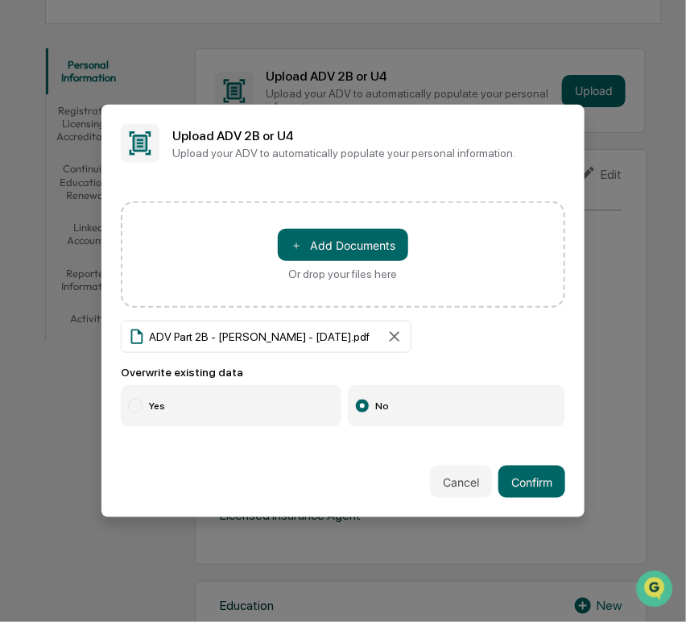
click at [163, 408] on label "Yes" at bounding box center [231, 406] width 221 height 42
click at [506, 479] on button "Confirm" at bounding box center [532, 482] width 67 height 32
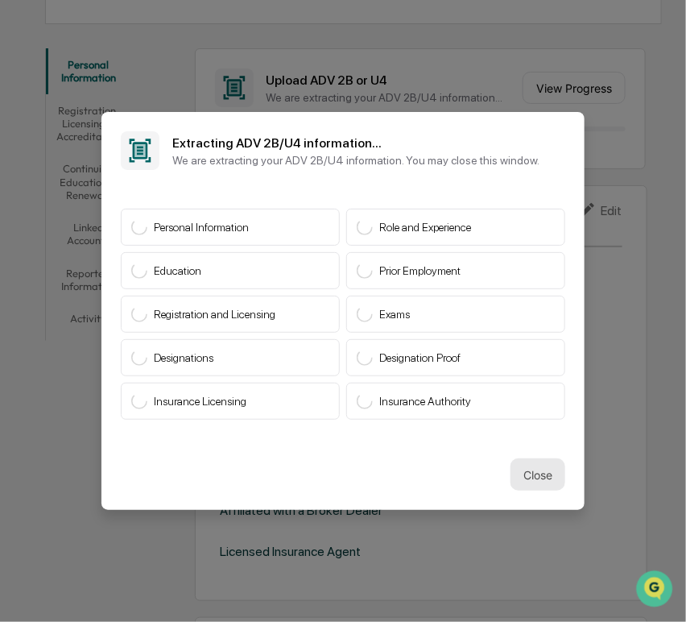
click at [534, 462] on button "Close" at bounding box center [538, 474] width 55 height 32
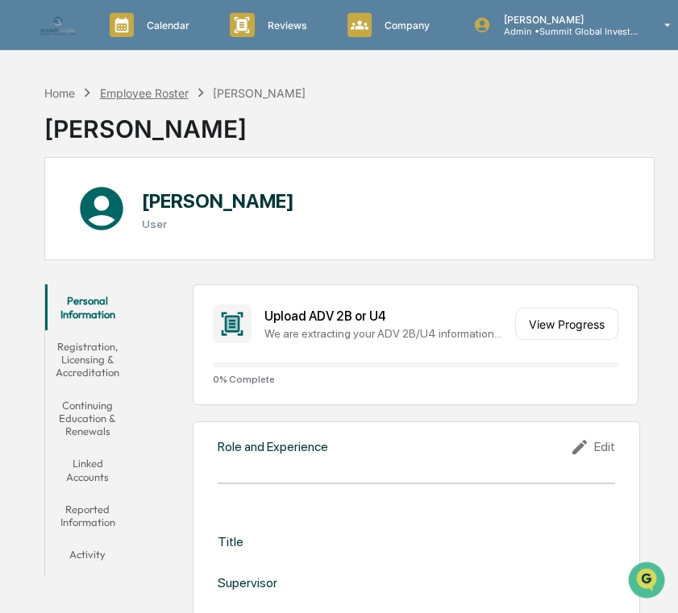
click at [162, 93] on div "Employee Roster" at bounding box center [144, 93] width 89 height 14
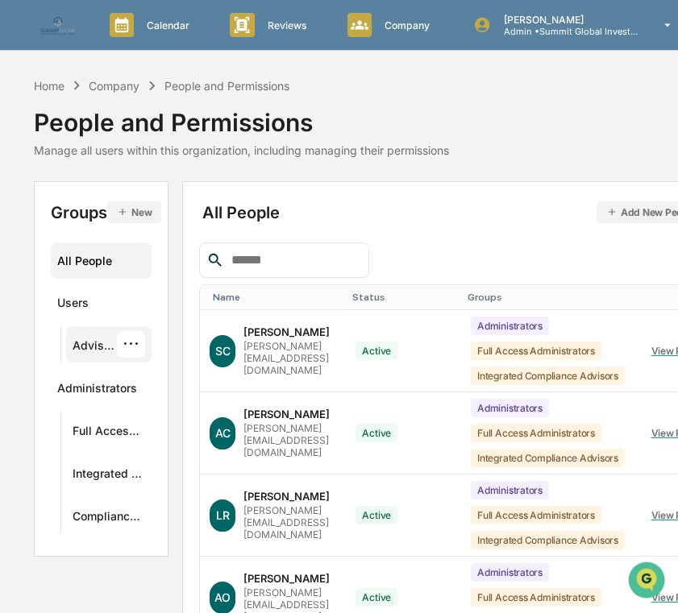
click at [102, 349] on div "Advisers - All" at bounding box center [95, 347] width 44 height 19
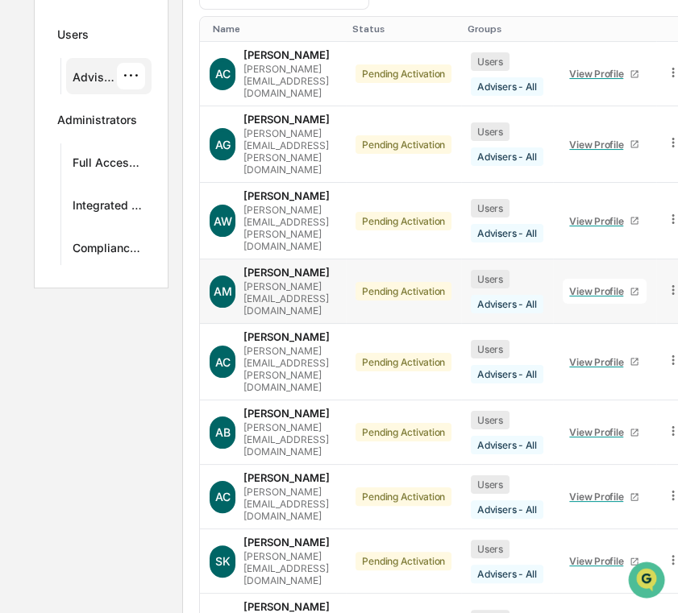
scroll to position [326, 0]
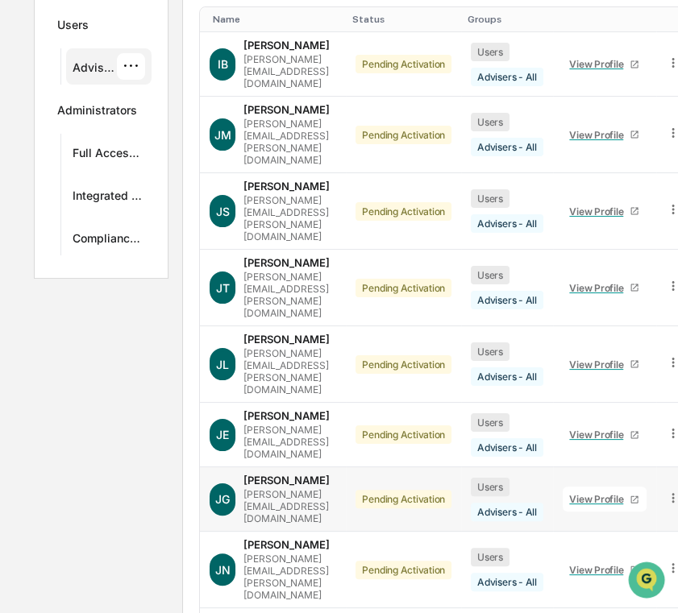
scroll to position [237, 0]
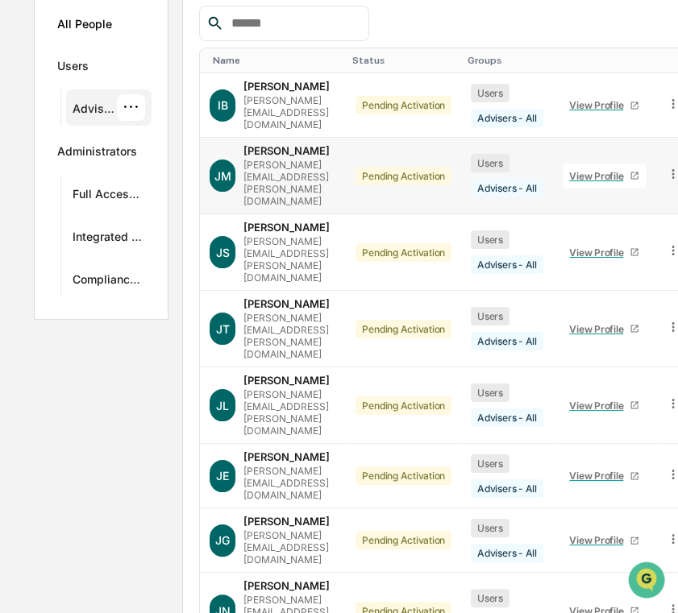
click at [629, 170] on div "View Profile" at bounding box center [599, 176] width 60 height 12
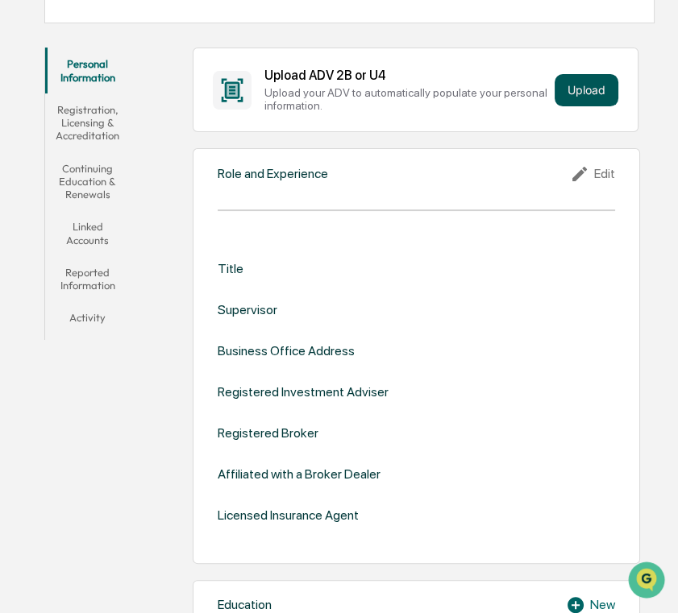
click at [594, 89] on button "Upload" at bounding box center [586, 90] width 64 height 32
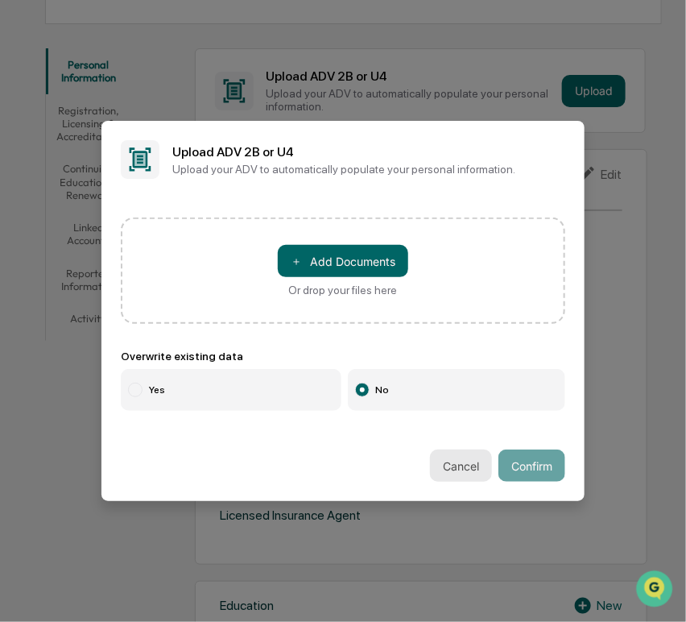
click at [471, 467] on button "Cancel" at bounding box center [461, 466] width 62 height 32
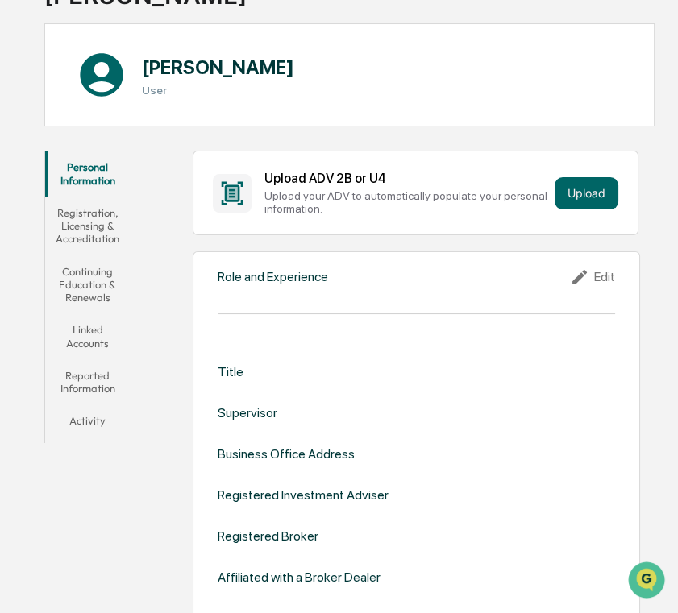
scroll to position [179, 0]
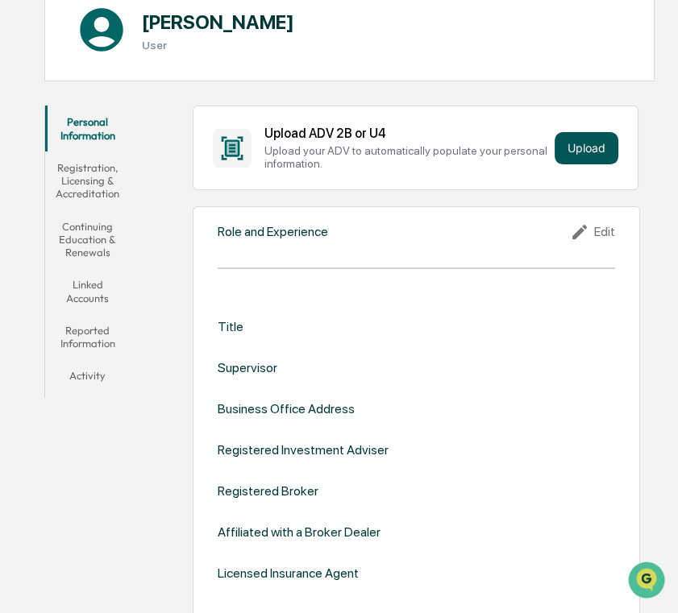
click at [587, 147] on button "Upload" at bounding box center [586, 148] width 64 height 32
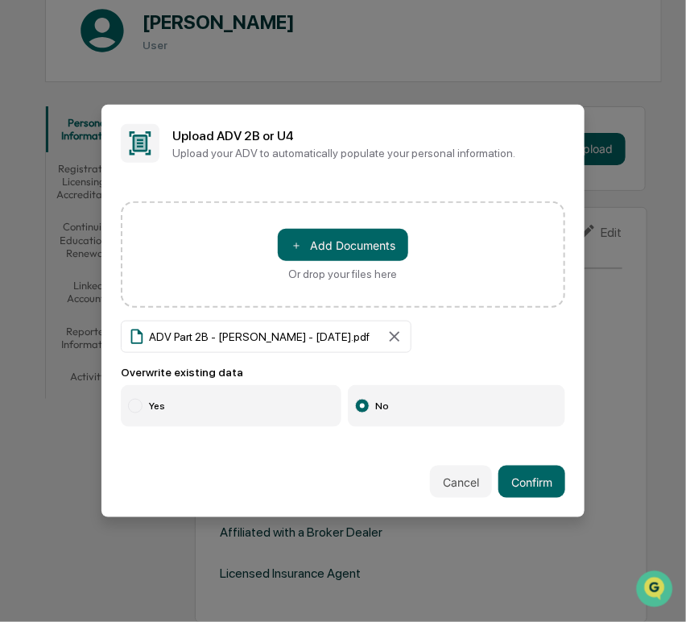
click at [209, 413] on label "Yes" at bounding box center [231, 406] width 221 height 42
click at [538, 474] on button "Confirm" at bounding box center [532, 482] width 67 height 32
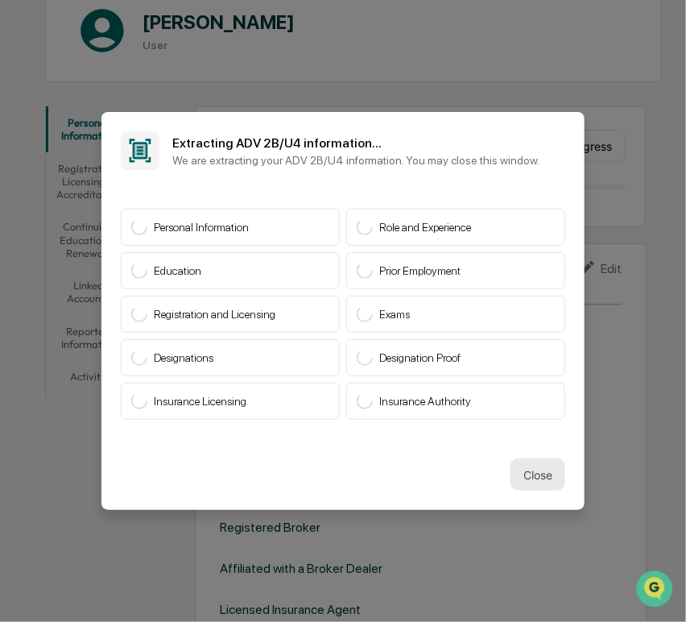
click at [515, 469] on button "Close" at bounding box center [538, 474] width 55 height 32
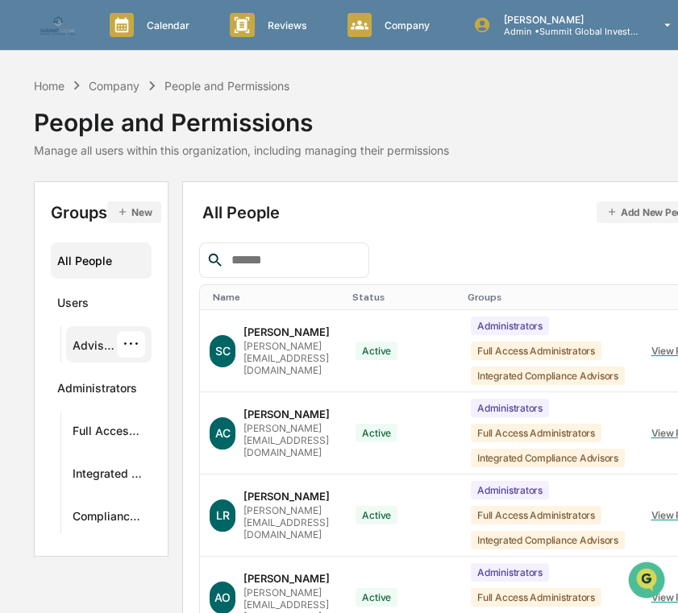
click at [109, 341] on div "Advisers - All" at bounding box center [95, 347] width 44 height 19
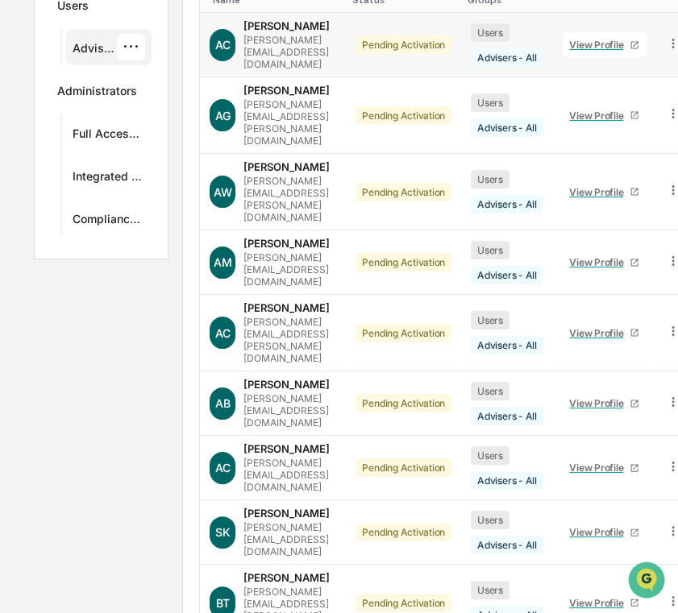
scroll to position [326, 0]
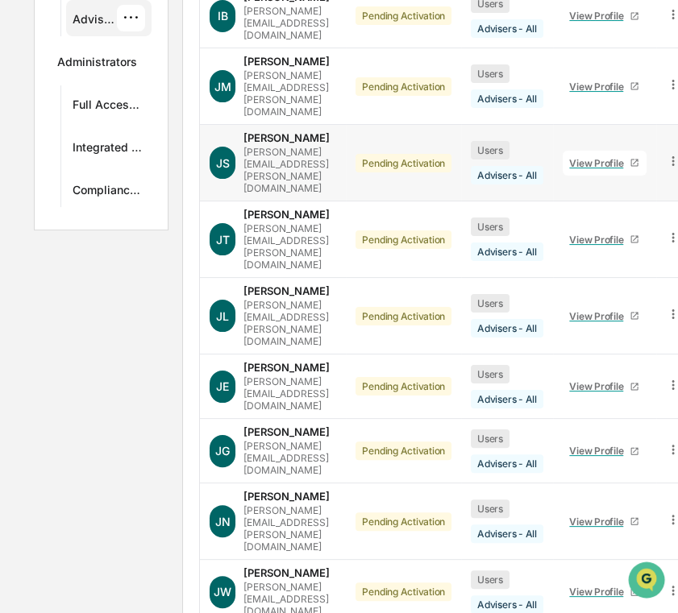
click at [629, 157] on div "View Profile" at bounding box center [599, 163] width 60 height 12
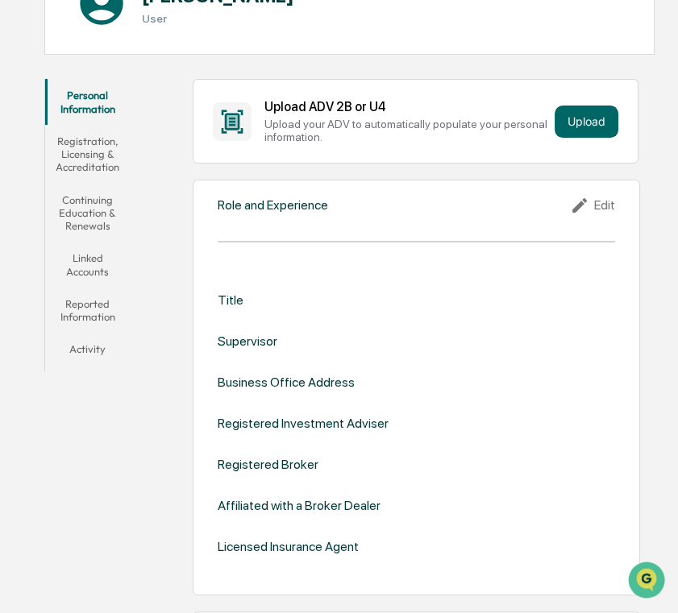
scroll to position [147, 0]
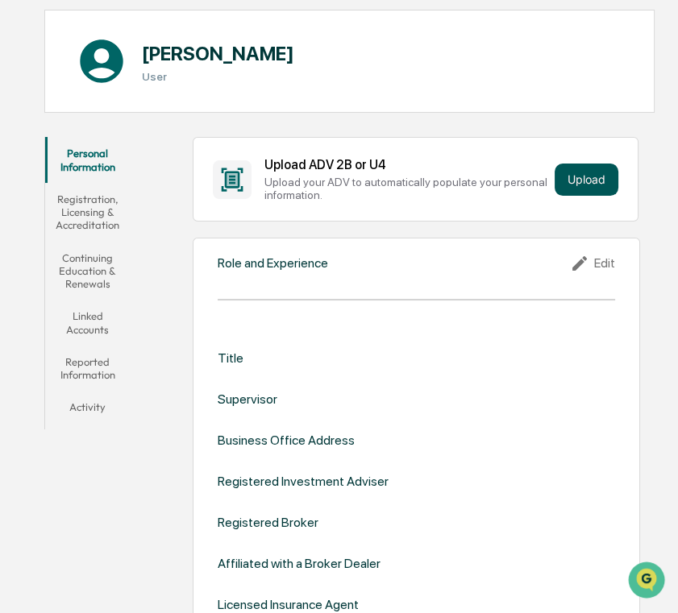
click at [587, 180] on button "Upload" at bounding box center [586, 180] width 64 height 32
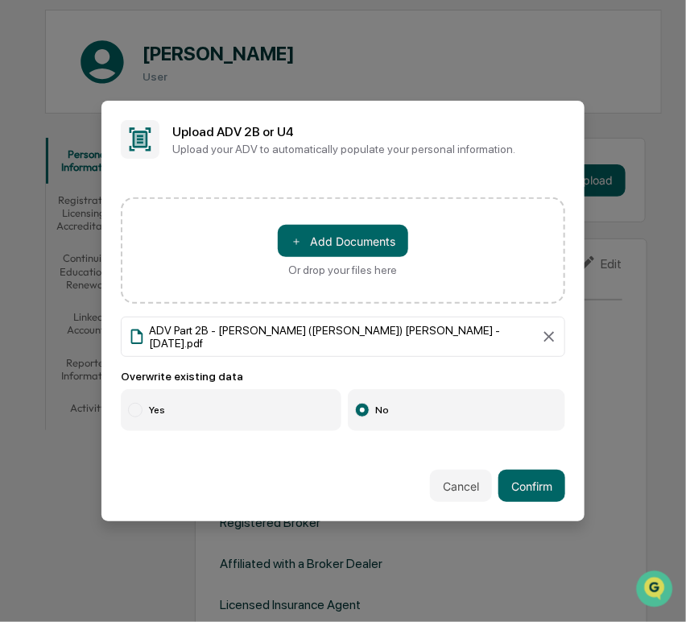
click at [167, 409] on label "Yes" at bounding box center [231, 410] width 221 height 42
click at [527, 488] on button "Confirm" at bounding box center [532, 486] width 67 height 32
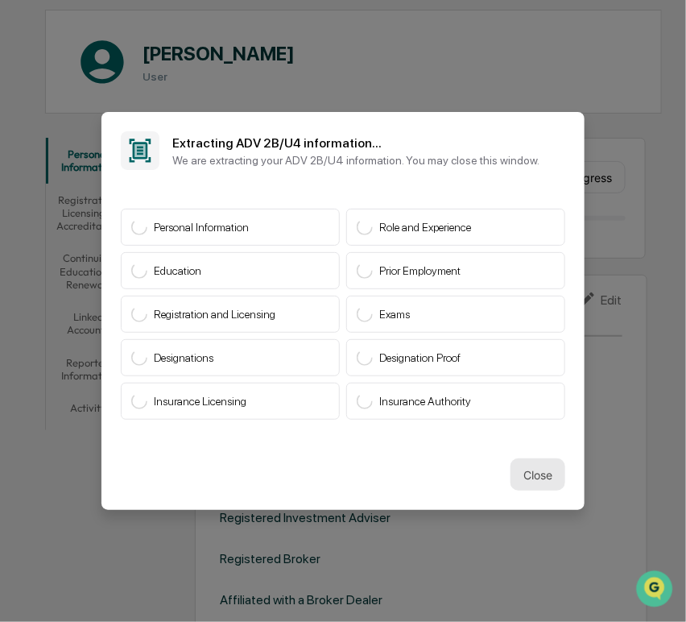
click at [518, 462] on button "Close" at bounding box center [538, 474] width 55 height 32
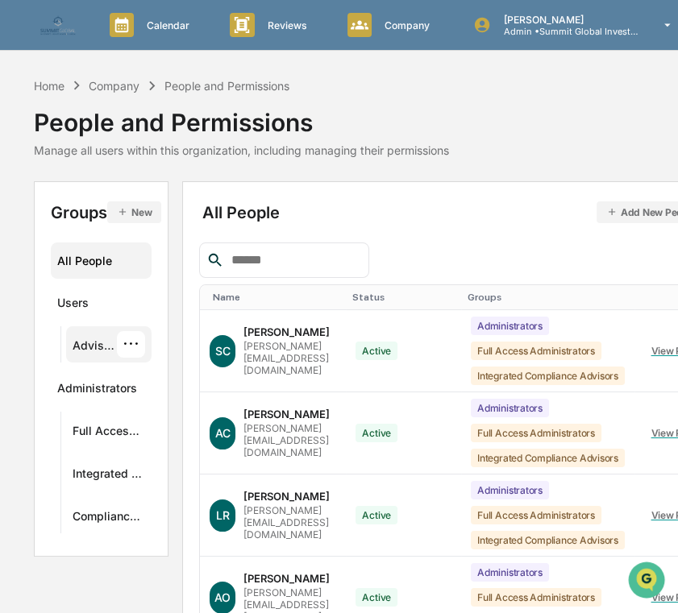
click at [120, 343] on div "···" at bounding box center [131, 344] width 28 height 27
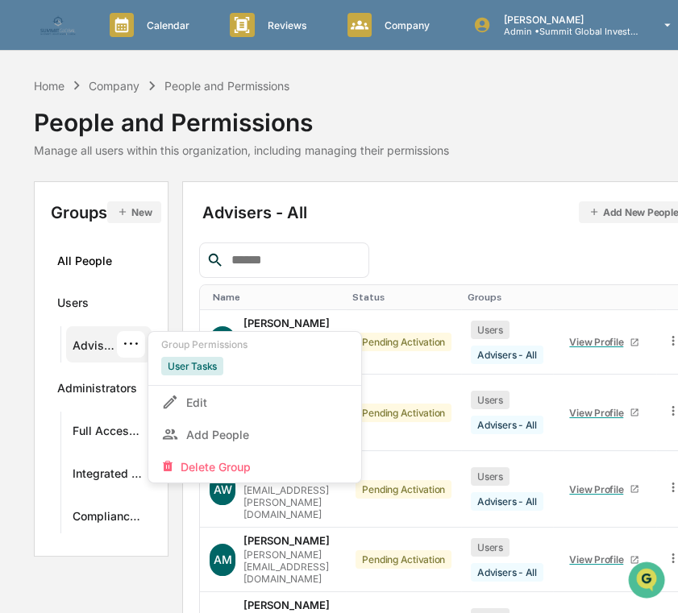
click at [409, 259] on div at bounding box center [445, 260] width 492 height 35
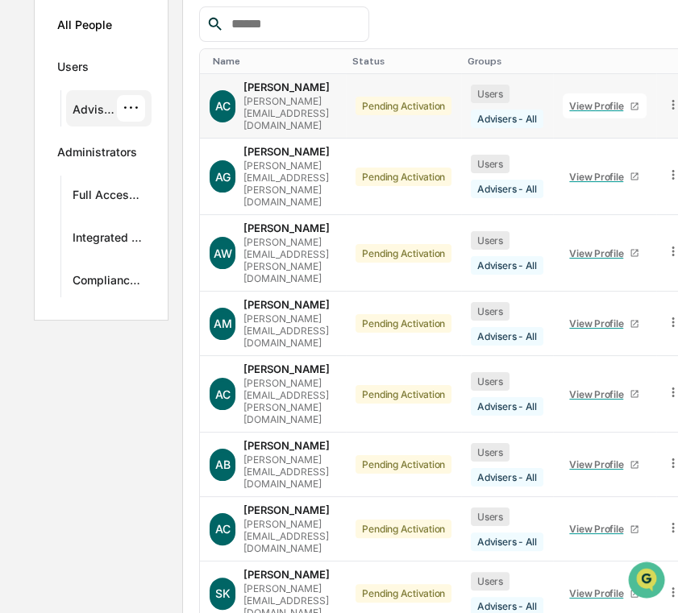
scroll to position [326, 0]
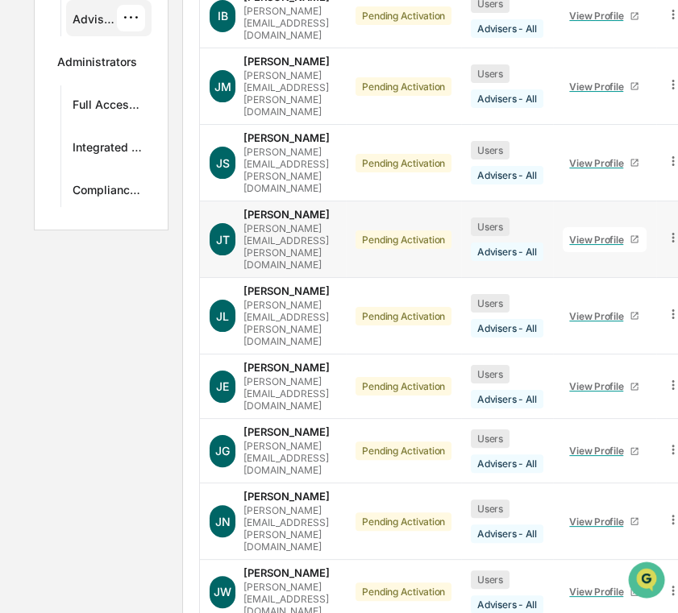
click at [629, 234] on div "View Profile" at bounding box center [599, 240] width 60 height 12
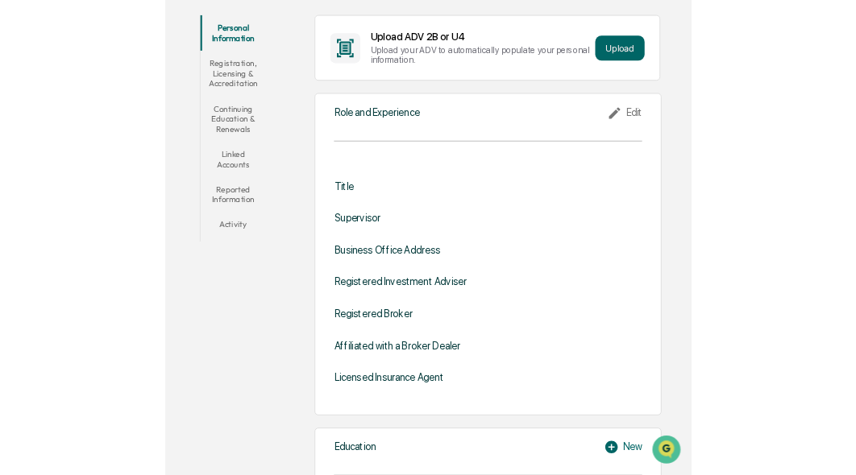
scroll to position [147, 0]
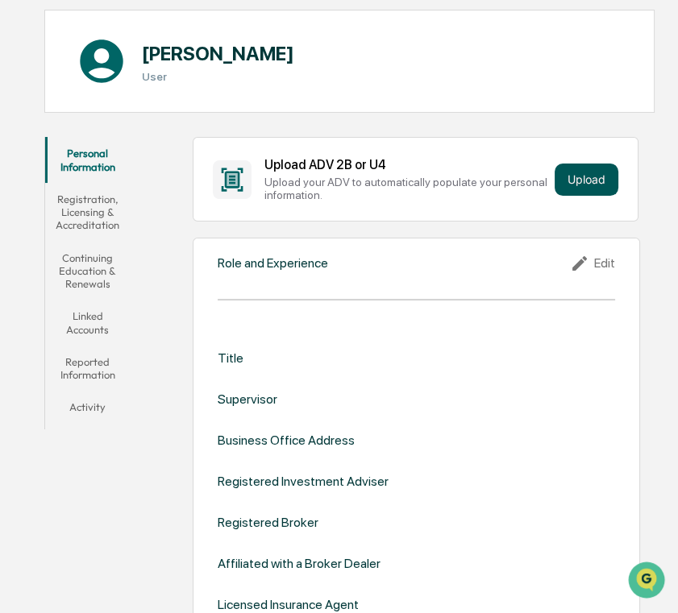
click at [585, 186] on button "Upload" at bounding box center [586, 180] width 64 height 32
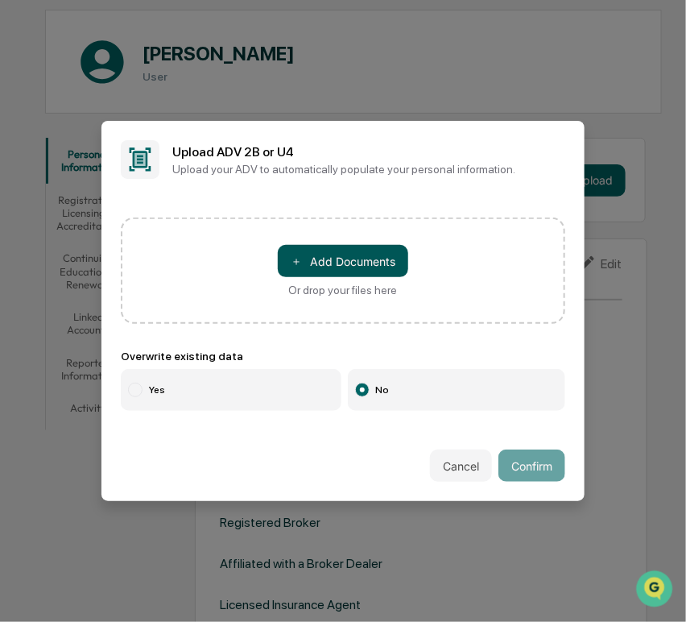
click at [346, 262] on button "＋ Add Documents" at bounding box center [343, 261] width 131 height 32
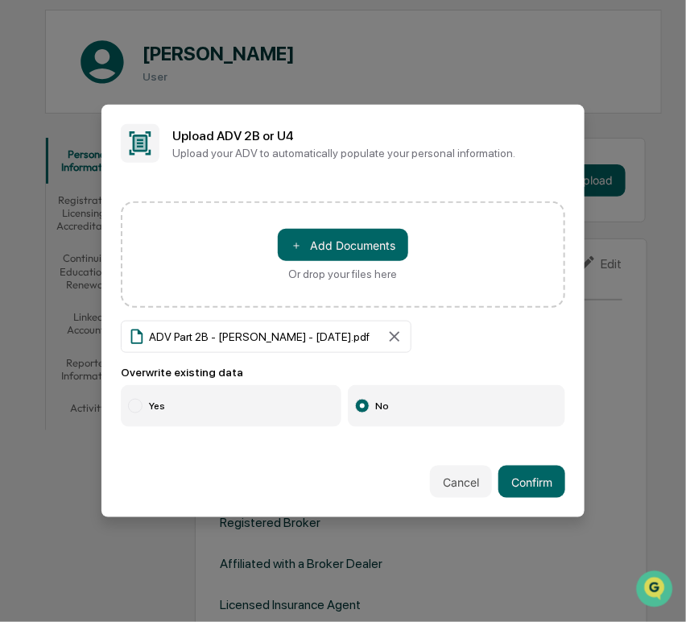
click at [174, 404] on label "Yes" at bounding box center [231, 406] width 221 height 42
click at [500, 466] on button "Confirm" at bounding box center [532, 482] width 67 height 32
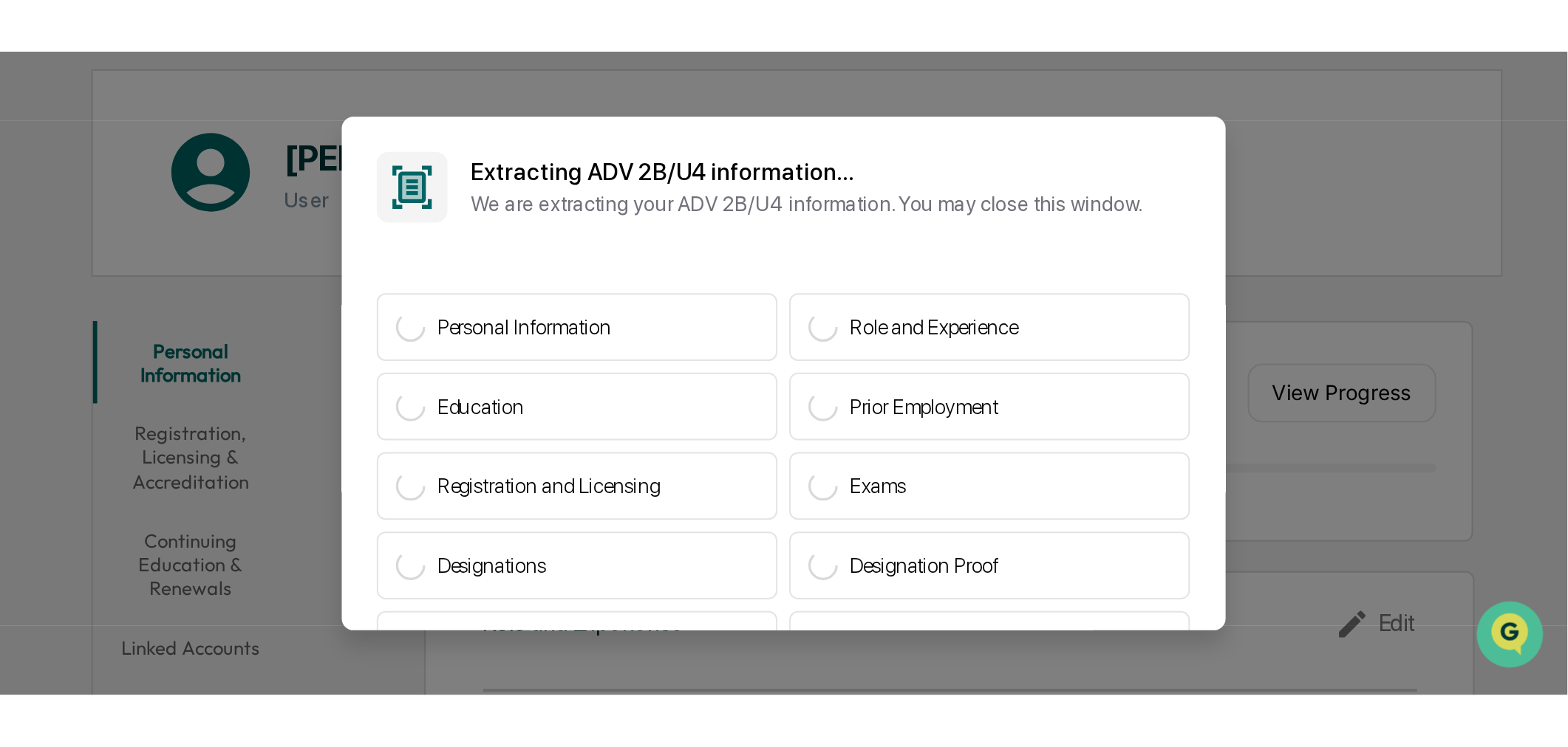
scroll to position [0, 0]
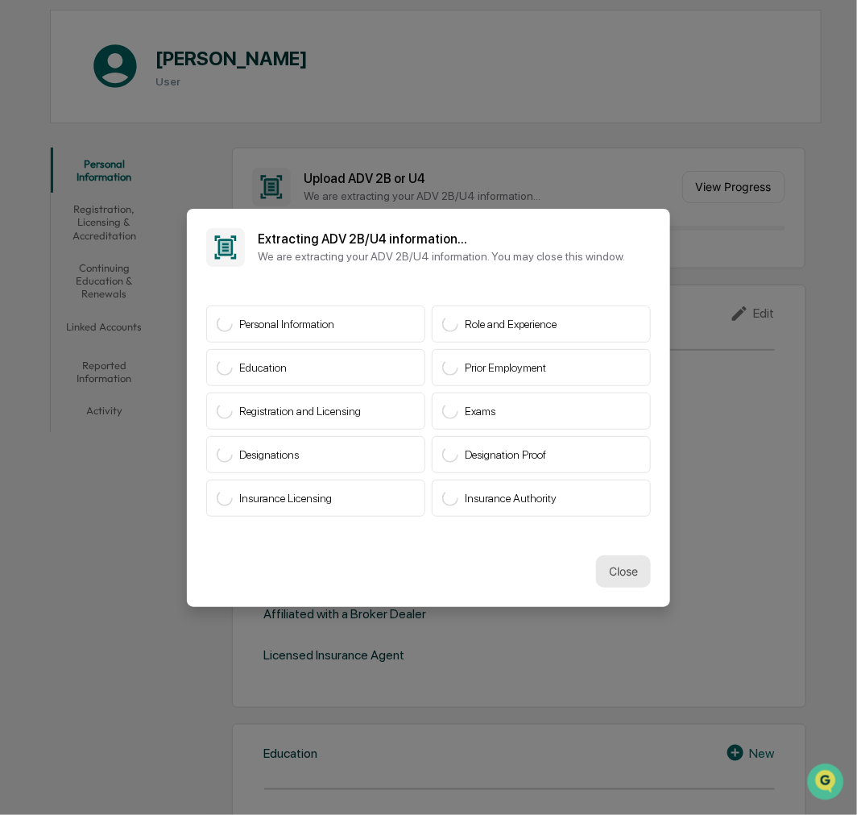
click at [619, 565] on button "Close" at bounding box center [623, 571] width 55 height 32
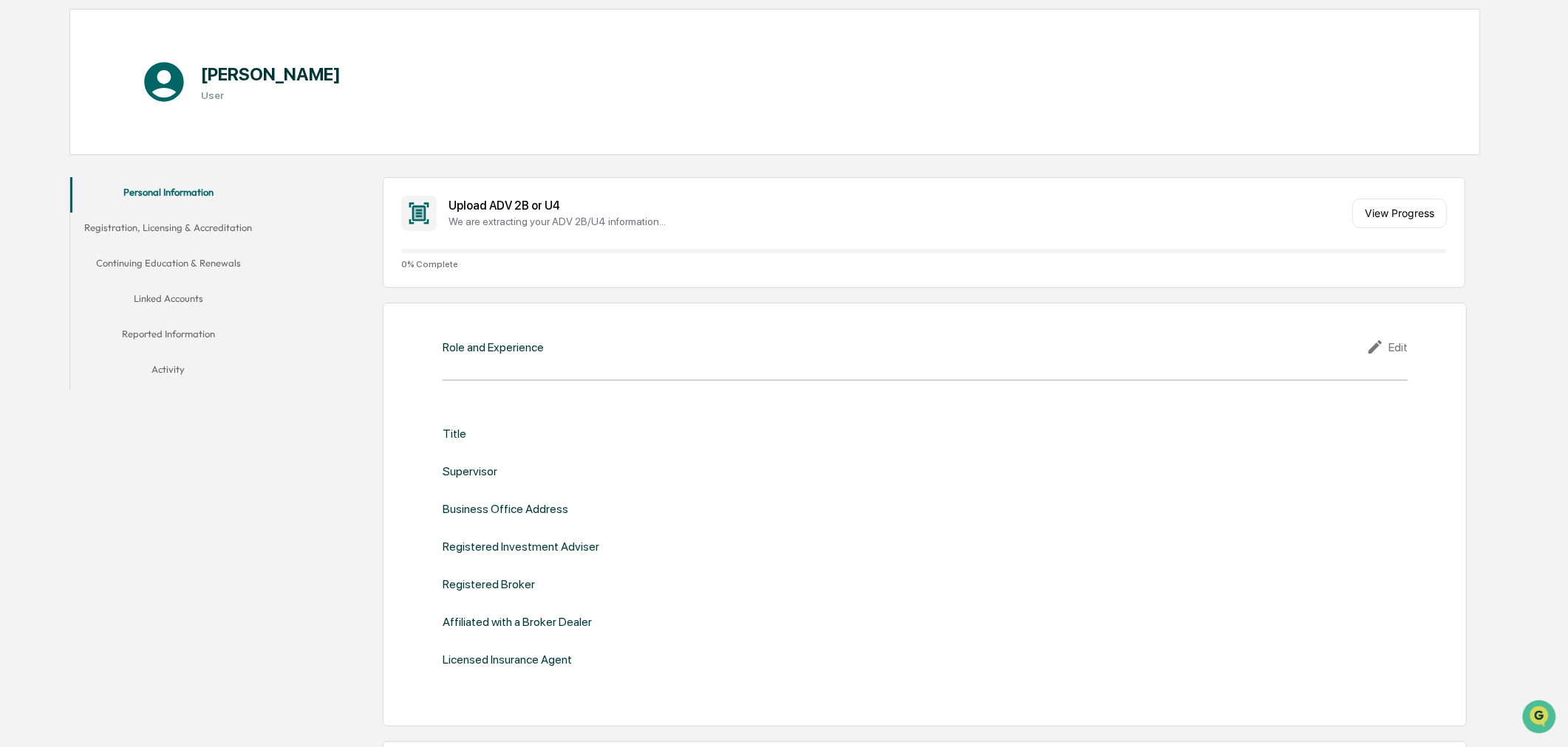
drag, startPoint x: 36, startPoint y: 0, endPoint x: 299, endPoint y: 359, distance: 445.0
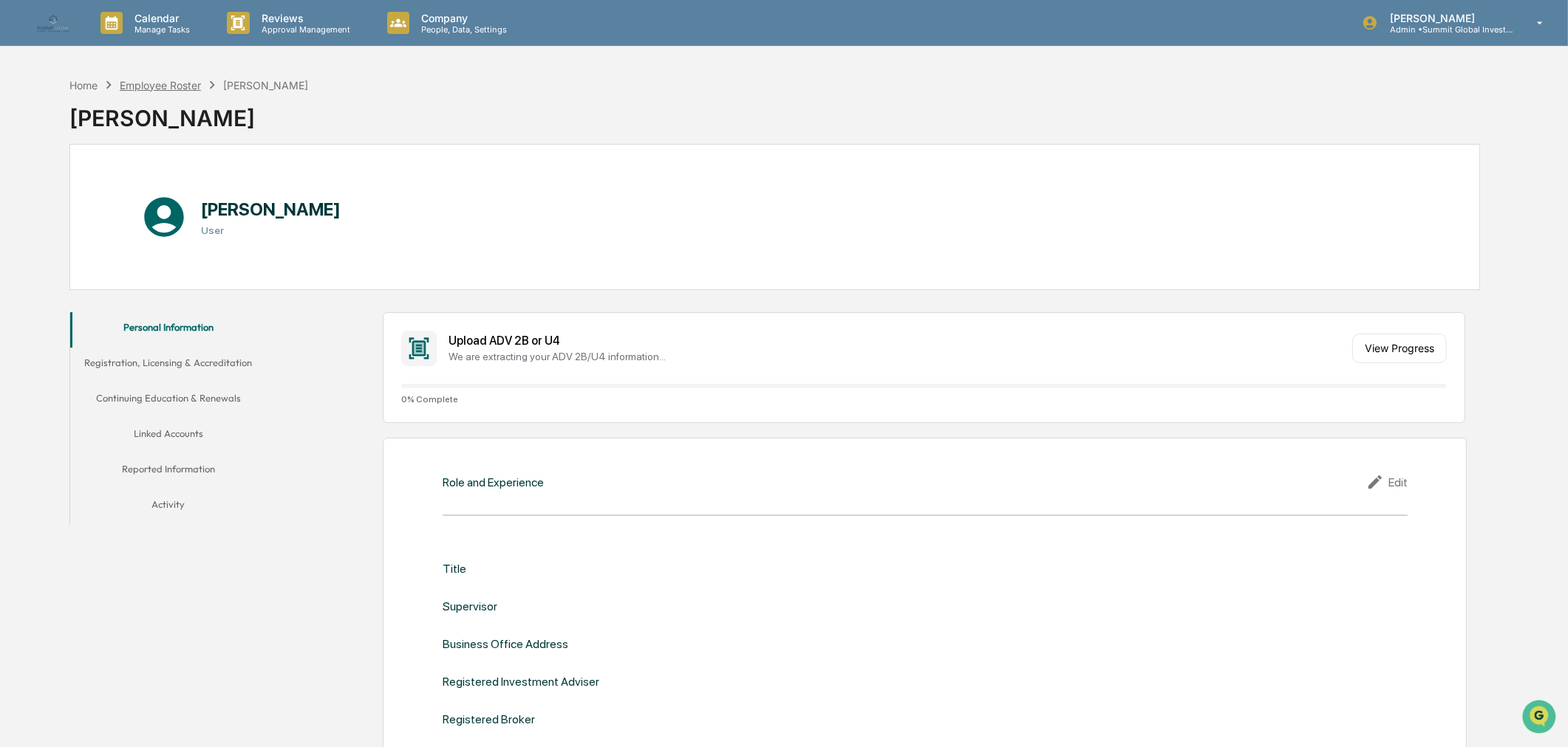
click at [159, 85] on div "Employee Roster" at bounding box center [160, 85] width 82 height 13
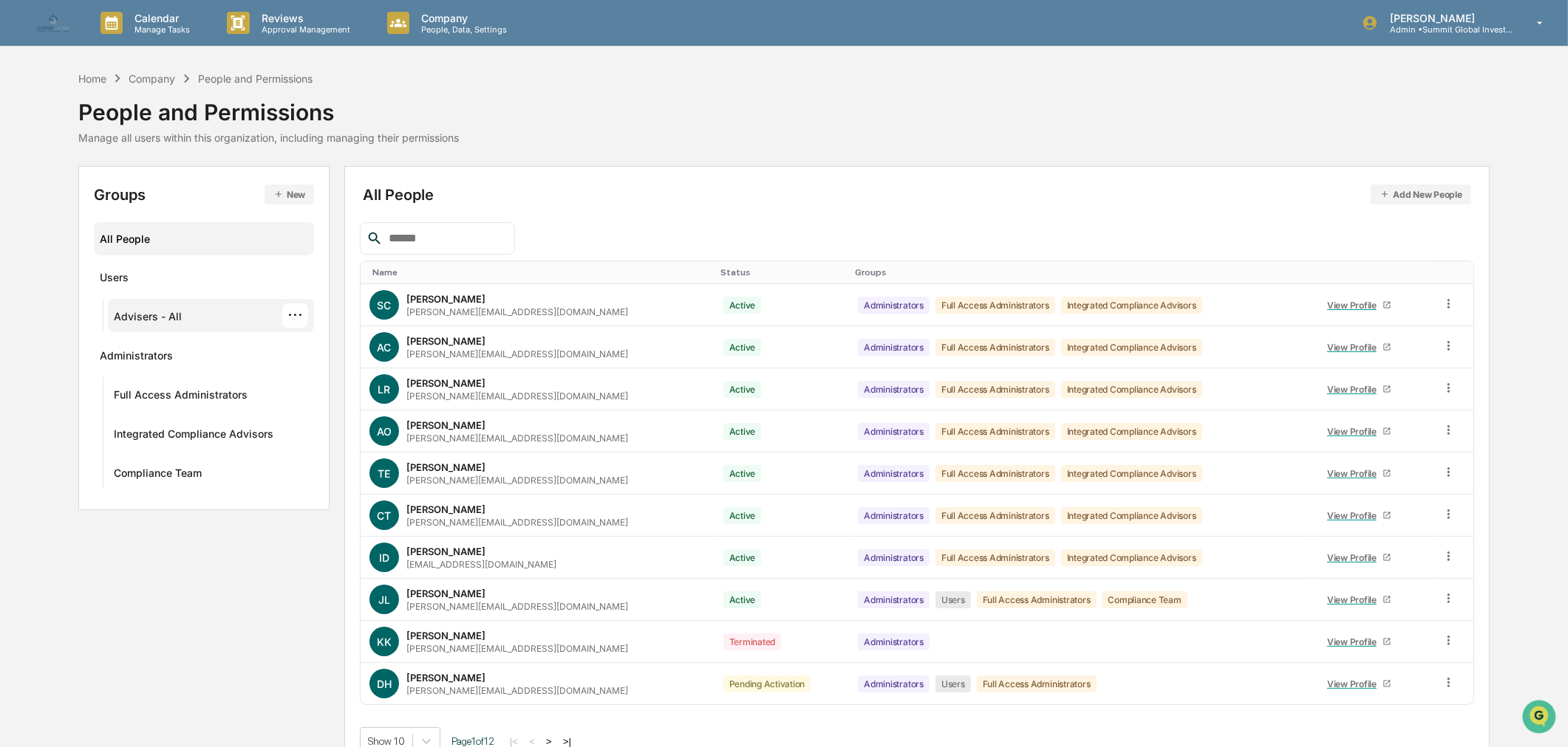
click at [149, 313] on div "Advisers - All" at bounding box center [148, 318] width 68 height 17
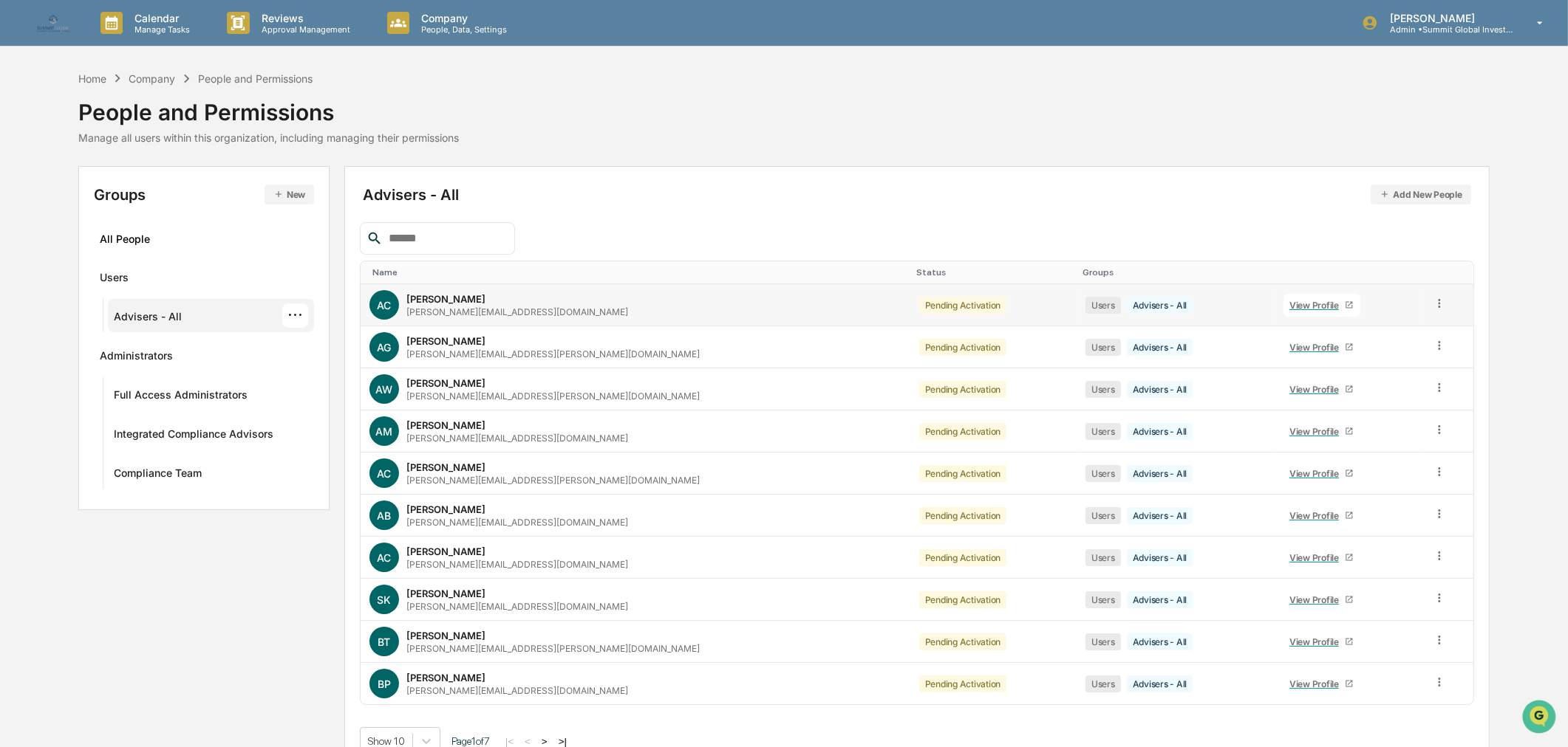
click at [1289, 304] on div "View Profile" at bounding box center [1317, 305] width 55 height 11
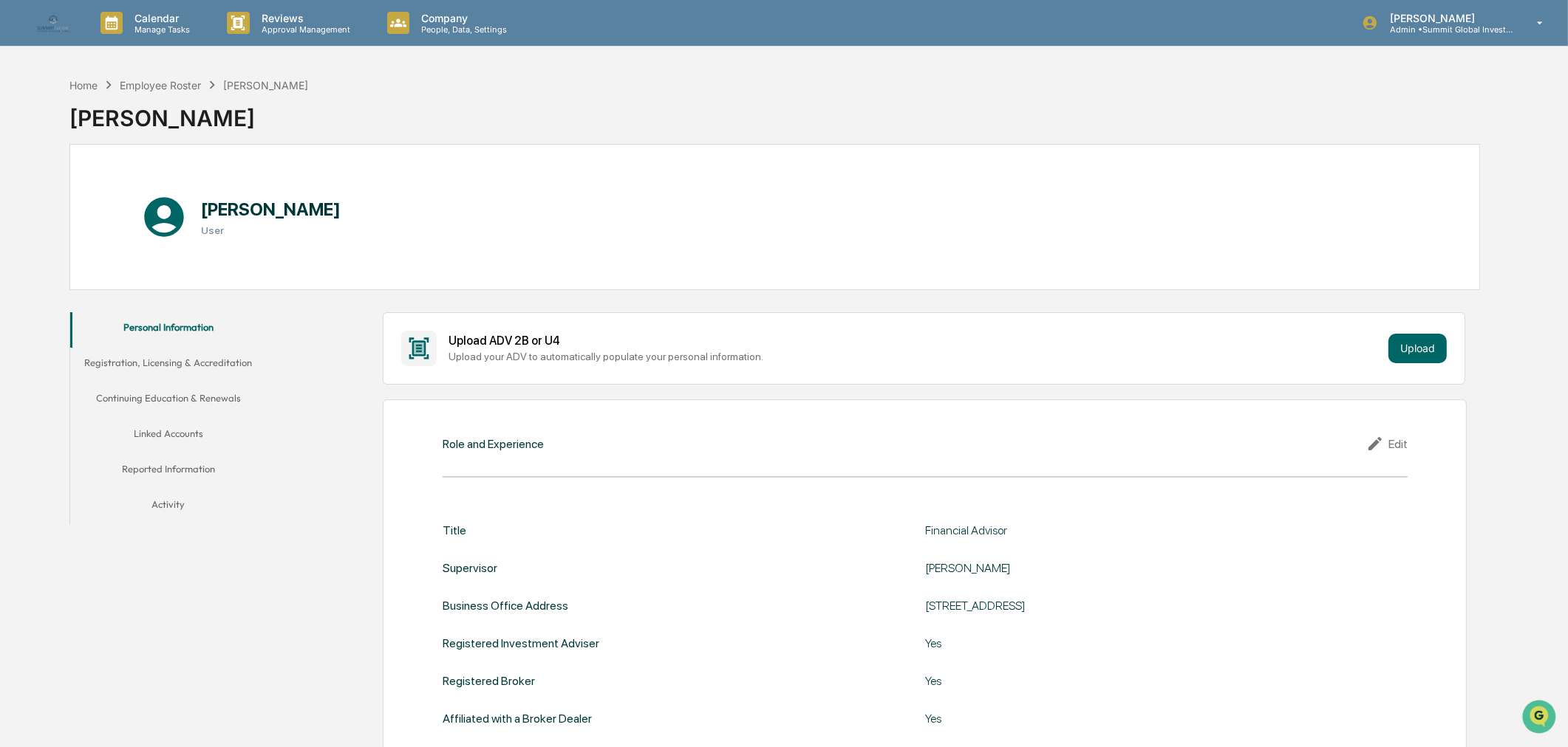
click at [222, 363] on button "Registration, Licensing & Accreditation" at bounding box center [169, 366] width 196 height 36
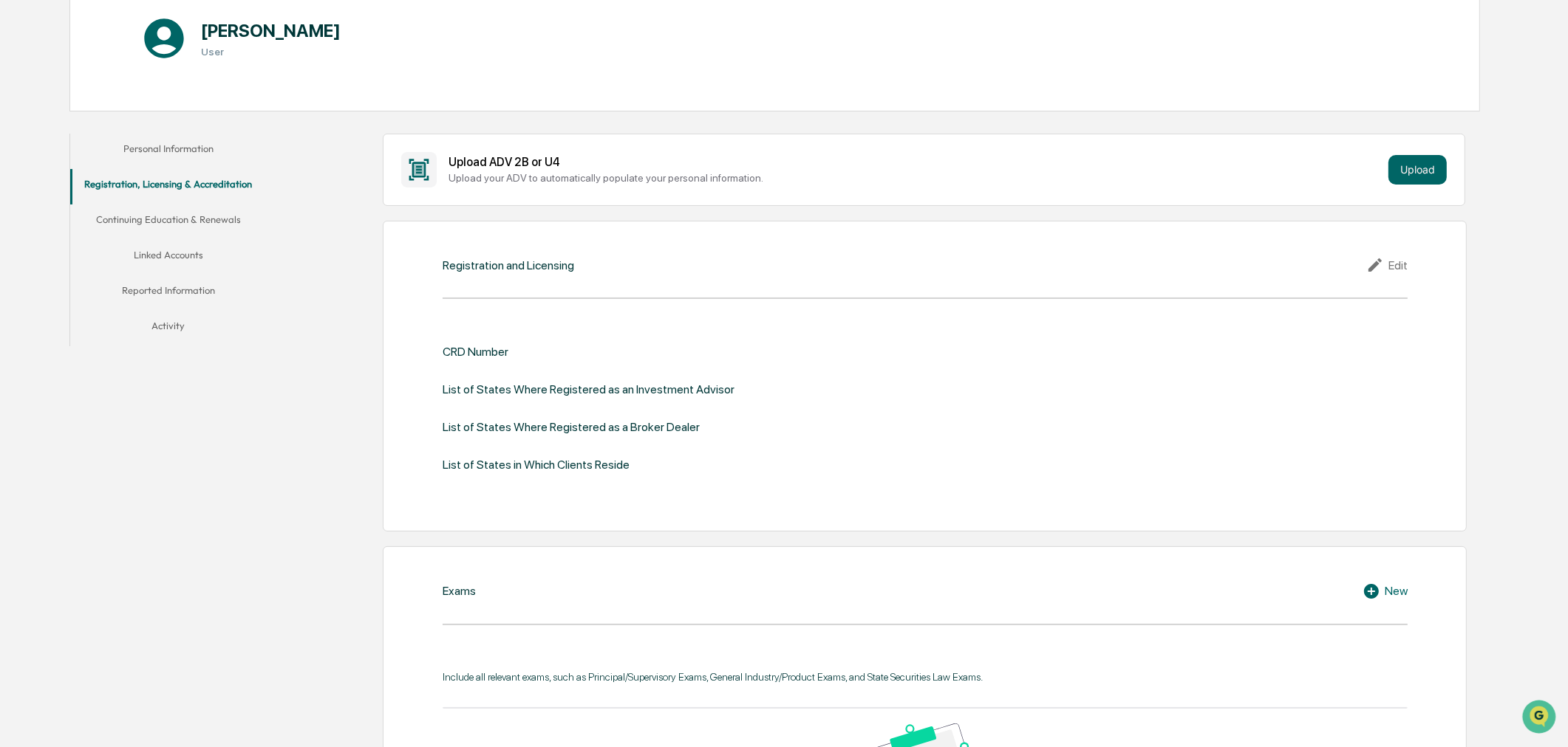
scroll to position [177, 0]
click at [177, 214] on button "Continuing Education & Renewals" at bounding box center [169, 224] width 196 height 36
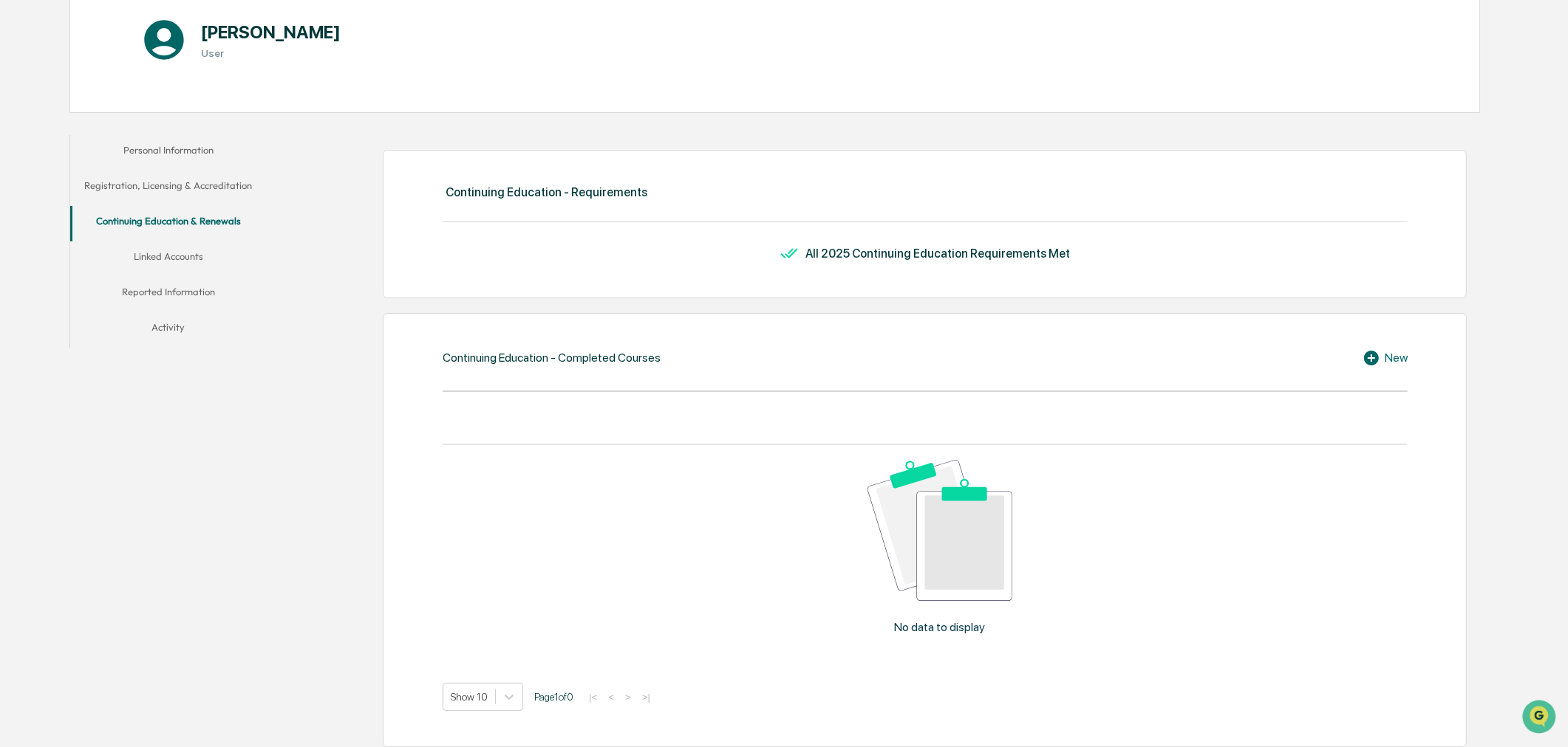
click at [179, 255] on button "Linked Accounts" at bounding box center [169, 258] width 196 height 36
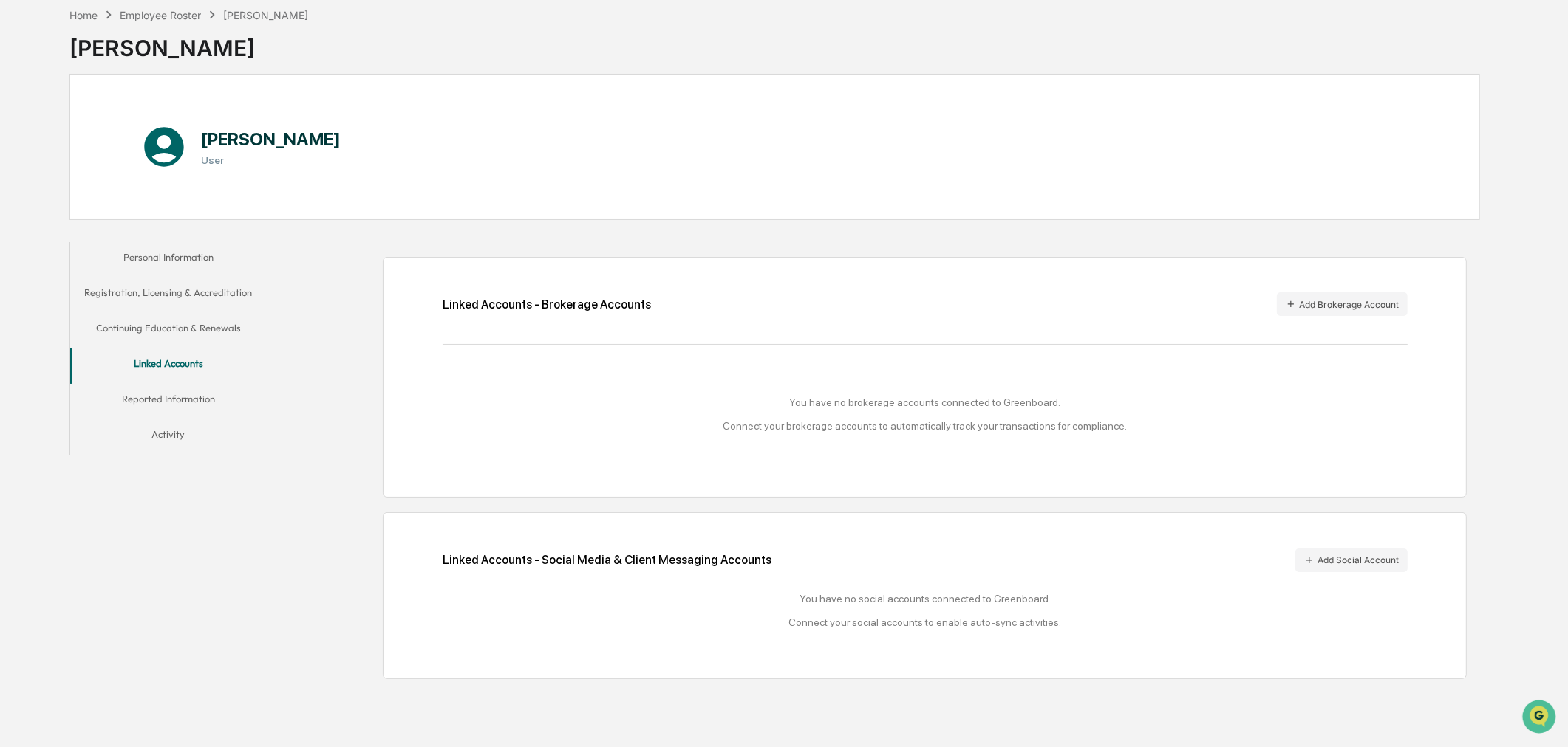
click at [182, 253] on button "Personal Information" at bounding box center [169, 259] width 196 height 36
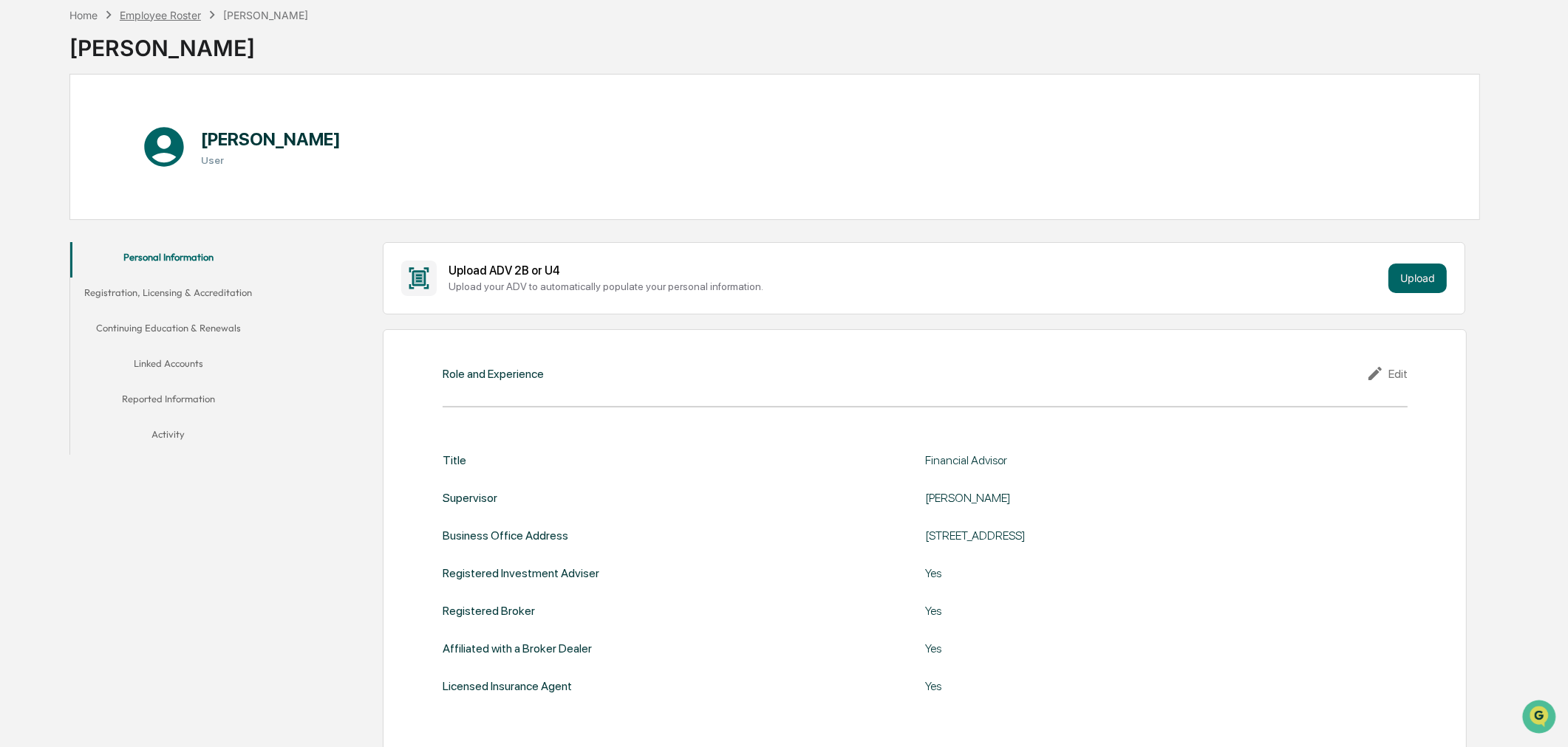
click at [169, 17] on div "Employee Roster" at bounding box center [160, 16] width 82 height 13
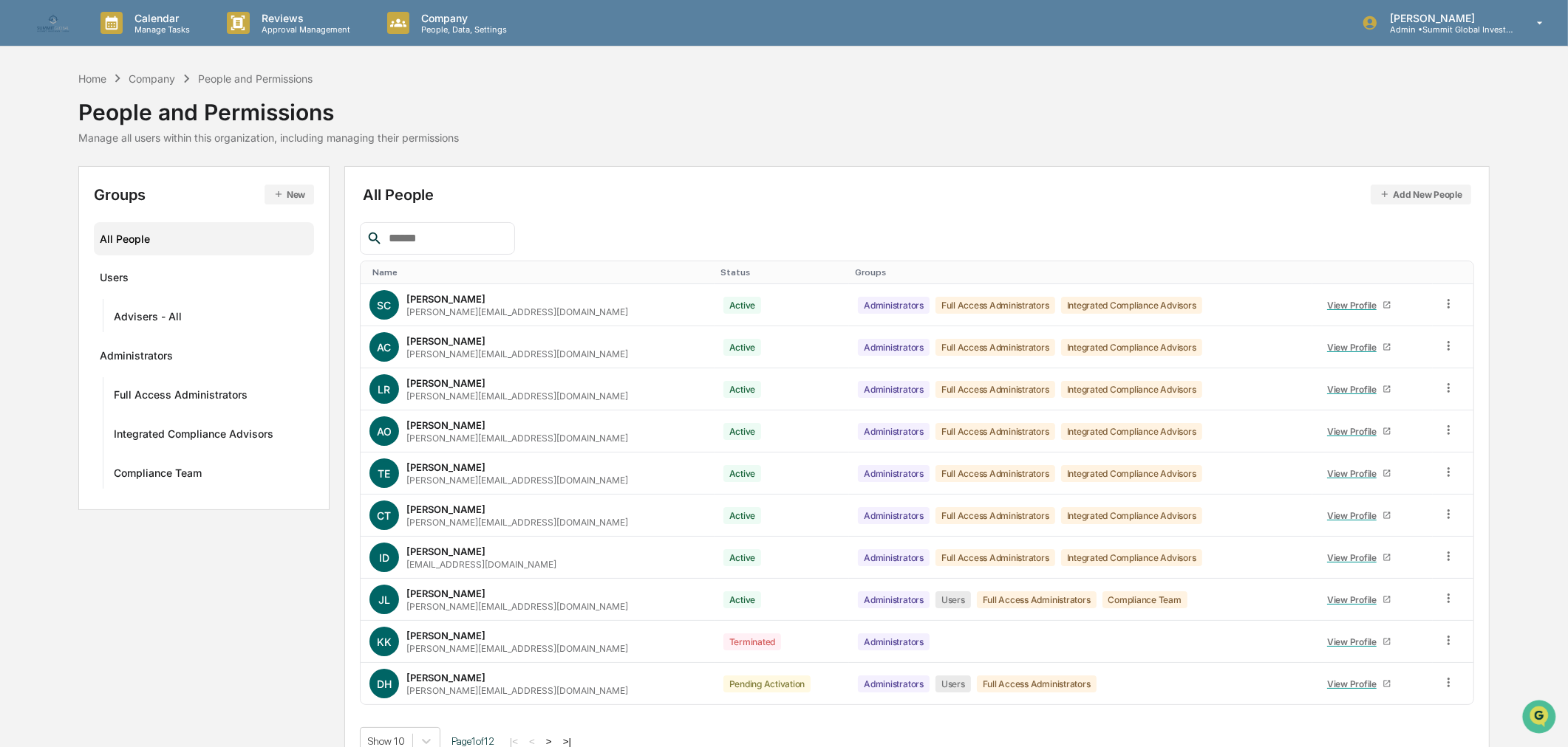
click at [508, 234] on input "text" at bounding box center [445, 238] width 126 height 19
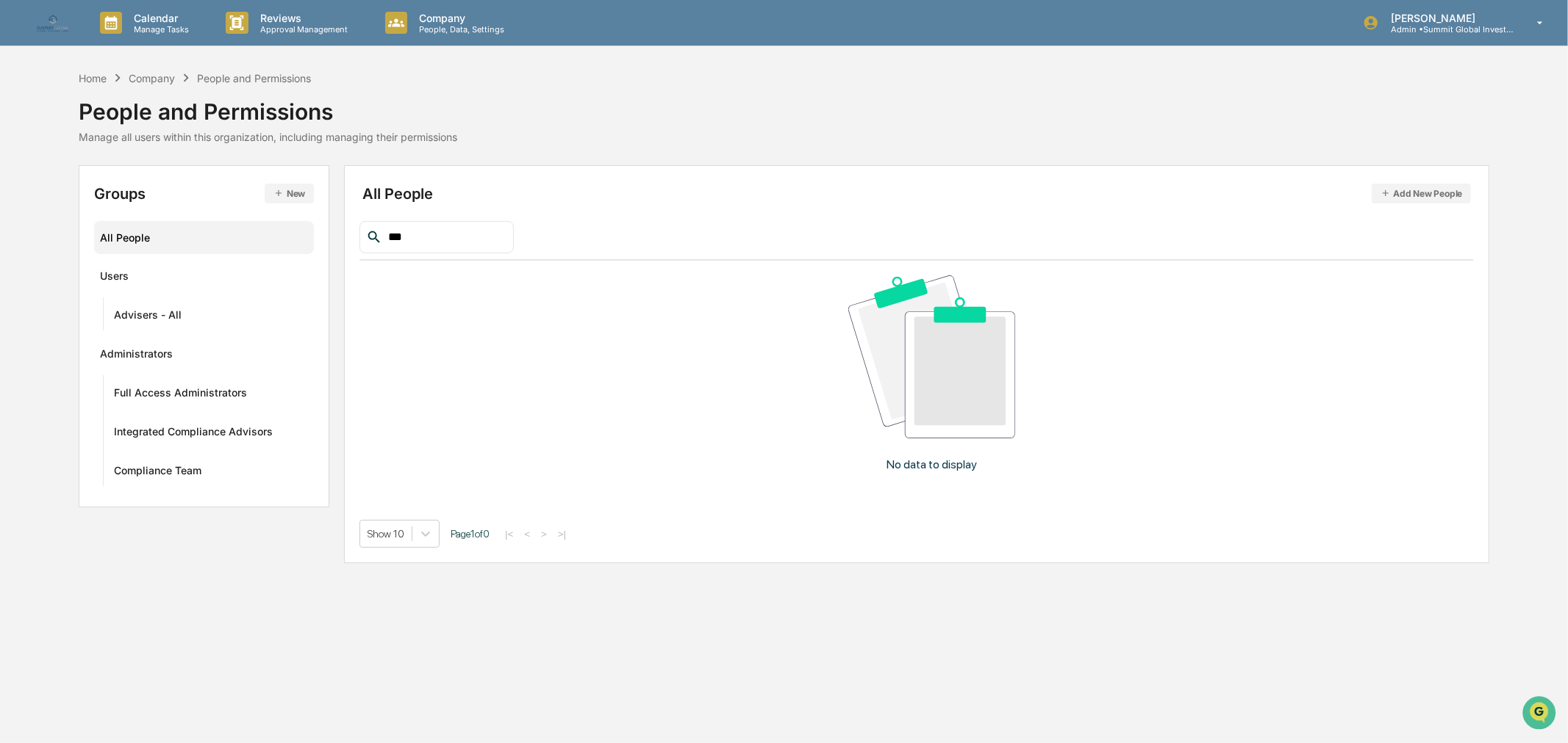
type input "***"
click at [1413, 187] on button "Add New People" at bounding box center [1422, 193] width 100 height 20
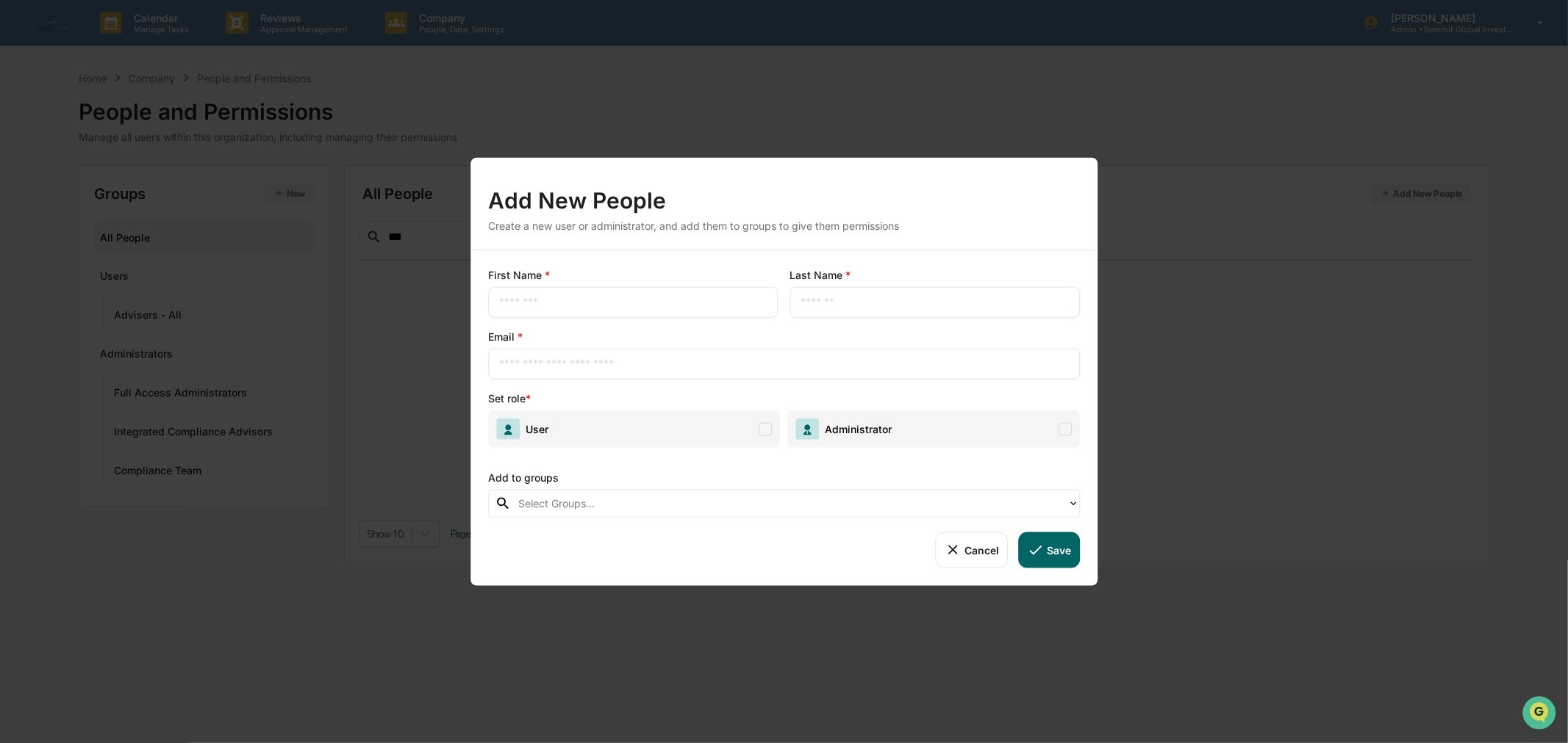
drag, startPoint x: 681, startPoint y: 301, endPoint x: 698, endPoint y: 295, distance: 18.0
click at [698, 295] on input "text" at bounding box center [633, 303] width 268 height 15
type input "*"
type input "*******"
type input "***"
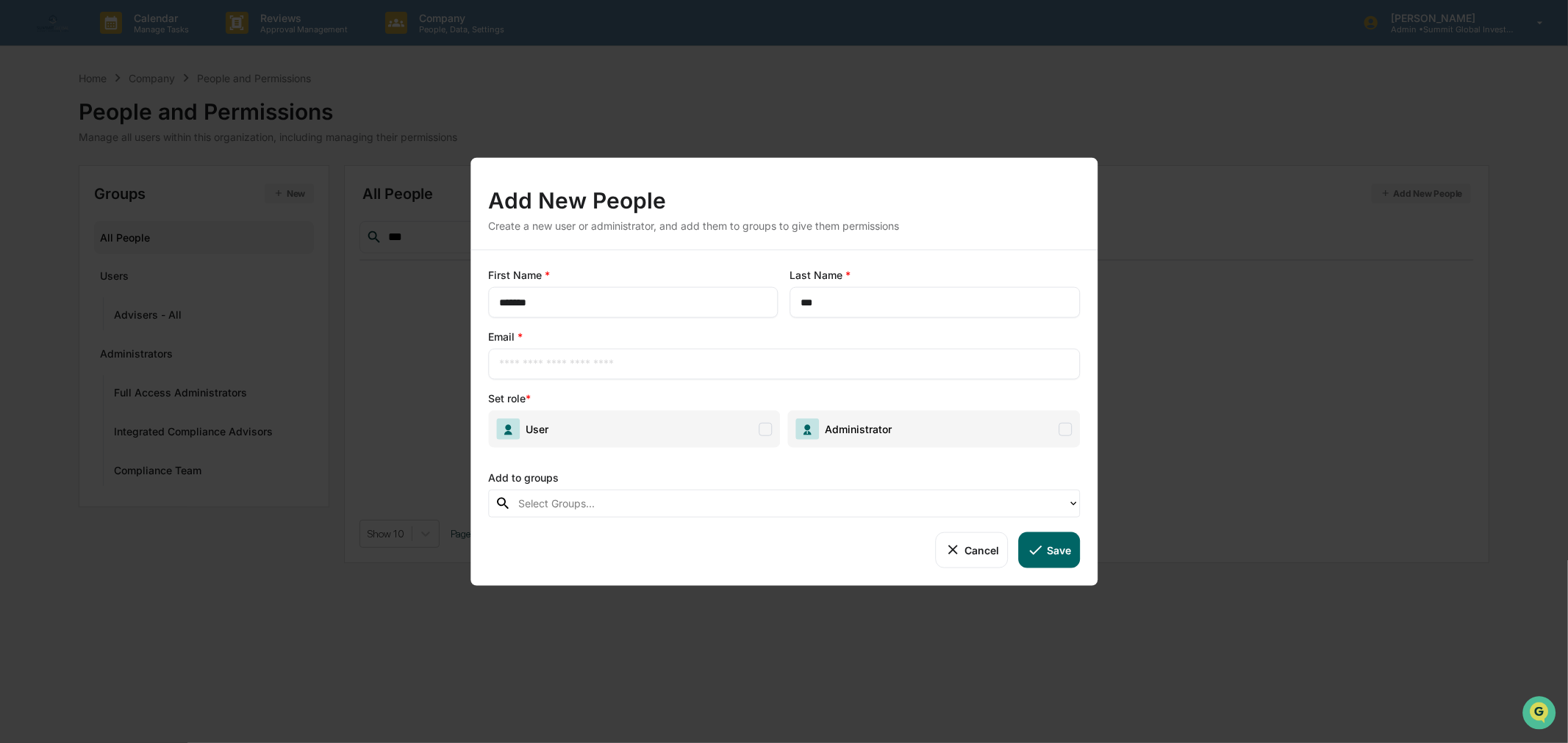
click at [689, 368] on input "text" at bounding box center [784, 365] width 569 height 15
type input "**********"
click at [661, 425] on span "User" at bounding box center [634, 428] width 293 height 37
click at [639, 509] on div at bounding box center [789, 503] width 542 height 17
click at [834, 501] on div at bounding box center [789, 503] width 542 height 17
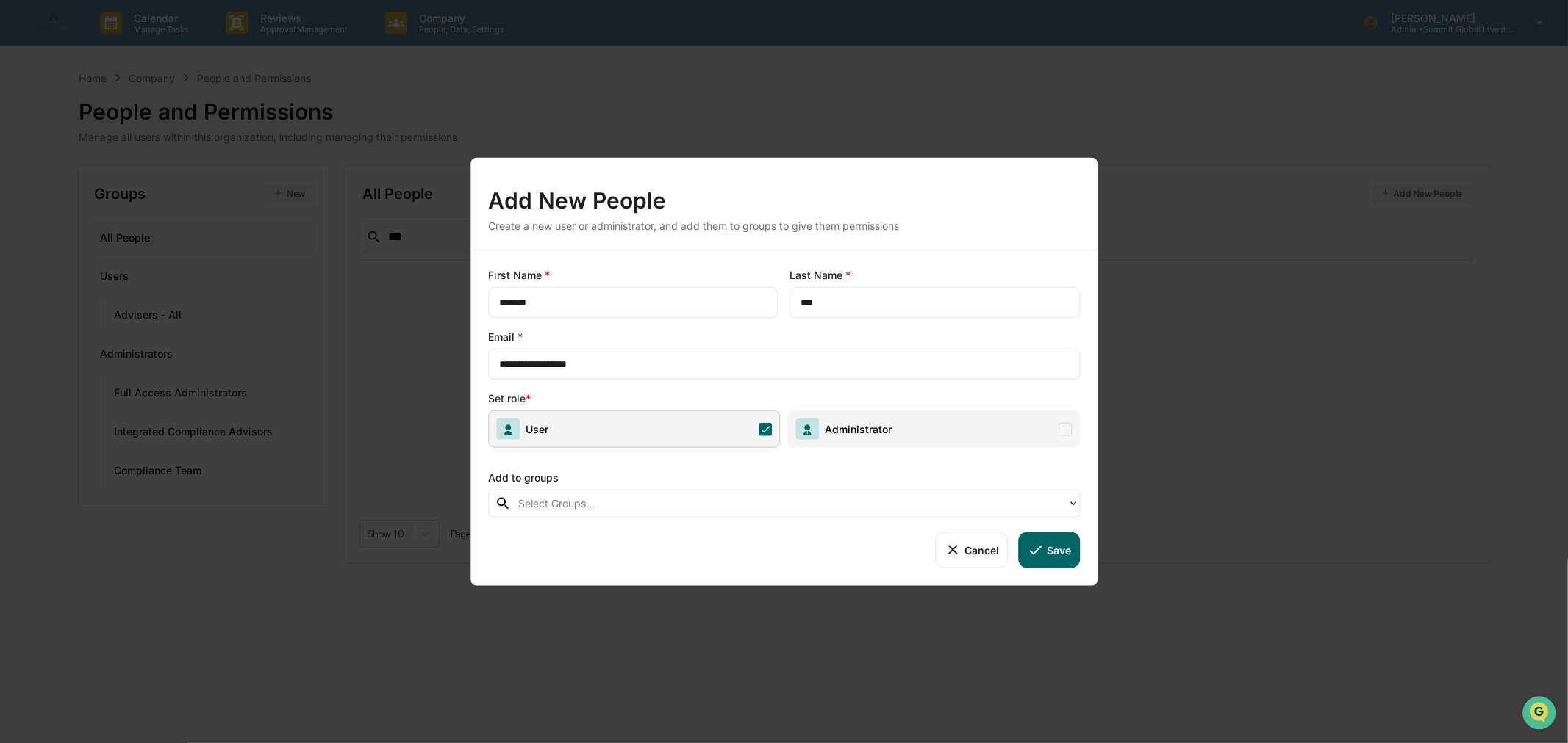
click at [1047, 549] on button "Save" at bounding box center [1049, 550] width 61 height 36
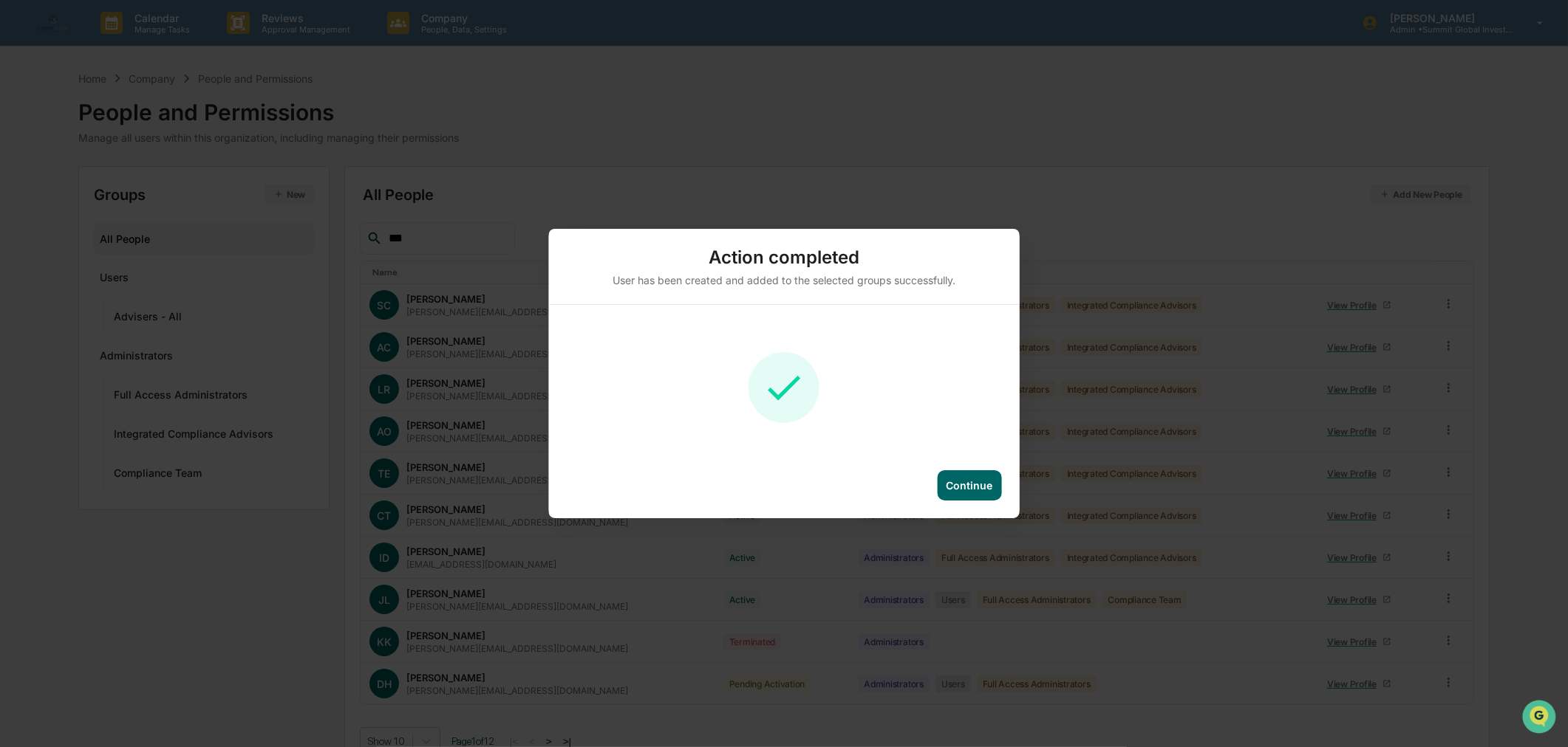
click at [979, 480] on div "Continue" at bounding box center [968, 486] width 47 height 13
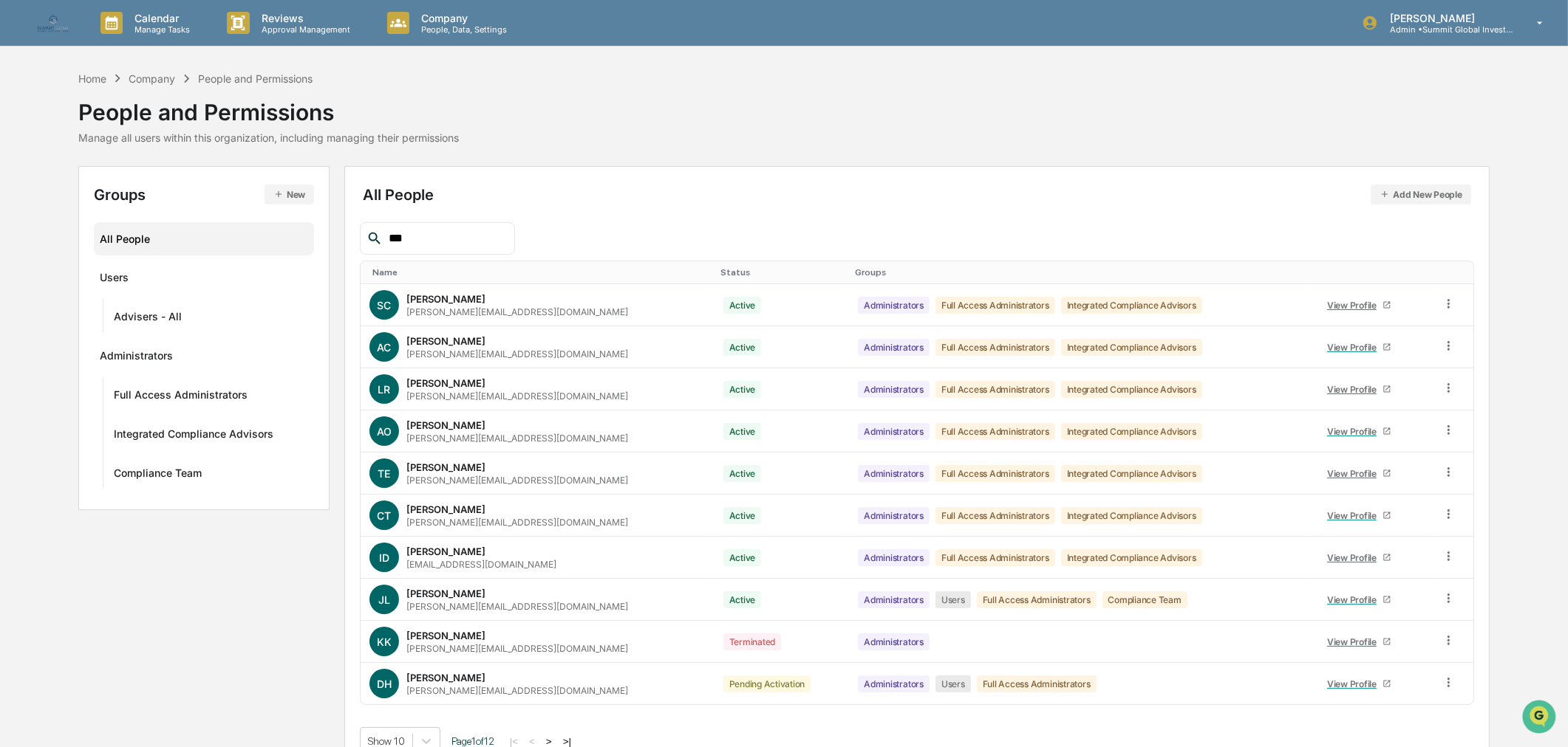
click at [457, 234] on input "***" at bounding box center [445, 238] width 126 height 19
type input "*"
type input "***"
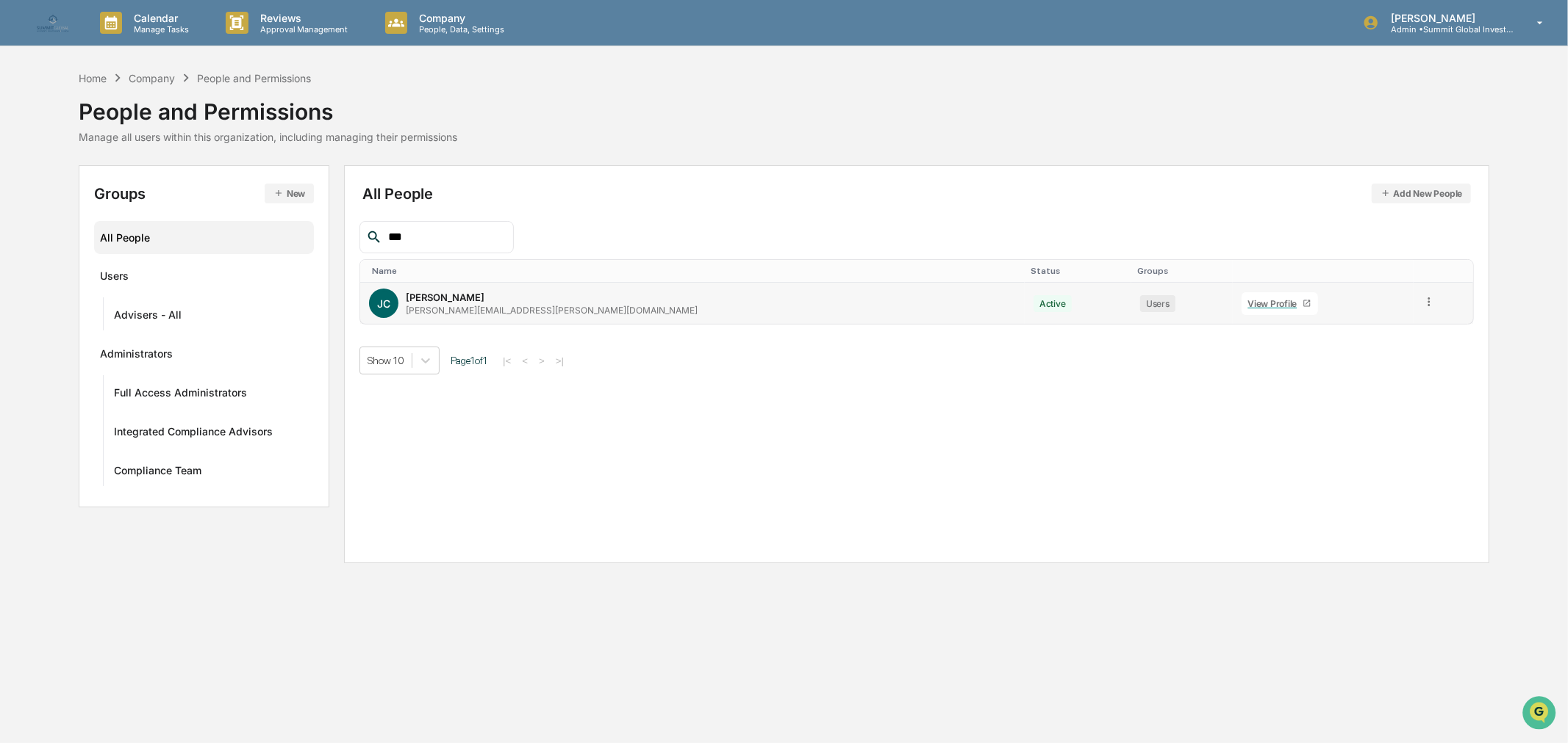
click at [1422, 300] on icon at bounding box center [1428, 302] width 14 height 14
click at [287, 191] on button "New" at bounding box center [289, 193] width 49 height 20
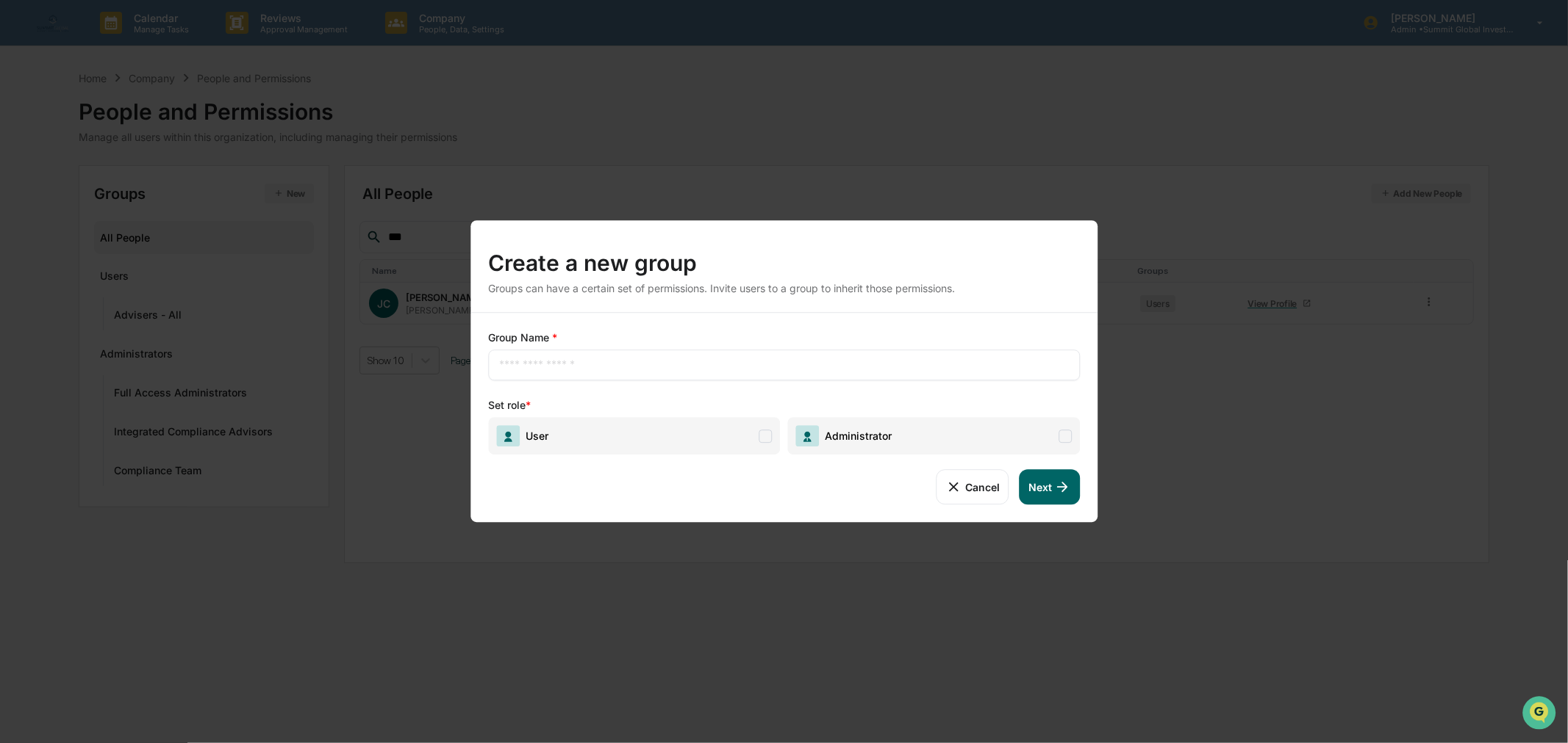
click at [549, 368] on input "text" at bounding box center [784, 365] width 569 height 15
type input "*******"
click at [965, 486] on button "Cancel" at bounding box center [973, 487] width 73 height 36
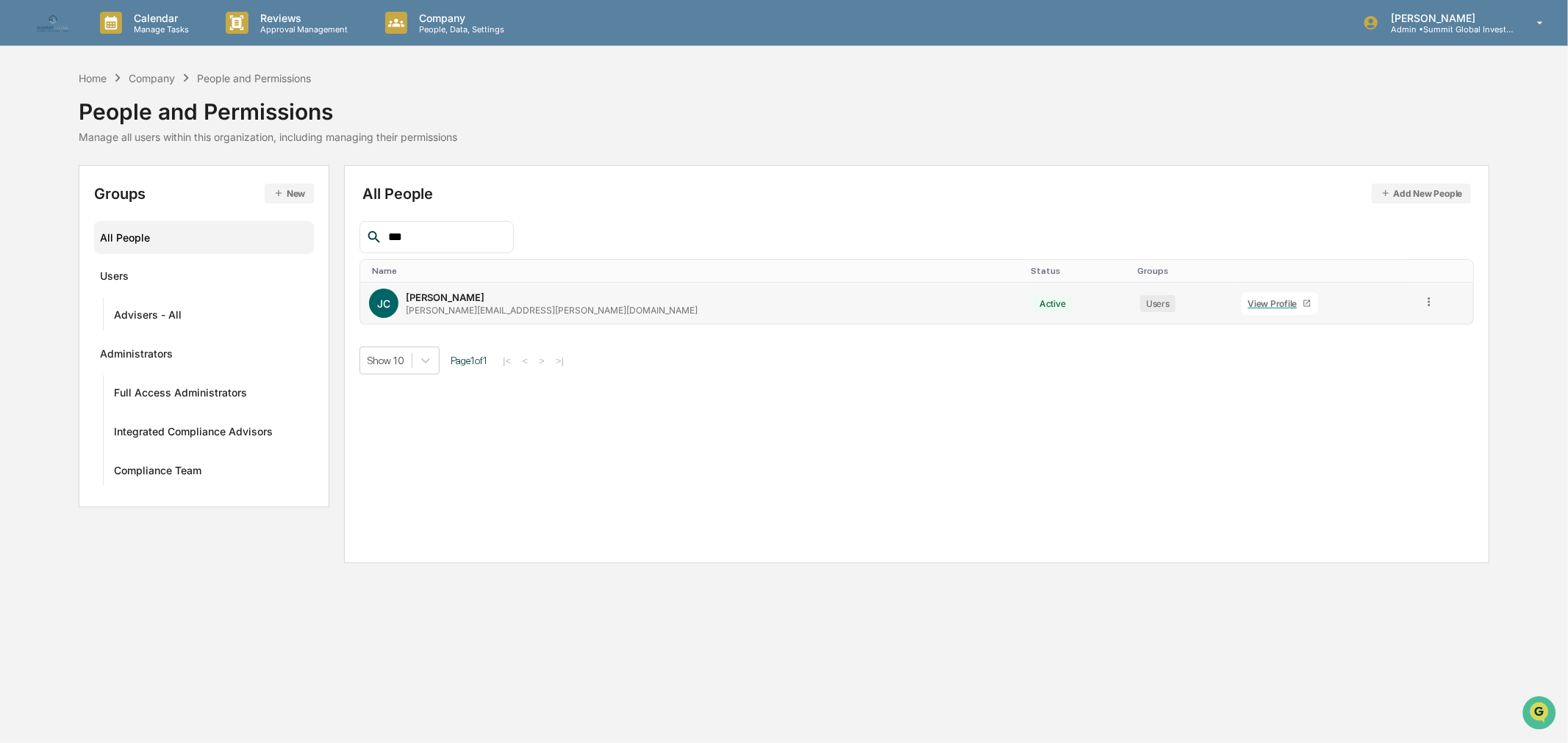
click at [1422, 304] on icon at bounding box center [1428, 302] width 14 height 14
